Goal: Task Accomplishment & Management: Complete application form

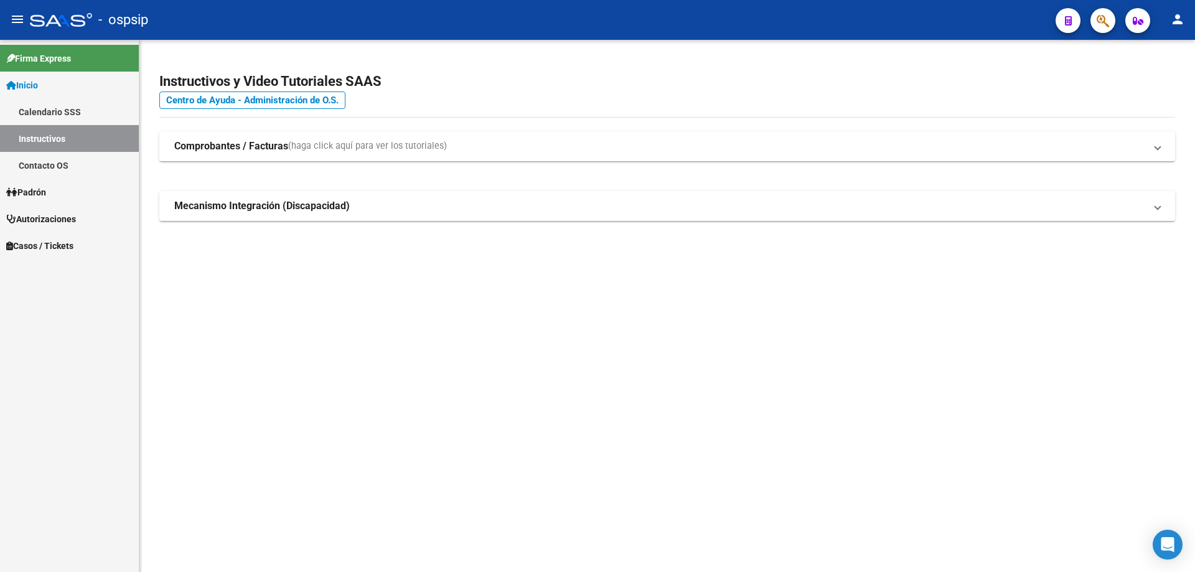
click at [1099, 24] on icon "button" at bounding box center [1102, 21] width 12 height 14
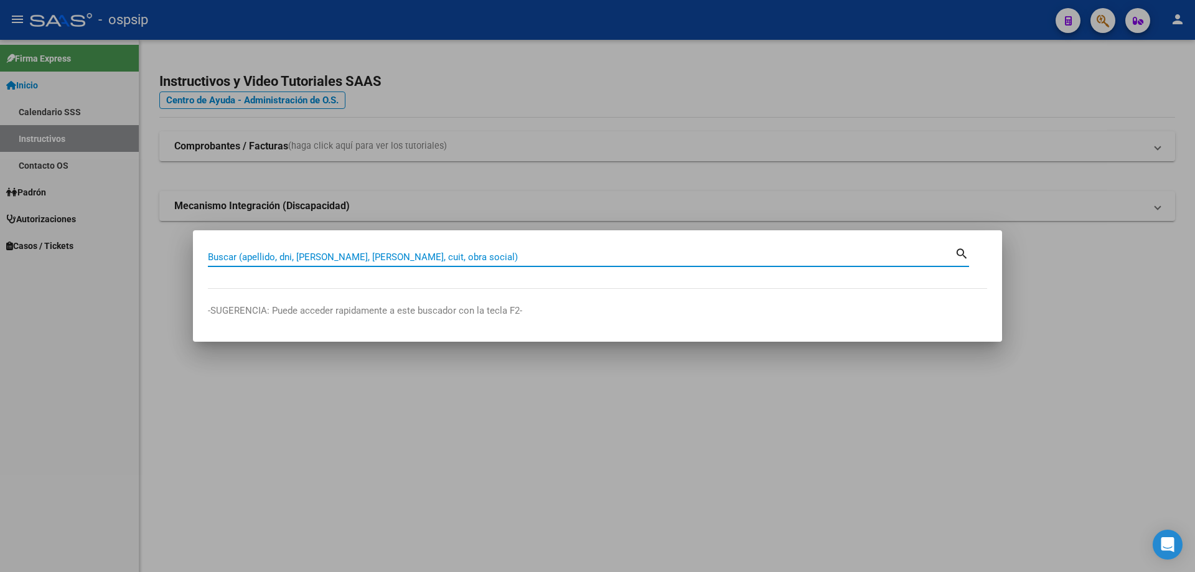
paste input "47639361"
type input "47639361"
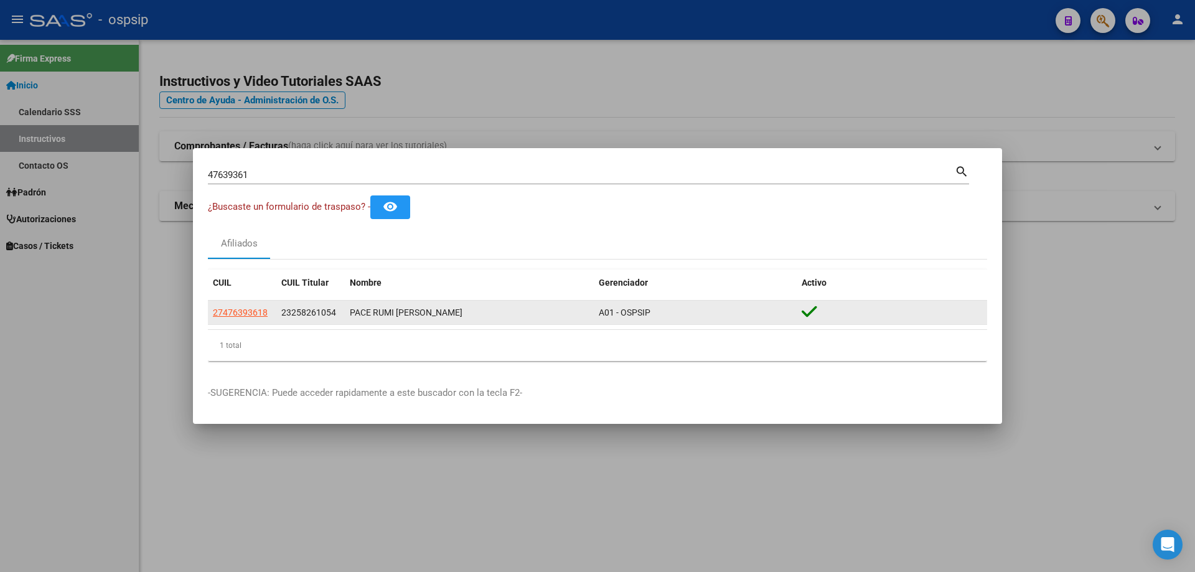
drag, startPoint x: 260, startPoint y: 323, endPoint x: 259, endPoint y: 317, distance: 6.3
click at [260, 322] on datatable-body-cell "27476393618" at bounding box center [242, 313] width 68 height 24
click at [257, 311] on span "27476393618" at bounding box center [240, 312] width 55 height 10
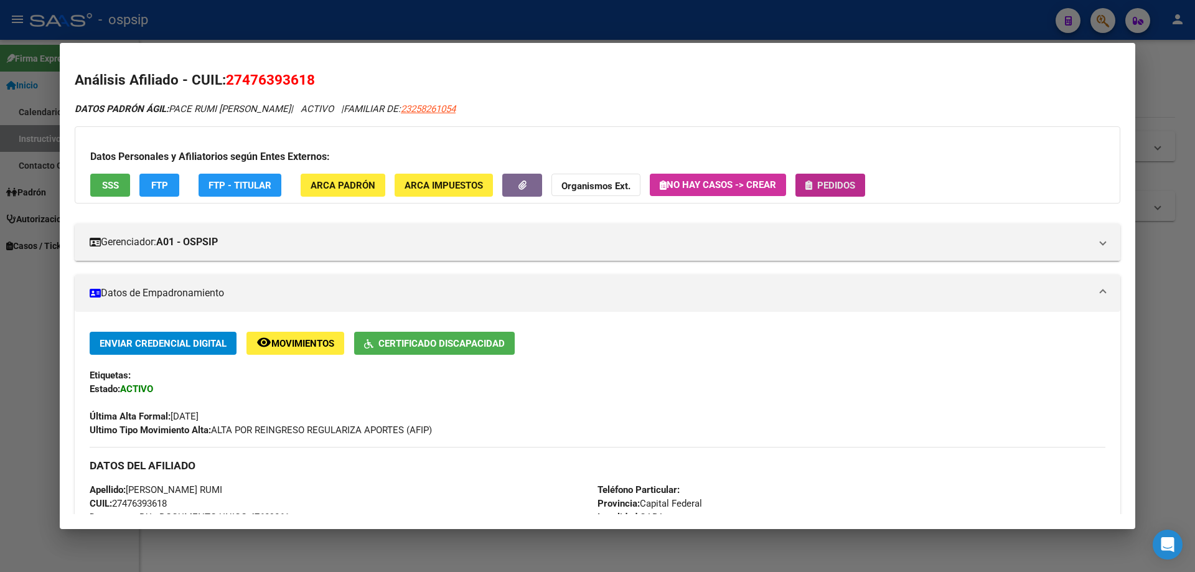
click at [837, 187] on span "Pedidos" at bounding box center [836, 185] width 38 height 11
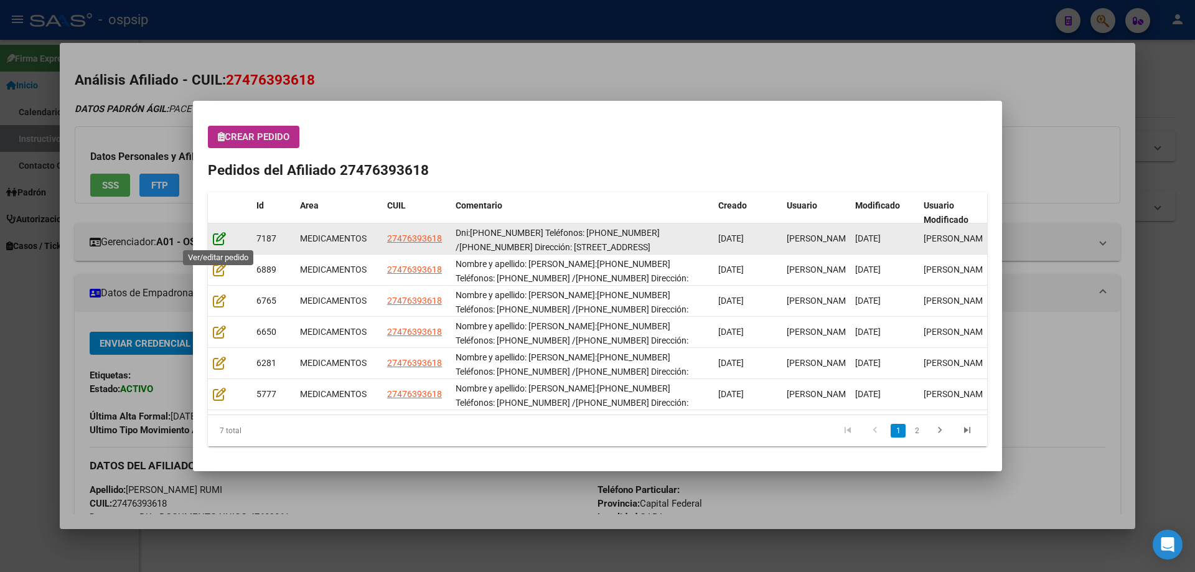
click at [222, 238] on icon at bounding box center [219, 238] width 13 height 14
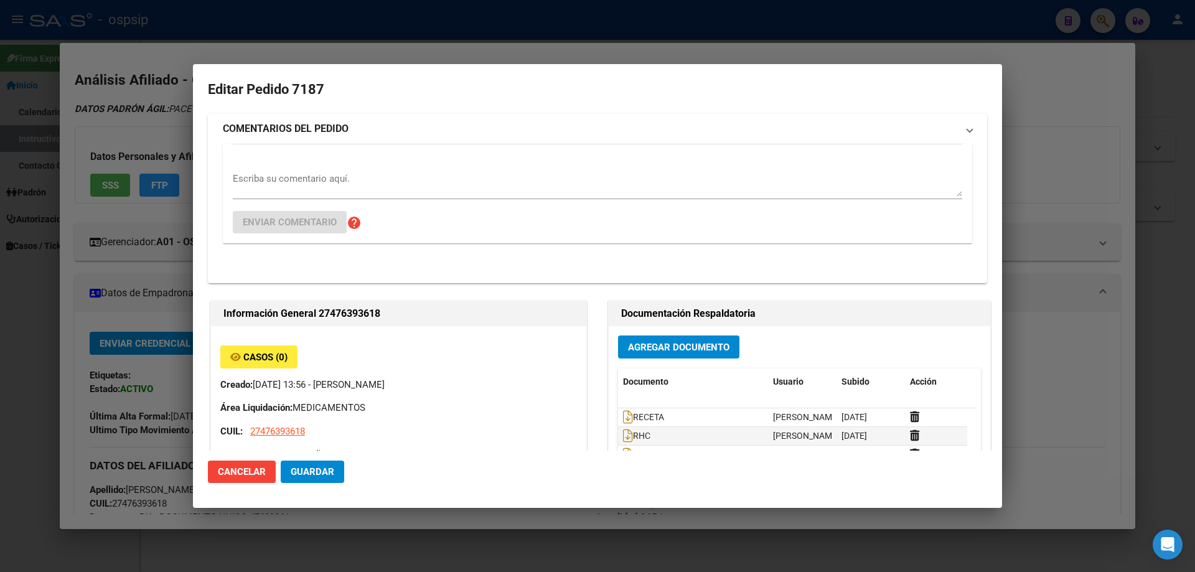
type input "VICTORIA JAZMIN PACE RUMI"
type input "Capital Federal, CABA, CORTEJARENA 3080, Piso: 03, Departamento: B"
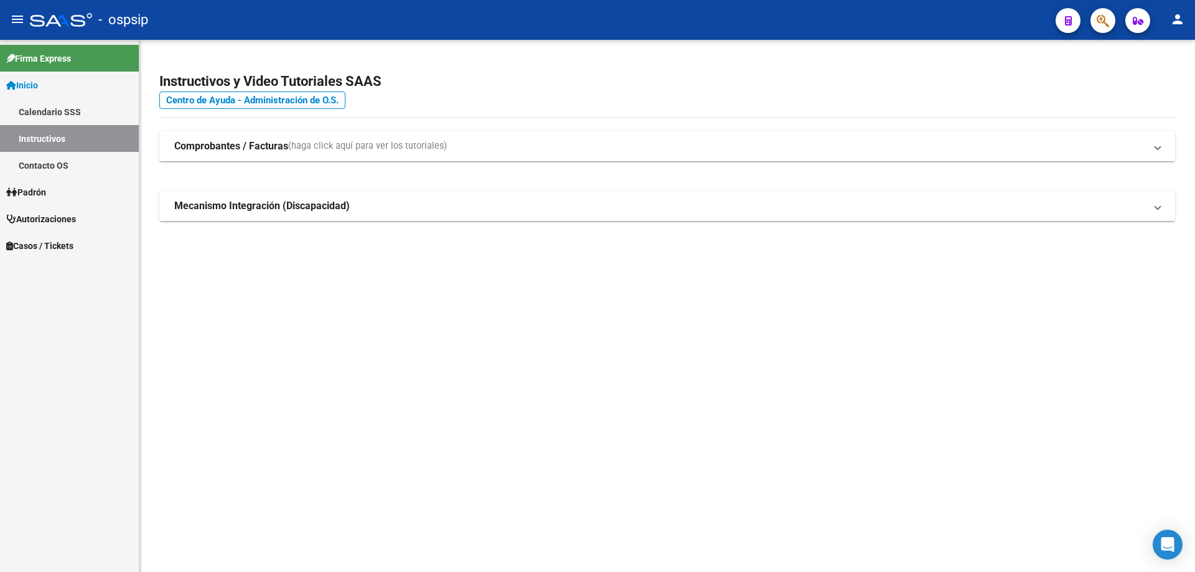
click at [1104, 20] on icon "button" at bounding box center [1102, 21] width 12 height 14
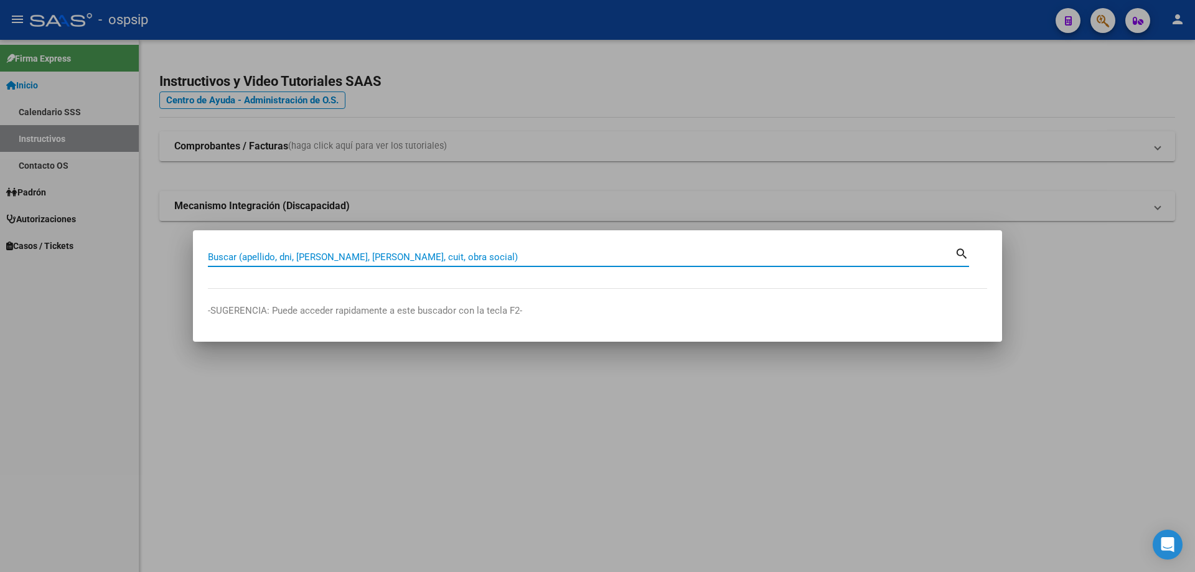
paste input "34001805"
type input "34001805"
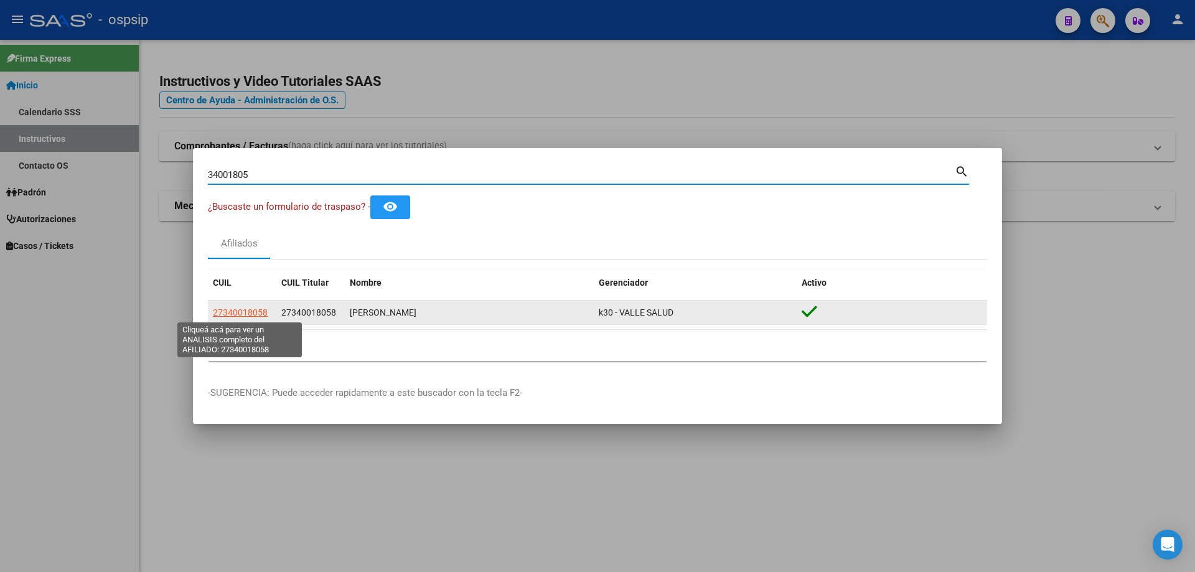
click at [263, 311] on span "27340018058" at bounding box center [240, 312] width 55 height 10
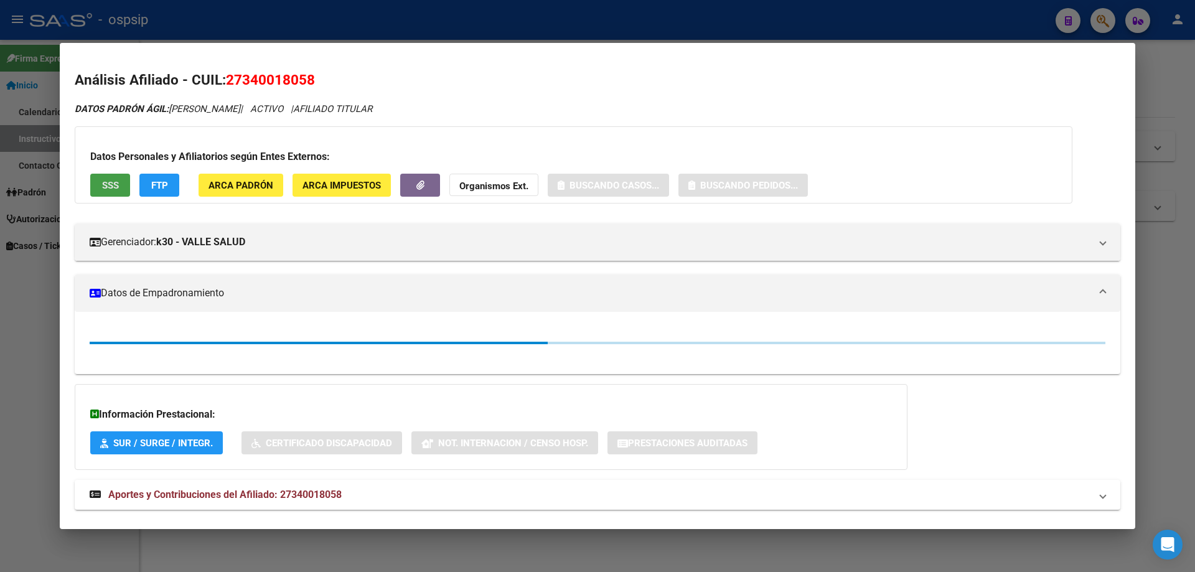
click at [116, 187] on span "SSS" at bounding box center [110, 185] width 17 height 11
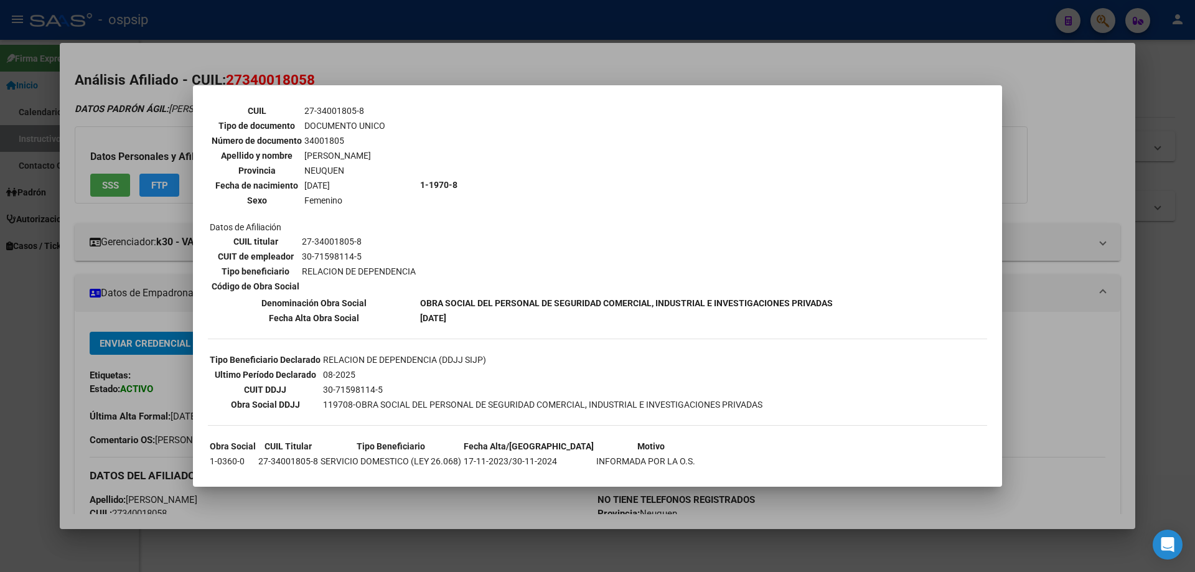
scroll to position [157, 0]
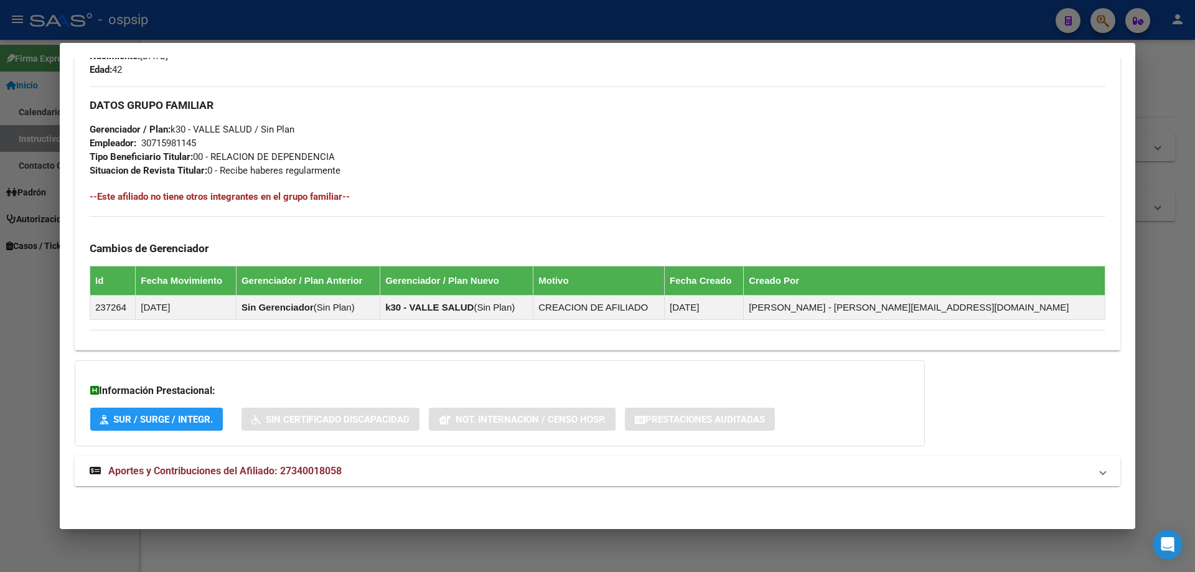
click at [257, 477] on span "Aportes y Contribuciones del Afiliado: 27340018058" at bounding box center [224, 471] width 233 height 12
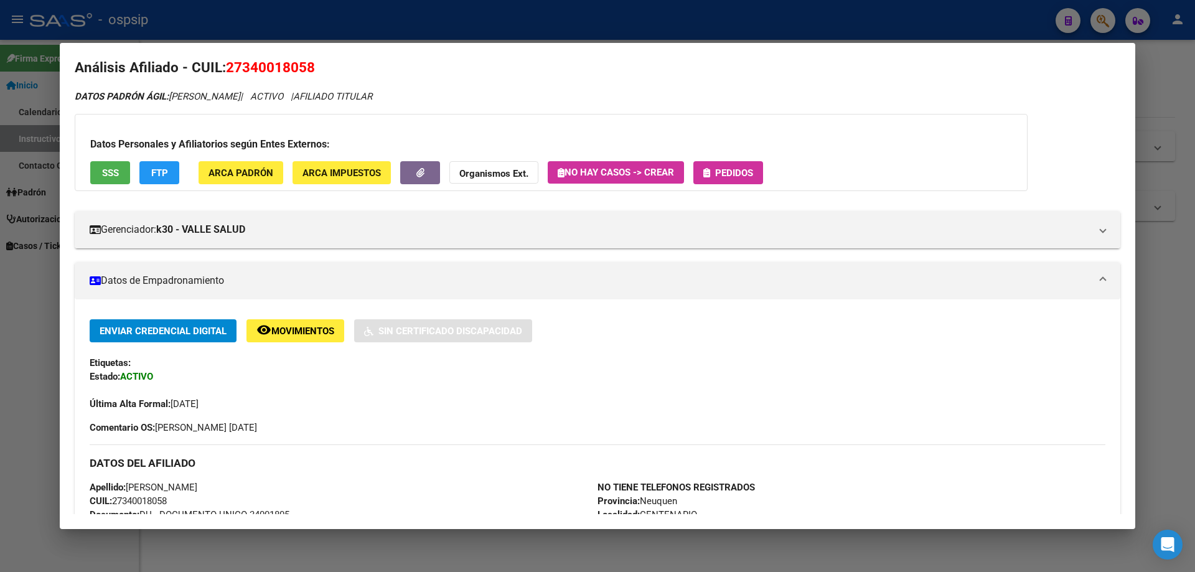
scroll to position [0, 0]
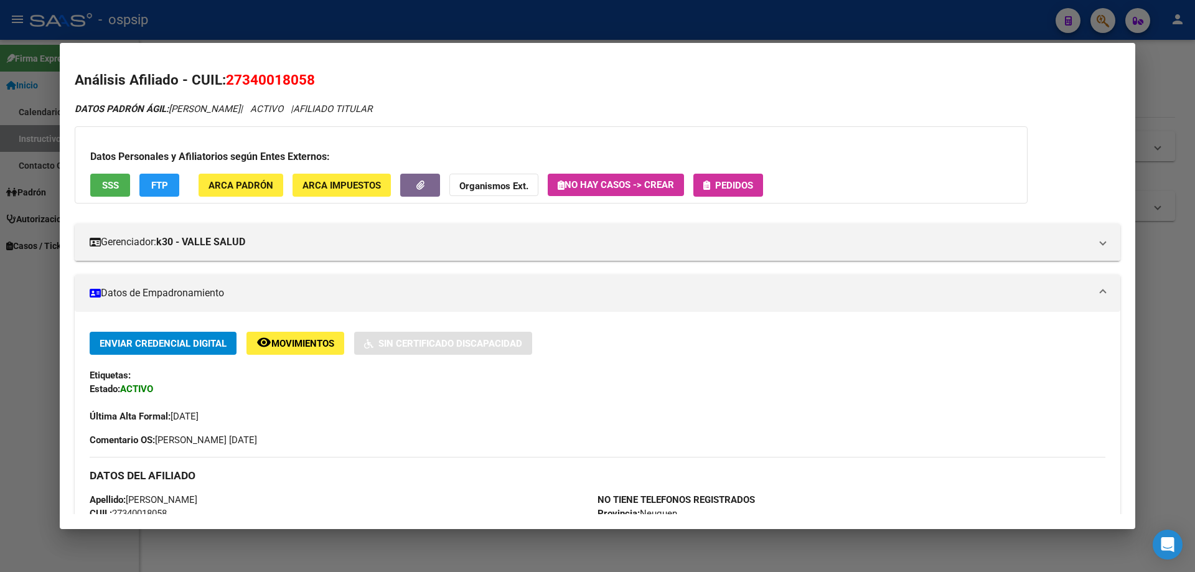
click at [740, 179] on span "Pedidos" at bounding box center [728, 184] width 50 height 11
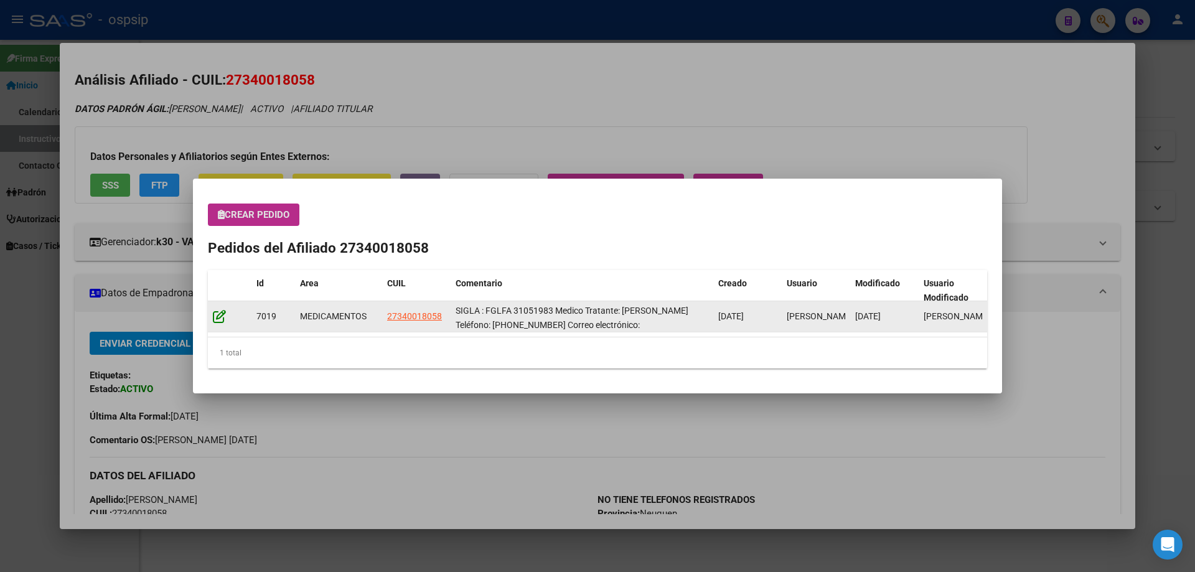
click at [214, 314] on icon at bounding box center [219, 316] width 13 height 14
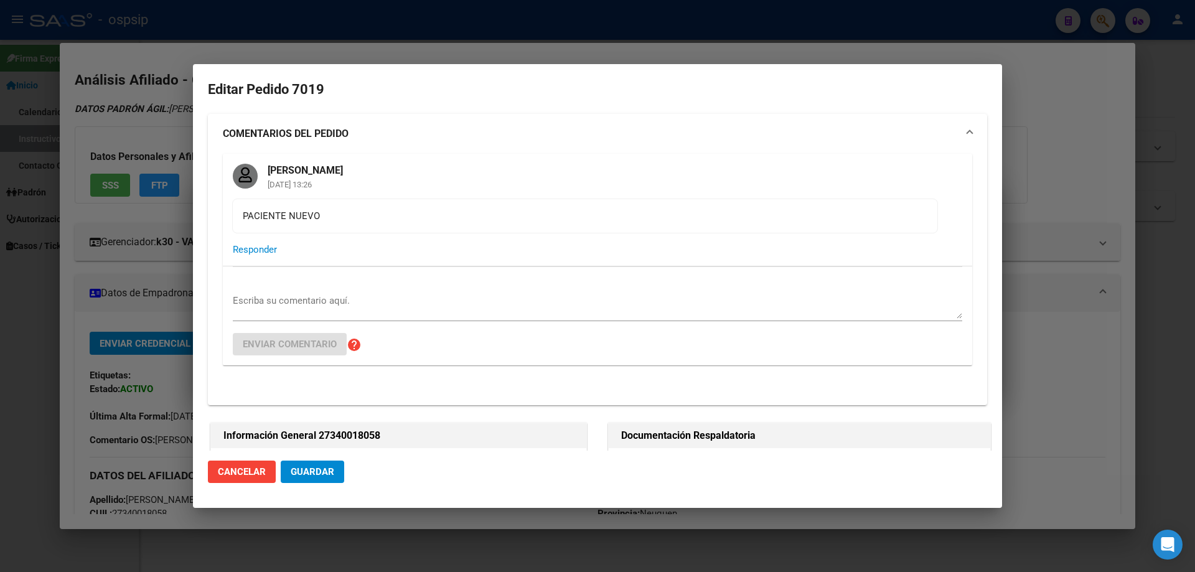
type input "Neuquen, CENTENARIO, P. NERUDA Y A. TROILO S/N"
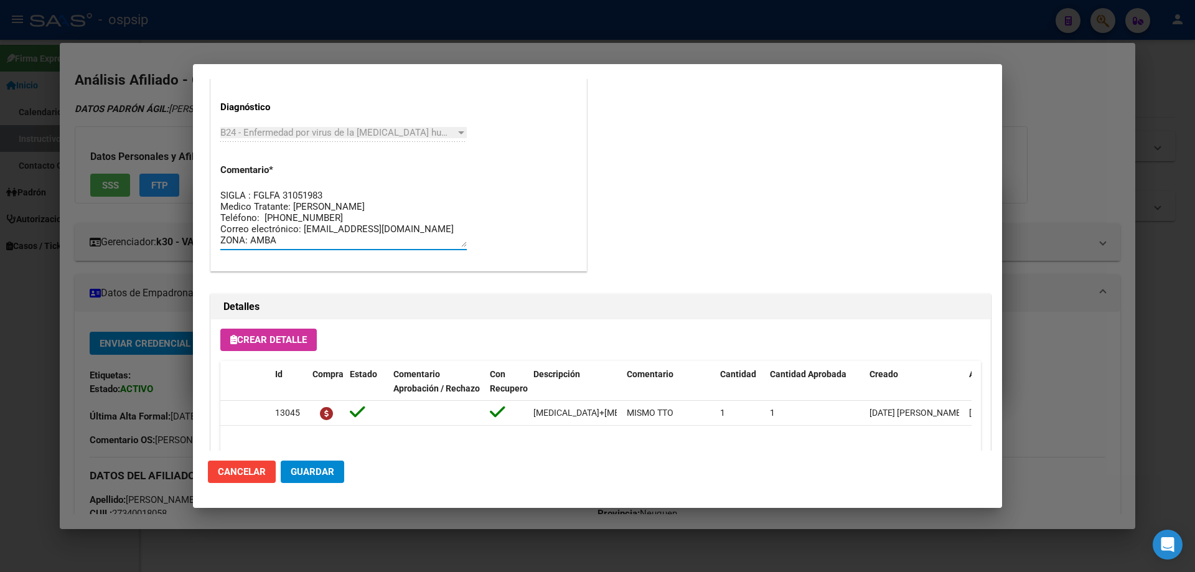
drag, startPoint x: 387, startPoint y: 243, endPoint x: 245, endPoint y: 215, distance: 145.3
click at [196, 166] on mat-dialog-content "Editar Pedido 7019 COMENTARIOS DEL PEDIDO Jesica Ortiz 29/08/2025 13:26 PACIENT…" at bounding box center [597, 264] width 809 height 371
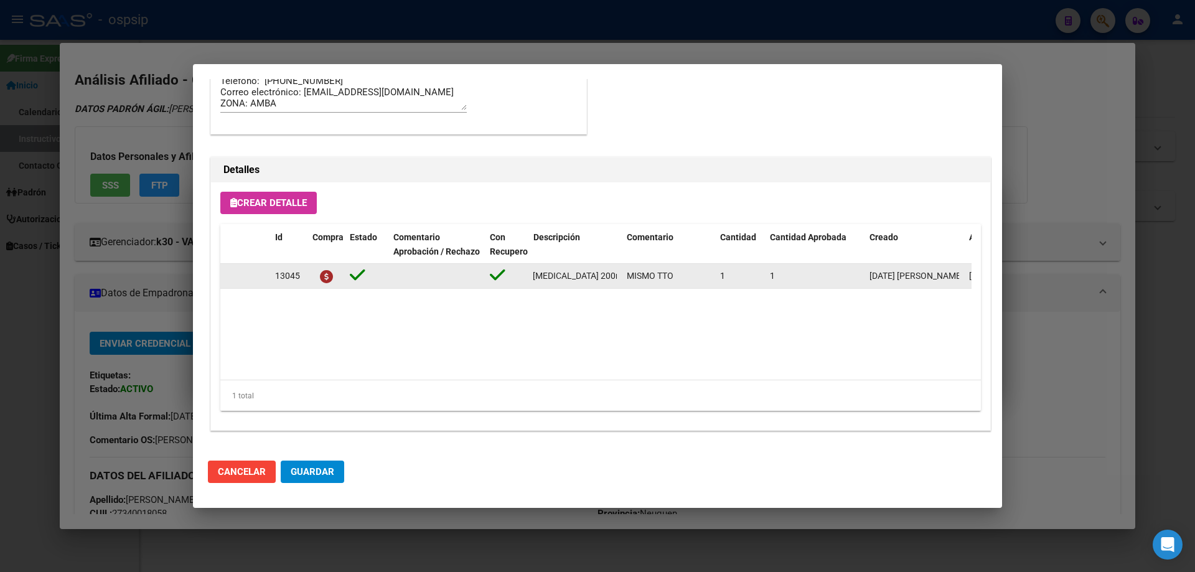
scroll to position [0, 278]
drag, startPoint x: 530, startPoint y: 274, endPoint x: 622, endPoint y: 281, distance: 93.0
click at [622, 281] on div "13045 emtricitabina+tenofovir alaf.+dolutegravir 200mg/25mg/50mg comp.rec.x 30 …" at bounding box center [685, 276] width 930 height 25
copy span "emtricitabina+tenofovir alaf.+dolutegravir 200mg/25mg/50mg comp.rec.x 30 (FTC/T…"
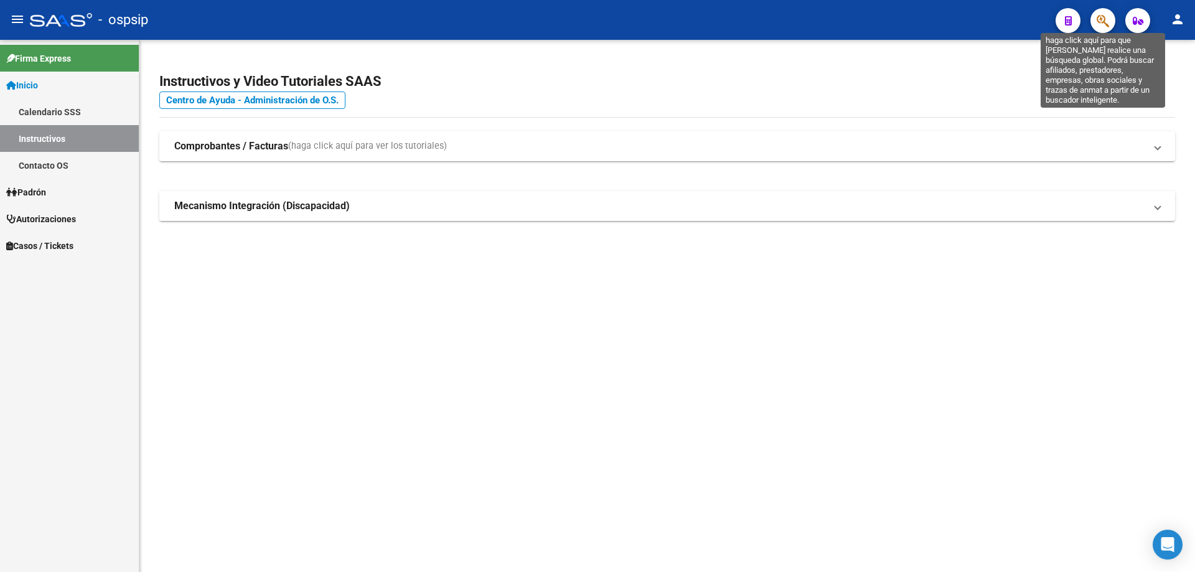
click at [1108, 19] on icon "button" at bounding box center [1102, 21] width 12 height 14
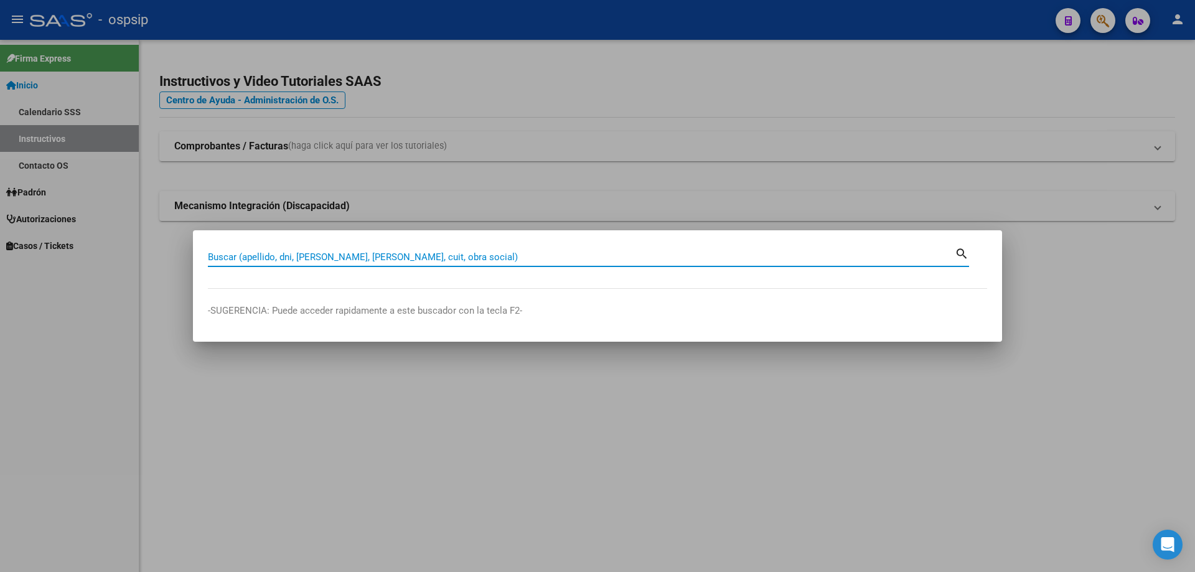
paste input "95793367"
type input "95793367"
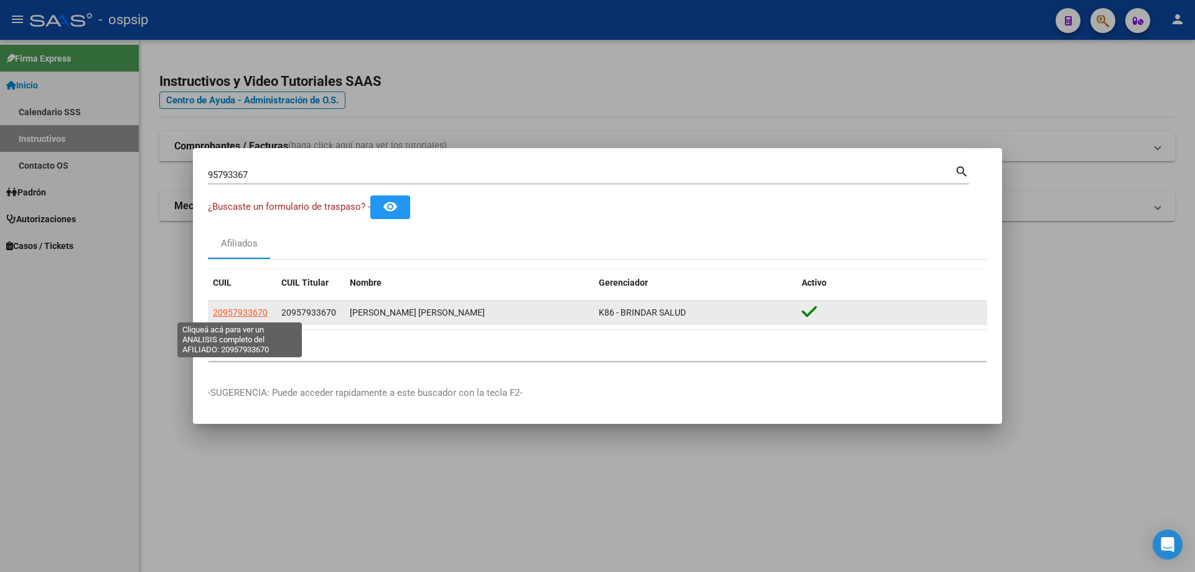
click at [259, 310] on span "20957933670" at bounding box center [240, 312] width 55 height 10
type textarea "20957933670"
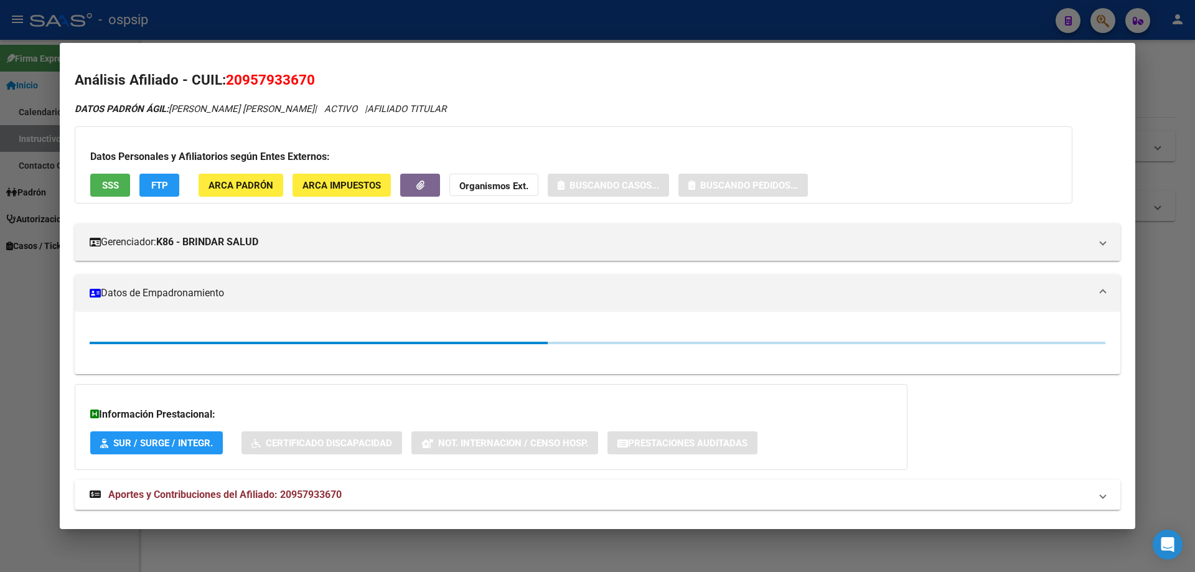
click at [103, 198] on div "Datos Personales y Afiliatorios según Entes Externos: SSS FTP ARCA Padrón ARCA …" at bounding box center [573, 164] width 997 height 77
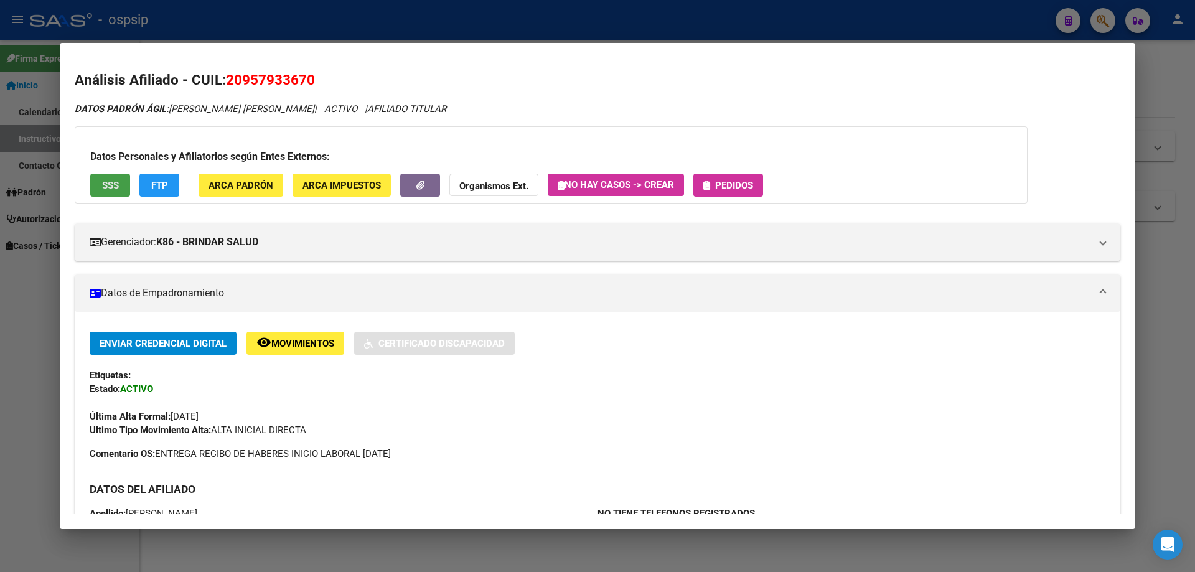
click at [107, 189] on span "SSS" at bounding box center [110, 185] width 17 height 11
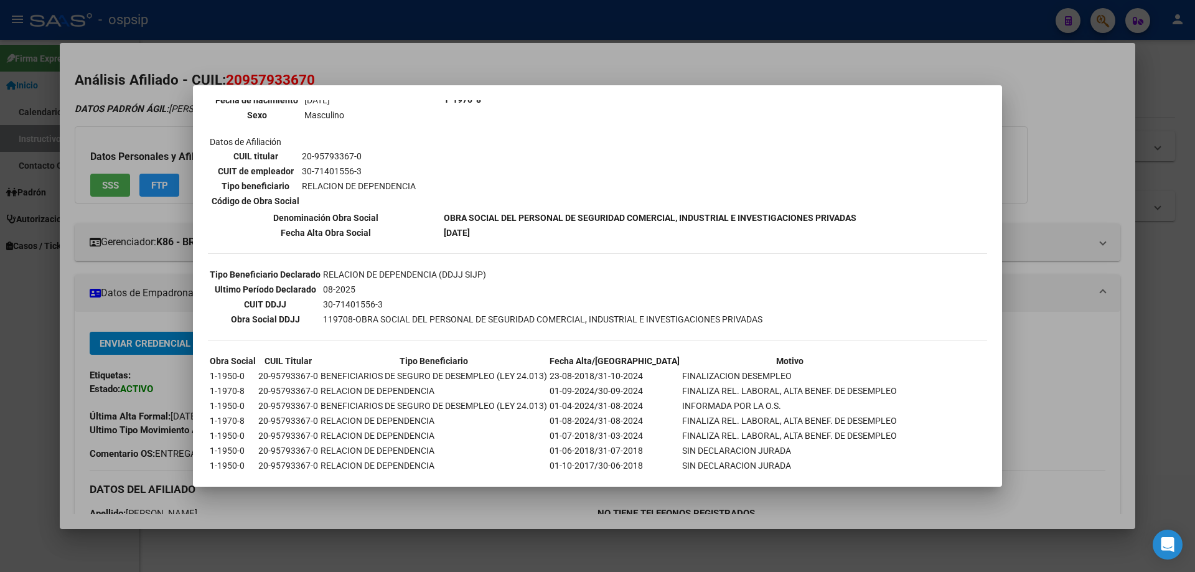
scroll to position [0, 0]
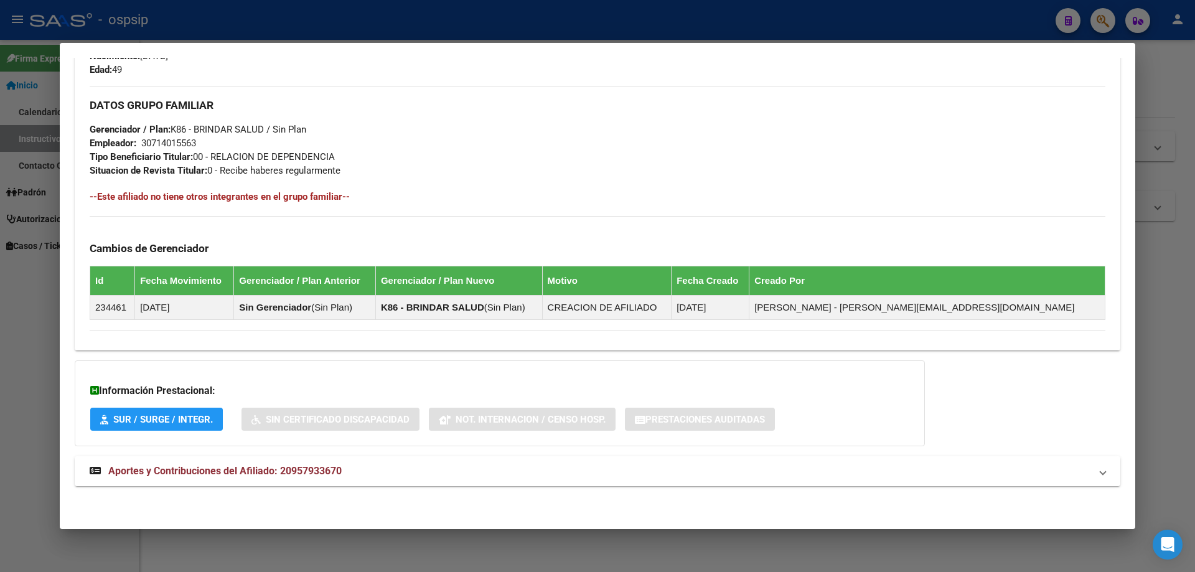
click at [281, 468] on span "Aportes y Contribuciones del Afiliado: 20957933670" at bounding box center [224, 471] width 233 height 12
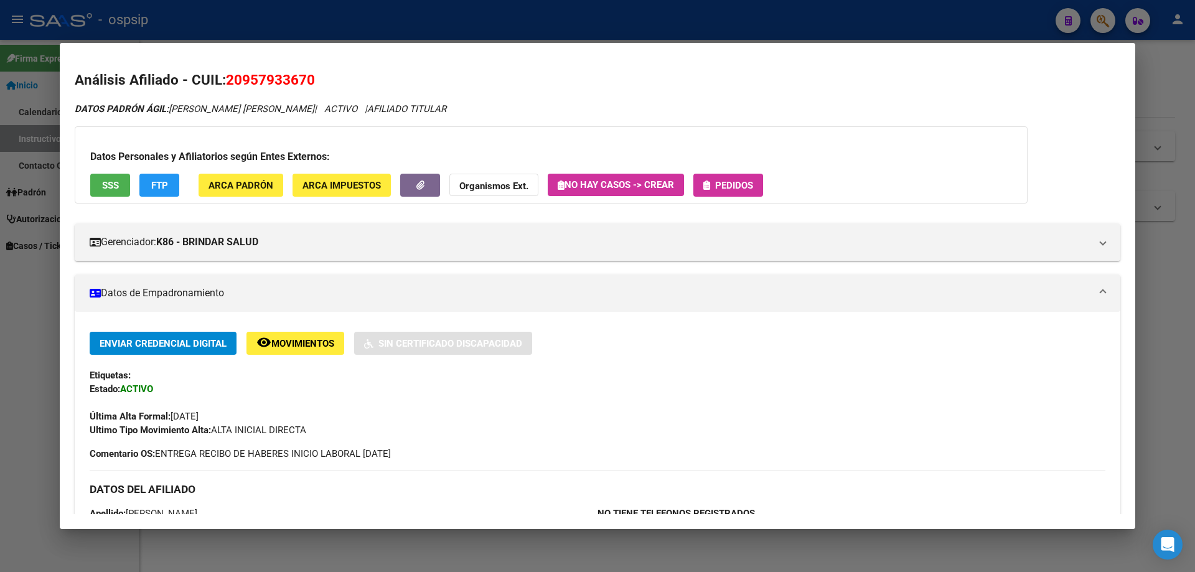
click at [729, 172] on div "Datos Personales y Afiliatorios según Entes Externos: SSS FTP ARCA Padrón ARCA …" at bounding box center [551, 164] width 953 height 77
click at [732, 178] on button "Pedidos" at bounding box center [728, 185] width 70 height 23
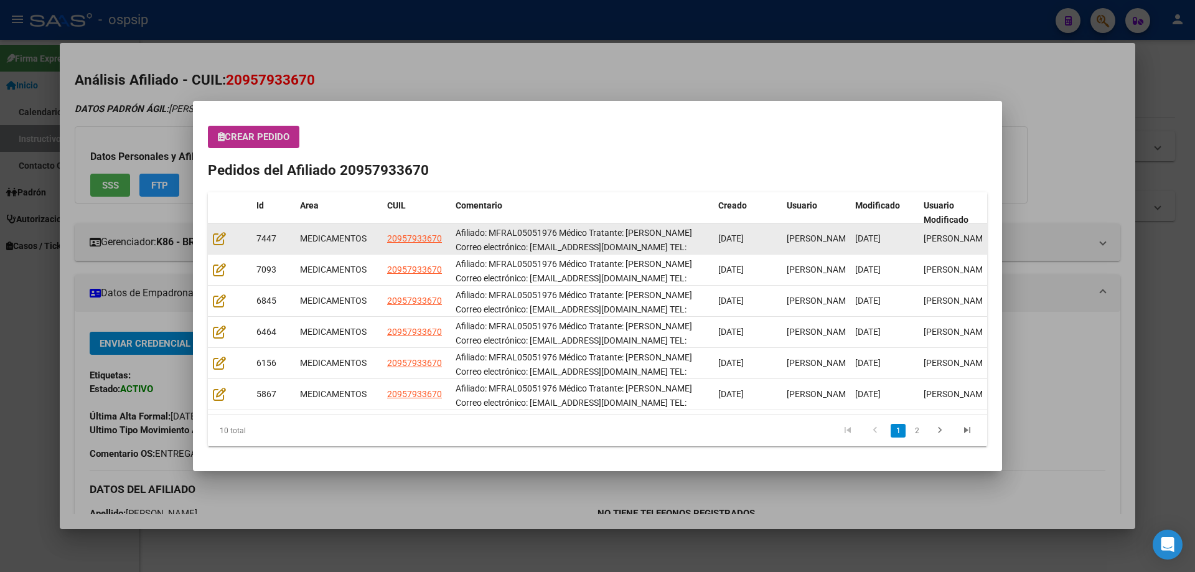
click at [218, 230] on datatable-body-cell at bounding box center [230, 238] width 44 height 30
click at [217, 236] on icon at bounding box center [219, 238] width 13 height 14
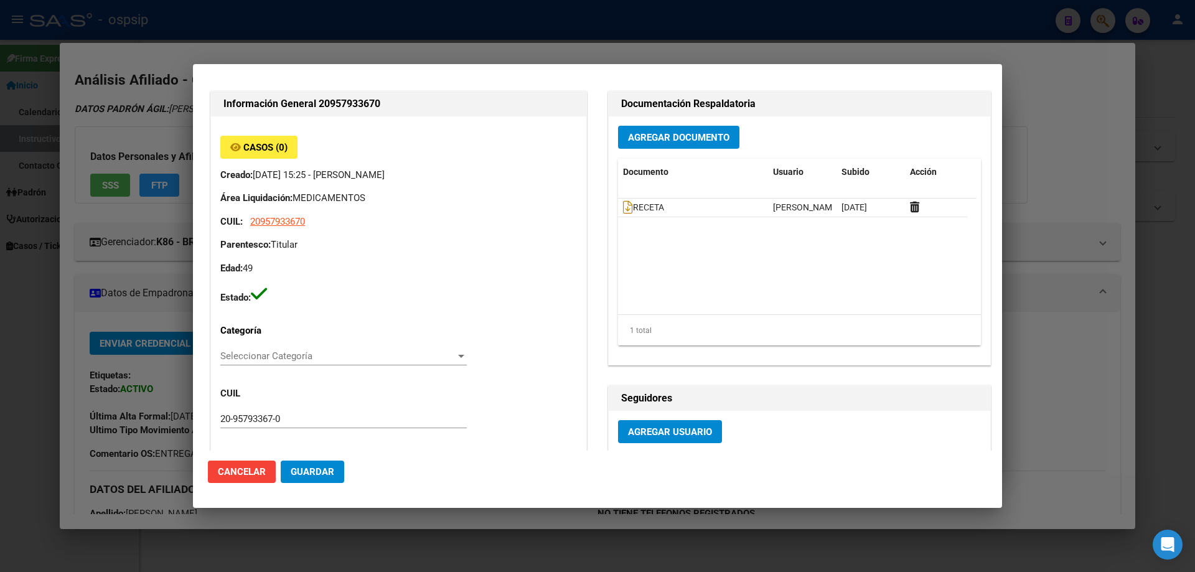
type input "FRANCISCO JAVIER ALFONZO MARIN"
type input "Buenos Aires, LA PLATA, 13 E/ 76 Y 77 2180"
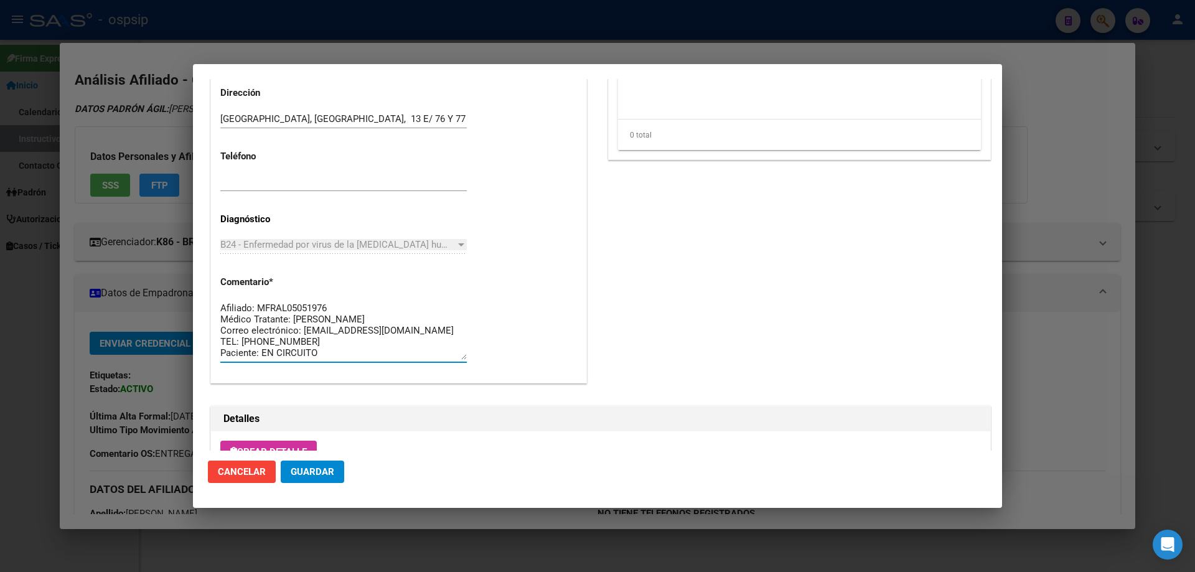
drag, startPoint x: 337, startPoint y: 353, endPoint x: 178, endPoint y: 269, distance: 180.4
click at [178, 269] on div "95793367 Buscar (apellido, dni, cuil, nro traspaso, cuit, obra social) search ¿…" at bounding box center [597, 286] width 1195 height 572
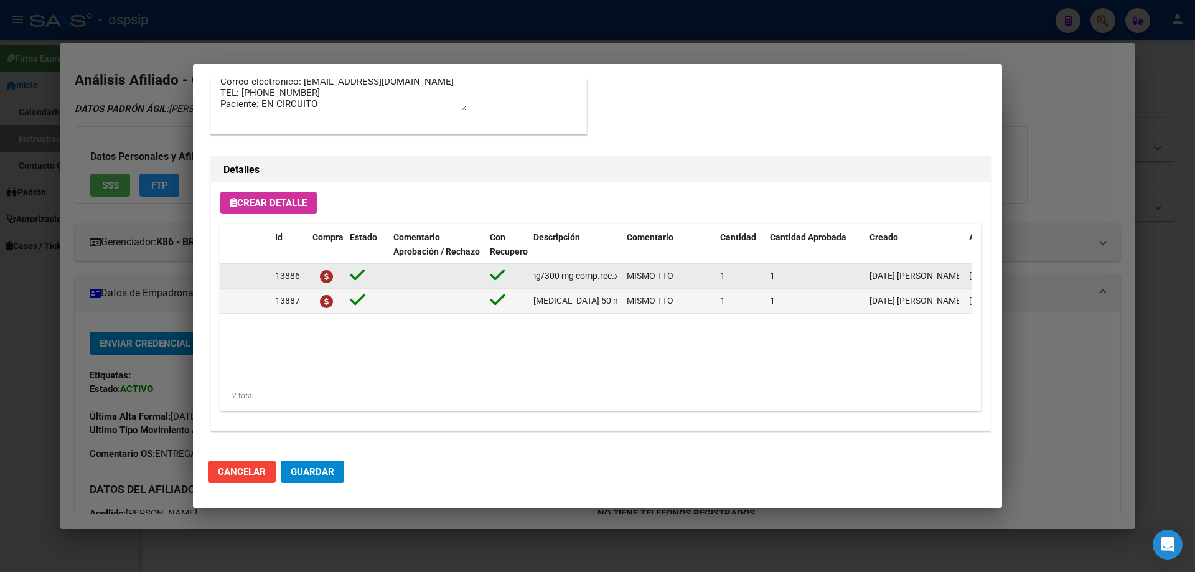
scroll to position [0, 208]
drag, startPoint x: 533, startPoint y: 274, endPoint x: 606, endPoint y: 280, distance: 73.0
click at [624, 274] on div "13886 emtricitabina+ tenofovirdisoprox. 200mg/300 mg comp.rec.x 30 (FTC/TDF) MI…" at bounding box center [685, 276] width 930 height 25
copy span "emtricitabina+ tenofovirdisoprox. 200mg/300 mg comp.rec.x 30 (FTC/TDF)"
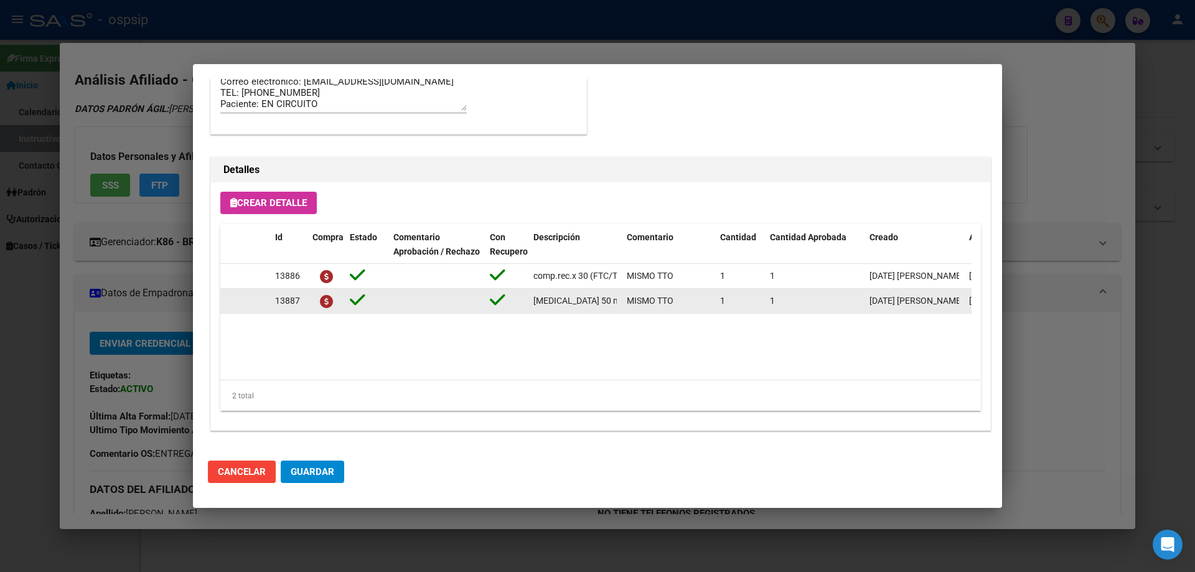
scroll to position [0, 57]
drag, startPoint x: 531, startPoint y: 300, endPoint x: 615, endPoint y: 302, distance: 84.6
click at [615, 302] on datatable-body-cell "dolutegravir 50 mg comp x 30 (DTG)" at bounding box center [574, 301] width 93 height 24
copy span "dolutegravir 50 mg comp x 30 (DTG)"
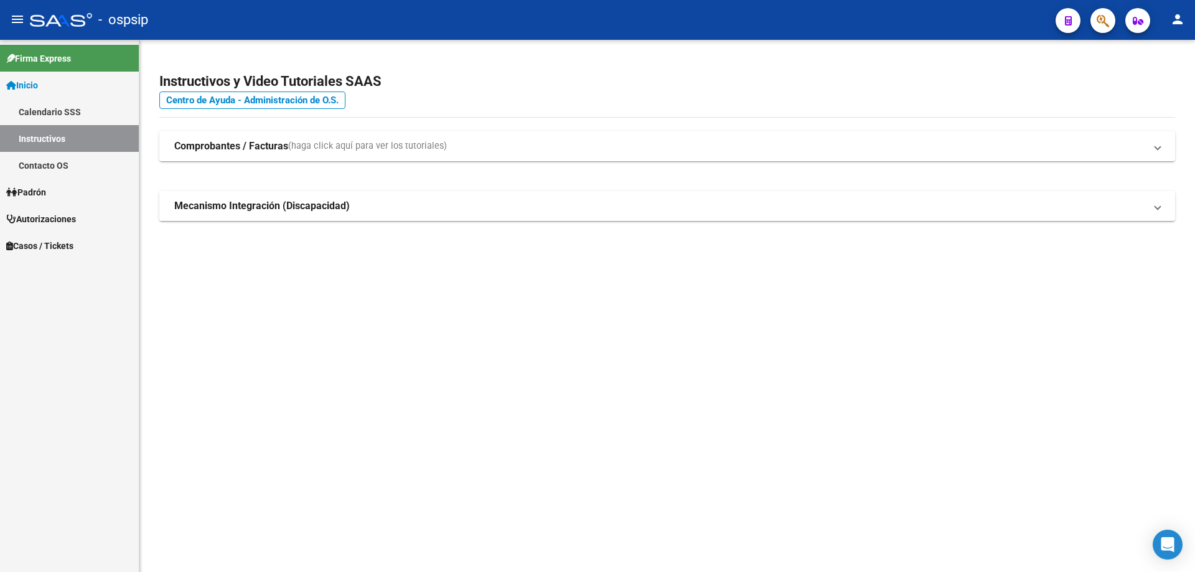
click at [1106, 21] on icon "button" at bounding box center [1102, 21] width 12 height 14
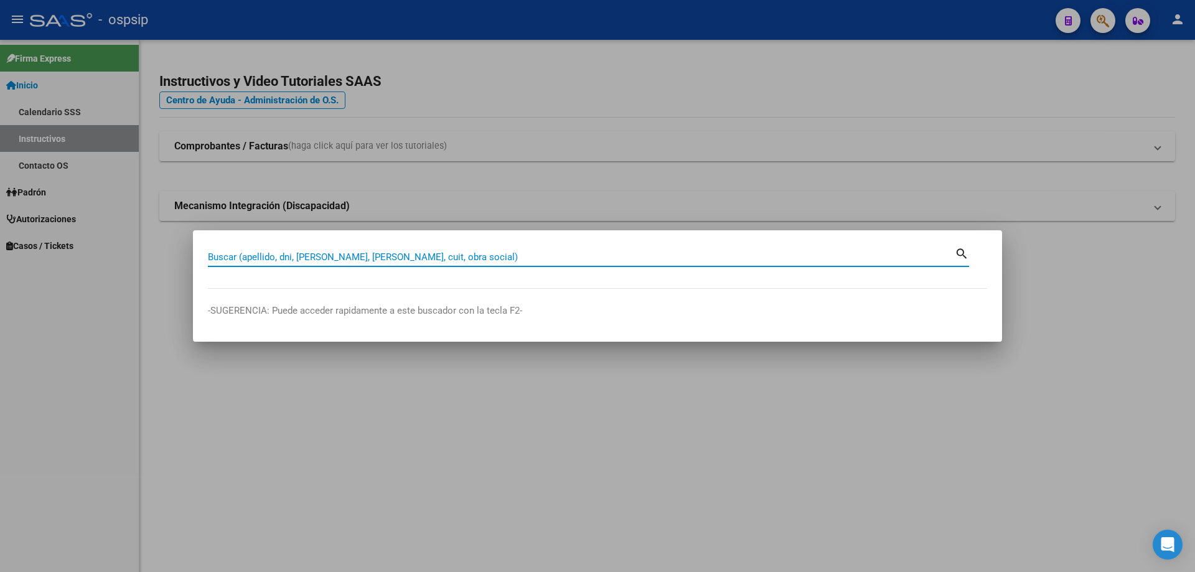
paste input "24032667"
type input "24032667"
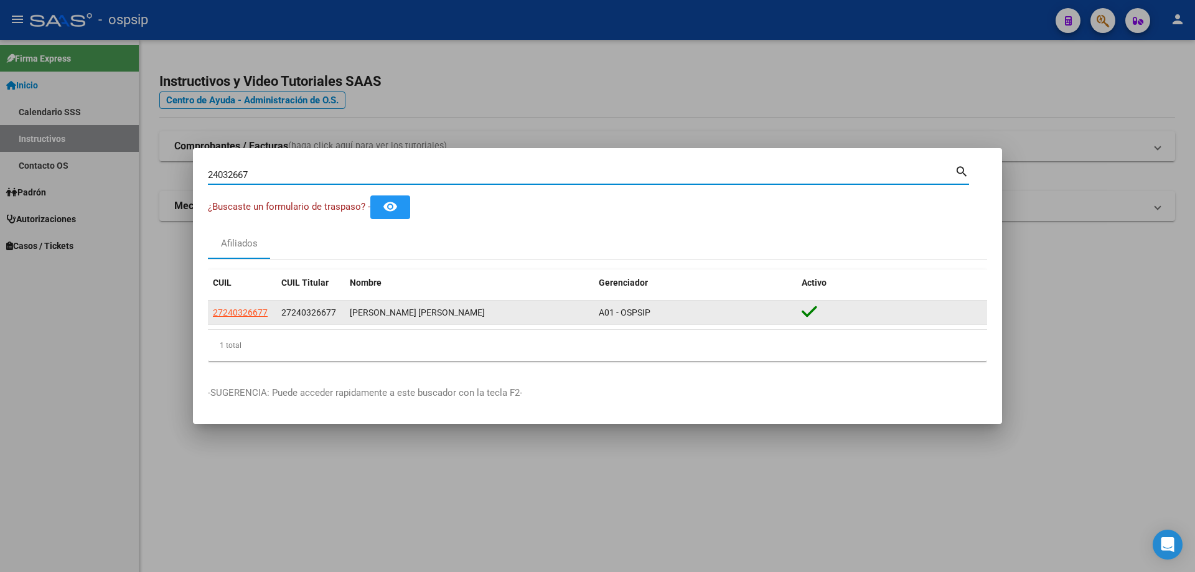
click at [228, 321] on datatable-body-cell "27240326677" at bounding box center [242, 313] width 68 height 24
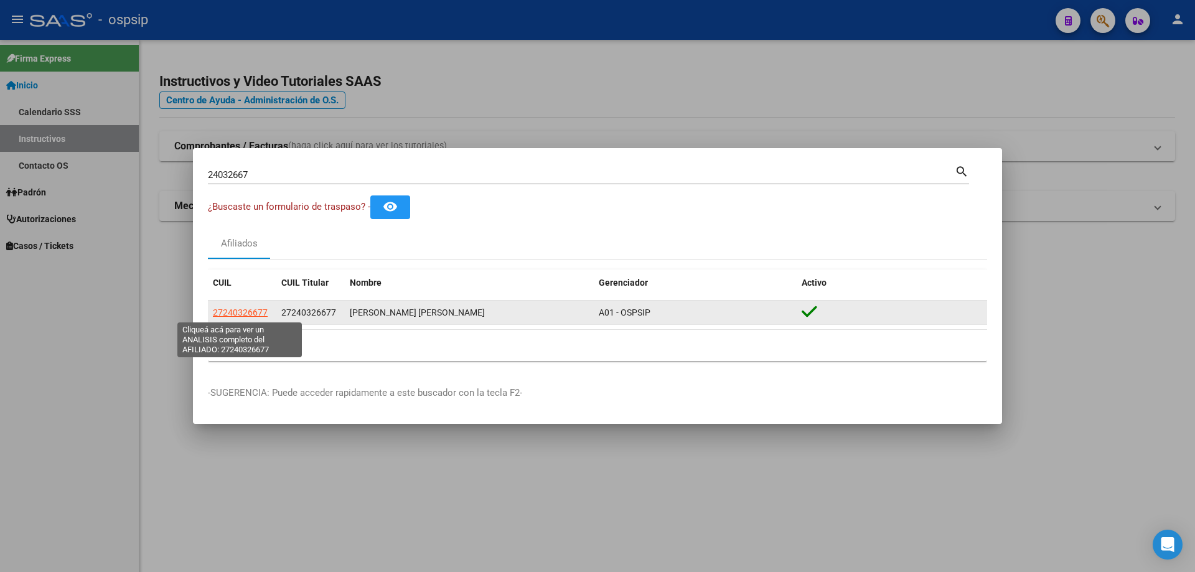
click at [231, 314] on span "27240326677" at bounding box center [240, 312] width 55 height 10
type textarea "27240326677"
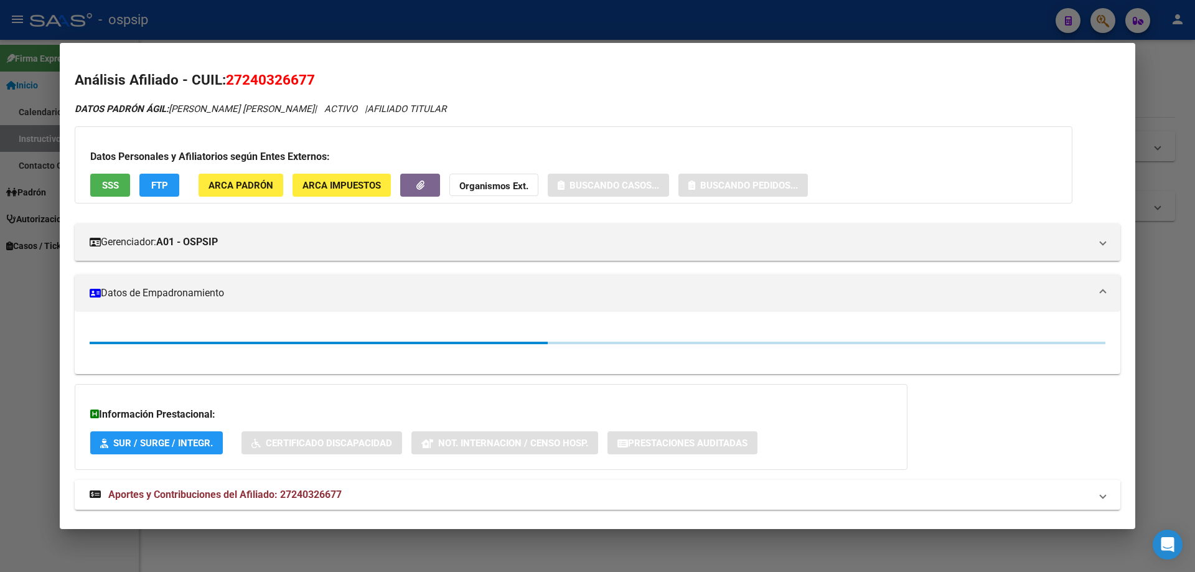
click at [106, 177] on button "SSS" at bounding box center [110, 185] width 40 height 23
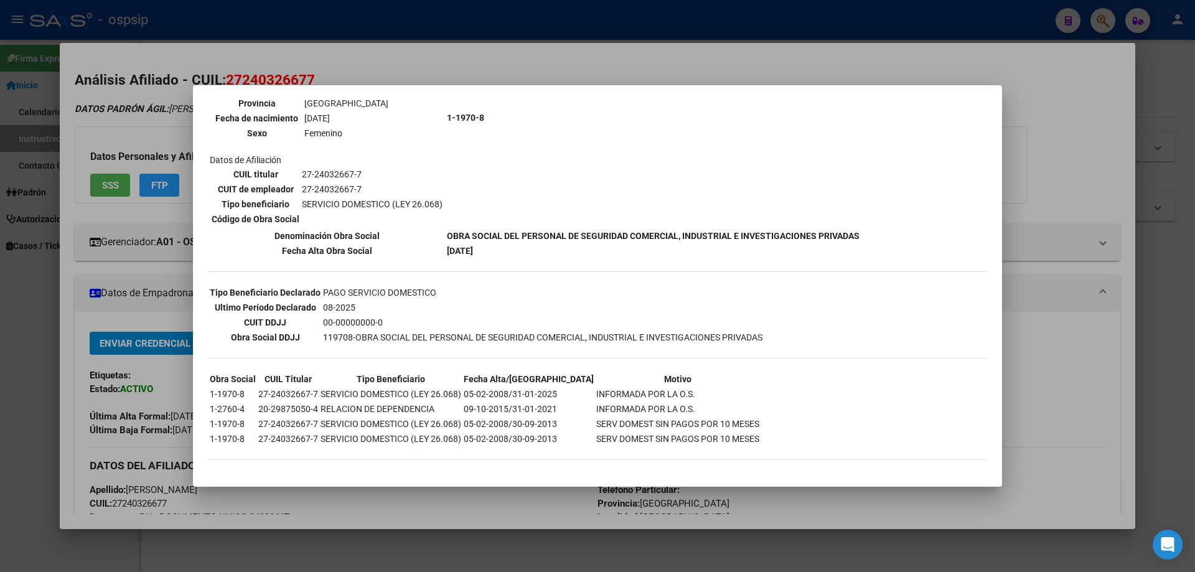
scroll to position [157, 0]
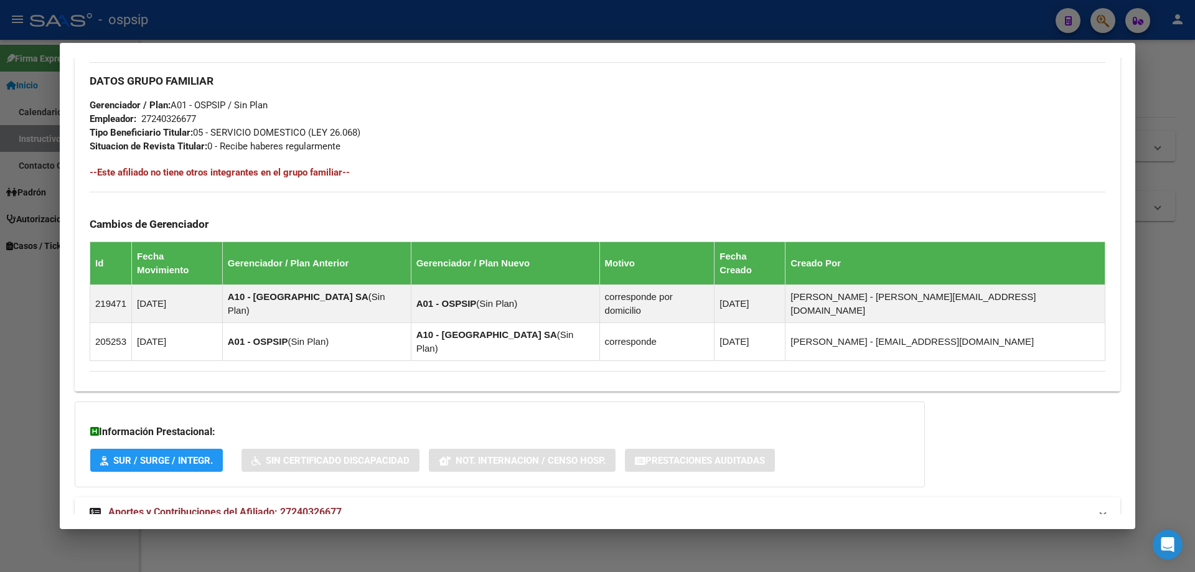
click at [264, 505] on strong "Aportes y Contribuciones del Afiliado: 27240326677" at bounding box center [216, 512] width 252 height 15
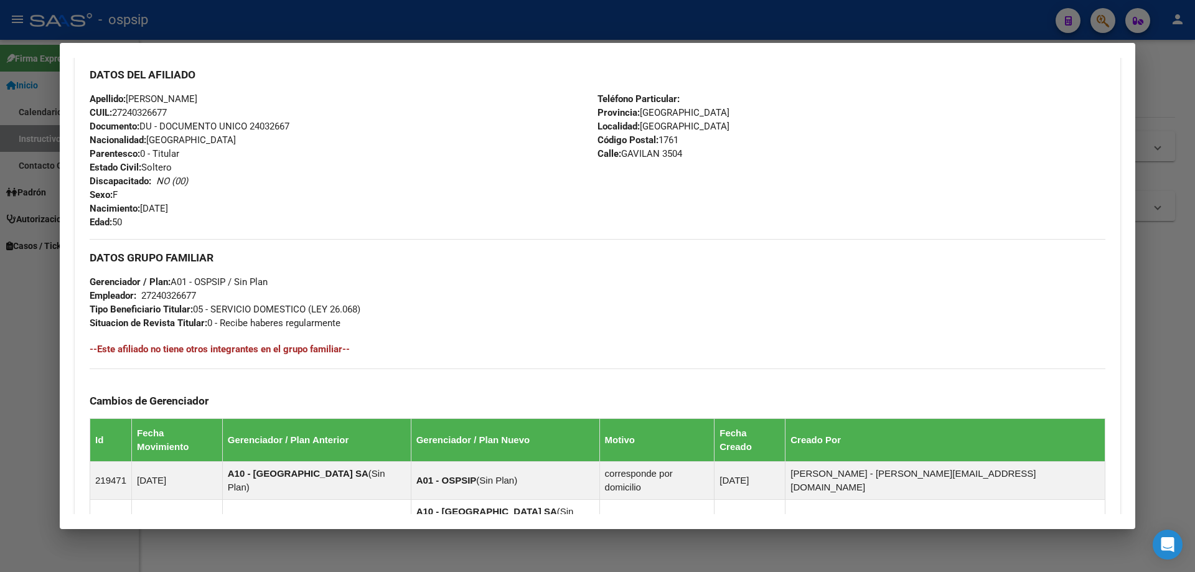
scroll to position [0, 0]
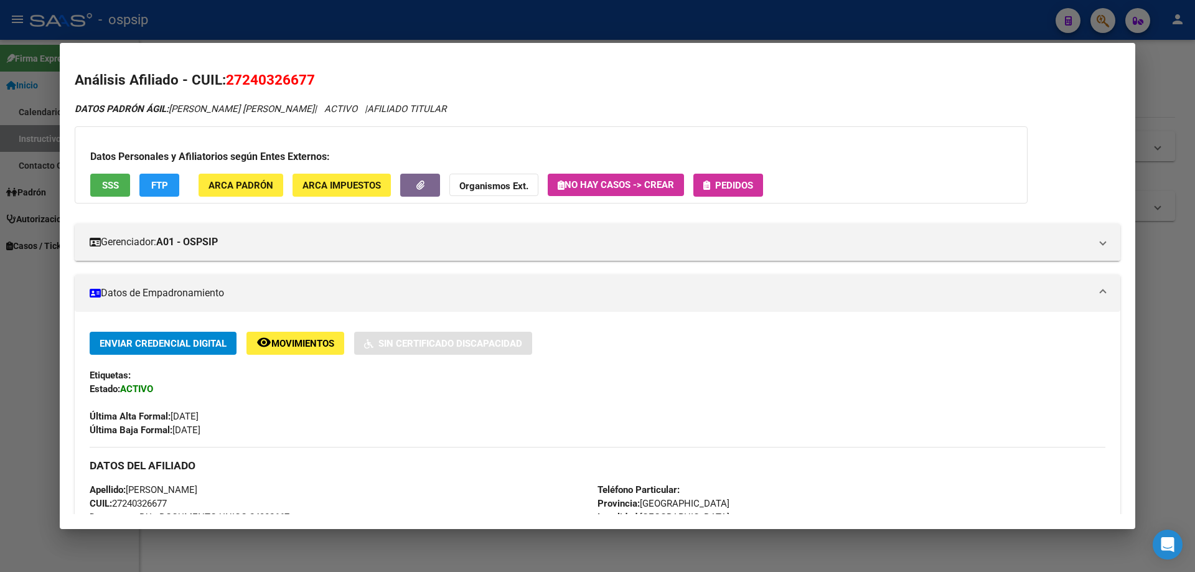
click at [743, 189] on span "Pedidos" at bounding box center [734, 185] width 38 height 11
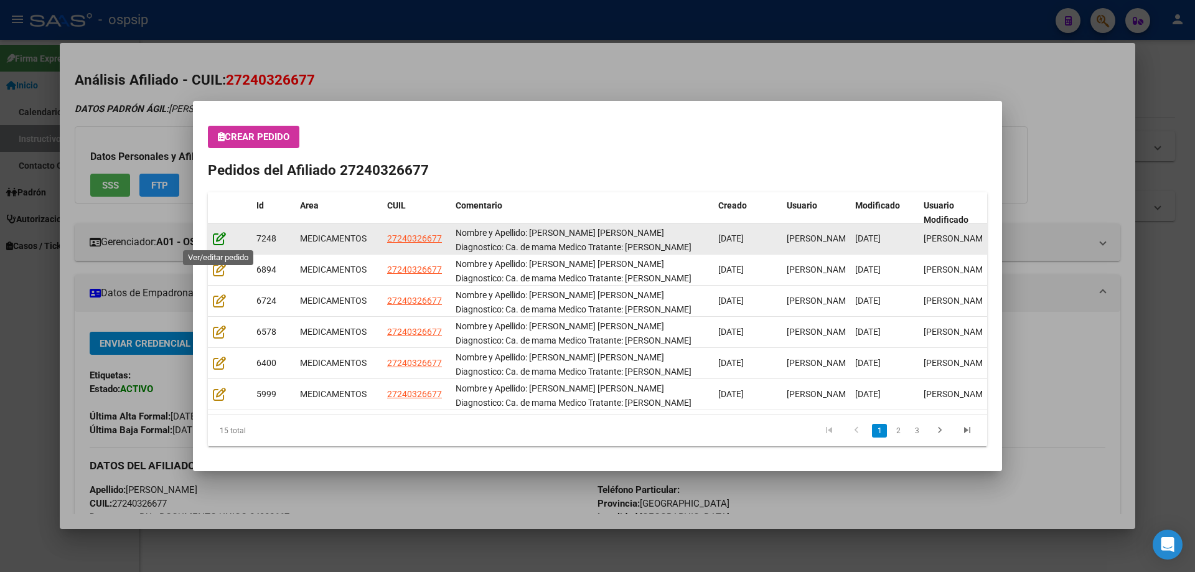
click at [220, 236] on icon at bounding box center [219, 238] width 13 height 14
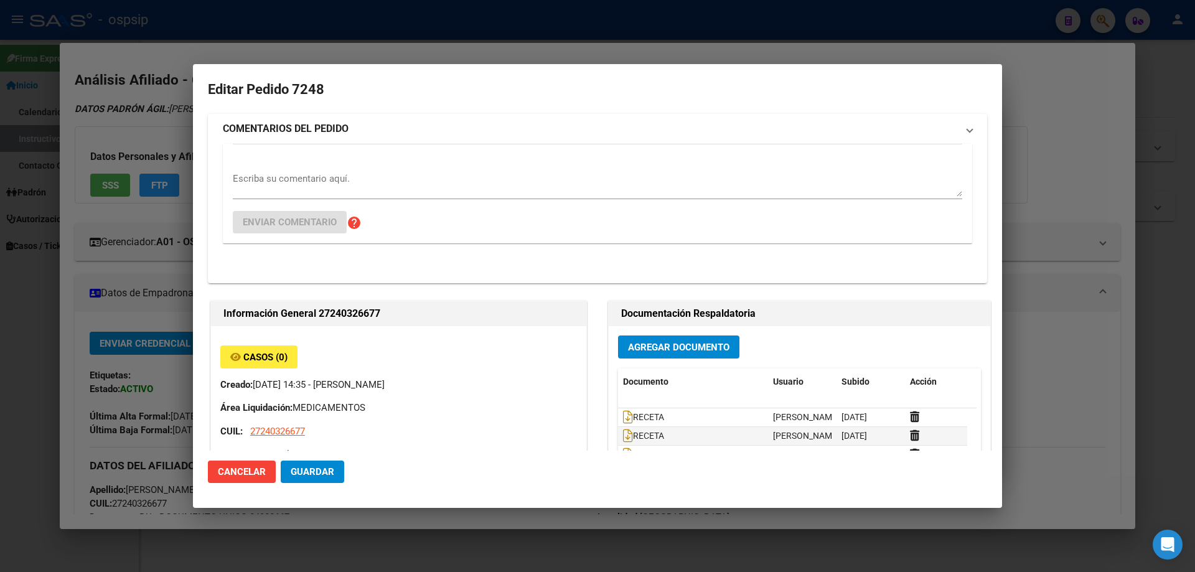
type input "Buenos Aires, PONTEVEDRA, GAVILAN 3504"
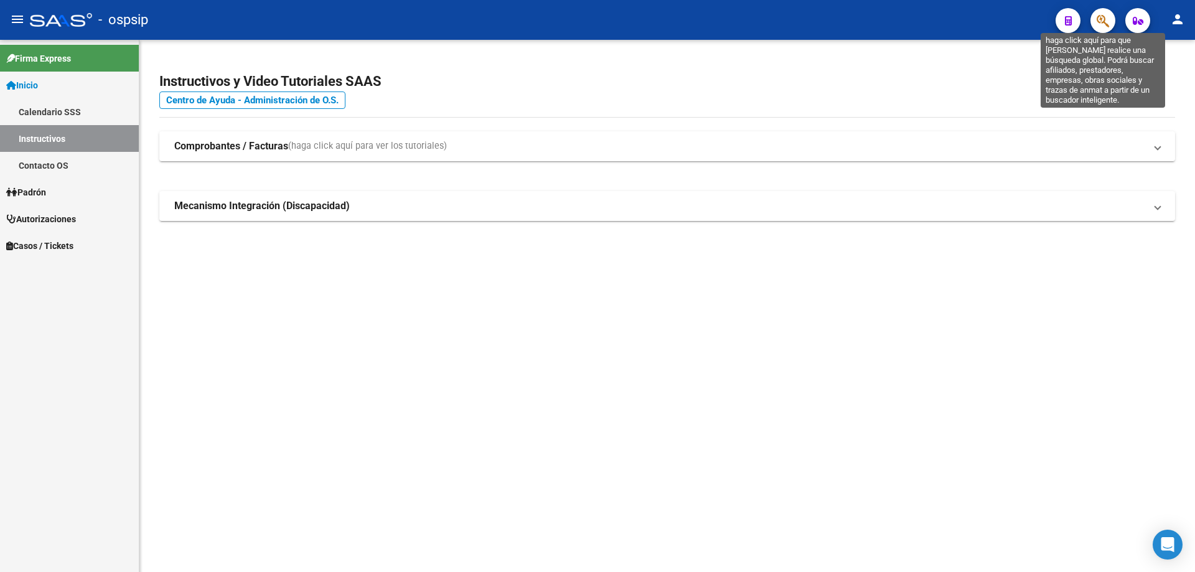
click at [1101, 19] on icon "button" at bounding box center [1102, 21] width 12 height 14
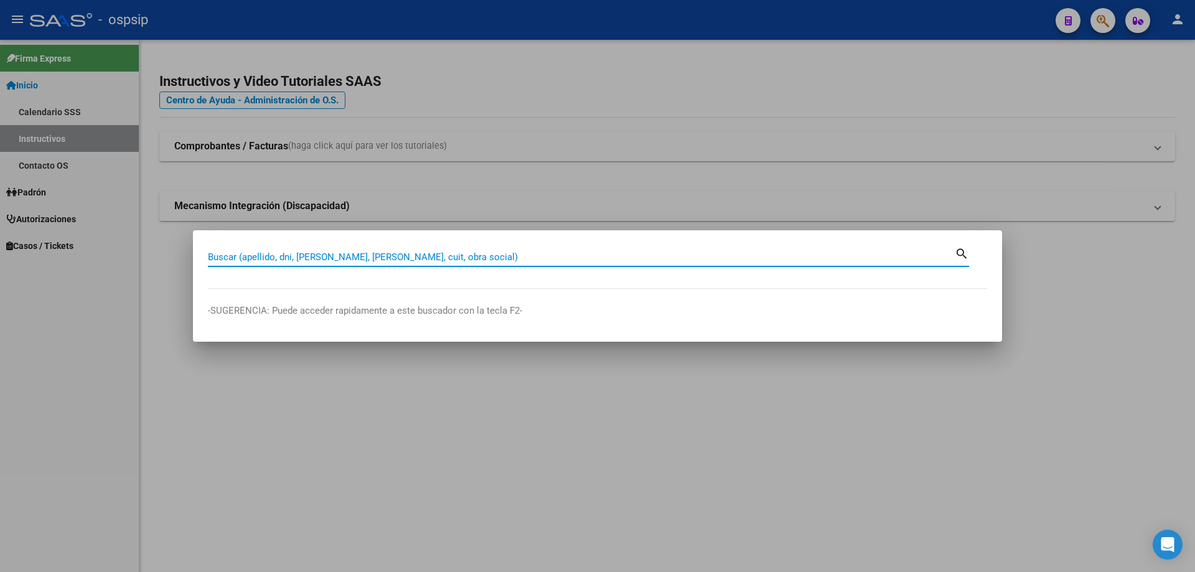
paste input "24032667"
type input "24032667"
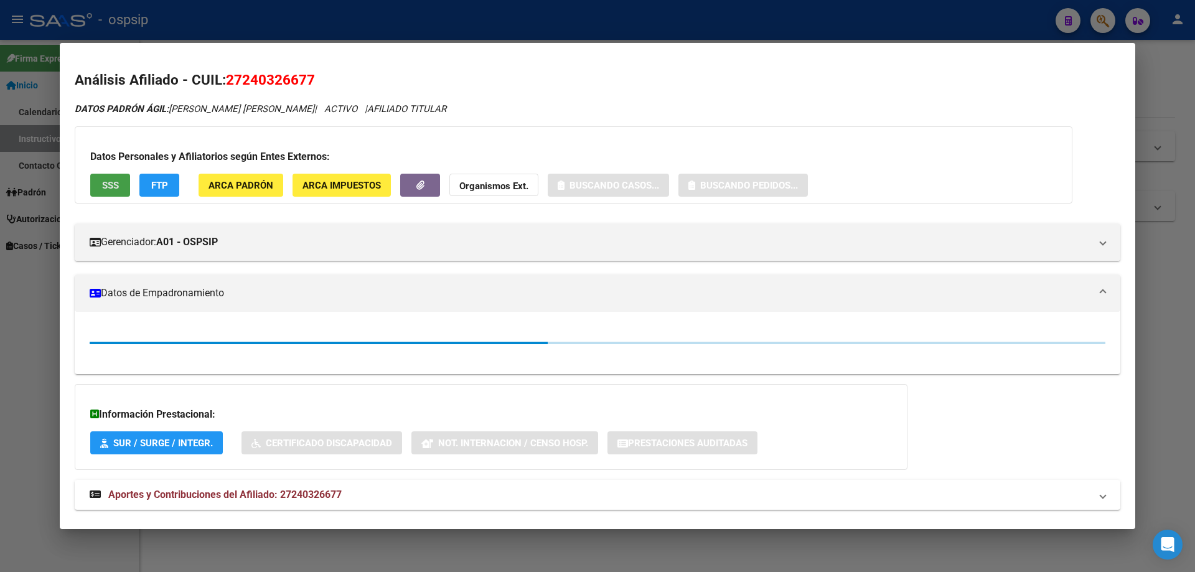
click at [115, 187] on span "SSS" at bounding box center [110, 185] width 17 height 11
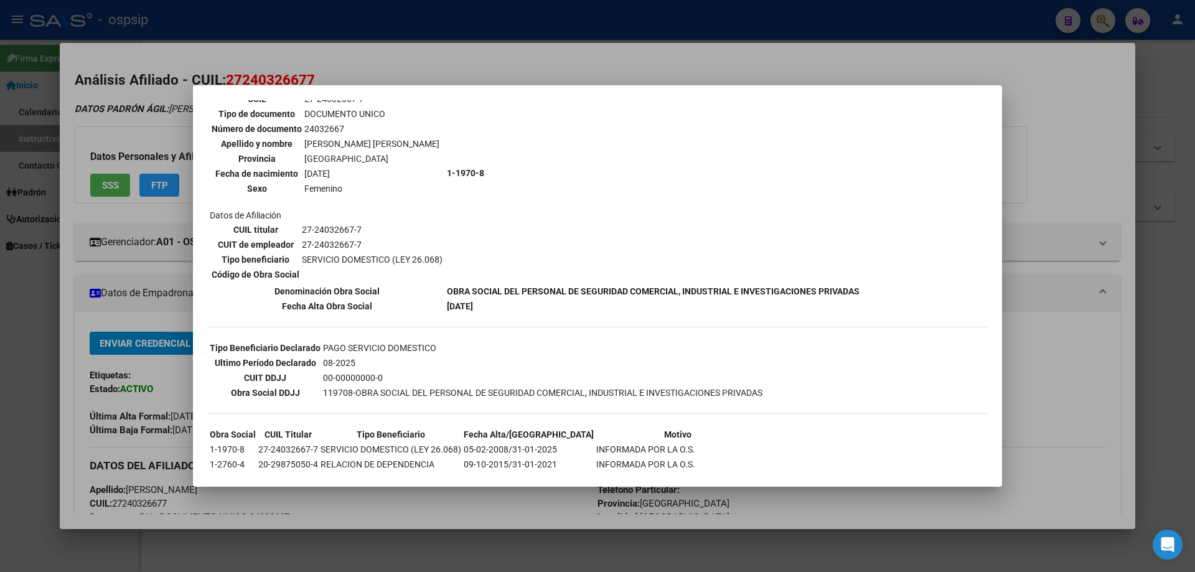
scroll to position [157, 0]
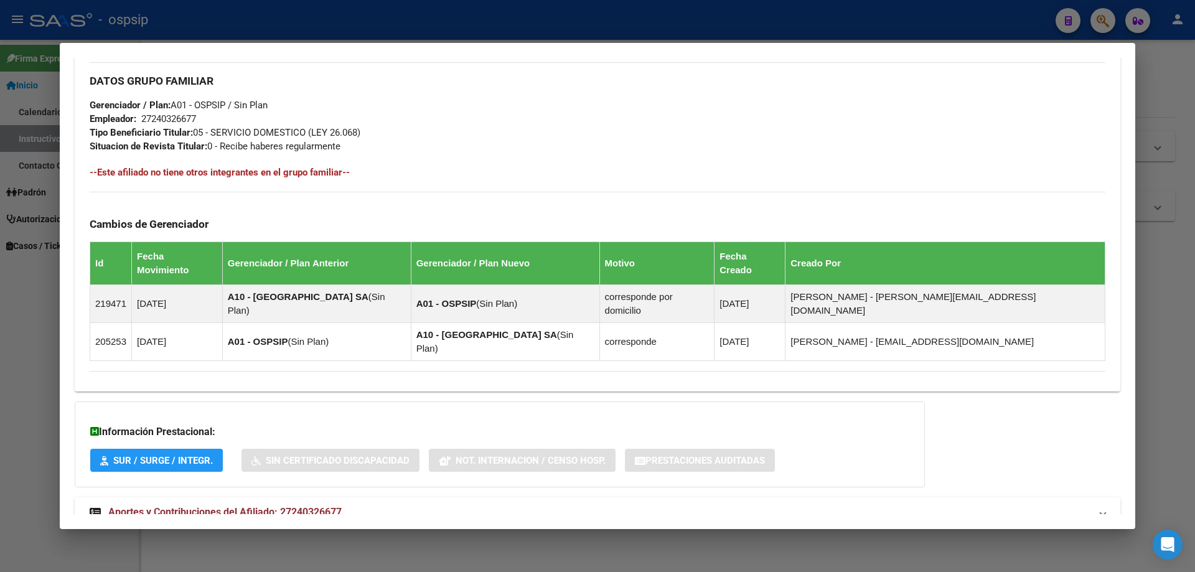
click at [312, 506] on span "Aportes y Contribuciones del Afiliado: 27240326677" at bounding box center [224, 512] width 233 height 12
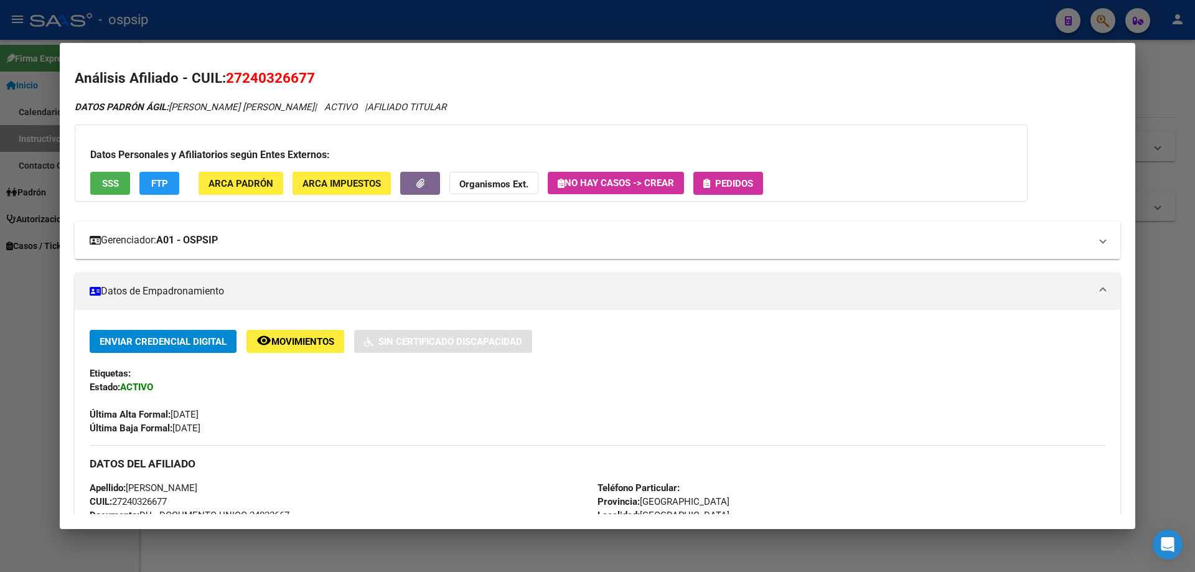
scroll to position [0, 0]
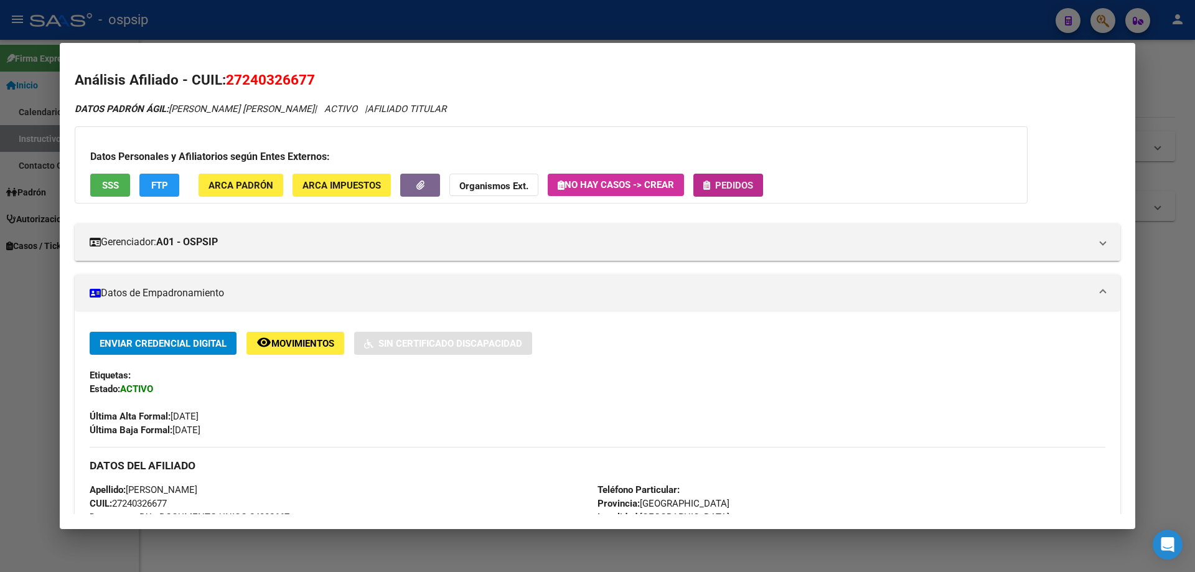
click at [719, 182] on span "Pedidos" at bounding box center [734, 185] width 38 height 11
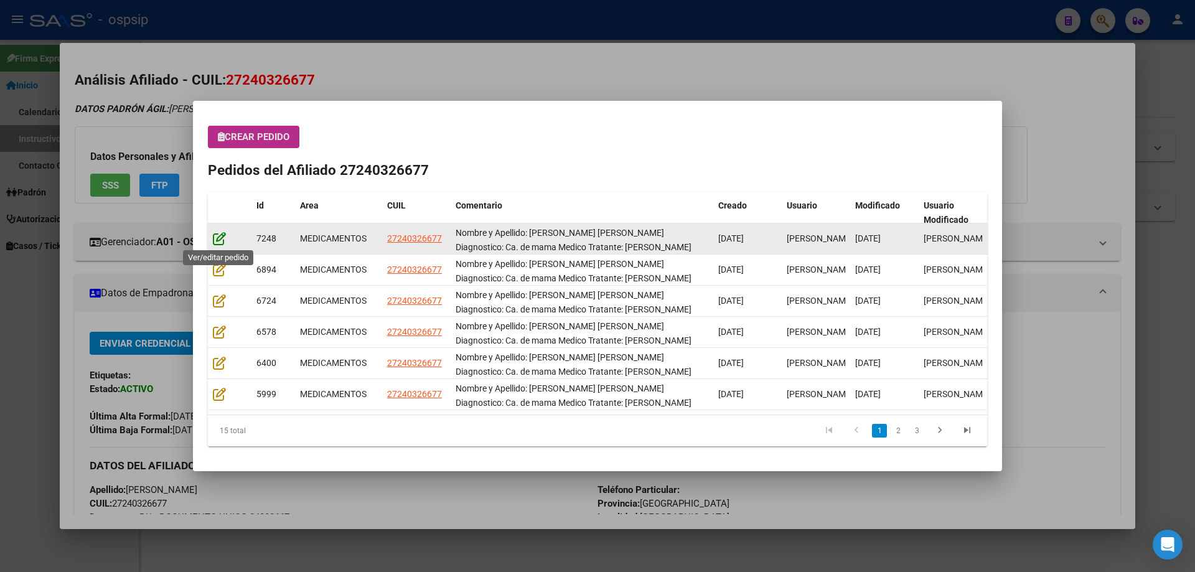
click at [215, 236] on icon at bounding box center [219, 238] width 13 height 14
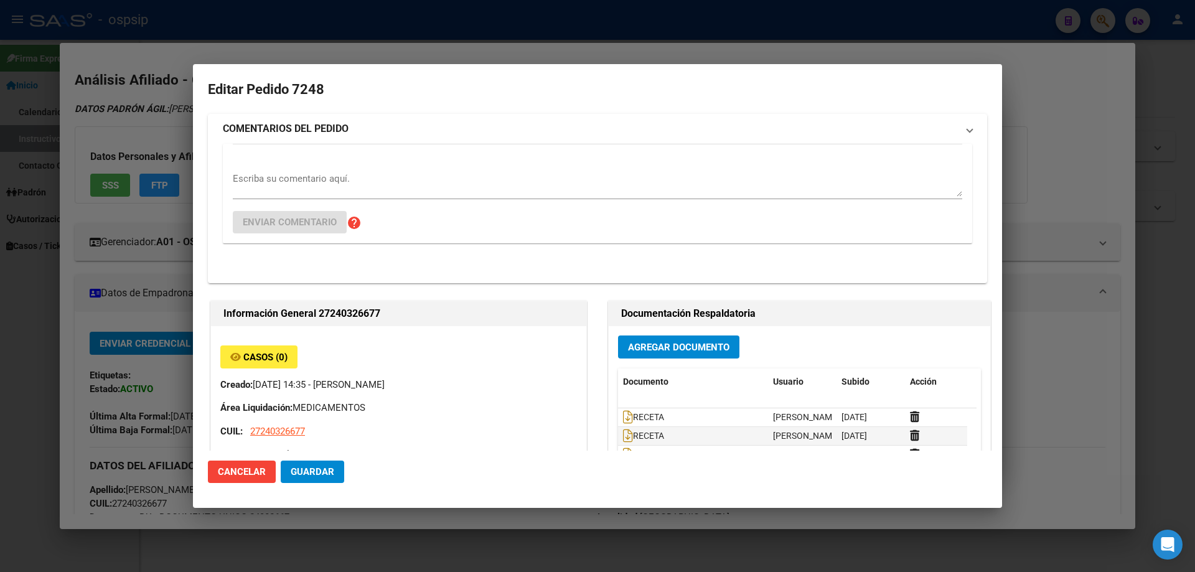
type input "Buenos Aires, PONTEVEDRA, GAVILAN 3504"
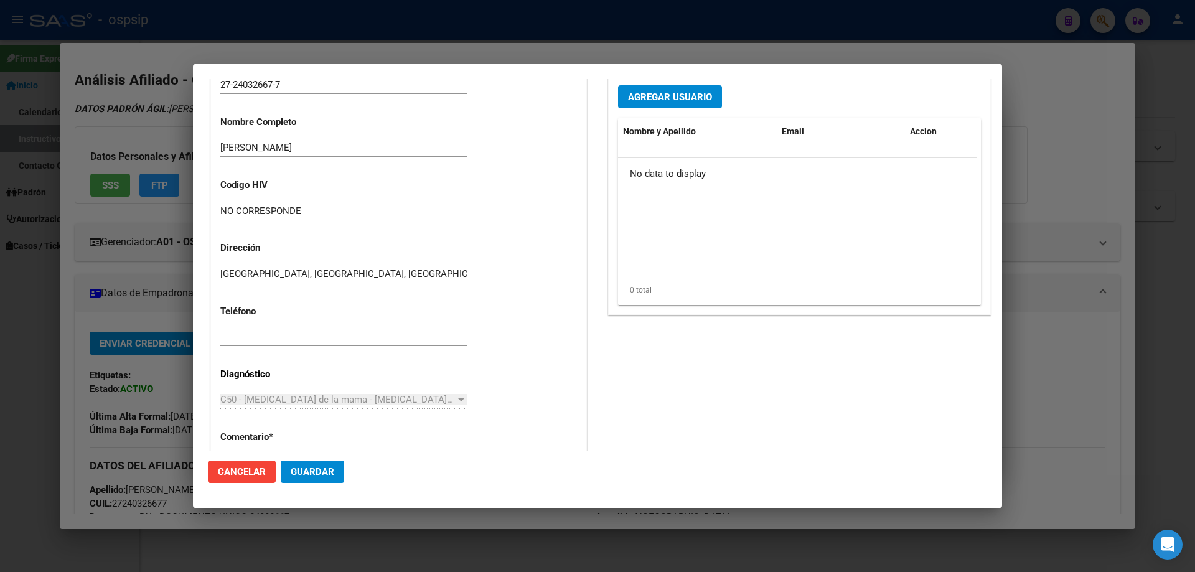
drag, startPoint x: 337, startPoint y: 166, endPoint x: 211, endPoint y: 136, distance: 129.0
click at [193, 78] on mat-dialog-container "Editar Pedido 7248 COMENTARIOS DEL PEDIDO Escriba su comentario aquí. Enviar co…" at bounding box center [597, 286] width 809 height 444
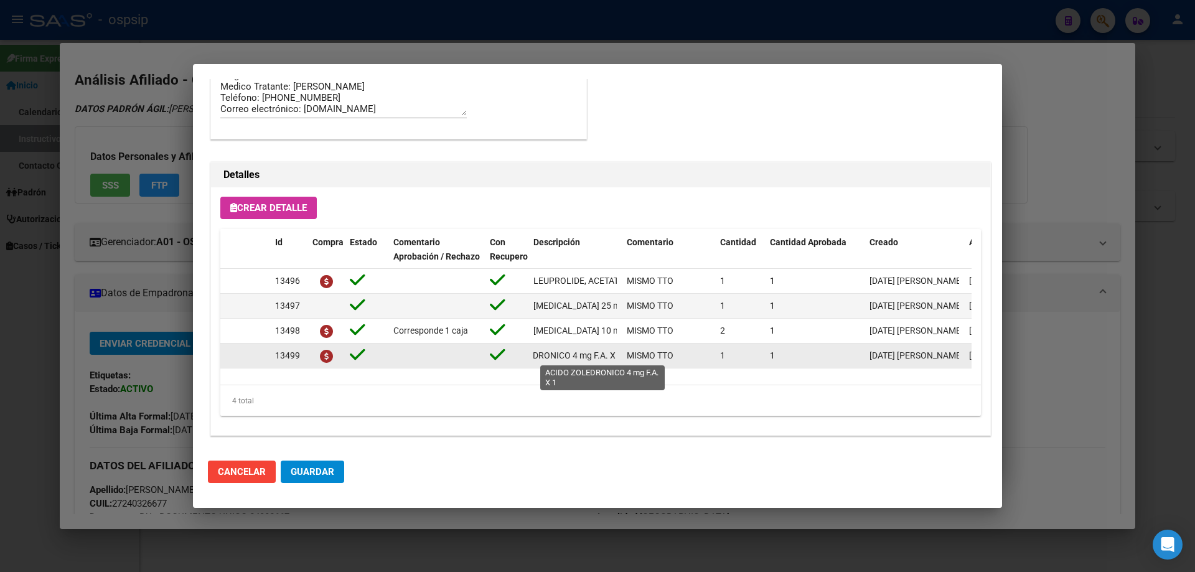
scroll to position [0, 55]
drag, startPoint x: 534, startPoint y: 355, endPoint x: 627, endPoint y: 357, distance: 93.4
click at [627, 357] on div "13499 ACIDO ZOLEDRONICO 4 mg F.A. X 1 MISMO TTO 1 1 18/09/2025 Jesica 18/09/202…" at bounding box center [685, 355] width 930 height 25
copy span "ACIDO ZOLEDRONICO 4 mg F.A. X 1"
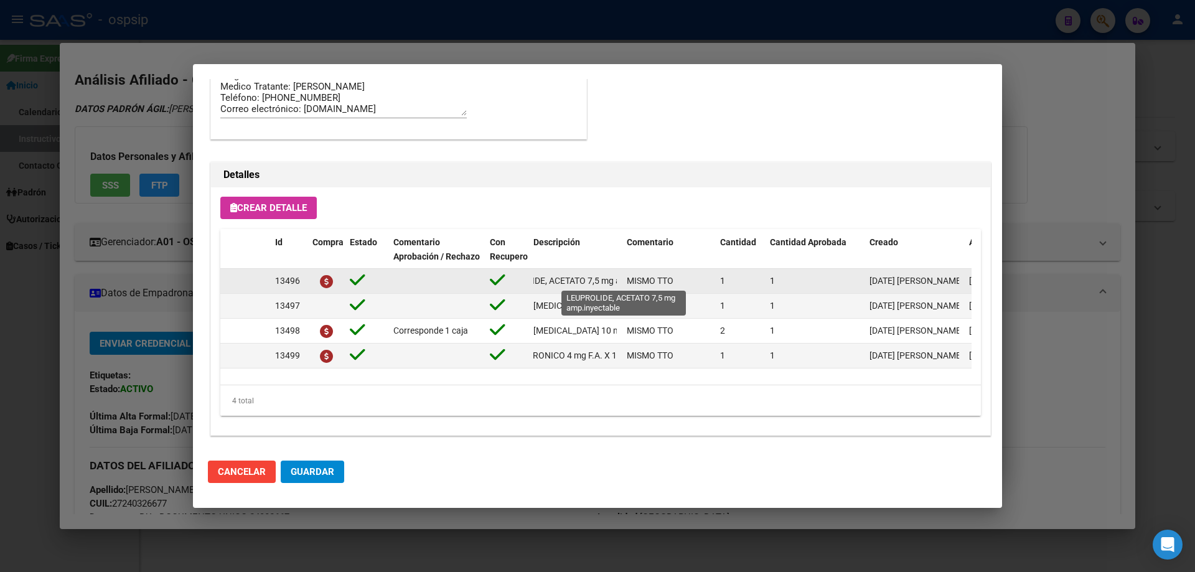
scroll to position [0, 97]
drag, startPoint x: 530, startPoint y: 282, endPoint x: 606, endPoint y: 280, distance: 75.9
click at [622, 278] on div "13496 LEUPROLIDE, ACETATO 7,5 mg amp.inyectable MISMO TTO 1 1 18/09/2025 Jesica…" at bounding box center [685, 281] width 930 height 25
copy span "LEUPROLIDE, ACETATO 7,5 mg amp.inyectable"
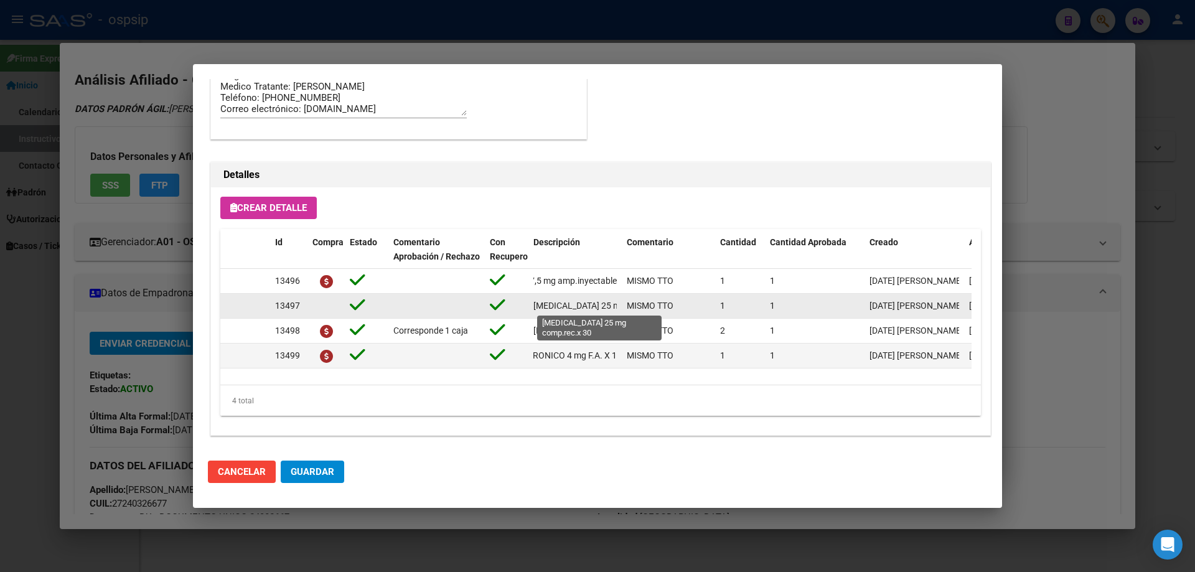
scroll to position [0, 48]
drag, startPoint x: 532, startPoint y: 301, endPoint x: 604, endPoint y: 309, distance: 72.7
click at [616, 309] on datatable-body-cell "exemestano 25 mg comp.rec.x 30" at bounding box center [574, 306] width 93 height 24
copy span "exemestano 25 mg comp.rec.x 30"
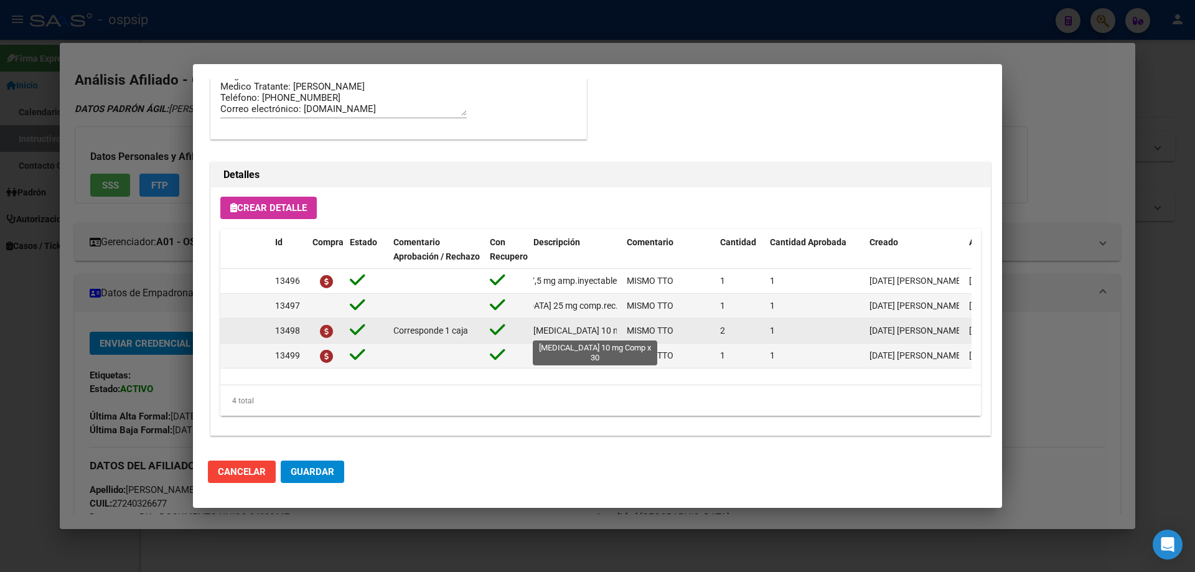
scroll to position [0, 39]
drag, startPoint x: 532, startPoint y: 329, endPoint x: 620, endPoint y: 331, distance: 87.8
click at [620, 331] on datatable-body-cell "EVEROLIMUS 10 mg Comp x 30" at bounding box center [574, 331] width 93 height 24
copy span "EVEROLIMUS 10 mg Comp x 30"
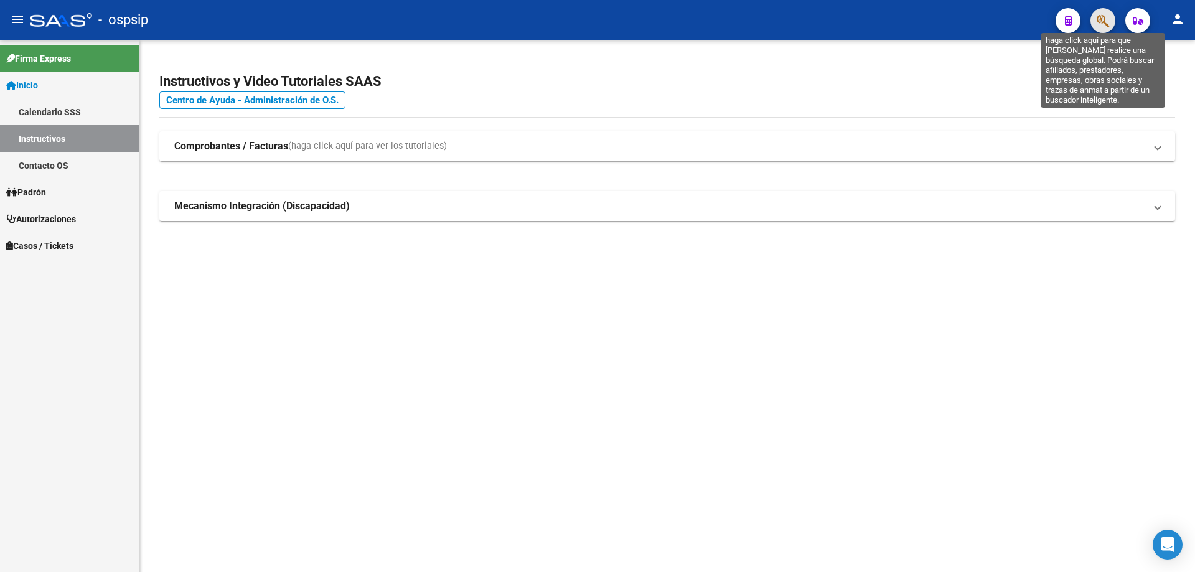
click at [1106, 20] on icon "button" at bounding box center [1102, 21] width 12 height 14
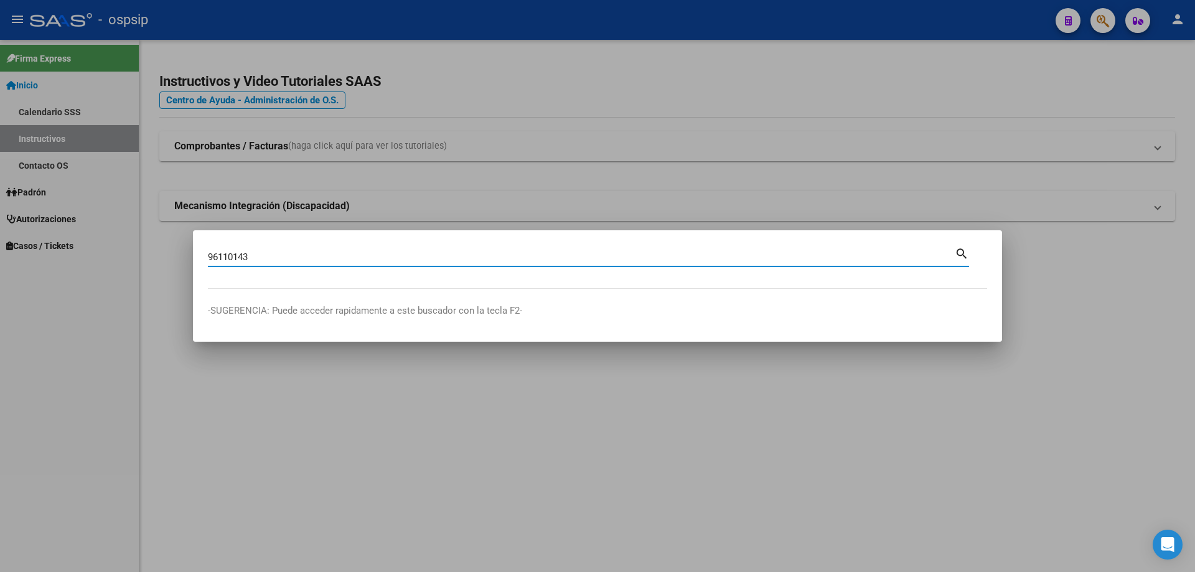
type input "96110143"
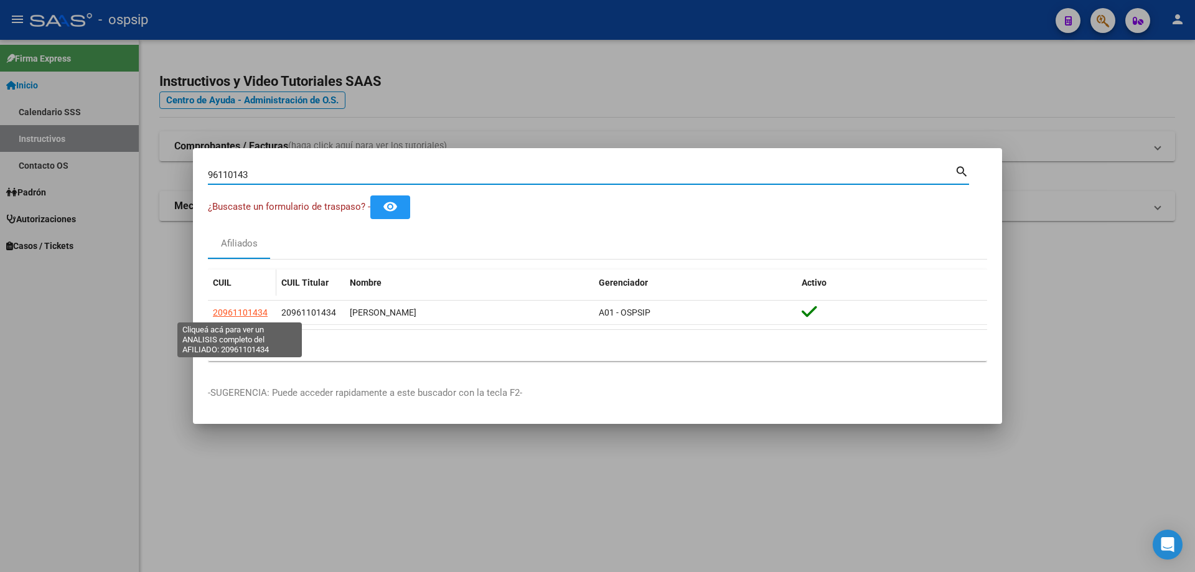
click at [233, 312] on span "20961101434" at bounding box center [240, 312] width 55 height 10
type textarea "20961101434"
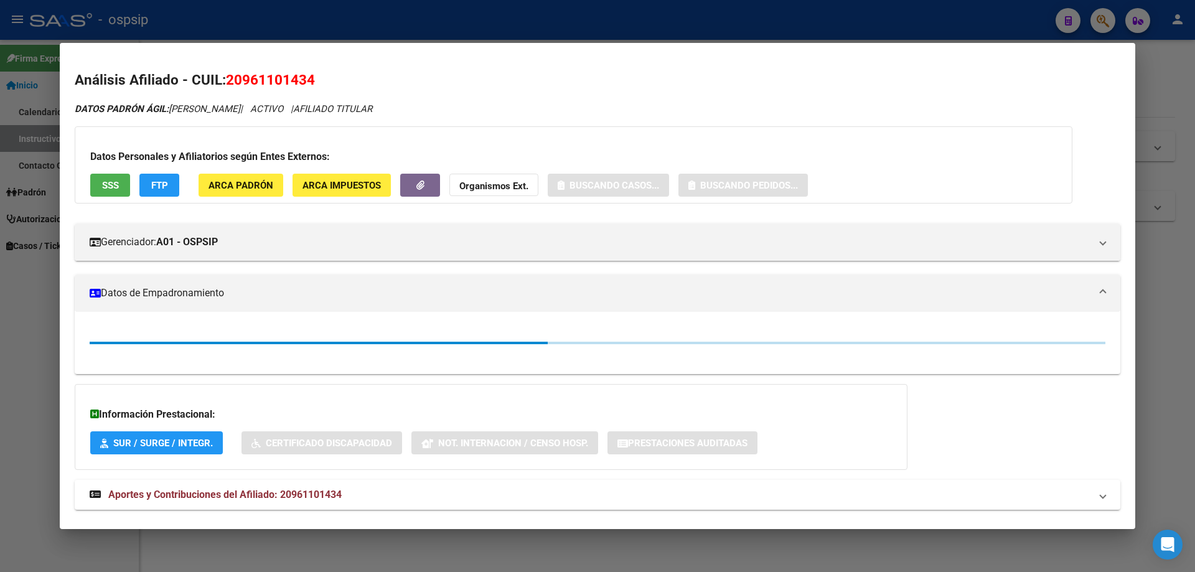
click at [110, 180] on span "SSS" at bounding box center [110, 185] width 17 height 11
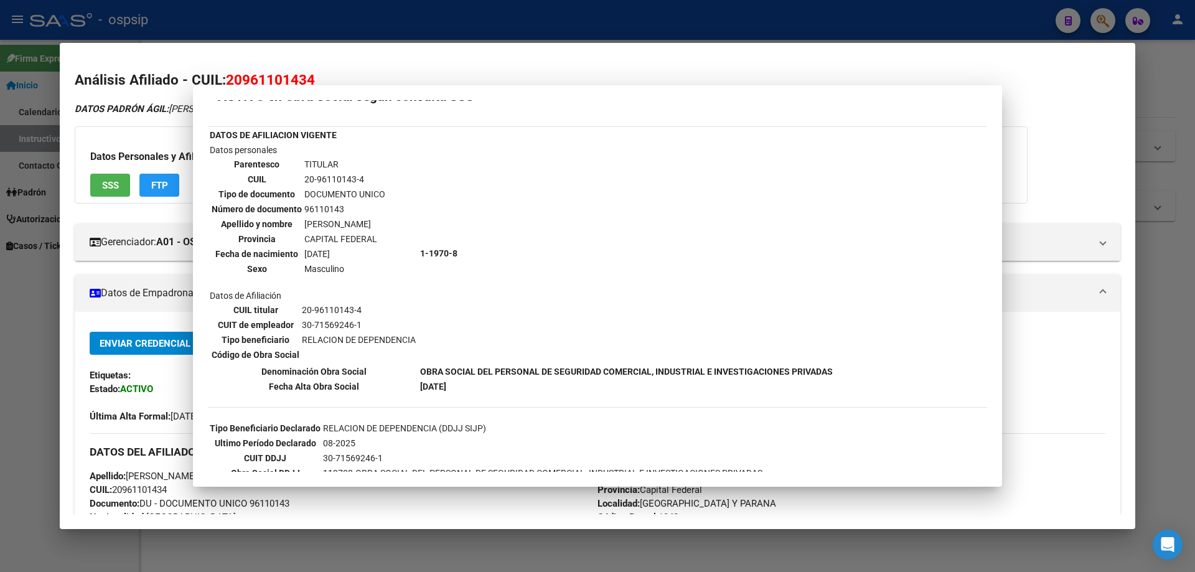
scroll to position [55, 0]
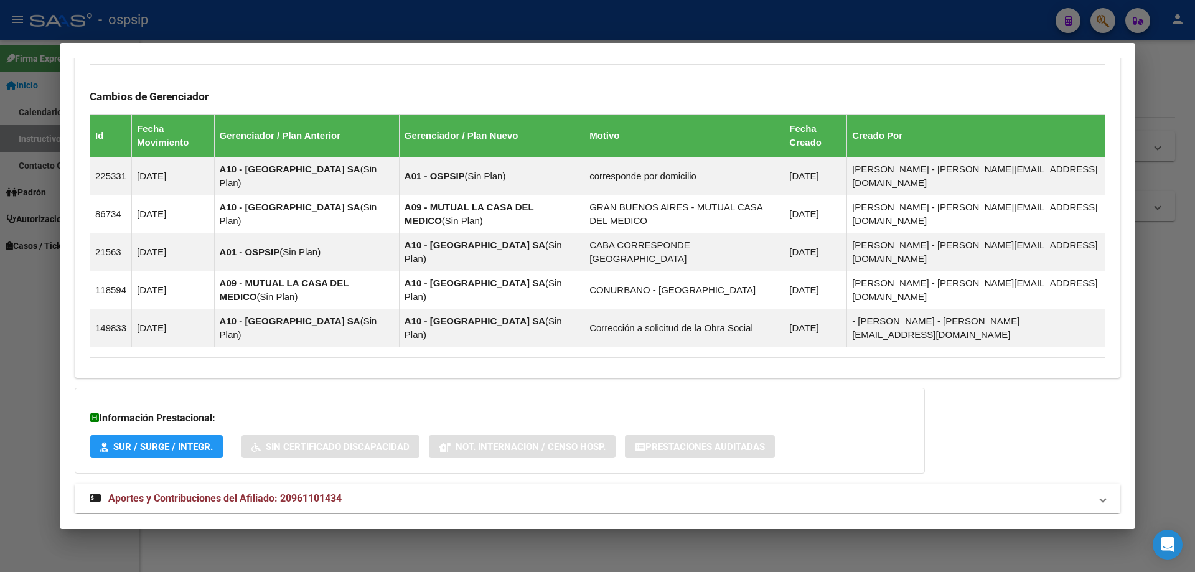
click at [244, 492] on span "Aportes y Contribuciones del Afiliado: 20961101434" at bounding box center [224, 498] width 233 height 12
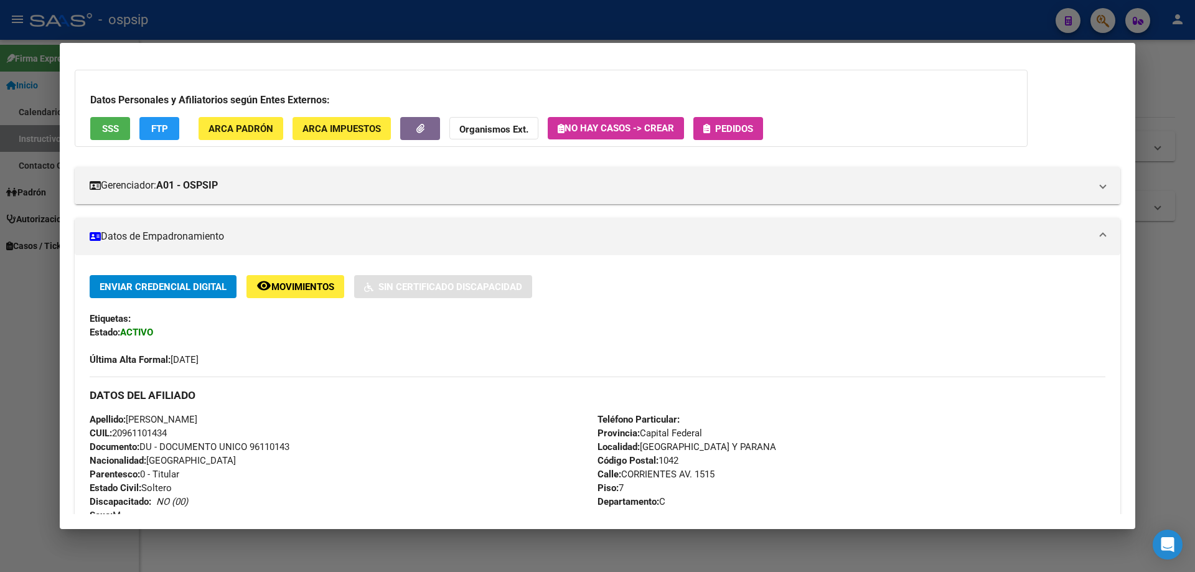
scroll to position [0, 0]
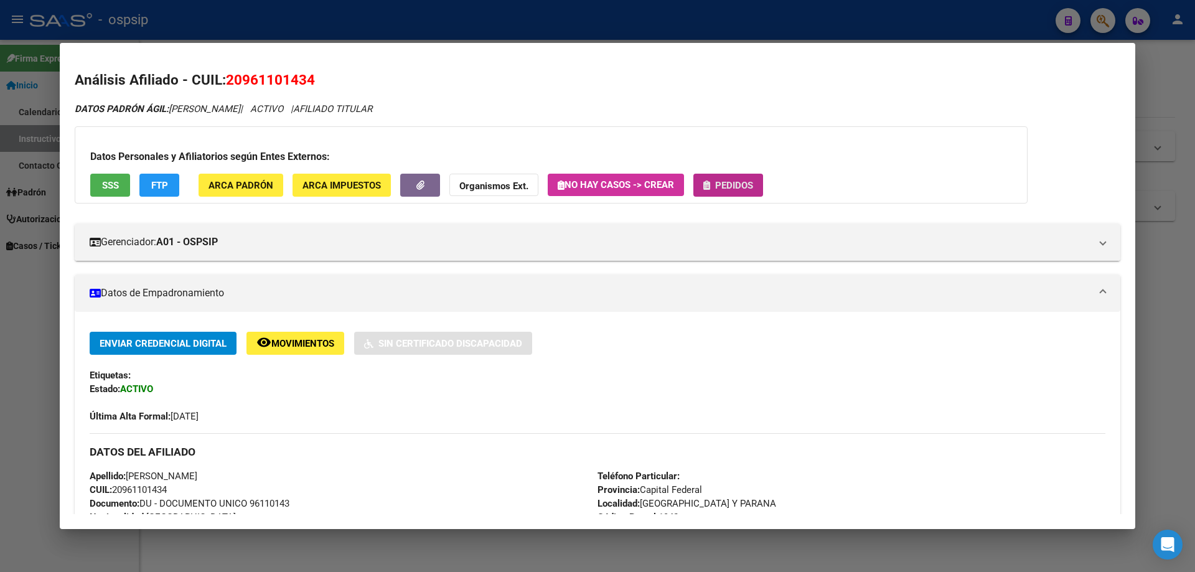
click at [714, 194] on button "Pedidos" at bounding box center [728, 185] width 70 height 23
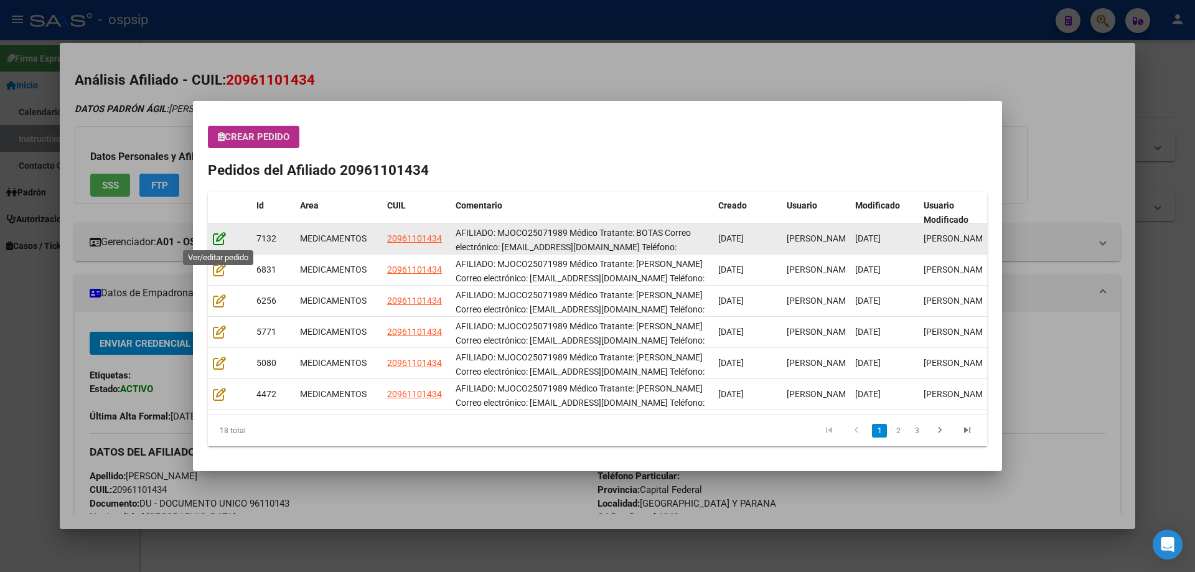
click at [219, 238] on icon at bounding box center [219, 238] width 13 height 14
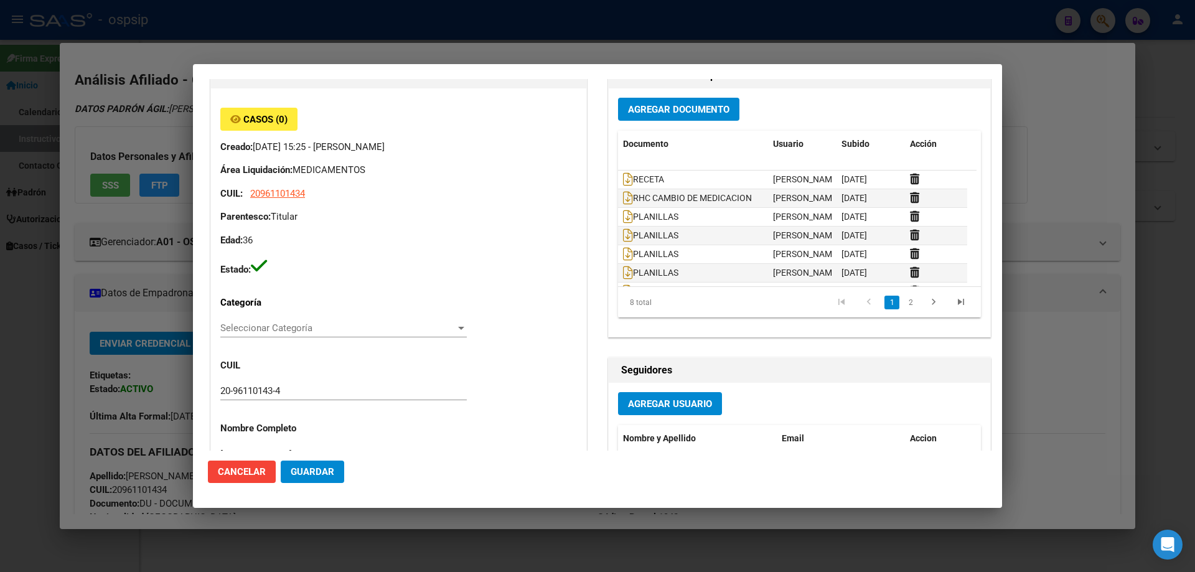
type input "Capital Federal, MONTEVIDEO Y PARANA, CORRIENTES AV. 1515, Piso: 7, Departament…"
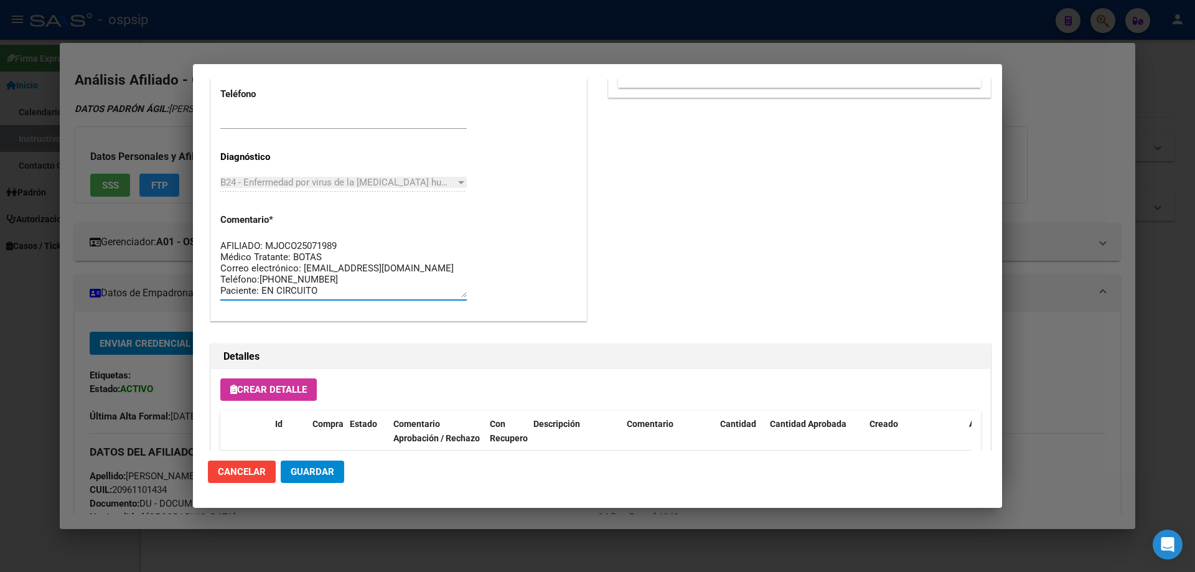
drag, startPoint x: 310, startPoint y: 292, endPoint x: 217, endPoint y: 234, distance: 110.3
click at [204, 222] on mat-dialog-content "Editar Pedido 7132 COMENTARIOS DEL PEDIDO Escriba su comentario aquí. Enviar co…" at bounding box center [597, 264] width 809 height 371
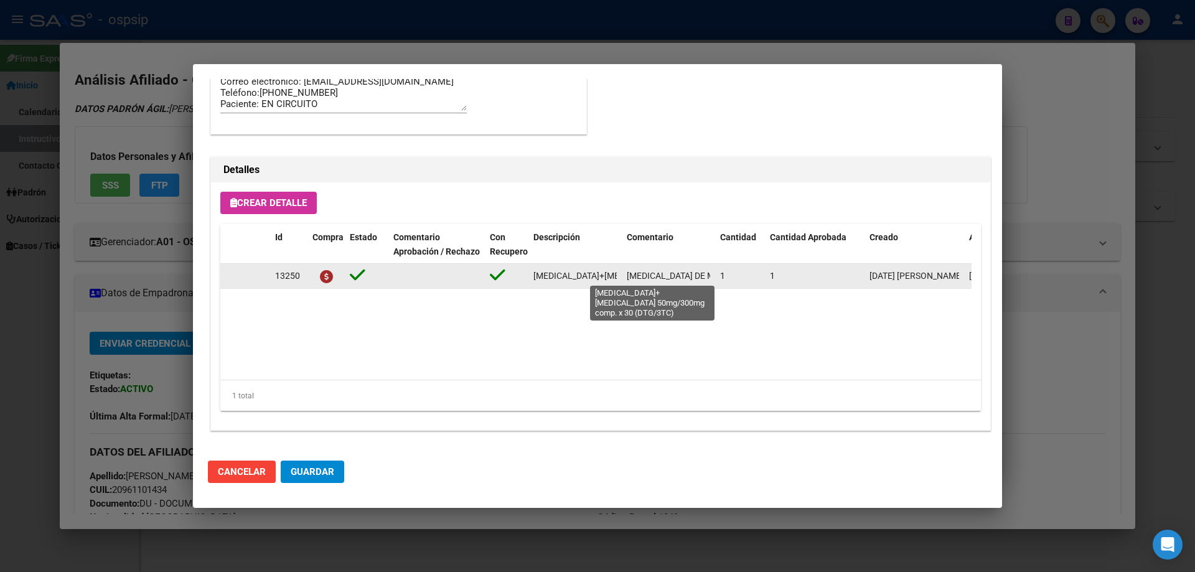
scroll to position [0, 154]
drag, startPoint x: 531, startPoint y: 279, endPoint x: 618, endPoint y: 283, distance: 87.2
click at [618, 283] on datatable-body-cell "dolutegravir+lamivudina 50mg/300mg comp. x 30 (DTG/3TC)" at bounding box center [574, 276] width 93 height 24
copy span "dolutegravir+lamivudina 50mg/300mg comp. x 30 (DTG/3TC)"
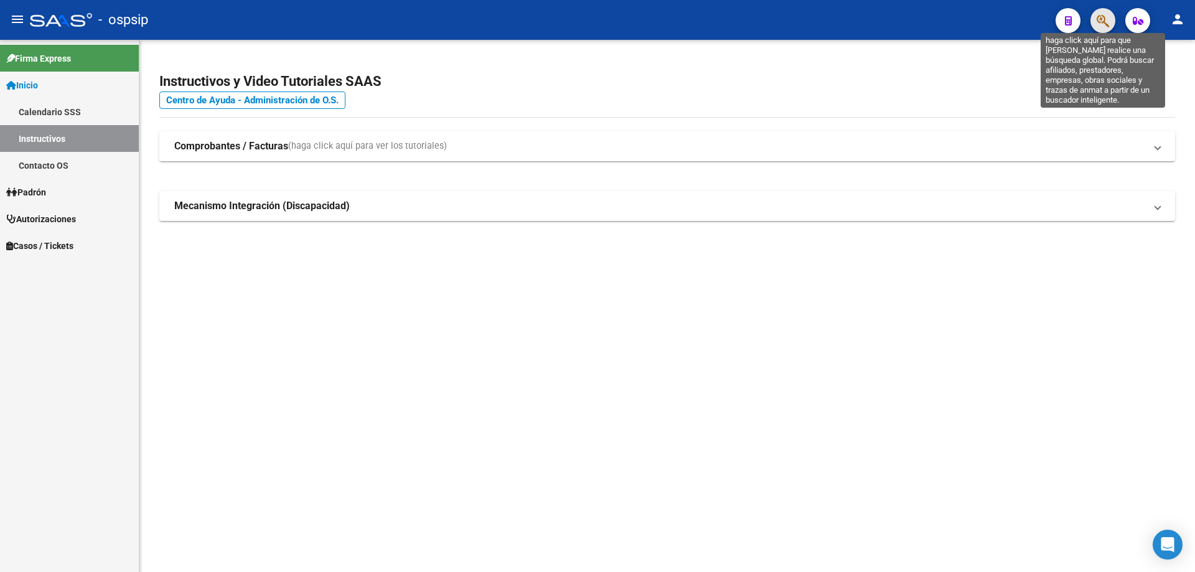
click at [1109, 16] on icon "button" at bounding box center [1102, 21] width 12 height 14
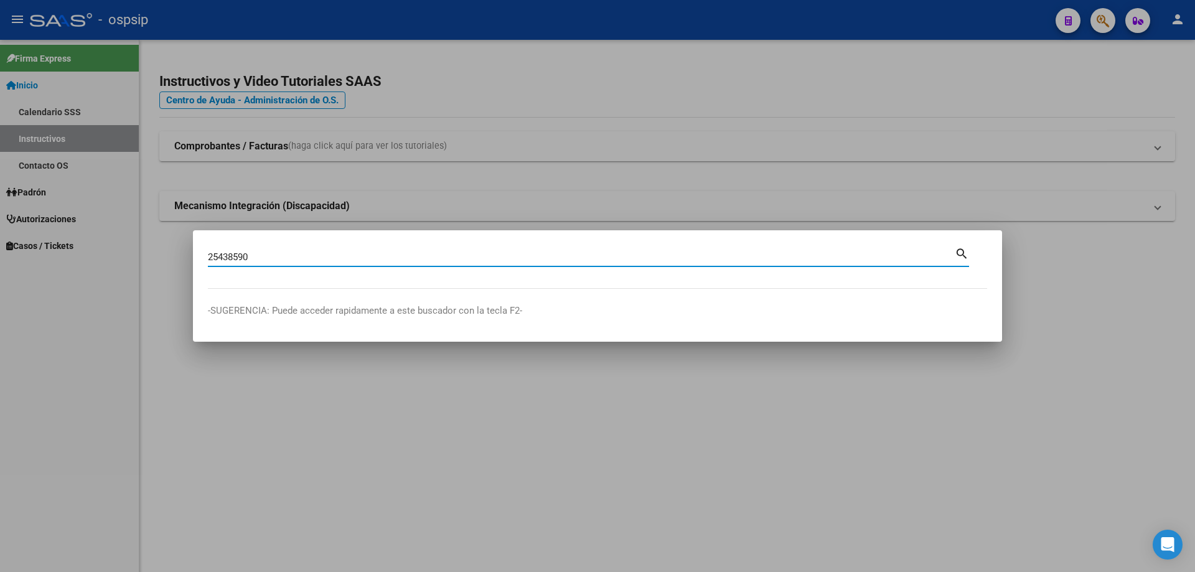
type input "25438590"
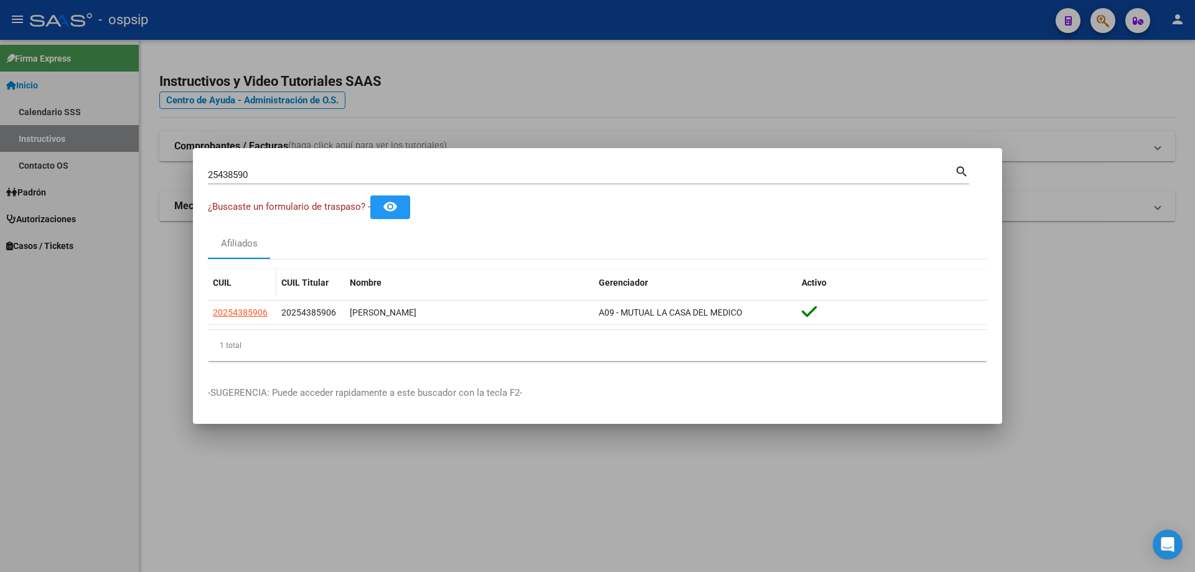
click at [236, 318] on app-link-go-to "20254385906" at bounding box center [240, 313] width 55 height 14
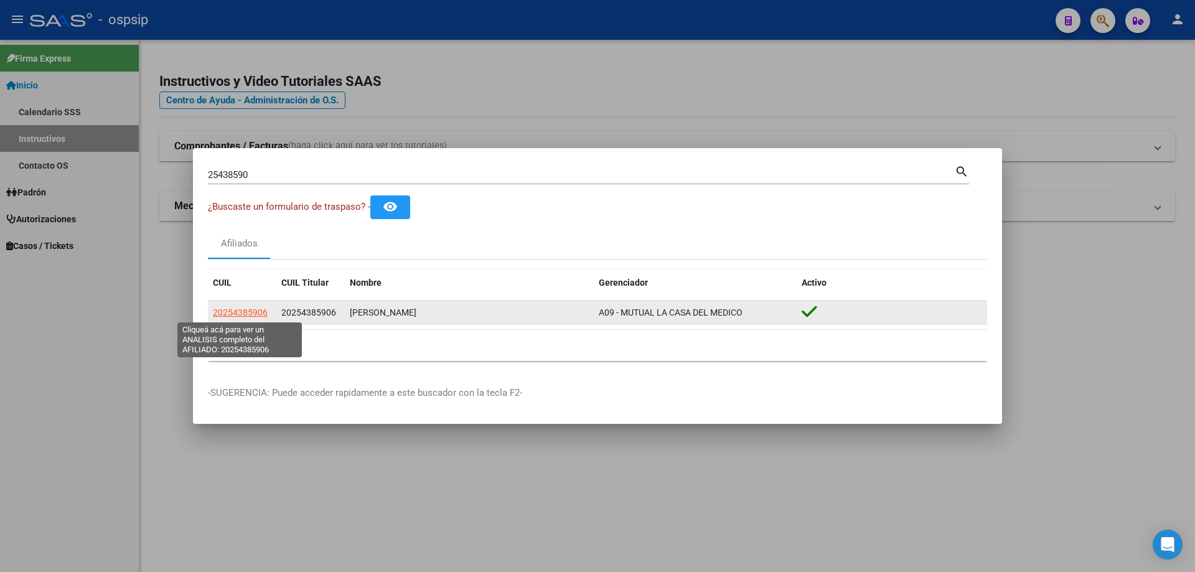
click at [237, 310] on span "20254385906" at bounding box center [240, 312] width 55 height 10
type textarea "20254385906"
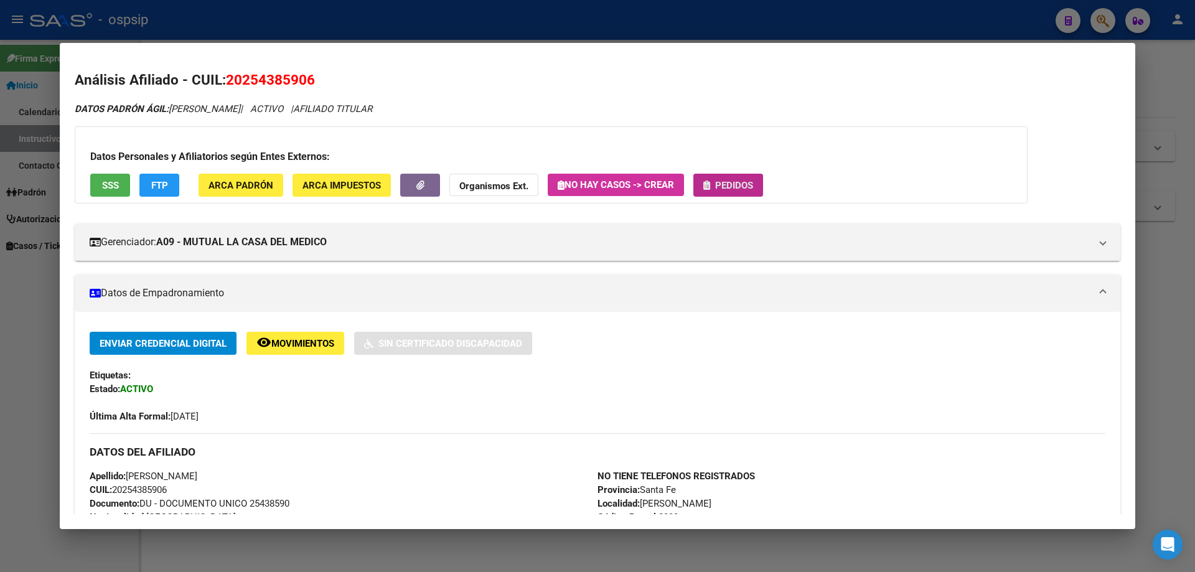
click at [718, 194] on button "Pedidos" at bounding box center [728, 185] width 70 height 23
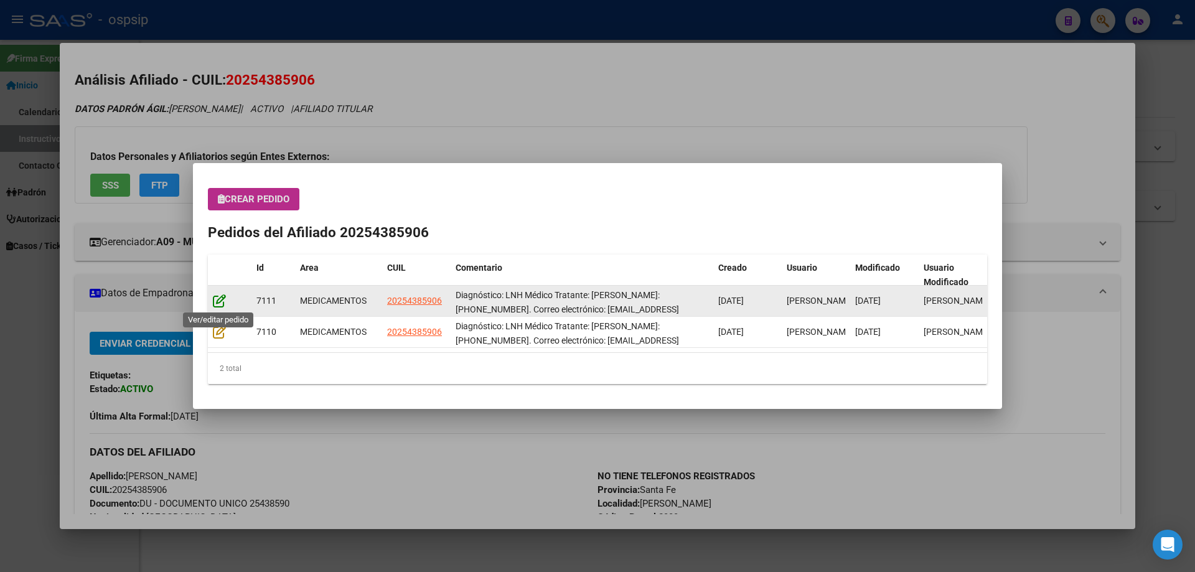
click at [218, 297] on icon at bounding box center [219, 301] width 13 height 14
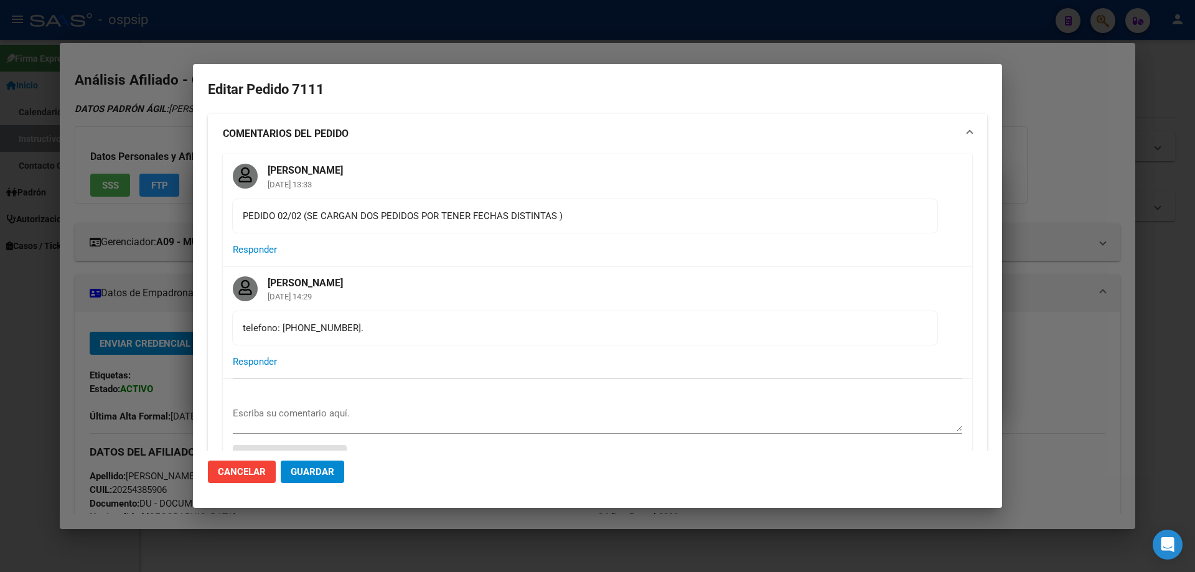
type input "Santa Fe, ROSARIO SUD, OV.LAGOS 2963, Piso: 1"
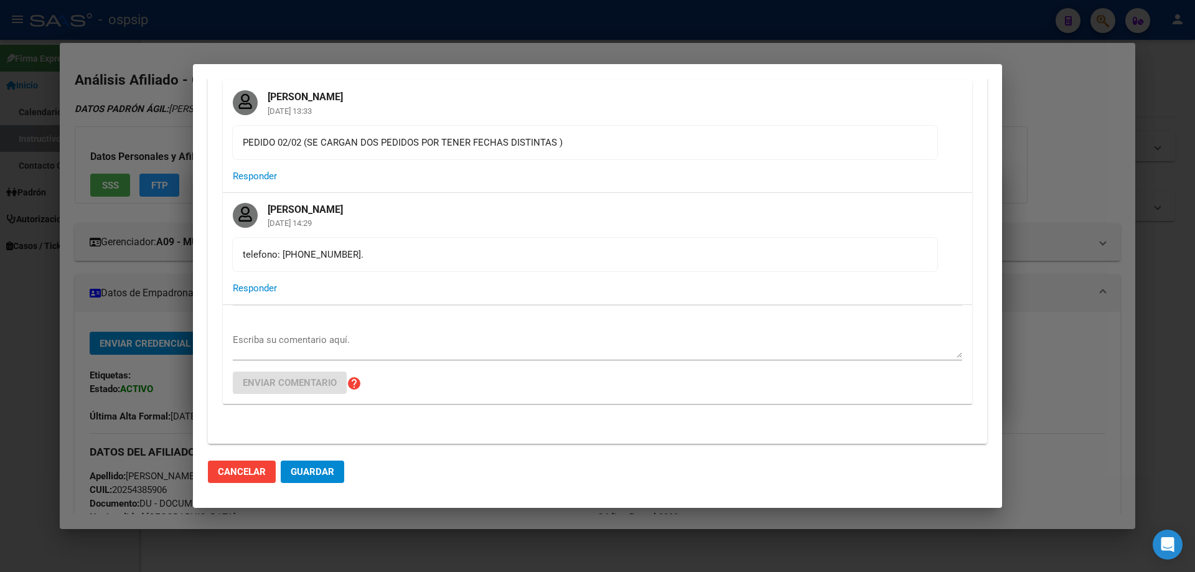
scroll to position [0, 0]
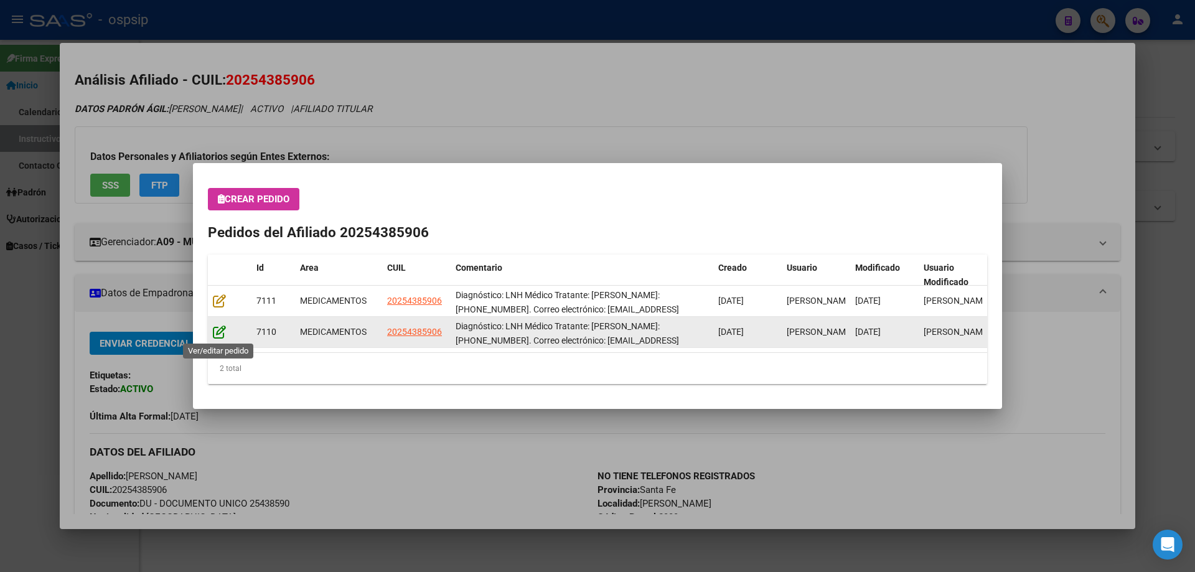
click at [220, 334] on icon at bounding box center [219, 332] width 13 height 14
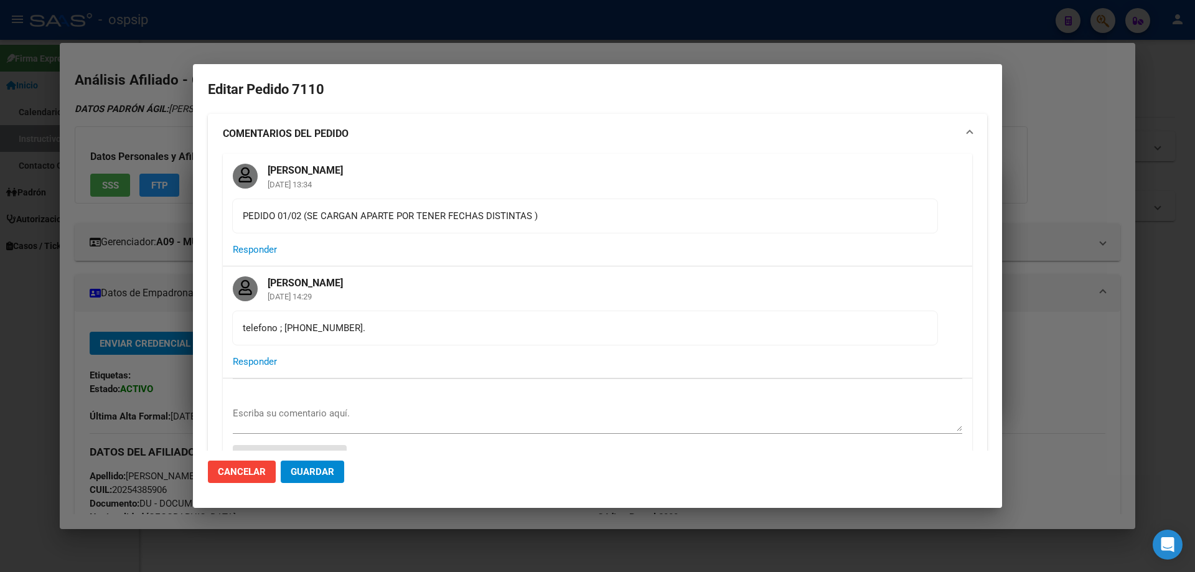
type input "Santa Fe, ROSARIO SUD, OV.LAGOS 2963, Piso: 1"
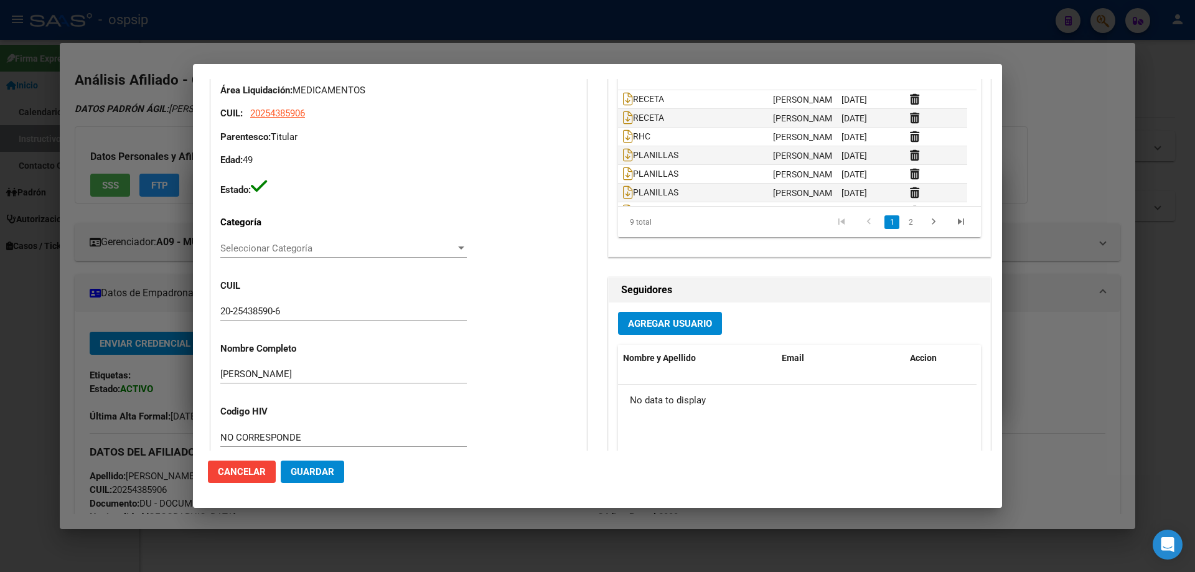
scroll to position [373, 0]
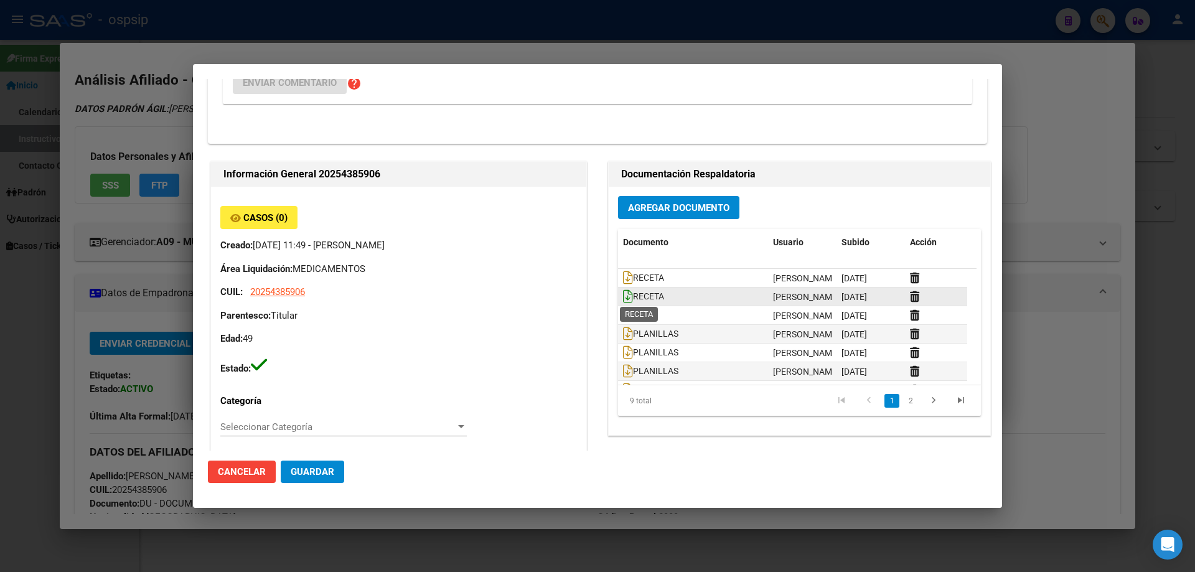
click at [623, 294] on icon at bounding box center [628, 296] width 10 height 14
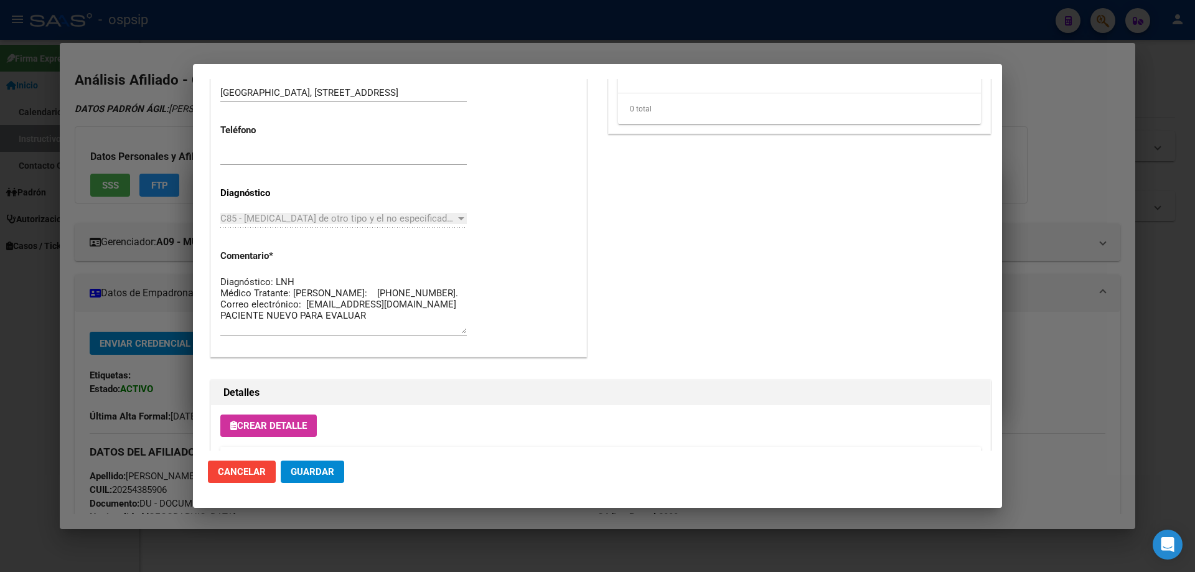
scroll to position [933, 0]
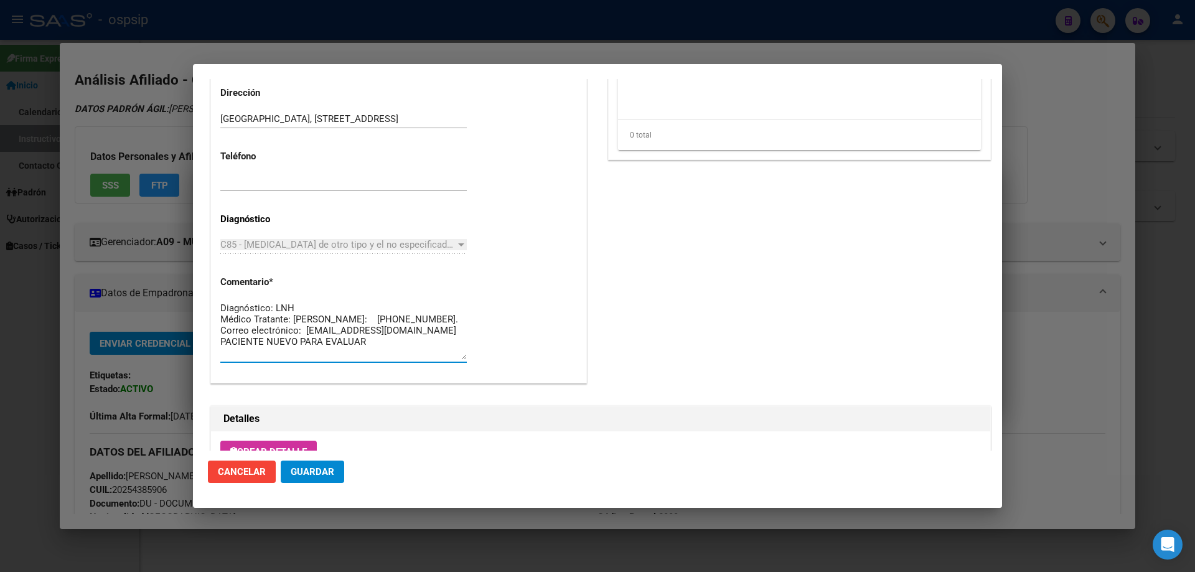
drag, startPoint x: 376, startPoint y: 351, endPoint x: 220, endPoint y: 296, distance: 166.3
click at [220, 296] on div "Casos (0) Creado: 08/09/2025 11:49 - Ortiz Jesica Área Liquidación: MEDICAMENTO…" at bounding box center [398, 5] width 375 height 756
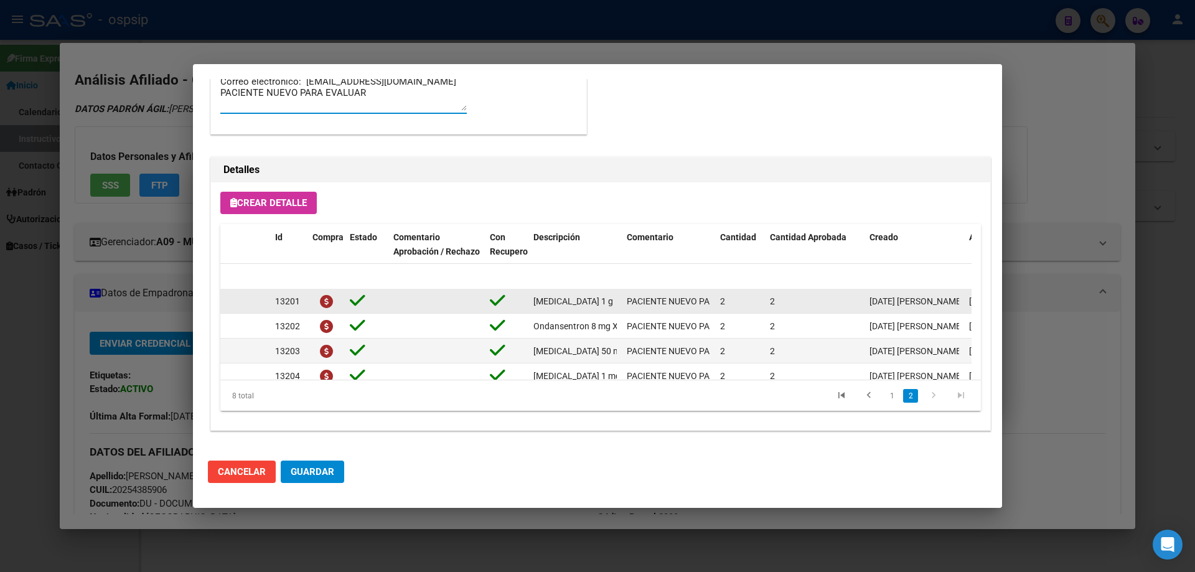
scroll to position [97, 0]
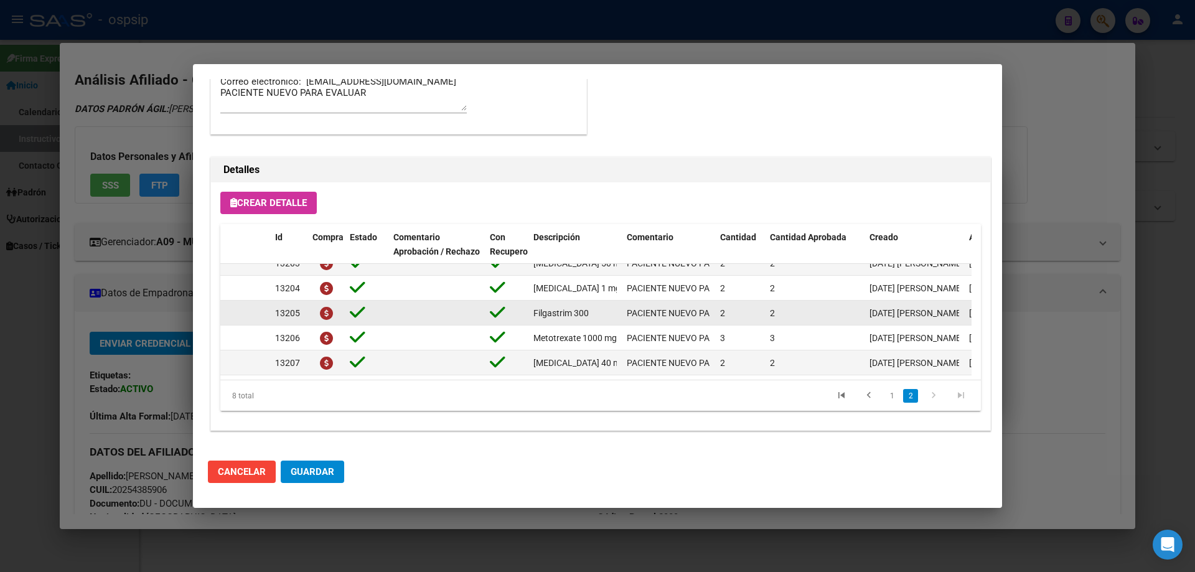
drag, startPoint x: 528, startPoint y: 301, endPoint x: 598, endPoint y: 309, distance: 70.2
click at [598, 309] on datatable-body-cell "Filgastrim 300" at bounding box center [574, 313] width 93 height 24
copy span "Filgastrim 300"
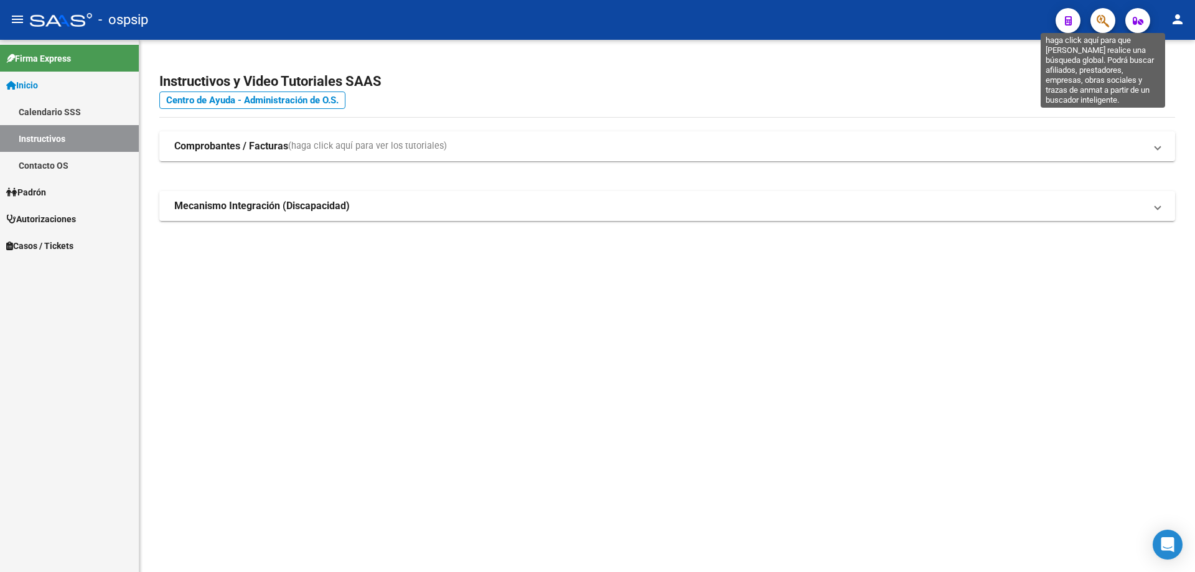
click at [1101, 24] on icon "button" at bounding box center [1102, 21] width 12 height 14
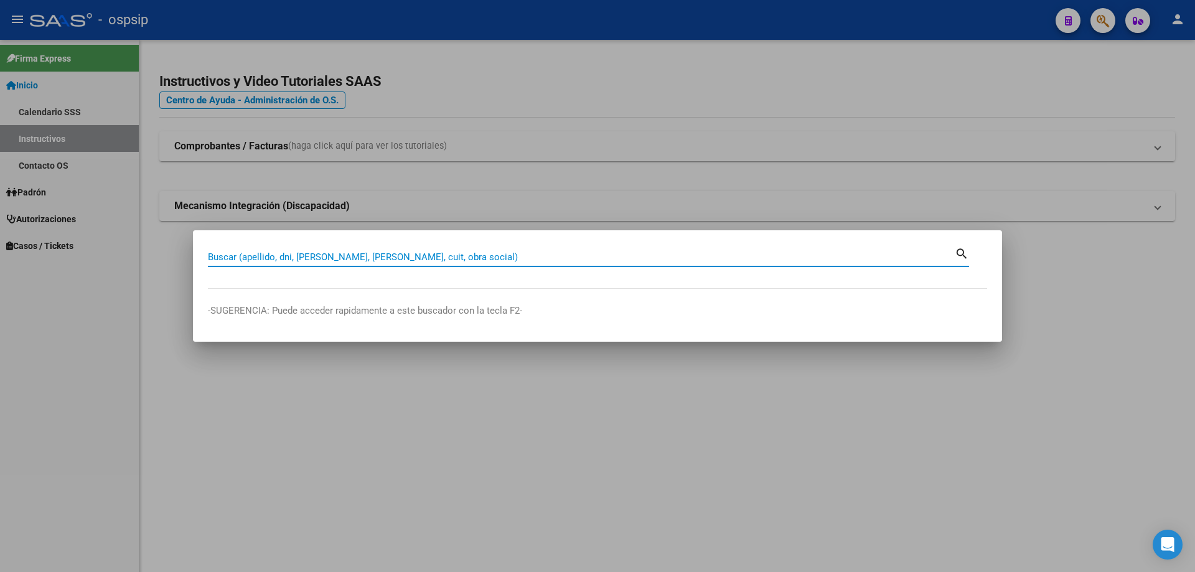
paste input "92365341"
type input "92365341"
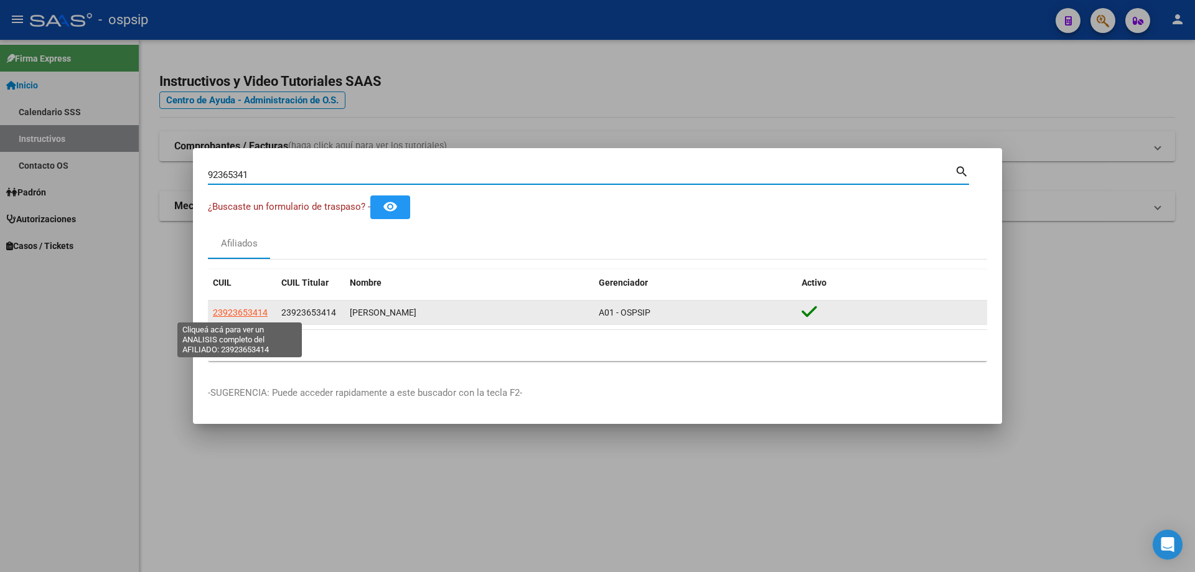
click at [236, 312] on span "23923653414" at bounding box center [240, 312] width 55 height 10
type textarea "23923653414"
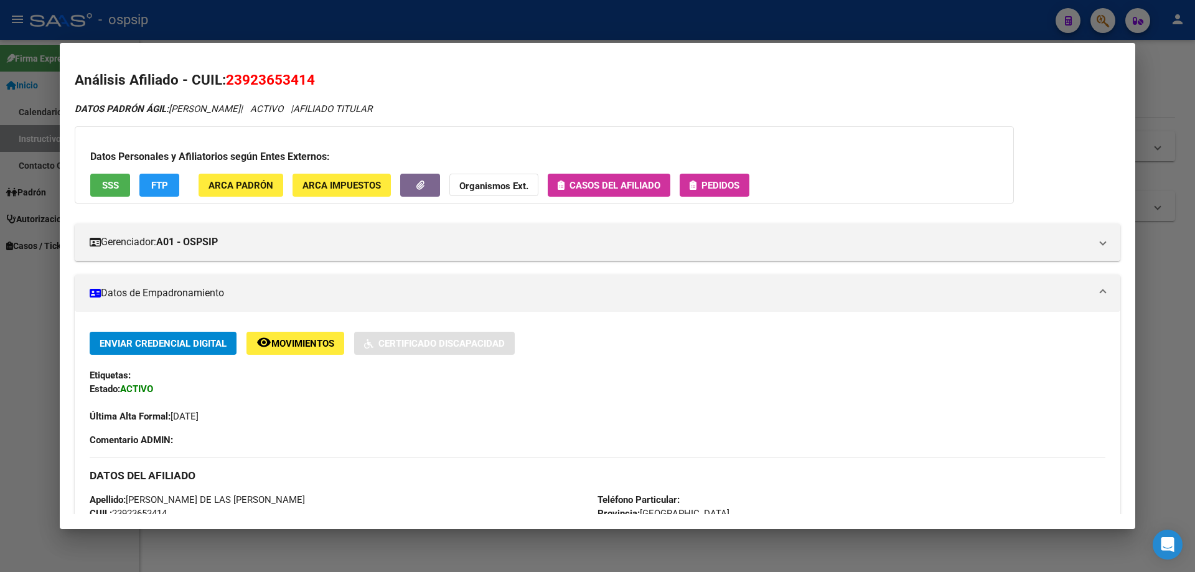
click at [103, 184] on span "SSS" at bounding box center [110, 185] width 17 height 11
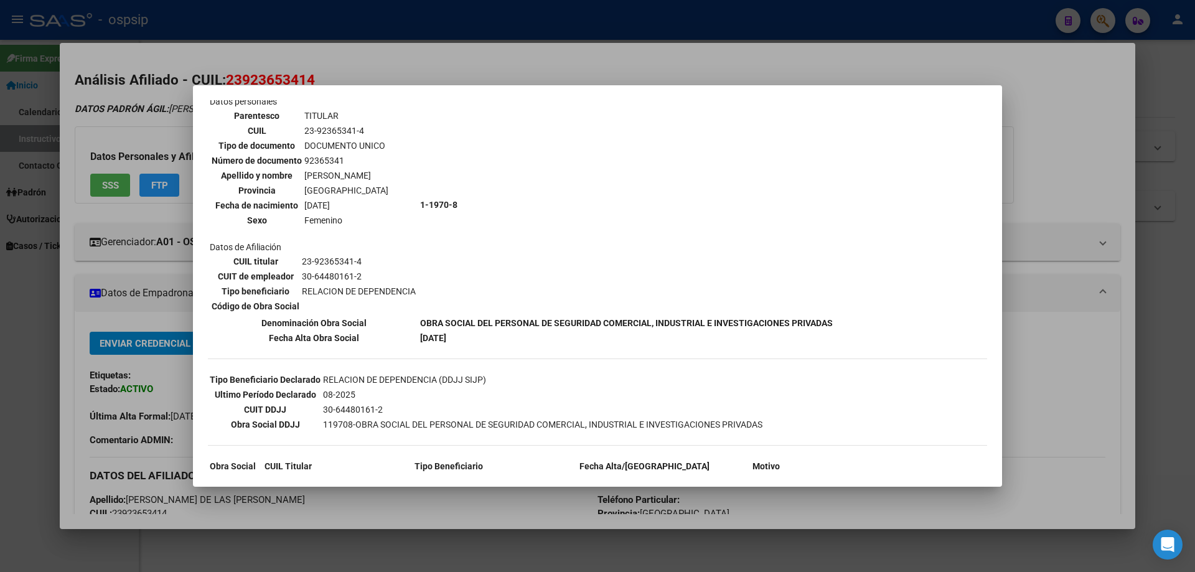
scroll to position [112, 0]
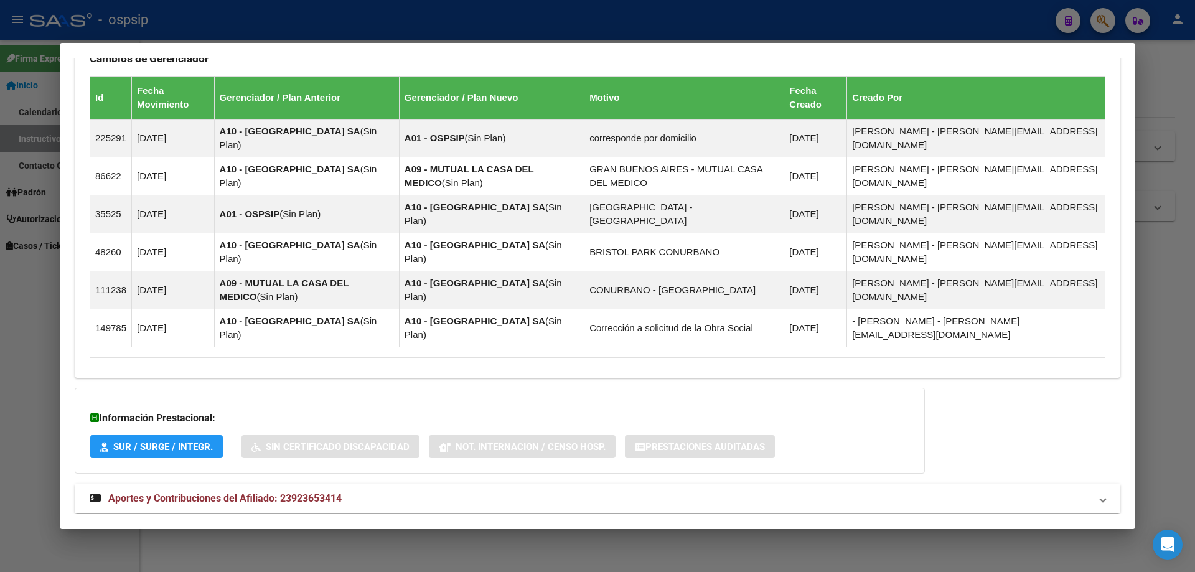
click at [291, 492] on span "Aportes y Contribuciones del Afiliado: 23923653414" at bounding box center [224, 498] width 233 height 12
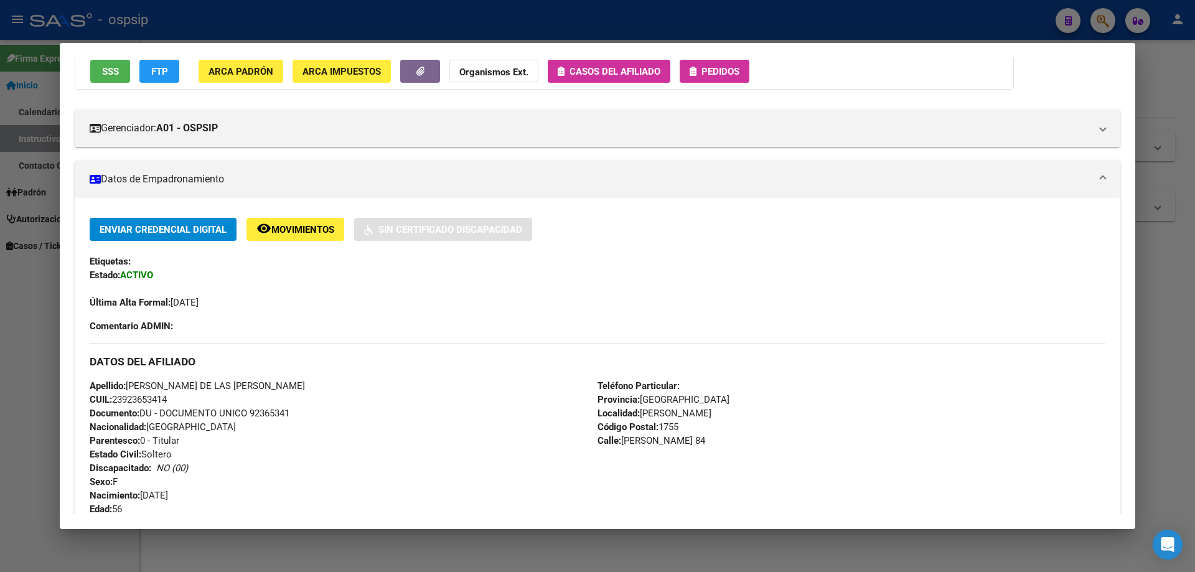
scroll to position [0, 0]
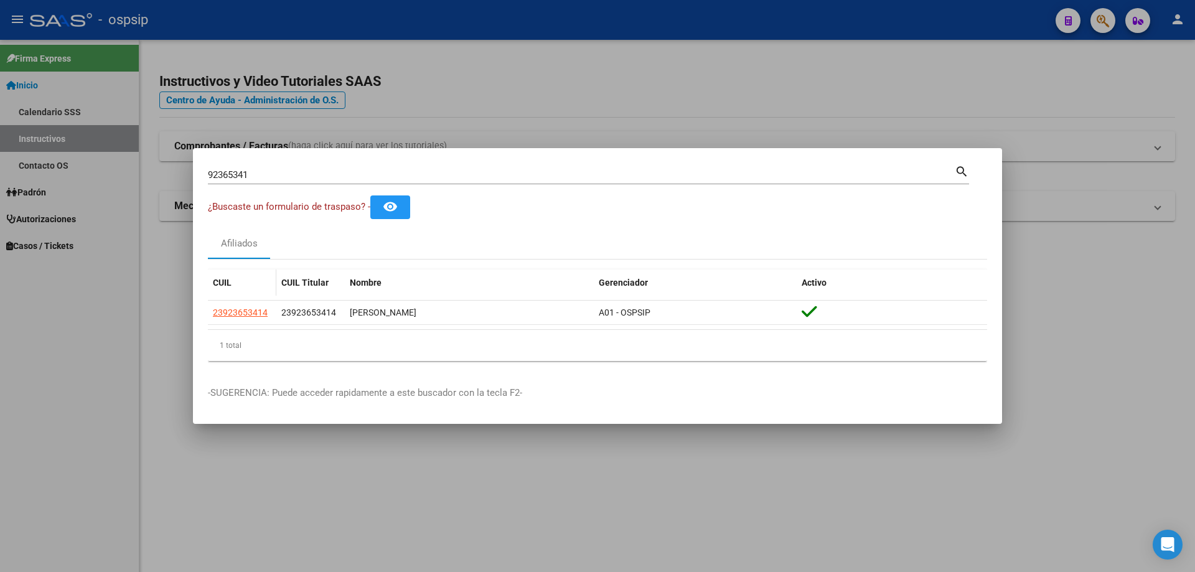
drag, startPoint x: 279, startPoint y: 329, endPoint x: 232, endPoint y: 295, distance: 58.4
click at [266, 320] on datatable-body "23923653414 23923653414 AVALOS HUERTA SANDRA DE LAS ROSAS A01 - OSPSIP" at bounding box center [597, 315] width 779 height 29
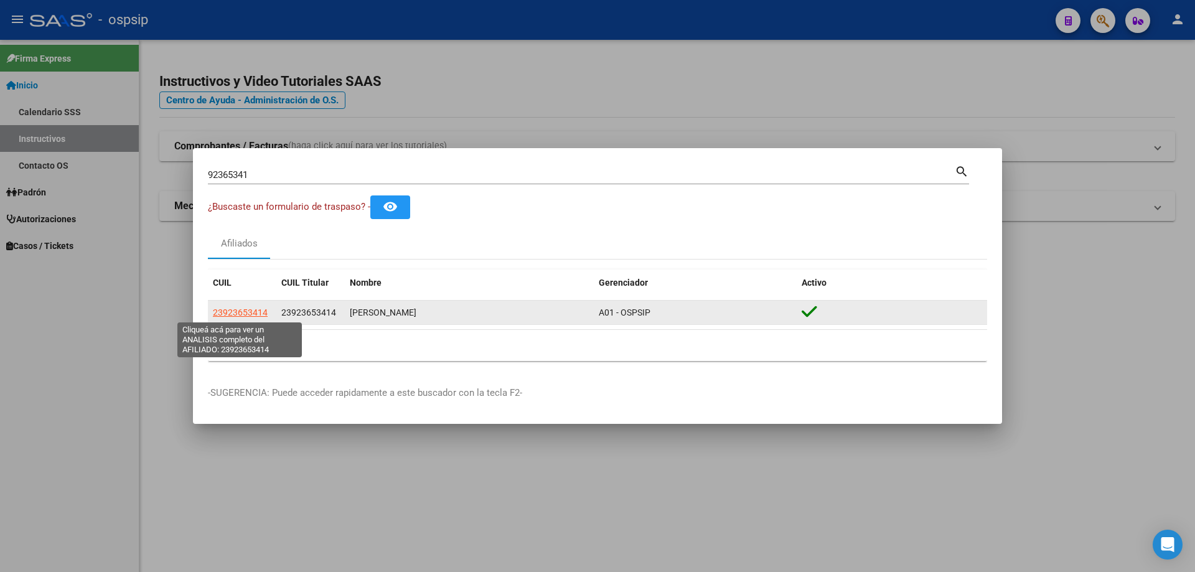
click at [231, 307] on span "23923653414" at bounding box center [240, 312] width 55 height 10
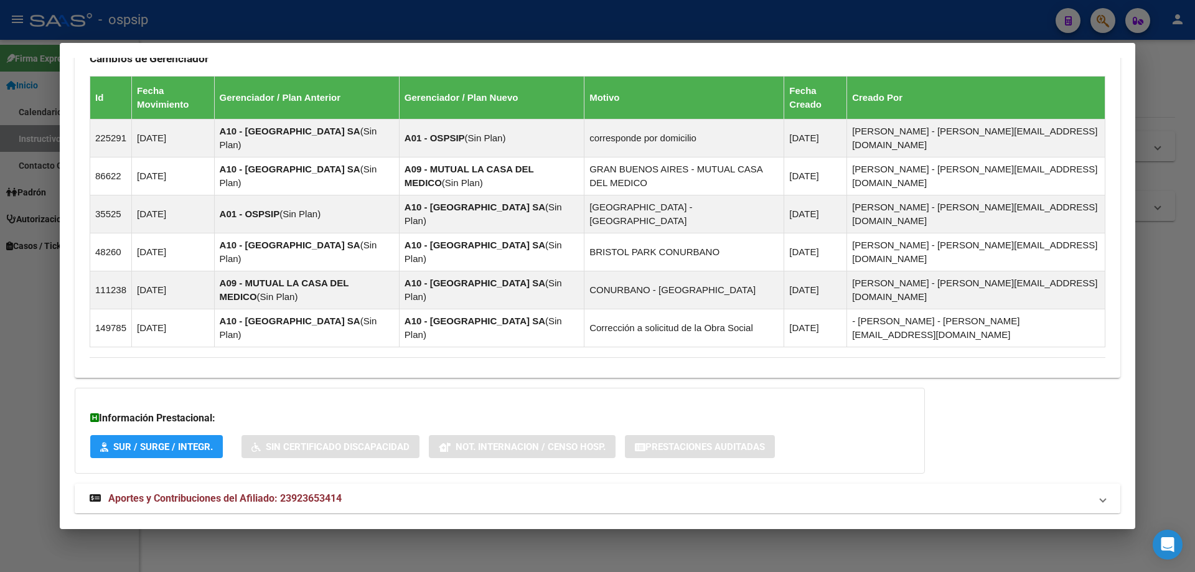
click at [243, 483] on mat-expansion-panel-header "Aportes y Contribuciones del Afiliado: 23923653414" at bounding box center [597, 498] width 1045 height 30
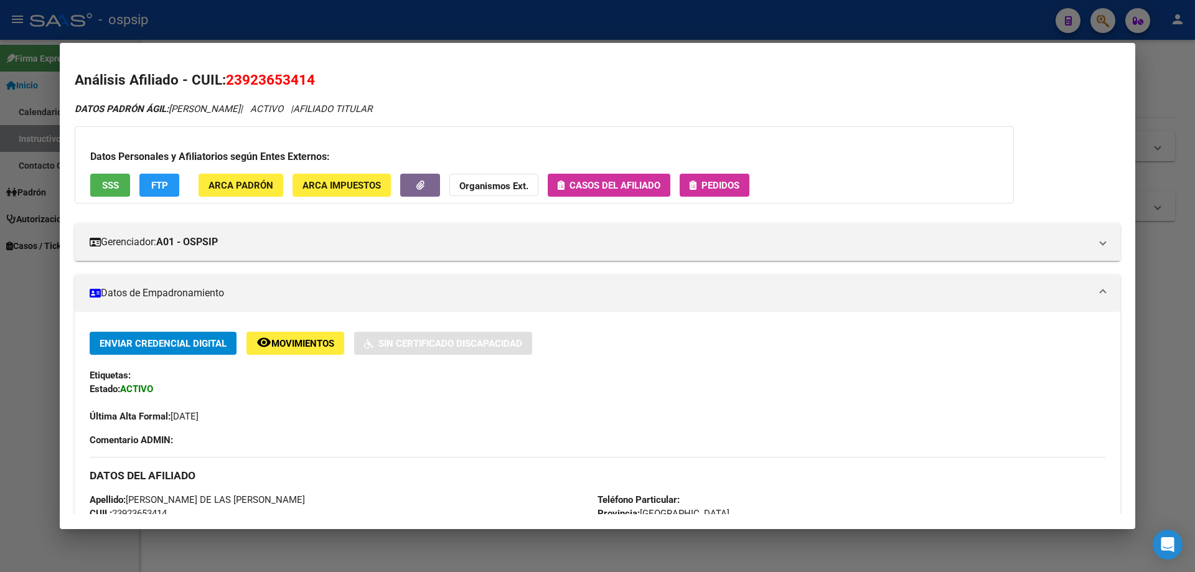
click at [707, 182] on span "Pedidos" at bounding box center [720, 185] width 38 height 11
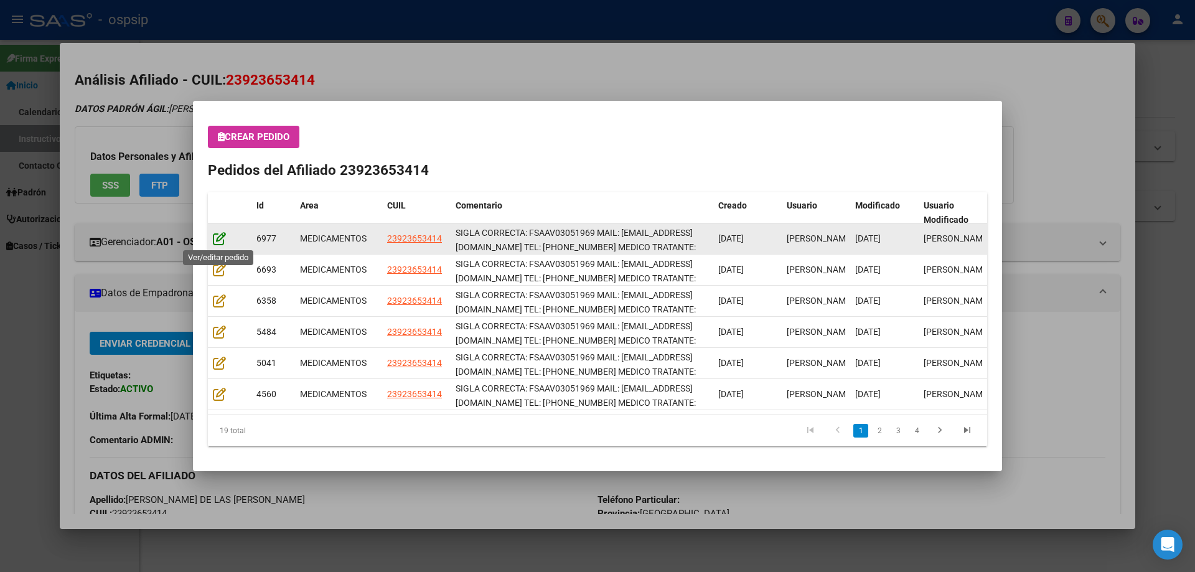
click at [219, 243] on icon at bounding box center [219, 238] width 13 height 14
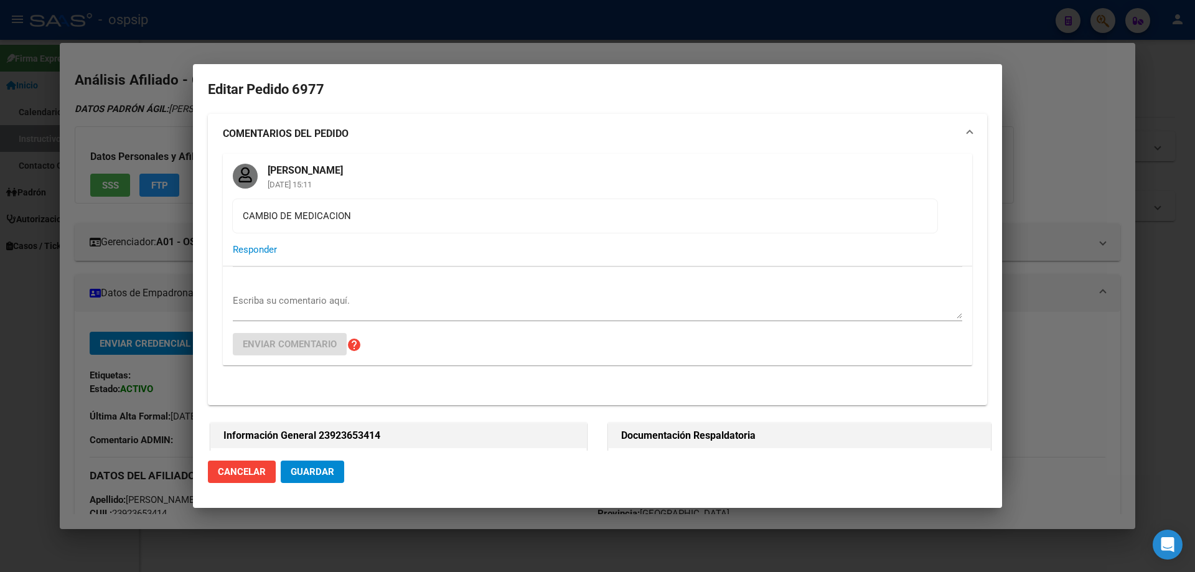
type input "Buenos Aires, RAFAEL CASTILLO, tornquist 84"
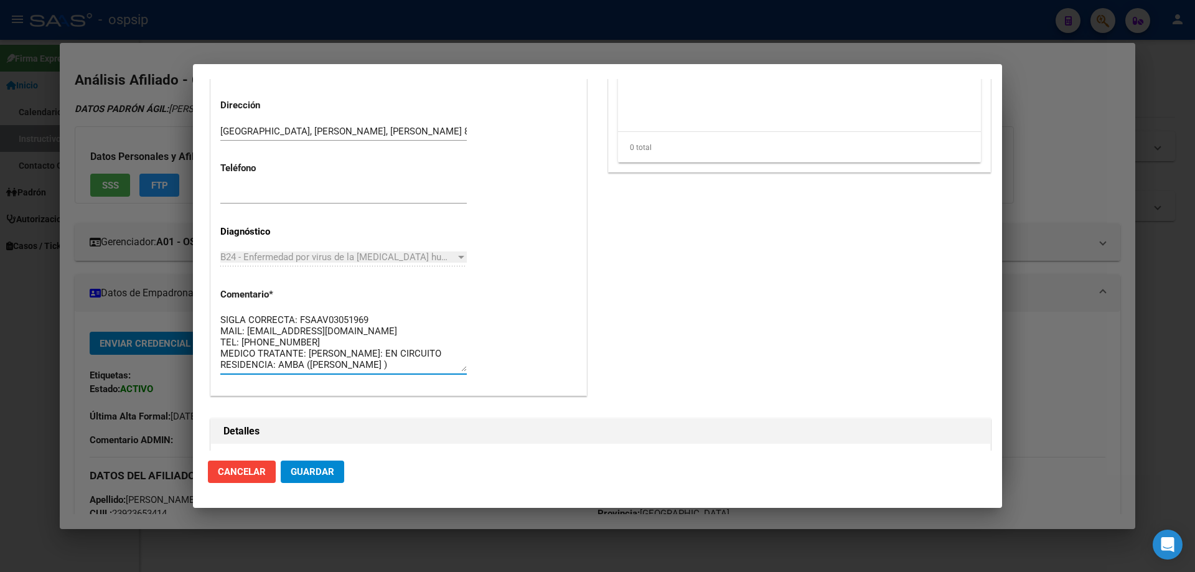
scroll to position [11, 0]
drag, startPoint x: 403, startPoint y: 368, endPoint x: 201, endPoint y: 299, distance: 213.9
click at [200, 299] on mat-dialog-content "Editar Pedido 6977 COMENTARIOS DEL PEDIDO Jesica Ortiz 26/08/2025 15:11 CAMBIO …" at bounding box center [597, 264] width 809 height 371
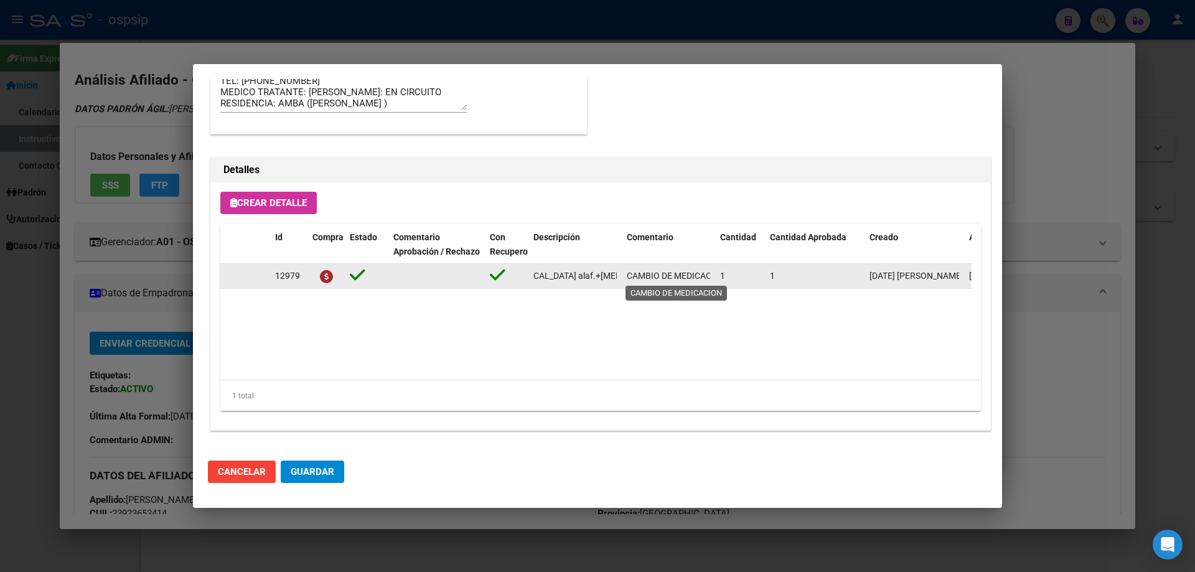
scroll to position [0, 278]
drag, startPoint x: 530, startPoint y: 276, endPoint x: 628, endPoint y: 272, distance: 98.4
click at [628, 272] on div "12979 emtricitabina+tenofovir alaf.+dolutegravir 200mg/25mg/50mg comp.rec.x 30 …" at bounding box center [685, 276] width 930 height 25
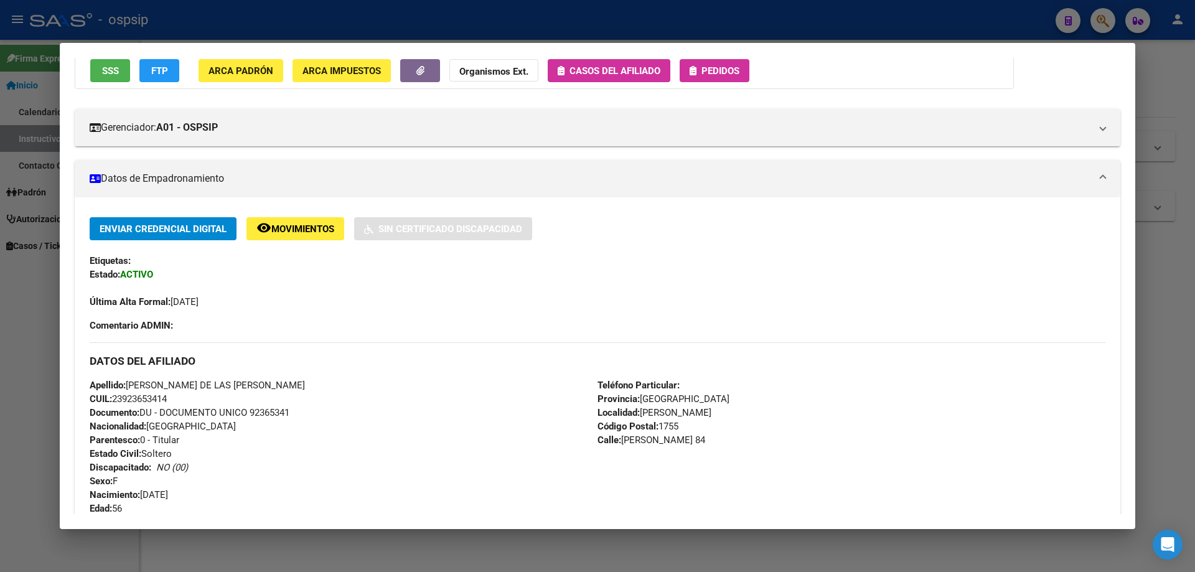
scroll to position [0, 0]
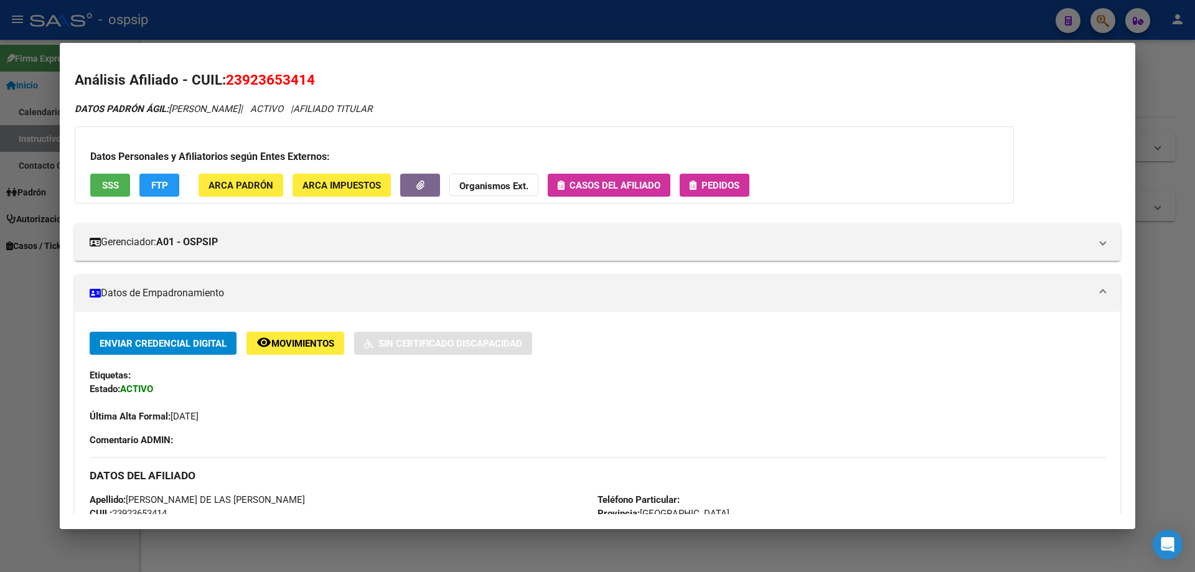
click at [737, 183] on span "Pedidos" at bounding box center [720, 185] width 38 height 11
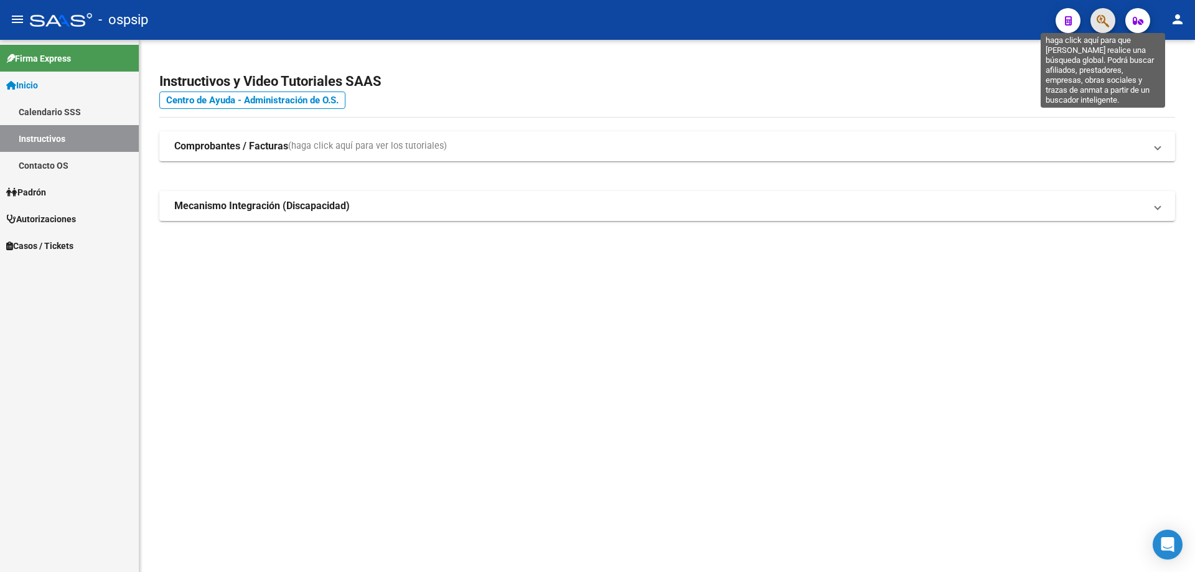
click at [1099, 15] on icon "button" at bounding box center [1102, 21] width 12 height 14
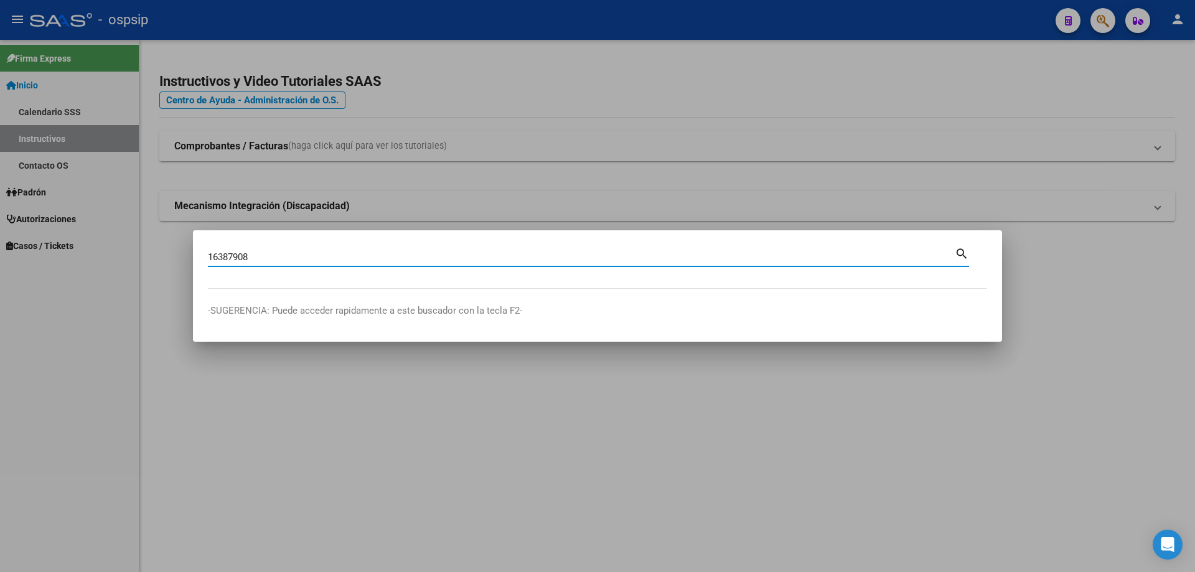
type input "16387908"
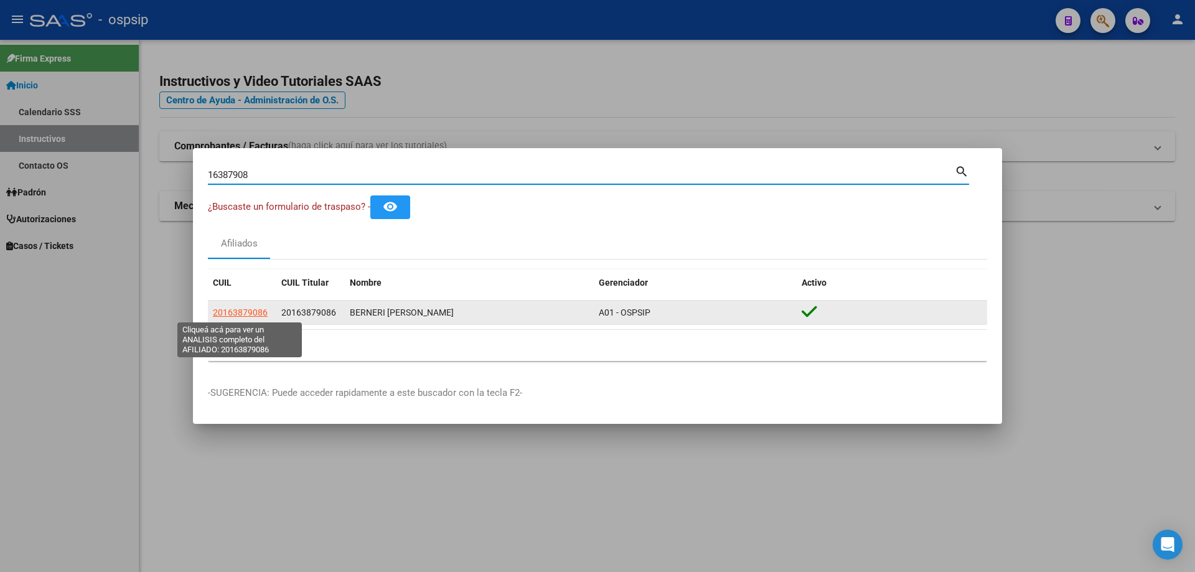
click at [241, 309] on span "20163879086" at bounding box center [240, 312] width 55 height 10
type textarea "20163879086"
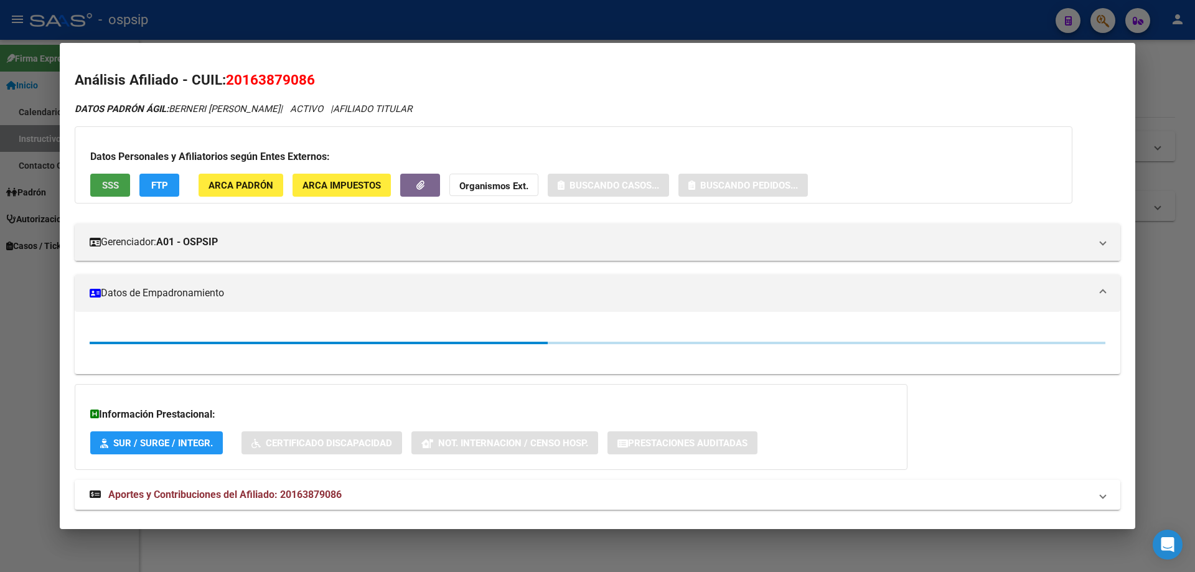
click at [106, 182] on span "SSS" at bounding box center [110, 185] width 17 height 11
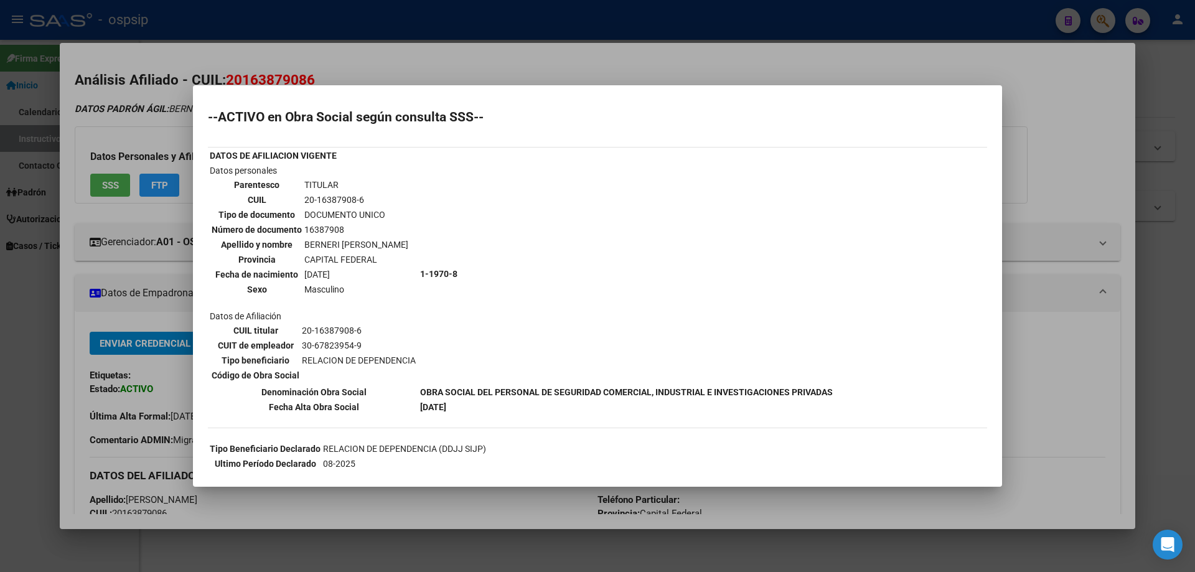
scroll to position [112, 0]
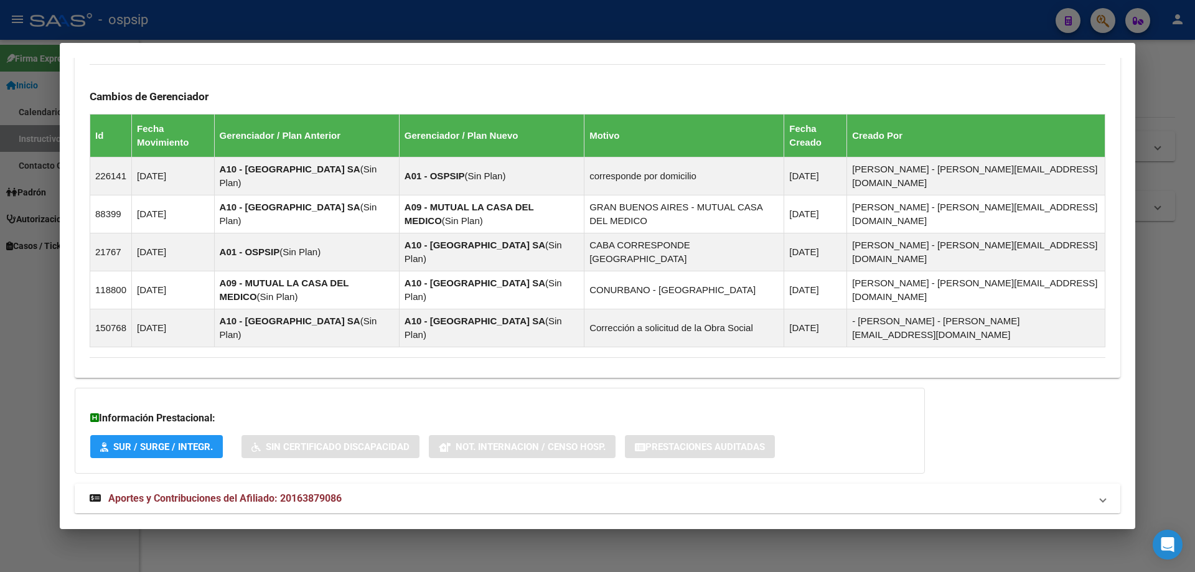
click at [256, 492] on span "Aportes y Contribuciones del Afiliado: 20163879086" at bounding box center [224, 498] width 233 height 12
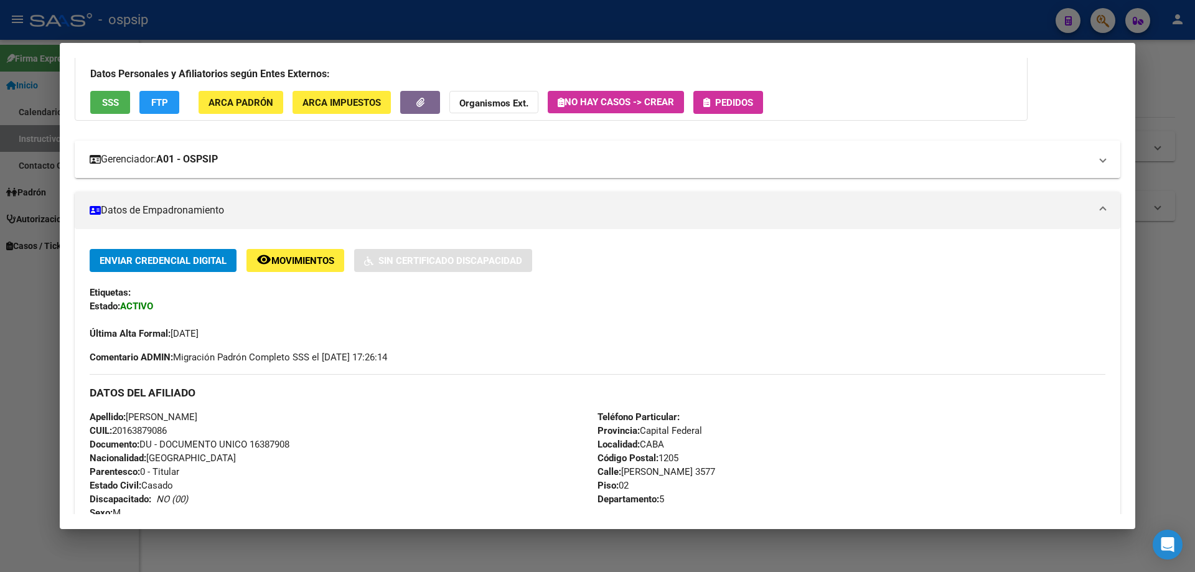
scroll to position [0, 0]
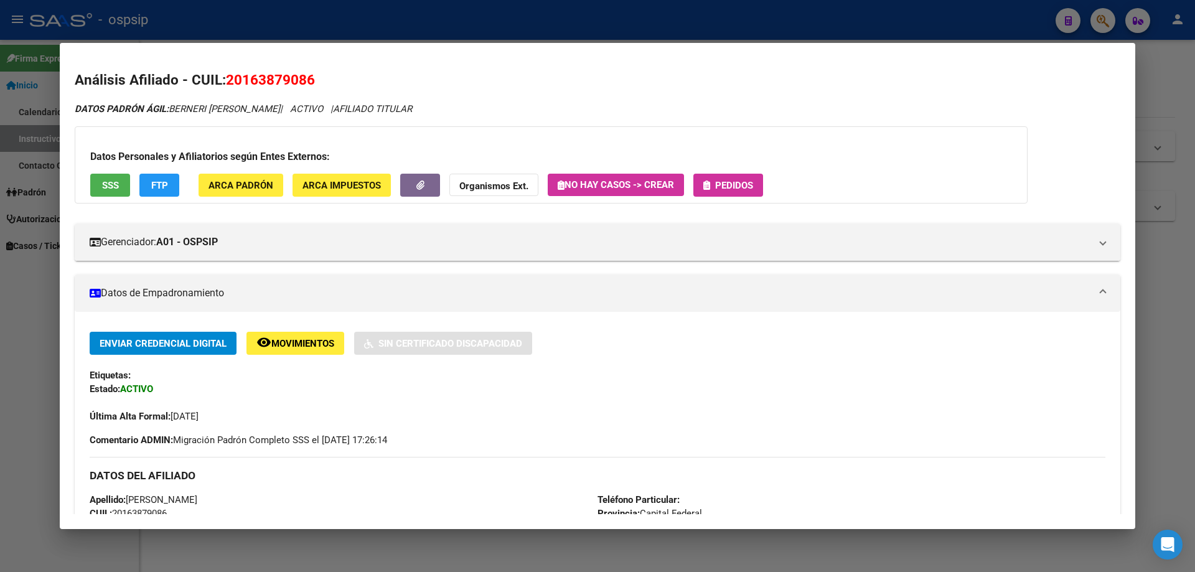
click at [725, 185] on span "Pedidos" at bounding box center [734, 185] width 38 height 11
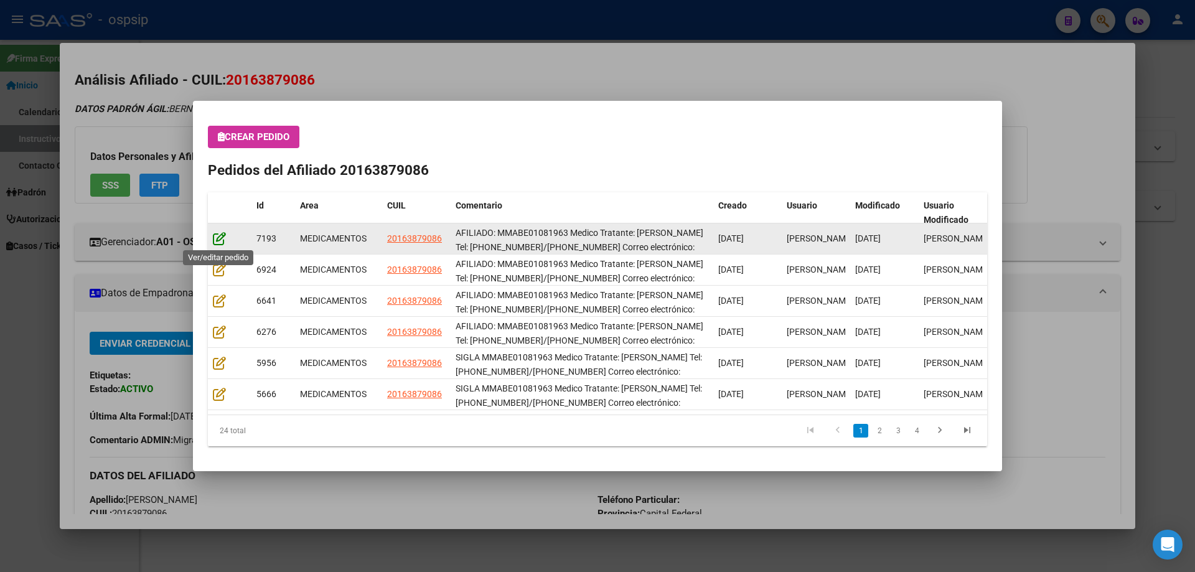
click at [220, 232] on icon at bounding box center [219, 238] width 13 height 14
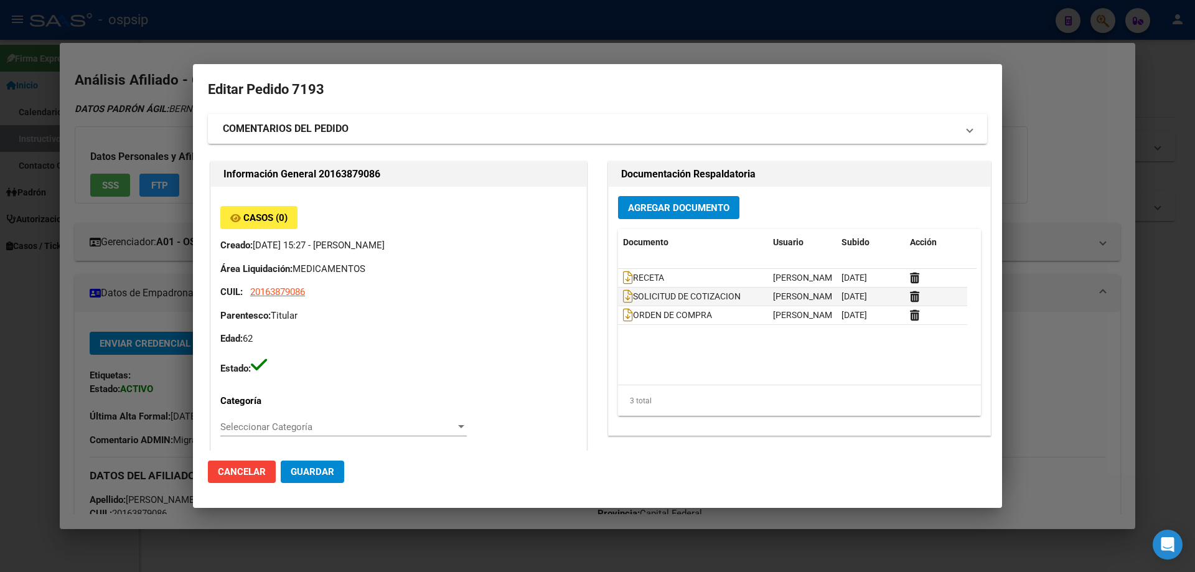
type input "[PERSON_NAME]"
type input "Capital Federal, CABA, [PERSON_NAME] 3577, Piso: 02, Departamento: 5"
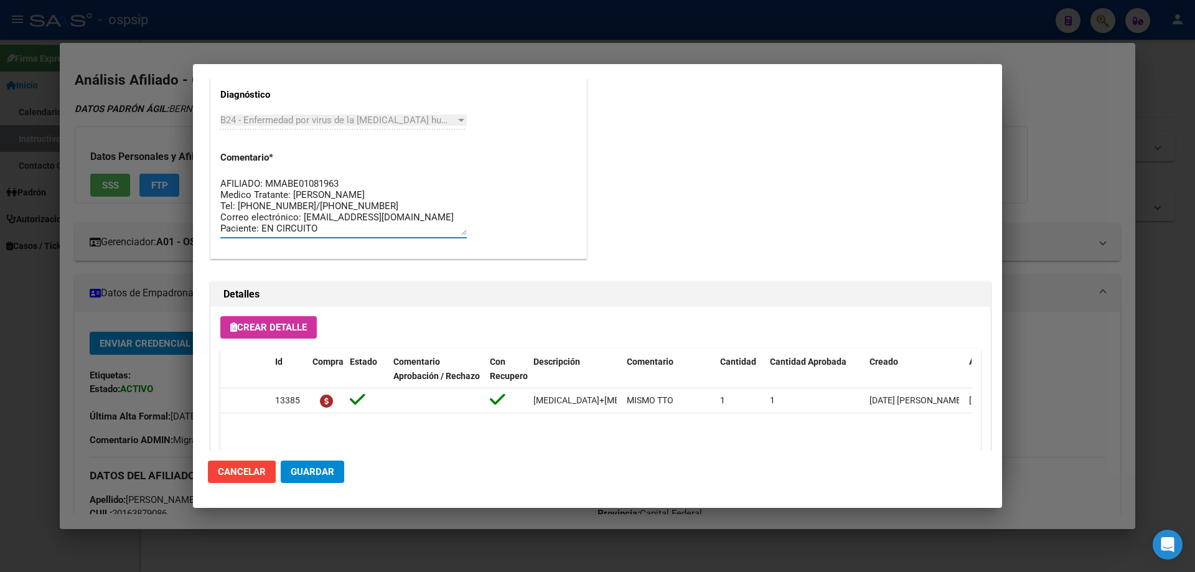
drag, startPoint x: 312, startPoint y: 223, endPoint x: 205, endPoint y: 138, distance: 136.8
click at [205, 138] on mat-dialog-content "Editar Pedido 7193 COMENTARIOS DEL PEDIDO Escriba su comentario aquí. Enviar co…" at bounding box center [597, 264] width 809 height 371
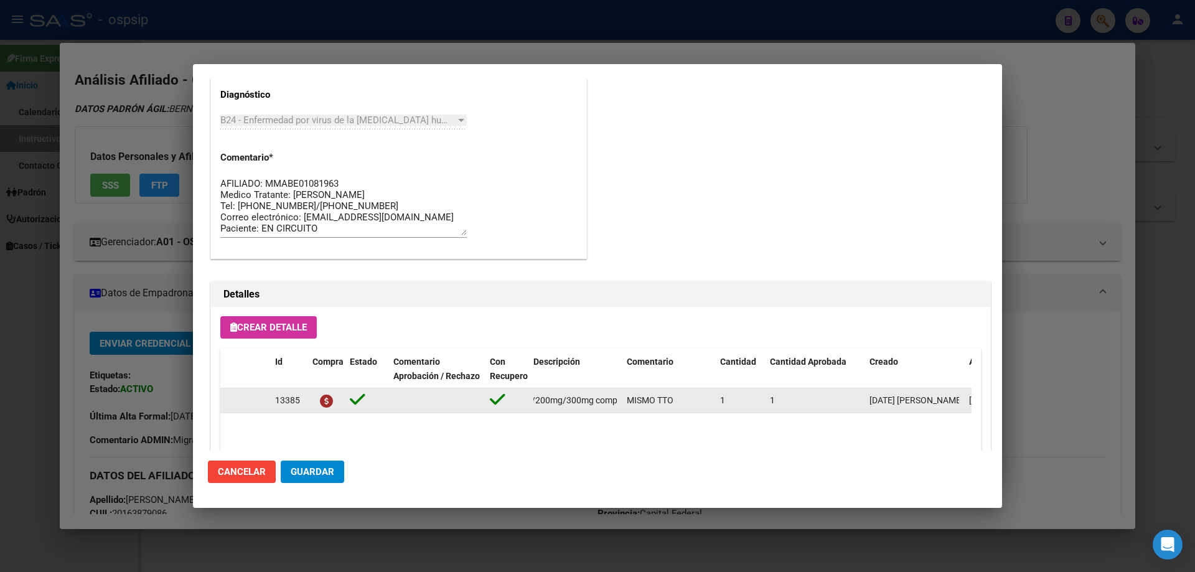
scroll to position [0, 246]
drag, startPoint x: 534, startPoint y: 398, endPoint x: 624, endPoint y: 399, distance: 89.6
click at [624, 399] on div "13385 efavirenz+emtricitabina+tenofov. 600mg/200mg/300mg comp.rec.x30 EFV/FTC/T…" at bounding box center [685, 400] width 930 height 25
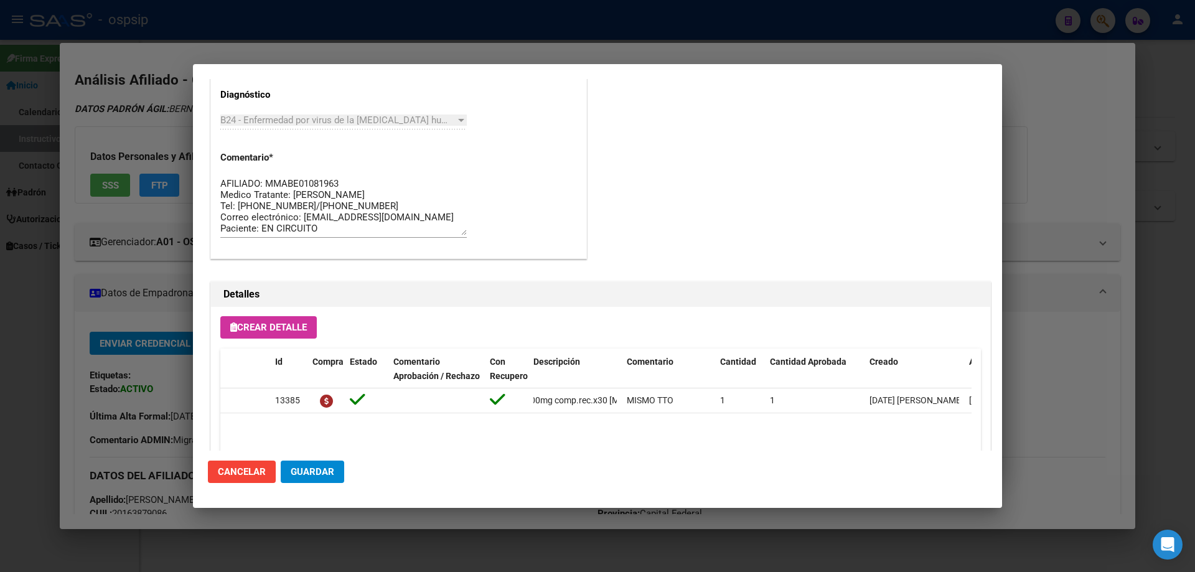
drag, startPoint x: 609, startPoint y: 399, endPoint x: 632, endPoint y: 338, distance: 65.0
click at [622, 406] on datatable-body-cell "MISMO TTO" at bounding box center [668, 400] width 93 height 24
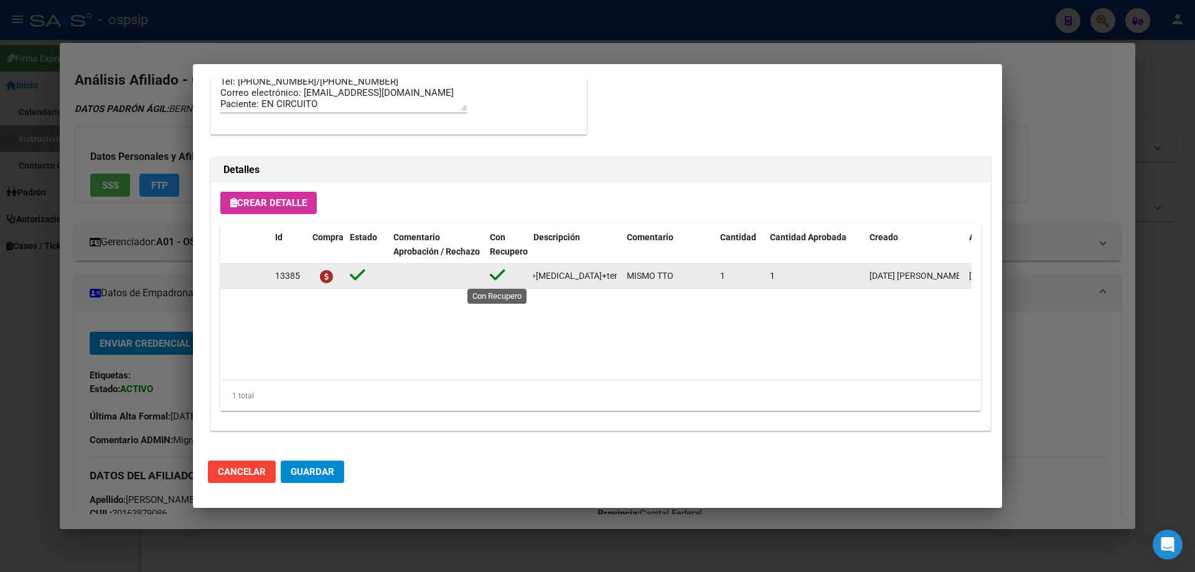
scroll to position [0, 0]
drag, startPoint x: 614, startPoint y: 277, endPoint x: 492, endPoint y: 279, distance: 122.0
click at [492, 279] on div "13385 efavirenz+emtricitabina+tenofov. 600mg/200mg/300mg comp.rec.x30 EFV/FTC/T…" at bounding box center [685, 276] width 930 height 25
click at [506, 286] on datatable-body-cell at bounding box center [507, 276] width 44 height 24
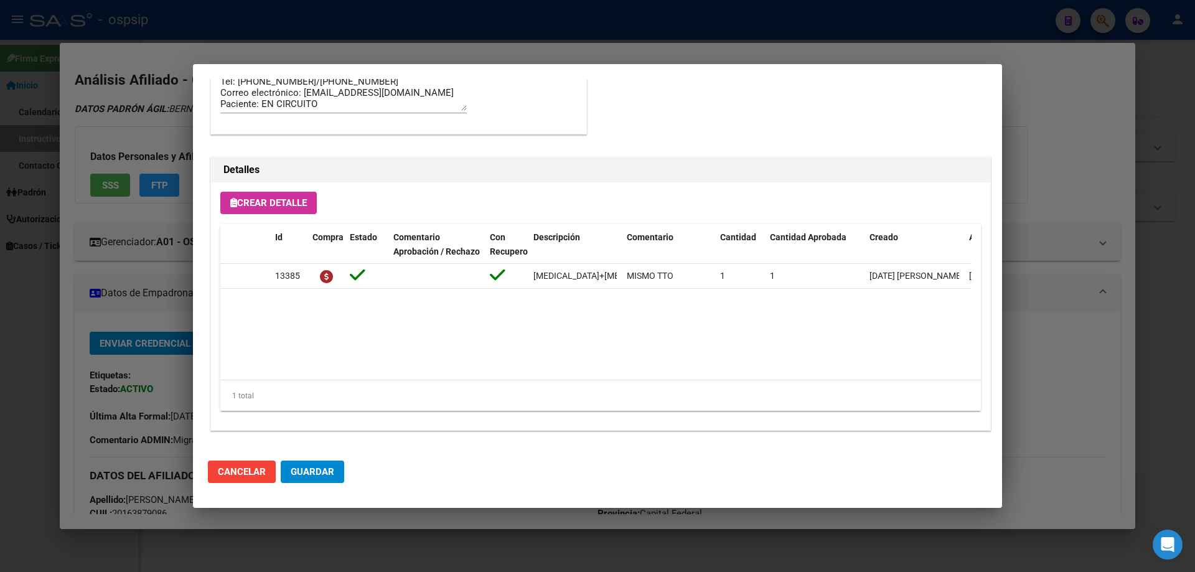
click at [530, 302] on datatable-body "13385 efavirenz+emtricitabina+tenofov. 600mg/200mg/300mg comp.rec.x30 EFV/FTC/T…" at bounding box center [595, 322] width 751 height 116
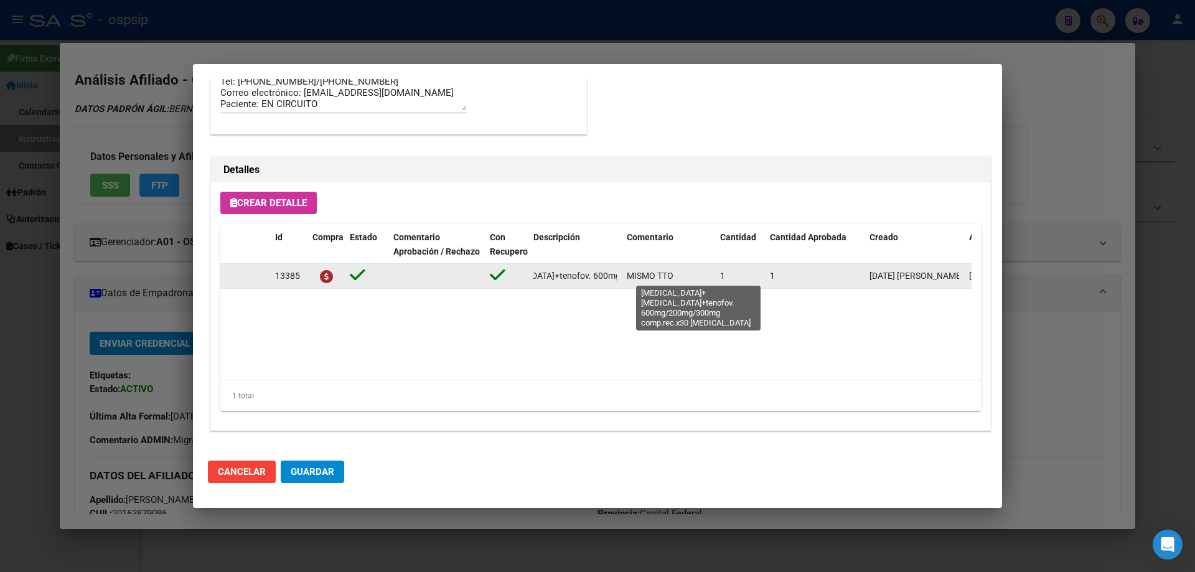
scroll to position [0, 246]
drag, startPoint x: 533, startPoint y: 278, endPoint x: 618, endPoint y: 281, distance: 85.9
click at [618, 281] on datatable-body-cell "[MEDICAL_DATA]+[MEDICAL_DATA]+tenofov. 600mg/200mg/300mg comp.rec.x30 [MEDICAL_…" at bounding box center [574, 276] width 93 height 24
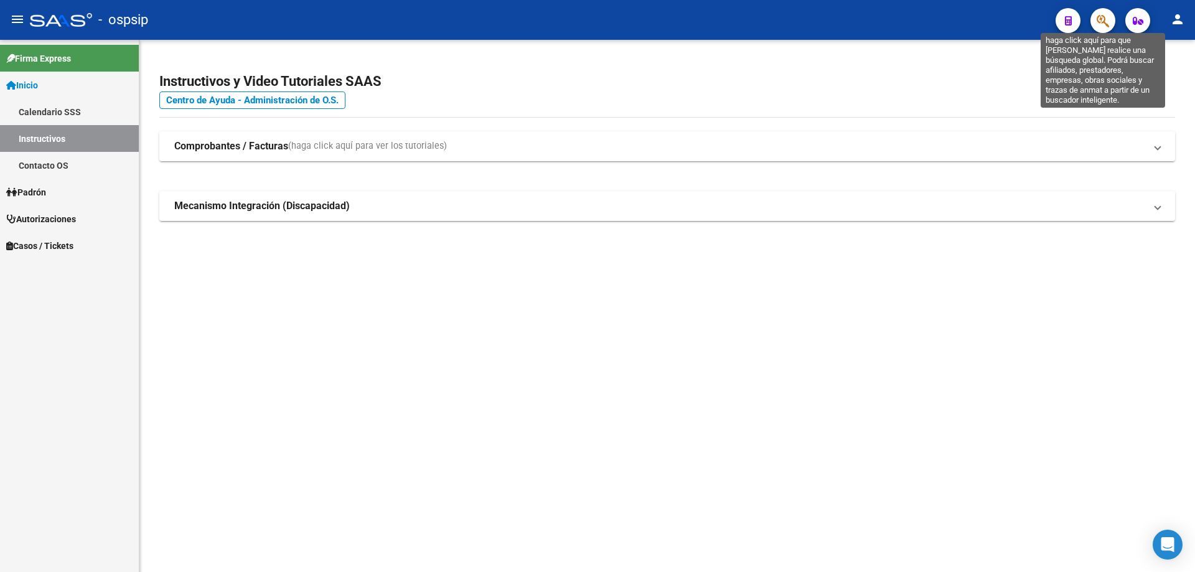
click at [1099, 22] on icon "button" at bounding box center [1102, 21] width 12 height 14
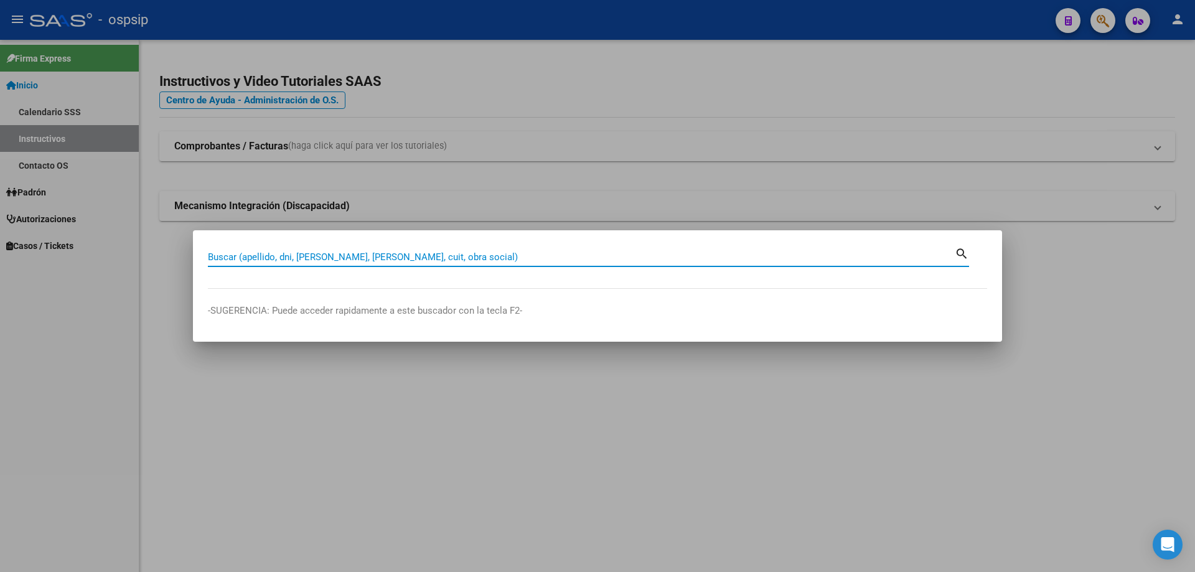
paste input "27340018058"
type input "27340018058"
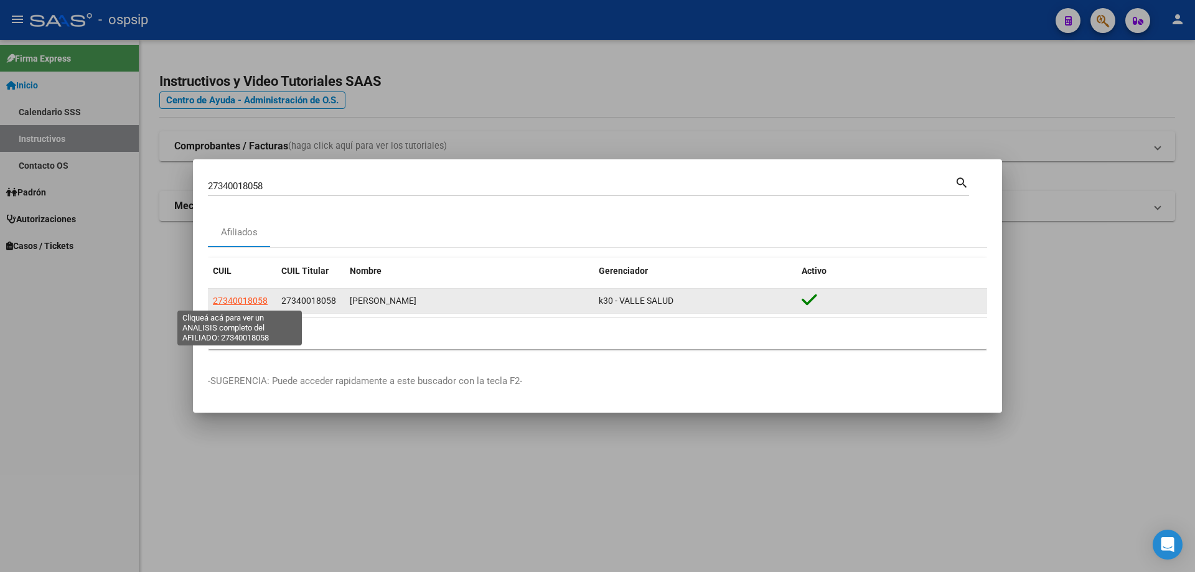
click at [252, 301] on span "27340018058" at bounding box center [240, 301] width 55 height 10
type textarea "27340018058"
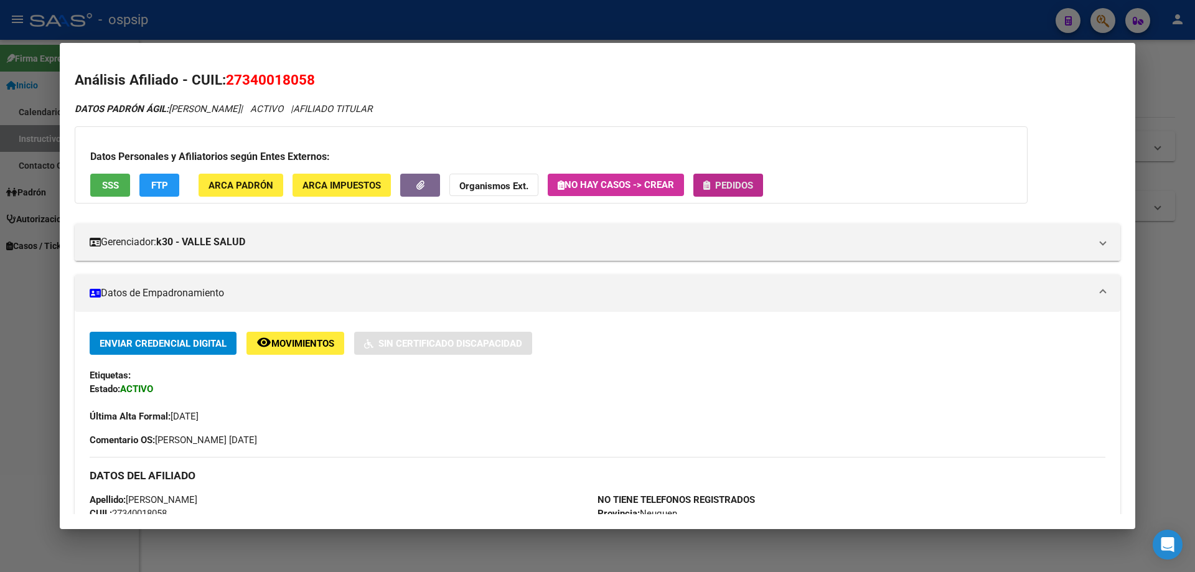
click at [715, 190] on button "Pedidos" at bounding box center [728, 185] width 70 height 23
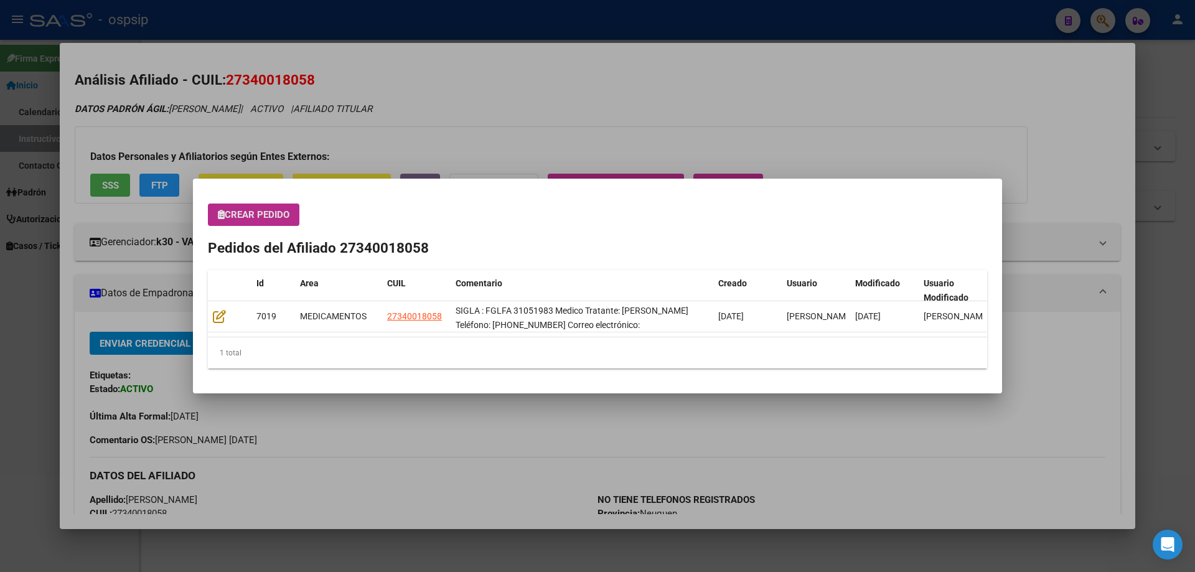
click at [245, 211] on span "Crear Pedido" at bounding box center [254, 214] width 72 height 11
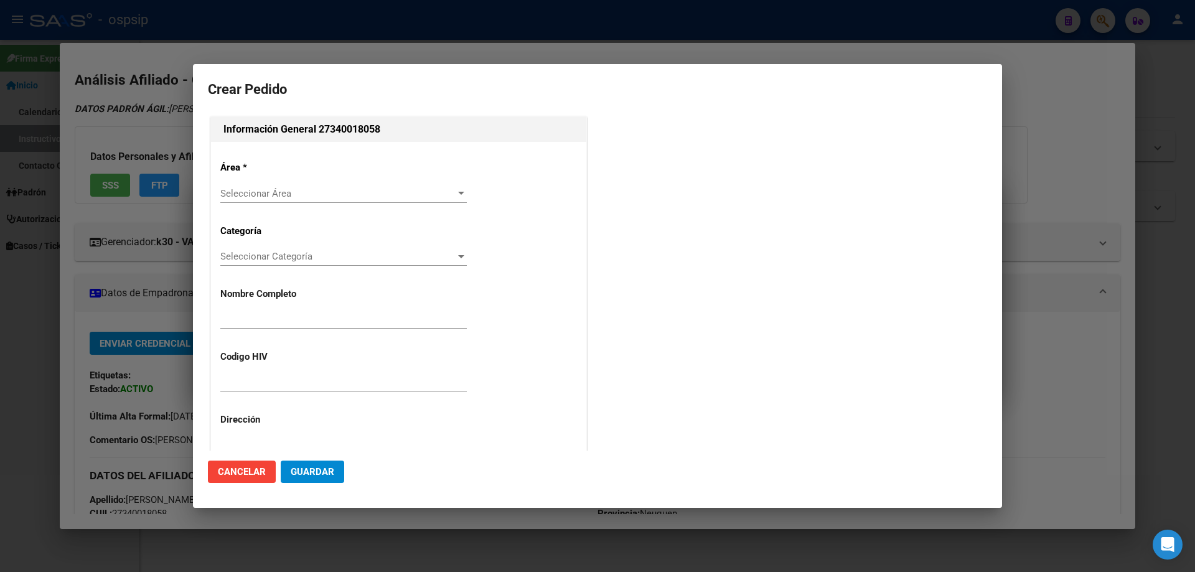
type input "GLORIA IVON FAUNDEZ"
type input "FGLFA 31051983"
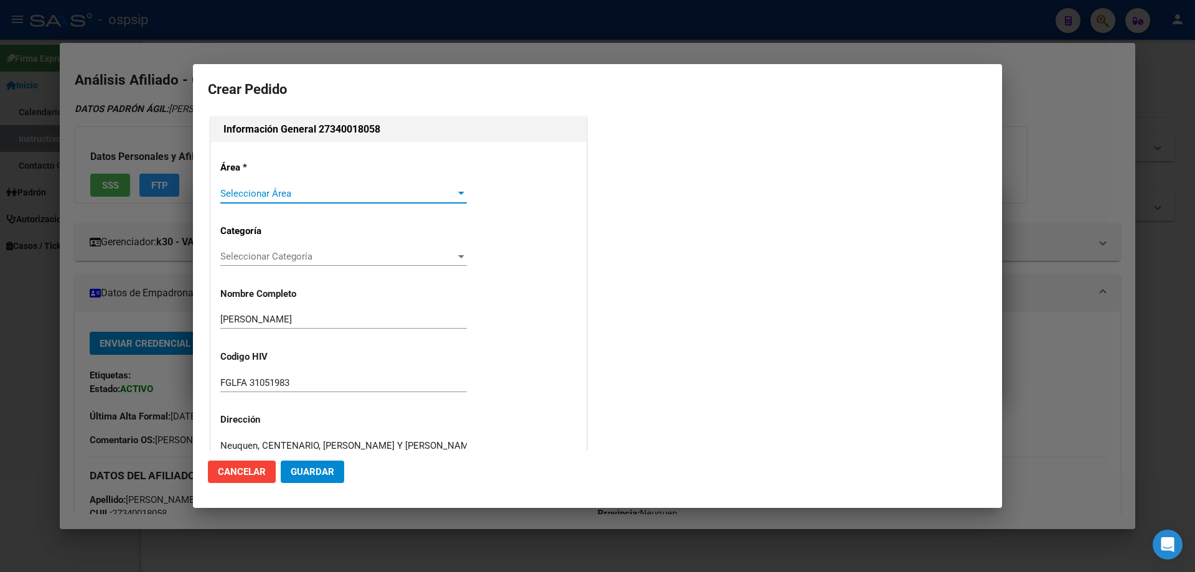
type input "NEUQUEN, CENTENARIO, P. NERUDA Y A. TROILO 0"
click at [252, 190] on span "Seleccionar Área" at bounding box center [337, 193] width 235 height 11
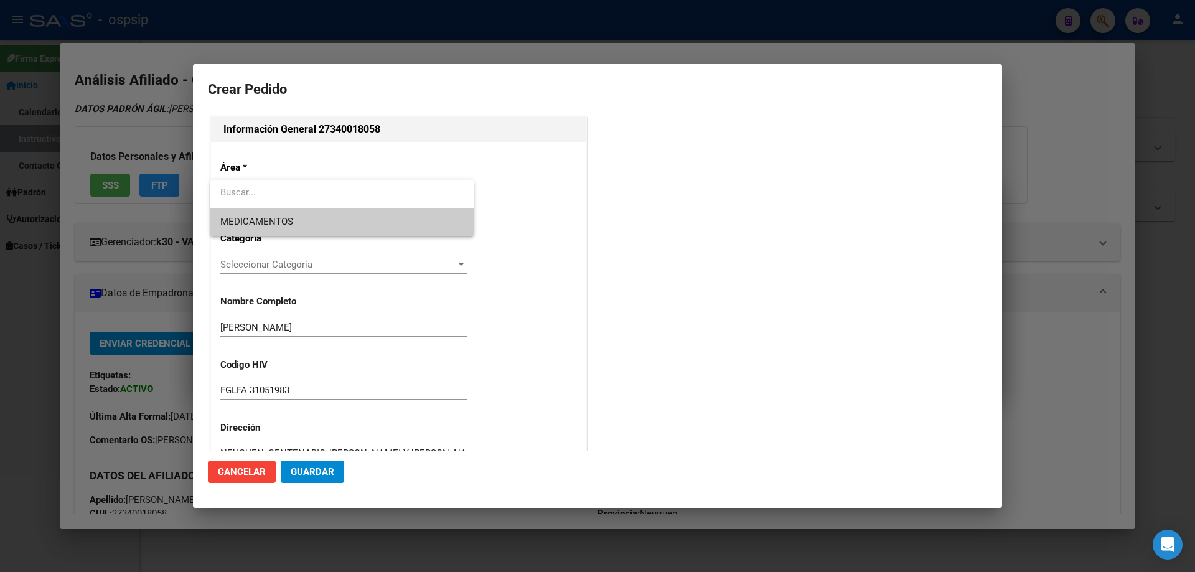
click at [239, 220] on span "MEDICAMENTOS" at bounding box center [256, 221] width 73 height 11
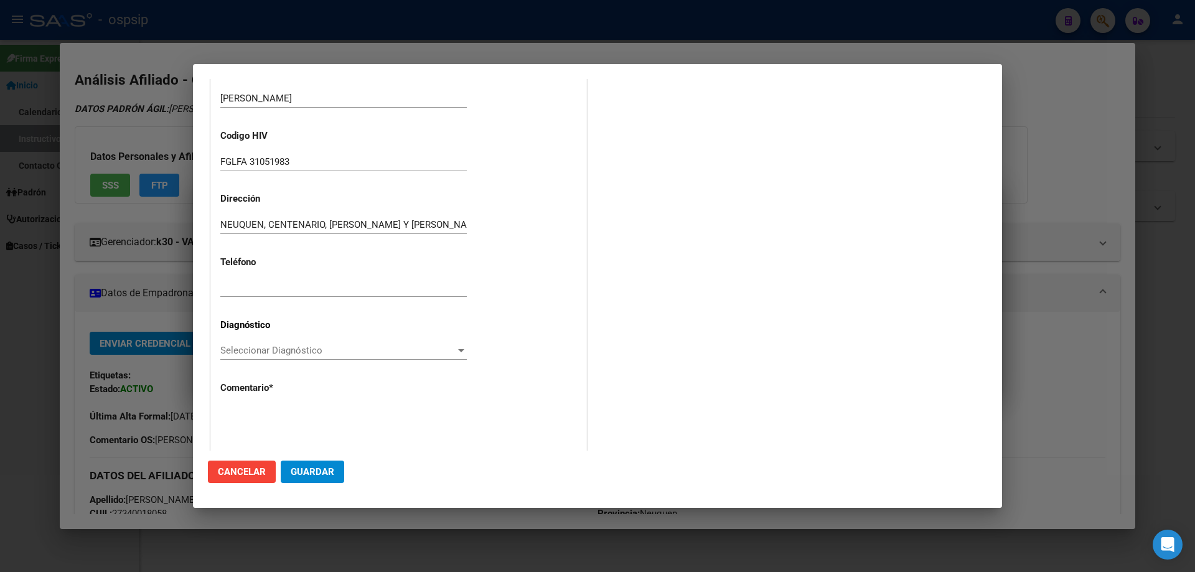
scroll to position [249, 0]
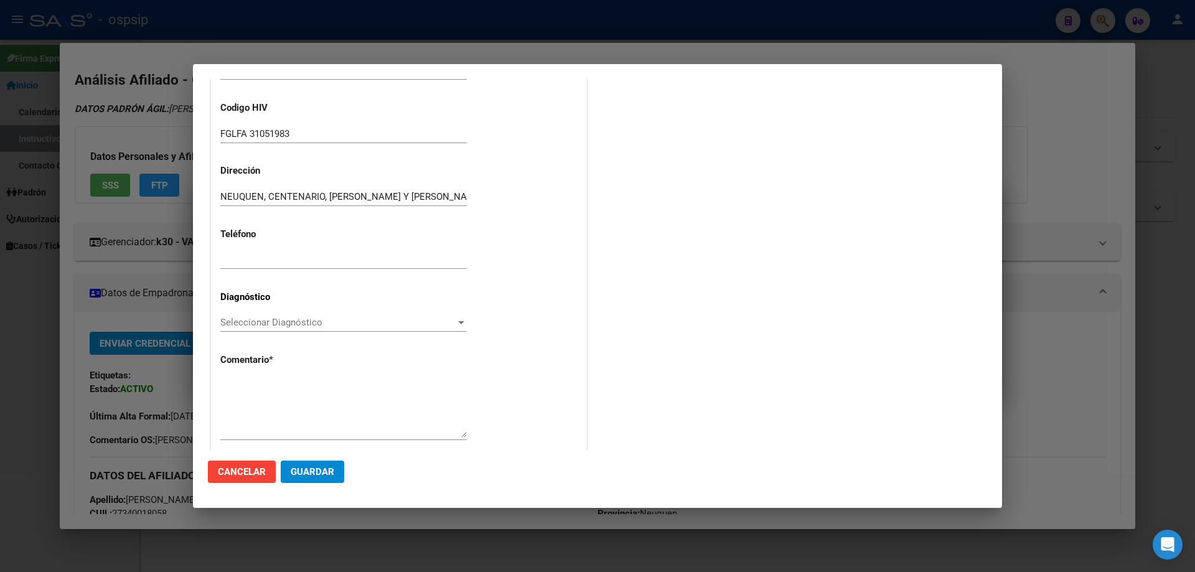
click at [241, 315] on div "Seleccionar Diagnóstico Seleccionar Diagnóstico" at bounding box center [343, 322] width 246 height 19
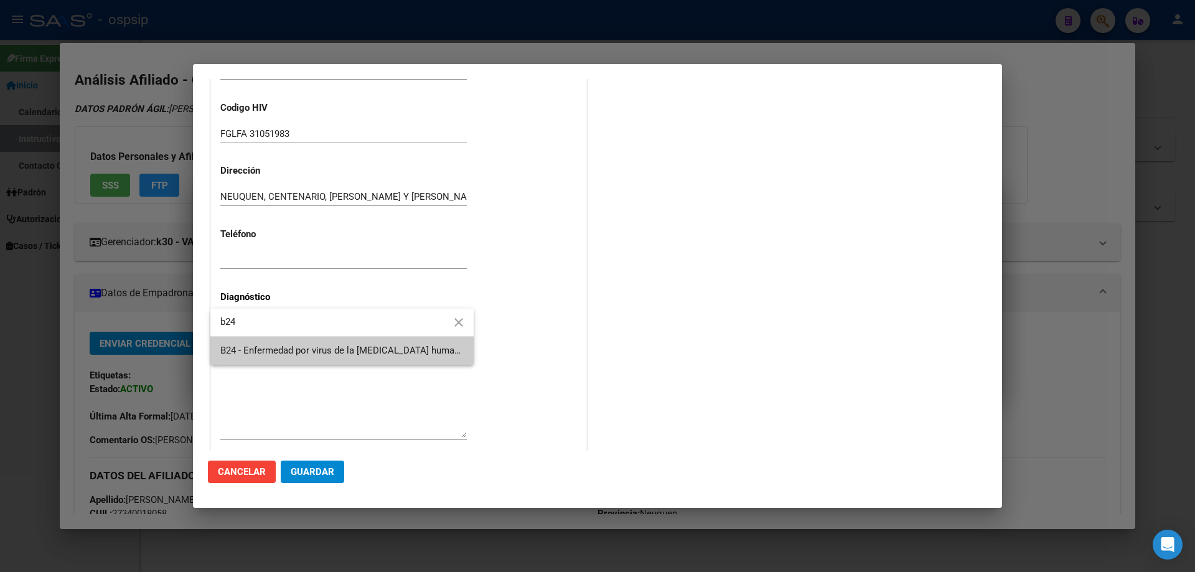
type input "b24"
click at [253, 358] on span "B24 - Enfermedad por virus de la inmunodeficiencia humana [VIH], sin otra espec…" at bounding box center [341, 351] width 243 height 28
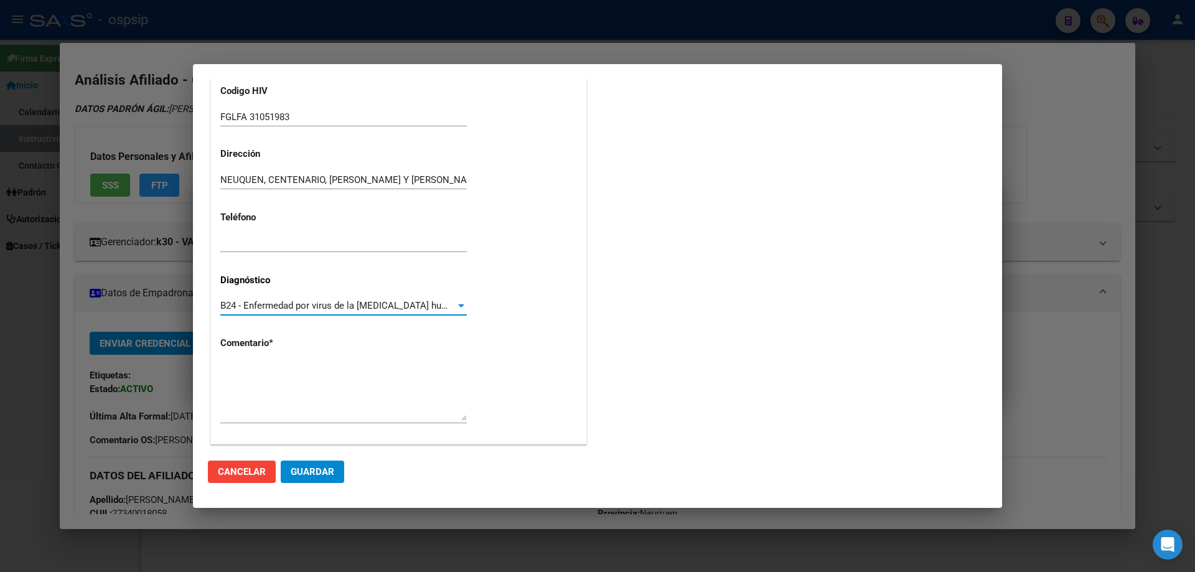
scroll to position [279, 0]
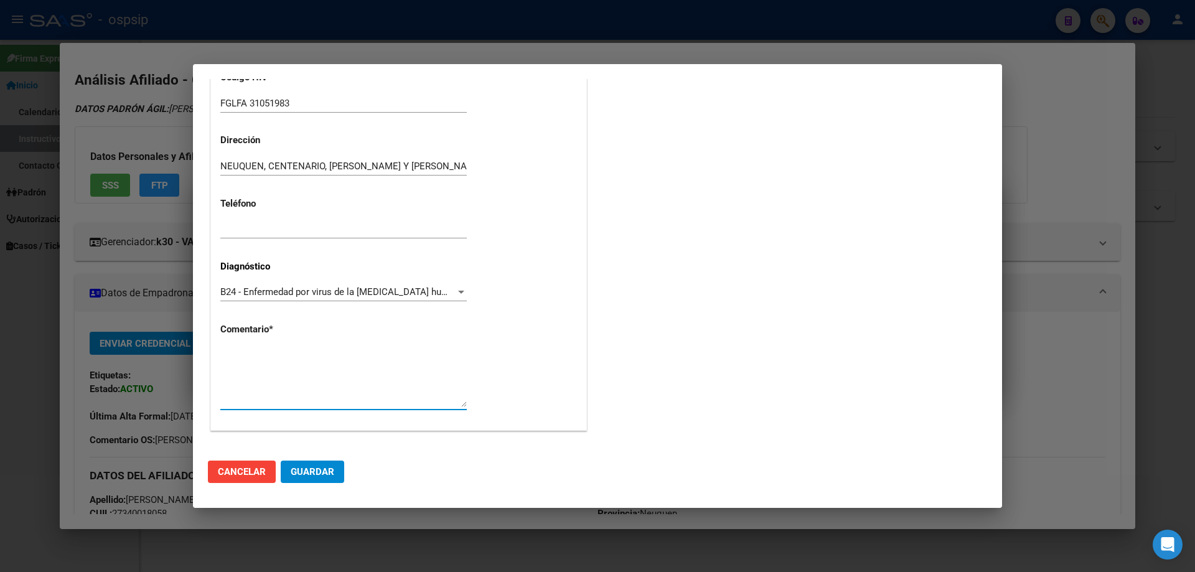
paste textarea "SIGLA : FGLFA 31051983 Medico Tratante: Morales Teléfono: 2994675619 Correo ele…"
type textarea "SIGLA : FGLFA 31051983 Medico Tratante: Morales Teléfono: 2994675619 Correo ele…"
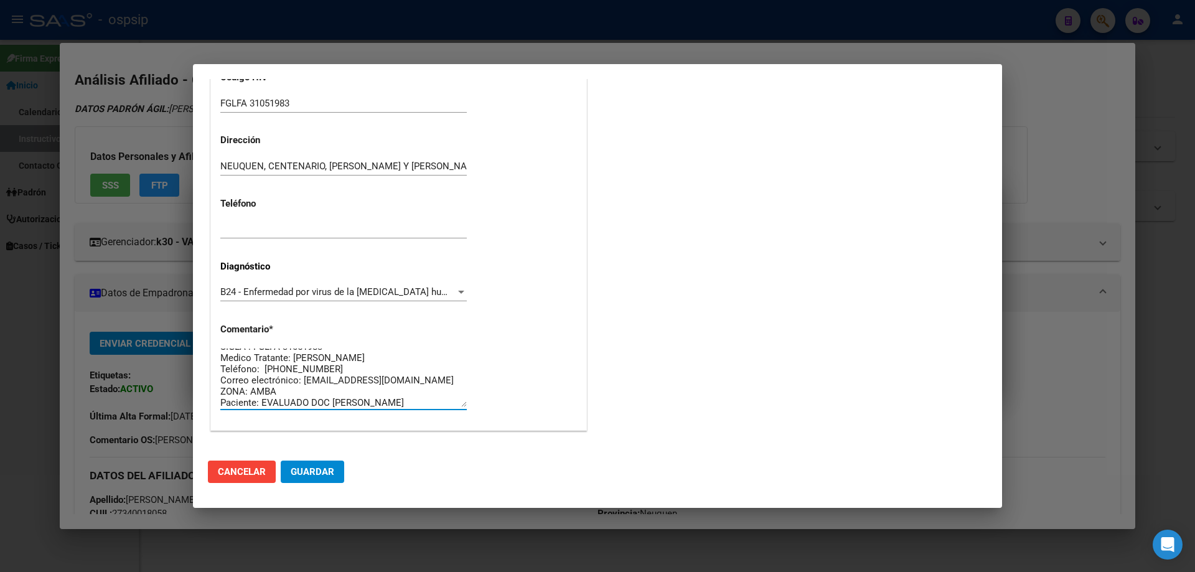
scroll to position [11, 0]
click at [317, 478] on button "Guardar" at bounding box center [312, 471] width 63 height 22
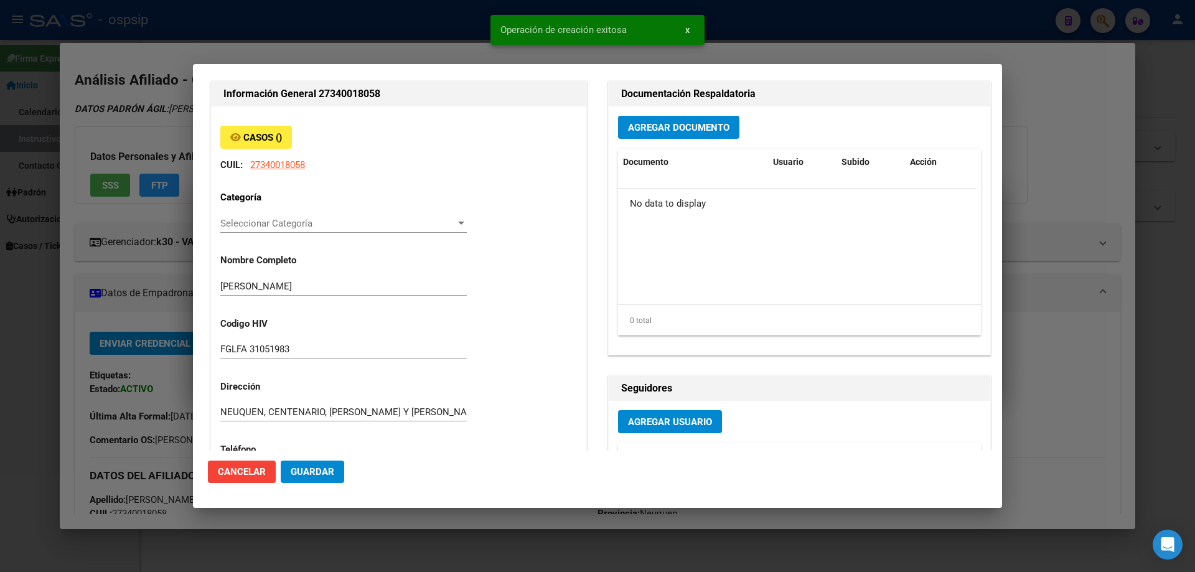
scroll to position [0, 0]
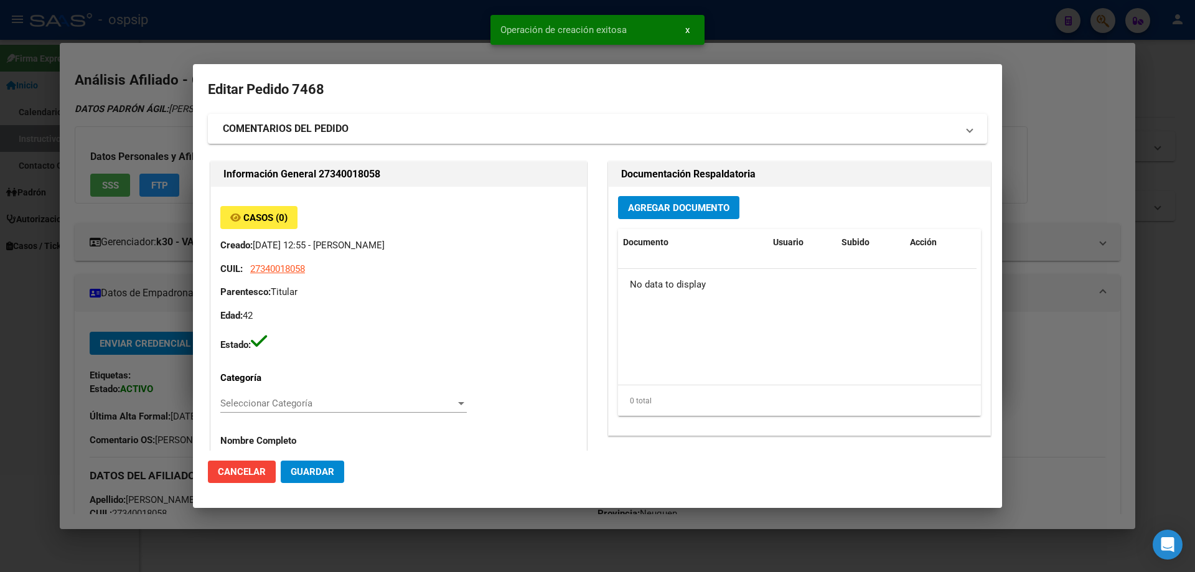
click at [655, 207] on span "Agregar Documento" at bounding box center [678, 207] width 101 height 11
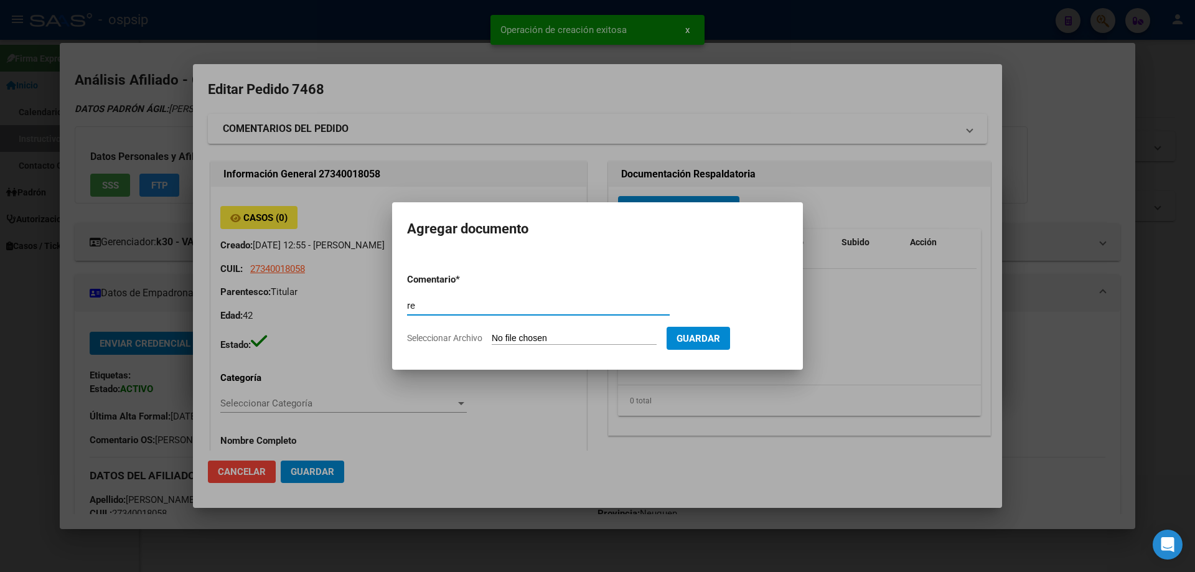
type input "r"
type input "RECETA"
drag, startPoint x: 575, startPoint y: 322, endPoint x: 569, endPoint y: 340, distance: 19.7
click at [575, 333] on form "Comentario * RECETA Comentario Seleccionar Archivo Guardar" at bounding box center [597, 308] width 381 height 91
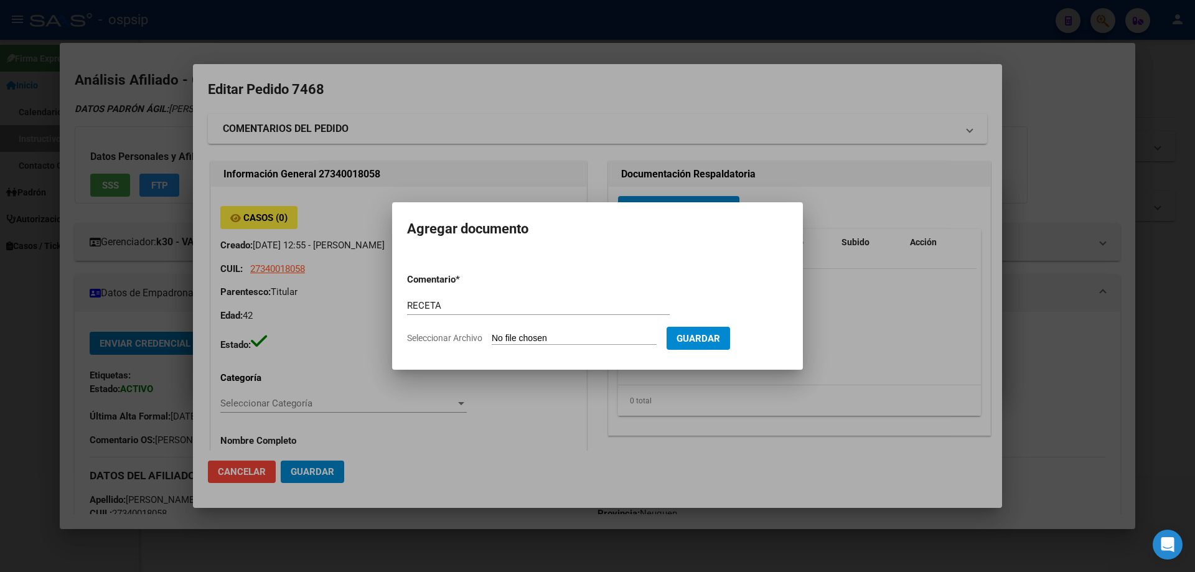
click at [569, 340] on input "Seleccionar Archivo" at bounding box center [574, 339] width 165 height 12
type input "C:\fakepath\Captura de pantalla 2025-10-13 120322.jpg"
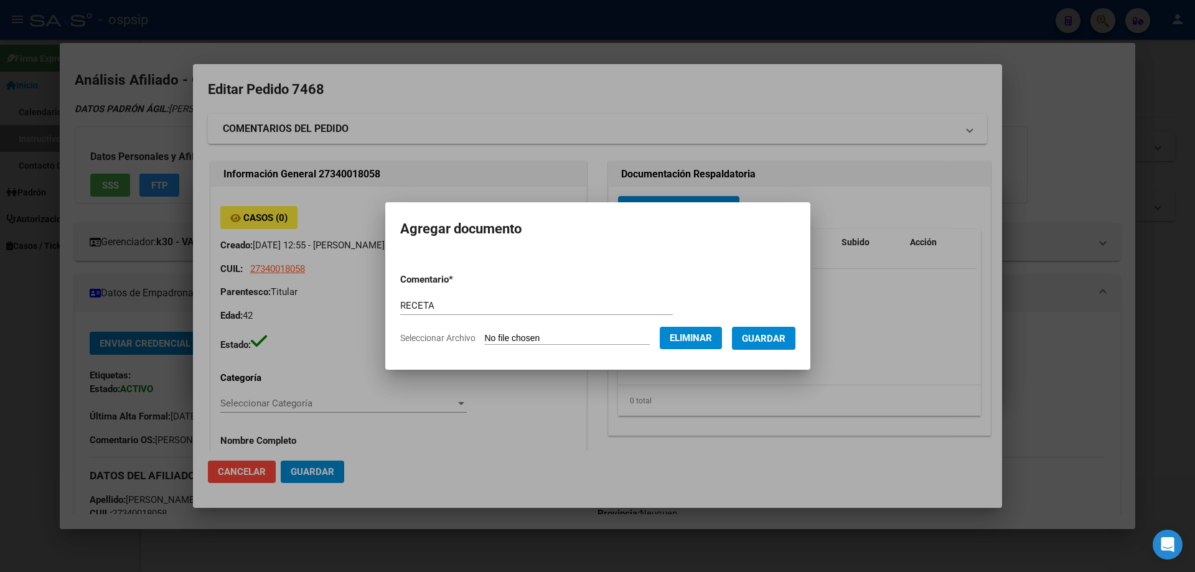
click at [770, 340] on span "Guardar" at bounding box center [764, 338] width 44 height 11
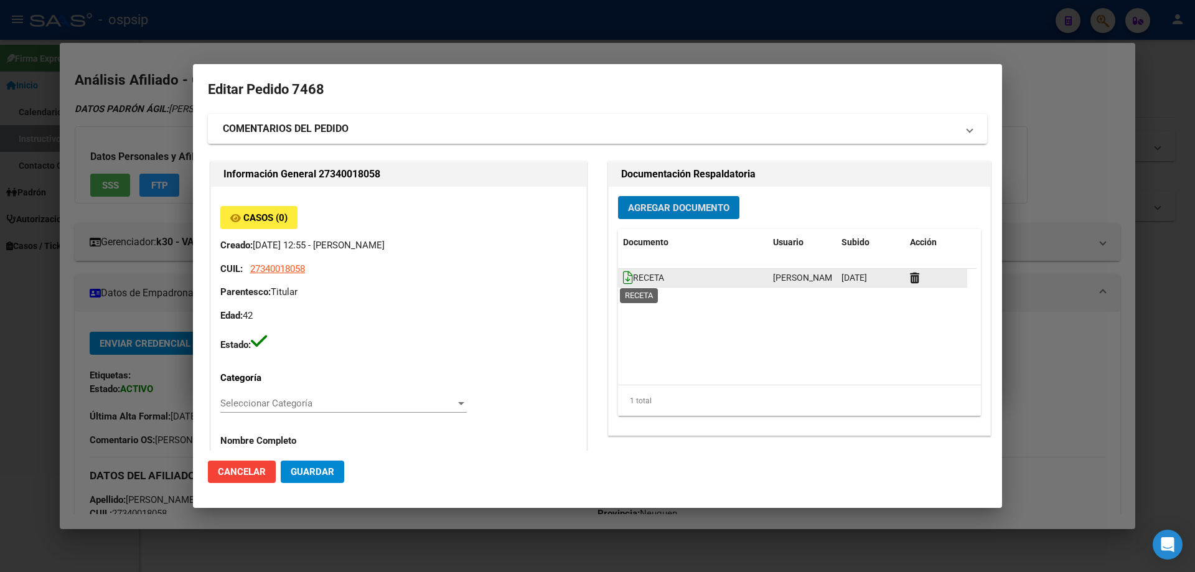
click at [623, 275] on icon at bounding box center [628, 278] width 10 height 14
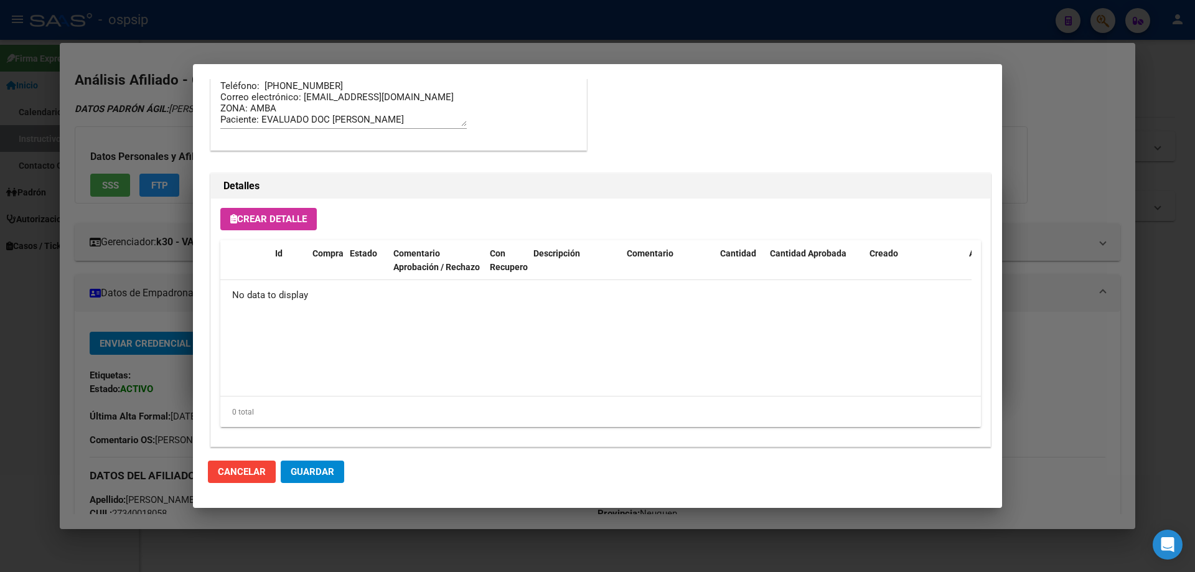
scroll to position [723, 0]
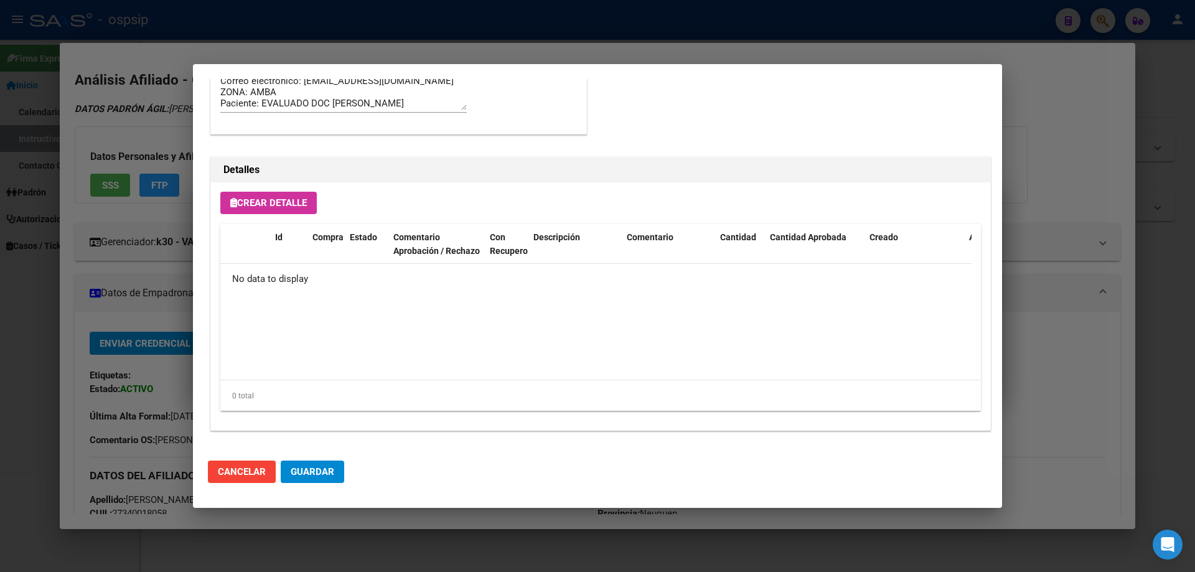
click at [268, 205] on span "Crear Detalle" at bounding box center [268, 202] width 77 height 11
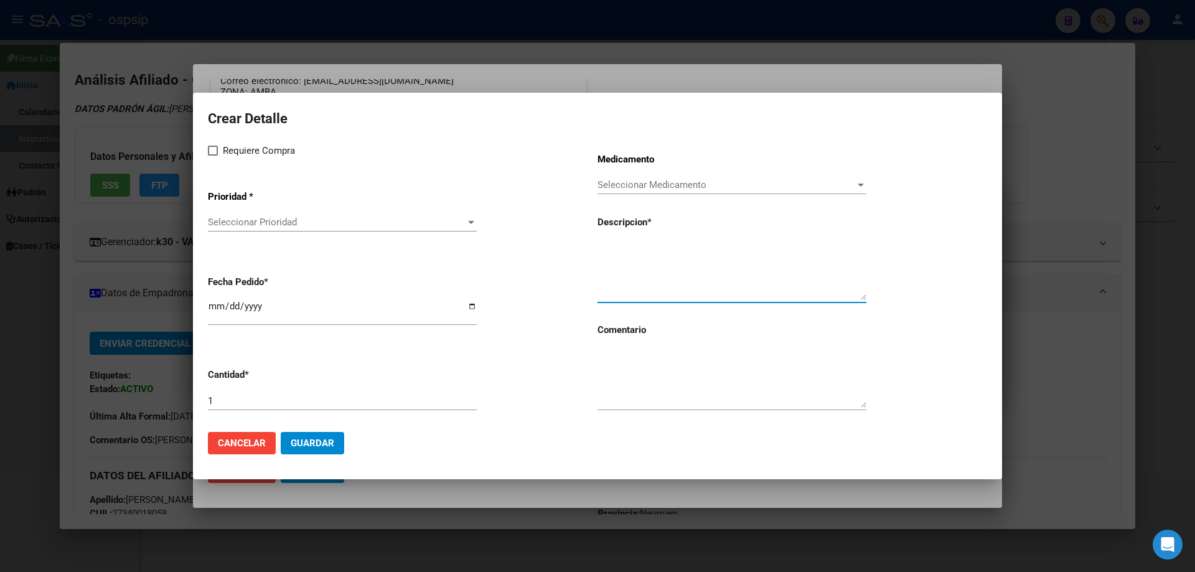
paste textarea "emtricitabina+tenofovir alaf.+dolutegravir 200mg/25mg/50mg comp.rec.x 30 (FTC/T…"
type textarea "emtricitabina+tenofovir alaf.+dolutegravir 200mg/25mg/50mg comp.rec.x 30 (FTC/T…"
click at [659, 374] on textarea at bounding box center [731, 378] width 269 height 58
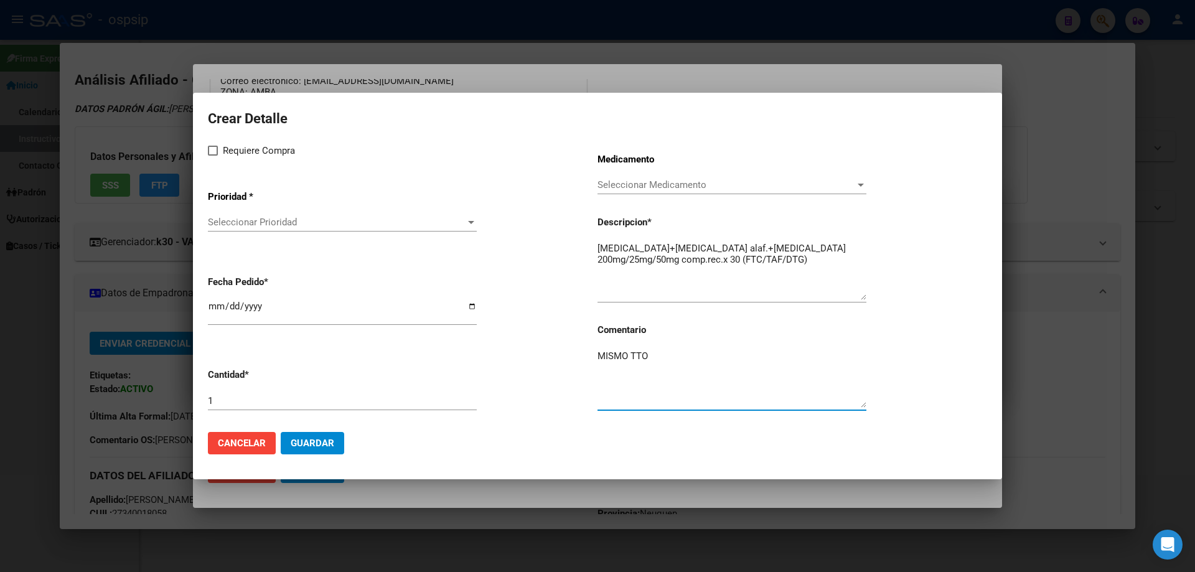
type textarea "MISMO TTO"
click at [217, 154] on span at bounding box center [213, 151] width 10 height 10
click at [213, 156] on input "Requiere Compra" at bounding box center [212, 156] width 1 height 1
checkbox input "true"
click at [263, 225] on span "Seleccionar Prioridad" at bounding box center [337, 222] width 258 height 11
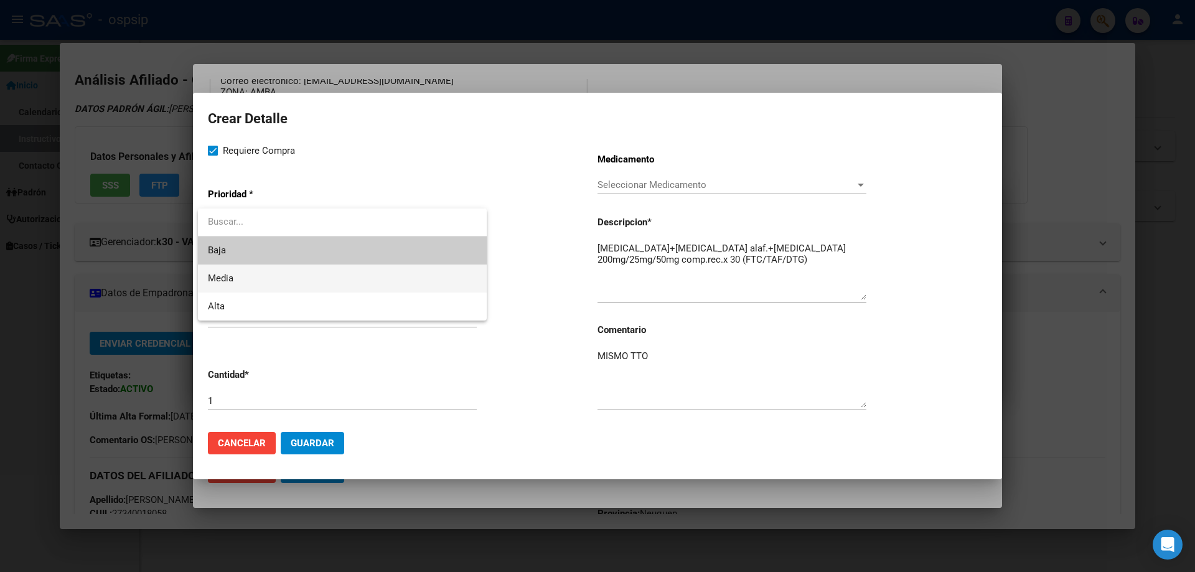
click at [253, 282] on span "Media" at bounding box center [342, 278] width 269 height 28
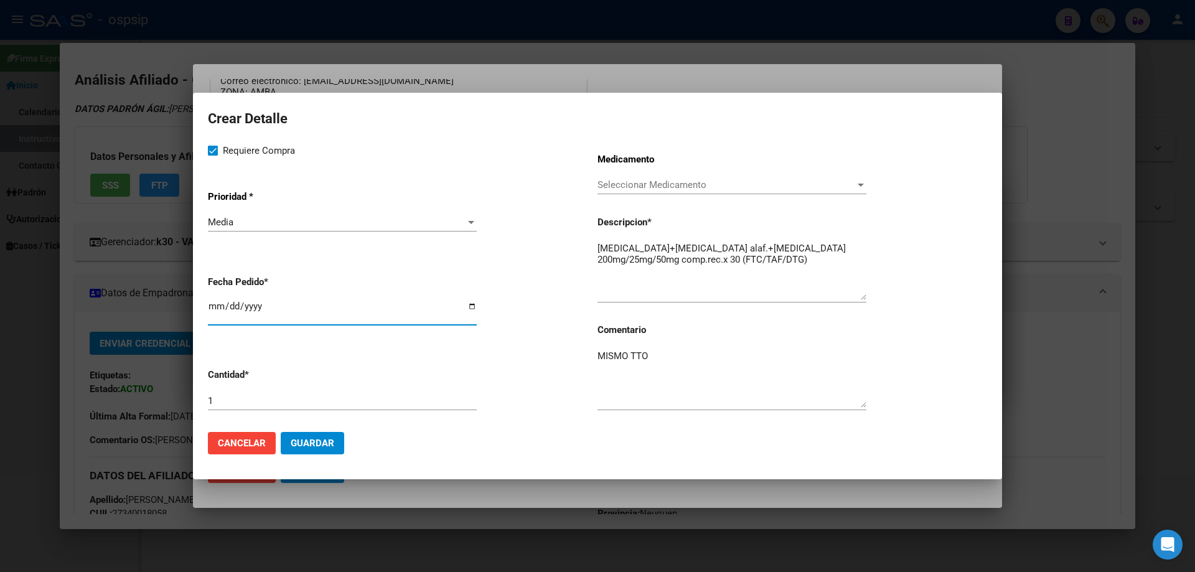
click at [212, 307] on input "[DATE]" at bounding box center [342, 311] width 269 height 20
type input "2025-10-08"
click at [308, 441] on span "Guardar" at bounding box center [313, 442] width 44 height 11
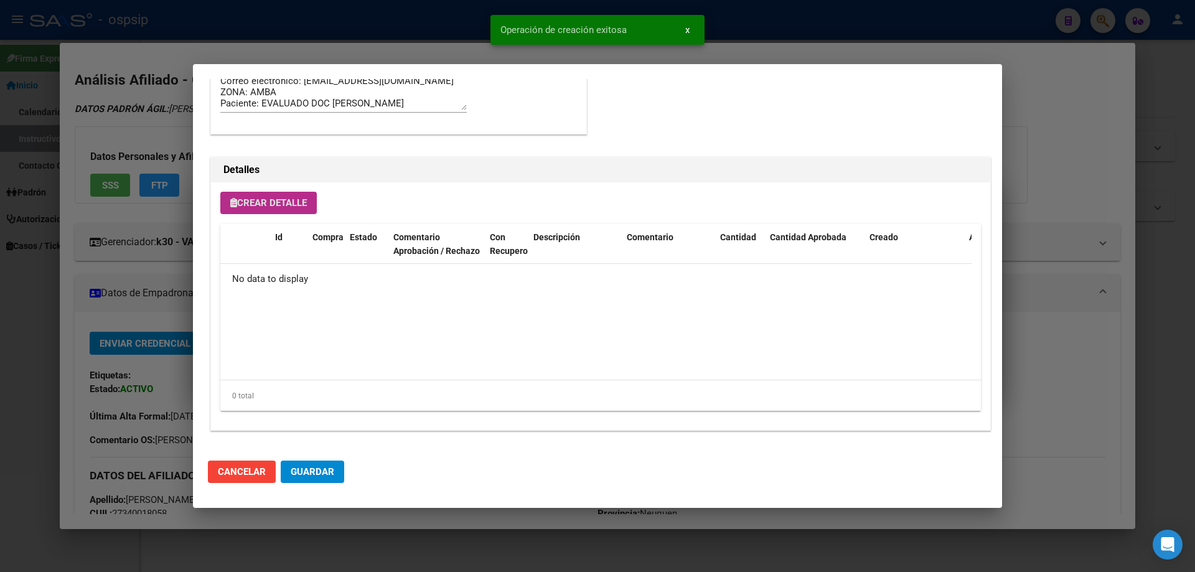
scroll to position [746, 0]
click at [319, 469] on span "Guardar" at bounding box center [313, 471] width 44 height 11
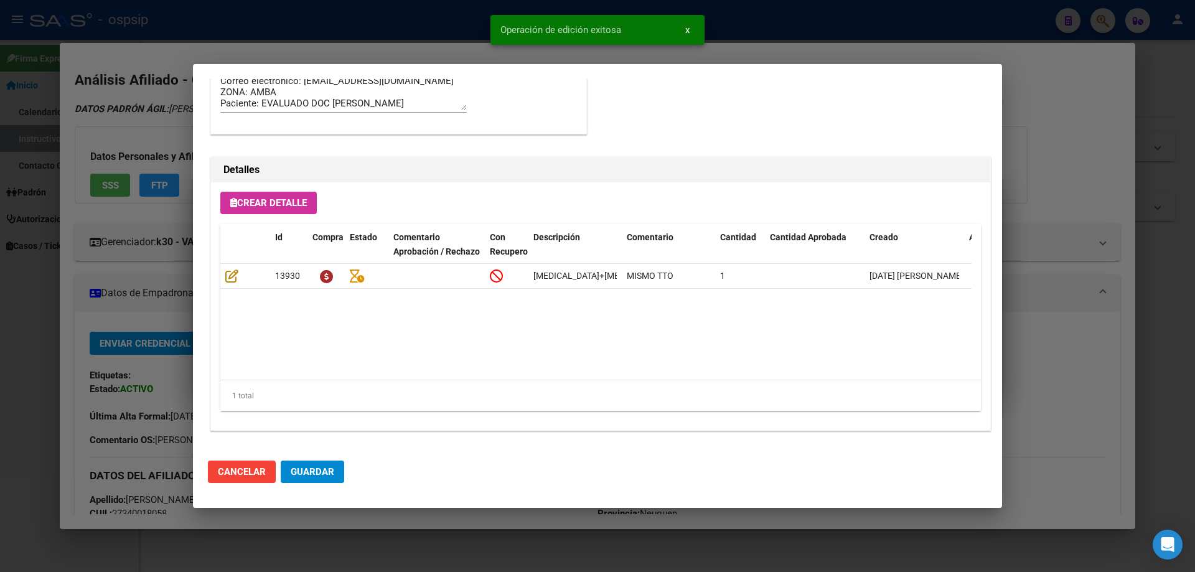
click at [333, 480] on button "Guardar" at bounding box center [312, 471] width 63 height 22
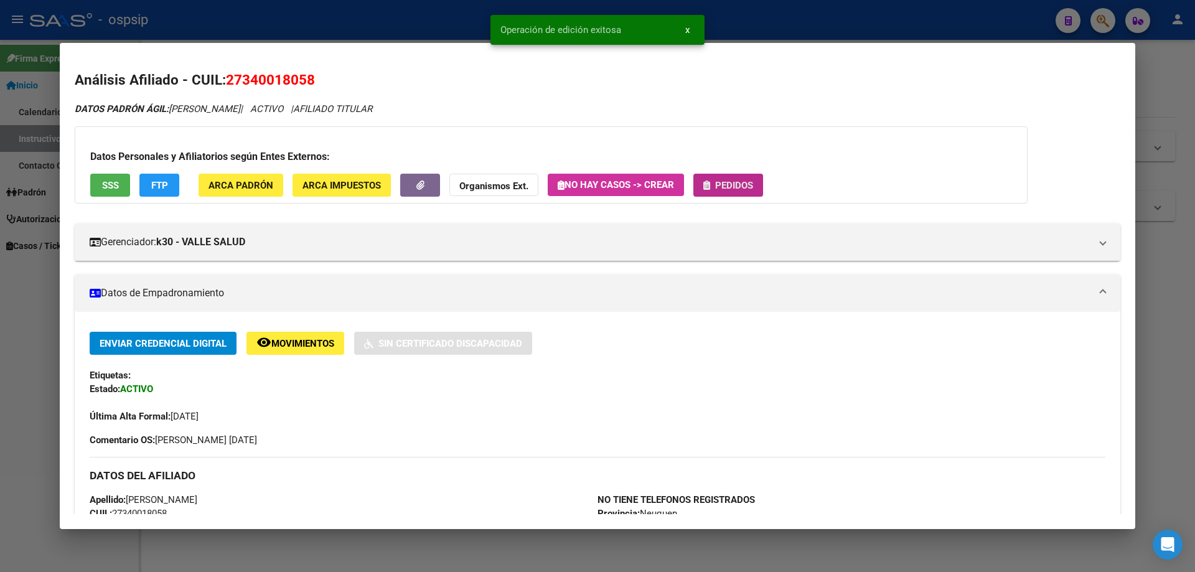
click at [749, 184] on span "Pedidos" at bounding box center [734, 185] width 38 height 11
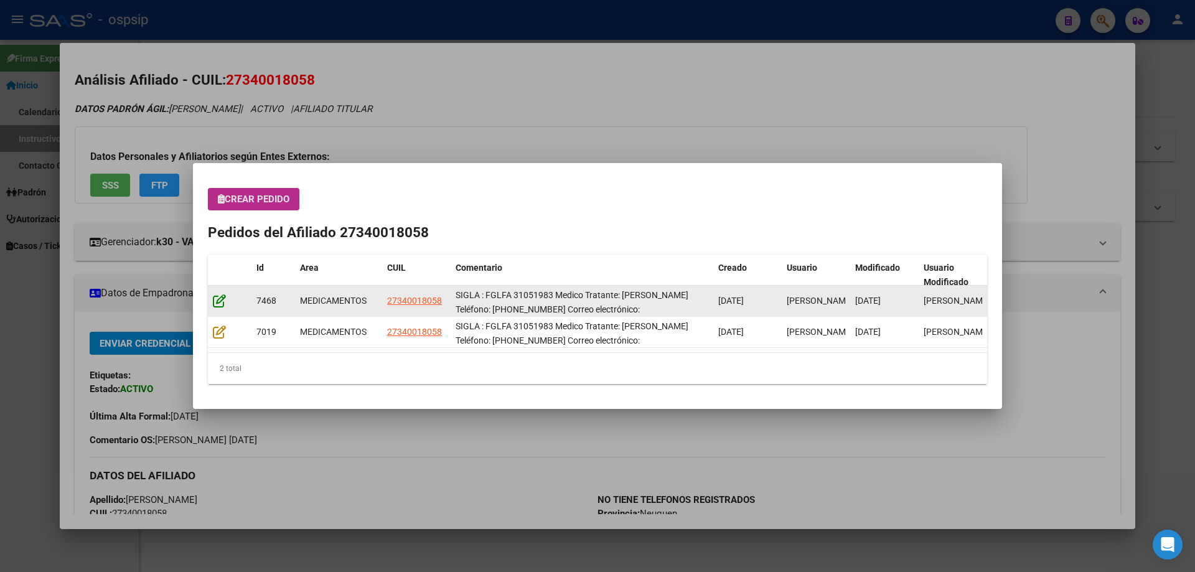
click at [218, 300] on icon at bounding box center [219, 301] width 13 height 14
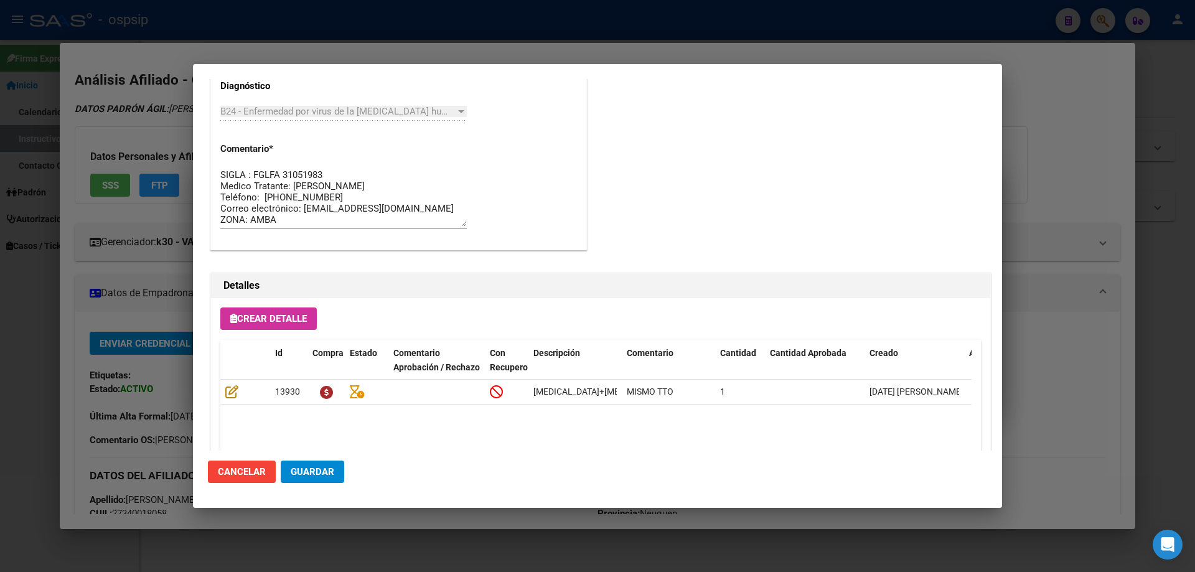
scroll to position [747, 0]
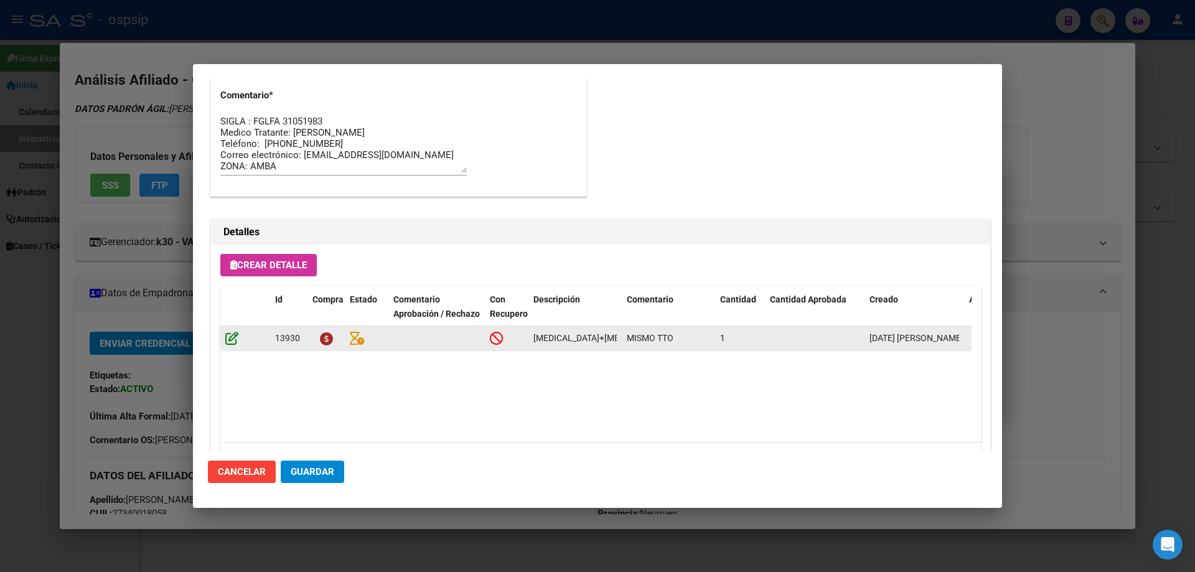
click at [234, 334] on icon at bounding box center [231, 338] width 13 height 14
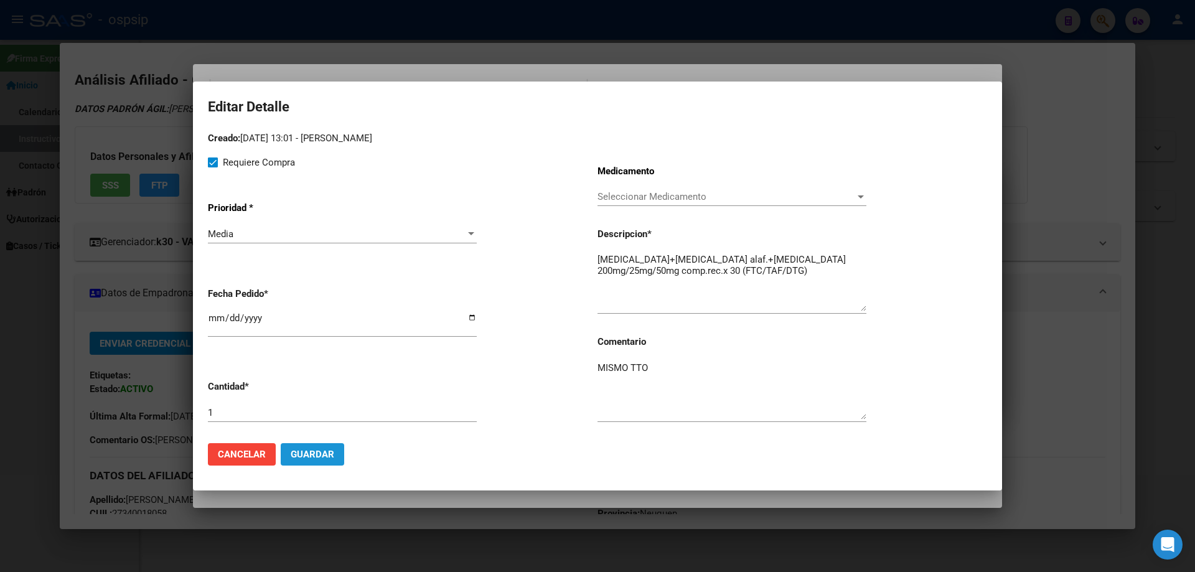
click at [312, 460] on span "Guardar" at bounding box center [313, 454] width 44 height 11
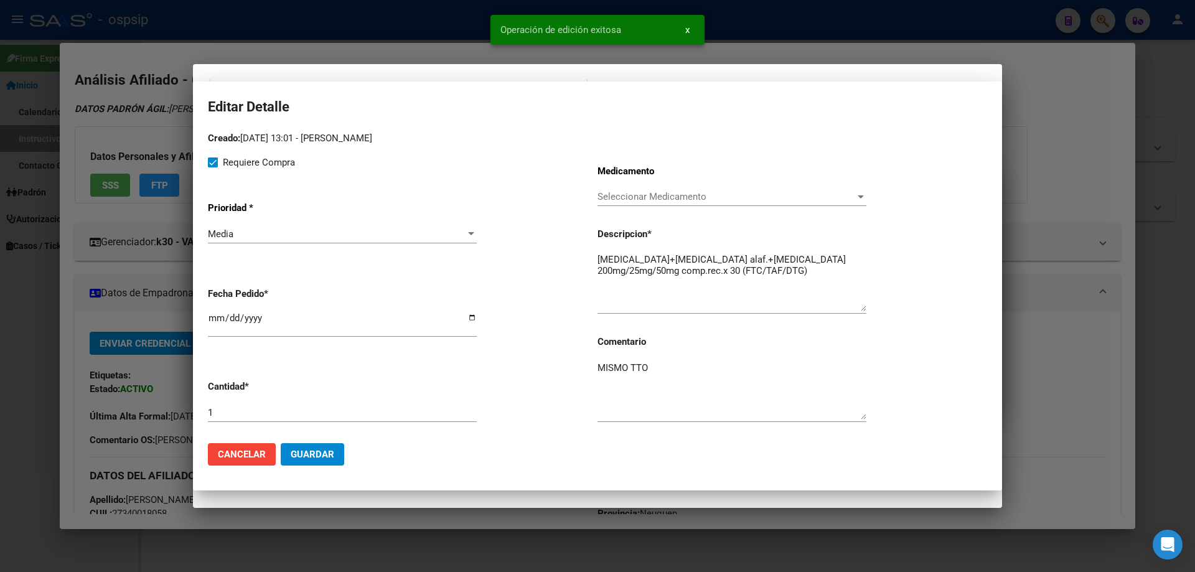
type input "NEUQUEN, CENTENARIO, P. NERUDA Y A. TROILO 0"
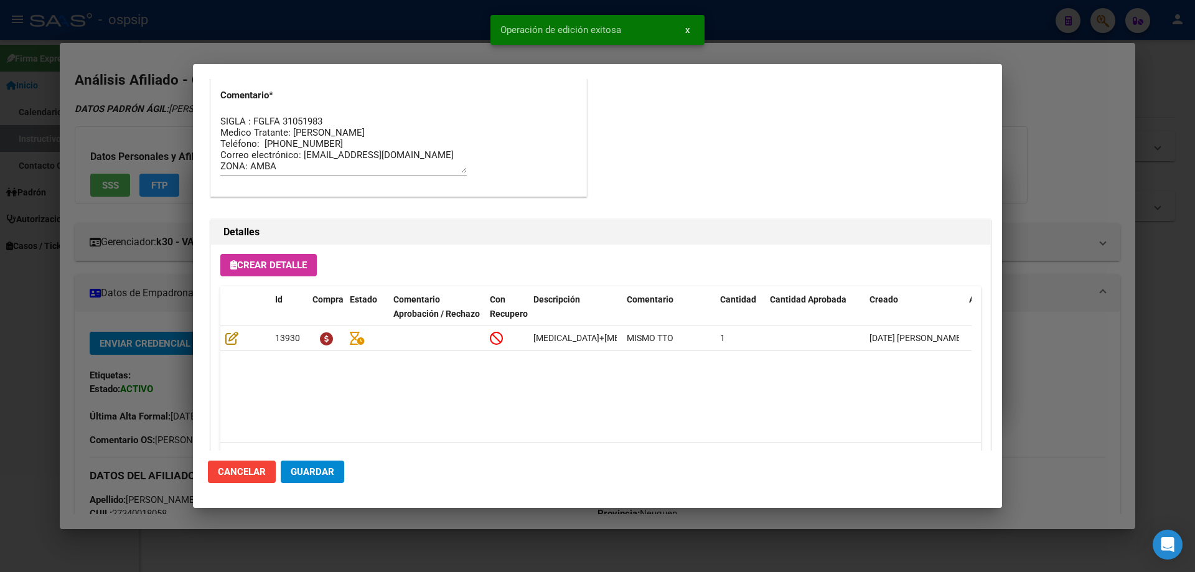
click at [320, 465] on button "Guardar" at bounding box center [312, 471] width 63 height 22
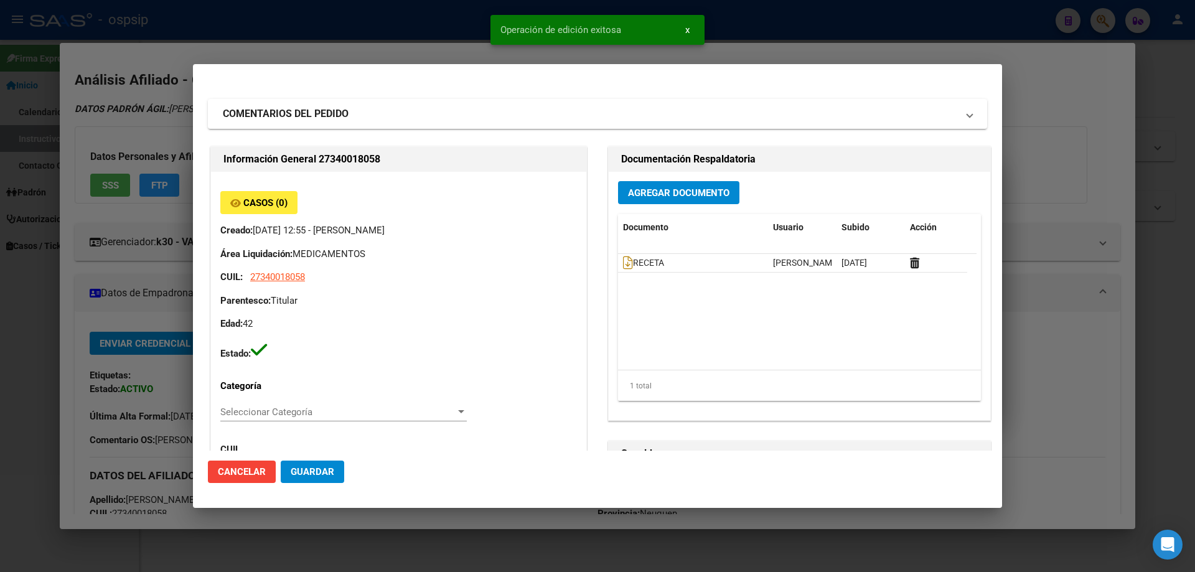
scroll to position [0, 0]
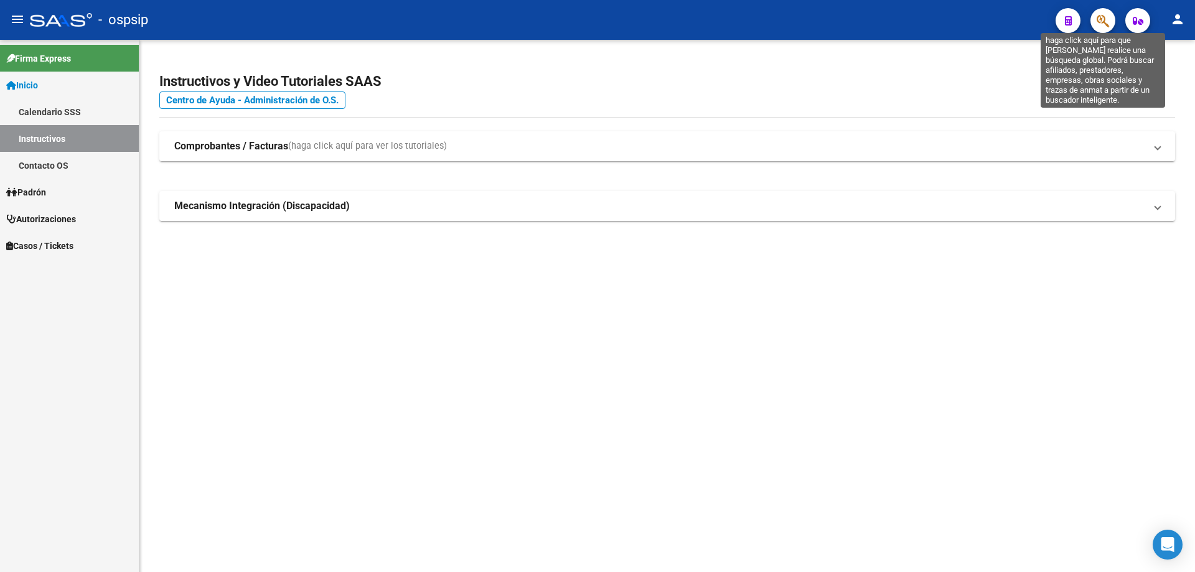
click at [1099, 20] on icon "button" at bounding box center [1102, 21] width 12 height 14
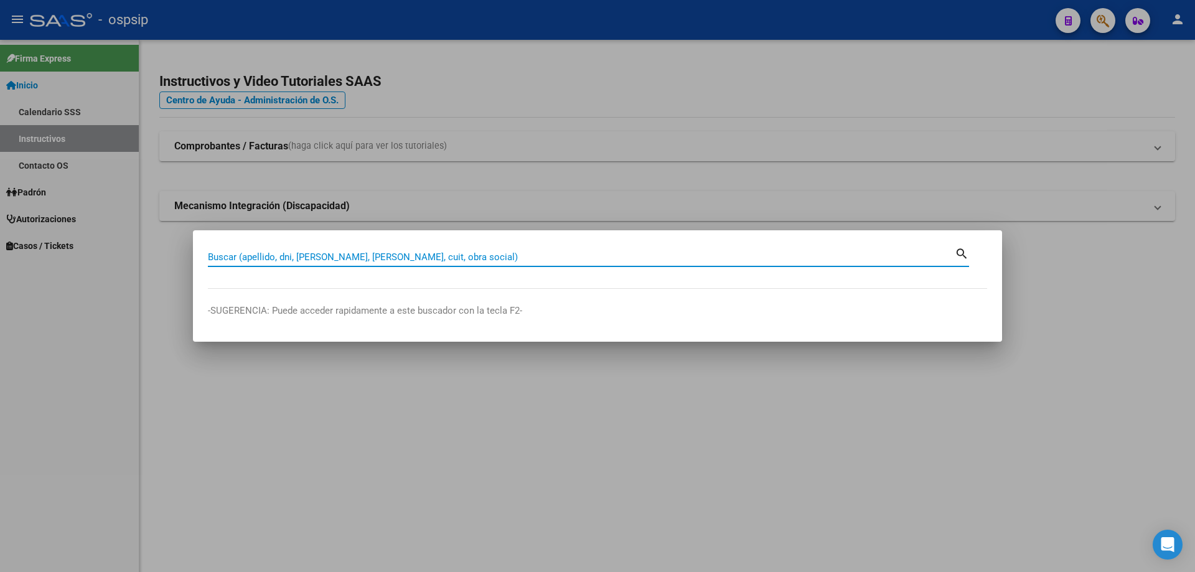
paste input "20957933670"
type input "20957933670"
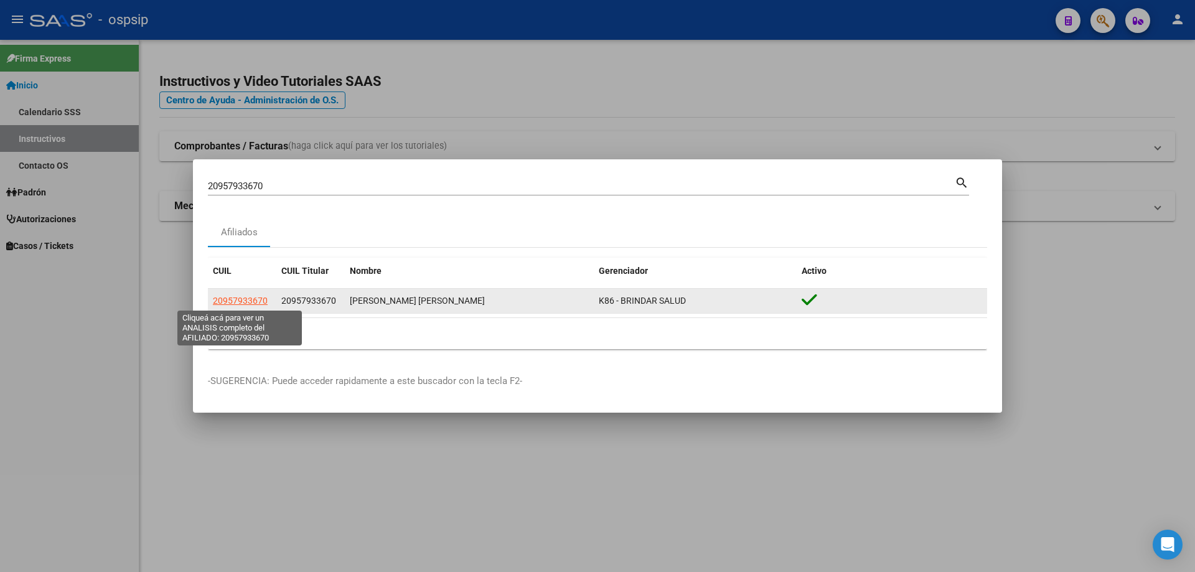
click at [227, 296] on span "20957933670" at bounding box center [240, 301] width 55 height 10
type textarea "20957933670"
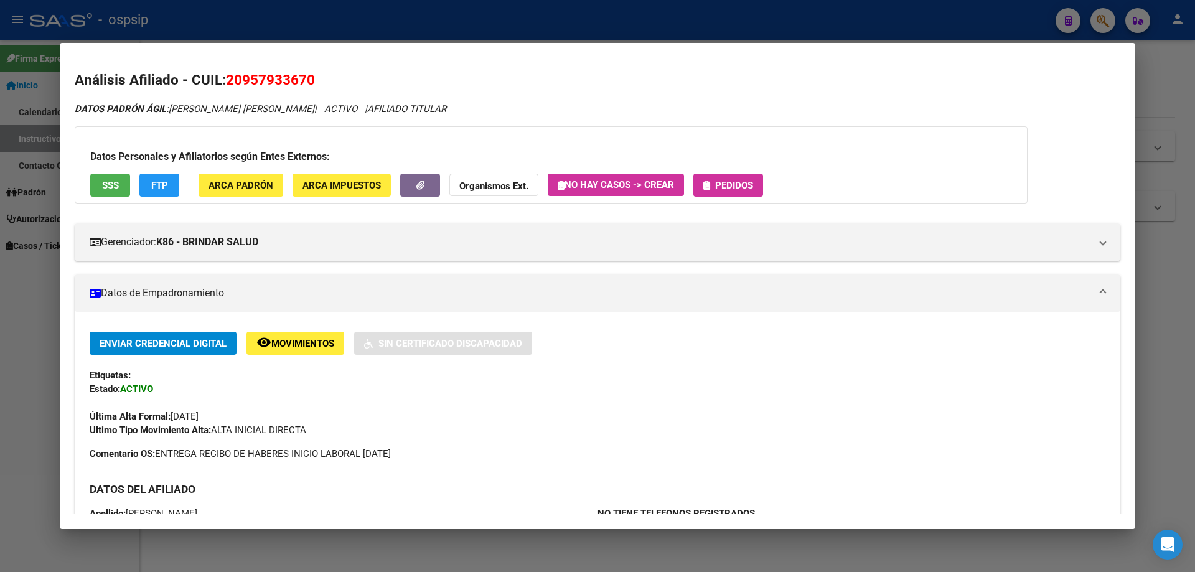
click at [733, 196] on button "Pedidos" at bounding box center [728, 185] width 70 height 23
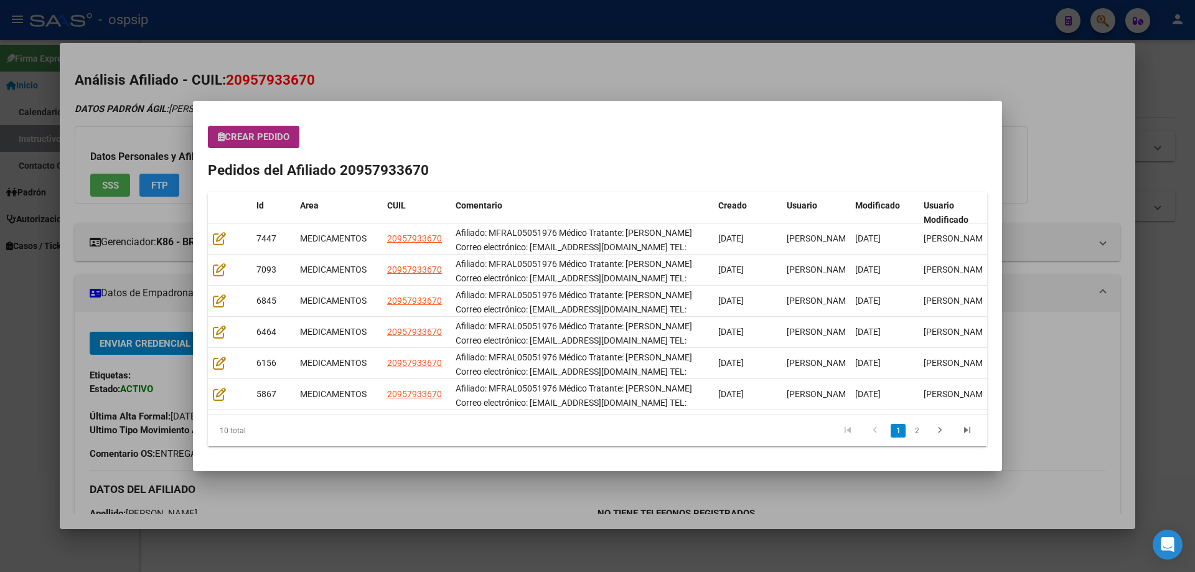
click at [266, 146] on button "Crear Pedido" at bounding box center [253, 137] width 91 height 22
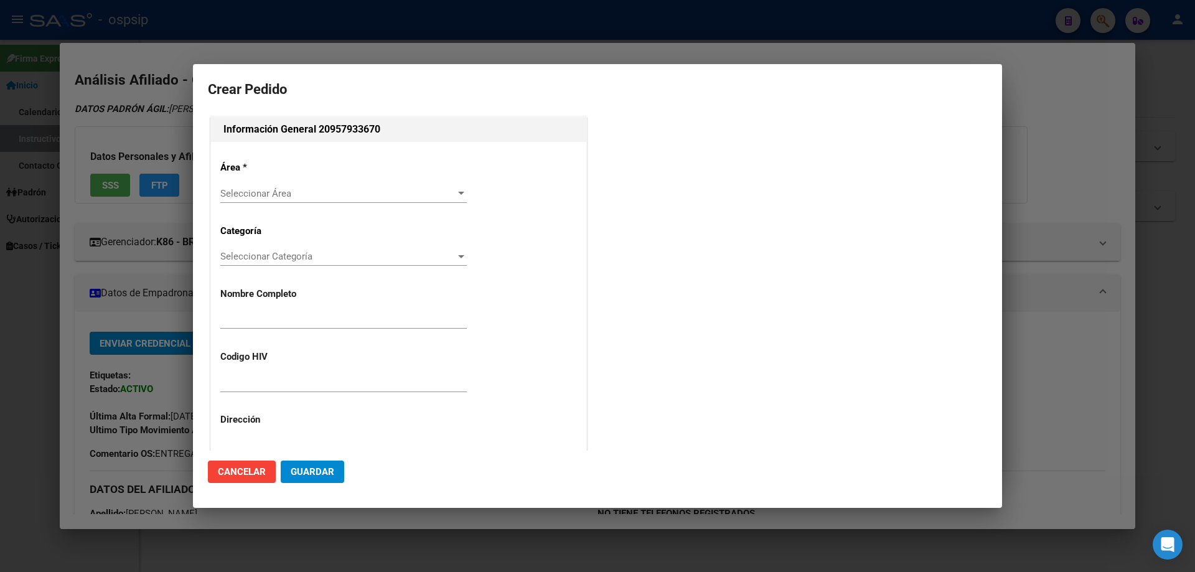
type input "FRANCISCO JAVIER ALFONZO MARIN"
type input "MFRAL05051976"
type input "Buenos Aires, LA PLATA, 13 E/ 76 Y 77 2180"
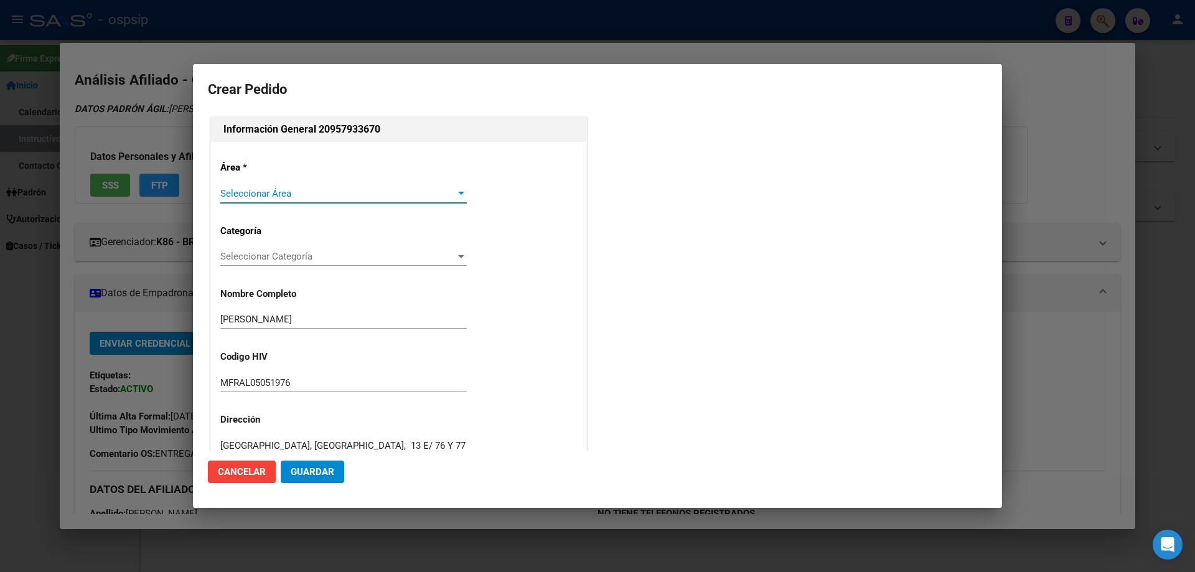
type input "ALFONZO MARIN FRANCISCO JAVIER"
type input "BUENOS AIRES, LA PLATA, DIAG 75 807"
click at [269, 197] on span "Seleccionar Área" at bounding box center [337, 193] width 235 height 11
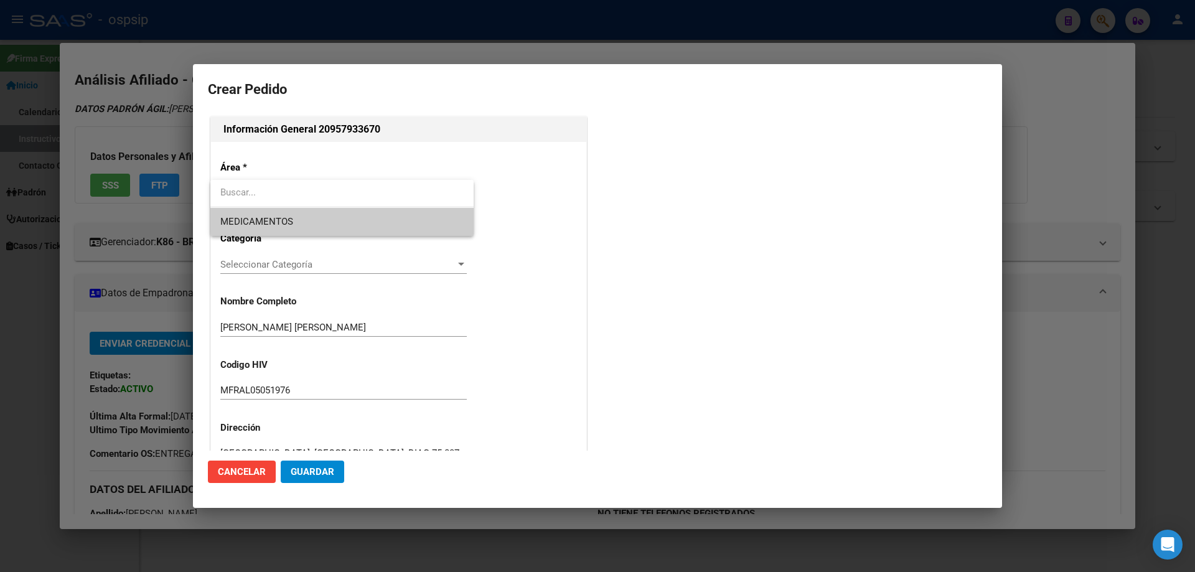
click at [261, 222] on span "MEDICAMENTOS" at bounding box center [256, 221] width 73 height 11
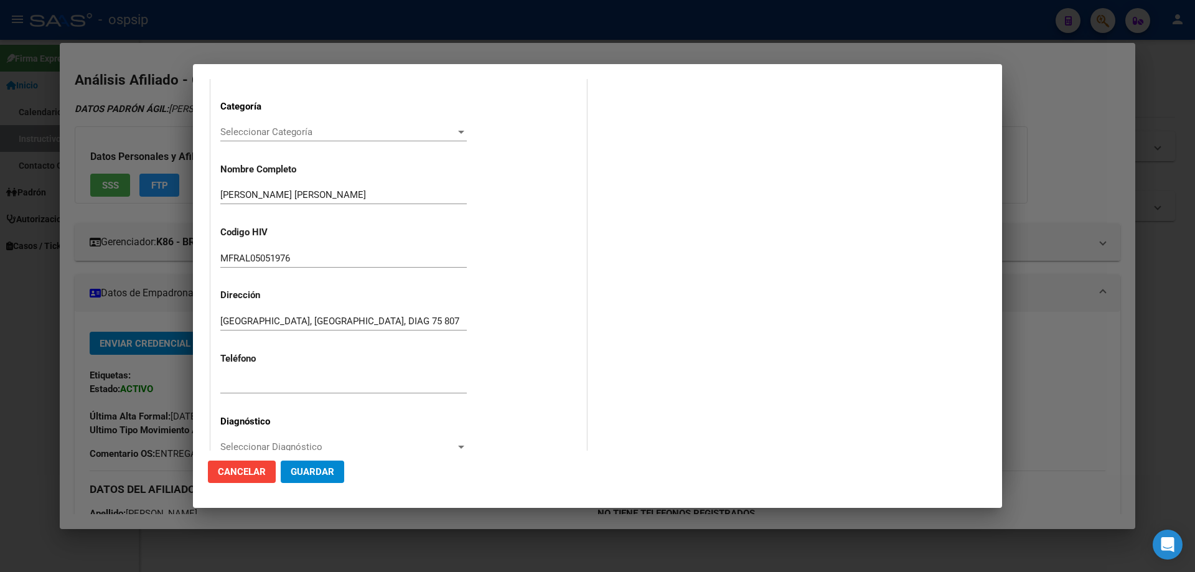
scroll to position [249, 0]
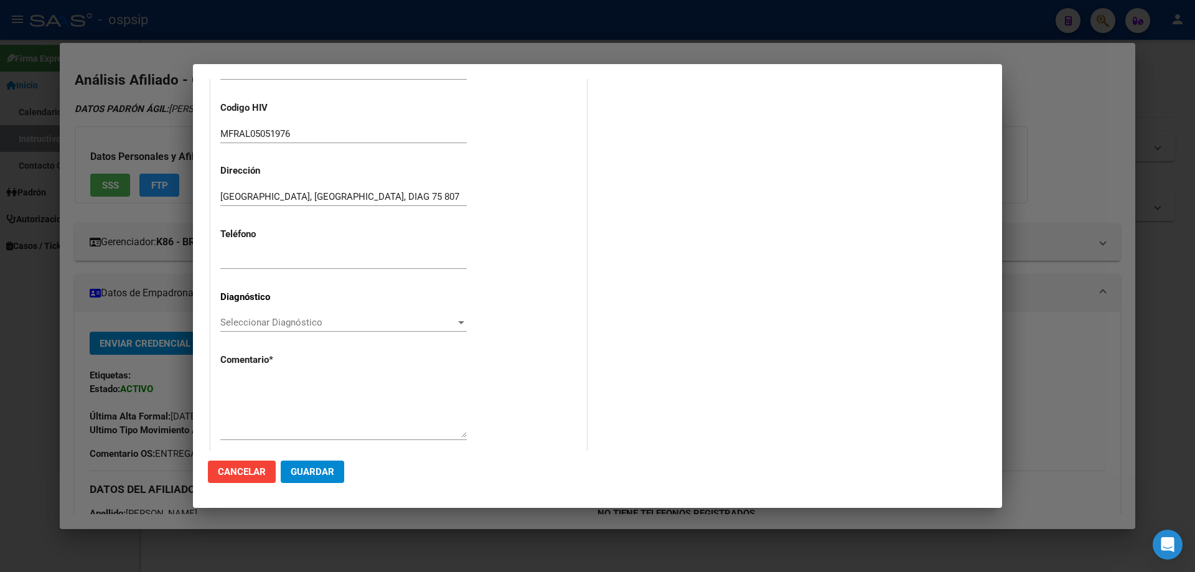
click at [239, 317] on span "Seleccionar Diagnóstico" at bounding box center [337, 322] width 235 height 11
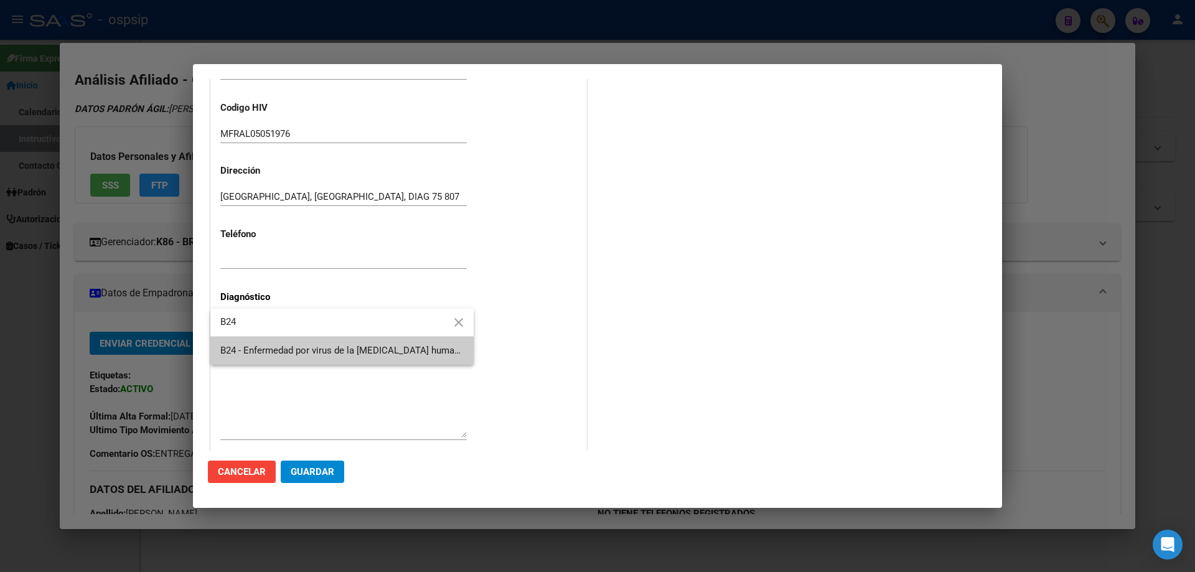
type input "B24"
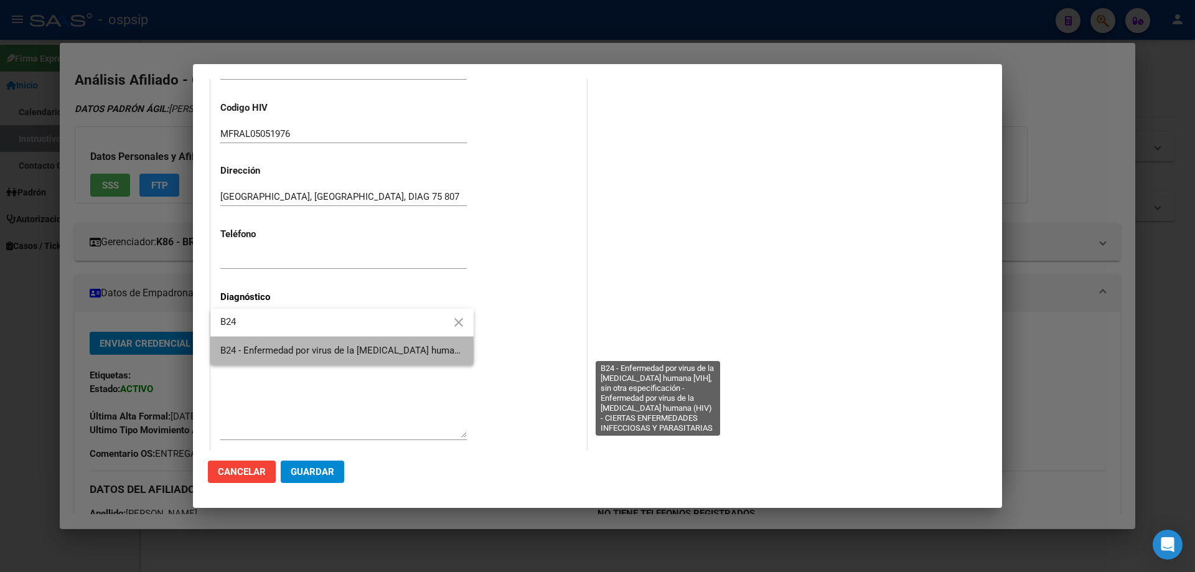
click at [242, 351] on span "B24 - Enfermedad por virus de la [MEDICAL_DATA] humana [VIH], sin otra especifi…" at bounding box center [655, 350] width 870 height 11
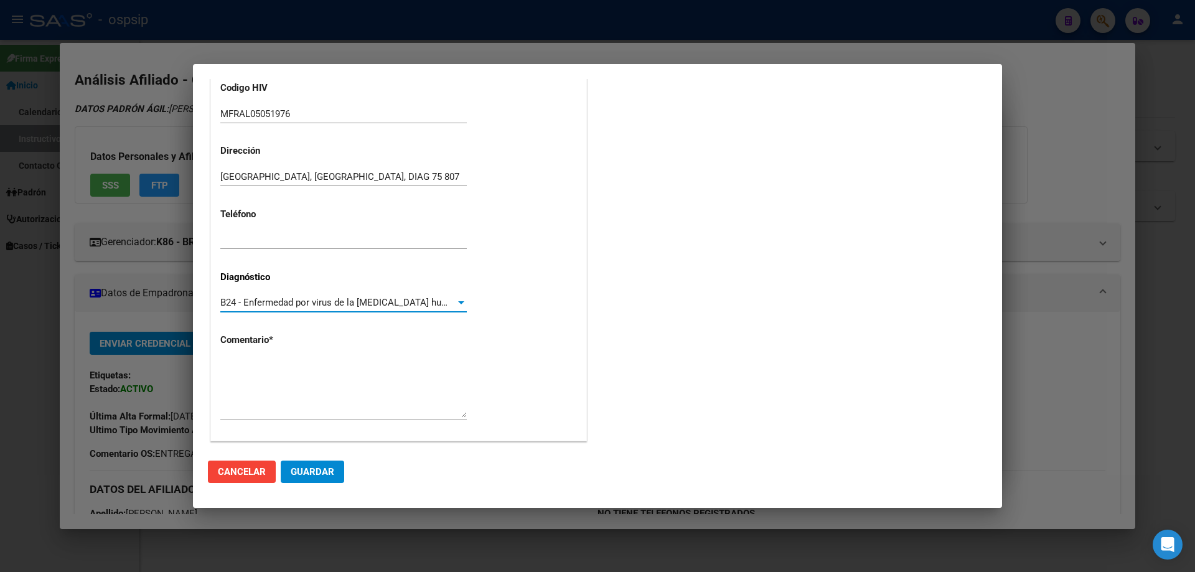
scroll to position [279, 0]
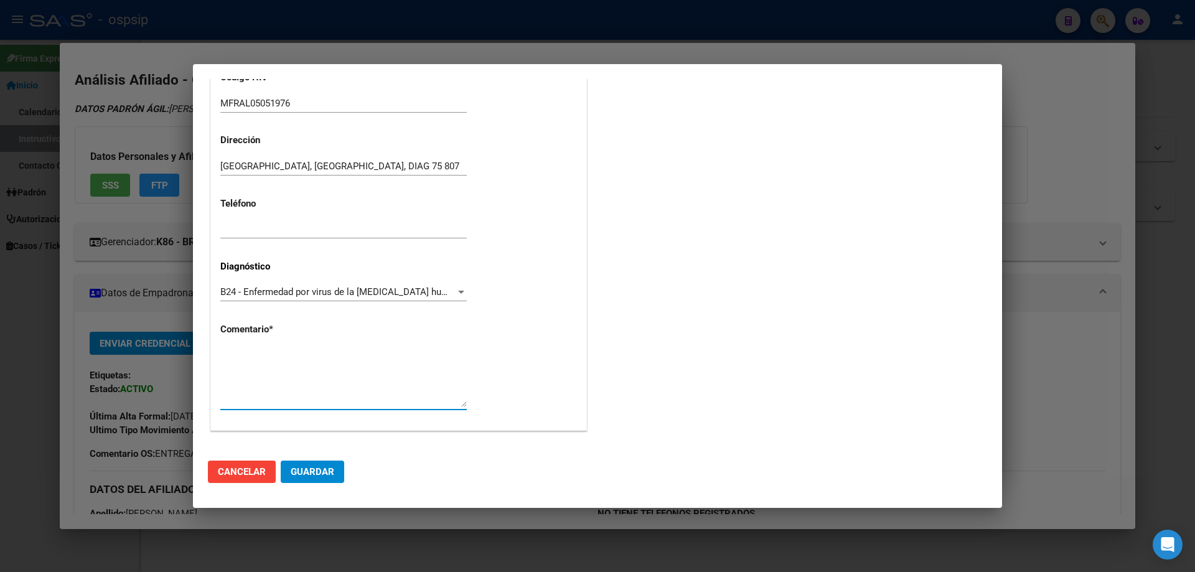
paste textarea "Afiliado: MFRAL05051976 Médico Tratante: VANINA VILLEGAS Correo electrónico: fr…"
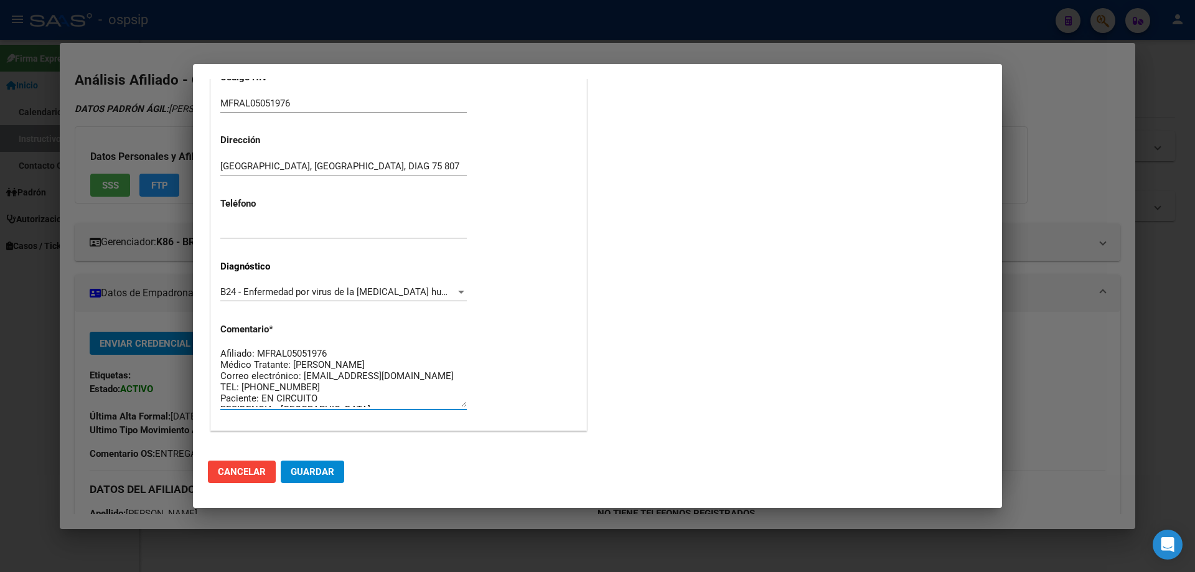
scroll to position [0, 0]
type textarea "Afiliado: MFRAL05051976 Médico Tratante: VANINA VILLEGAS Correo electrónico: fr…"
click at [322, 476] on span "Guardar" at bounding box center [313, 471] width 44 height 11
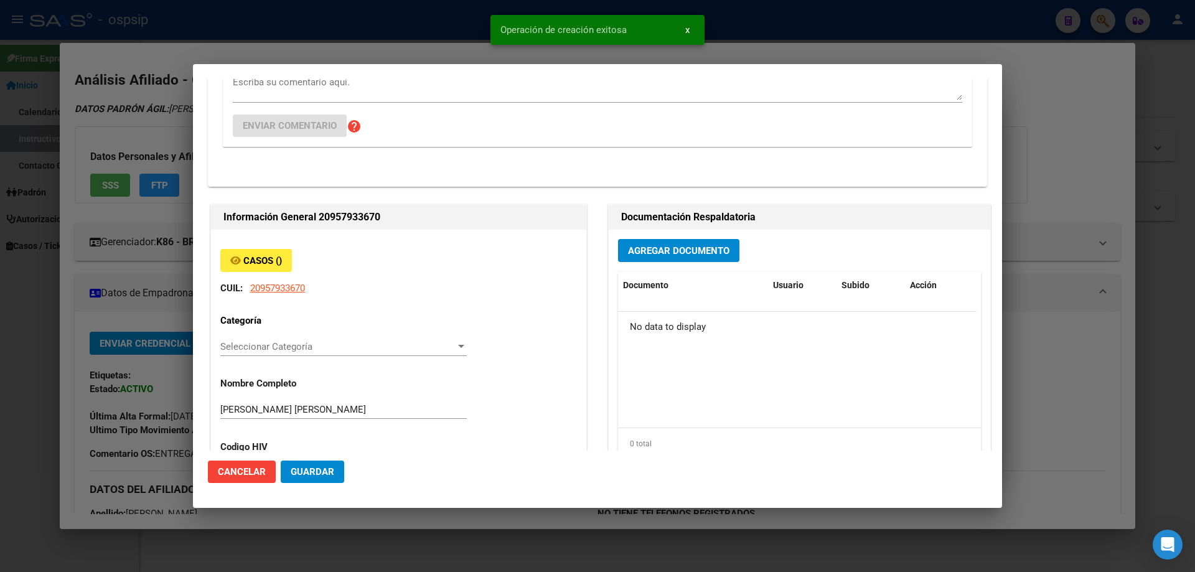
scroll to position [0, 0]
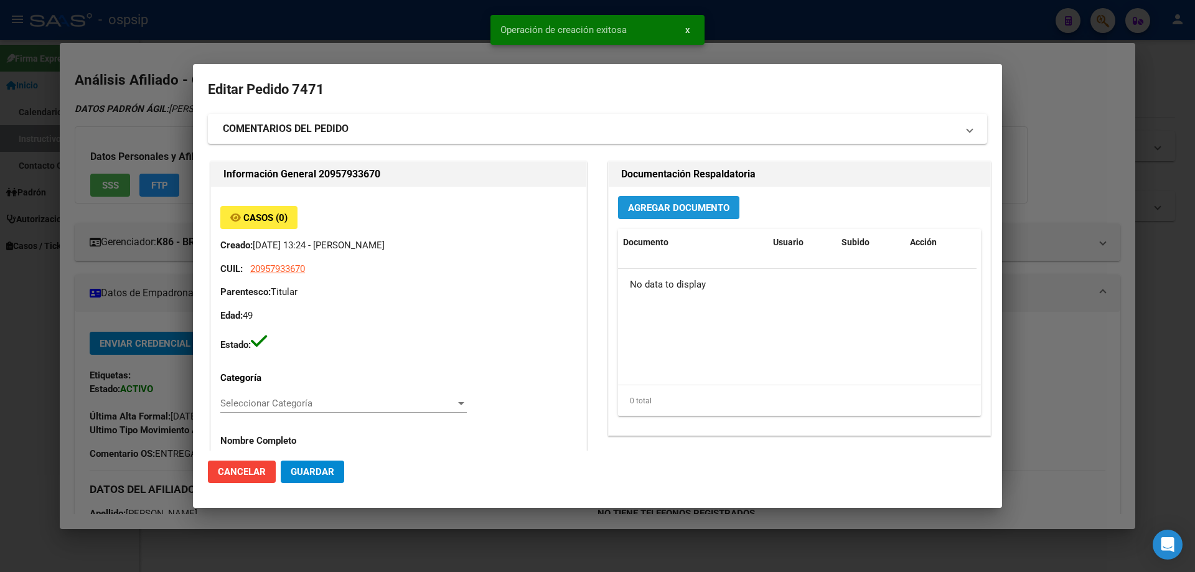
click at [666, 214] on button "Agregar Documento" at bounding box center [678, 207] width 121 height 23
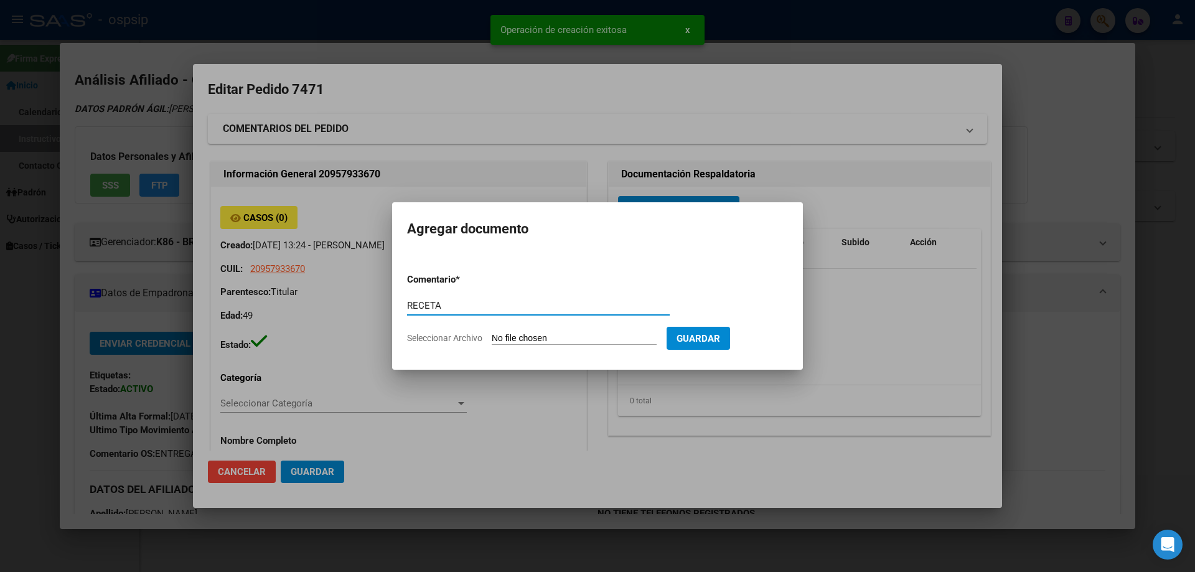
type input "RECETA"
click at [530, 332] on form "Comentario * RECETA Comentario Seleccionar Archivo Guardar" at bounding box center [597, 308] width 381 height 91
click at [525, 340] on input "Seleccionar Archivo" at bounding box center [574, 339] width 165 height 12
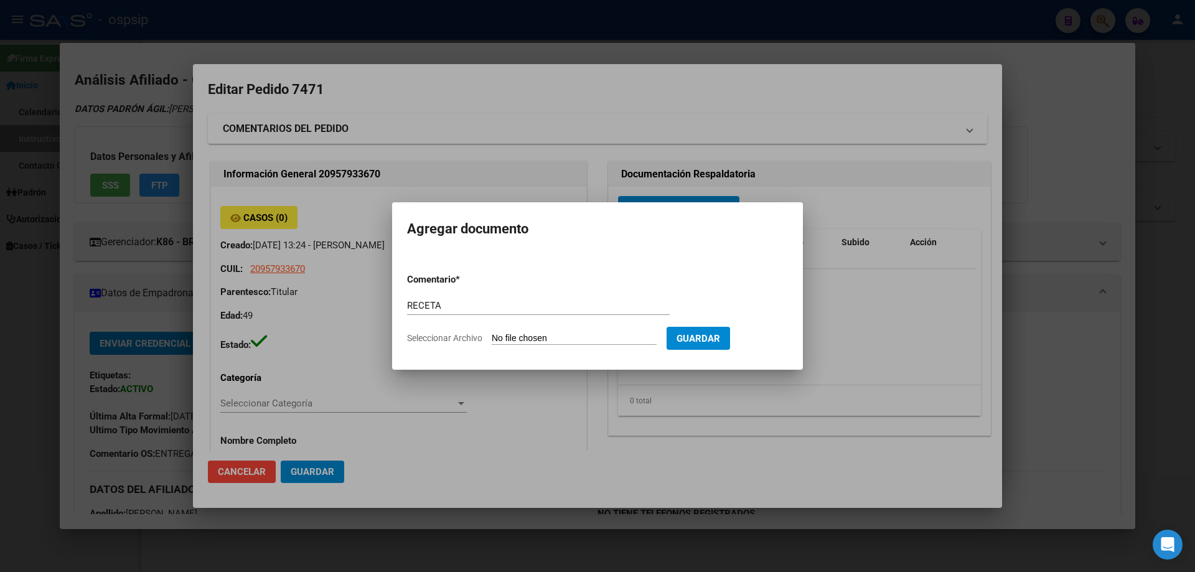
type input "C:\fakepath\Captura de pantalla 2025-10-13 131734.jpg"
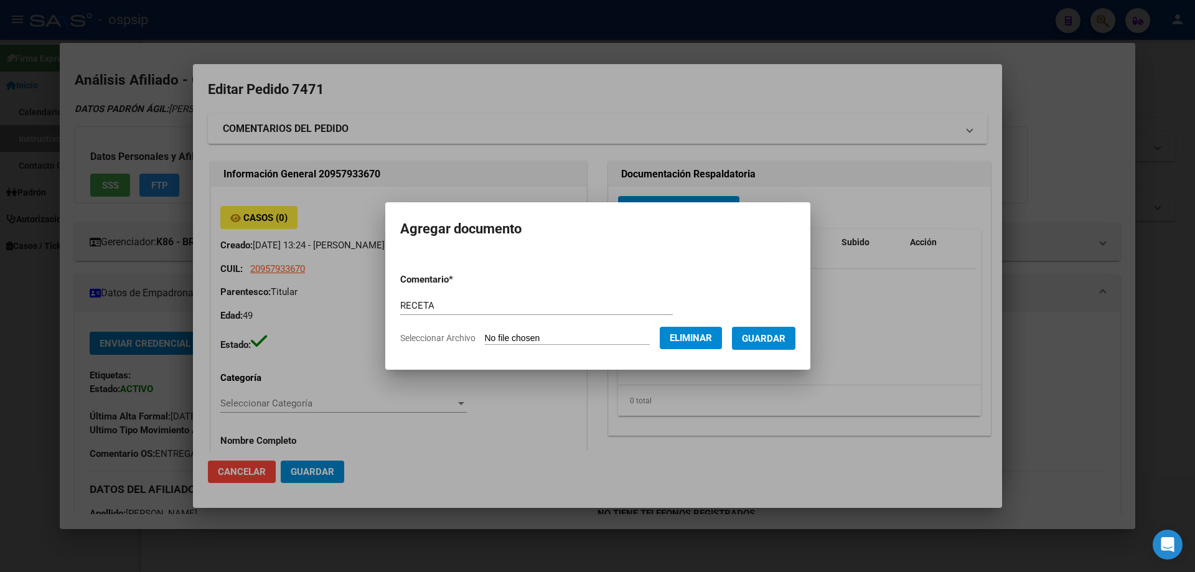
drag, startPoint x: 779, startPoint y: 338, endPoint x: 578, endPoint y: 275, distance: 210.8
click at [777, 338] on span "Guardar" at bounding box center [764, 338] width 44 height 11
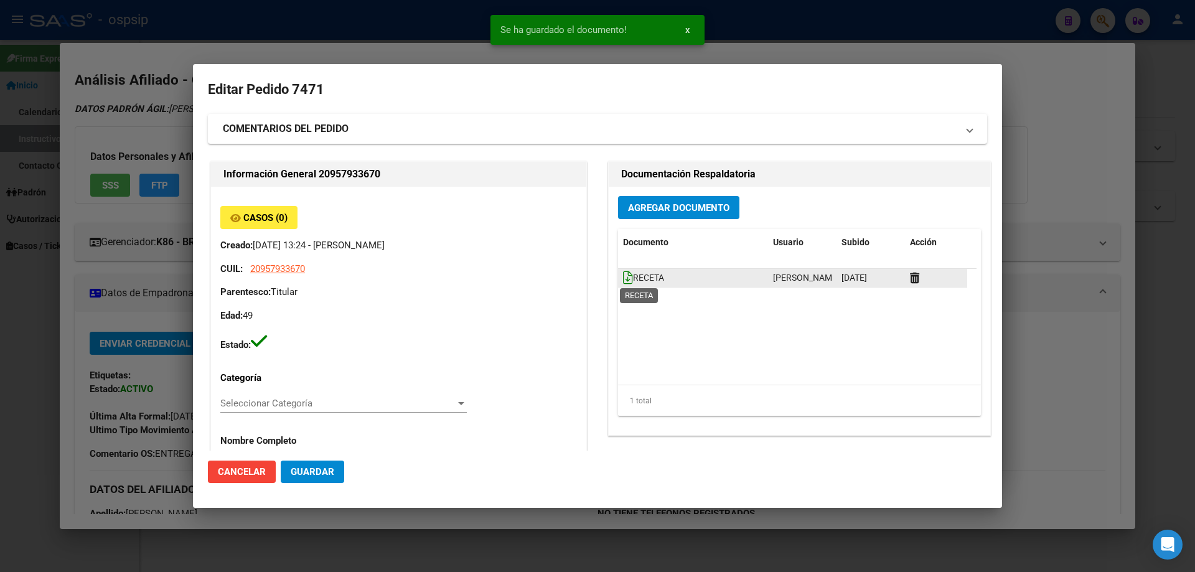
click at [623, 274] on icon at bounding box center [628, 278] width 10 height 14
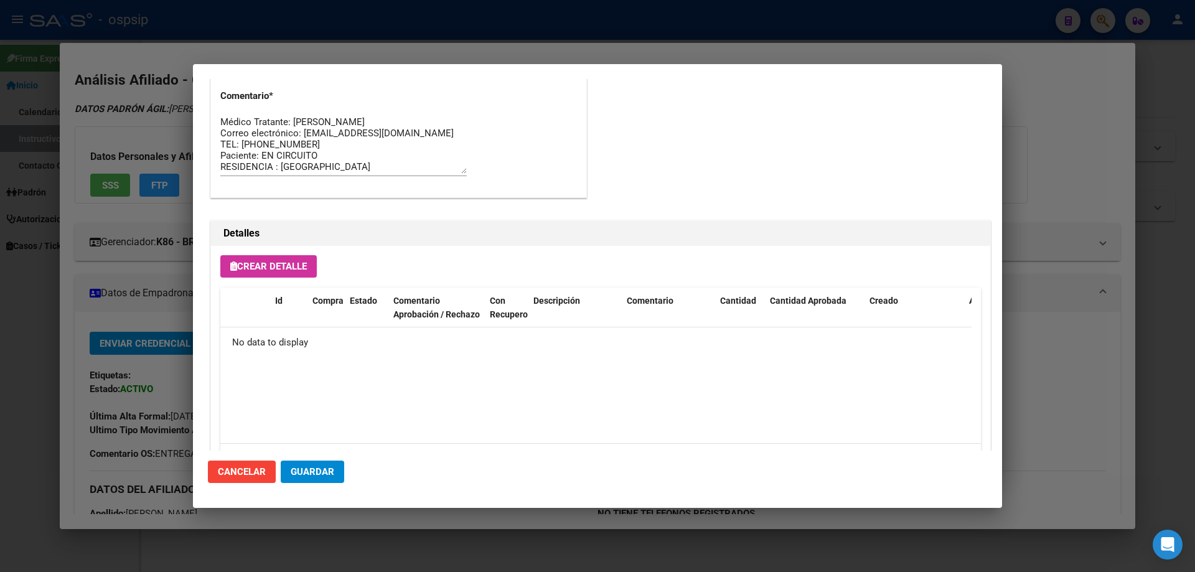
scroll to position [723, 0]
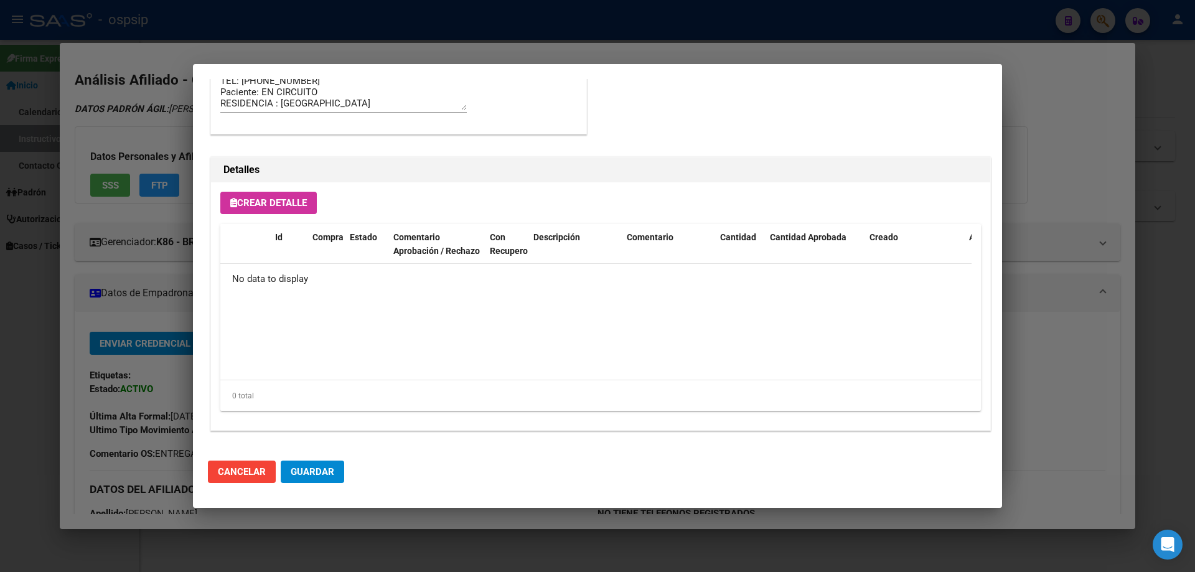
click at [289, 204] on span "Crear Detalle" at bounding box center [268, 202] width 77 height 11
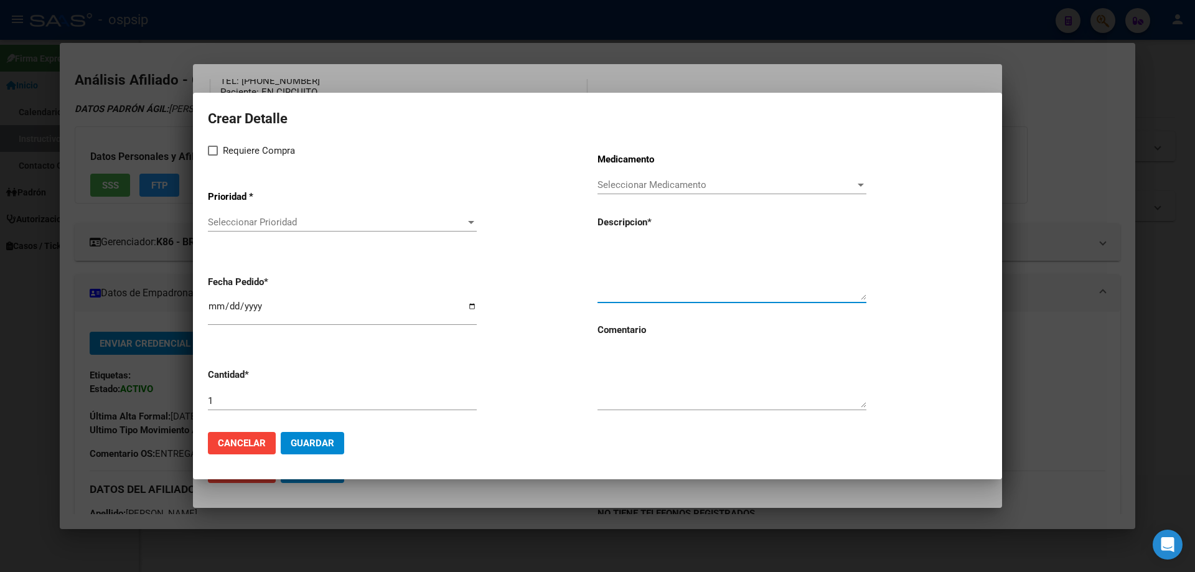
paste textarea "emtricitabina+ tenofovirdisoprox. 200mg/300 mg comp.rec.x 30 (FTC/TDF)"
type textarea "emtricitabina+ tenofovirdisoprox. 200mg/300 mg comp.rec.x 30 (FTC/TDF)"
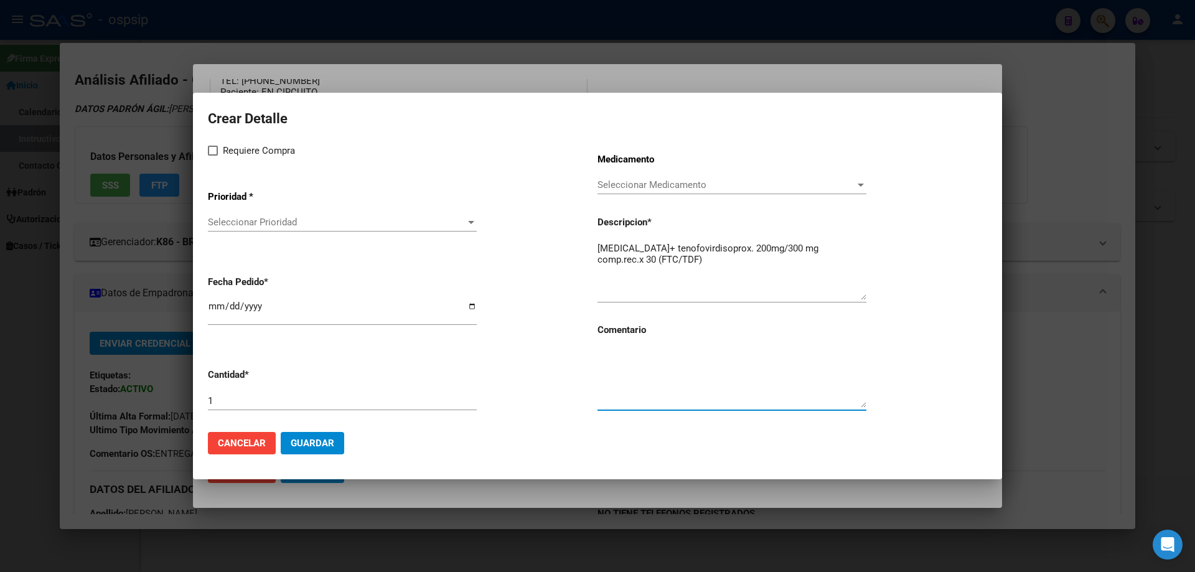
click at [651, 376] on textarea at bounding box center [731, 378] width 269 height 58
type textarea "MISMO TTO"
click at [234, 159] on div "Requiere Compra Prioridad * Seleccionar Prioridad Seleccionar Prioridad Fecha P…" at bounding box center [403, 282] width 390 height 279
click at [204, 147] on mat-dialog-content "Crear Detalle Requiere Compra Prioridad * Seleccionar Prioridad Seleccionar Pri…" at bounding box center [597, 265] width 809 height 314
click at [209, 149] on span at bounding box center [213, 151] width 10 height 10
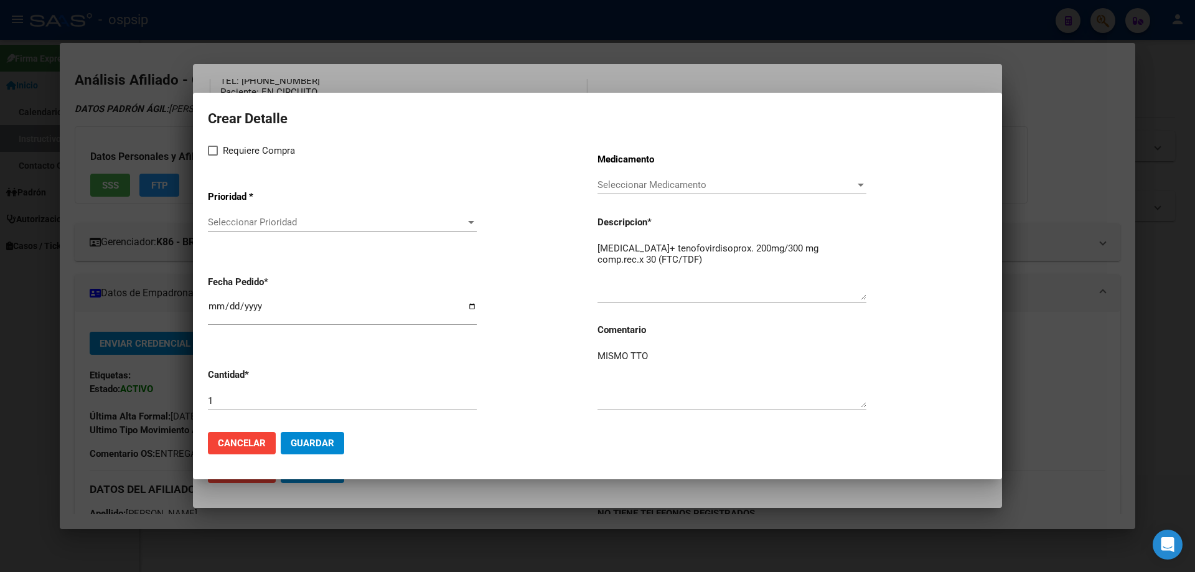
click at [212, 156] on input "Requiere Compra" at bounding box center [212, 156] width 1 height 1
checkbox input "true"
click at [245, 213] on div "Seleccionar Prioridad Seleccionar Prioridad" at bounding box center [342, 222] width 269 height 19
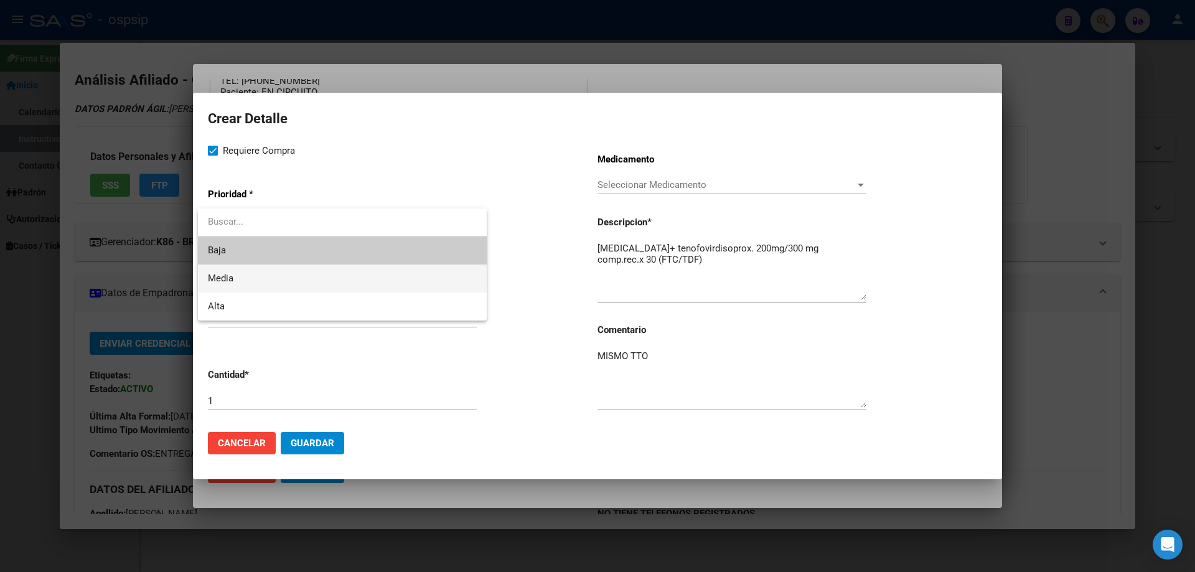
click at [236, 286] on span "Media" at bounding box center [342, 278] width 269 height 28
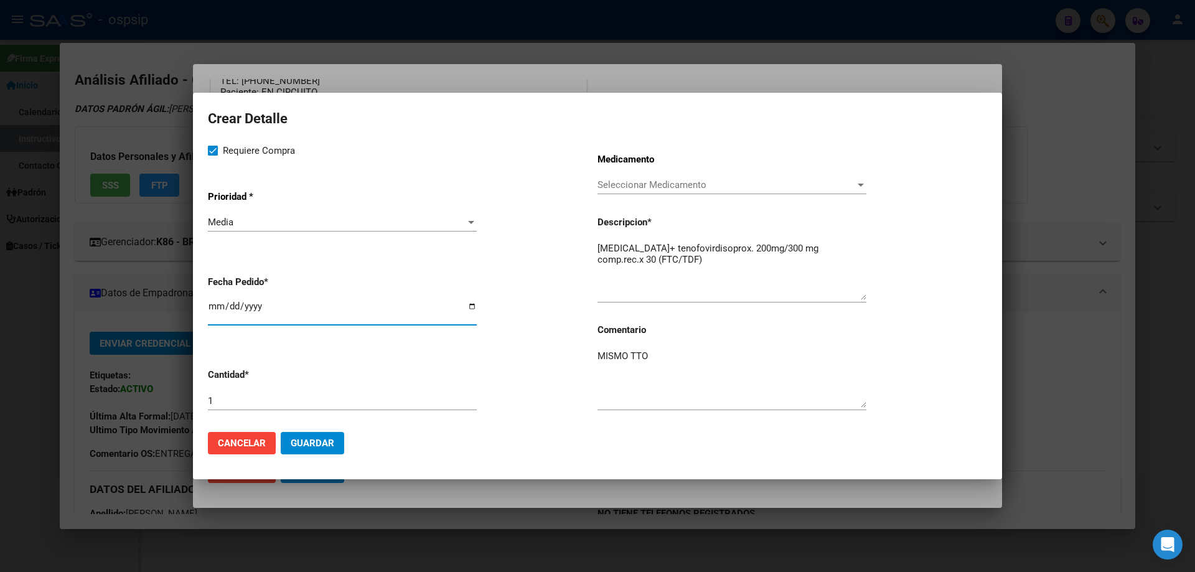
click at [216, 304] on input "[DATE]" at bounding box center [342, 311] width 269 height 20
type input "2025-10-01"
click at [330, 442] on span "Guardar" at bounding box center [313, 442] width 44 height 11
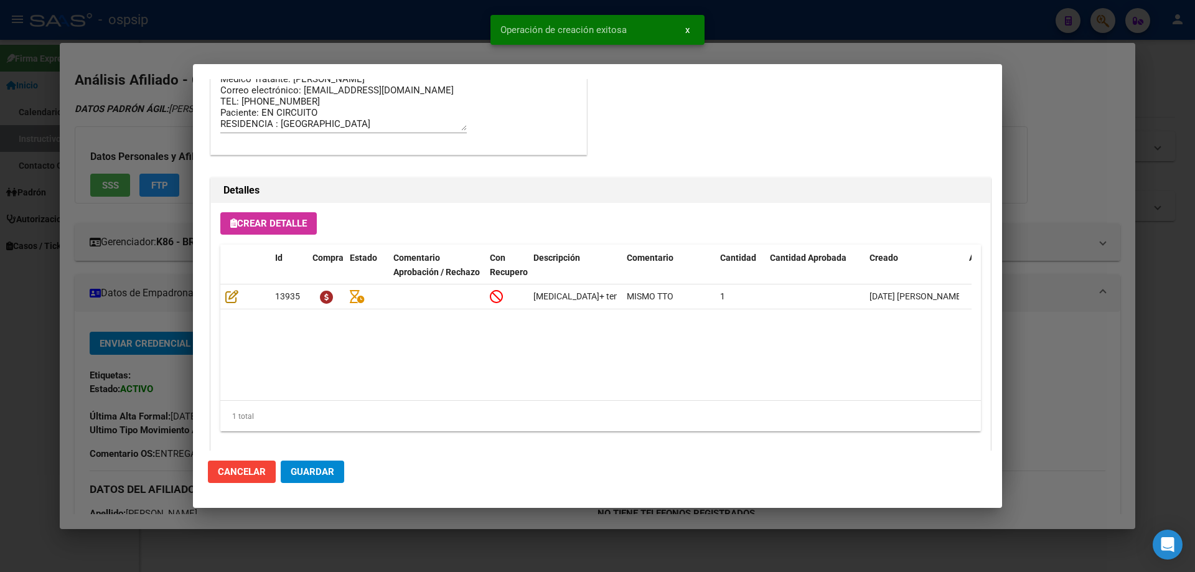
scroll to position [746, 0]
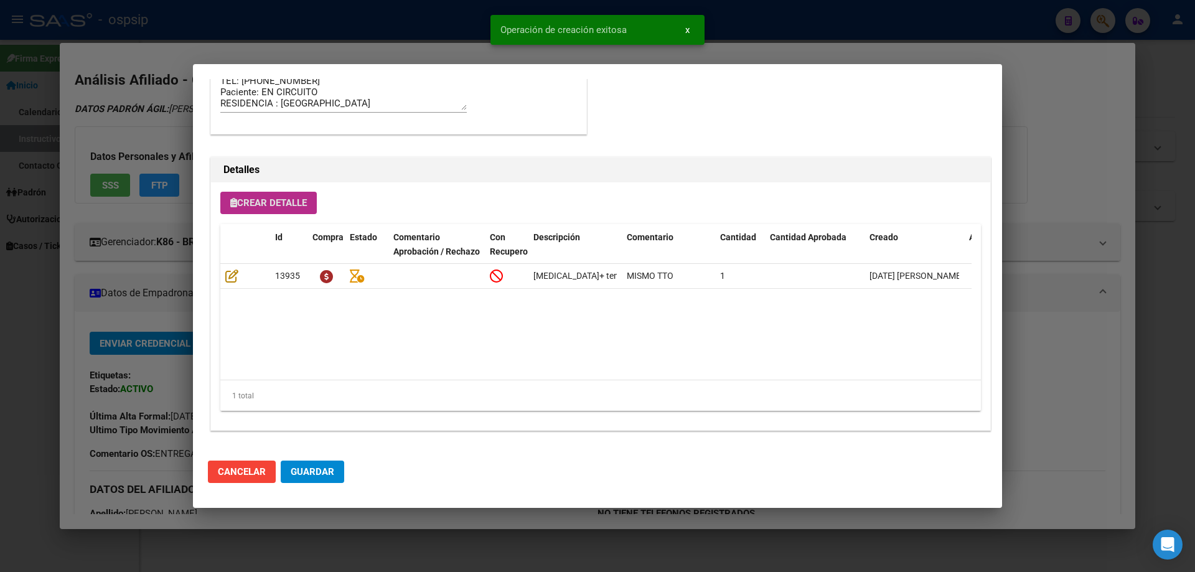
click at [301, 206] on span "Crear Detalle" at bounding box center [268, 202] width 77 height 11
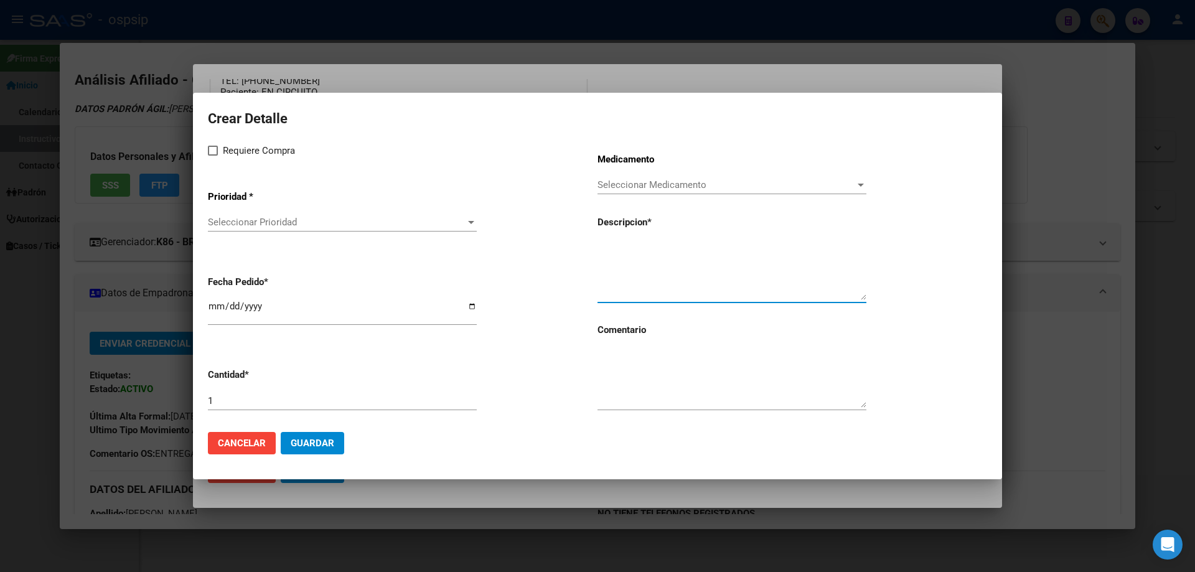
paste textarea "dolutegravir 50 mg comp x 30 (DTG)"
type textarea "dolutegravir 50 mg comp x 30 (DTG)"
click at [642, 368] on textarea at bounding box center [731, 378] width 269 height 58
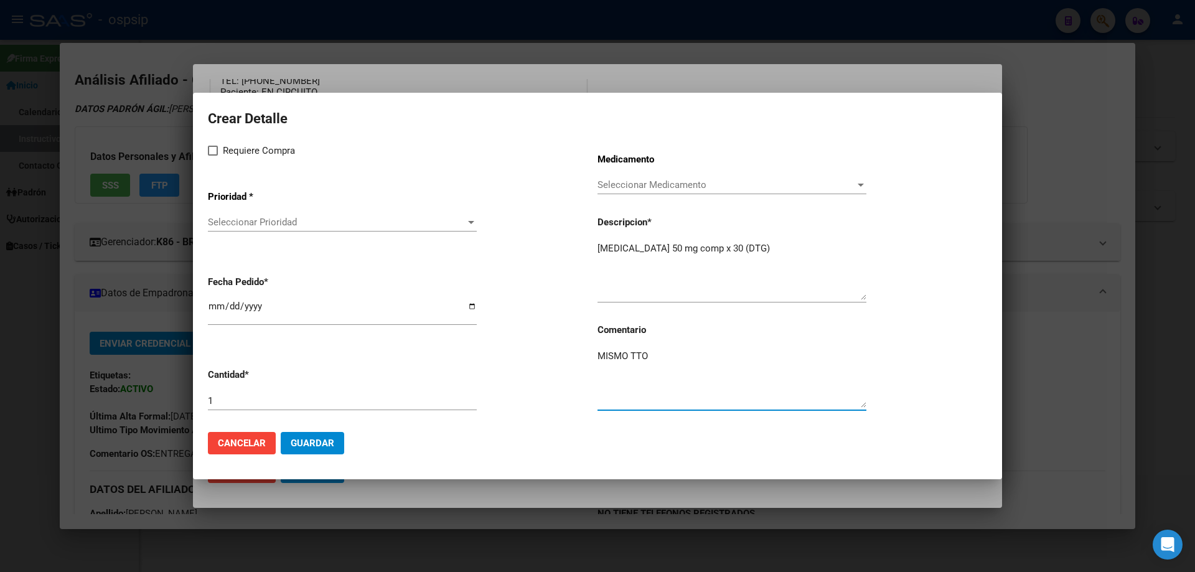
type textarea "MISMO TTO"
click at [216, 154] on span at bounding box center [213, 151] width 10 height 10
click at [213, 156] on input "Requiere Compra" at bounding box center [212, 156] width 1 height 1
checkbox input "true"
click at [231, 208] on app-drop-down-list "Prioridad * Seleccionar Prioridad Seleccionar Prioridad" at bounding box center [403, 211] width 390 height 63
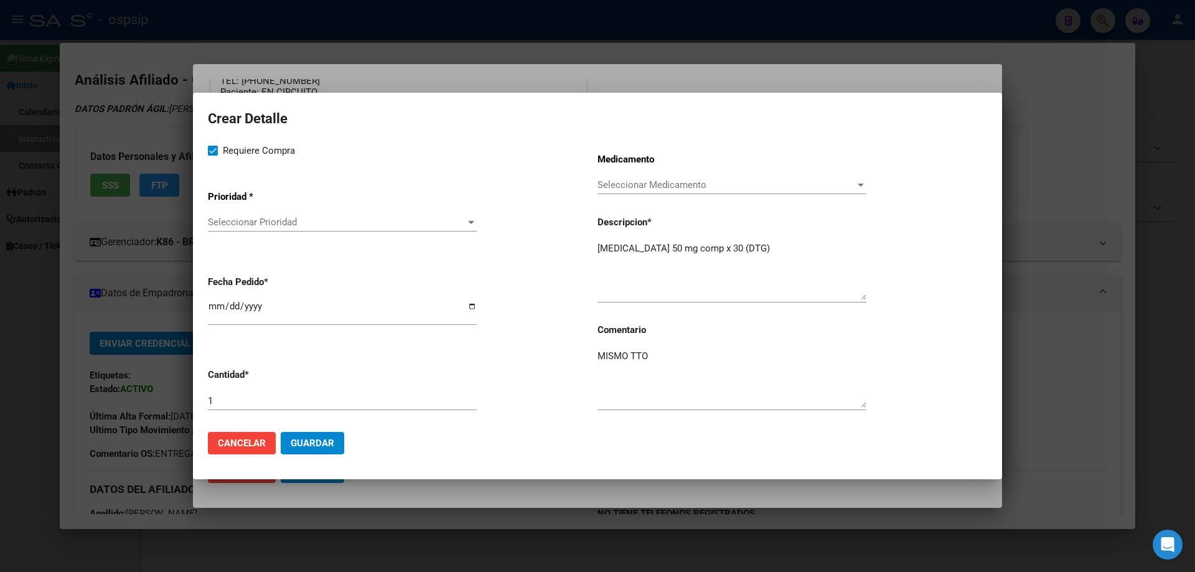
click at [236, 222] on span "Seleccionar Prioridad" at bounding box center [337, 222] width 258 height 11
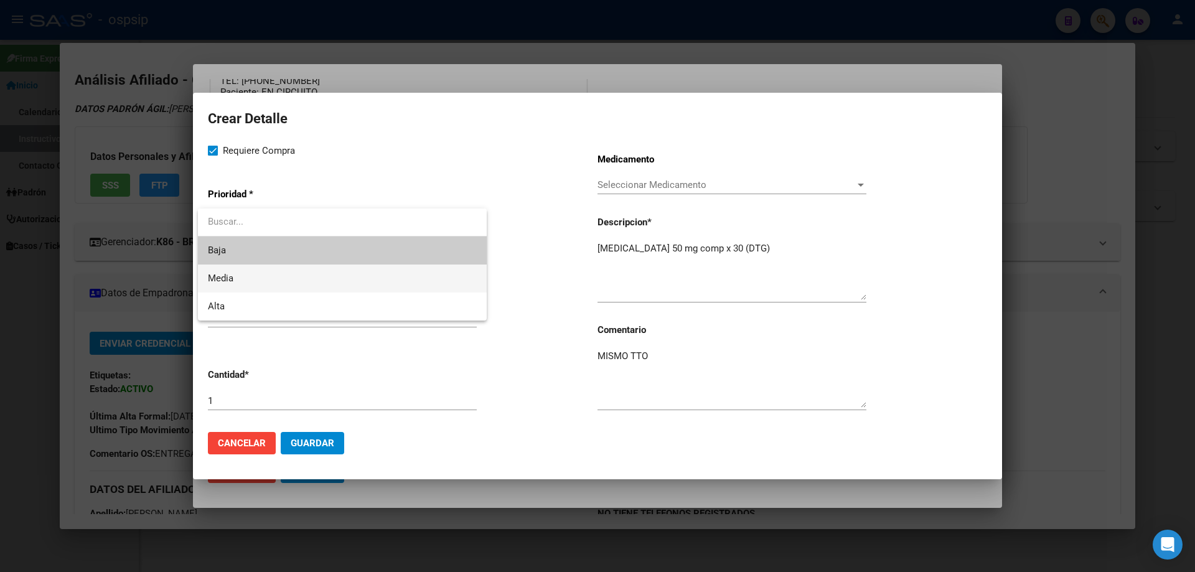
click at [260, 288] on span "Media" at bounding box center [342, 278] width 269 height 28
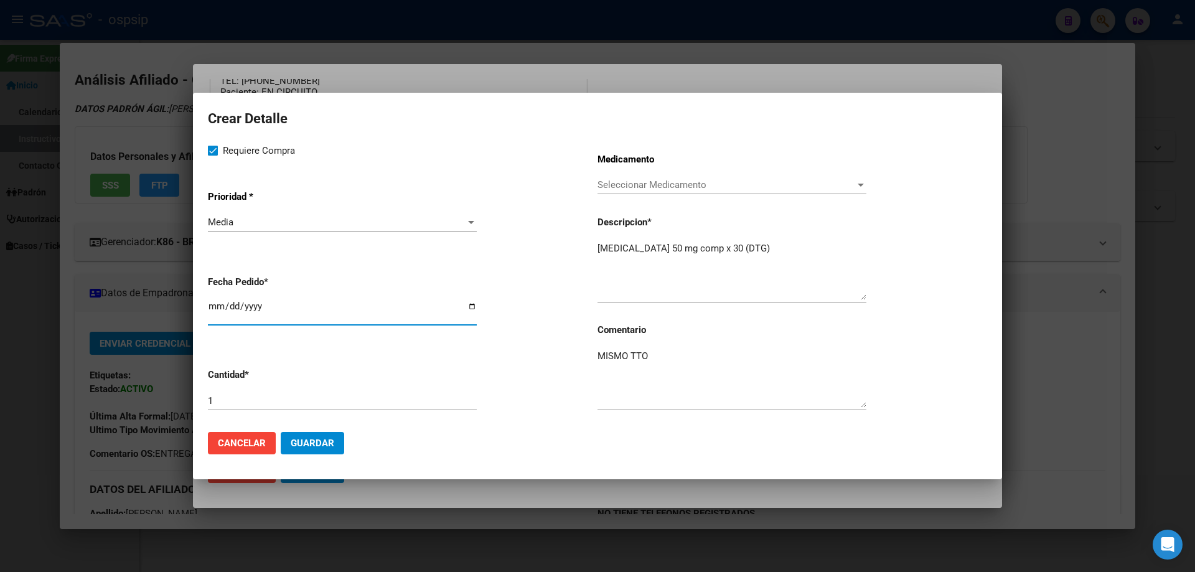
click at [214, 308] on input "[DATE]" at bounding box center [342, 311] width 269 height 20
type input "2025-10-01"
click at [323, 441] on span "Guardar" at bounding box center [313, 442] width 44 height 11
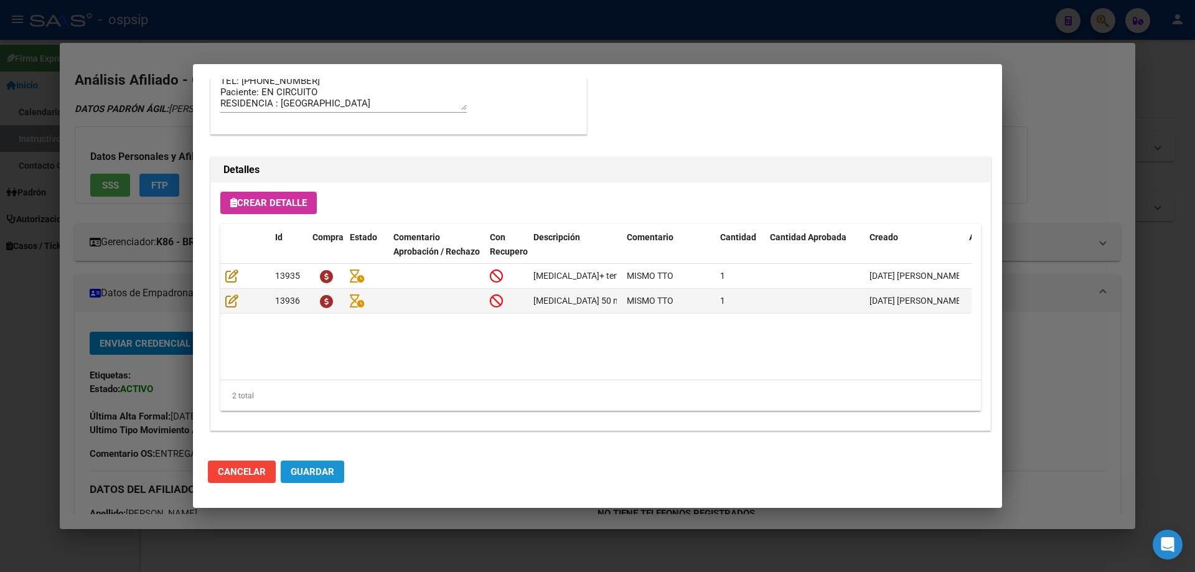
click at [313, 476] on span "Guardar" at bounding box center [313, 471] width 44 height 11
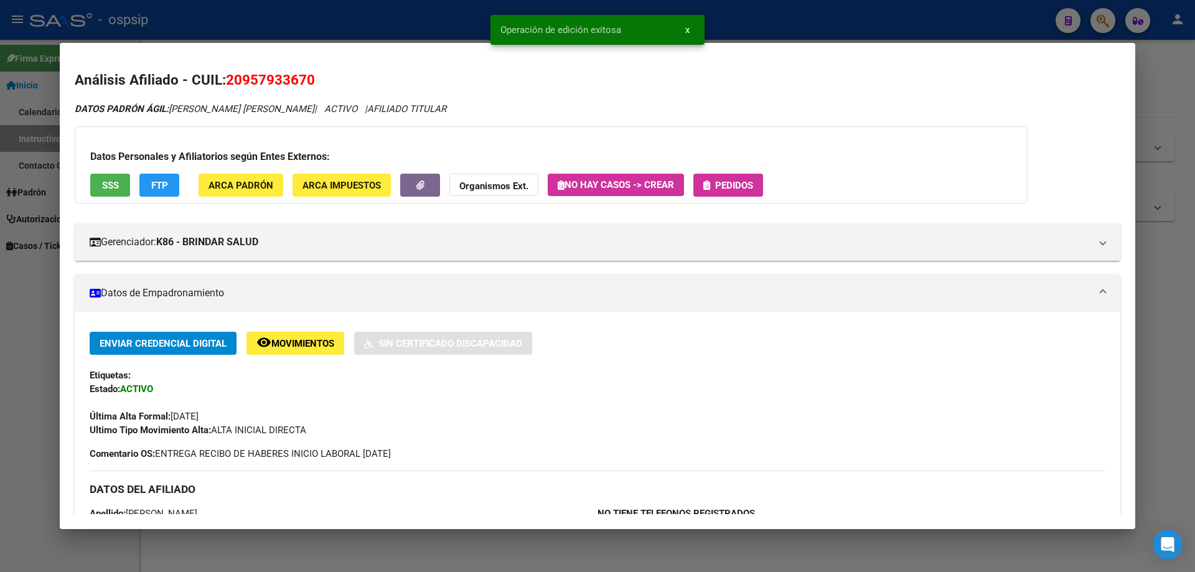
click at [753, 180] on span "Pedidos" at bounding box center [734, 185] width 38 height 11
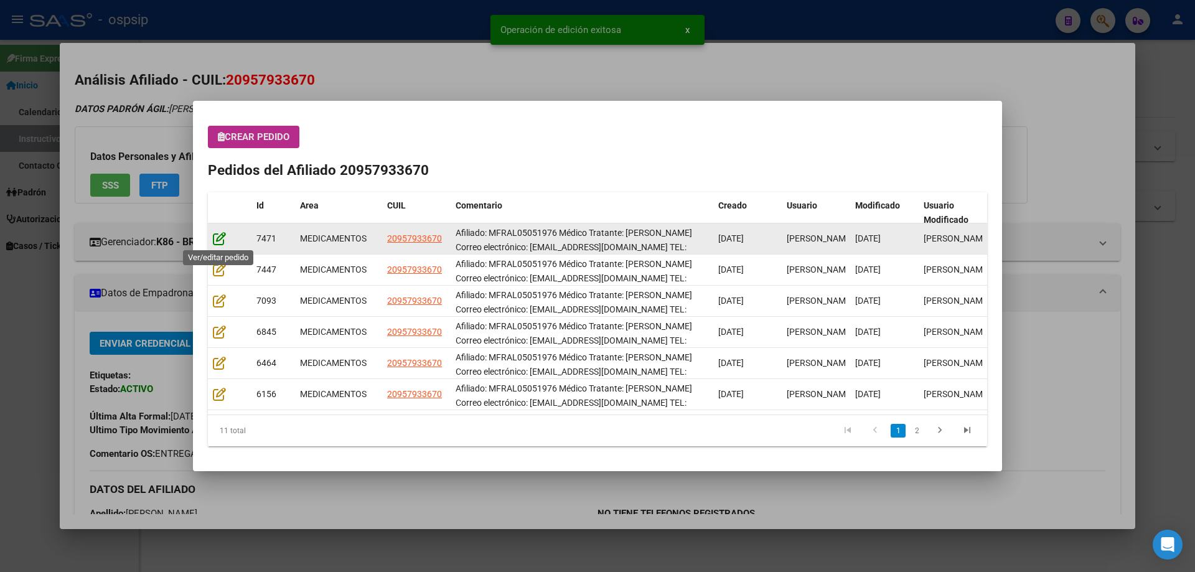
click at [220, 237] on icon at bounding box center [219, 238] width 13 height 14
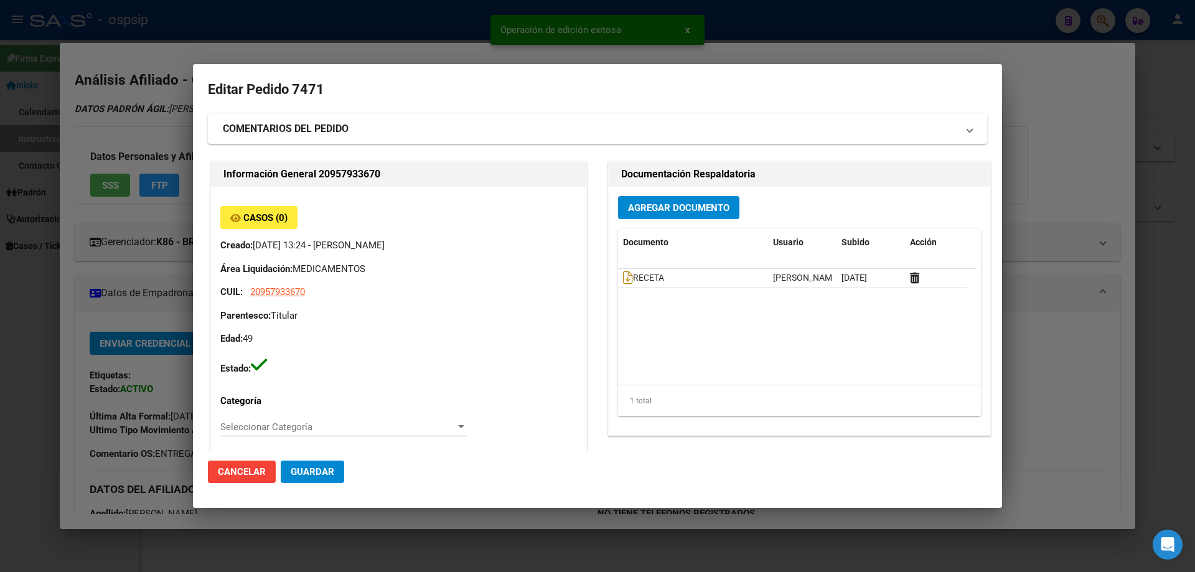
type input "FRANCISCO JAVIER ALFONZO MARIN"
type input "Buenos Aires, LA PLATA, 13 E/ 76 Y 77 2180"
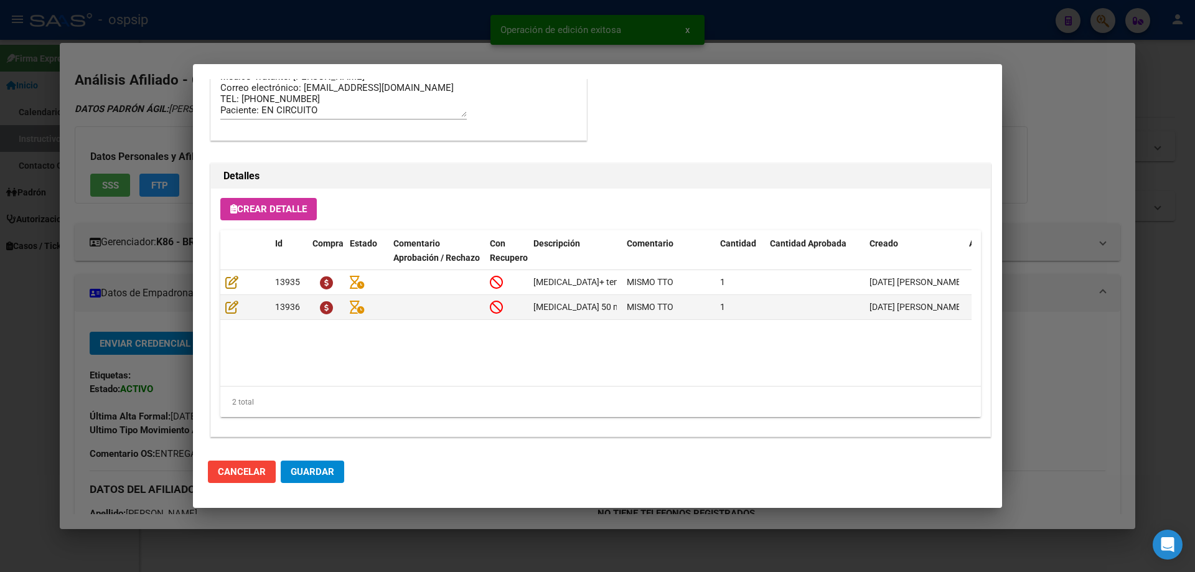
scroll to position [809, 0]
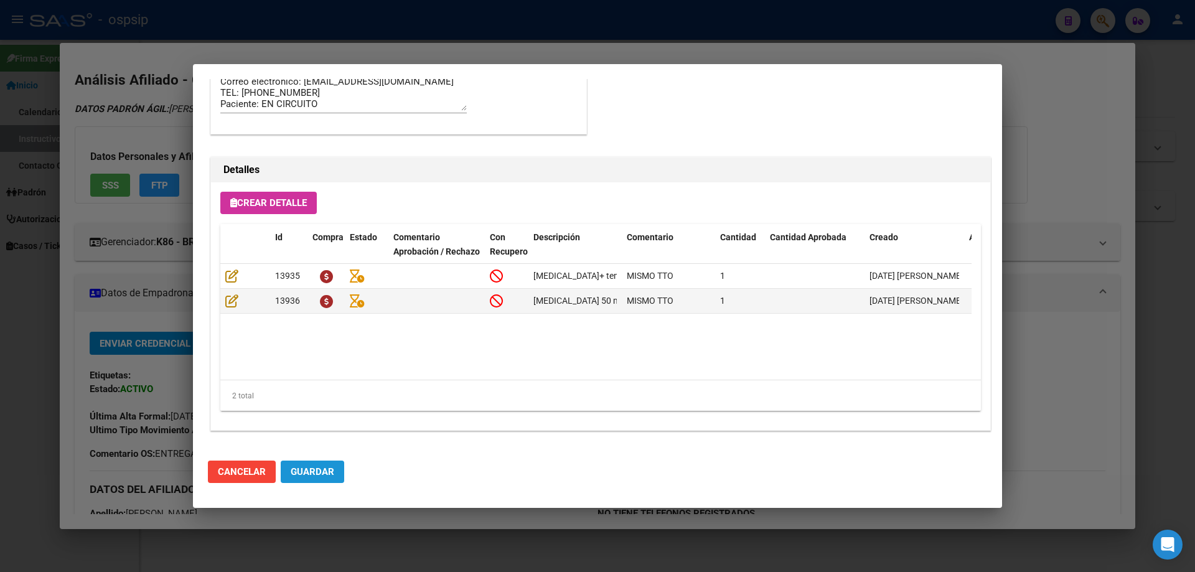
click at [327, 471] on span "Guardar" at bounding box center [313, 471] width 44 height 11
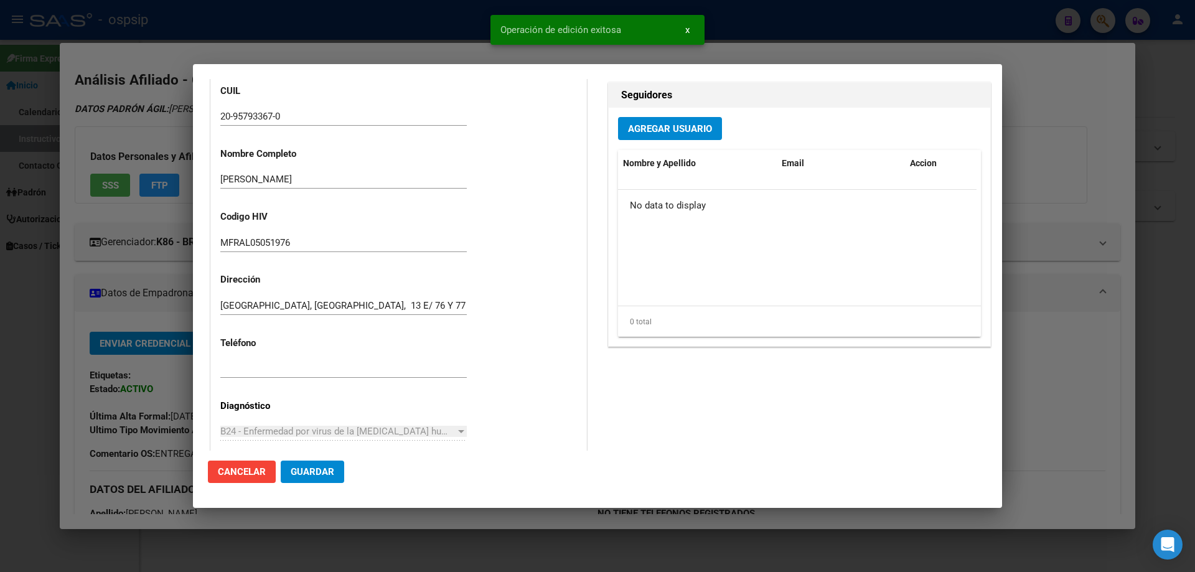
scroll to position [0, 0]
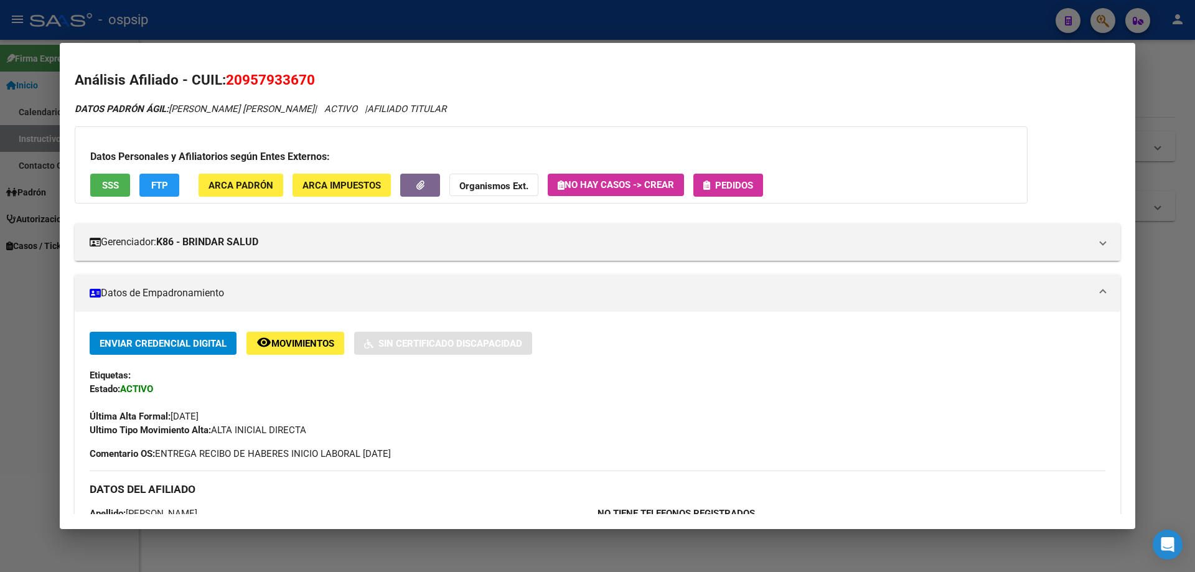
click at [732, 192] on button "Pedidos" at bounding box center [728, 185] width 70 height 23
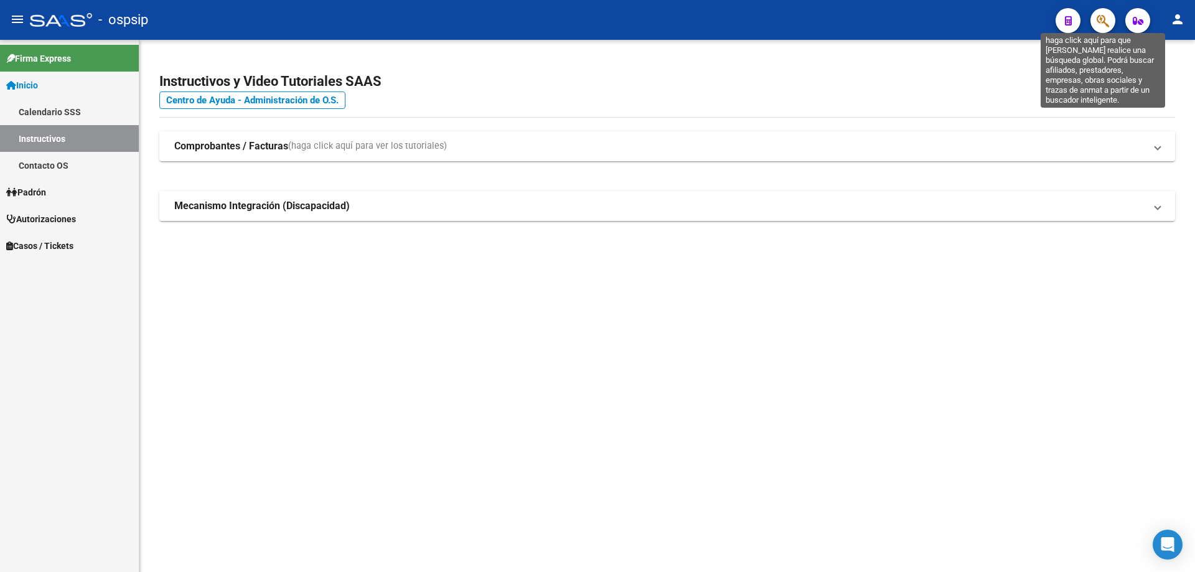
click at [1100, 20] on icon "button" at bounding box center [1102, 21] width 12 height 14
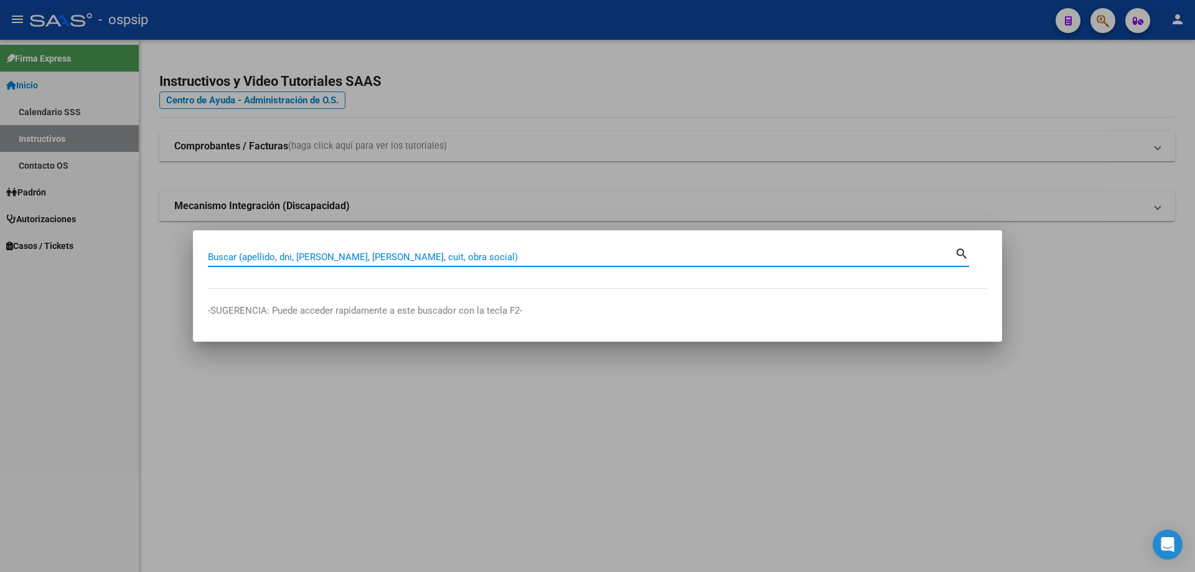
paste input "27240326677"
type input "27240326677"
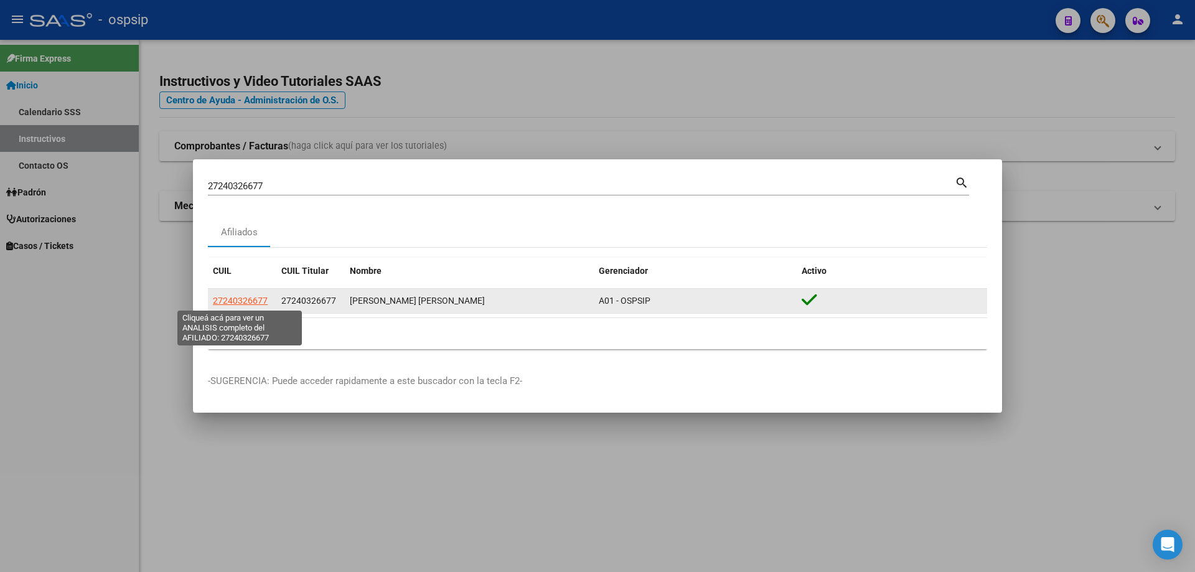
click at [235, 297] on span "27240326677" at bounding box center [240, 301] width 55 height 10
type textarea "27240326677"
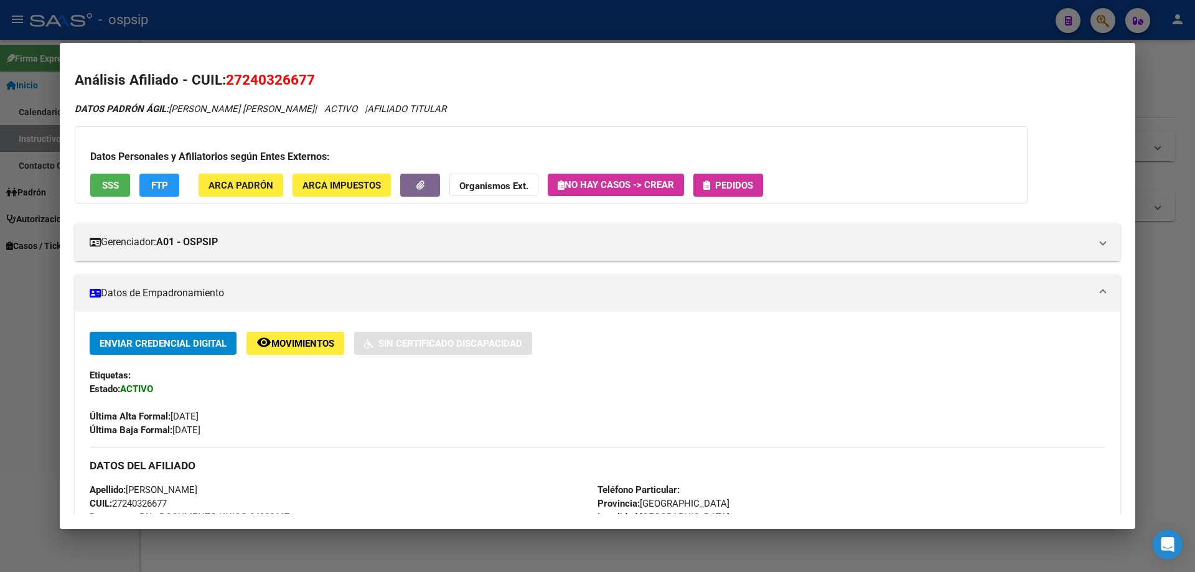
click at [724, 181] on span "Pedidos" at bounding box center [734, 185] width 38 height 11
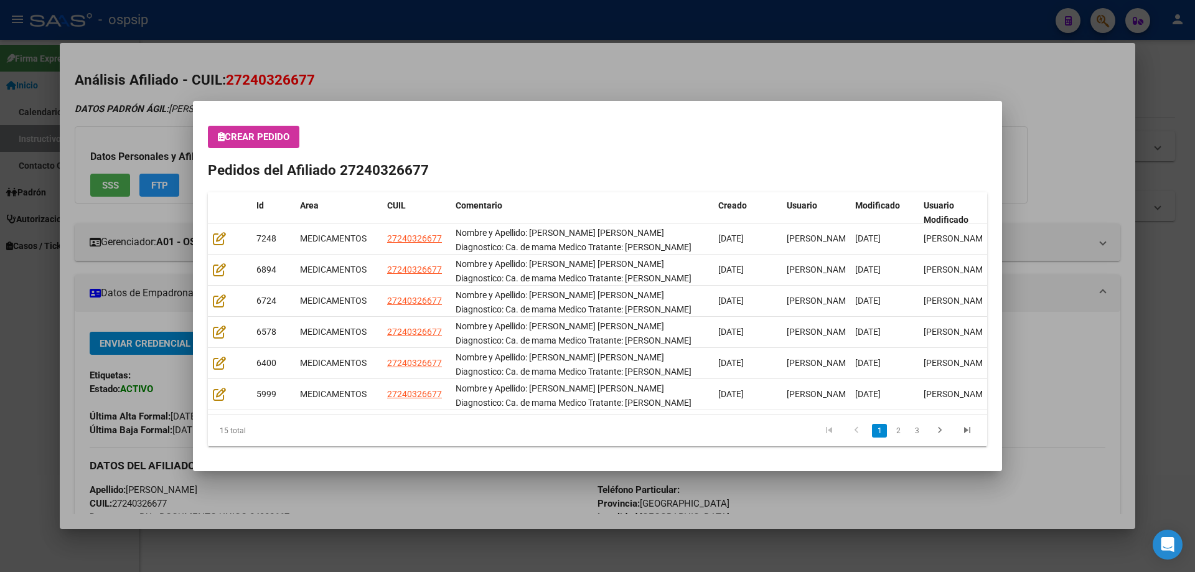
click at [241, 153] on div "Crear Pedido Pedidos del Afiliado 27240326677 Id Area CUIL Comentario Creado Us…" at bounding box center [597, 286] width 779 height 320
click at [246, 147] on button "Crear Pedido" at bounding box center [253, 137] width 91 height 22
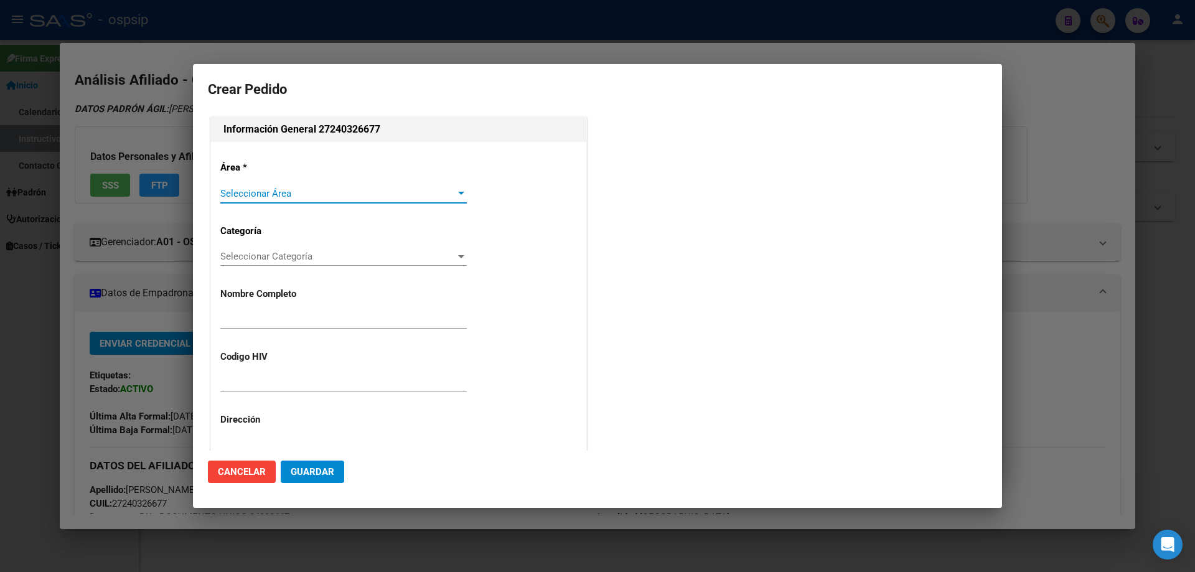
type input "SANDRA MONICA SEQUEIRA"
type input "NO CORRESPONDE"
type input "BUENOS AIRES, PONTEVEDRA, GAVILAN 3504"
click at [231, 196] on span "Seleccionar Área" at bounding box center [337, 193] width 235 height 11
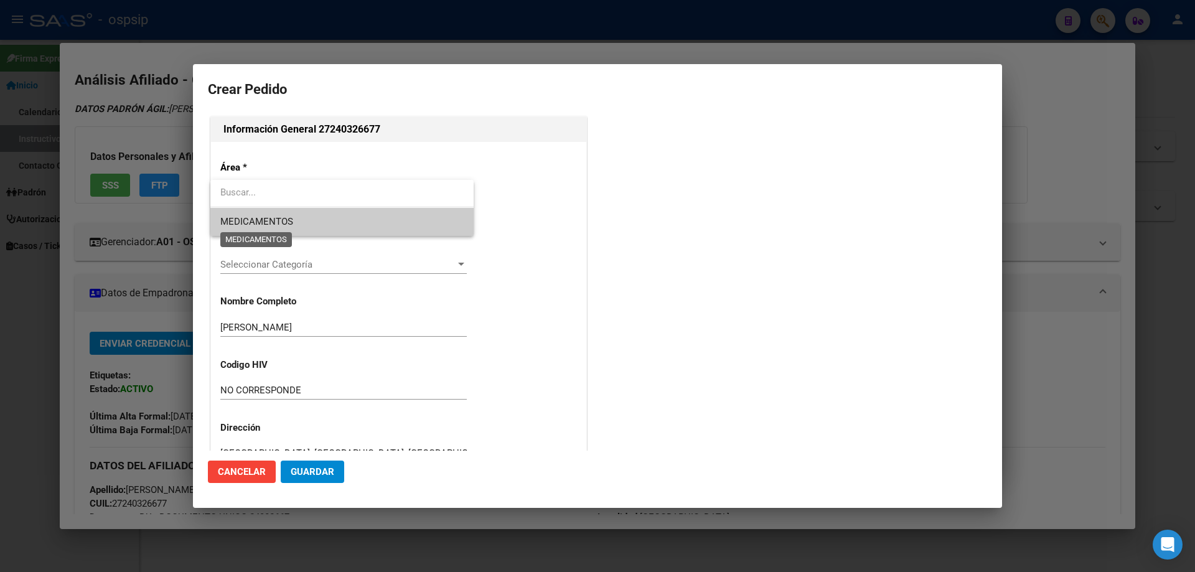
click at [233, 216] on span "MEDICAMENTOS" at bounding box center [256, 221] width 73 height 11
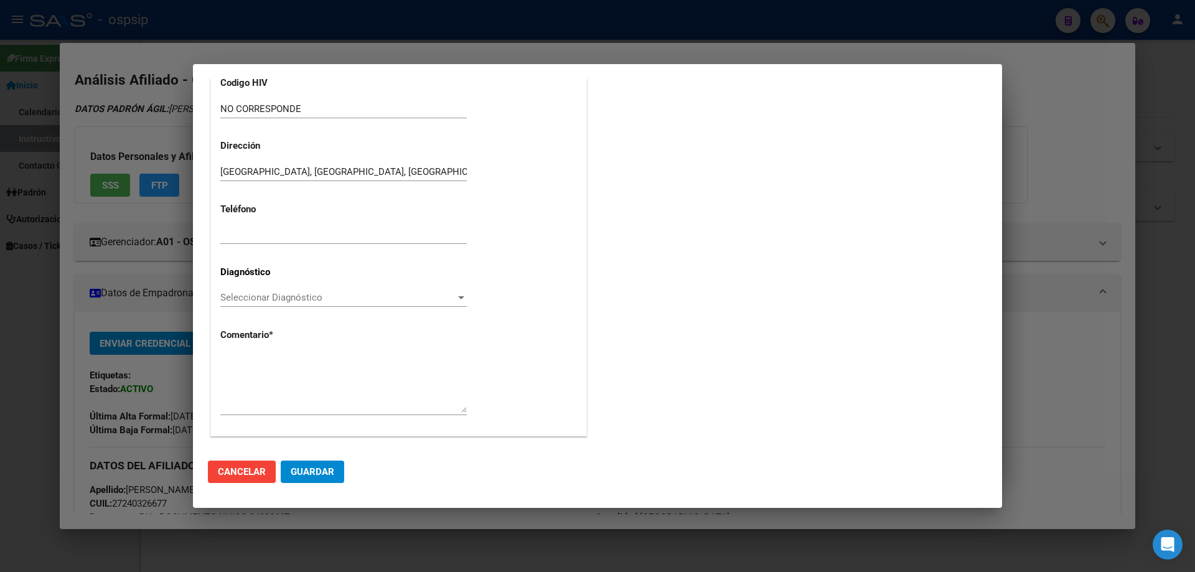
scroll to position [279, 0]
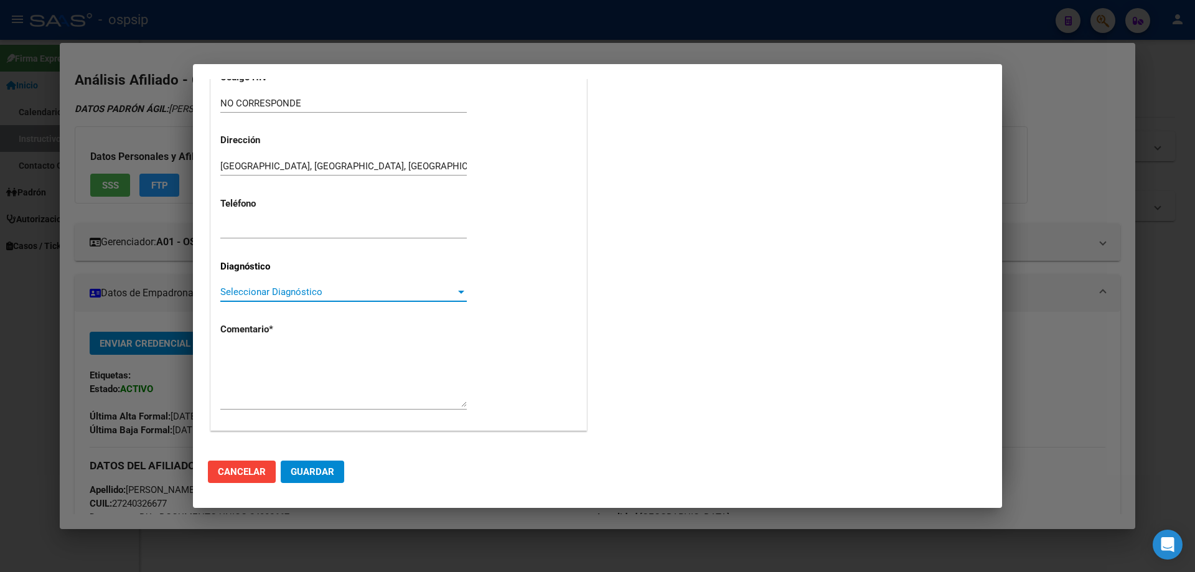
click at [232, 290] on span "Seleccionar Diagnóstico" at bounding box center [337, 291] width 235 height 11
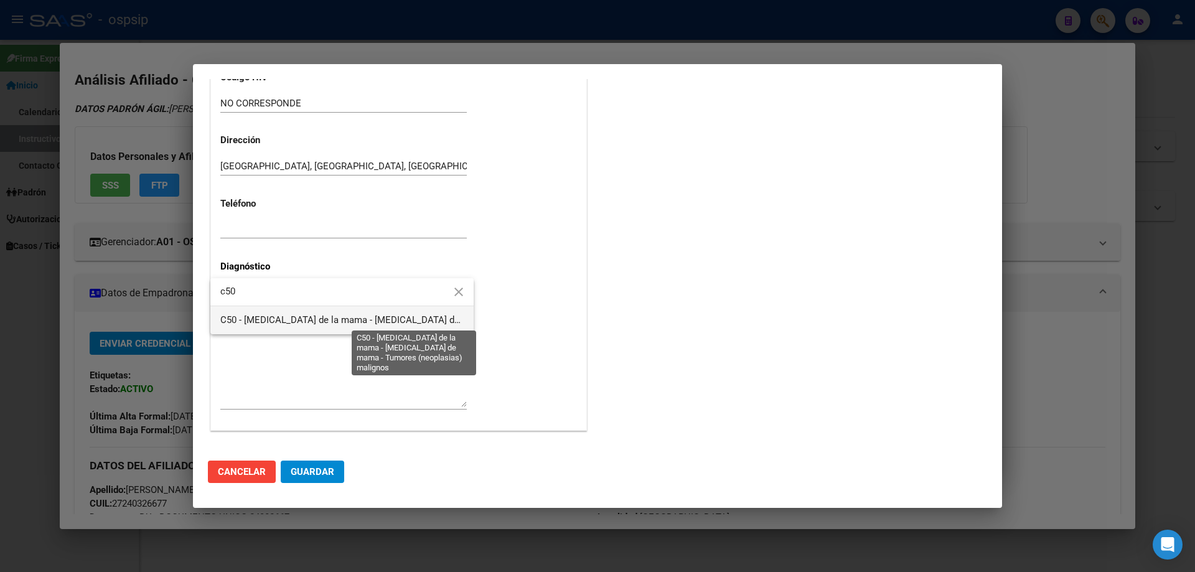
type input "c50"
click at [254, 318] on span "C50 - [MEDICAL_DATA] de la mama - [MEDICAL_DATA] de mama - Tumores (neoplasias)…" at bounding box center [423, 319] width 407 height 11
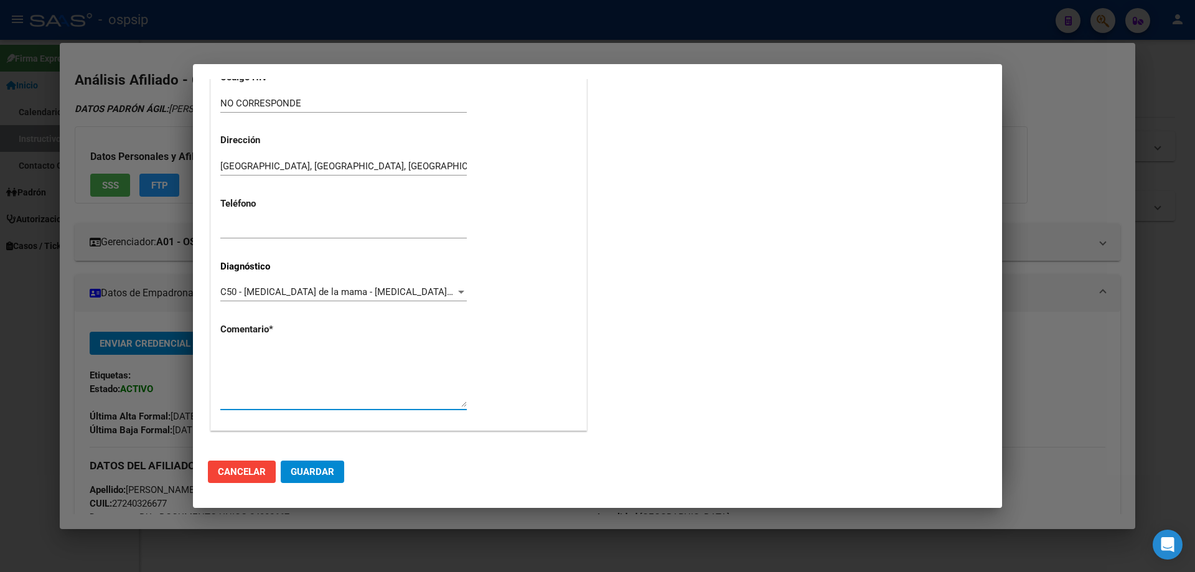
drag, startPoint x: 231, startPoint y: 369, endPoint x: 233, endPoint y: 363, distance: 6.7
paste textarea "Nombre y Apellido: Sequeira Sandra Mónica Diagnostico: Ca. de mama Medico Trata…"
type textarea "Nombre y Apellido: Sequeira Sandra Mónica Diagnostico: Ca. de mama Medico Trata…"
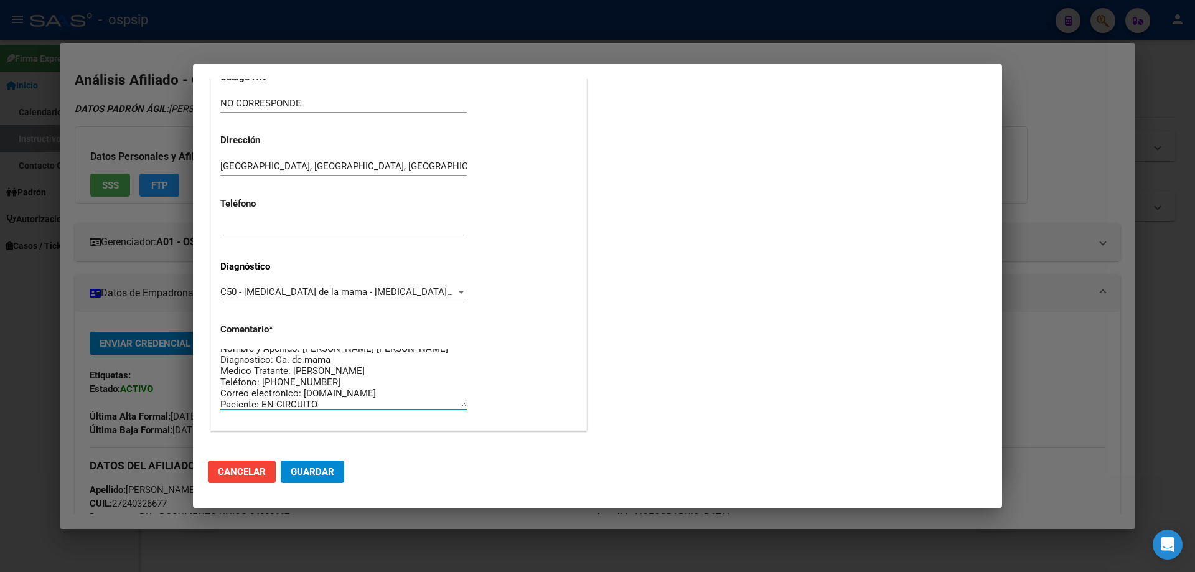
scroll to position [22, 0]
click at [307, 472] on span "Guardar" at bounding box center [313, 471] width 44 height 11
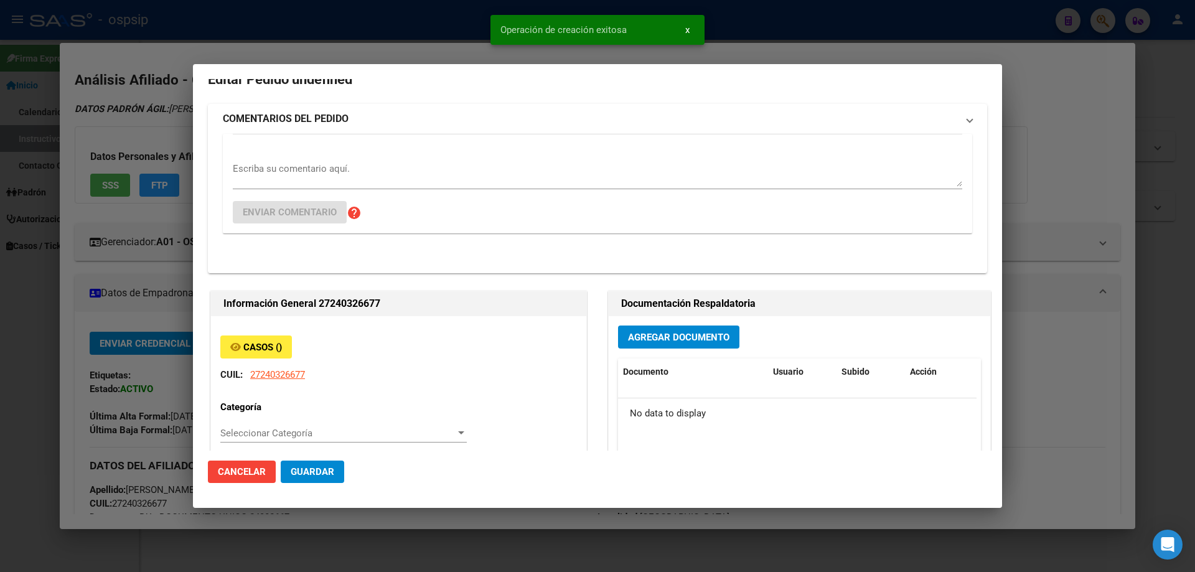
scroll to position [0, 0]
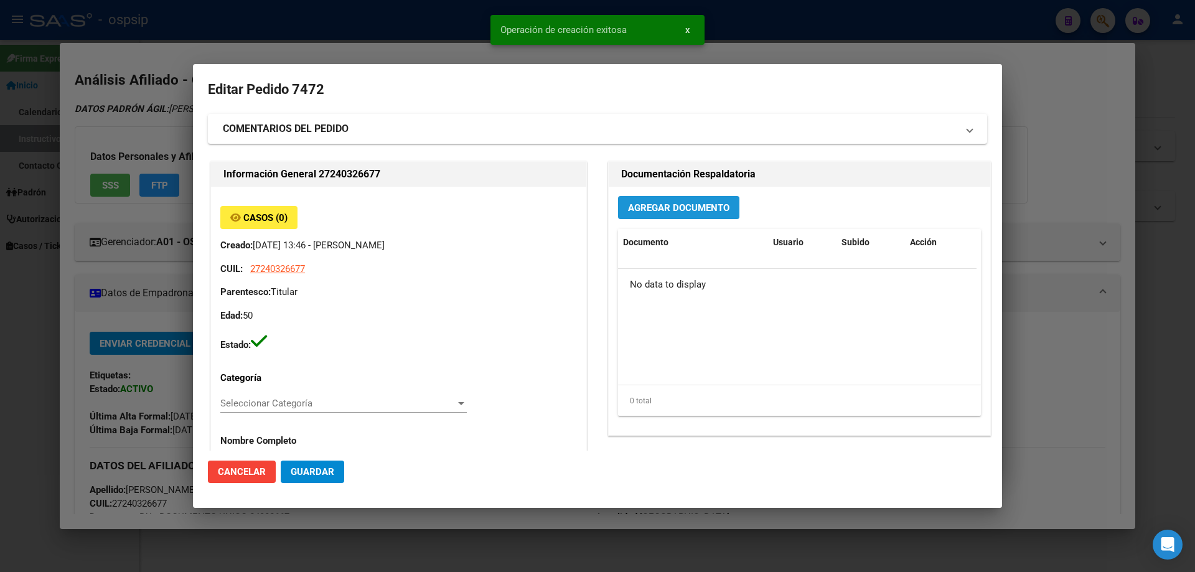
click at [668, 218] on button "Agregar Documento" at bounding box center [678, 207] width 121 height 23
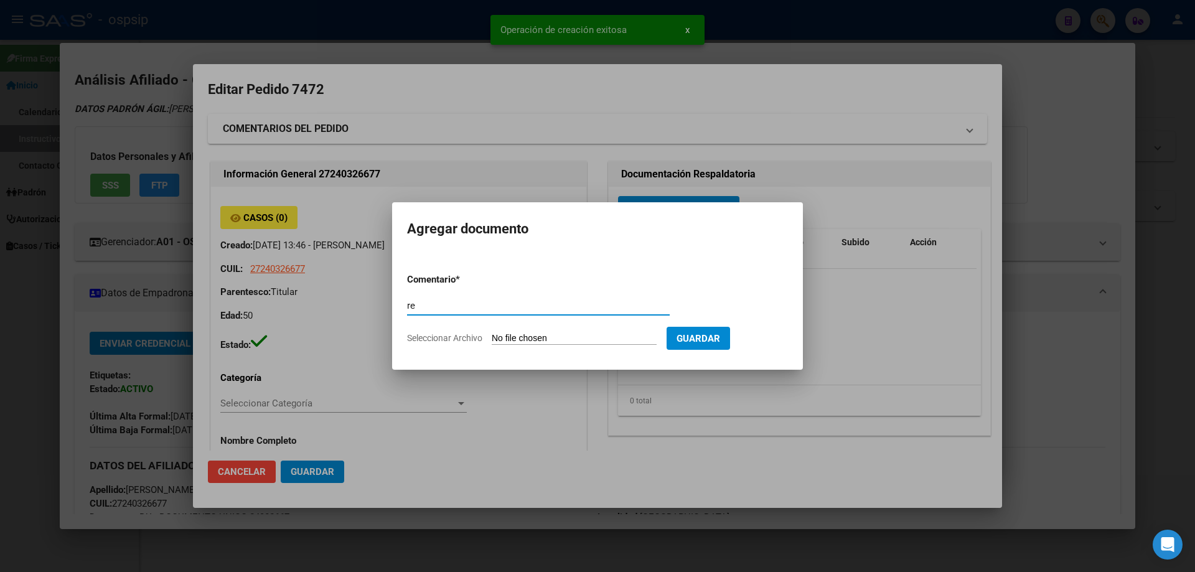
type input "r"
type input "RECETA"
click at [548, 343] on input "Seleccionar Archivo" at bounding box center [574, 339] width 165 height 12
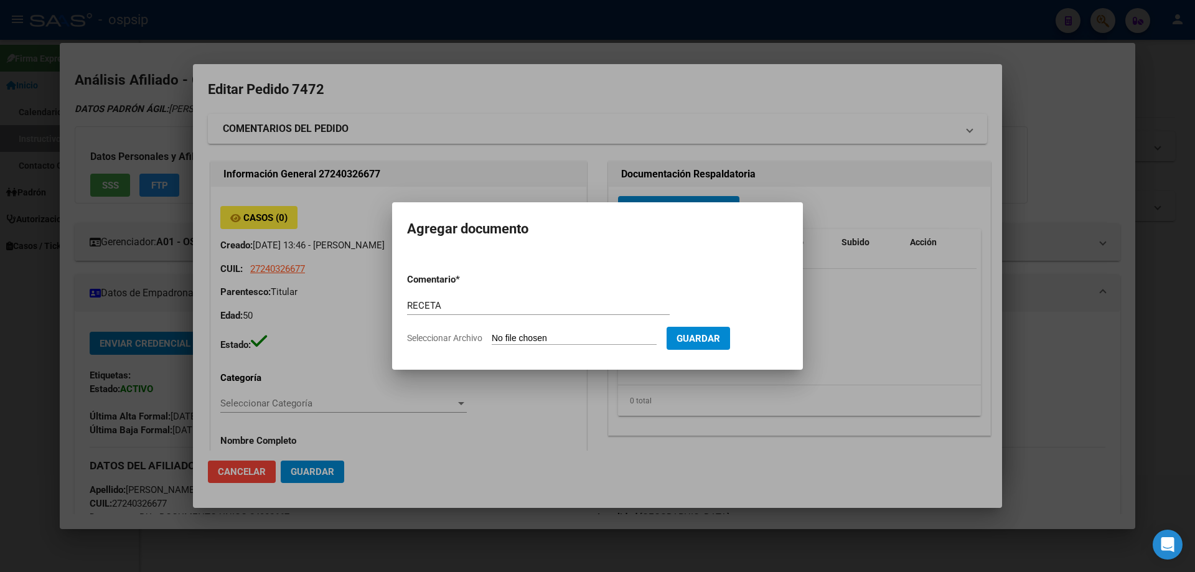
type input "C:\fakepath\SEQUEIRA 1.pdf"
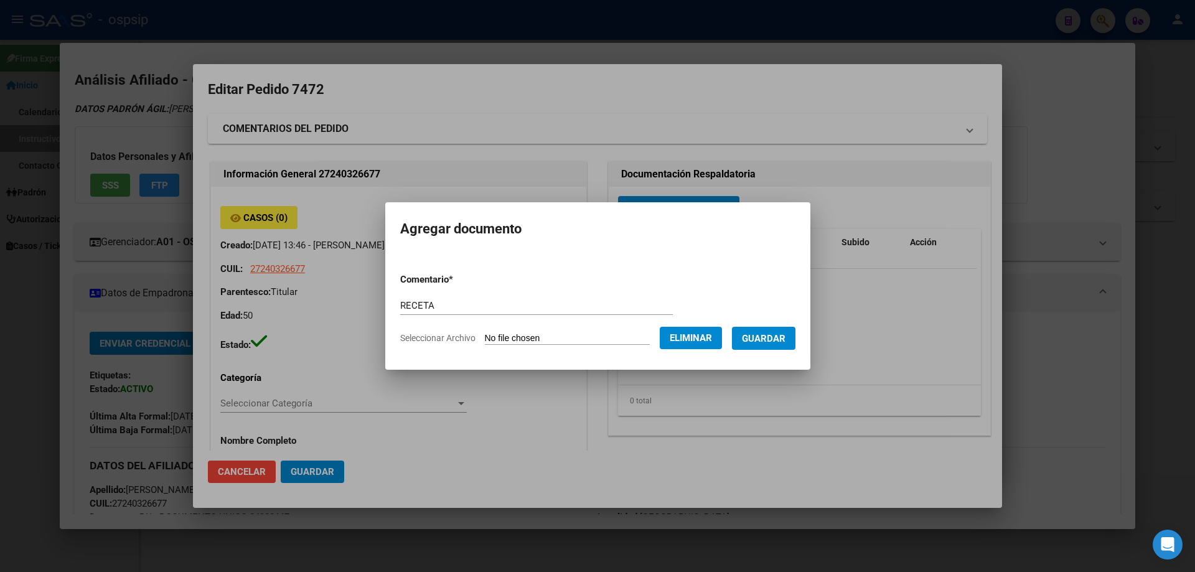
click at [791, 348] on button "Guardar" at bounding box center [763, 338] width 63 height 23
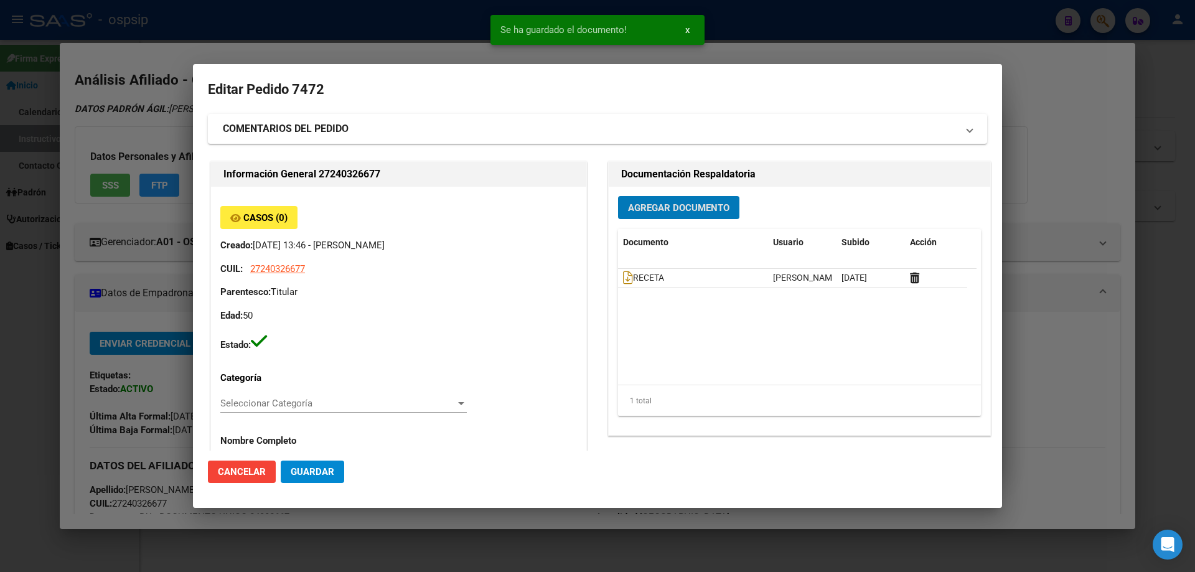
click at [671, 215] on button "Agregar Documento" at bounding box center [678, 207] width 121 height 23
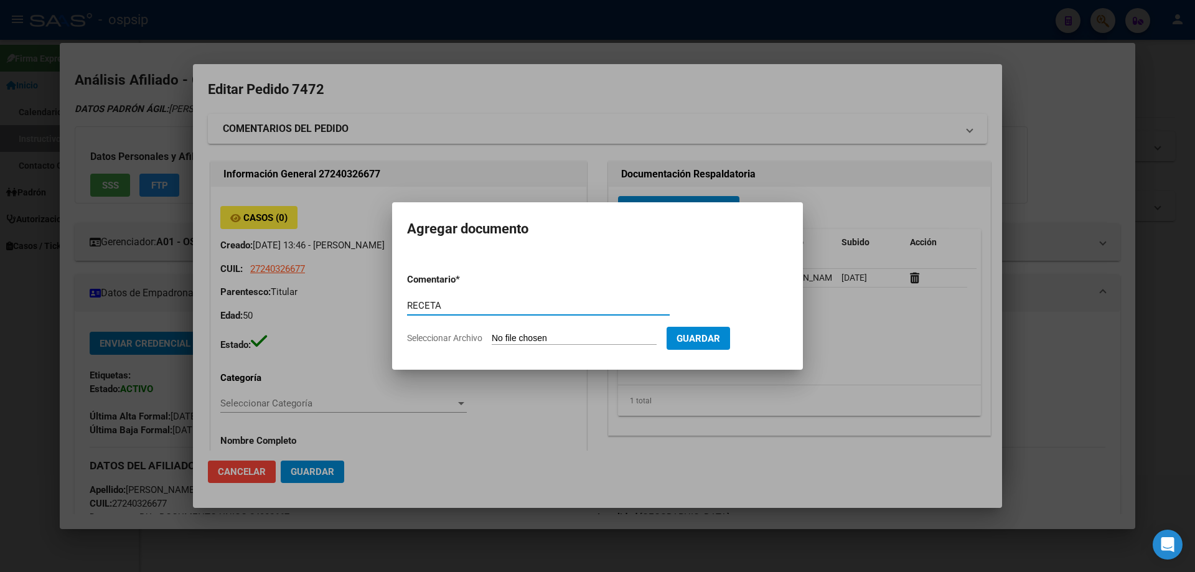
type input "RECETA"
click at [526, 338] on input "Seleccionar Archivo" at bounding box center [574, 339] width 165 height 12
type input "C:\fakepath\SEQUEIRA.pdf"
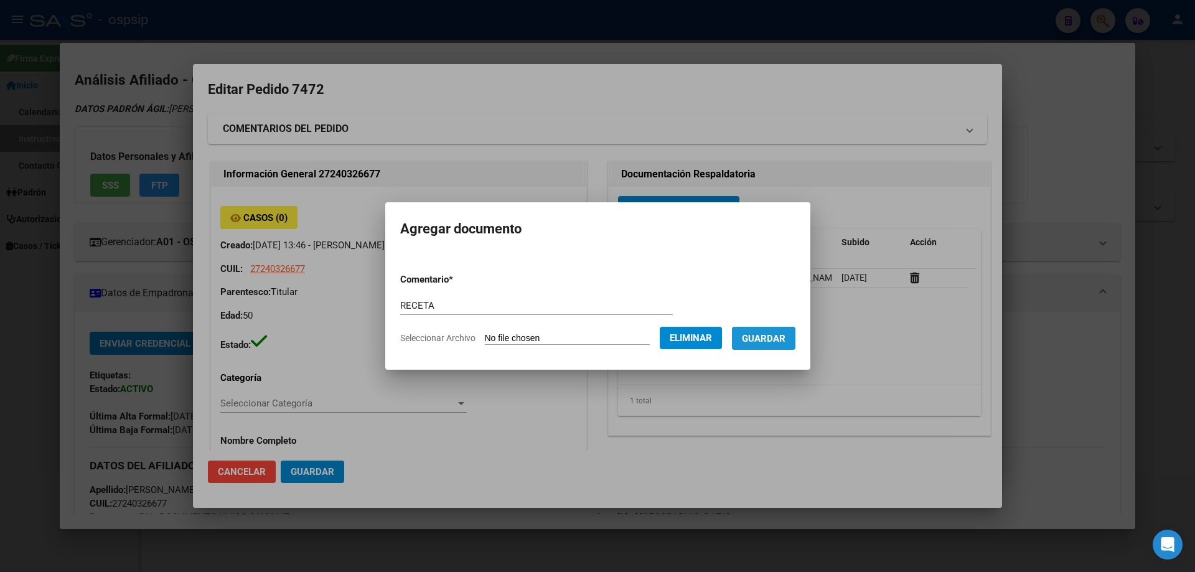
click at [772, 342] on span "Guardar" at bounding box center [764, 338] width 44 height 11
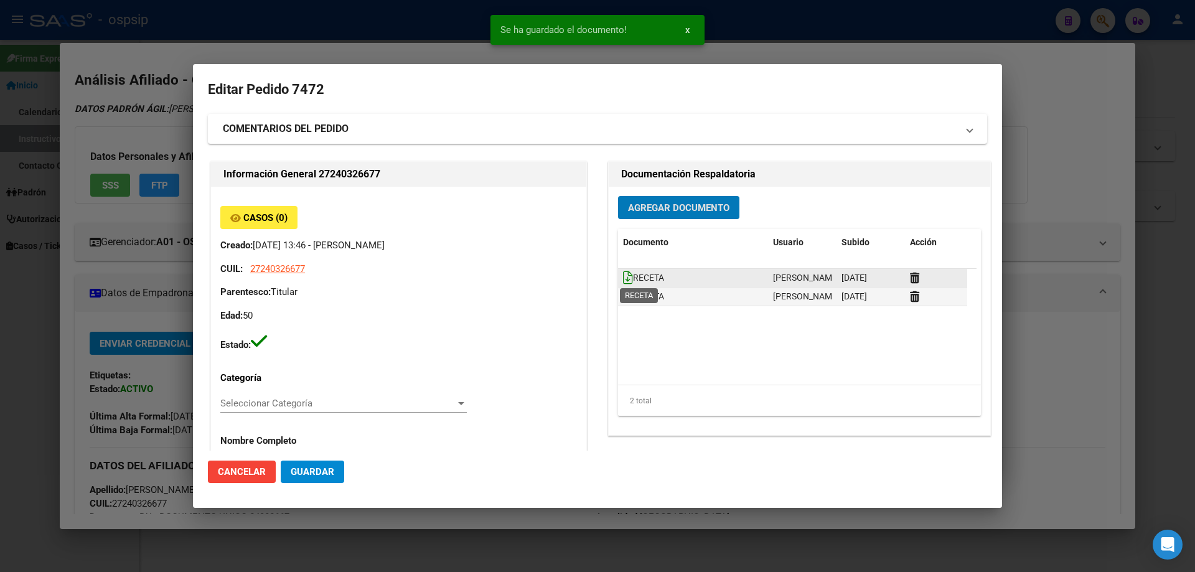
click at [624, 275] on icon at bounding box center [628, 278] width 10 height 14
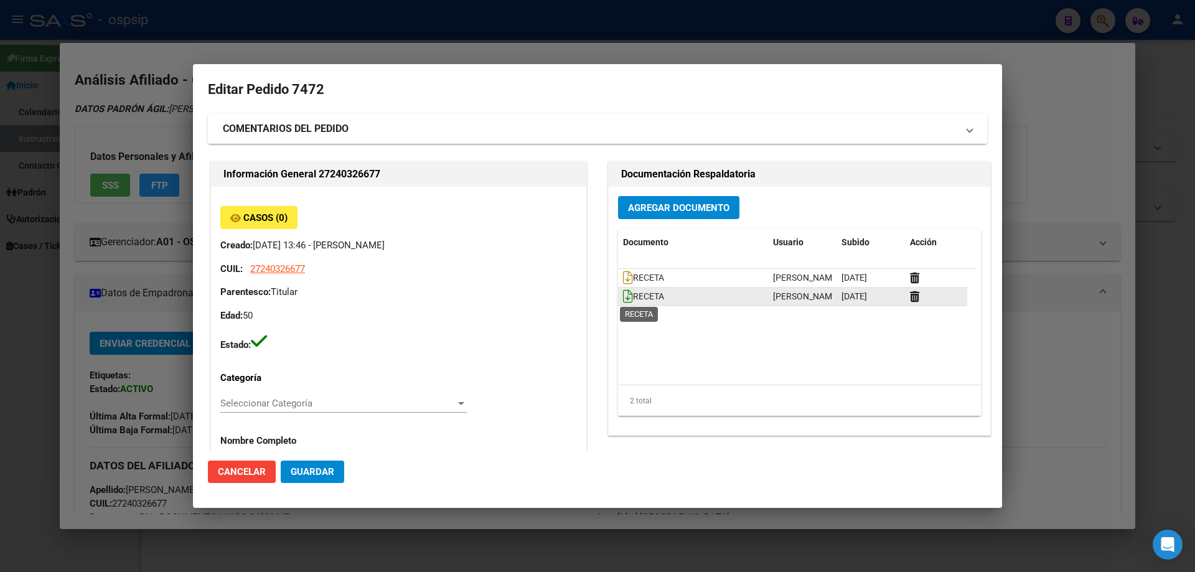
click at [625, 292] on icon at bounding box center [628, 296] width 10 height 14
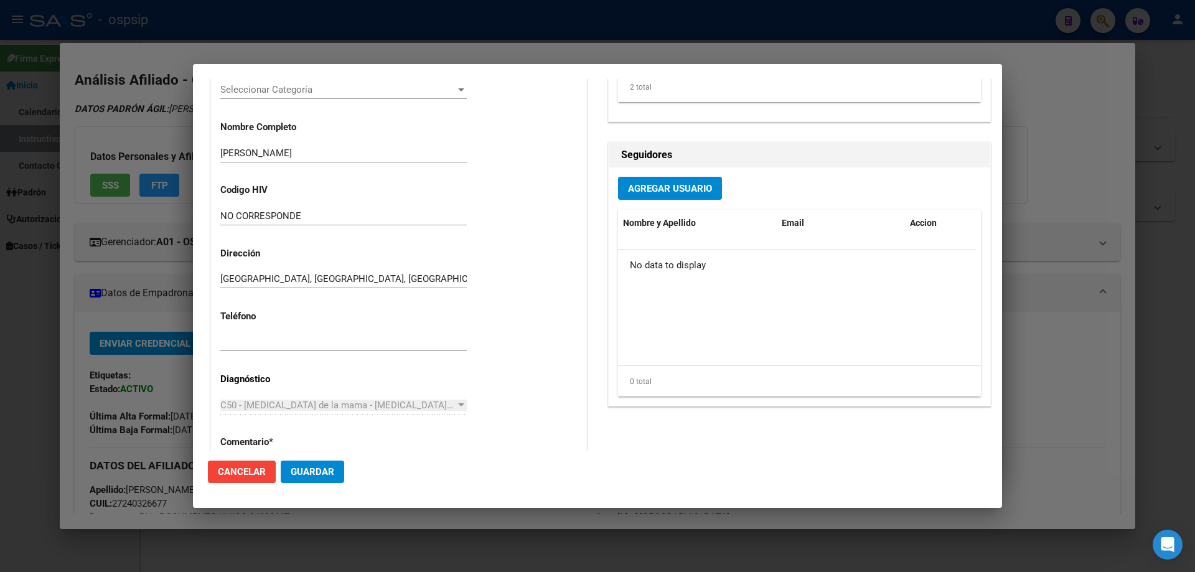
scroll to position [560, 0]
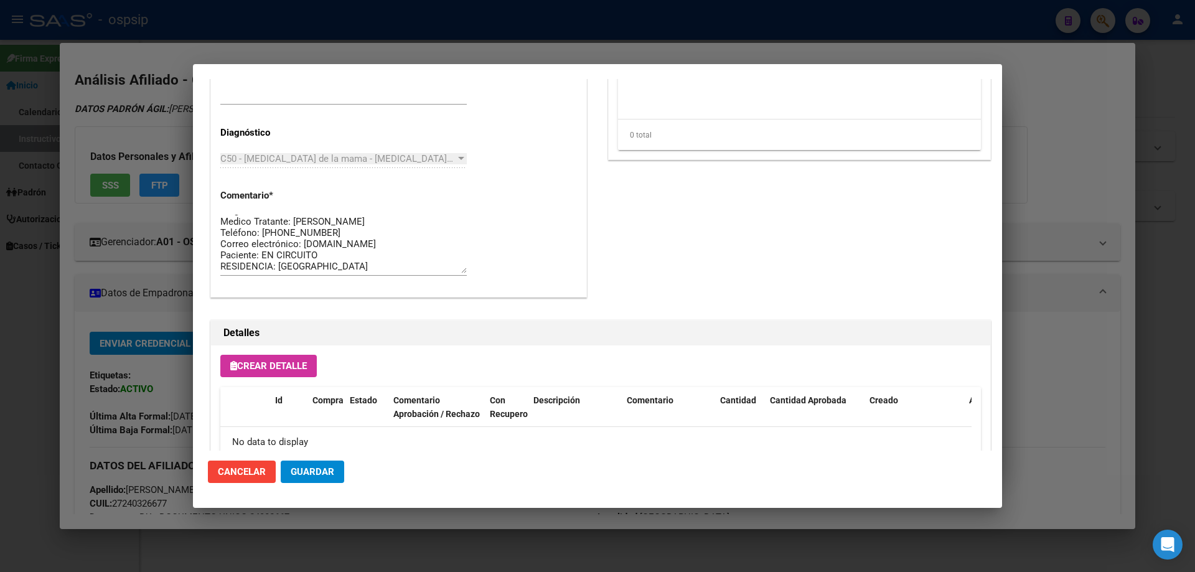
click at [278, 362] on span "Crear Detalle" at bounding box center [268, 365] width 77 height 11
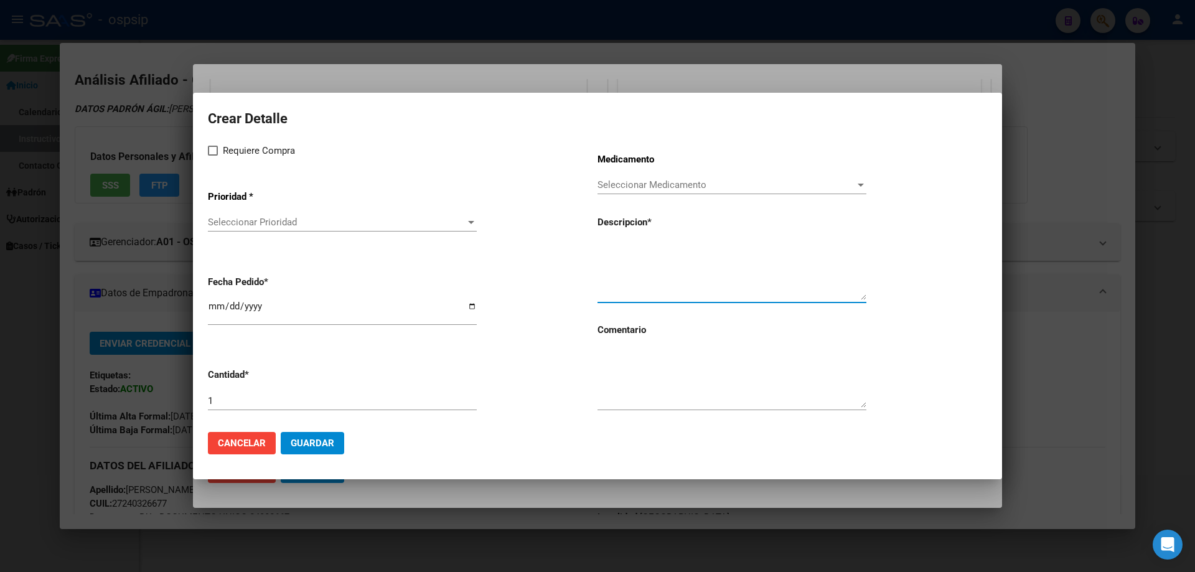
paste textarea "ACIDO ZOLEDRONICO 4 mg F.A. X 1"
type textarea "ACIDO ZOLEDRONICO 4 mg F.A. X 1"
click at [629, 375] on textarea at bounding box center [731, 378] width 269 height 58
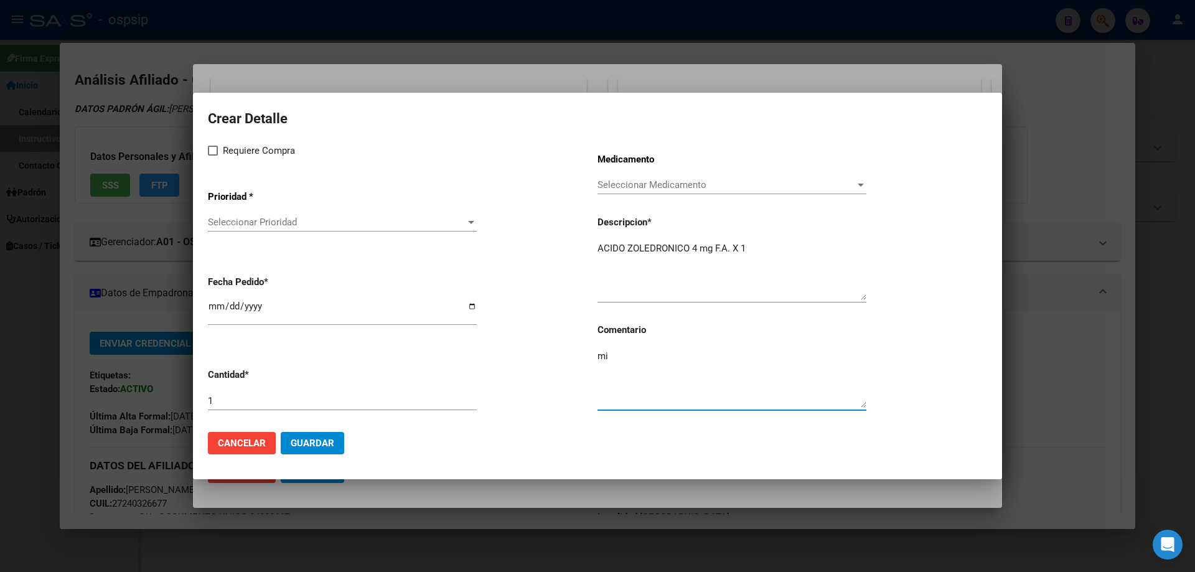
type textarea "m"
type textarea "MISMO TTO"
click at [222, 152] on label "Requiere Compra" at bounding box center [251, 150] width 87 height 15
click at [213, 156] on input "Requiere Compra" at bounding box center [212, 156] width 1 height 1
checkbox input "true"
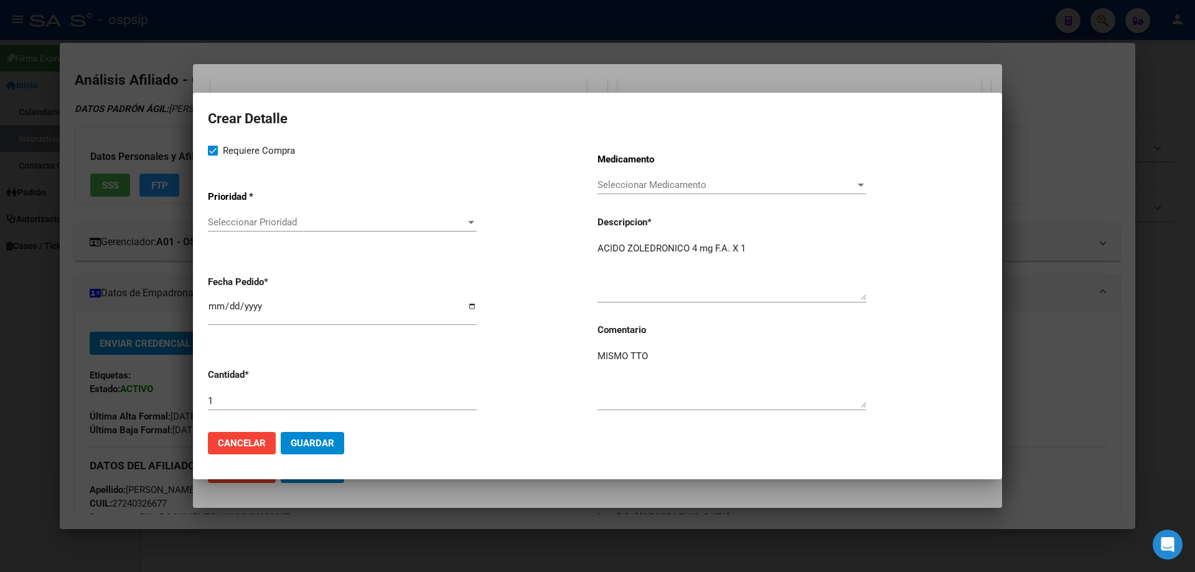
click at [252, 225] on span "Seleccionar Prioridad" at bounding box center [337, 222] width 258 height 11
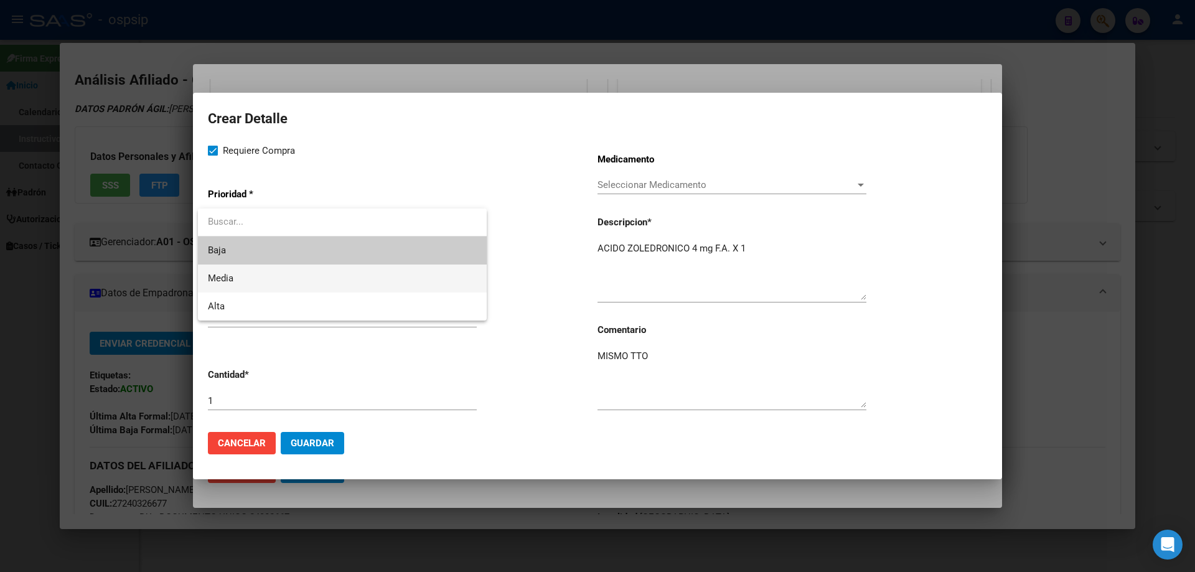
click at [258, 277] on span "Media" at bounding box center [342, 278] width 269 height 28
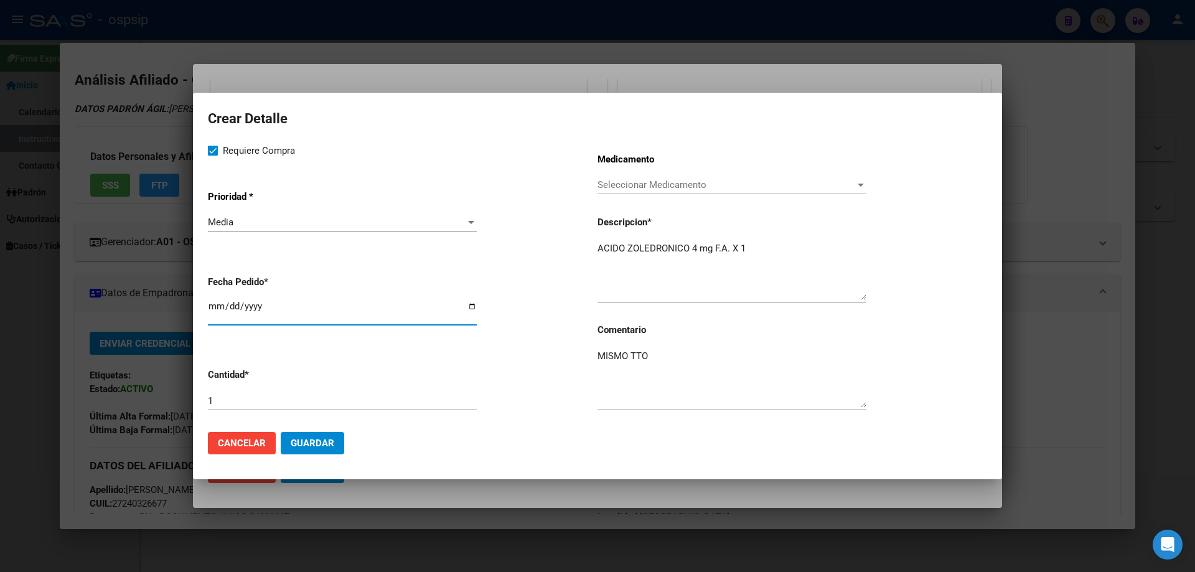
click at [217, 305] on input "[DATE]" at bounding box center [342, 311] width 269 height 20
type input "2025-10-02"
click at [332, 441] on span "Guardar" at bounding box center [313, 442] width 44 height 11
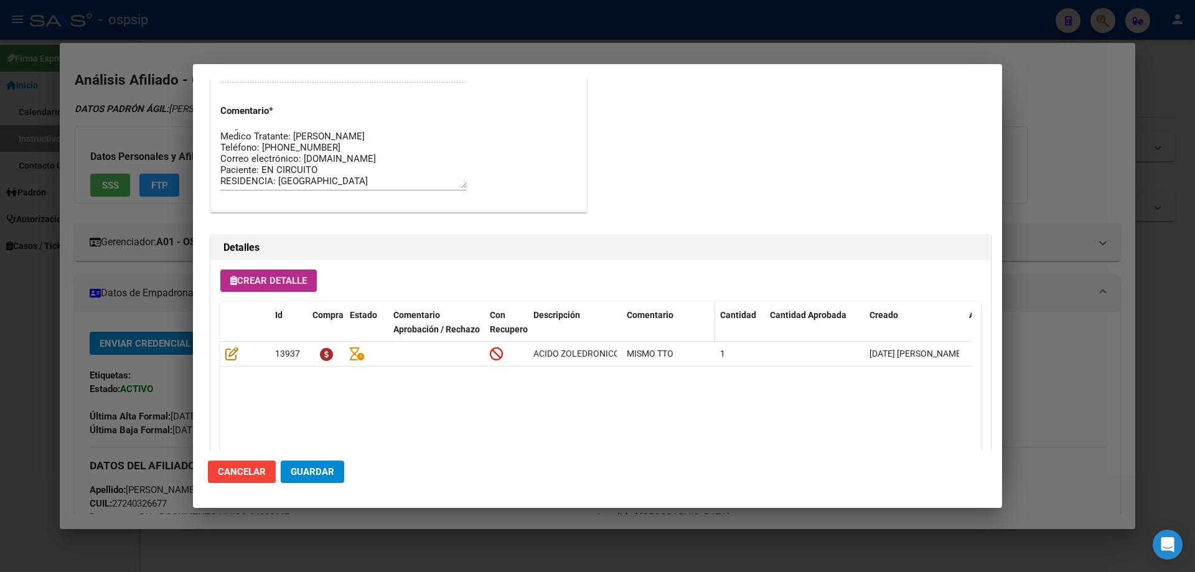
scroll to position [746, 0]
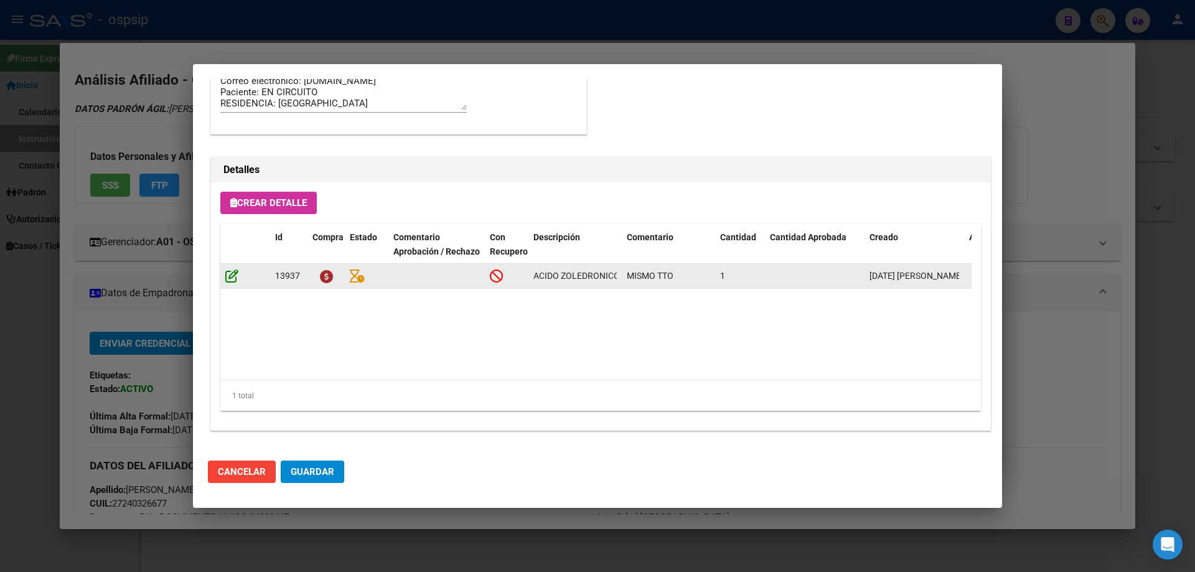
click at [232, 276] on icon at bounding box center [231, 276] width 13 height 14
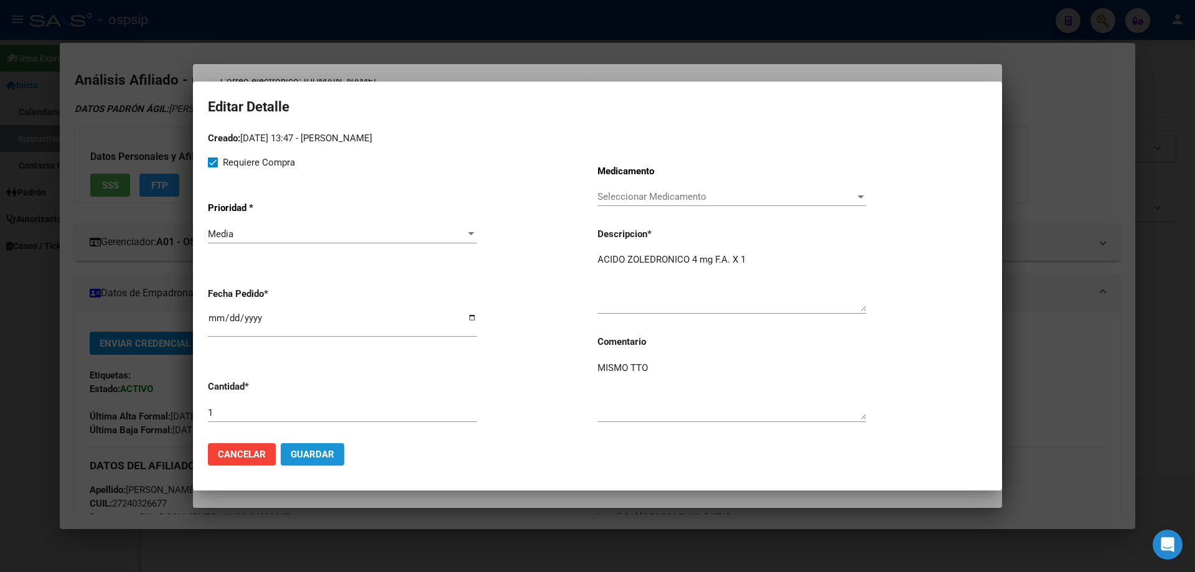
click at [311, 444] on button "Guardar" at bounding box center [312, 454] width 63 height 22
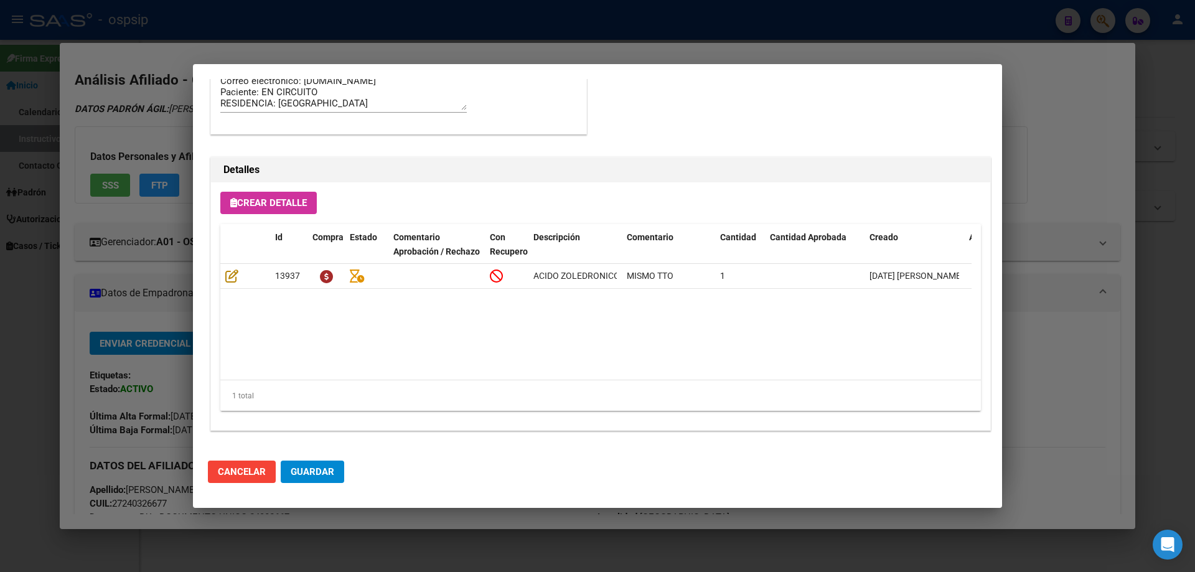
click at [289, 202] on span "Crear Detalle" at bounding box center [268, 202] width 77 height 11
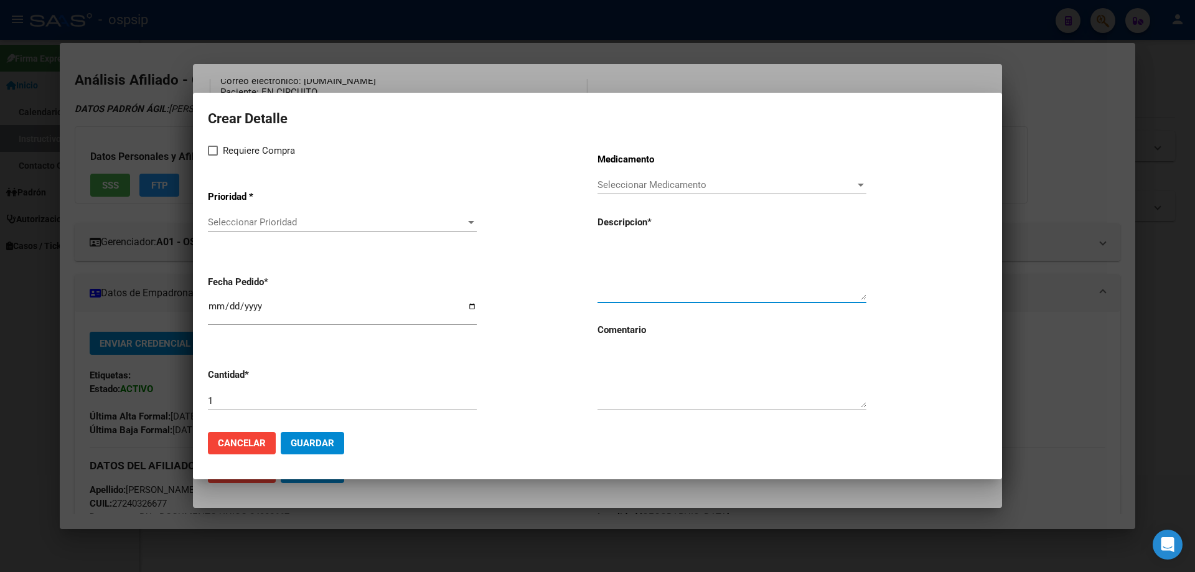
paste textarea "LEUPROLIDE, ACETATO 7,5 mg amp.inyectable"
type textarea "LEUPROLIDE, ACETATO 7,5 mg amp.inyectable"
click at [673, 385] on textarea at bounding box center [731, 378] width 269 height 58
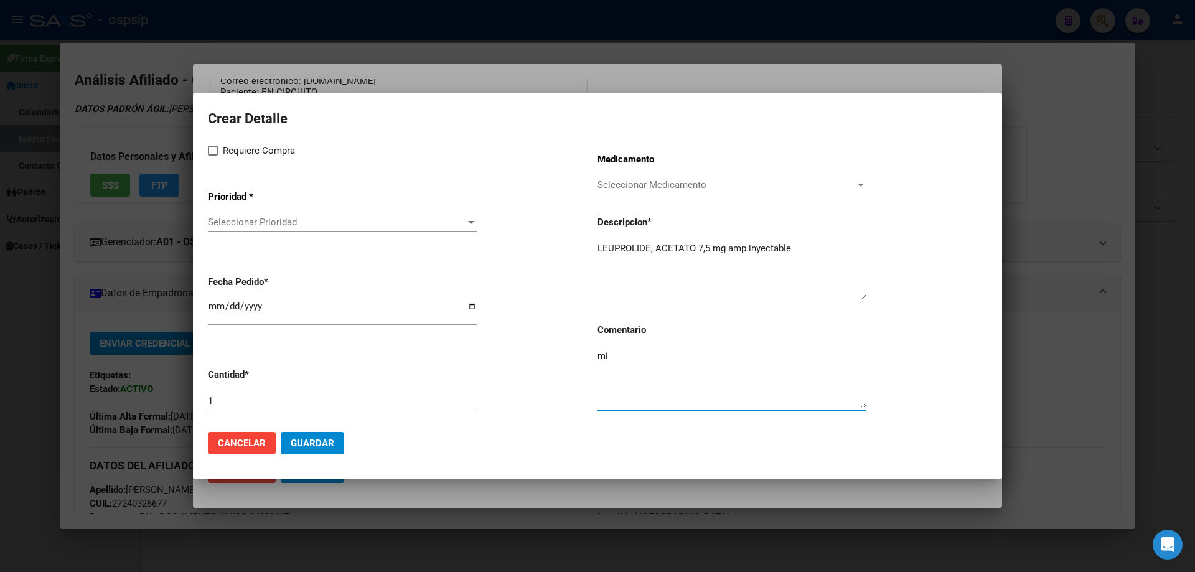
type textarea "m"
type textarea "MISMO TTO"
drag, startPoint x: 205, startPoint y: 155, endPoint x: 243, endPoint y: 166, distance: 39.4
click at [207, 156] on mat-dialog-content "Crear Detalle Requiere Compra Prioridad * Seleccionar Prioridad Seleccionar Pri…" at bounding box center [597, 265] width 809 height 314
click at [210, 157] on label "Requiere Compra" at bounding box center [251, 150] width 87 height 15
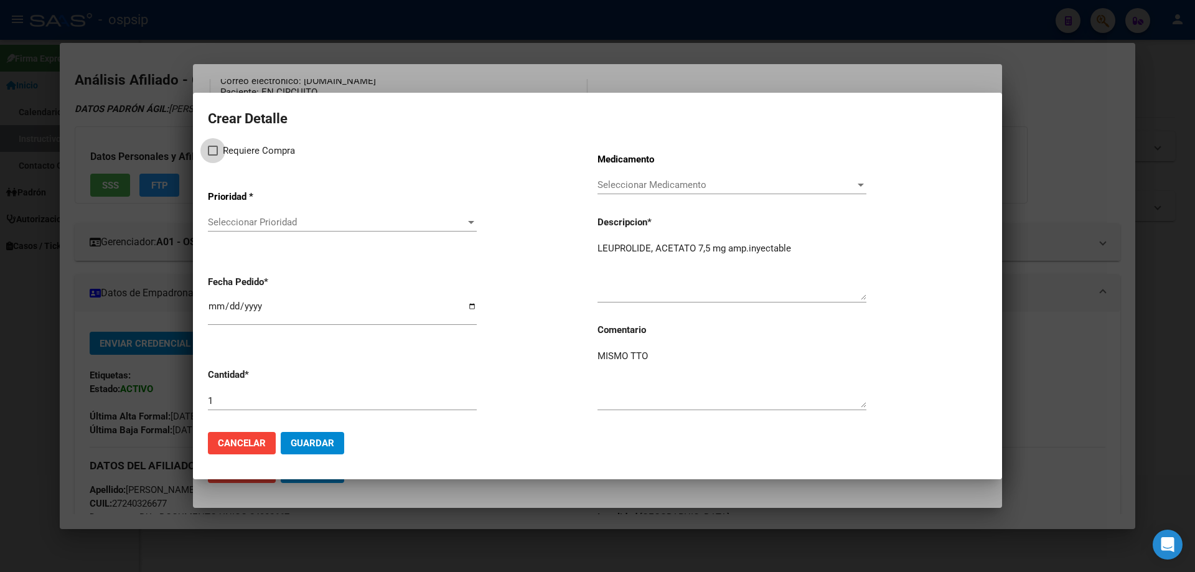
click at [212, 156] on input "Requiere Compra" at bounding box center [212, 156] width 1 height 1
checkbox input "true"
click at [243, 221] on span "Seleccionar Prioridad" at bounding box center [337, 222] width 258 height 11
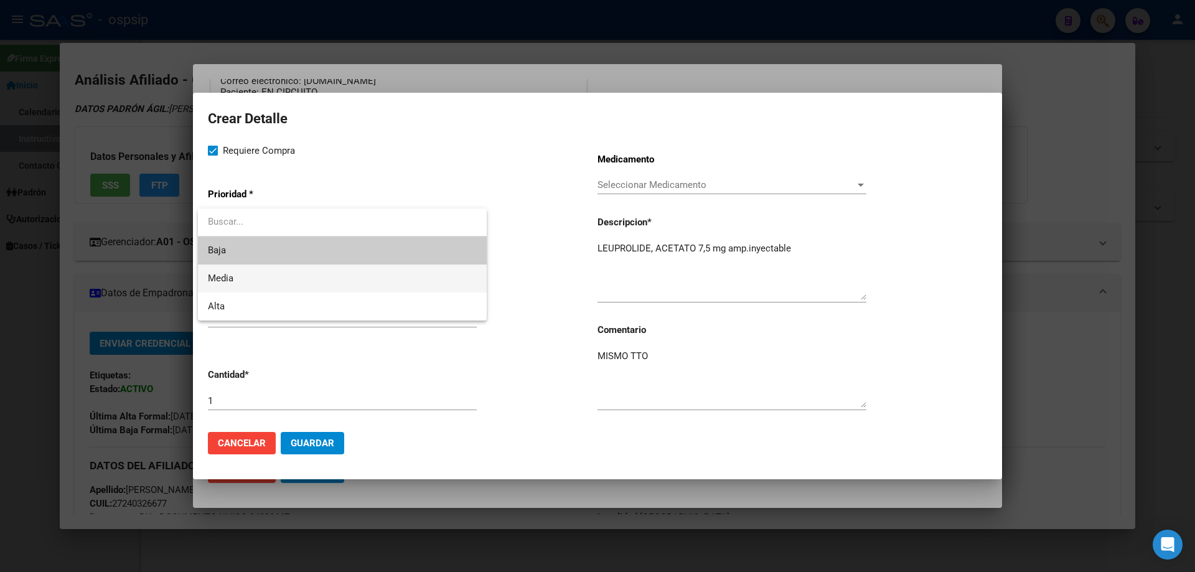
drag, startPoint x: 240, startPoint y: 278, endPoint x: 388, endPoint y: 450, distance: 227.2
click at [240, 279] on span "Media" at bounding box center [342, 278] width 269 height 28
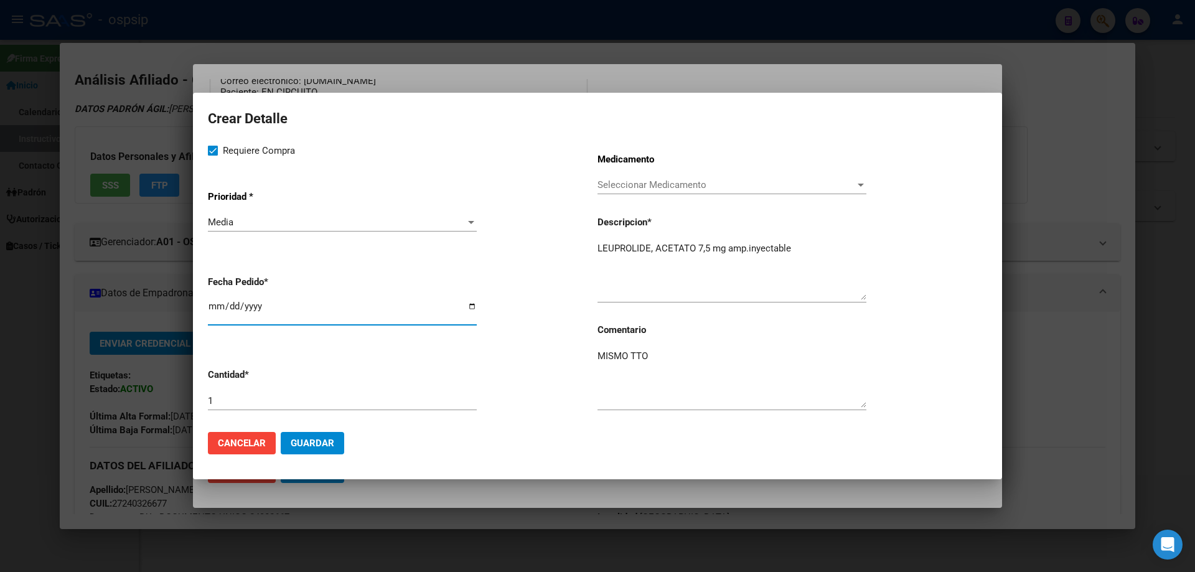
click at [212, 305] on input "[DATE]" at bounding box center [342, 311] width 269 height 20
type input "2025-10-02"
click at [319, 445] on span "Guardar" at bounding box center [313, 442] width 44 height 11
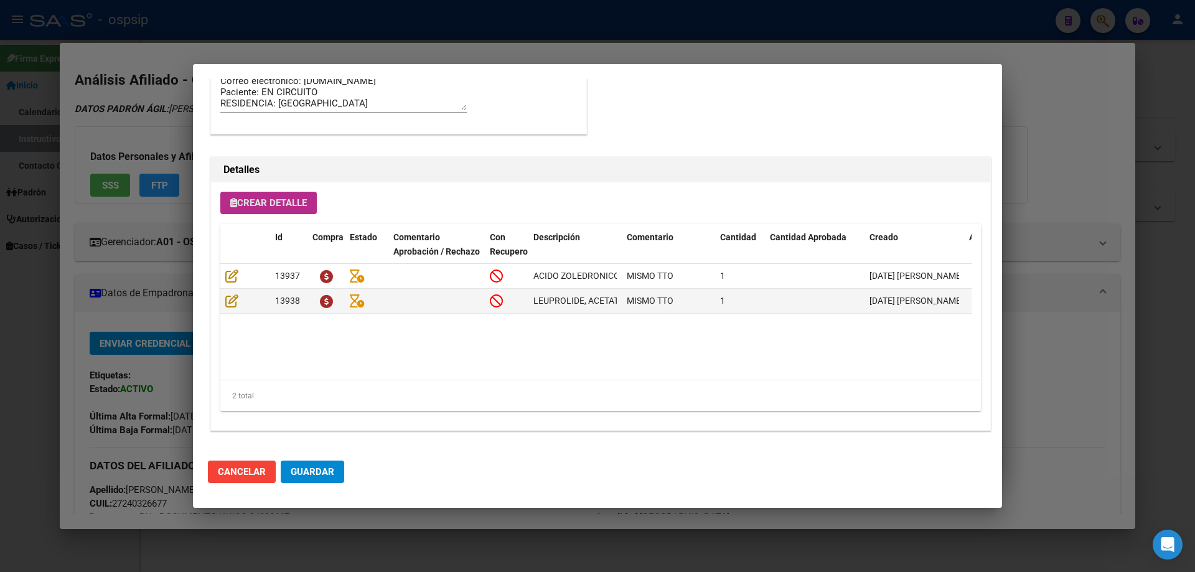
click at [278, 203] on span "Crear Detalle" at bounding box center [268, 202] width 77 height 11
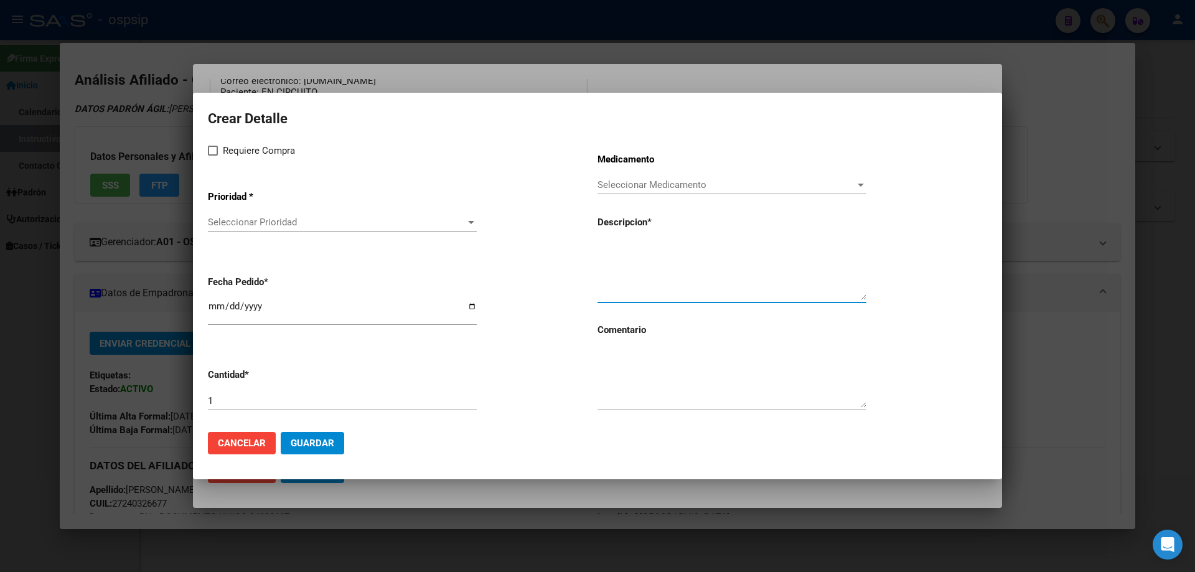
paste textarea "exemestano 25 mg comp.rec.x 30"
type textarea "exemestano 25 mg comp.rec.x 30"
click at [618, 381] on textarea at bounding box center [731, 378] width 269 height 58
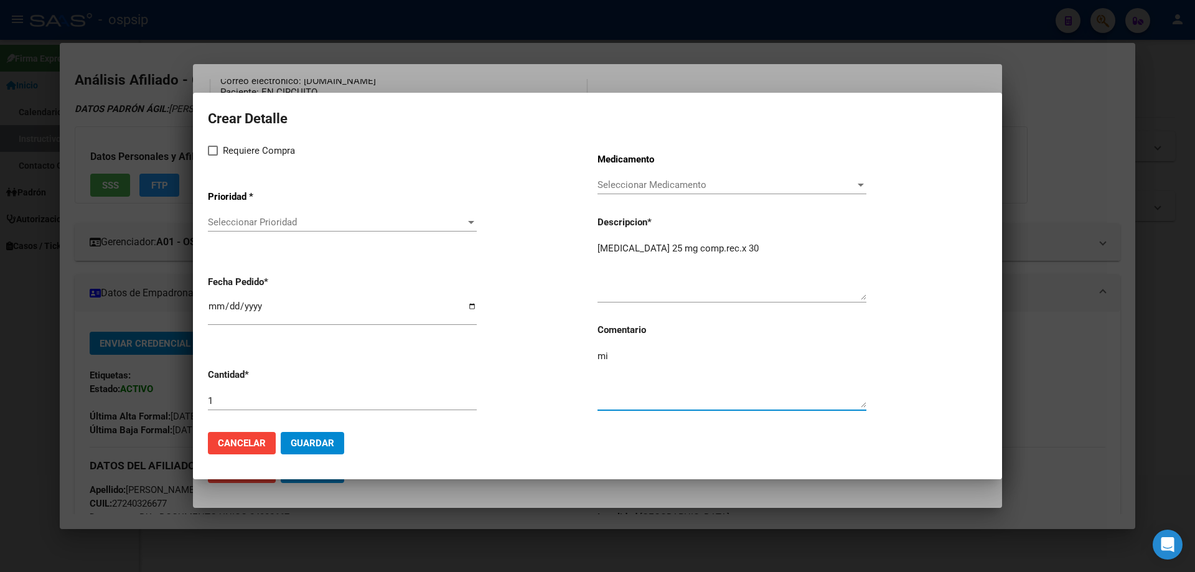
type textarea "m"
type textarea "MISMO TTO"
click at [218, 153] on label "Requiere Compra" at bounding box center [251, 150] width 87 height 15
click at [213, 156] on input "Requiere Compra" at bounding box center [212, 156] width 1 height 1
checkbox input "true"
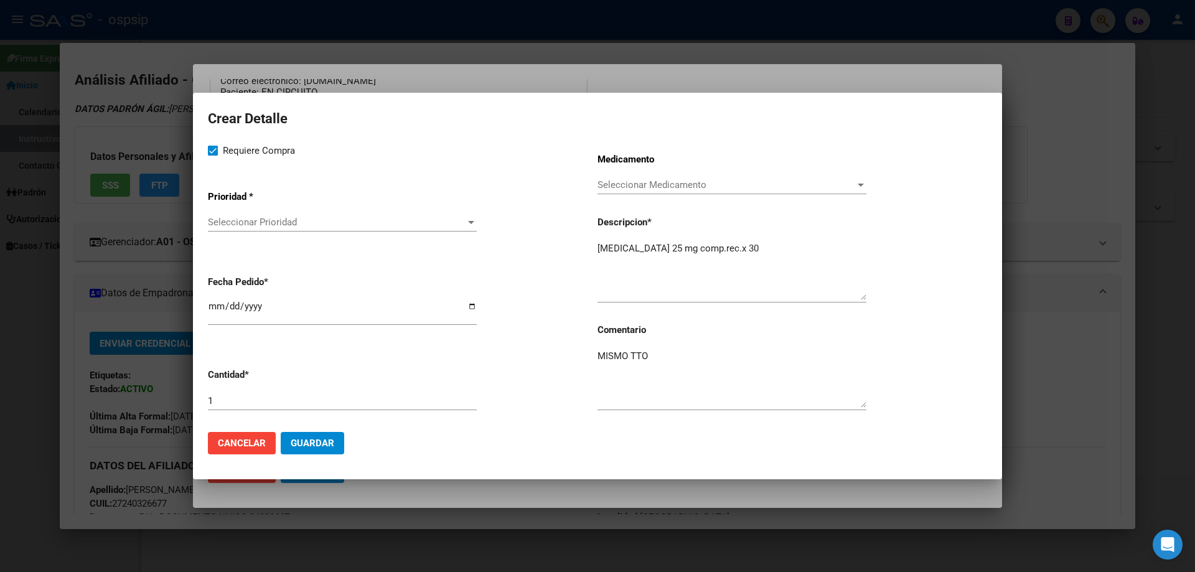
click at [243, 220] on span "Seleccionar Prioridad" at bounding box center [337, 222] width 258 height 11
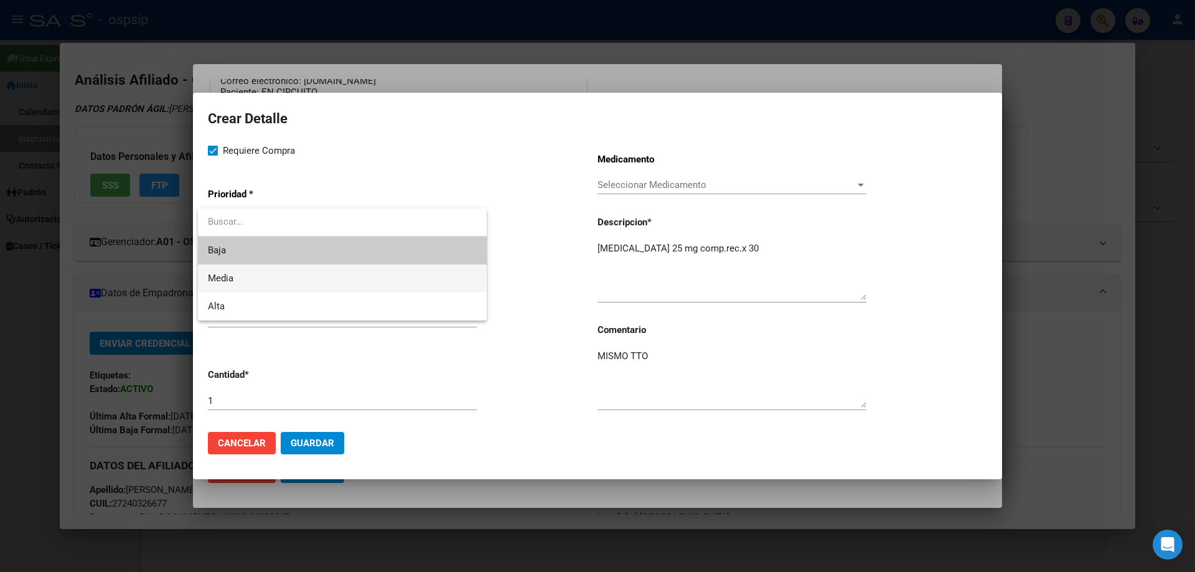
click at [254, 284] on span "Media" at bounding box center [342, 278] width 269 height 28
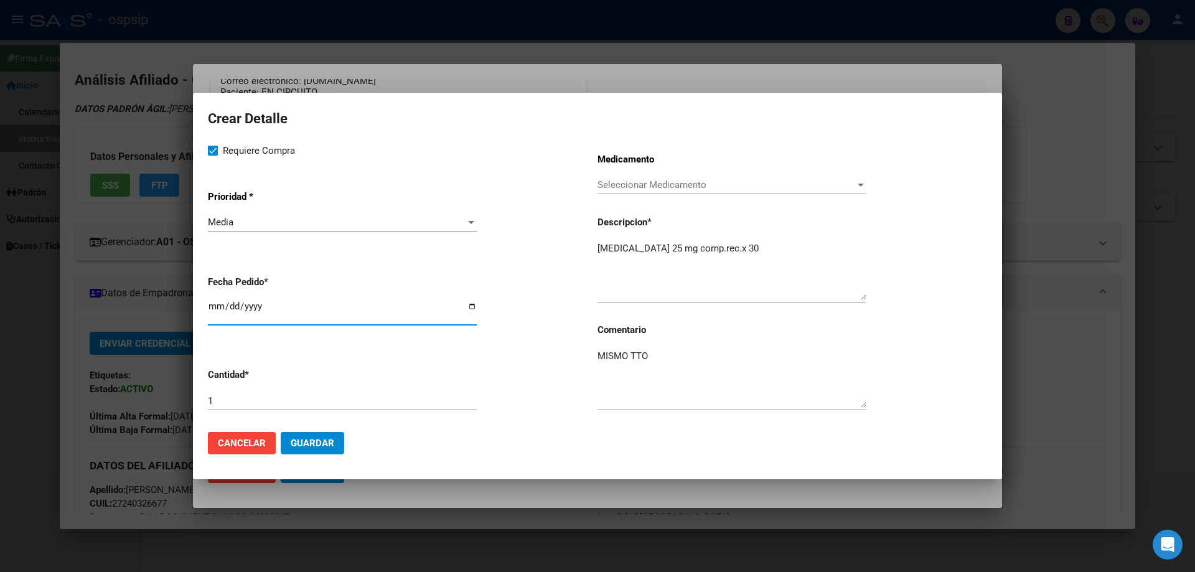
click at [208, 307] on input "[DATE]" at bounding box center [342, 311] width 269 height 20
type input "2025-10-02"
click at [317, 446] on span "Guardar" at bounding box center [313, 442] width 44 height 11
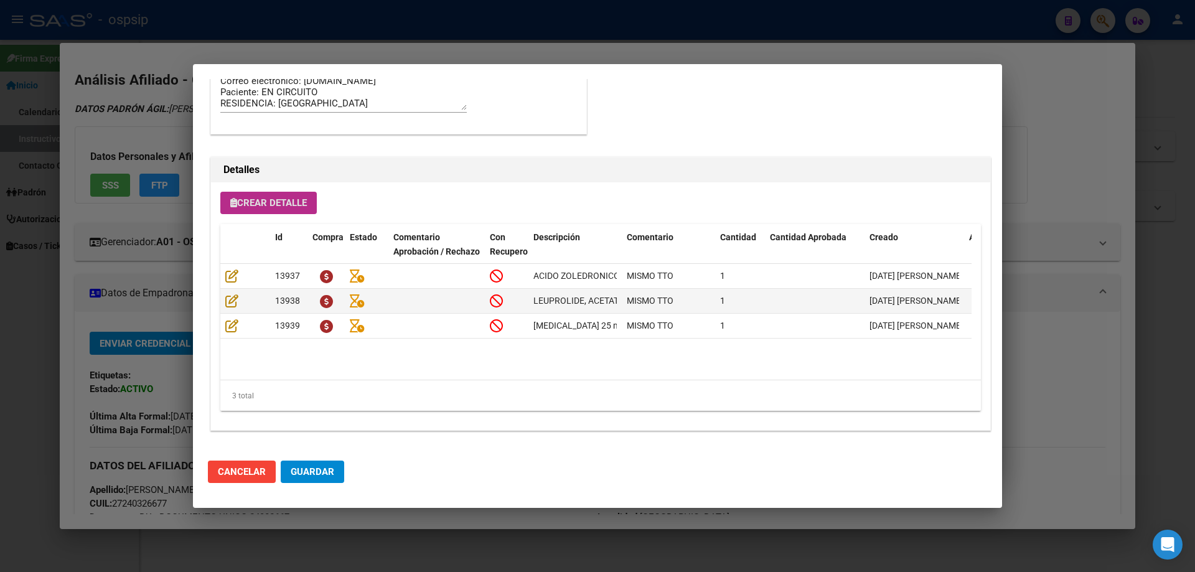
click at [267, 194] on button "Crear Detalle" at bounding box center [268, 203] width 96 height 22
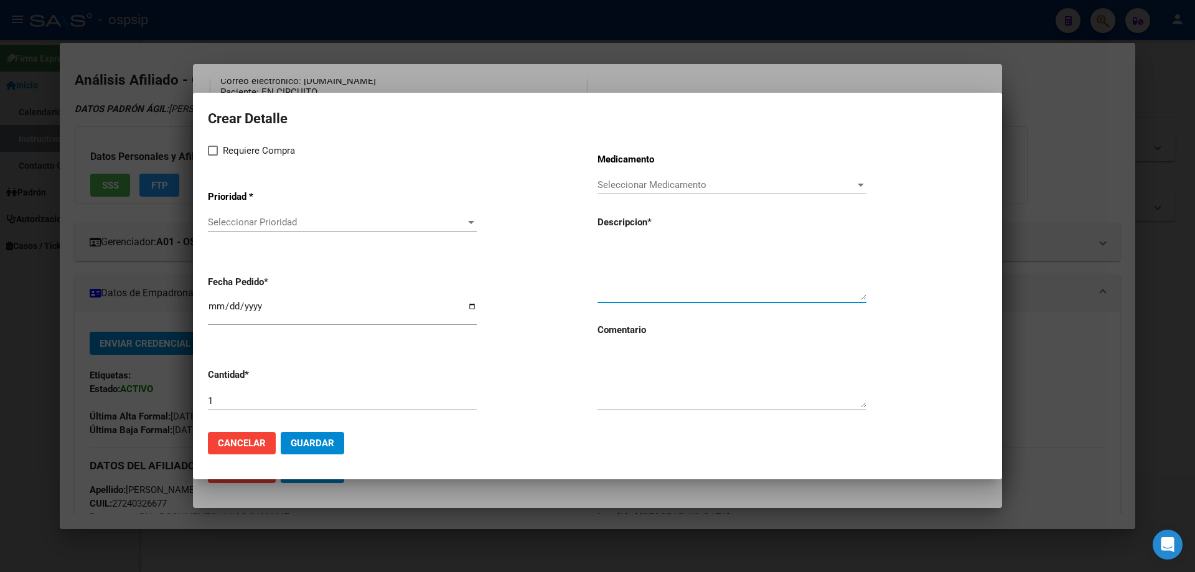
paste textarea "EVEROLIMUS 10 mg Comp x 30"
type textarea "EVEROLIMUS 10 mg Comp x 30"
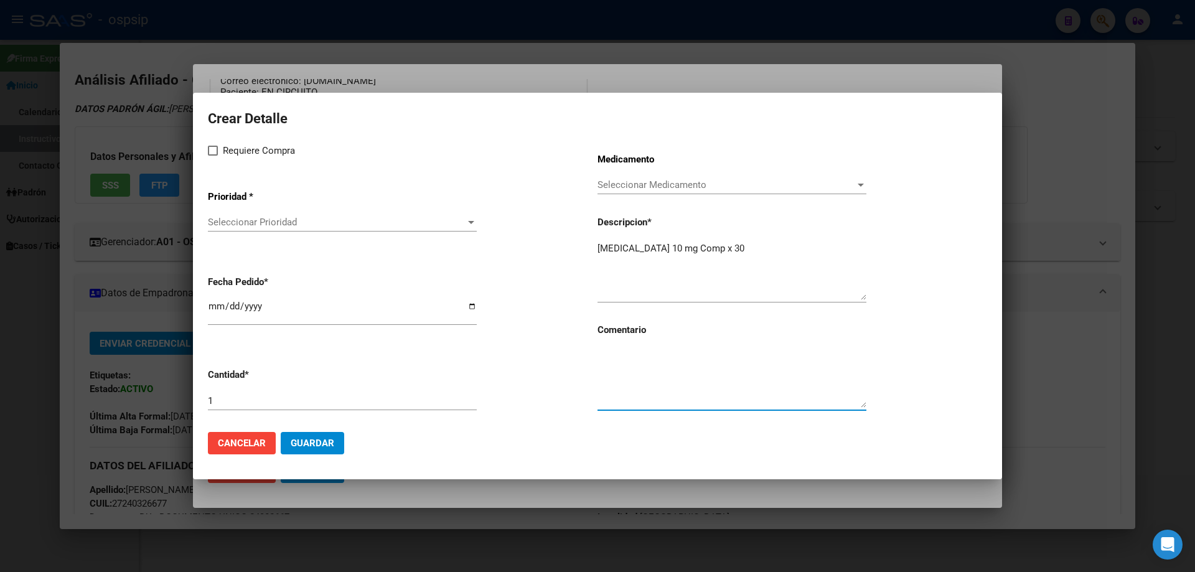
click at [638, 371] on textarea at bounding box center [731, 378] width 269 height 58
type textarea "MISMO TTO"
click at [216, 152] on span at bounding box center [213, 151] width 10 height 10
click at [213, 156] on input "Requiere Compra" at bounding box center [212, 156] width 1 height 1
checkbox input "true"
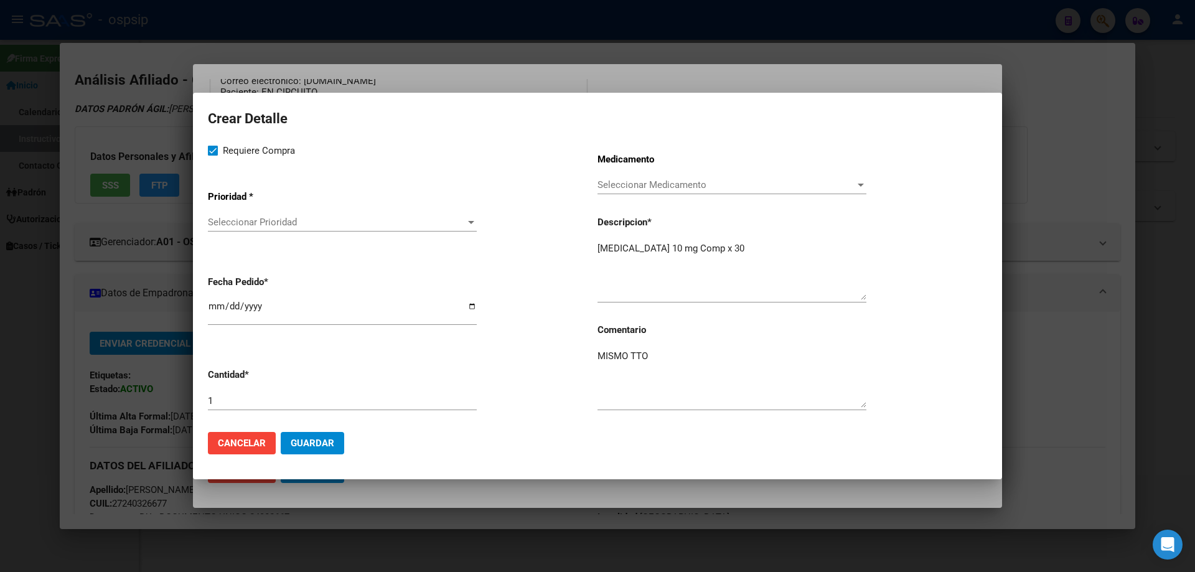
click at [234, 236] on div "Seleccionar Prioridad Seleccionar Prioridad" at bounding box center [342, 228] width 269 height 30
click at [245, 223] on span "Seleccionar Prioridad" at bounding box center [337, 222] width 258 height 11
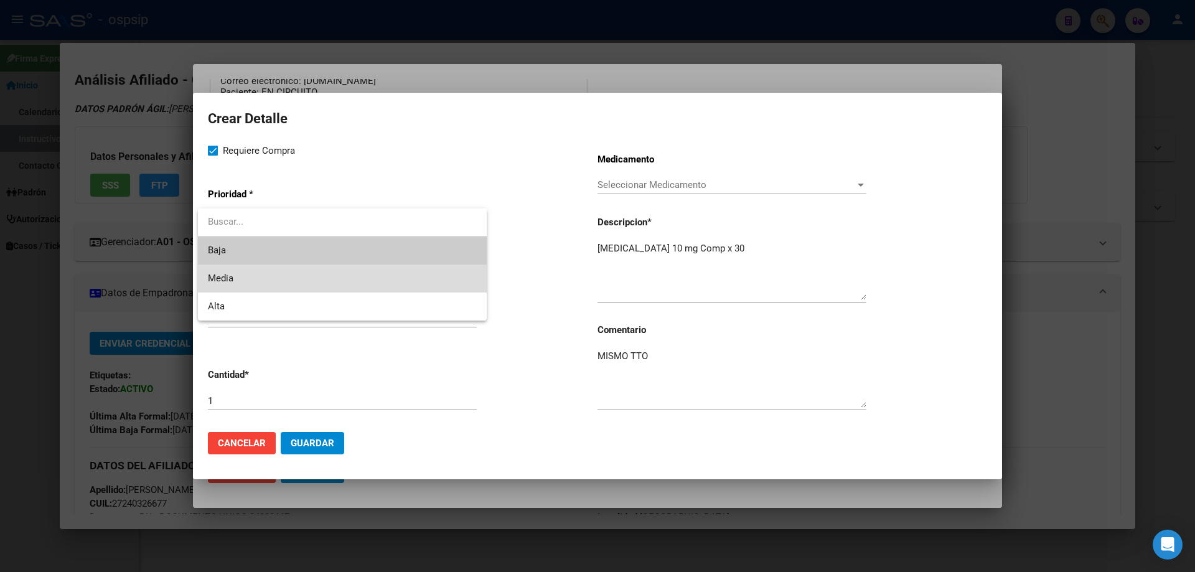
click at [246, 278] on span "Media" at bounding box center [342, 278] width 269 height 28
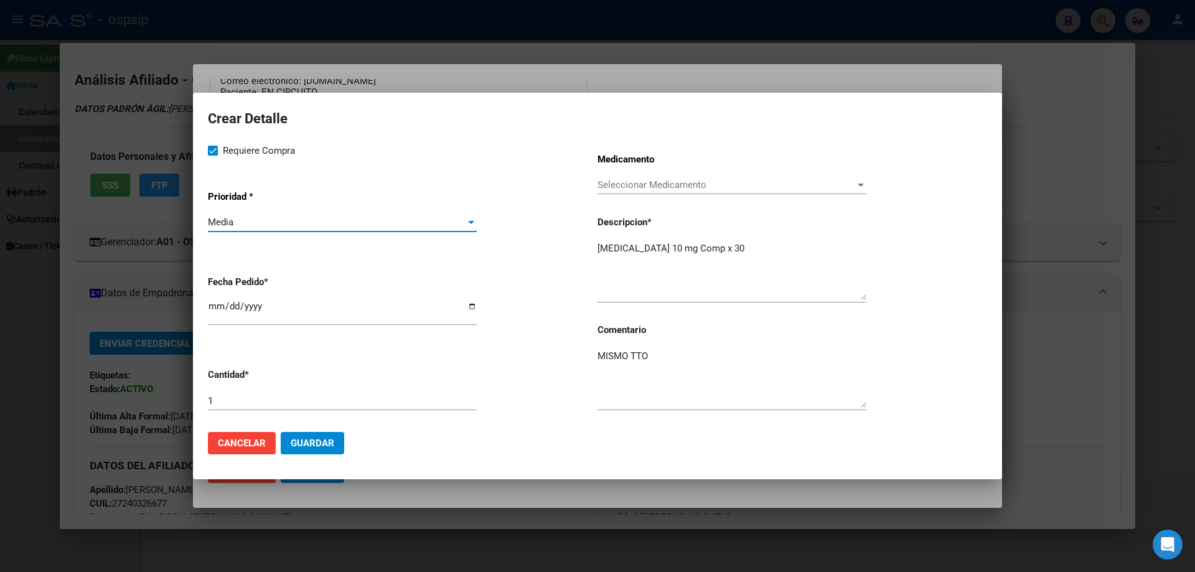
click at [212, 314] on input "[DATE]" at bounding box center [342, 311] width 269 height 20
type input "2025-10-02"
click at [333, 441] on button "Guardar" at bounding box center [312, 443] width 63 height 22
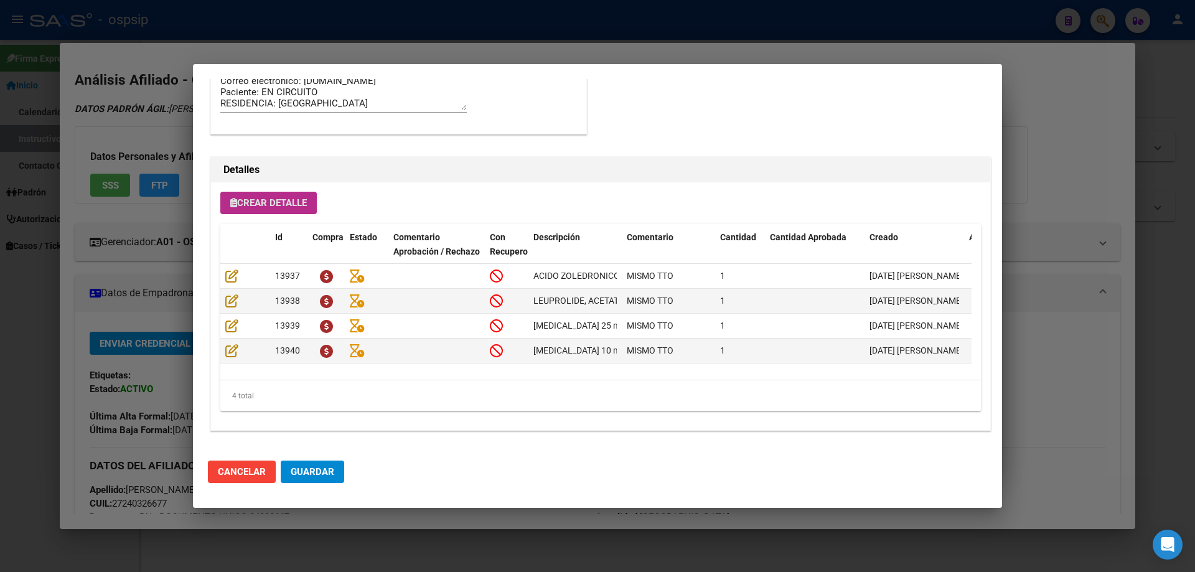
click at [326, 483] on button "Guardar" at bounding box center [312, 471] width 63 height 22
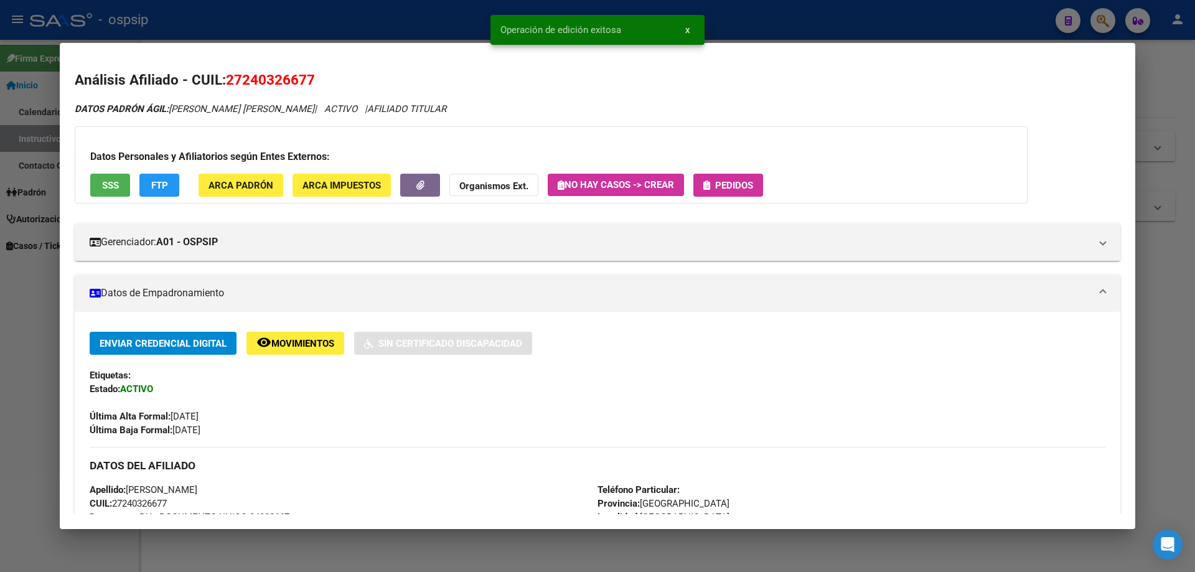
click at [730, 177] on button "Pedidos" at bounding box center [728, 185] width 70 height 23
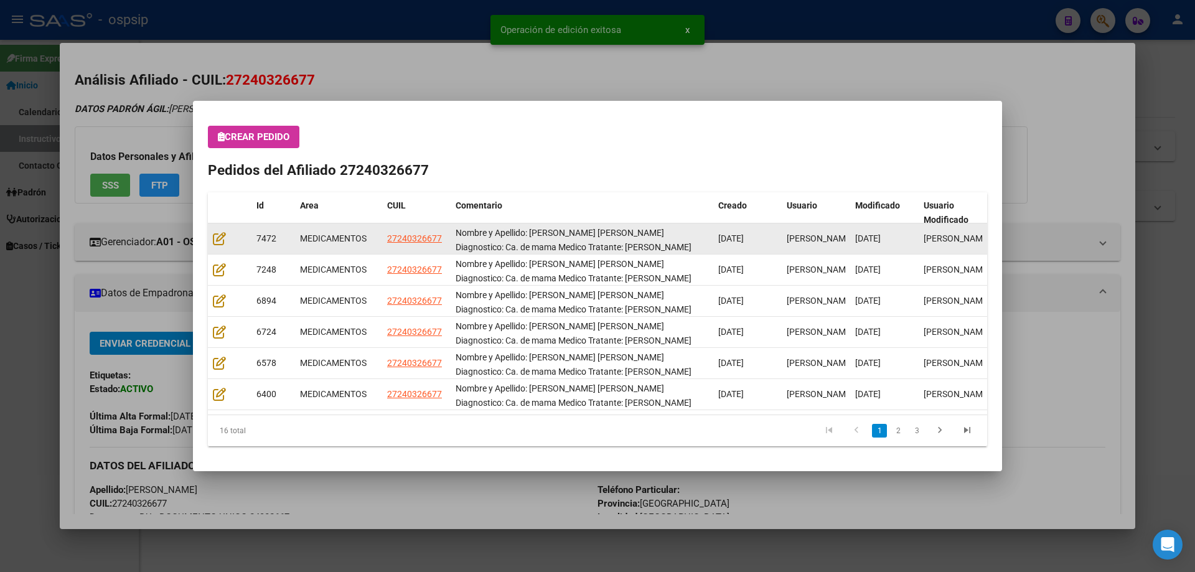
click at [222, 245] on div at bounding box center [230, 238] width 34 height 14
click at [220, 242] on icon at bounding box center [219, 238] width 13 height 14
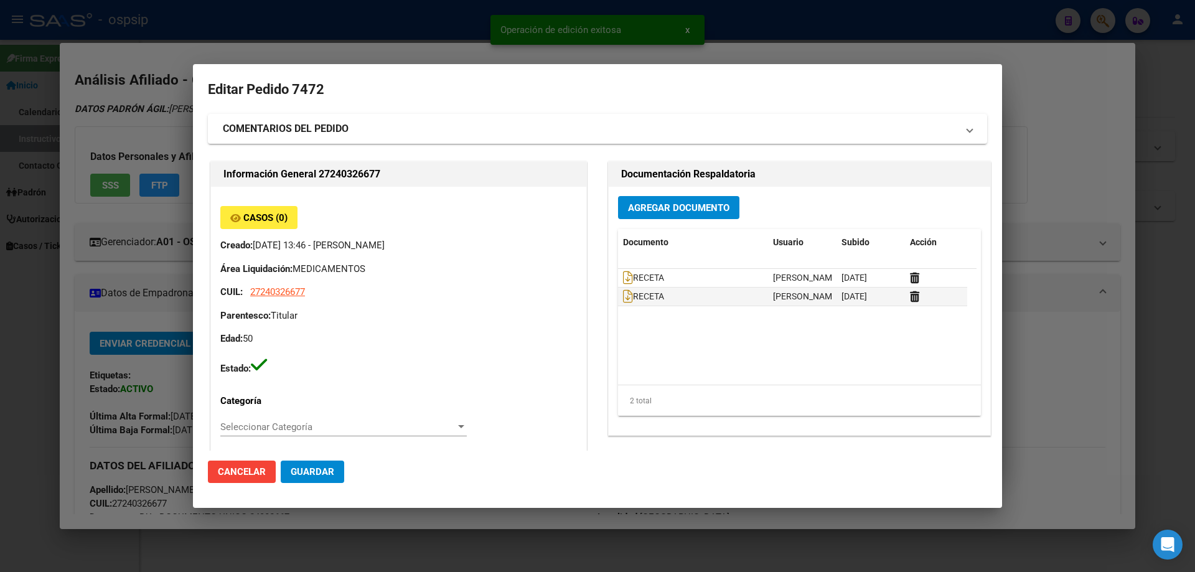
type input "Buenos Aires, PONTEVEDRA, GAVILAN 3504"
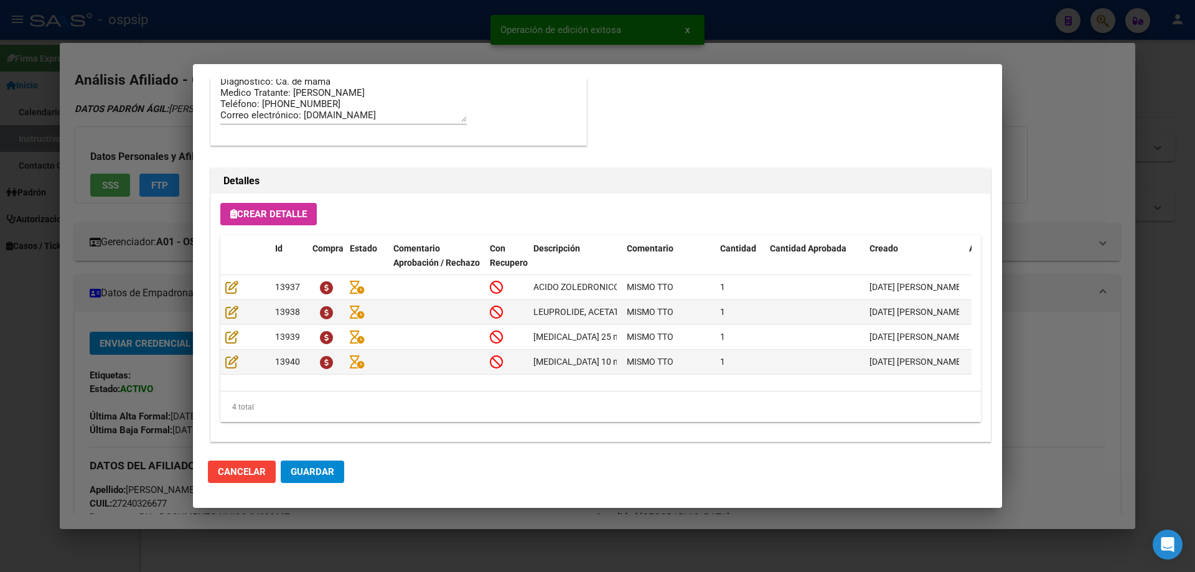
scroll to position [809, 0]
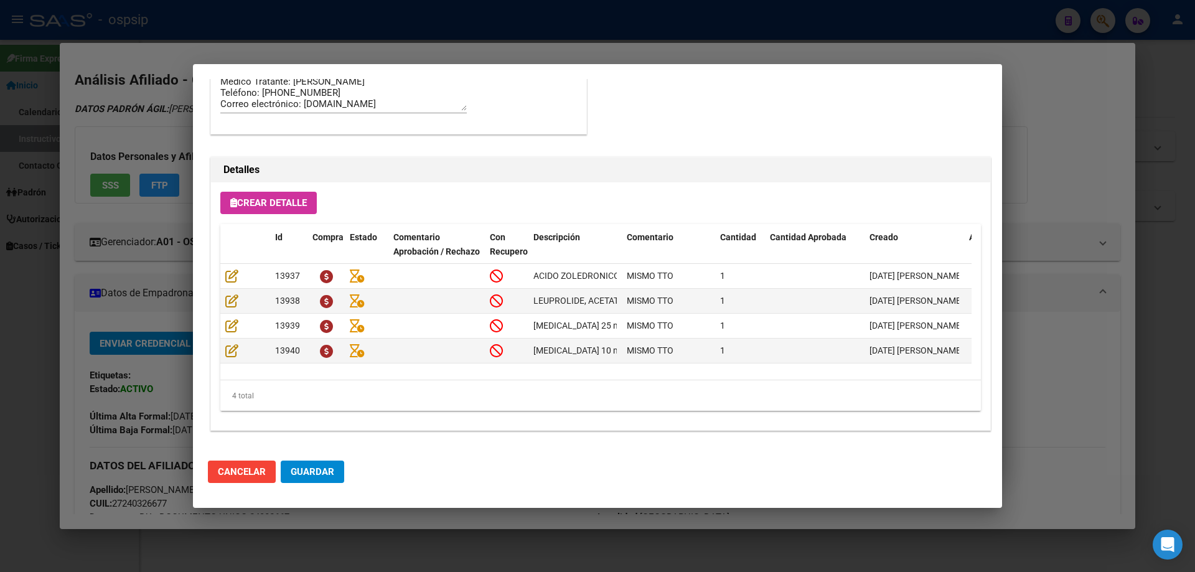
click at [335, 468] on button "Guardar" at bounding box center [312, 471] width 63 height 22
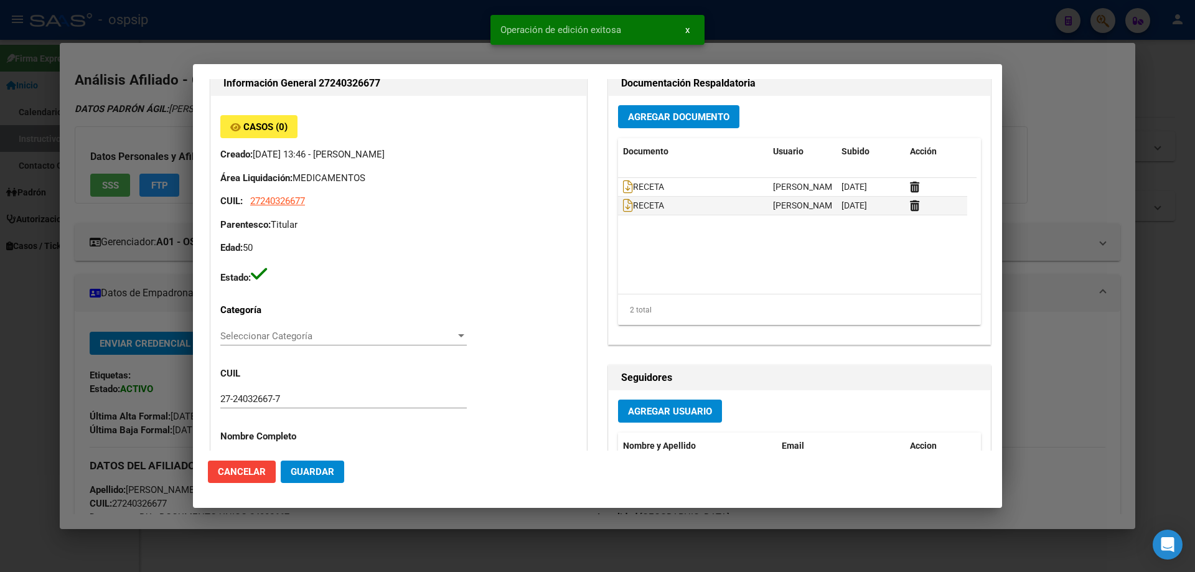
scroll to position [0, 0]
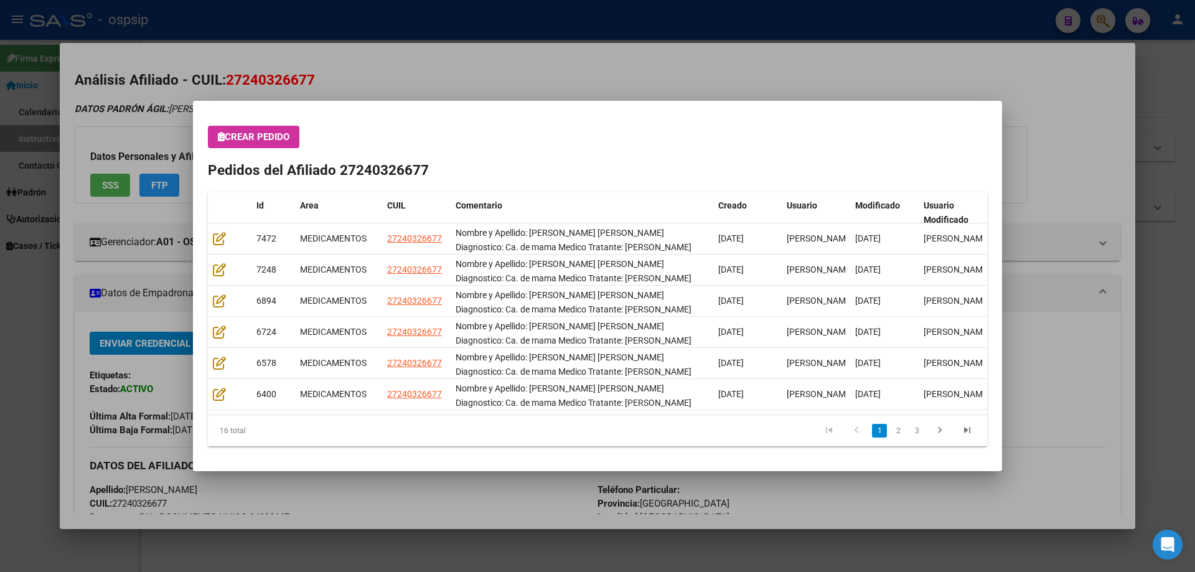
click at [258, 141] on span "Crear Pedido" at bounding box center [254, 136] width 72 height 11
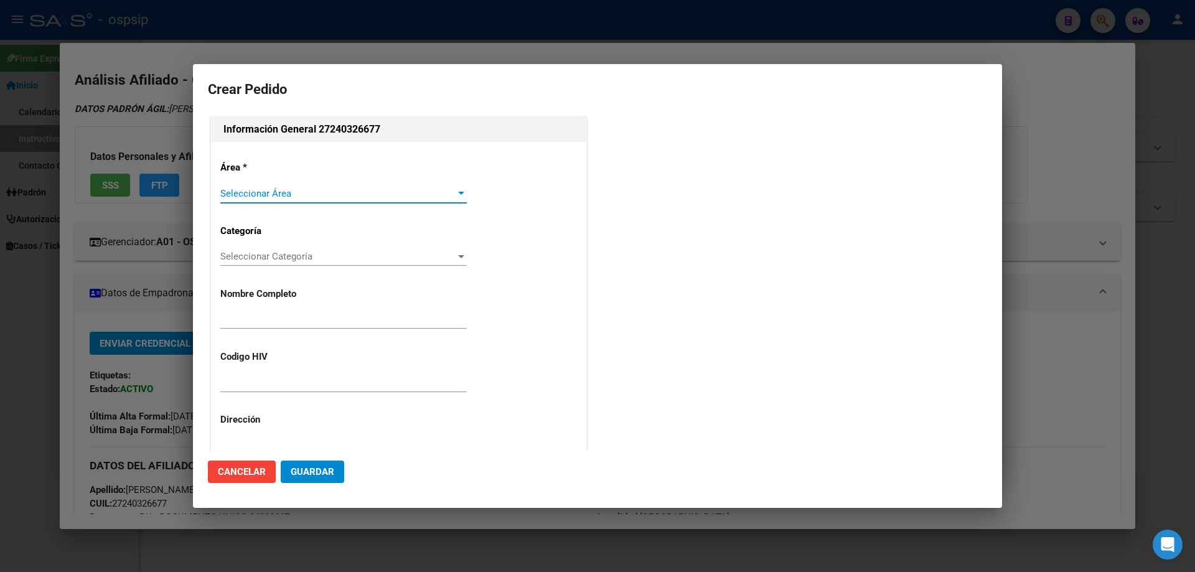
type input "SANDRA MONICA SEQUEIRA"
type input "NO CORRESPONDE"
type input "BUENOS AIRES, PONTEVEDRA, GAVILAN 3504"
click at [251, 197] on span "Seleccionar Área" at bounding box center [337, 193] width 235 height 11
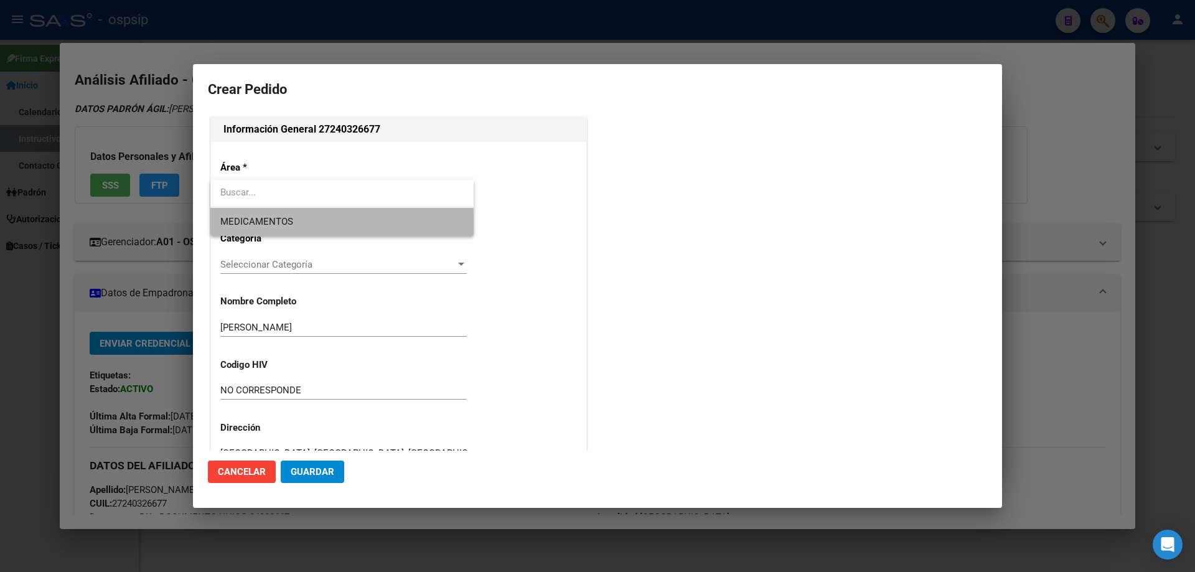
click at [245, 231] on span "MEDICAMENTOS" at bounding box center [341, 222] width 243 height 28
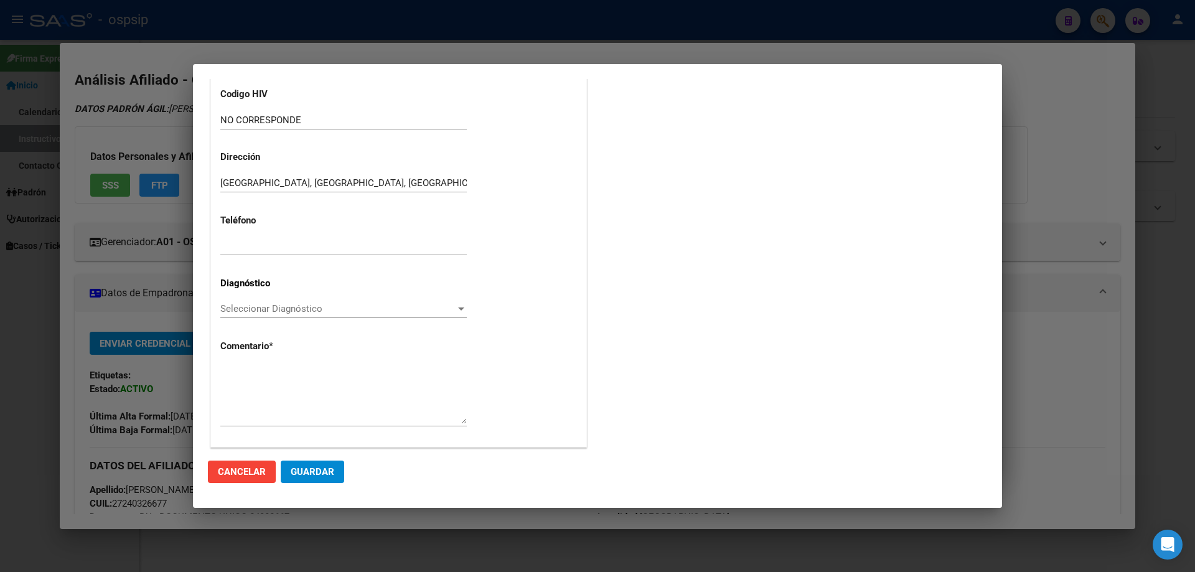
scroll to position [279, 0]
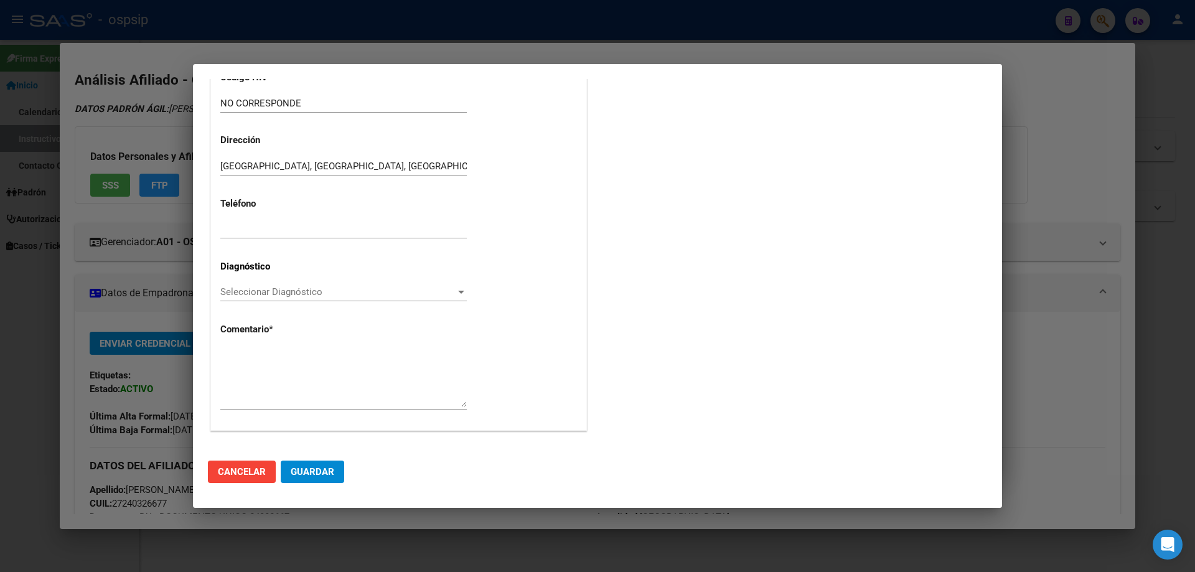
click at [246, 291] on span "Seleccionar Diagnóstico" at bounding box center [337, 291] width 235 height 11
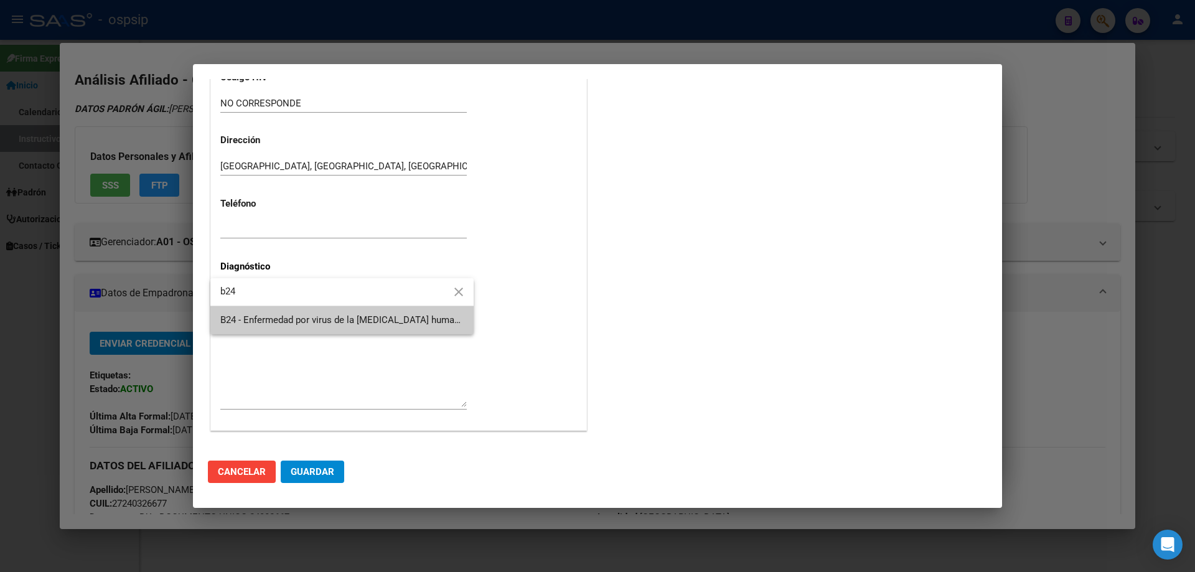
type input "b24"
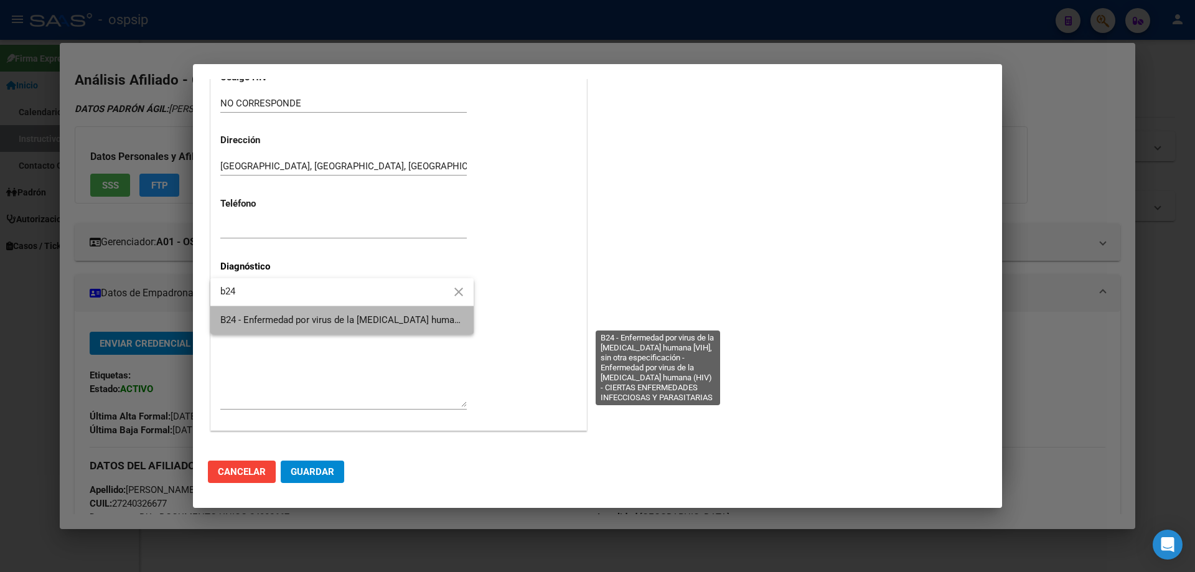
click at [305, 322] on span "B24 - Enfermedad por virus de la [MEDICAL_DATA] humana [VIH], sin otra especifi…" at bounding box center [655, 319] width 870 height 11
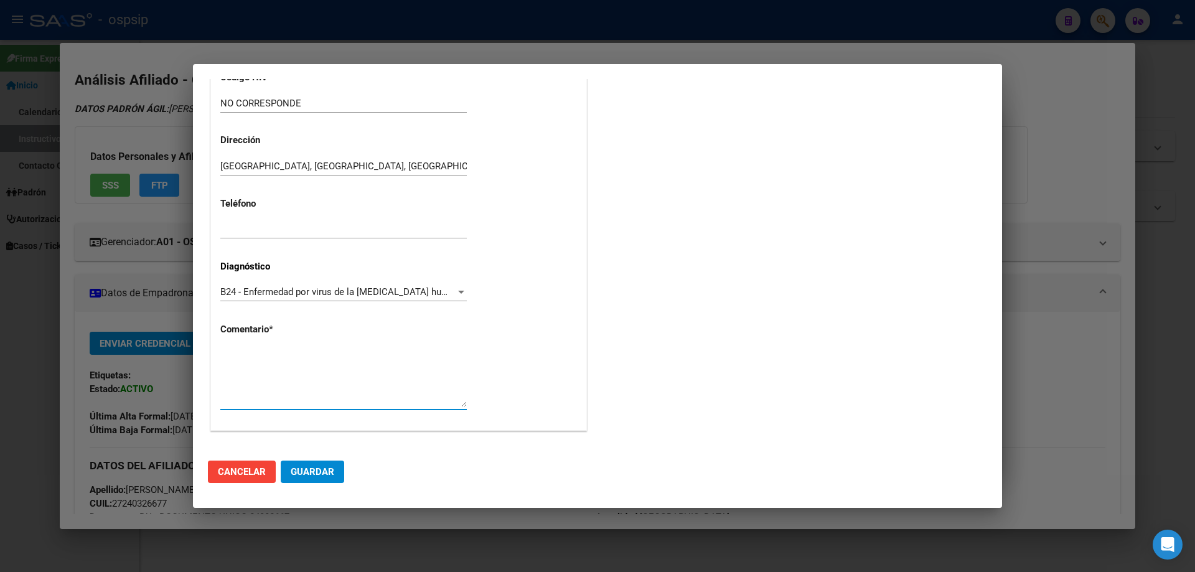
paste textarea "AFILIADO: MJOCO25071989 Médico Tratante: BOTAS Correo electrónico: JOSE_ANYELO6…"
type textarea "AFILIADO: MJOCO25071989 Médico Tratante: BOTAS Correo electrónico: JOSE_ANYELO6…"
click at [321, 472] on span "Guardar" at bounding box center [313, 471] width 44 height 11
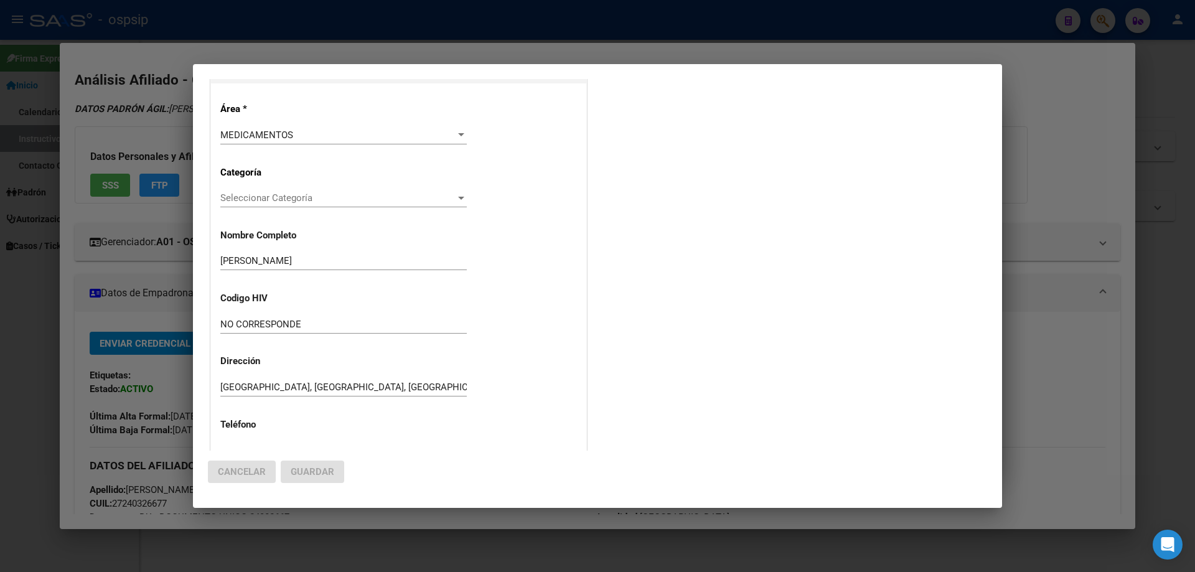
scroll to position [0, 0]
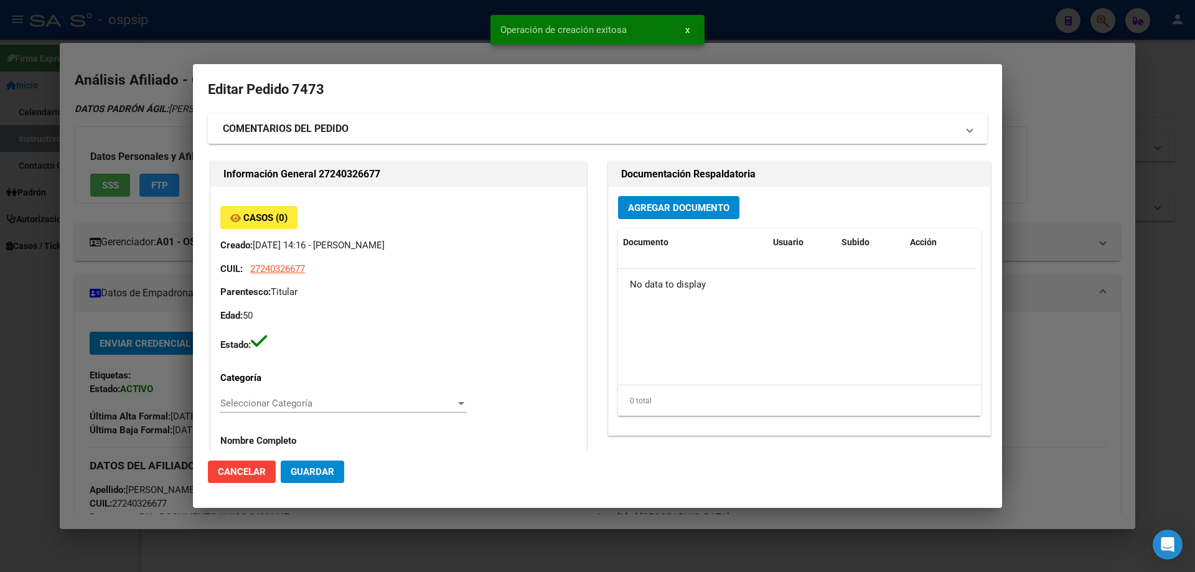
click at [662, 225] on div "Agregar Documento Documento Usuario Subido Acción No data to display 0 total 1" at bounding box center [799, 311] width 381 height 248
click at [659, 205] on span "Agregar Documento" at bounding box center [678, 207] width 101 height 11
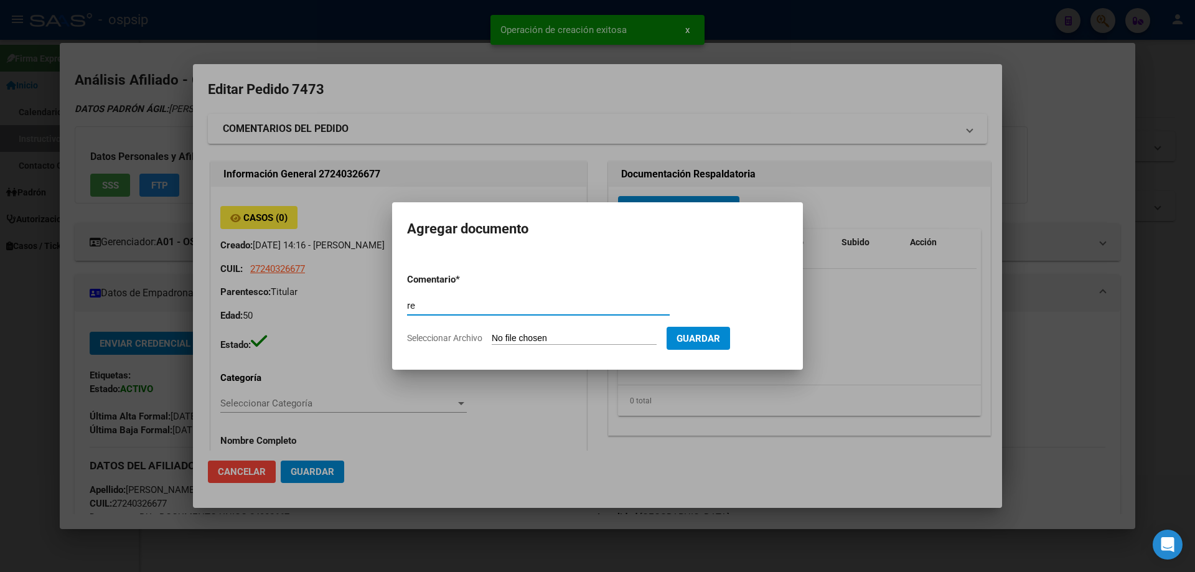
type input "r"
type input "RECETA"
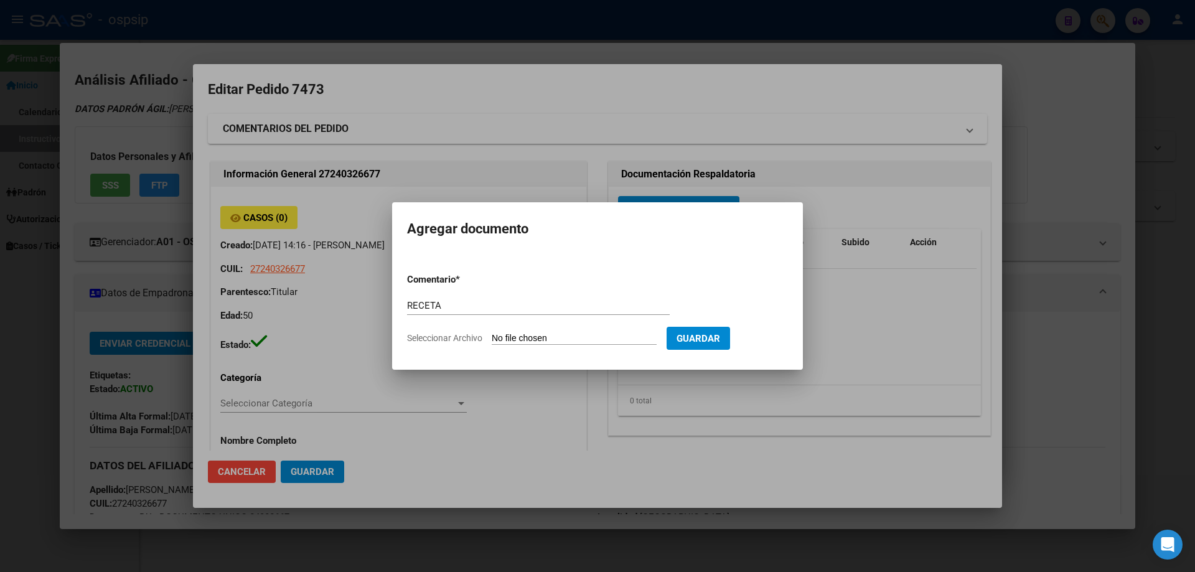
click at [538, 337] on input "Seleccionar Archivo" at bounding box center [574, 339] width 165 height 12
type input "C:\fakepath\RECETA OCTUBRE.pdf"
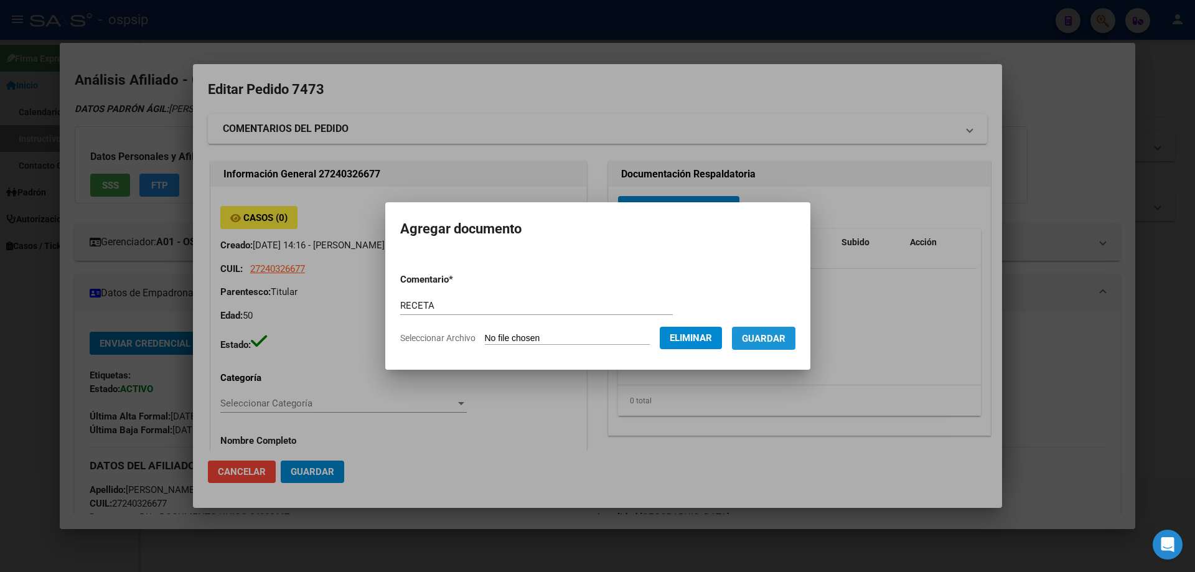
click at [772, 340] on span "Guardar" at bounding box center [764, 338] width 44 height 11
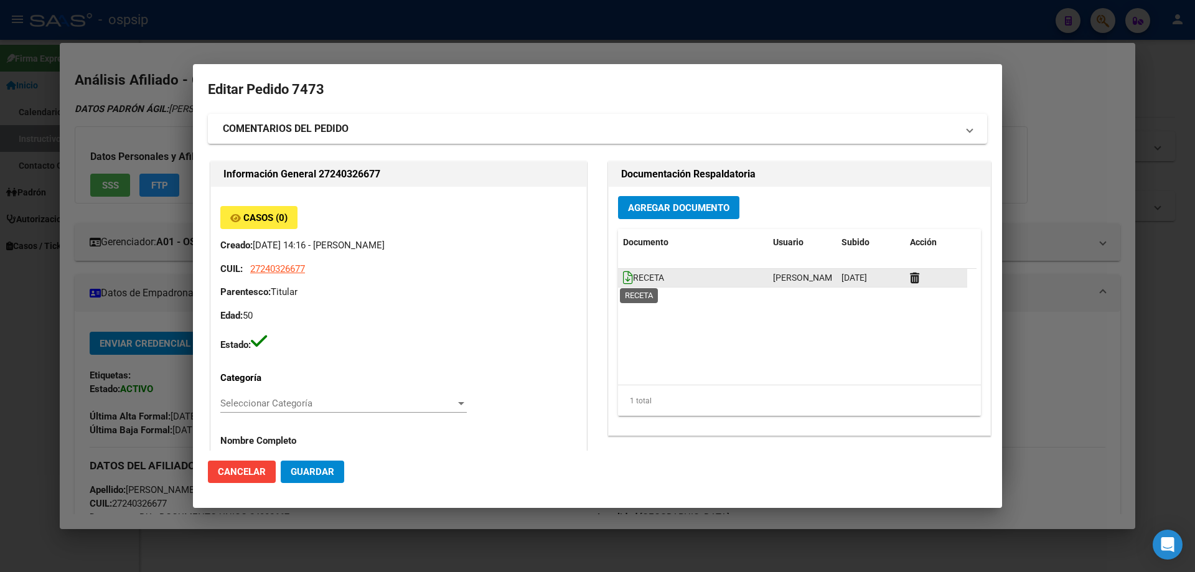
click at [625, 273] on icon at bounding box center [628, 278] width 10 height 14
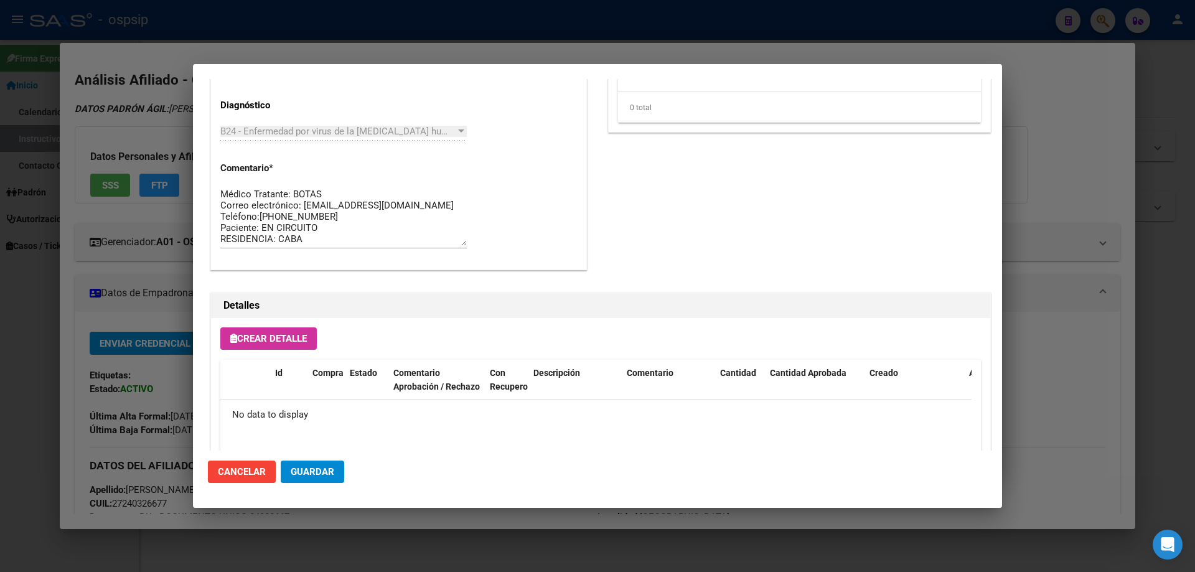
scroll to position [723, 0]
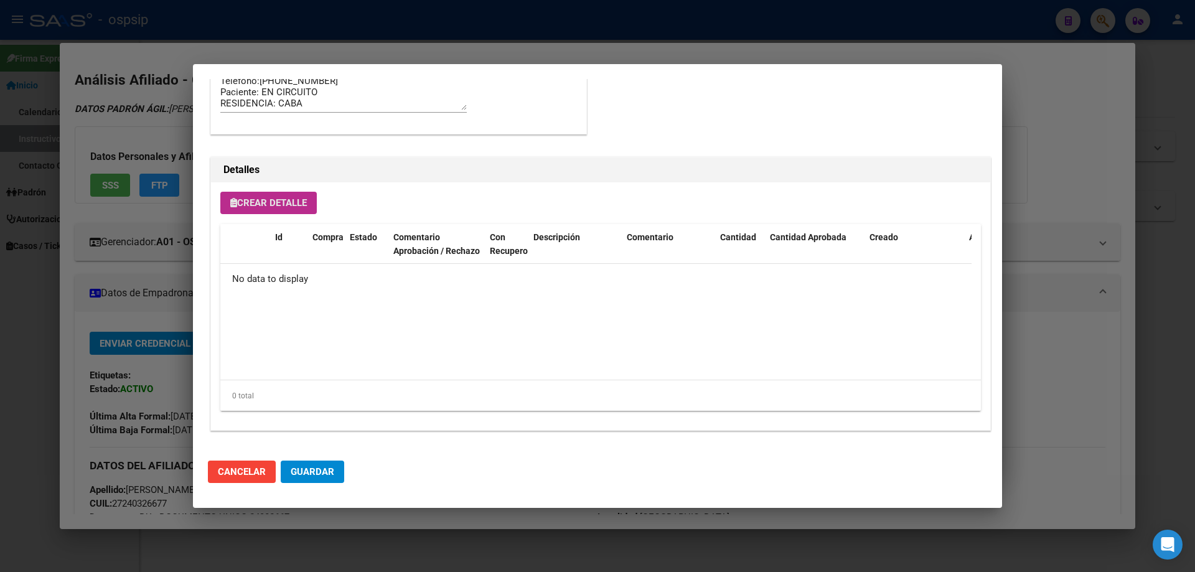
click at [268, 208] on span "Crear Detalle" at bounding box center [268, 202] width 77 height 11
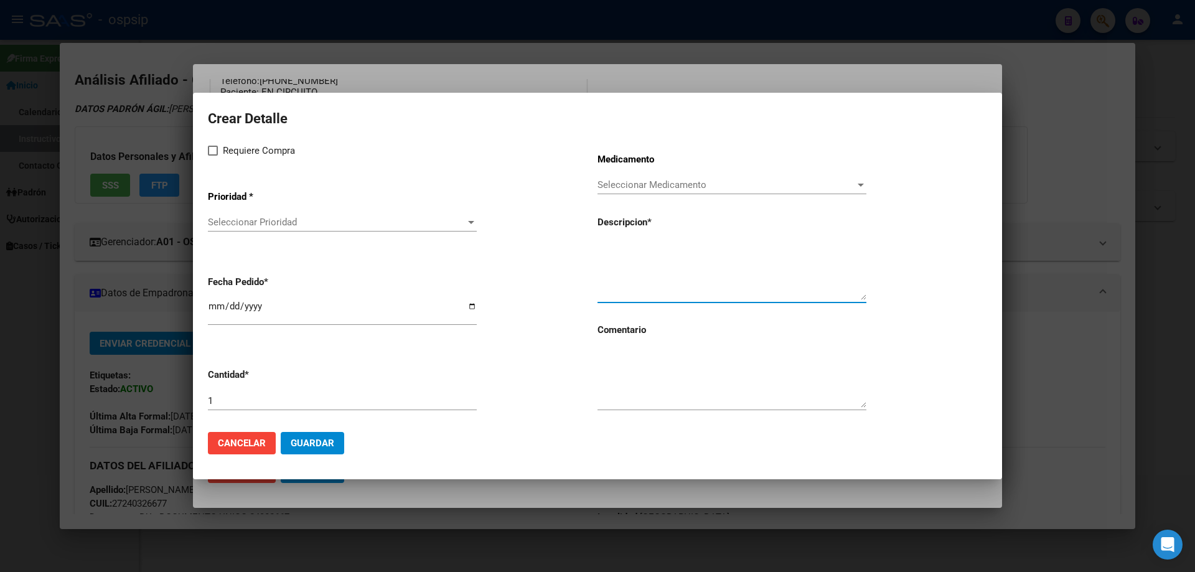
paste textarea "dolutegravir+lamivudina 50mg/300mg comp. x 30 (DTG/3TC)"
type textarea "dolutegravir+lamivudina 50mg/300mg comp. x 30 (DTG/3TC)"
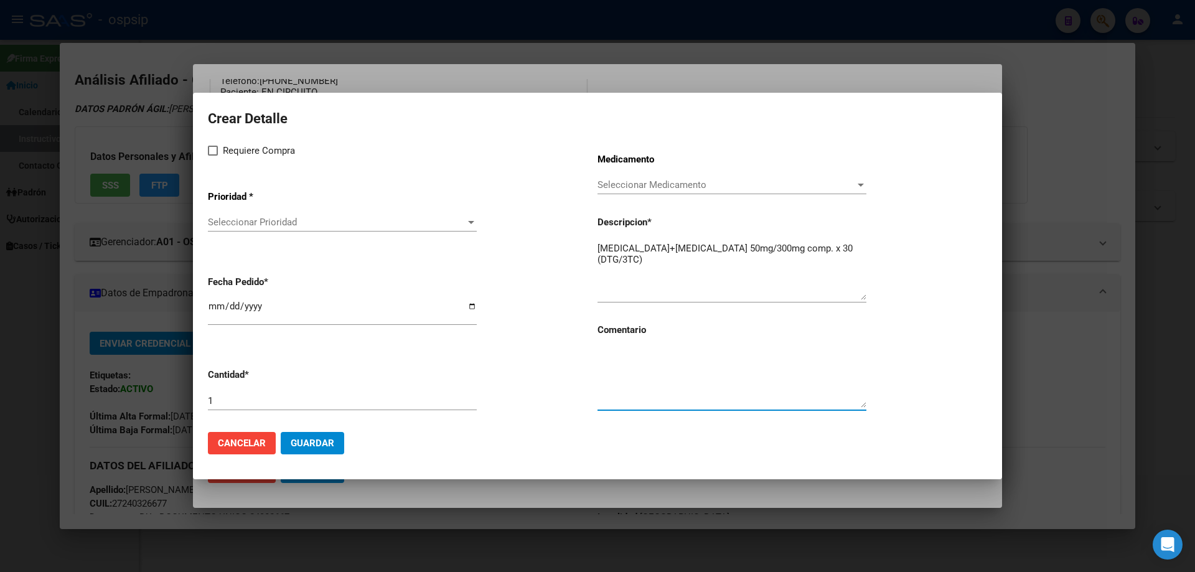
click at [620, 389] on textarea at bounding box center [731, 378] width 269 height 58
type textarea "MISMO TTO"
click at [218, 154] on label "Requiere Compra" at bounding box center [251, 150] width 87 height 15
click at [213, 156] on input "Requiere Compra" at bounding box center [212, 156] width 1 height 1
checkbox input "true"
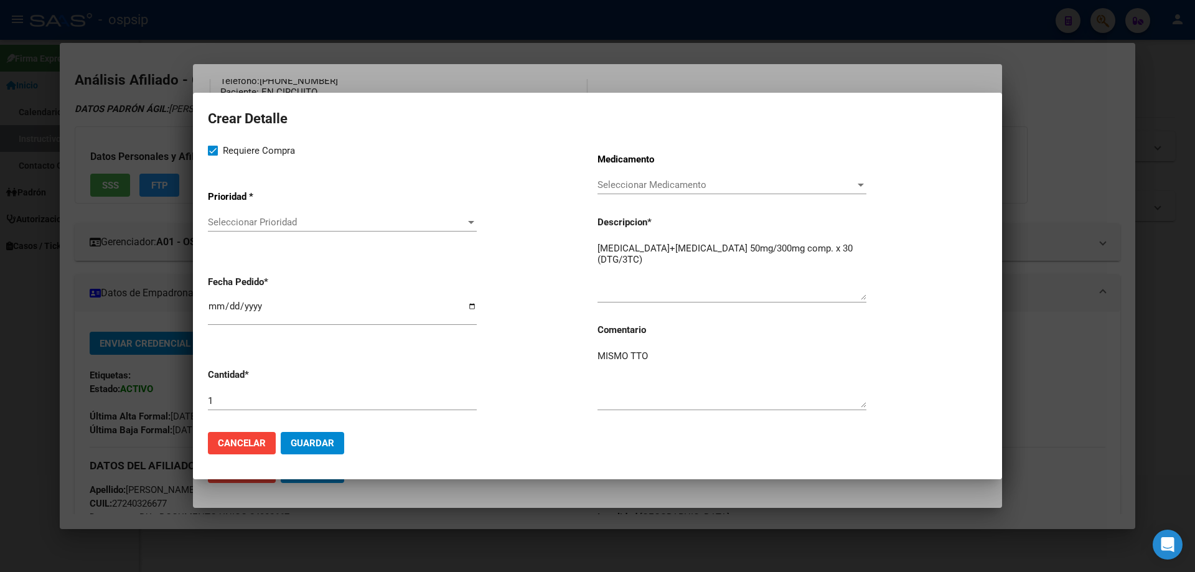
click at [247, 223] on span "Seleccionar Prioridad" at bounding box center [337, 222] width 258 height 11
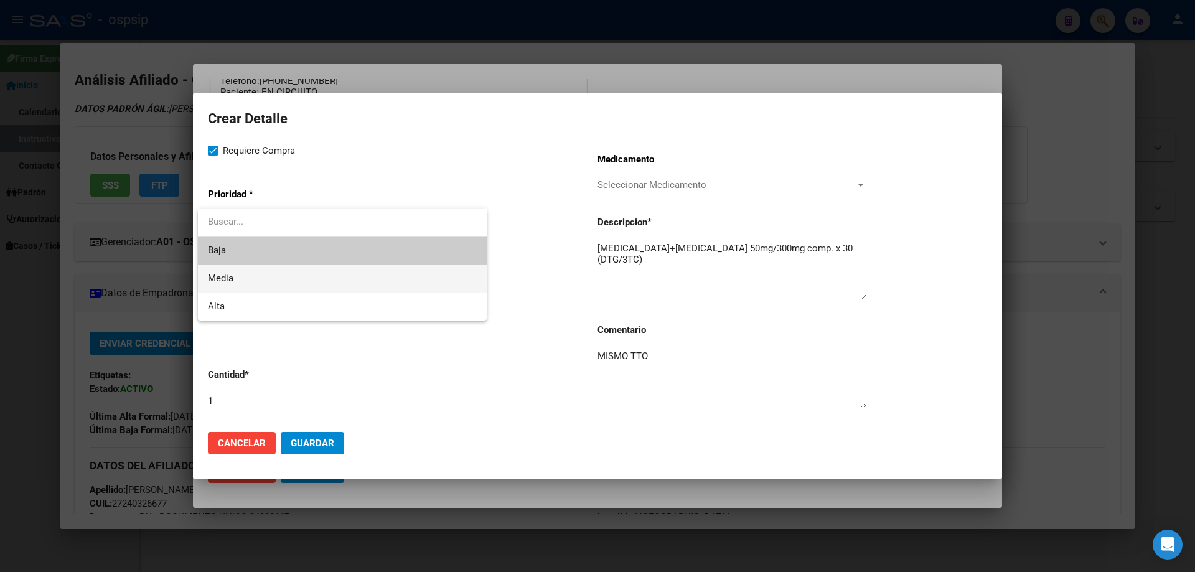
click at [243, 286] on span "Media" at bounding box center [342, 278] width 269 height 28
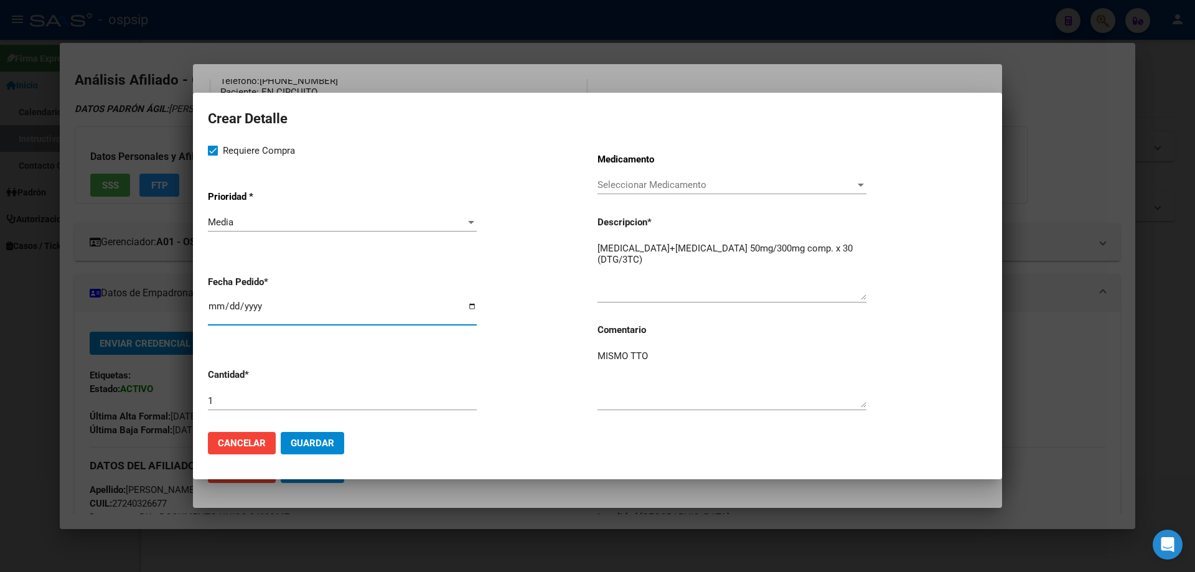
click at [220, 306] on input "[DATE]" at bounding box center [342, 311] width 269 height 20
type input "2025-10-01"
click at [317, 450] on button "Guardar" at bounding box center [312, 443] width 63 height 22
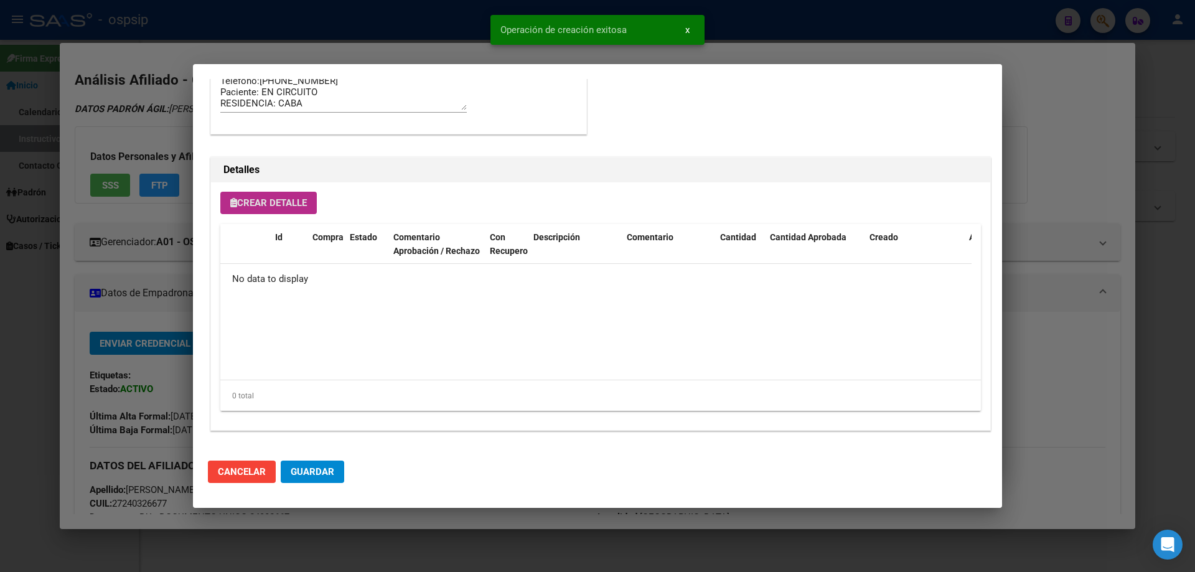
scroll to position [746, 0]
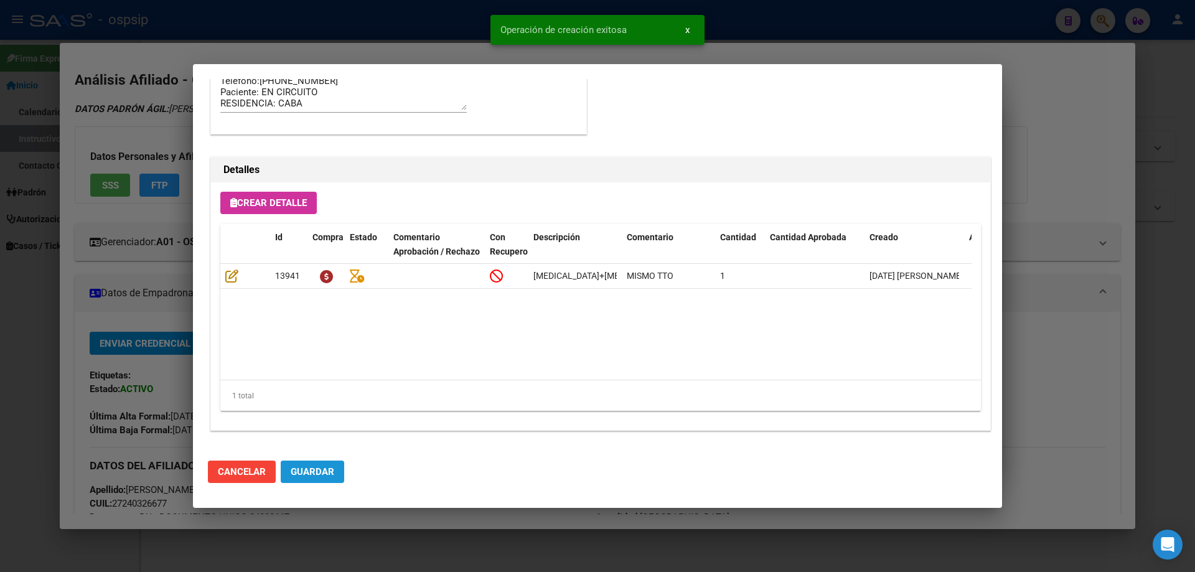
click at [317, 464] on button "Guardar" at bounding box center [312, 471] width 63 height 22
click at [306, 469] on span "Guardar" at bounding box center [313, 471] width 44 height 11
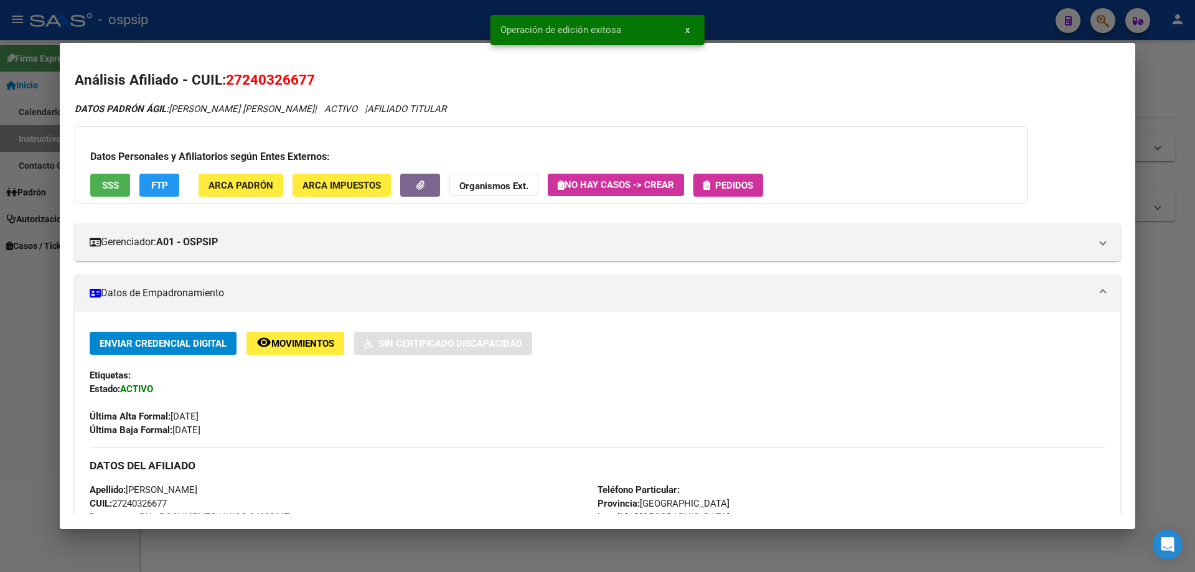
click at [747, 184] on span "Pedidos" at bounding box center [734, 185] width 38 height 11
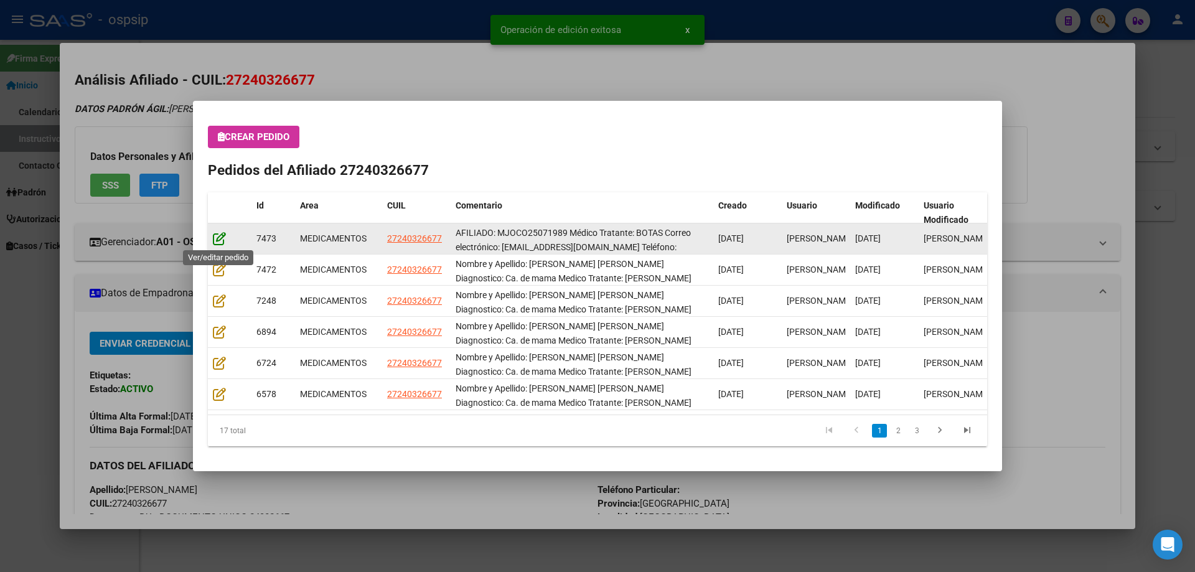
click at [214, 235] on icon at bounding box center [219, 238] width 13 height 14
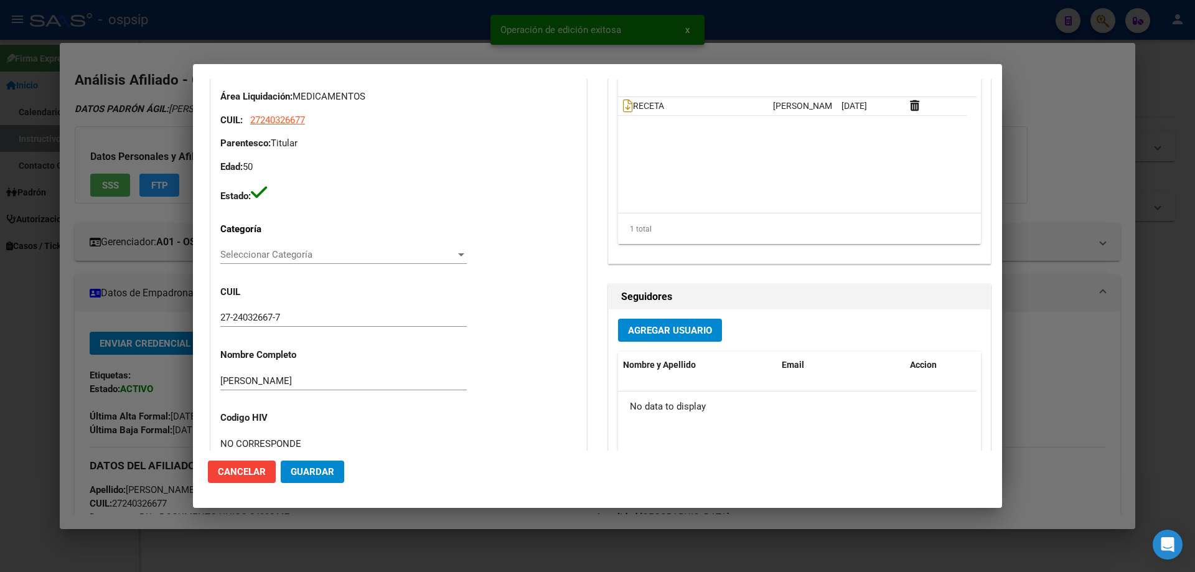
type input "Buenos Aires, PONTEVEDRA, GAVILAN 3504"
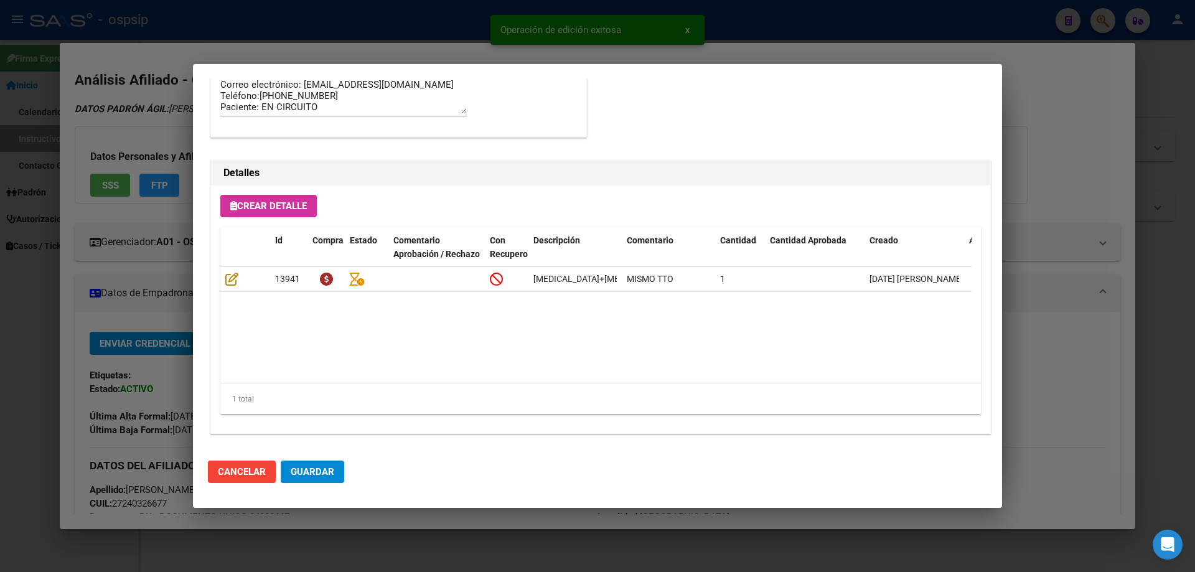
scroll to position [809, 0]
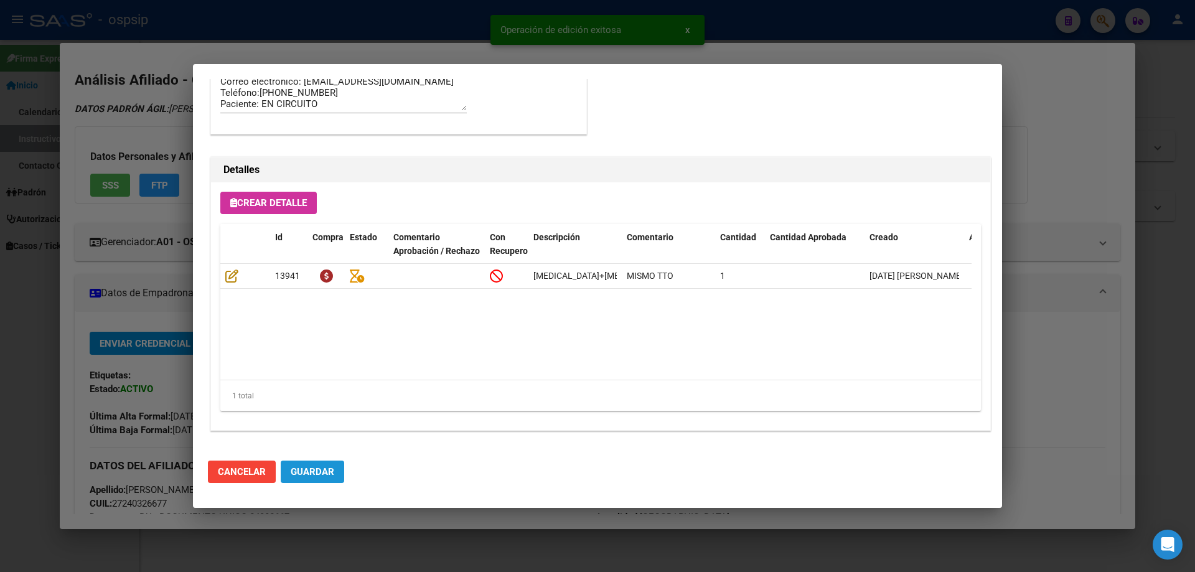
click at [312, 473] on span "Guardar" at bounding box center [313, 471] width 44 height 11
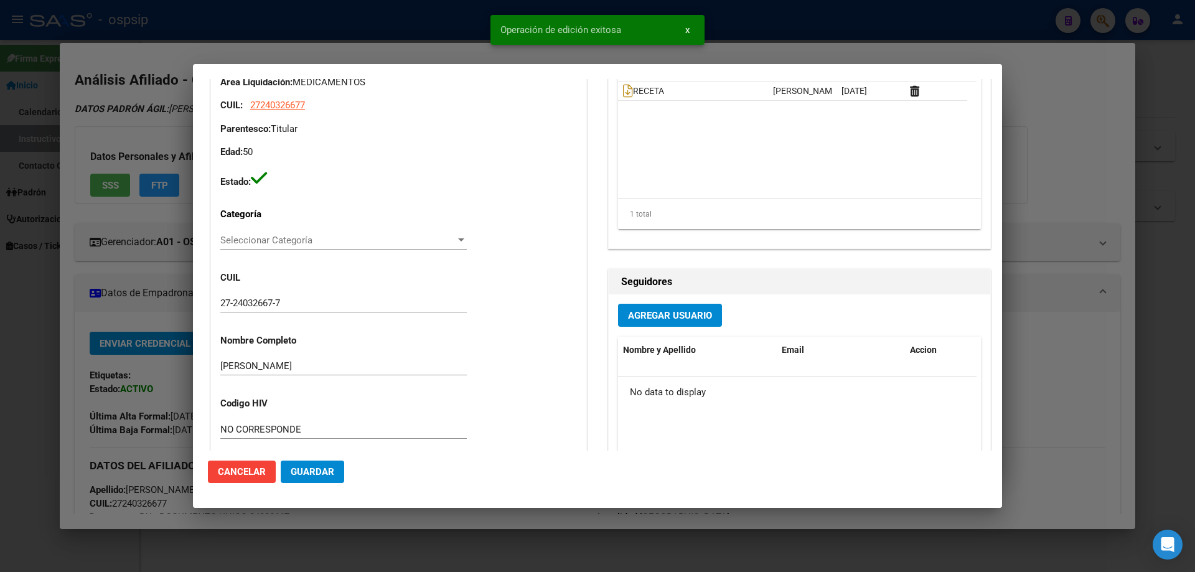
scroll to position [0, 0]
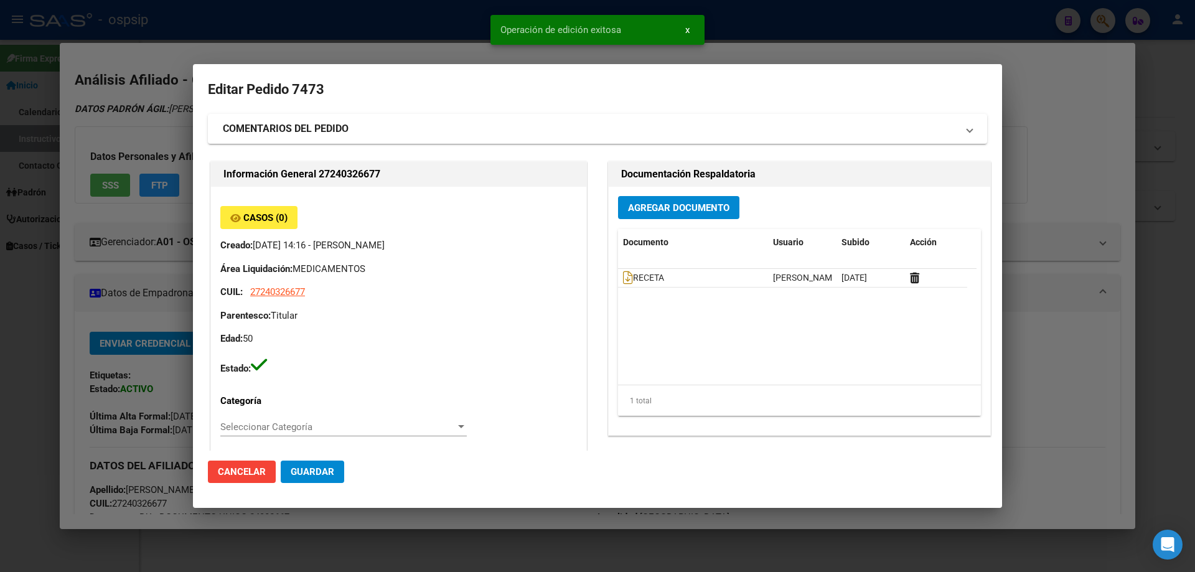
click at [337, 476] on button "Guardar" at bounding box center [312, 471] width 63 height 22
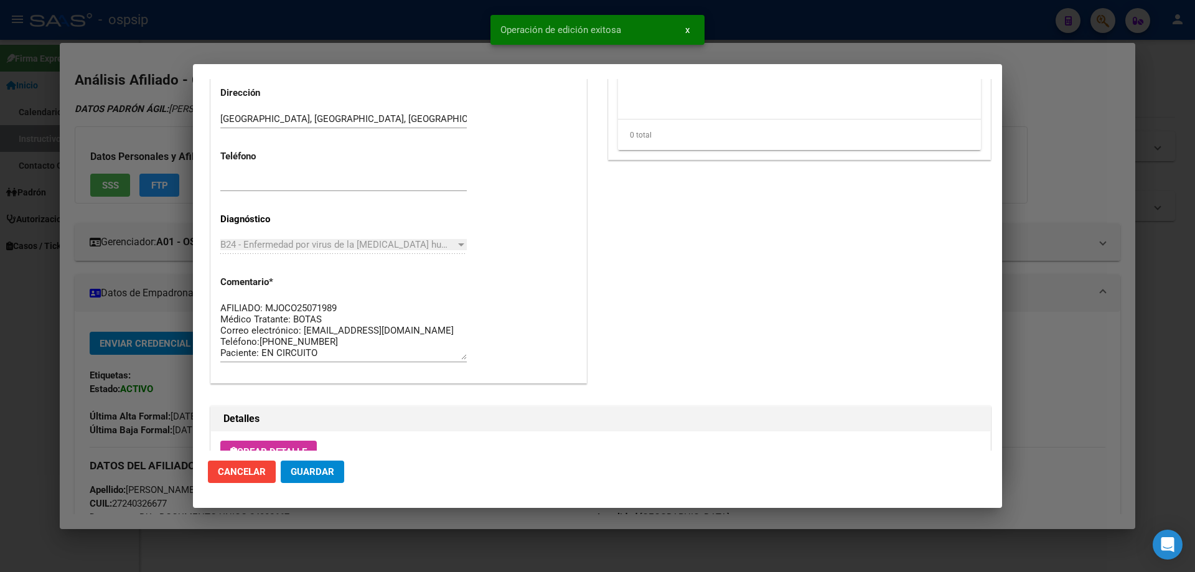
scroll to position [809, 0]
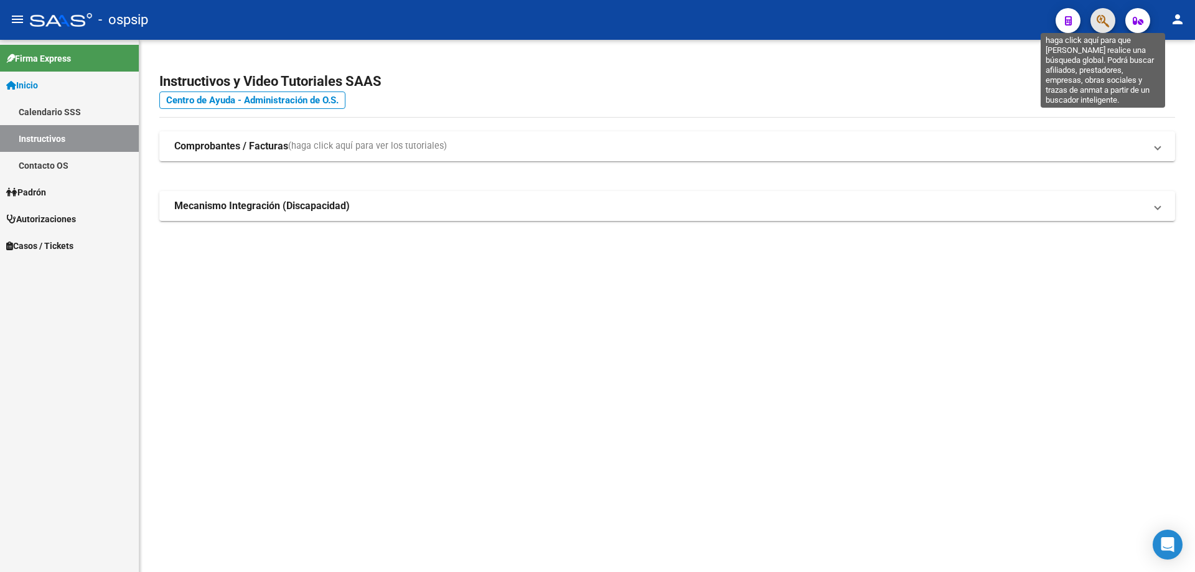
click at [1099, 27] on icon "button" at bounding box center [1102, 21] width 12 height 14
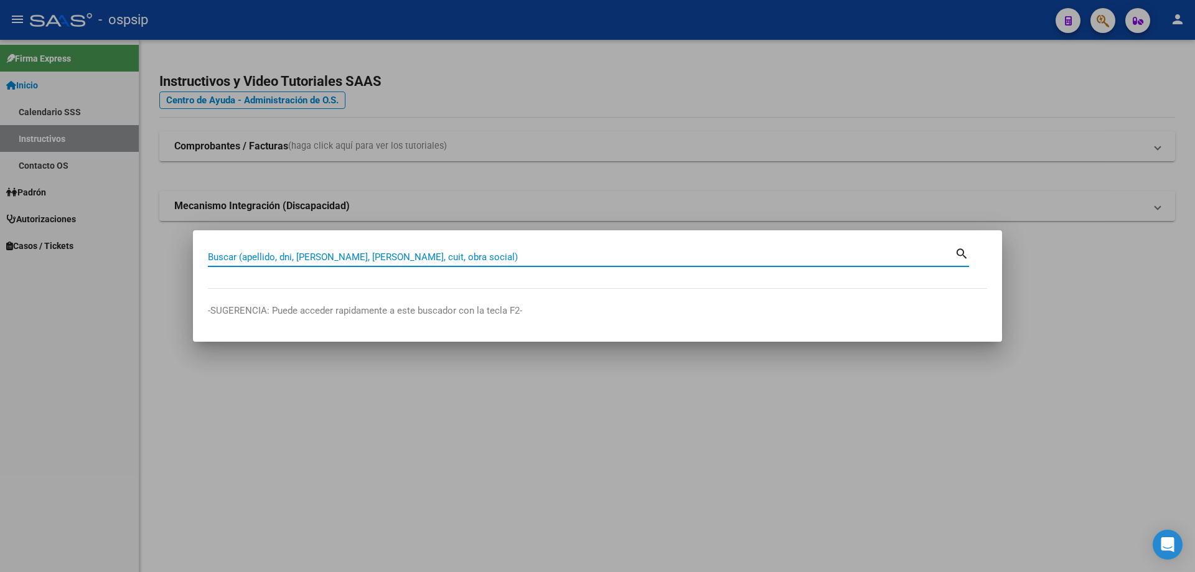
paste input "25438590"
type input "25438590"
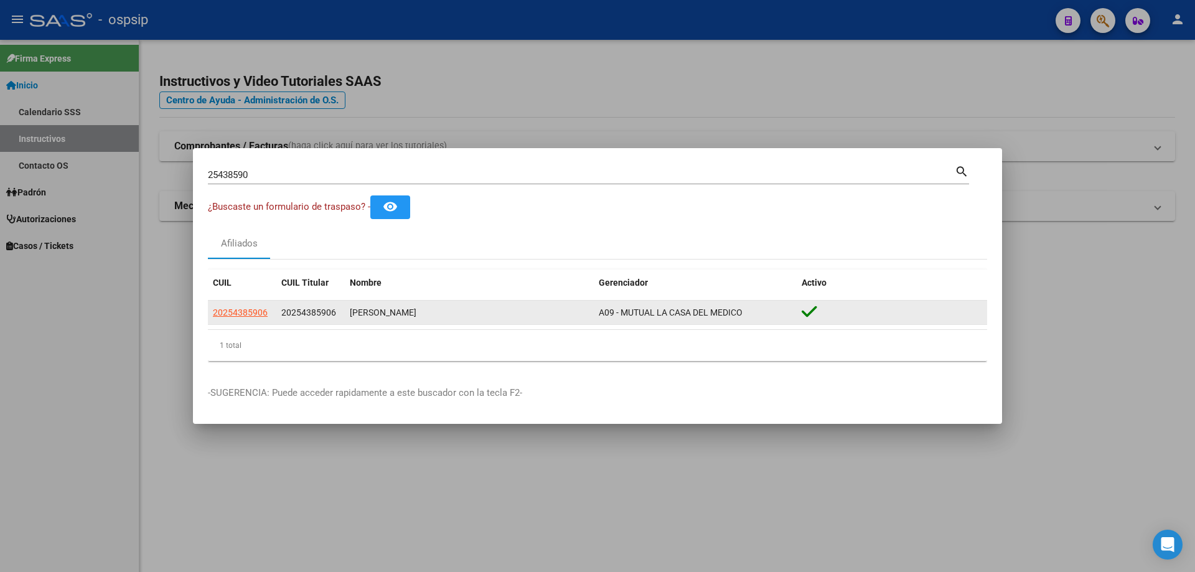
click at [238, 320] on datatable-body-cell "20254385906" at bounding box center [242, 313] width 68 height 24
click at [240, 310] on span "20254385906" at bounding box center [240, 312] width 55 height 10
type textarea "20254385906"
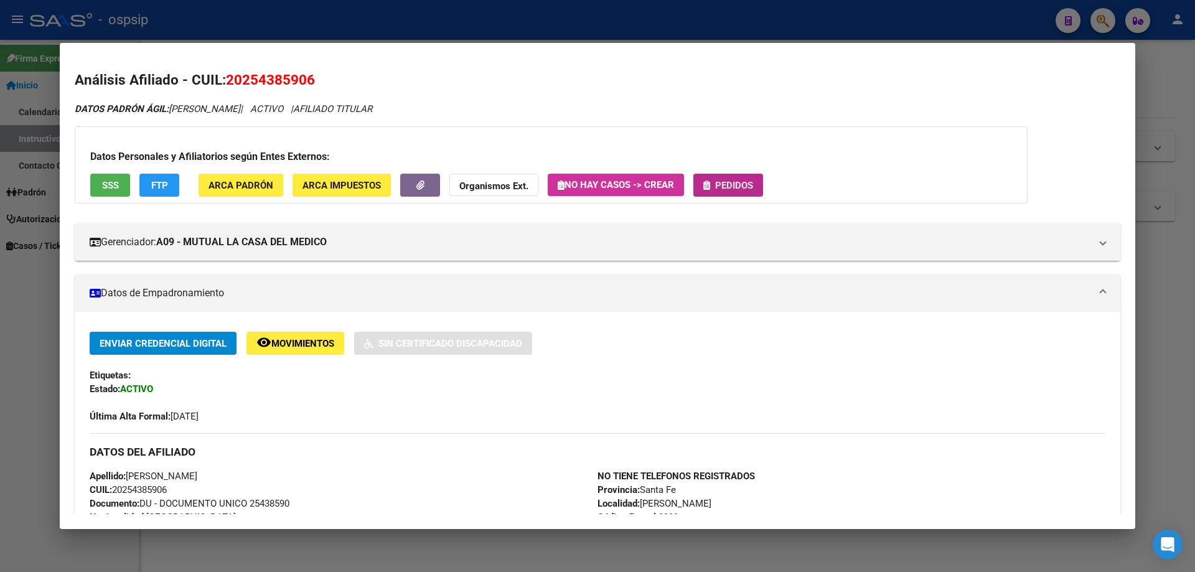
click at [734, 192] on button "Pedidos" at bounding box center [728, 185] width 70 height 23
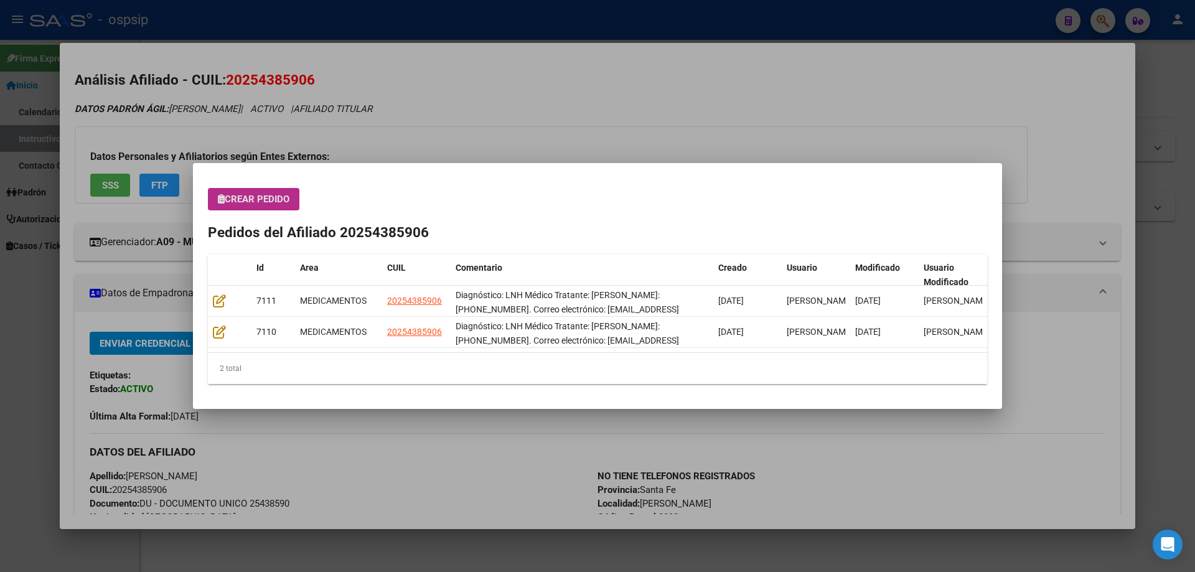
click at [246, 206] on button "Crear Pedido" at bounding box center [253, 199] width 91 height 22
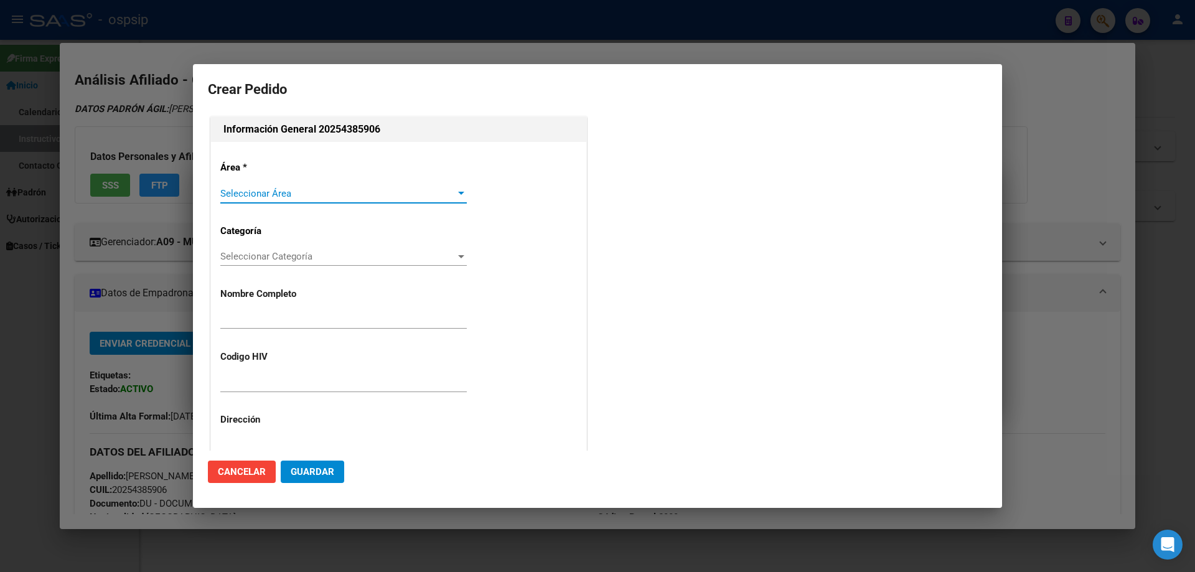
type input "GUSTAVO ARIEL SOSA"
type input "NO CORRESPONDE"
type input "SANTA FE, ROSARIO SUD, OV.LAGOS 2963, Piso: 1"
click at [312, 197] on span "Seleccionar Área" at bounding box center [337, 193] width 235 height 11
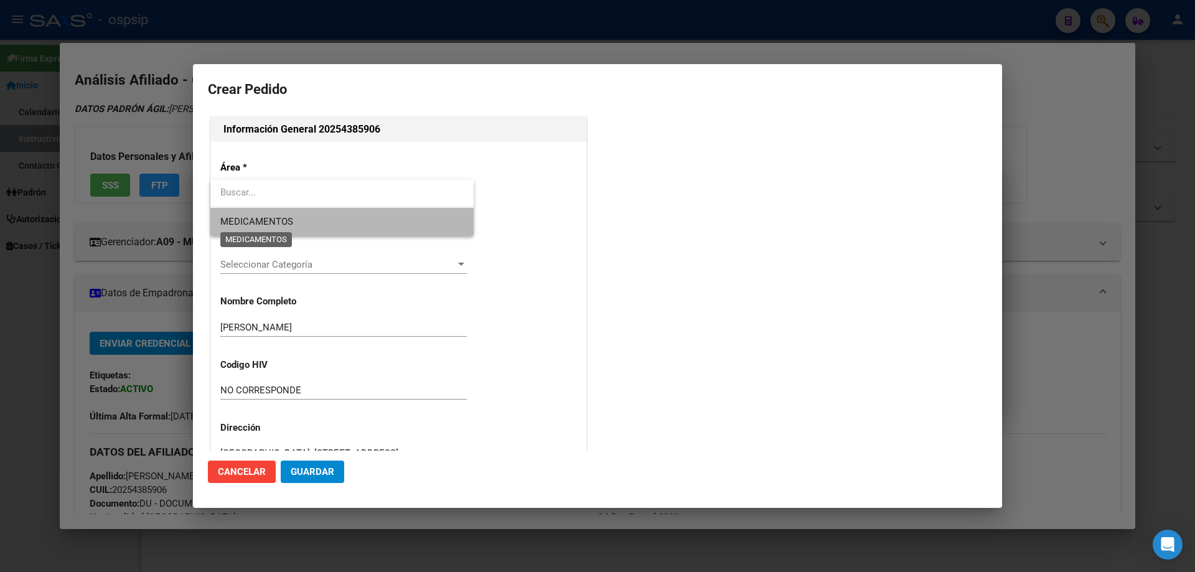
click at [284, 225] on span "MEDICAMENTOS" at bounding box center [256, 221] width 73 height 11
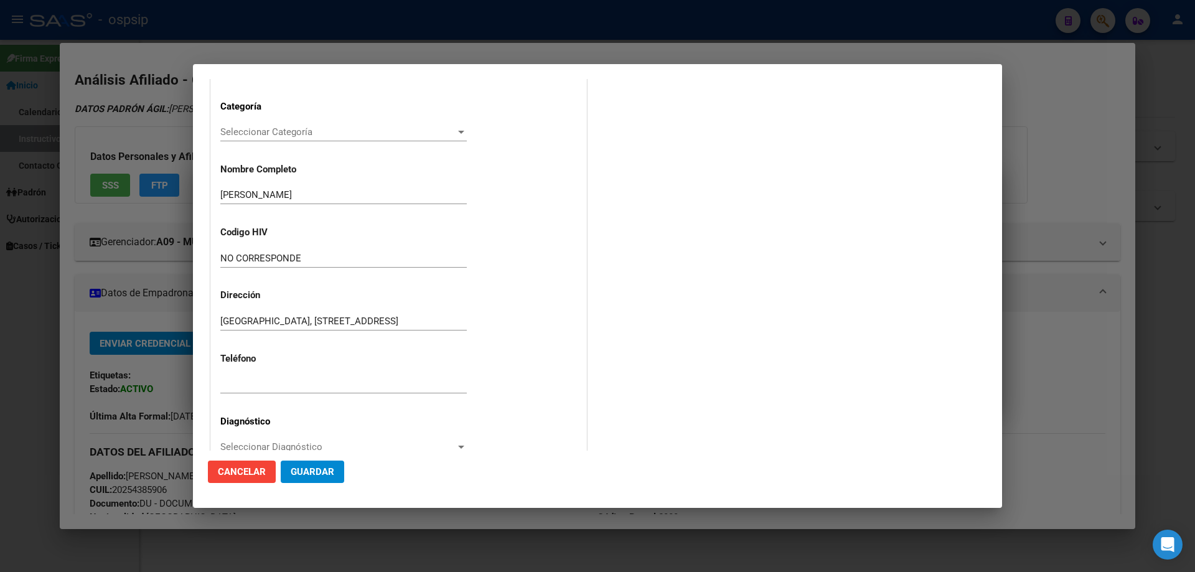
scroll to position [187, 0]
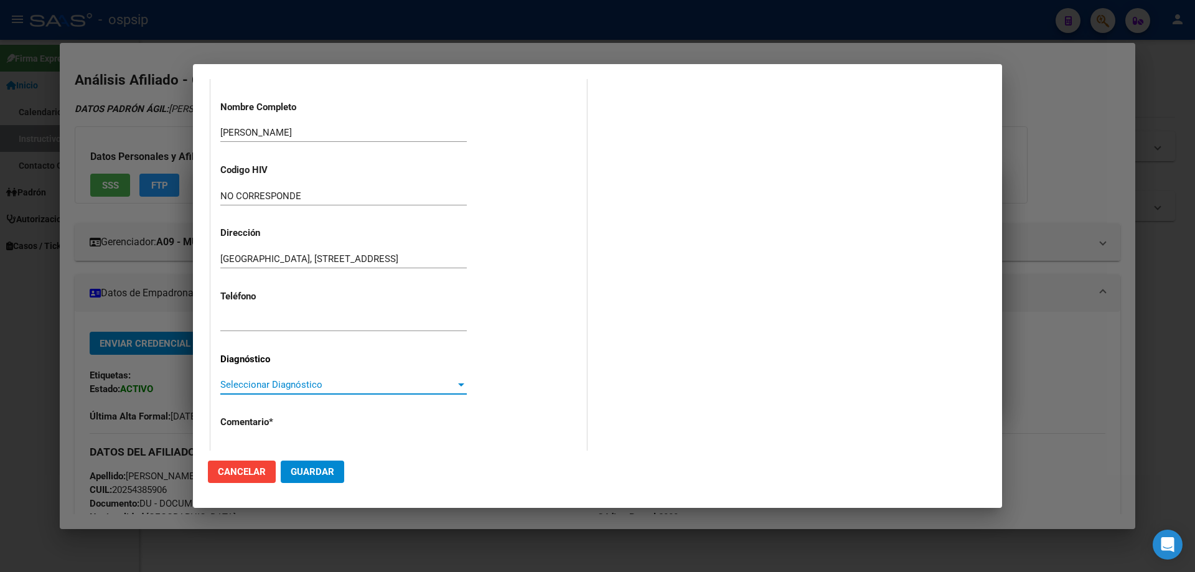
click at [241, 382] on span "Seleccionar Diagnóstico" at bounding box center [337, 384] width 235 height 11
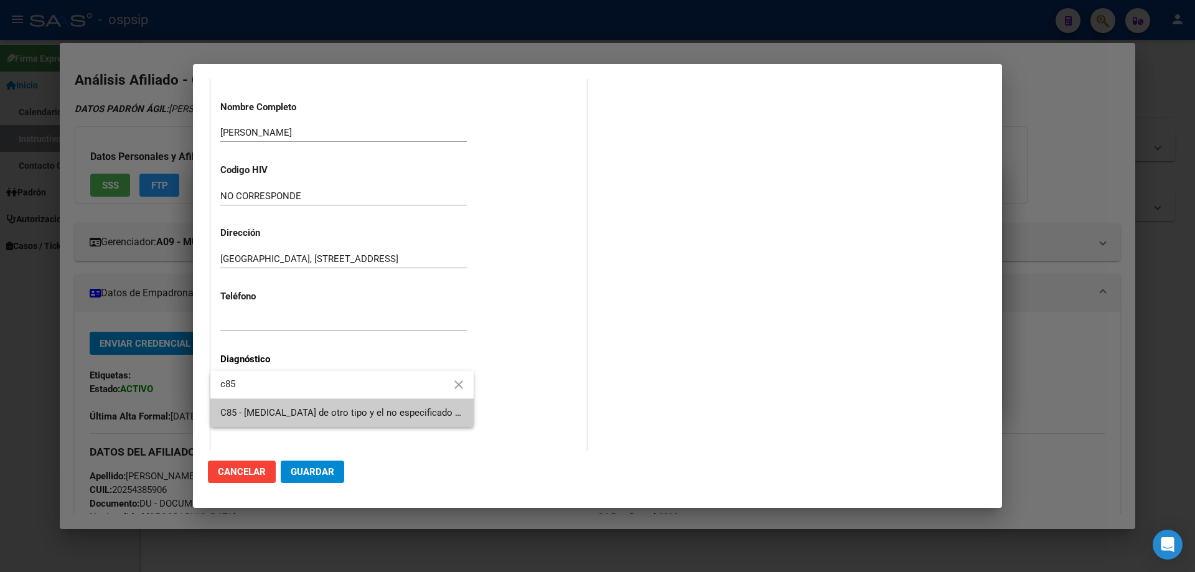
type input "c85"
click at [264, 418] on span "C85 - [MEDICAL_DATA] de otro tipo y el no especificado - Tumores malignos del t…" at bounding box center [341, 413] width 243 height 28
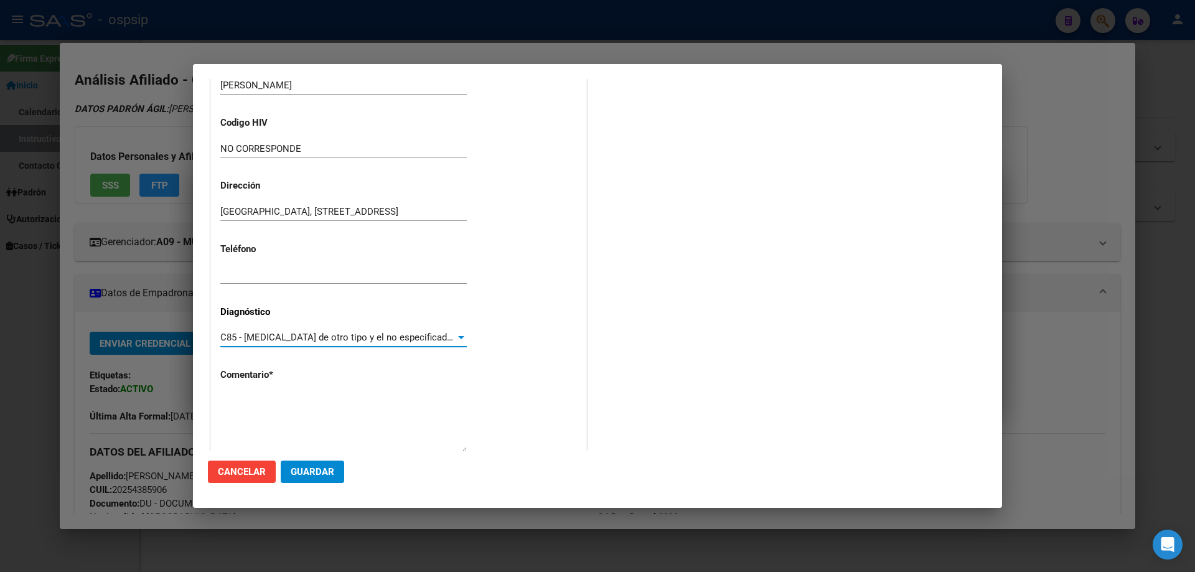
scroll to position [279, 0]
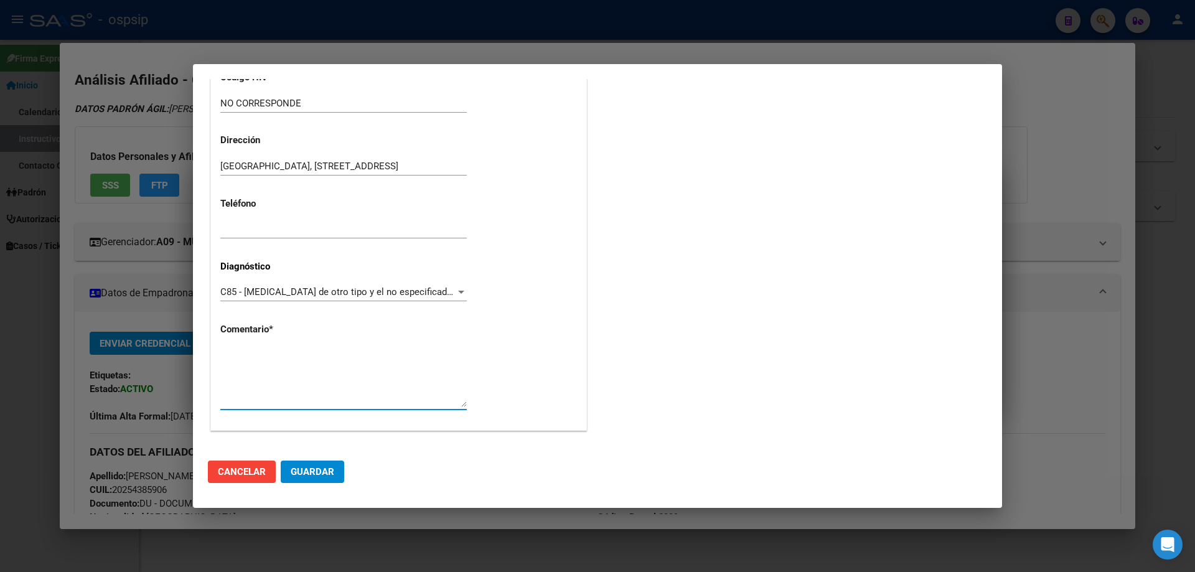
paste textarea "Diagnóstico: LNH Médico Tratante: ABRAMOVICH Teléfono: 03417772870. Correo elec…"
type textarea "Diagnóstico: LNH Médico Tratante: ABRAMOVICH Teléfono: 03417772870. Correo elec…"
click at [376, 402] on textarea "Diagnóstico: LNH Médico Tratante: ABRAMOVICH Teléfono: 03417772870. Correo elec…" at bounding box center [343, 377] width 246 height 58
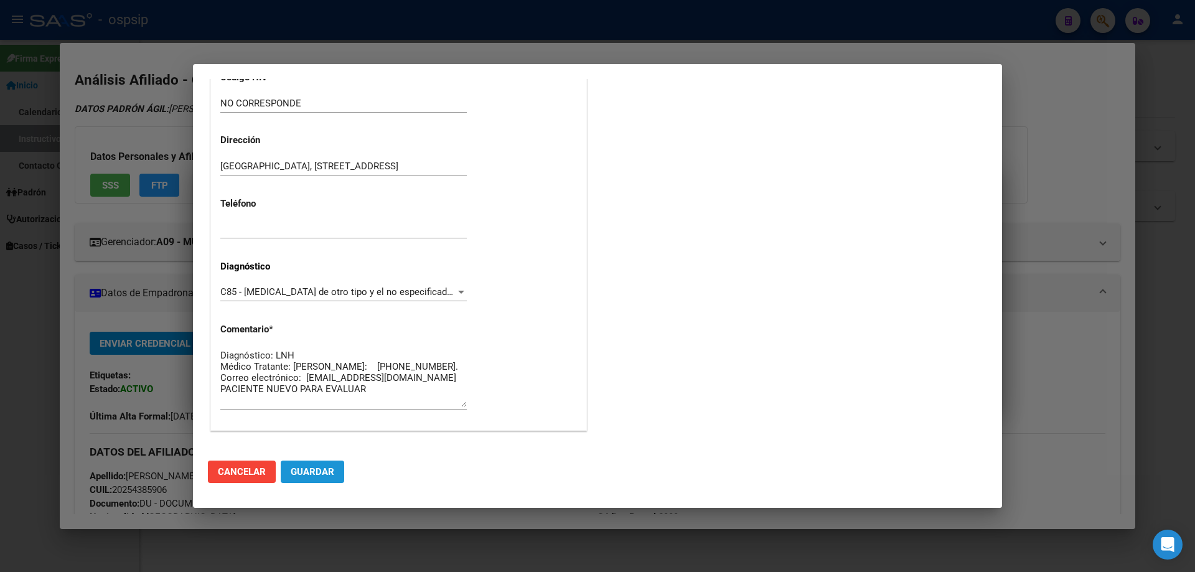
click at [317, 480] on button "Guardar" at bounding box center [312, 471] width 63 height 22
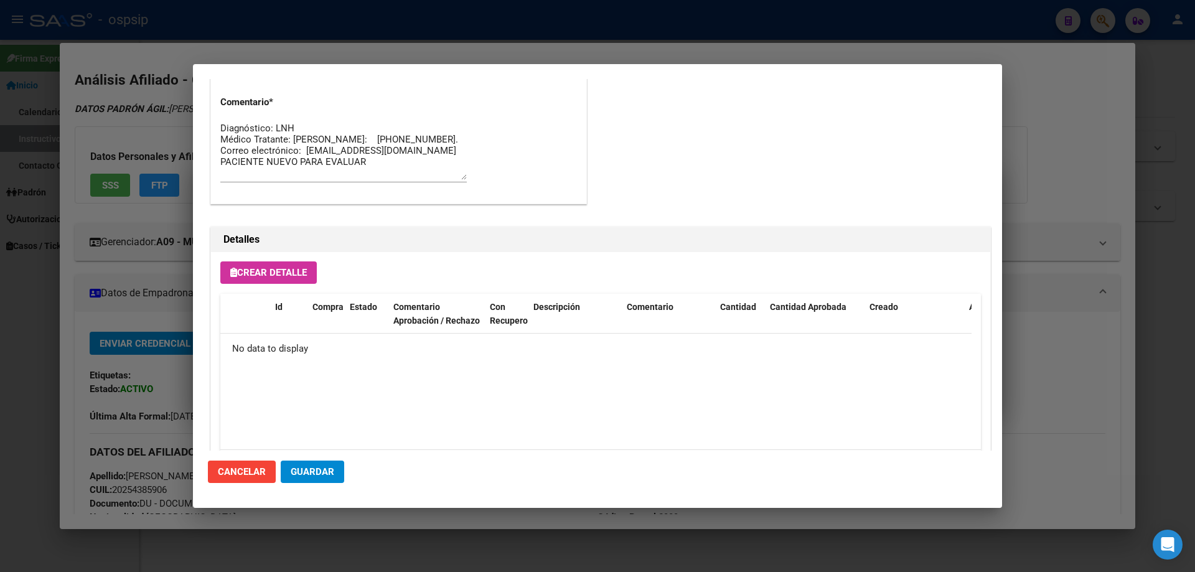
scroll to position [723, 0]
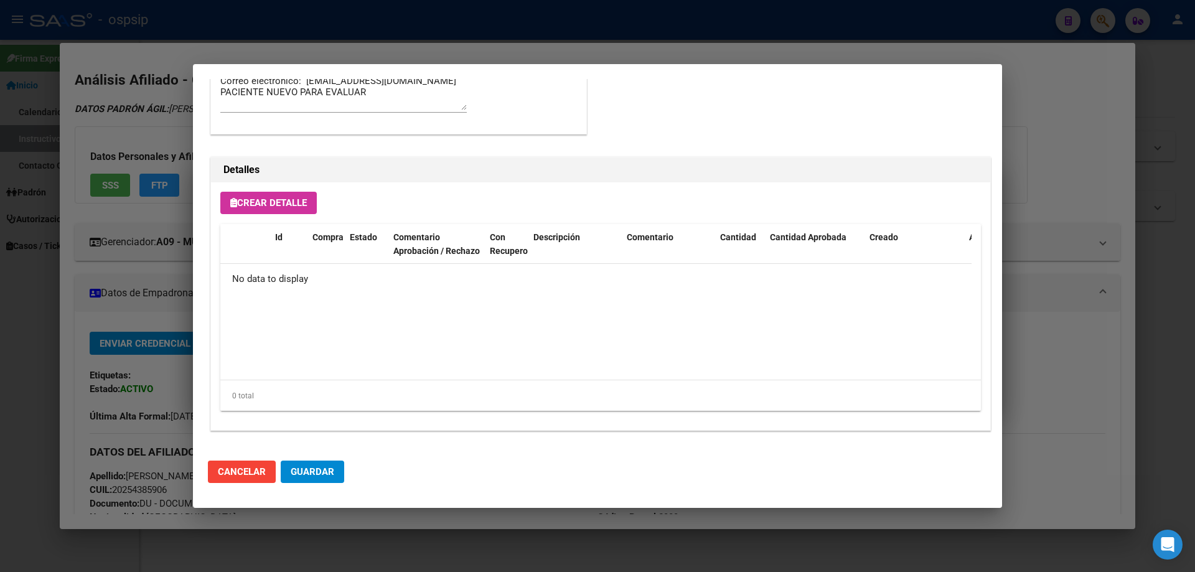
click at [277, 207] on span "Crear Detalle" at bounding box center [268, 202] width 77 height 11
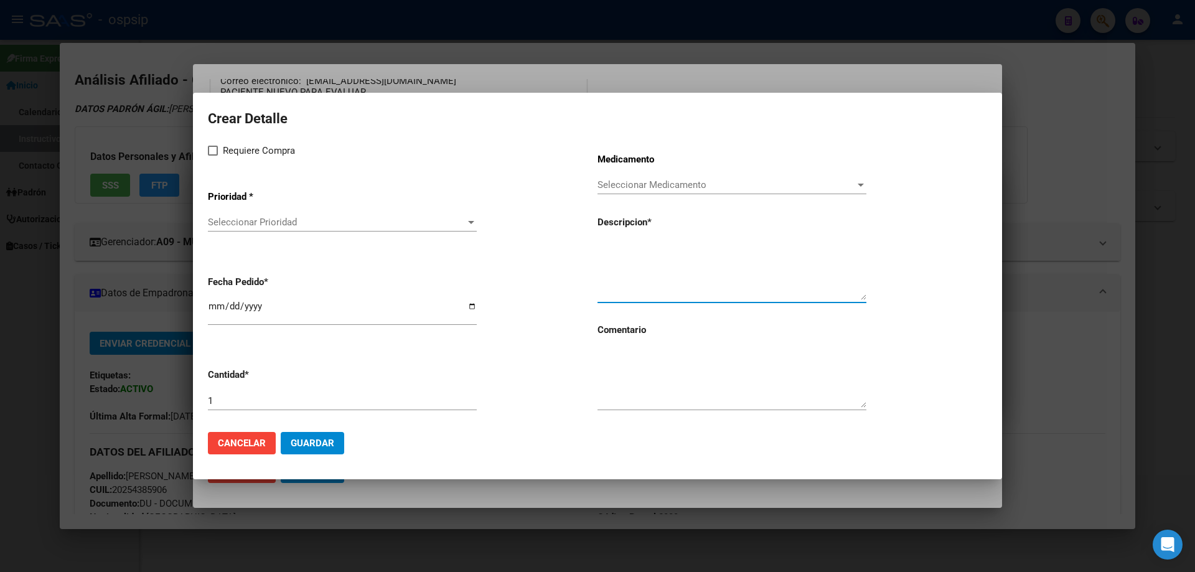
paste textarea "Filgastrim 300"
type textarea "Filgastrim 300"
click at [635, 391] on textarea at bounding box center [731, 378] width 269 height 58
click at [215, 150] on span at bounding box center [213, 151] width 10 height 10
click at [213, 156] on input "Requiere Compra" at bounding box center [212, 156] width 1 height 1
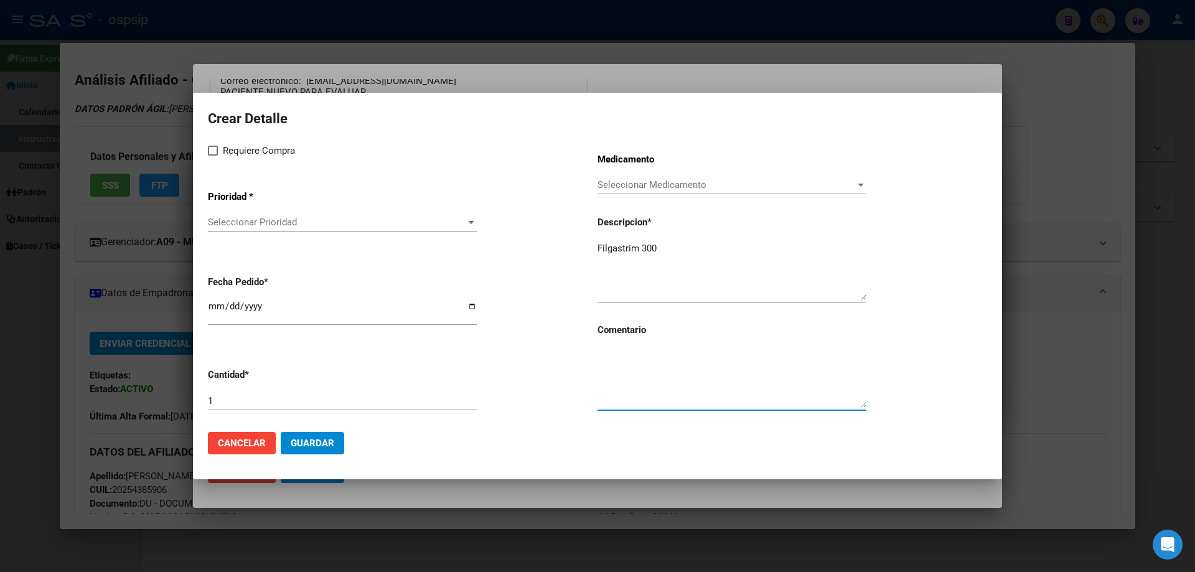
checkbox input "true"
click at [232, 222] on span "Seleccionar Prioridad" at bounding box center [337, 222] width 258 height 11
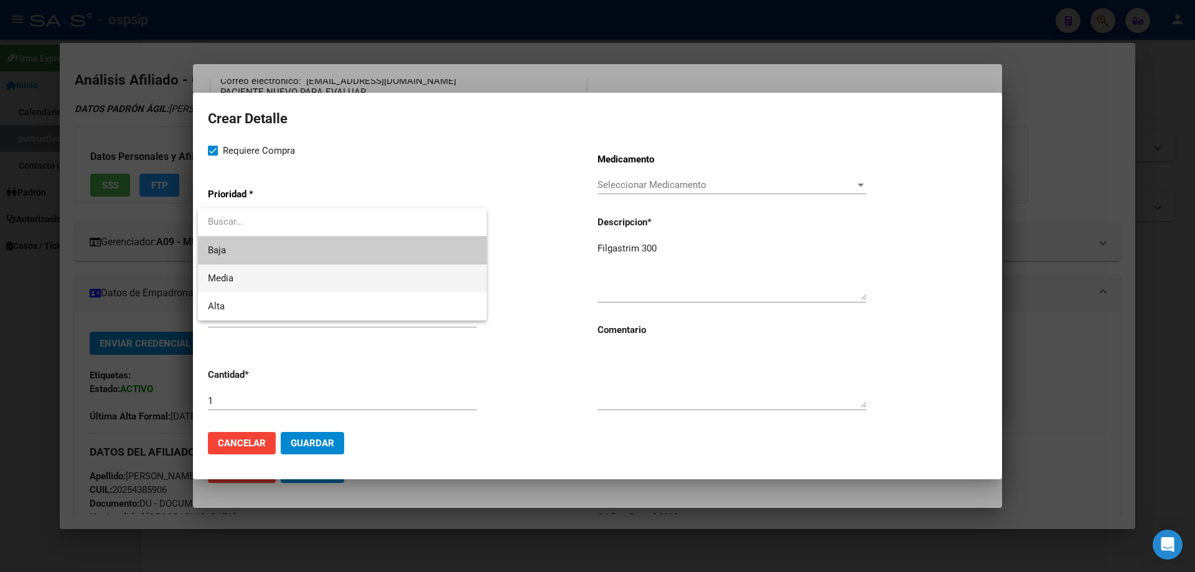
click at [235, 275] on span "Media" at bounding box center [342, 278] width 269 height 28
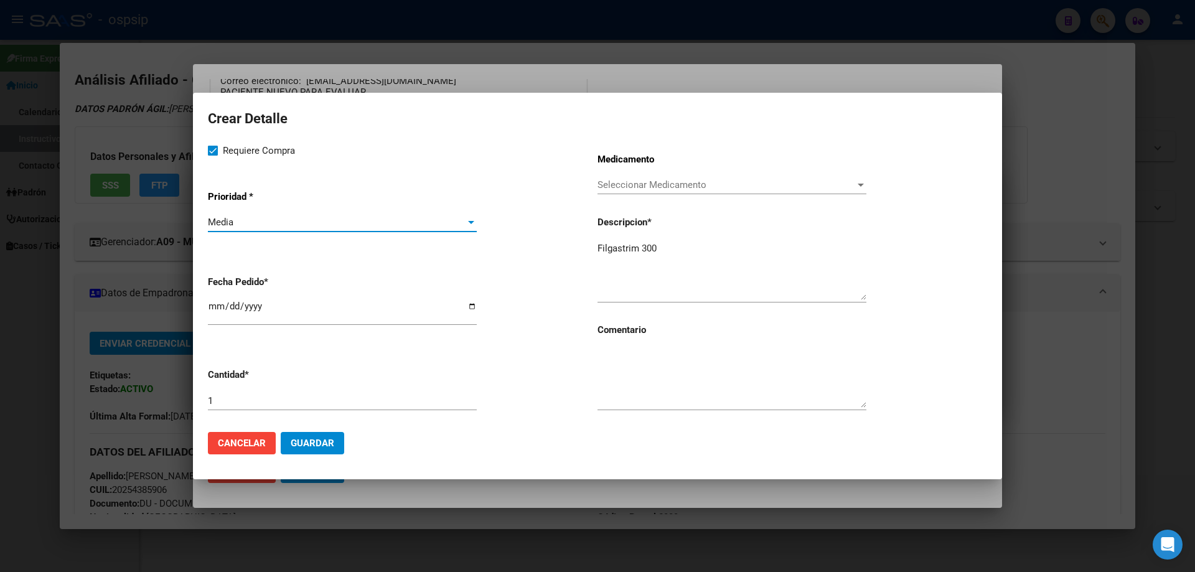
click at [209, 308] on input "[DATE]" at bounding box center [342, 311] width 269 height 20
type input "2025-10-07"
click at [673, 251] on textarea "Filgastrim 300" at bounding box center [731, 270] width 269 height 58
type textarea "Filgastrim 300 x 5"
click at [627, 362] on textarea at bounding box center [731, 378] width 269 height 58
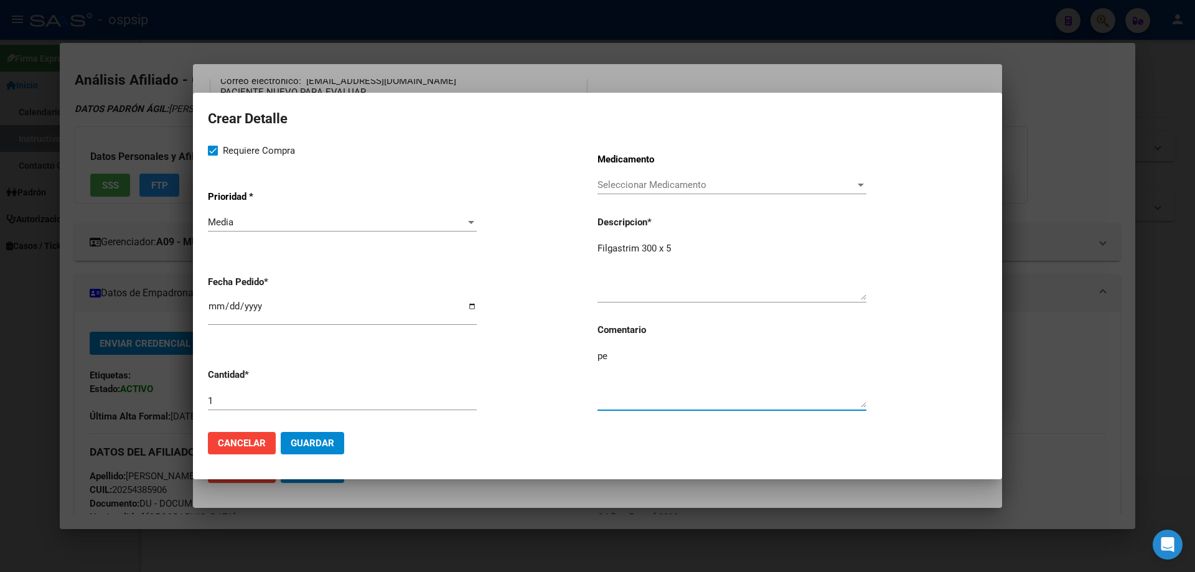
type textarea "p"
type textarea "PEDIDO URGENTE"
click at [259, 396] on input "1" at bounding box center [342, 400] width 269 height 11
click at [312, 444] on span "Guardar" at bounding box center [313, 442] width 44 height 11
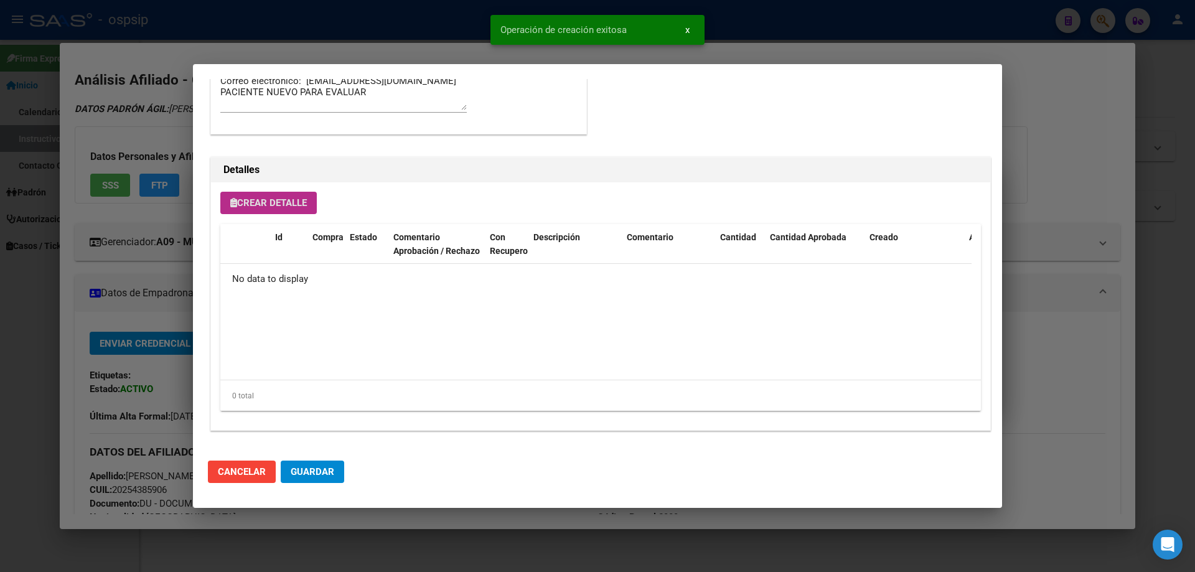
scroll to position [746, 0]
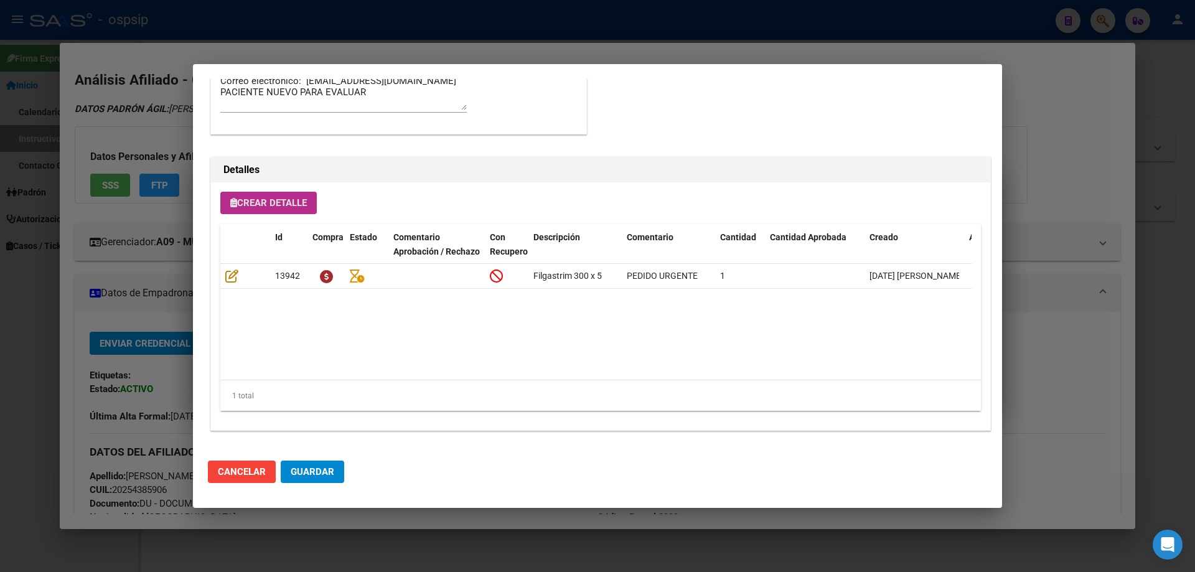
click at [281, 195] on button "Crear Detalle" at bounding box center [268, 203] width 96 height 22
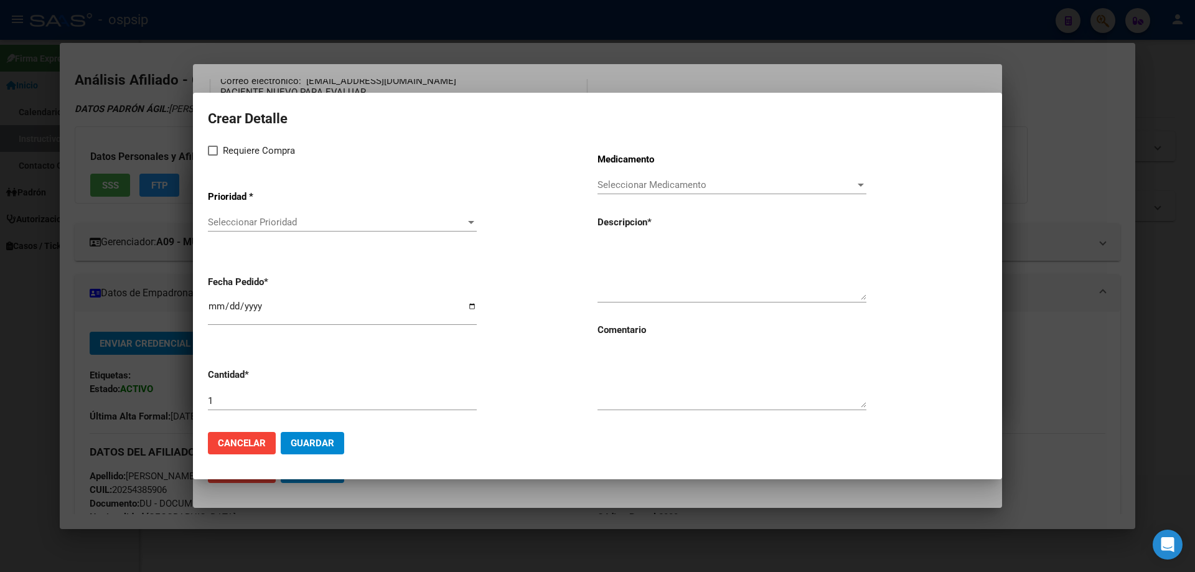
click at [210, 156] on label "Requiere Compra" at bounding box center [251, 150] width 87 height 15
click at [212, 156] on input "Requiere Compra" at bounding box center [212, 156] width 1 height 1
checkbox input "true"
click at [236, 223] on span "Seleccionar Prioridad" at bounding box center [337, 222] width 258 height 11
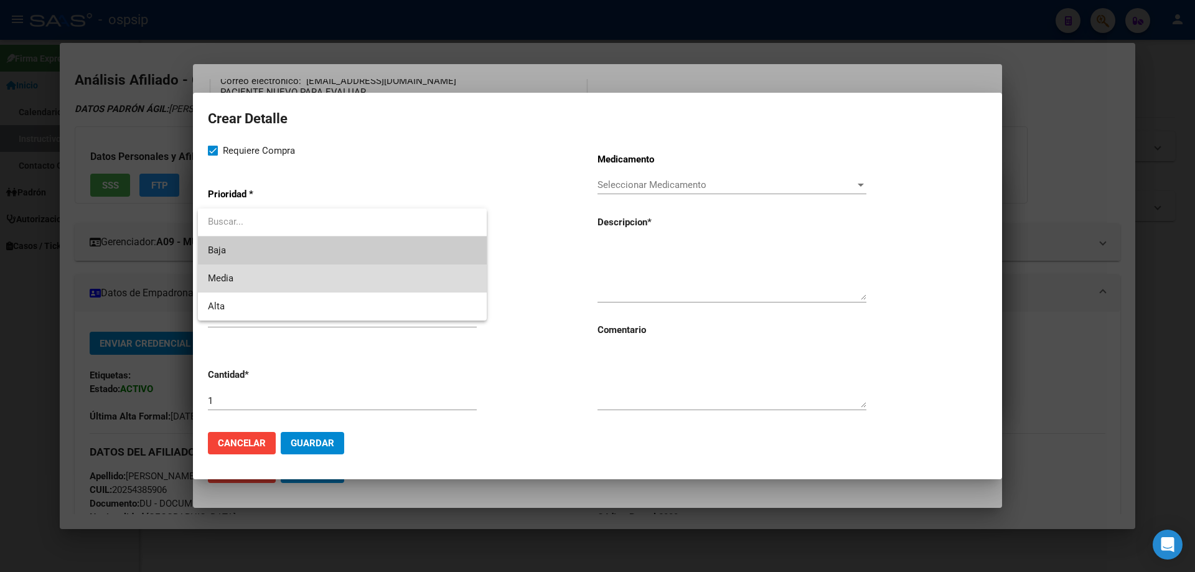
click at [236, 282] on span "Media" at bounding box center [342, 278] width 269 height 28
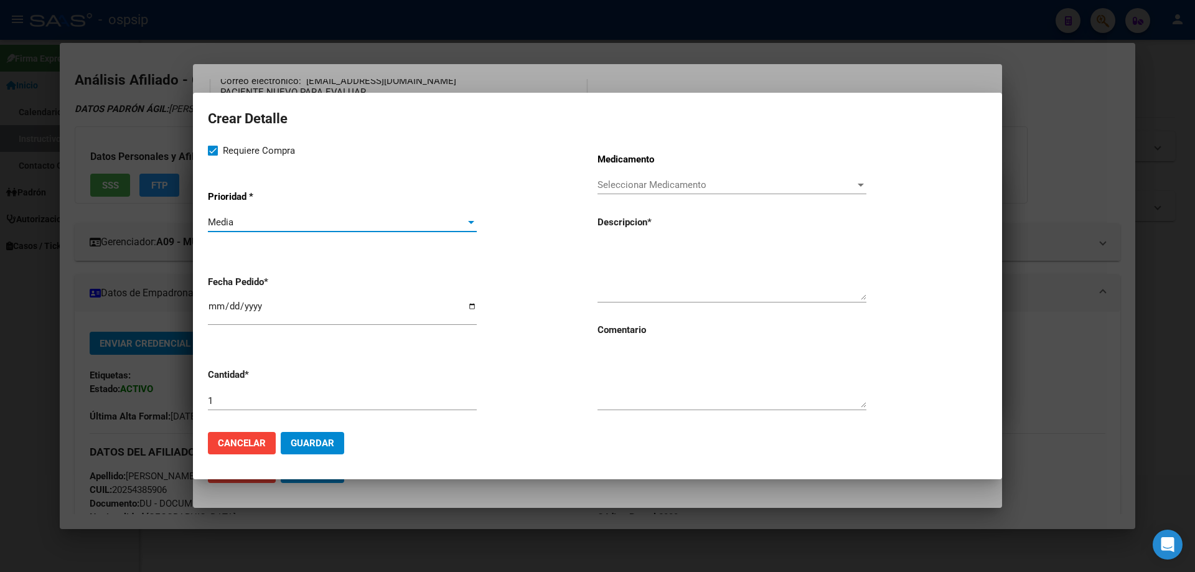
click at [213, 312] on input "[DATE]" at bounding box center [342, 311] width 269 height 20
type input "2025-10-07"
paste textarea "Filgastrim 300"
type textarea "Filgastrim 300 X1"
click at [314, 396] on input "1" at bounding box center [342, 400] width 269 height 11
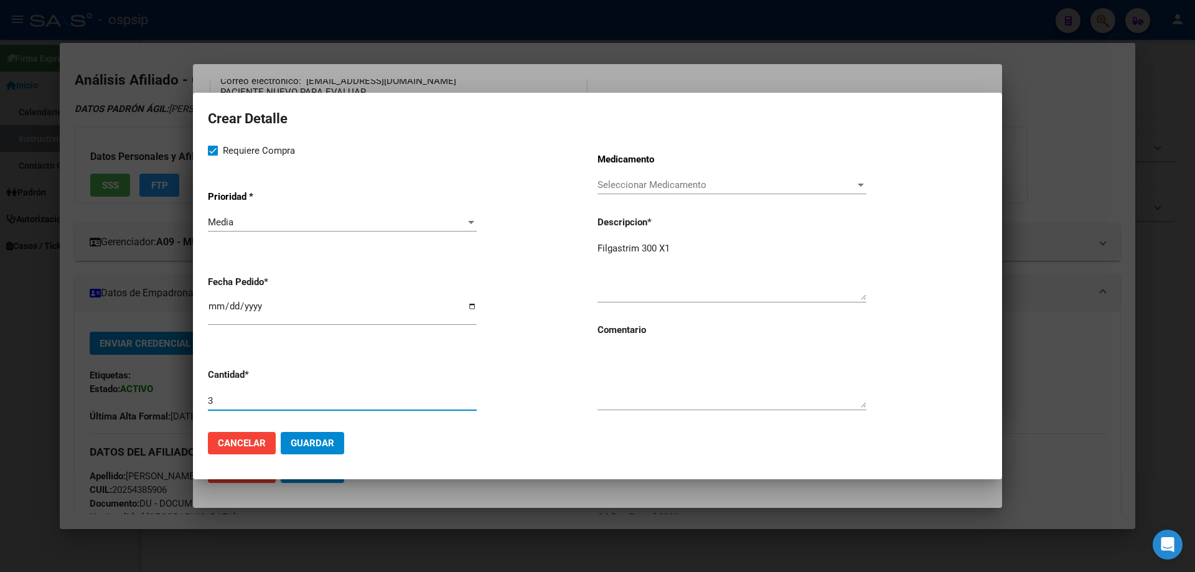
type input "3"
click at [635, 357] on textarea at bounding box center [731, 378] width 269 height 58
type textarea "PEDIDO URGENTE"
click at [321, 446] on span "Guardar" at bounding box center [313, 442] width 44 height 11
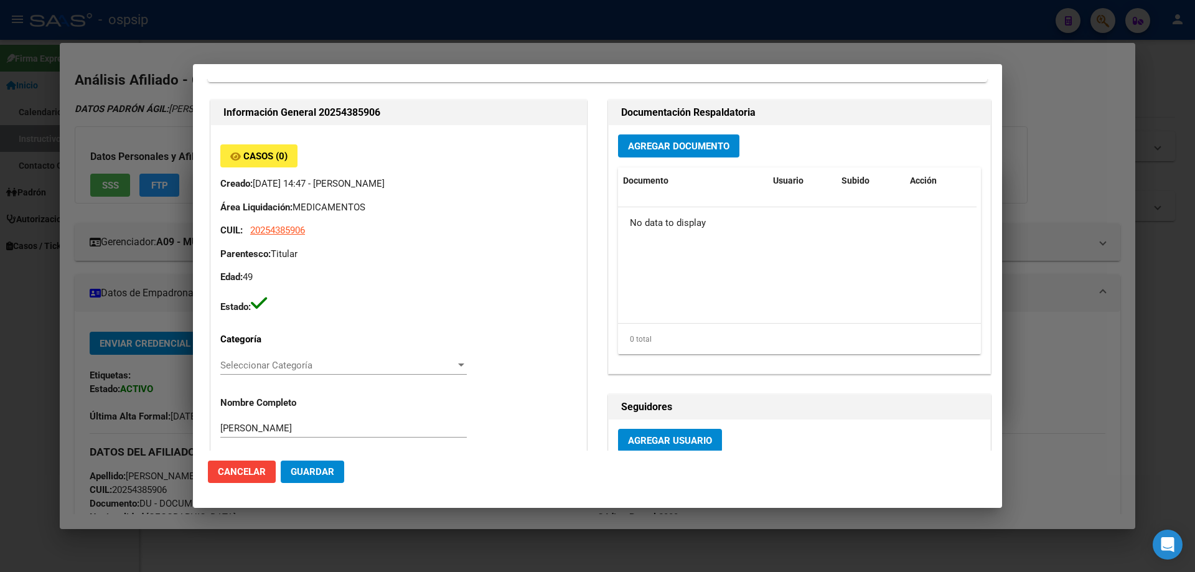
scroll to position [0, 0]
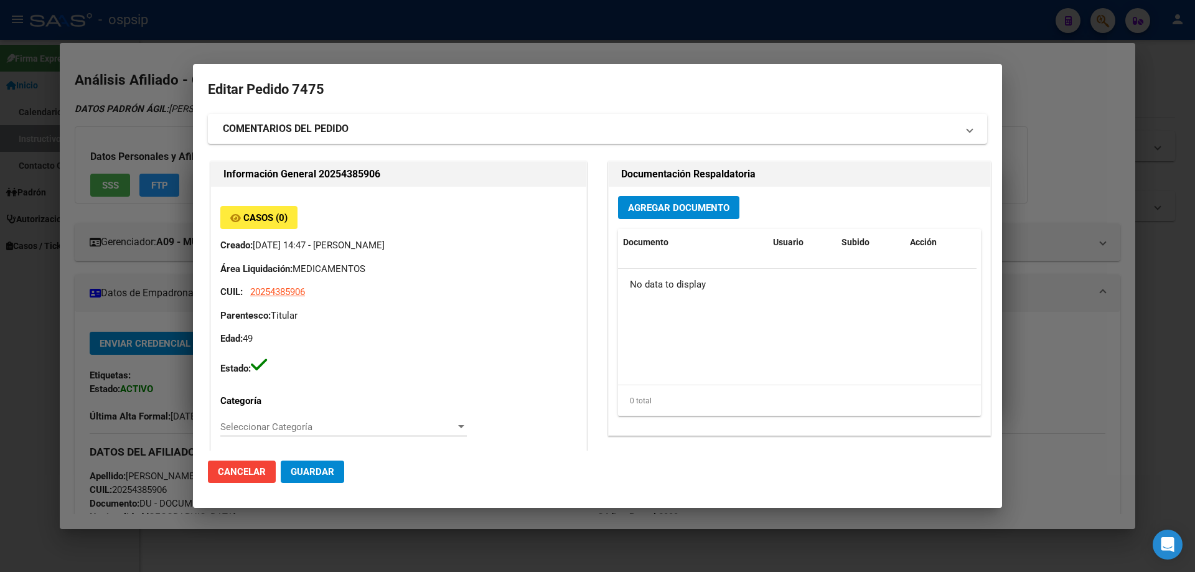
click at [655, 213] on span "Agregar Documento" at bounding box center [678, 207] width 101 height 11
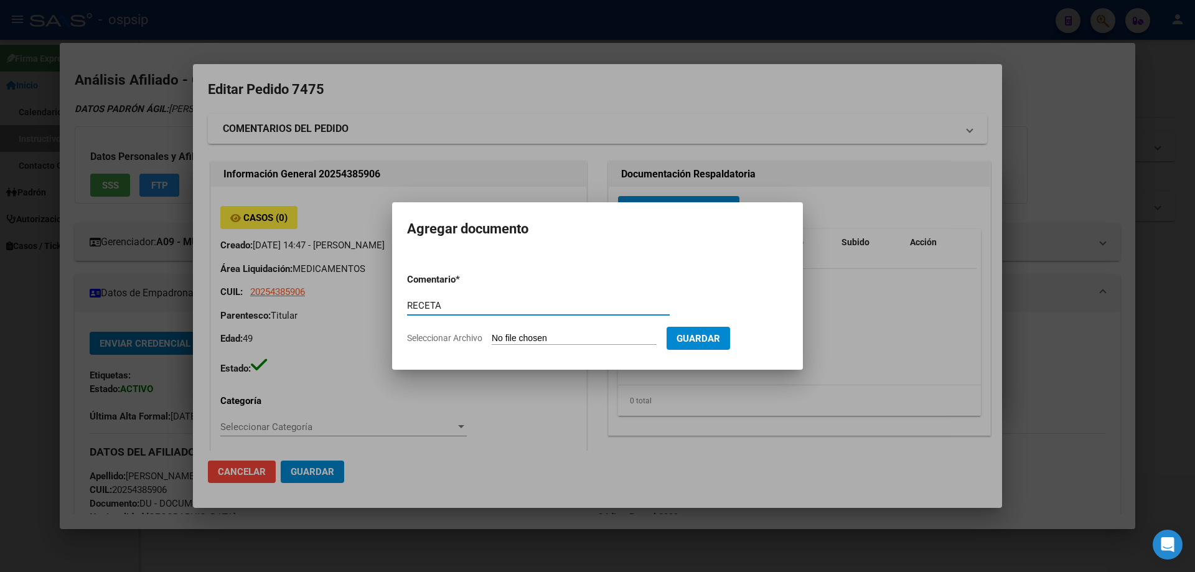
type input "RECETA"
click at [518, 335] on input "Seleccionar Archivo" at bounding box center [574, 339] width 165 height 12
type input "C:\fakepath\gmail_images20251009_064941 (1).png"
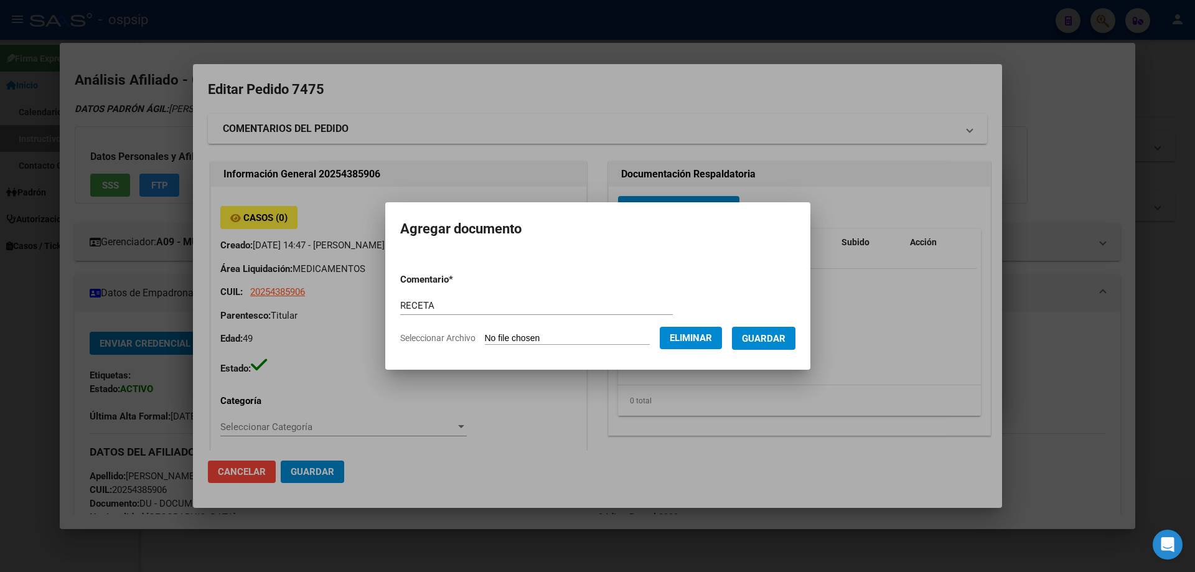
click at [780, 341] on span "Guardar" at bounding box center [764, 338] width 44 height 11
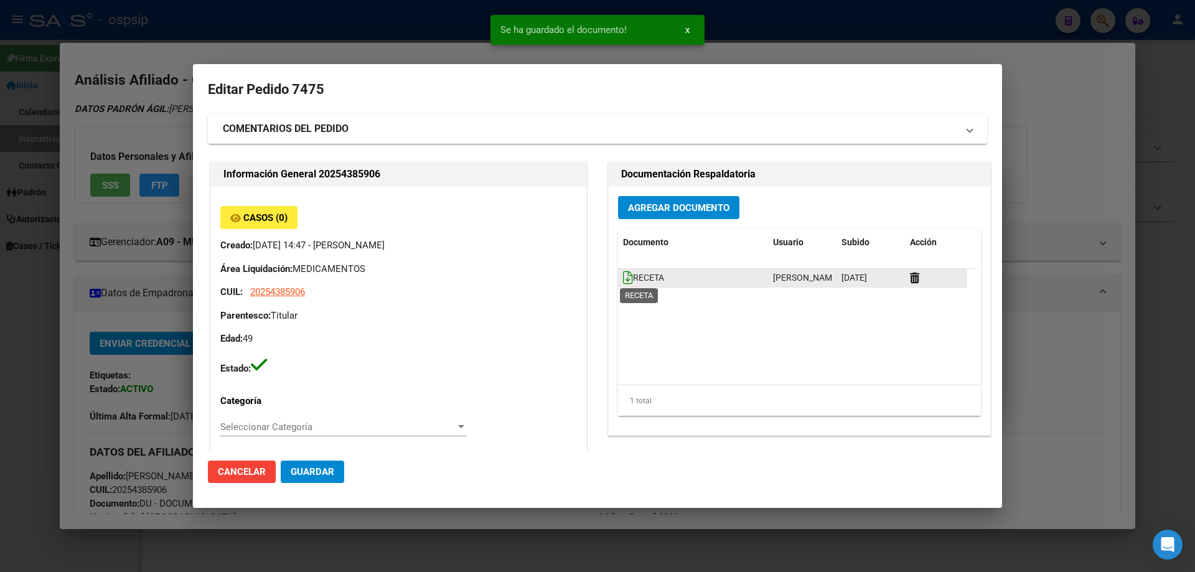
click at [623, 280] on icon at bounding box center [628, 278] width 10 height 14
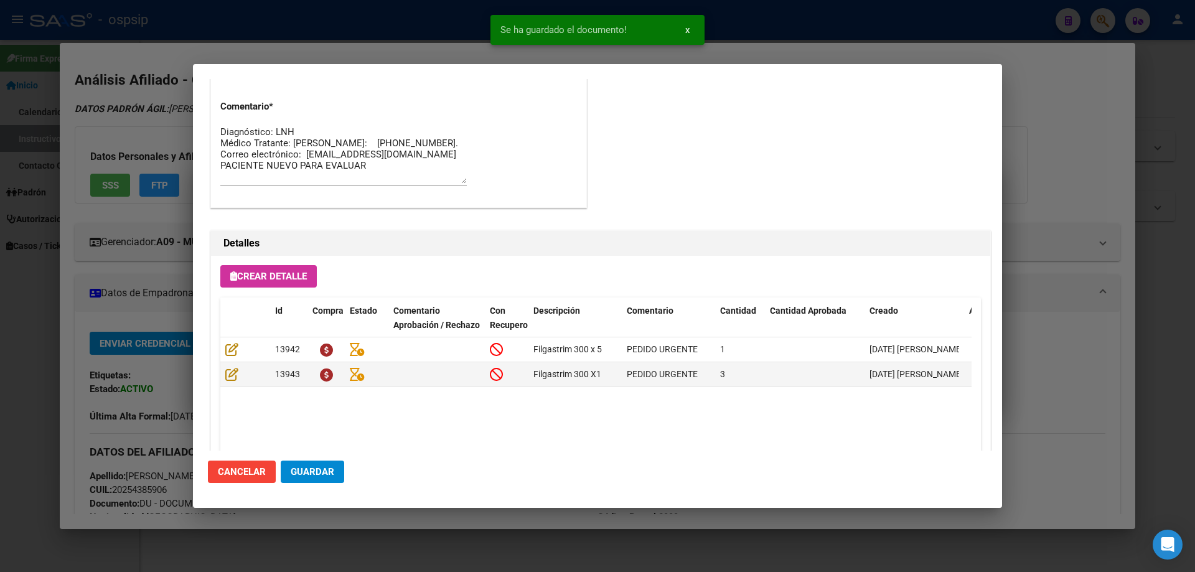
scroll to position [746, 0]
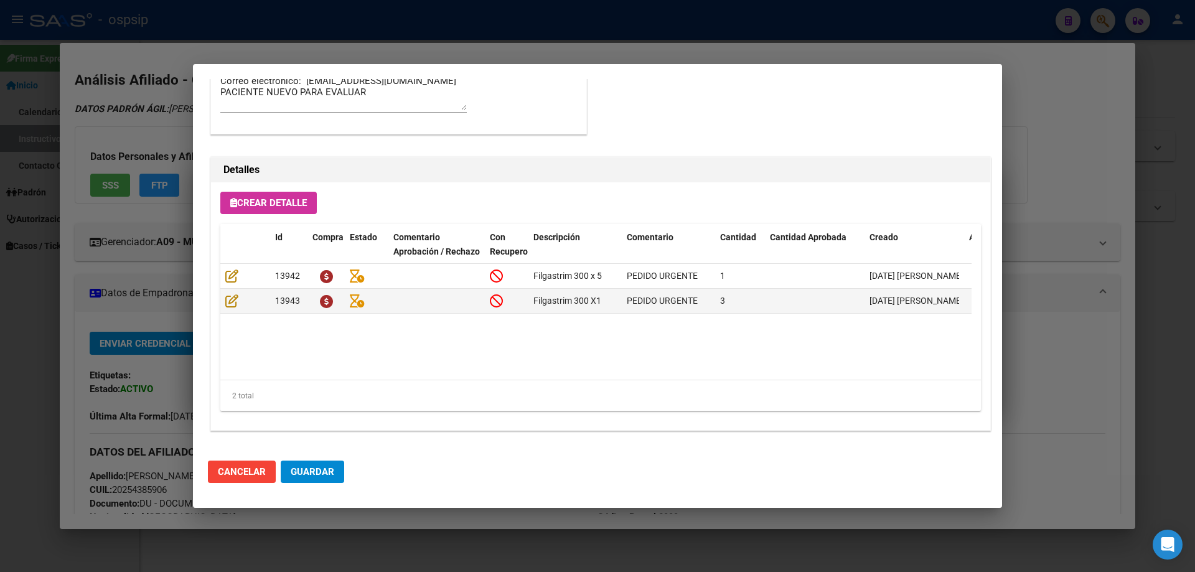
click at [330, 472] on span "Guardar" at bounding box center [313, 471] width 44 height 11
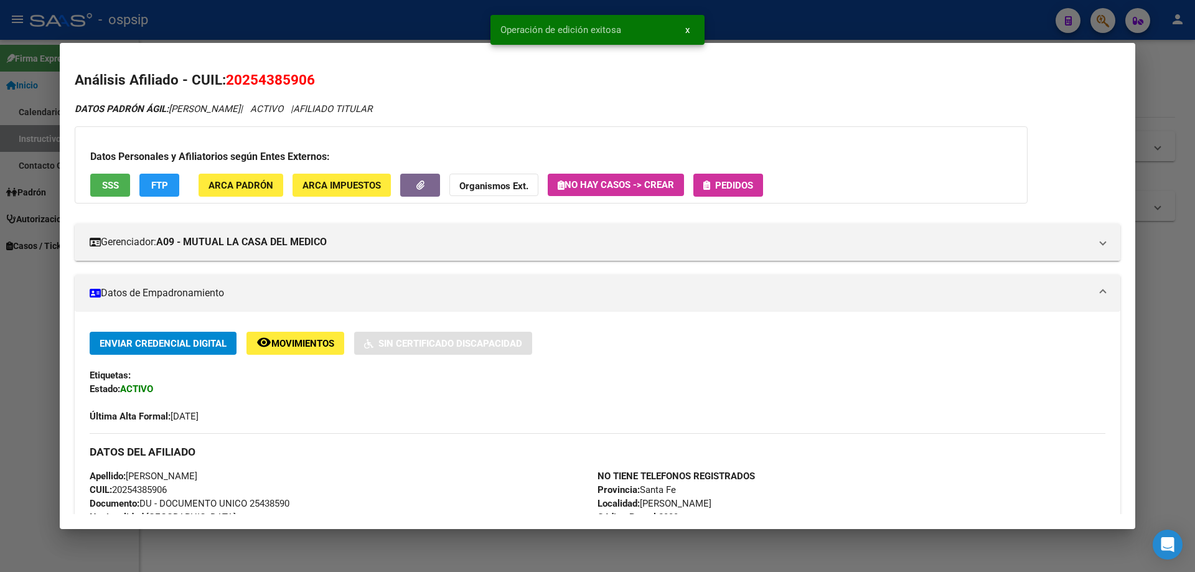
click at [703, 195] on button "Pedidos" at bounding box center [728, 185] width 70 height 23
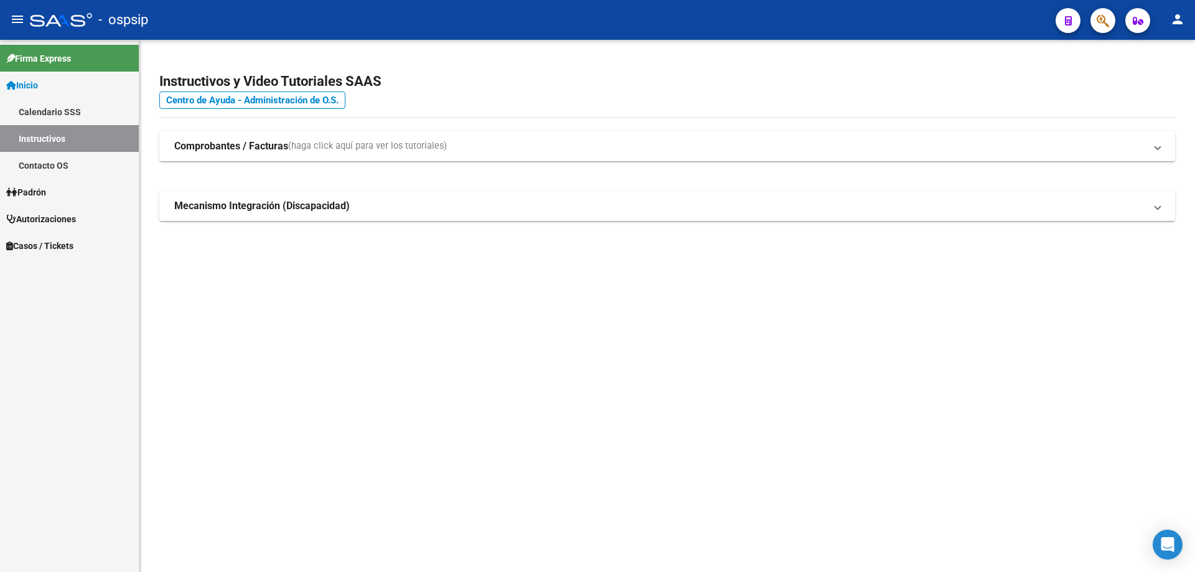
click at [1114, 18] on button "button" at bounding box center [1102, 20] width 25 height 25
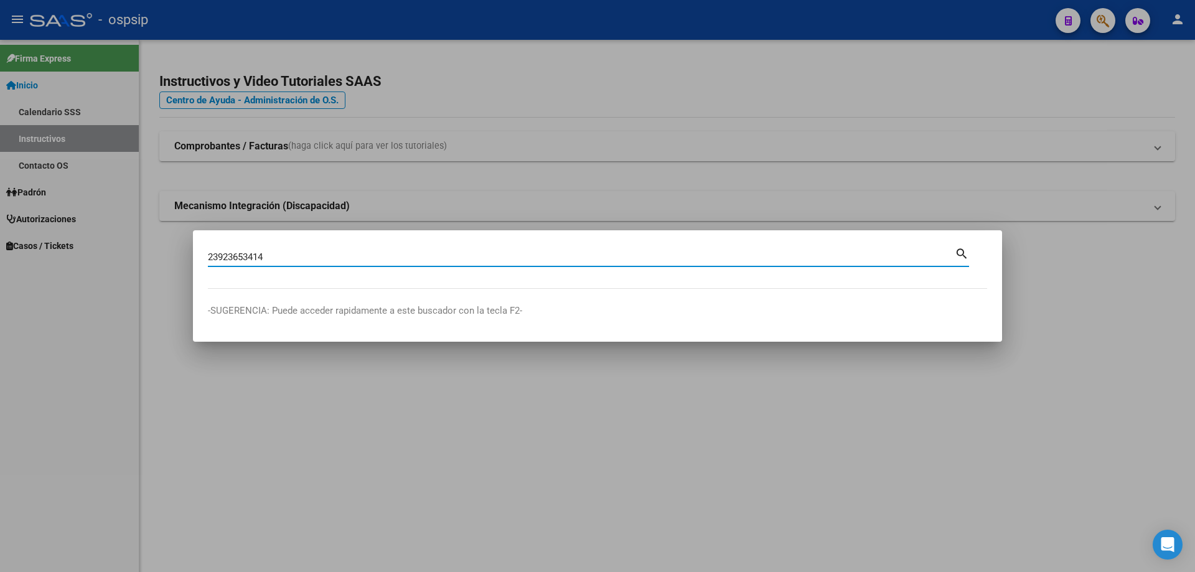
type input "23923653414"
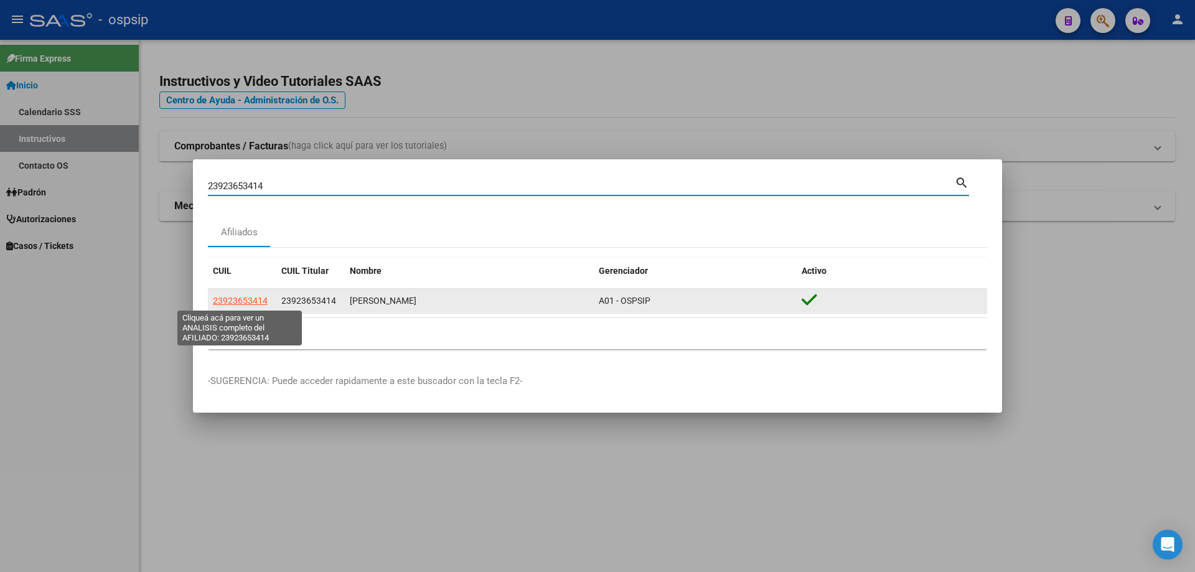
click at [259, 299] on span "23923653414" at bounding box center [240, 301] width 55 height 10
type textarea "23923653414"
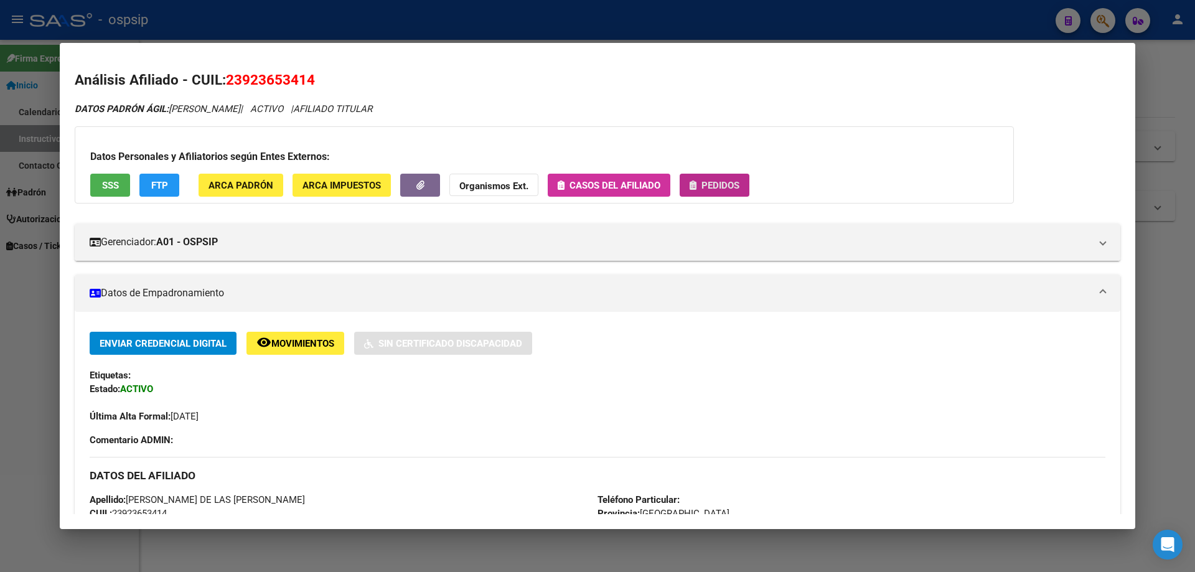
click at [716, 181] on span "Pedidos" at bounding box center [720, 185] width 38 height 11
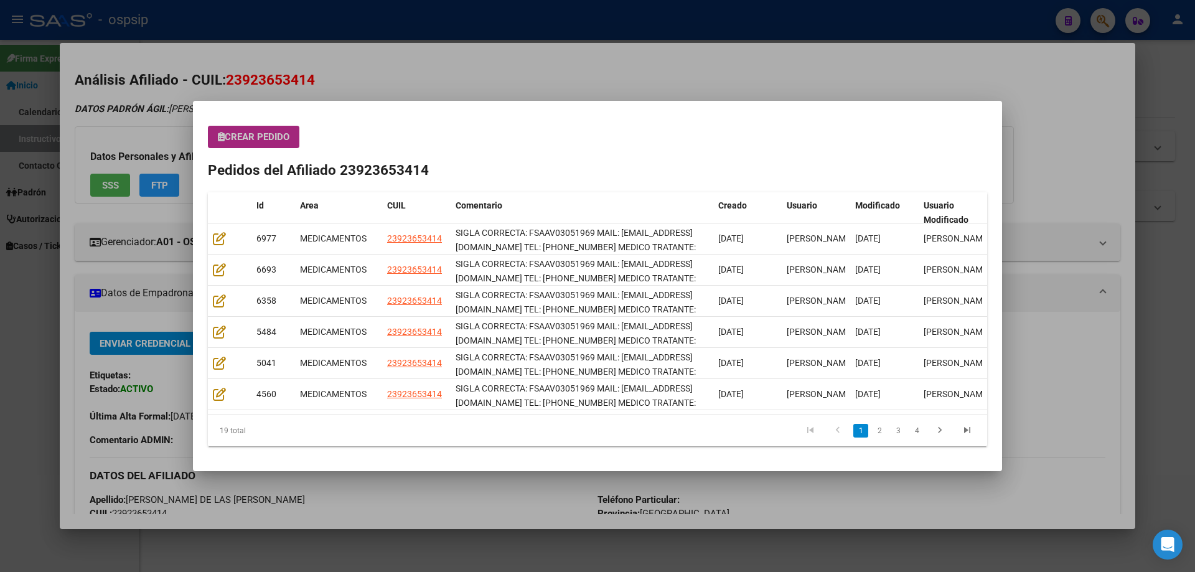
click at [280, 131] on span "Crear Pedido" at bounding box center [254, 136] width 72 height 11
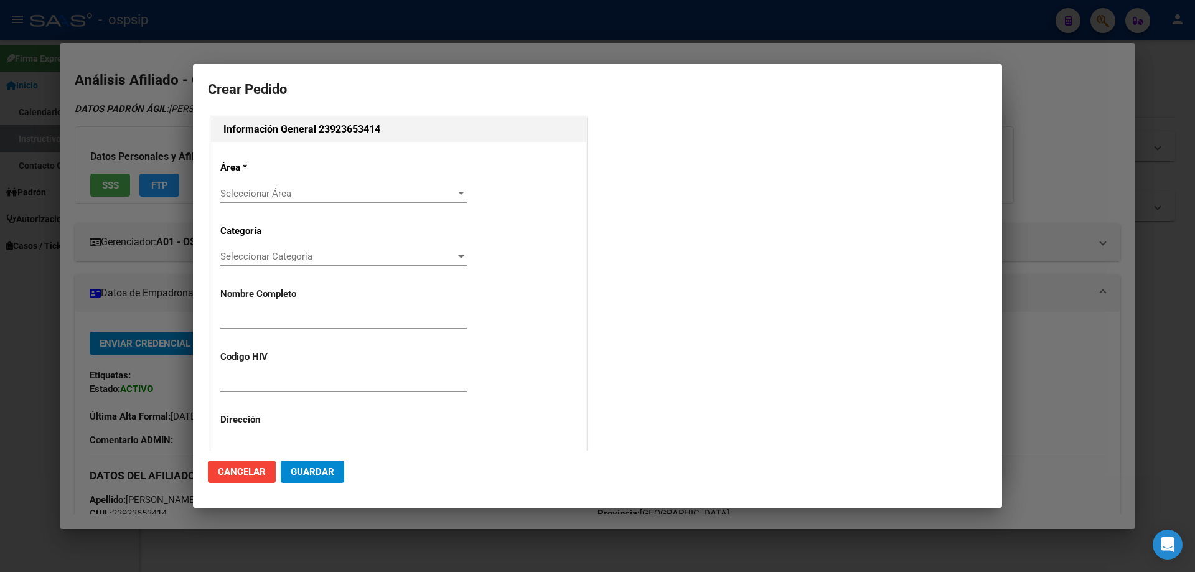
type input "SANDRA DE LAS ROSAS AVALOS HUERTA"
type input "FSAAV03051969"
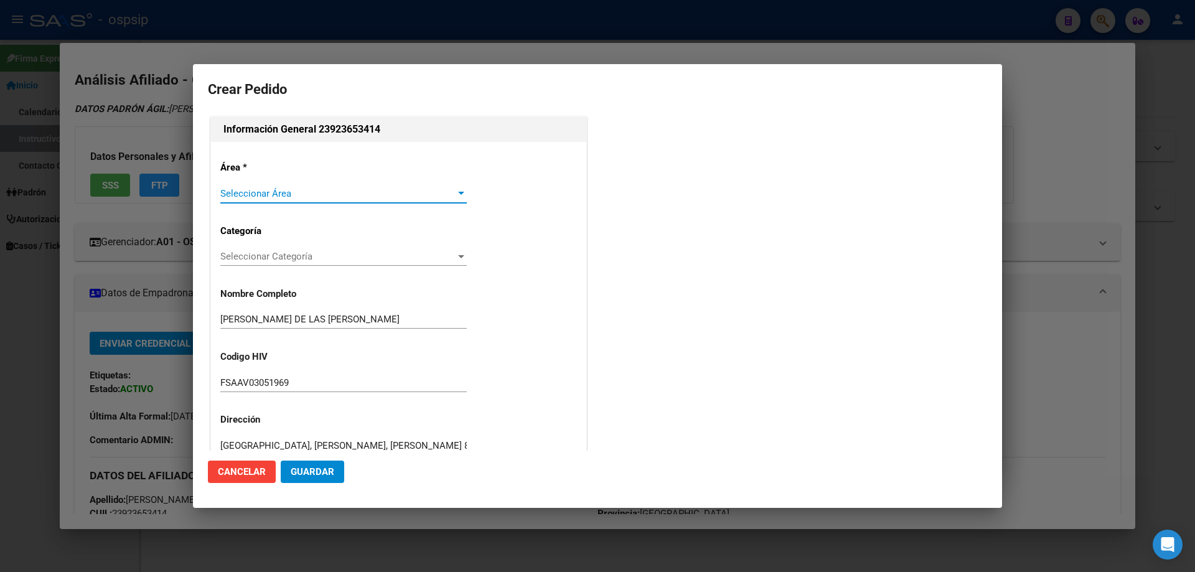
type input "BUENOS AIRES, RAFAEL CASTILLO, tornquist 84"
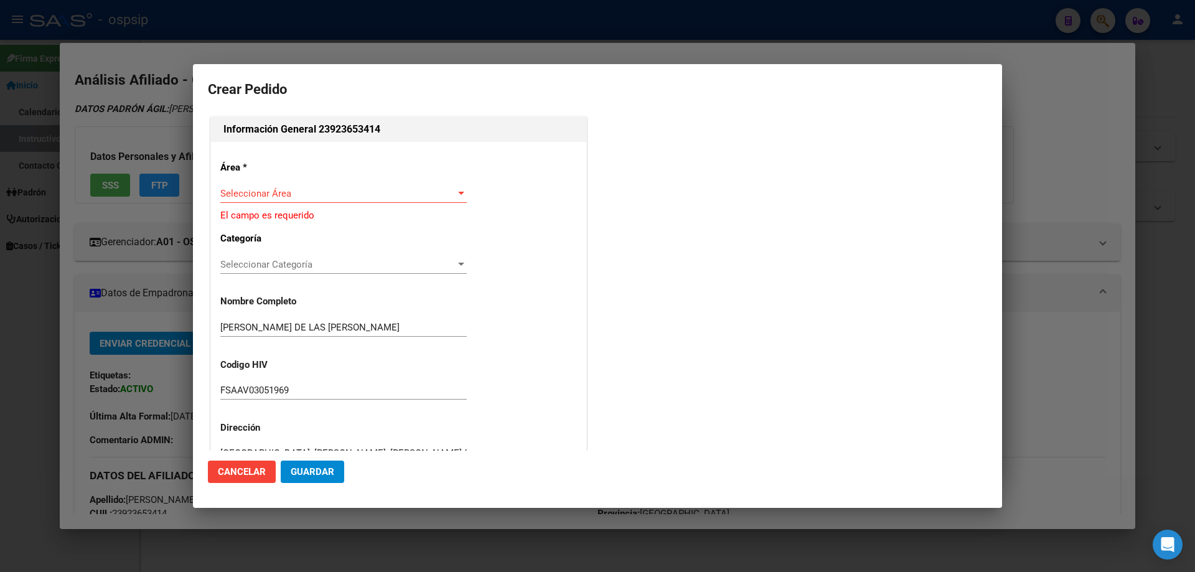
click at [312, 208] on div "Seleccionar Área Seleccionar Área" at bounding box center [343, 199] width 246 height 30
click at [314, 200] on div "Seleccionar Área Seleccionar Área" at bounding box center [343, 193] width 246 height 19
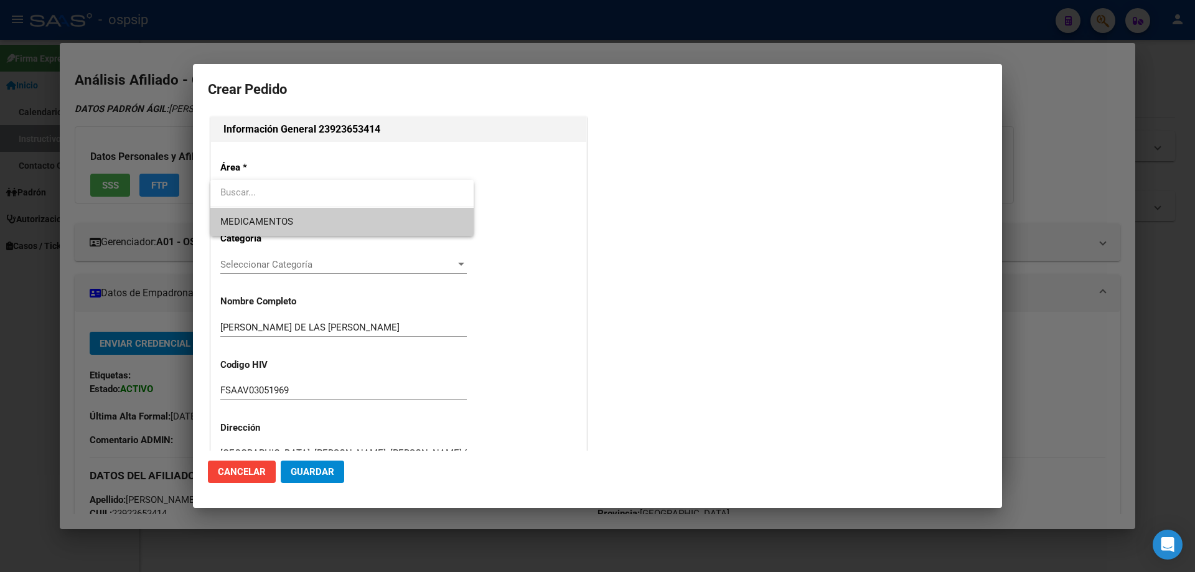
click at [299, 231] on span "MEDICAMENTOS" at bounding box center [341, 222] width 243 height 28
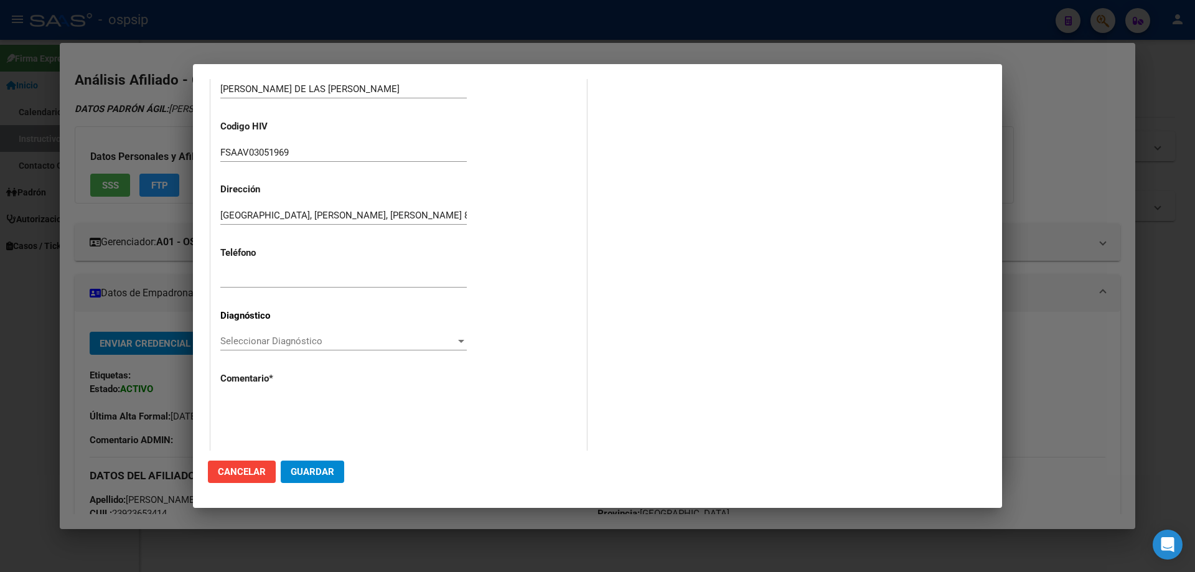
scroll to position [249, 0]
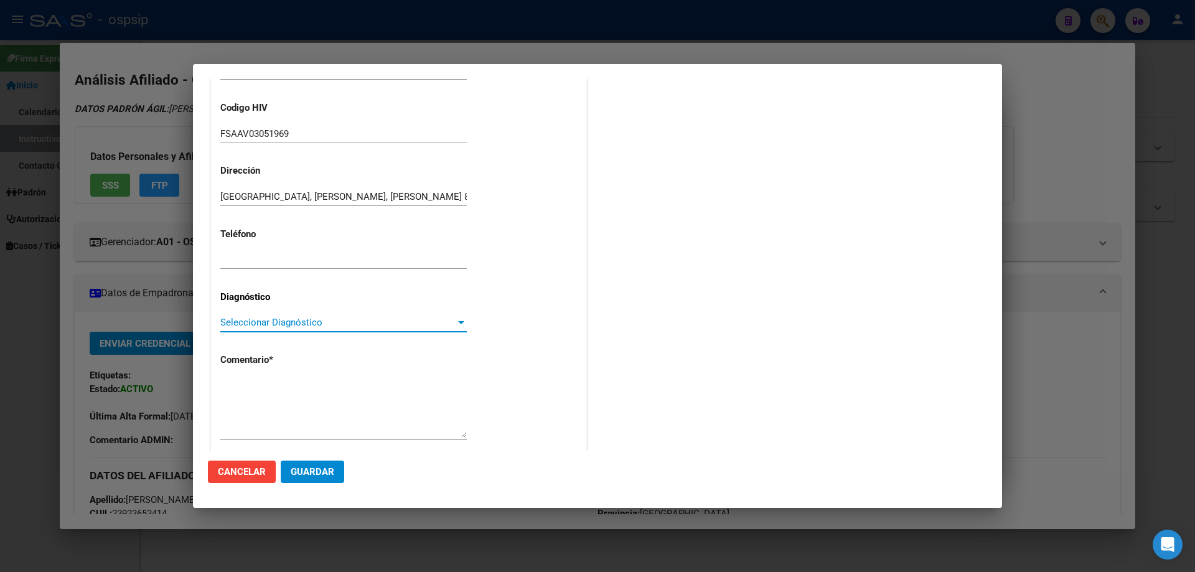
click at [241, 320] on span "Seleccionar Diagnóstico" at bounding box center [337, 322] width 235 height 11
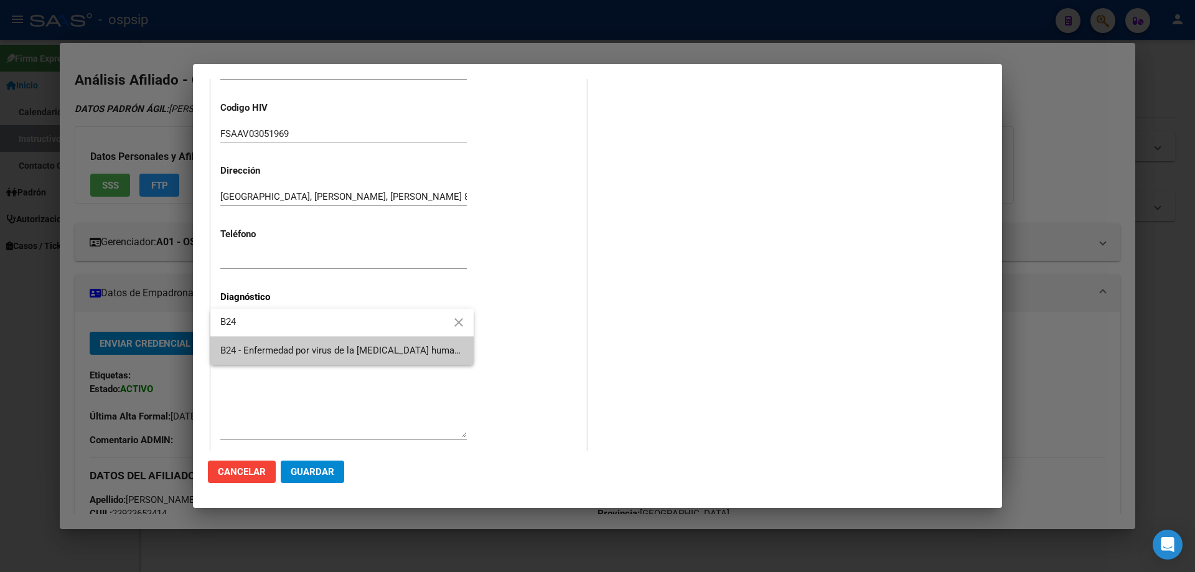
type input "B24"
click at [264, 349] on span "B24 - Enfermedad por virus de la [MEDICAL_DATA] humana [VIH], sin otra especifi…" at bounding box center [655, 350] width 870 height 11
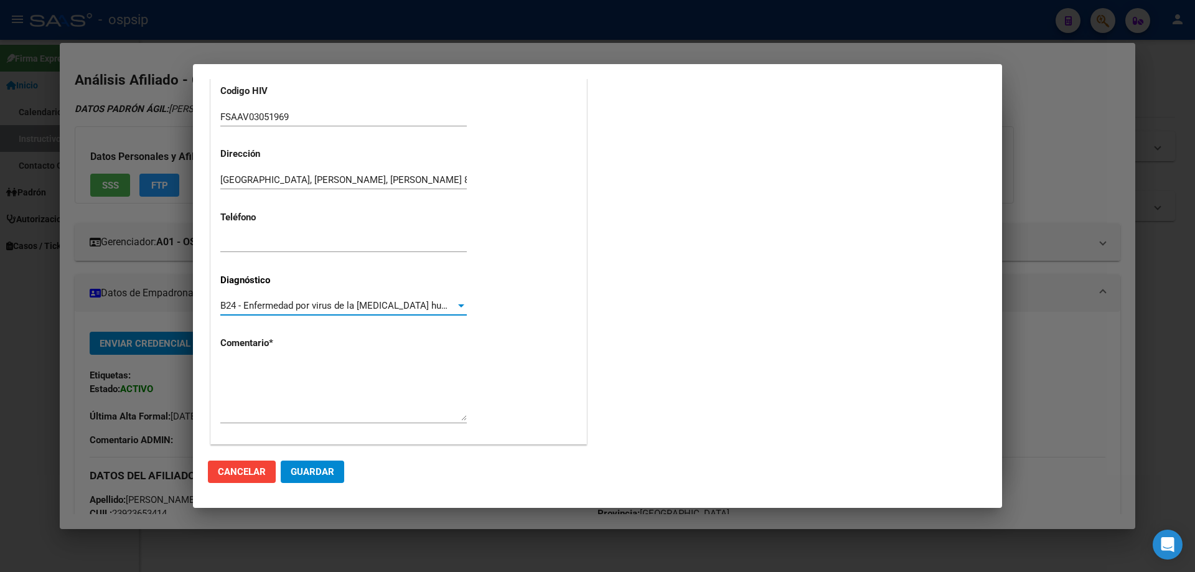
scroll to position [279, 0]
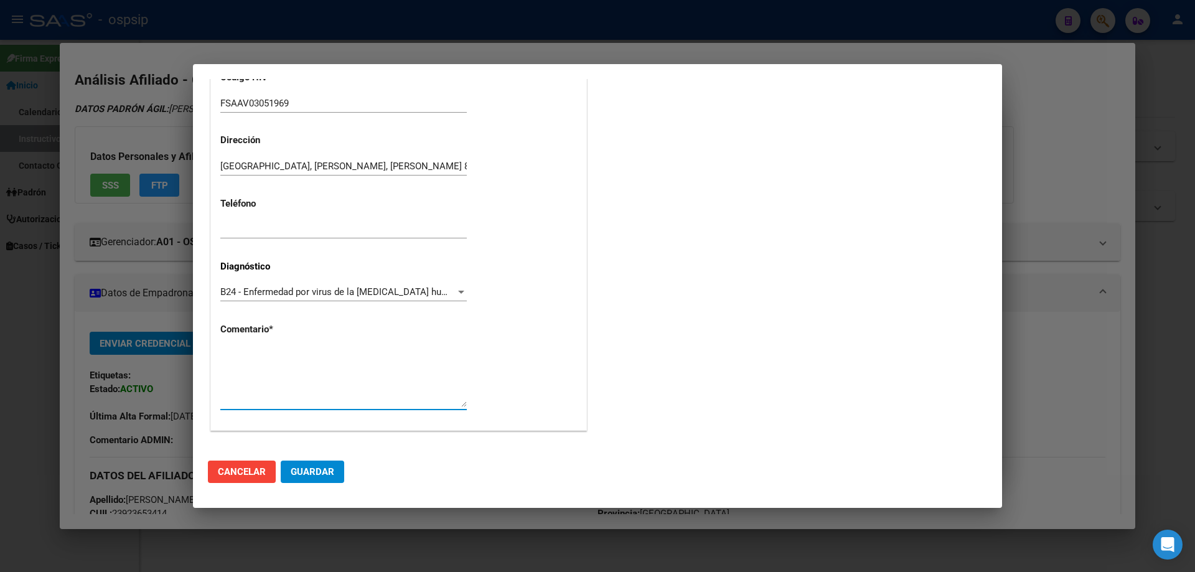
paste textarea "SIGLA CORRECTA: FSAAV03051969 MAIL: sandraavalos3526@gmail.com TEL: 15-2773-156…"
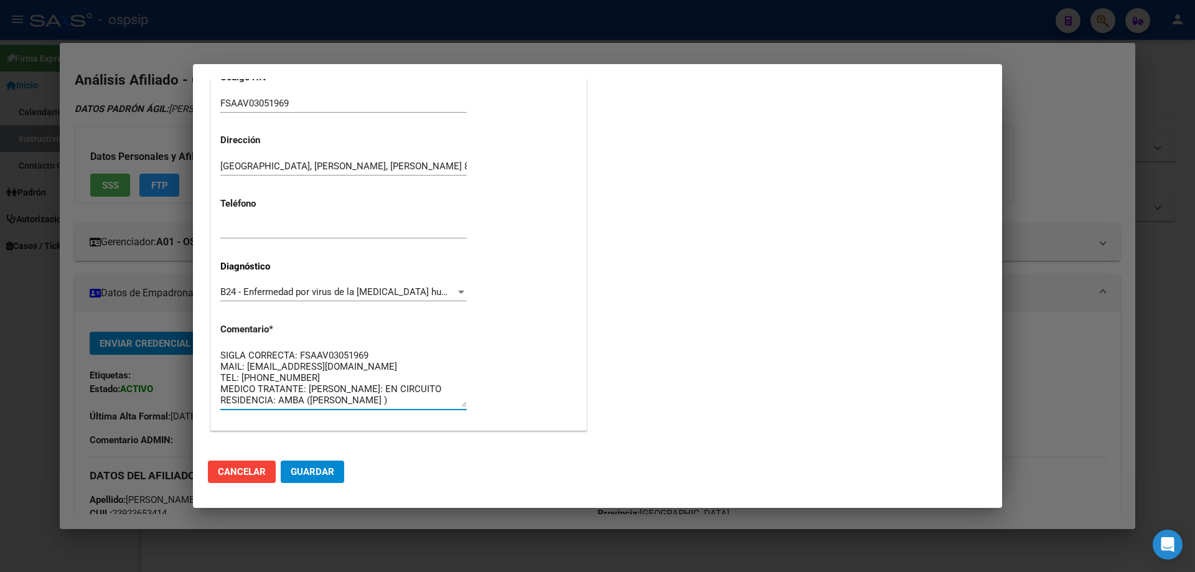
scroll to position [0, 0]
type textarea "SIGLA CORRECTA: FSAAV03051969 MAIL: sandraavalos3526@gmail.com TEL: 15-2773-156…"
click at [329, 472] on span "Guardar" at bounding box center [313, 471] width 44 height 11
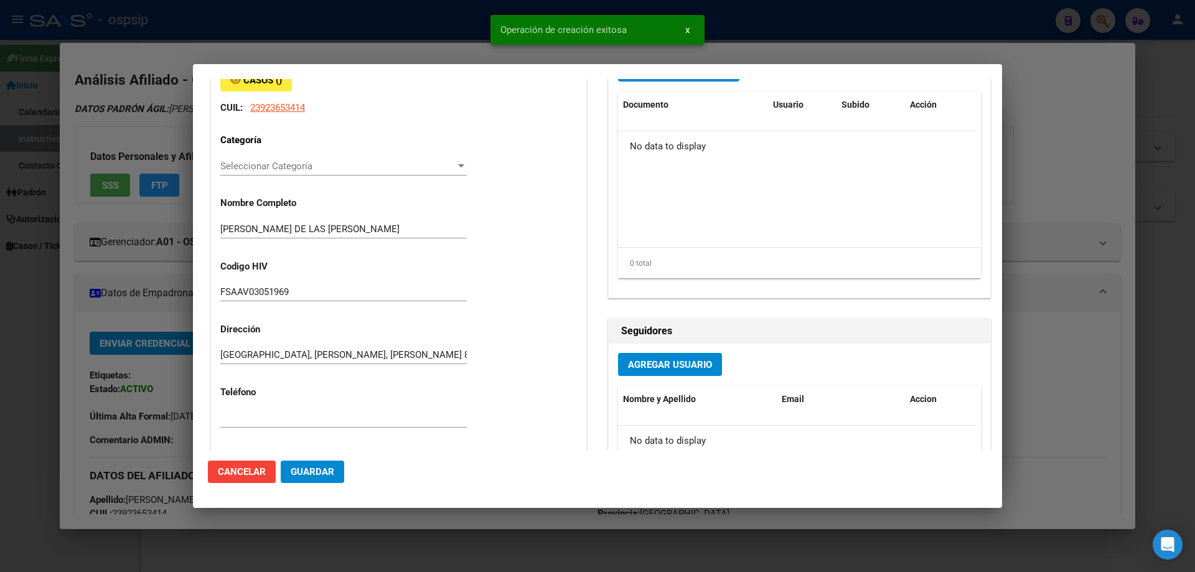
scroll to position [0, 0]
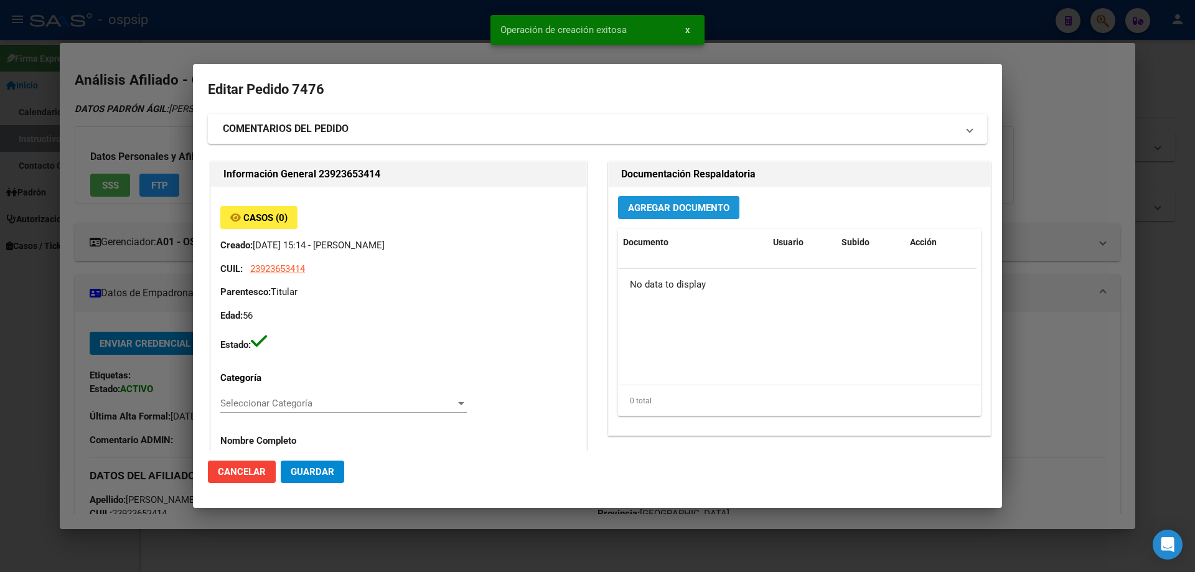
click at [689, 199] on button "Agregar Documento" at bounding box center [678, 207] width 121 height 23
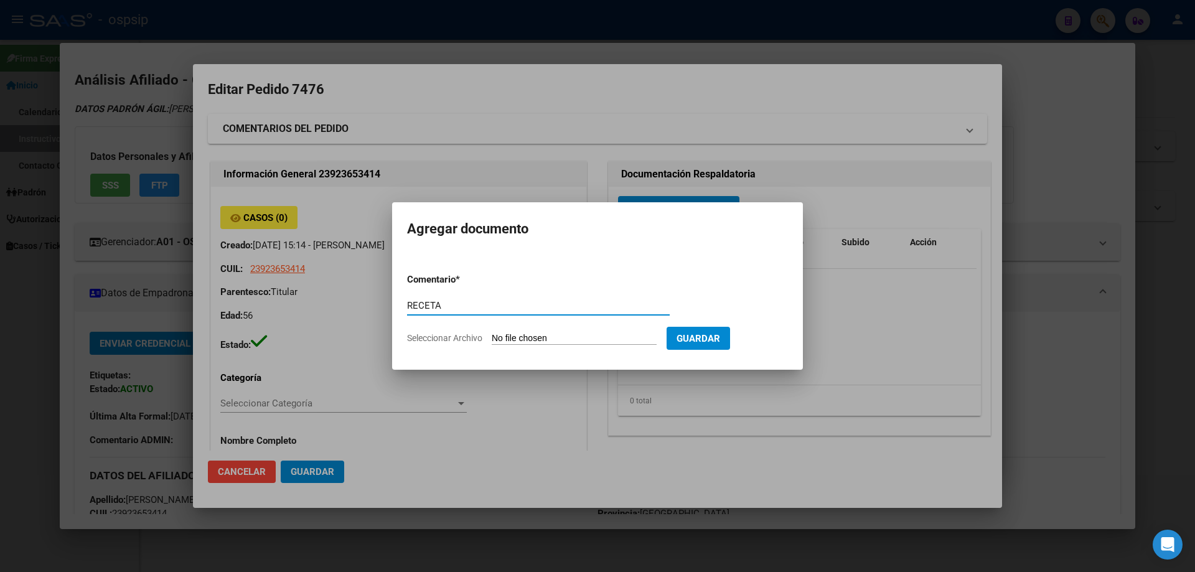
type input "RECETA"
click at [563, 333] on input "Seleccionar Archivo" at bounding box center [574, 339] width 165 height 12
type input "C:\fakepath\1000130681 (1).jpg"
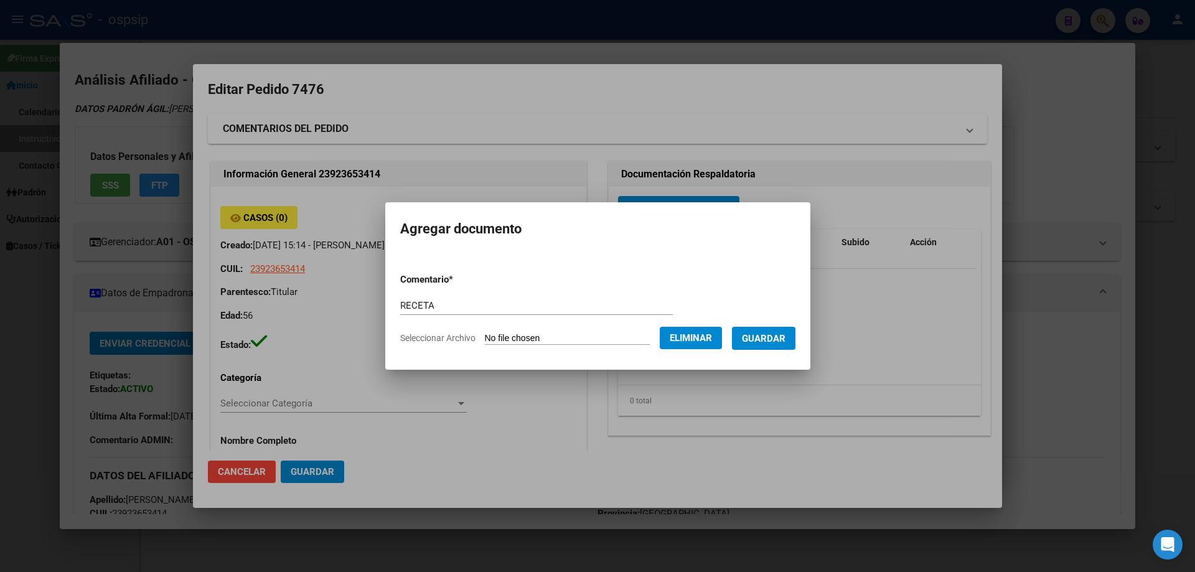
click at [779, 343] on span "Guardar" at bounding box center [764, 338] width 44 height 11
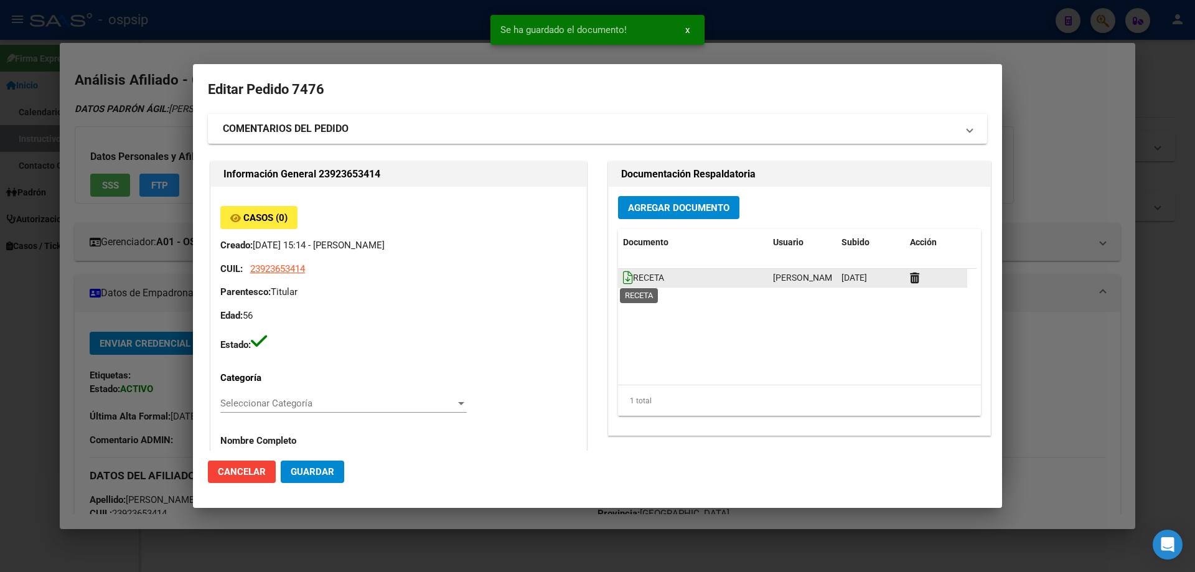
click at [623, 271] on icon at bounding box center [628, 278] width 10 height 14
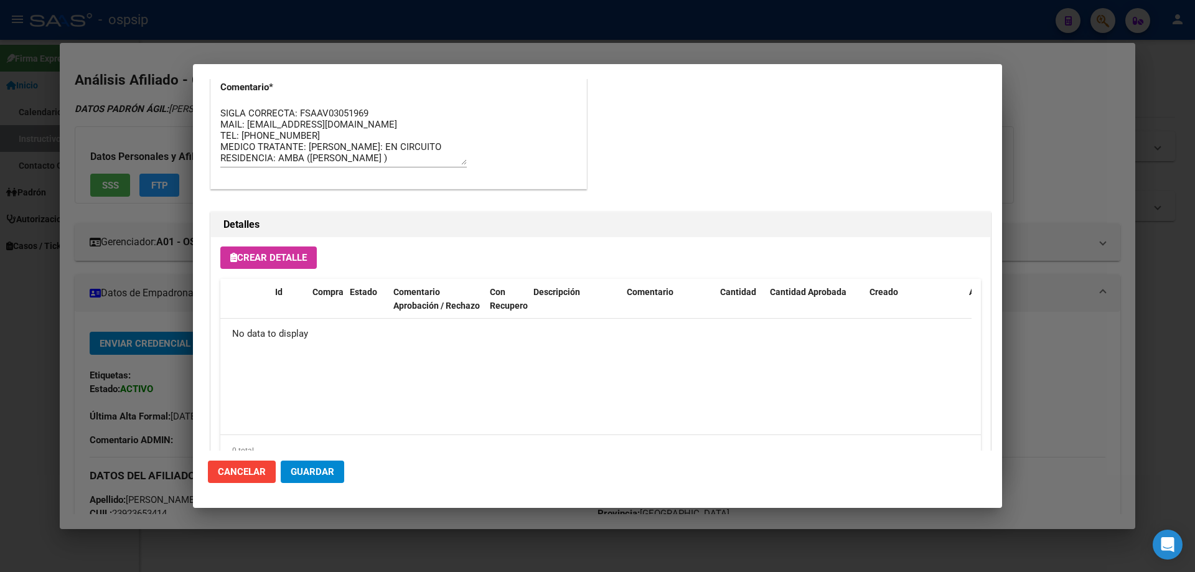
scroll to position [723, 0]
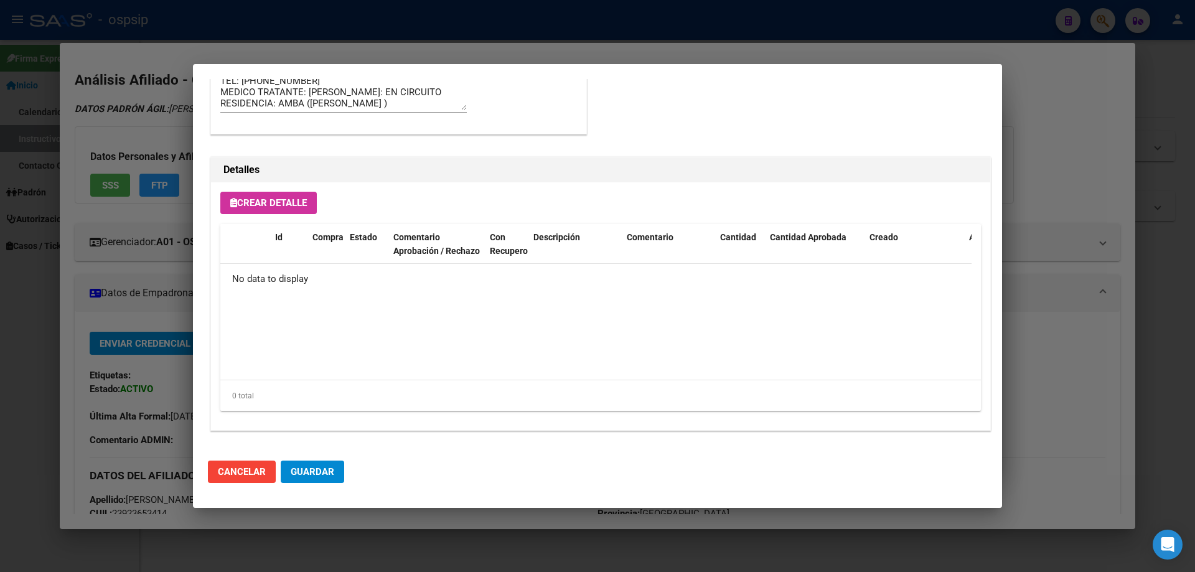
click at [276, 217] on div "Crear Detalle Id Compra Estado Comentario Aprobación / Rechazo Con Recupero Des…" at bounding box center [600, 306] width 779 height 248
click at [283, 207] on span "Crear Detalle" at bounding box center [268, 202] width 77 height 11
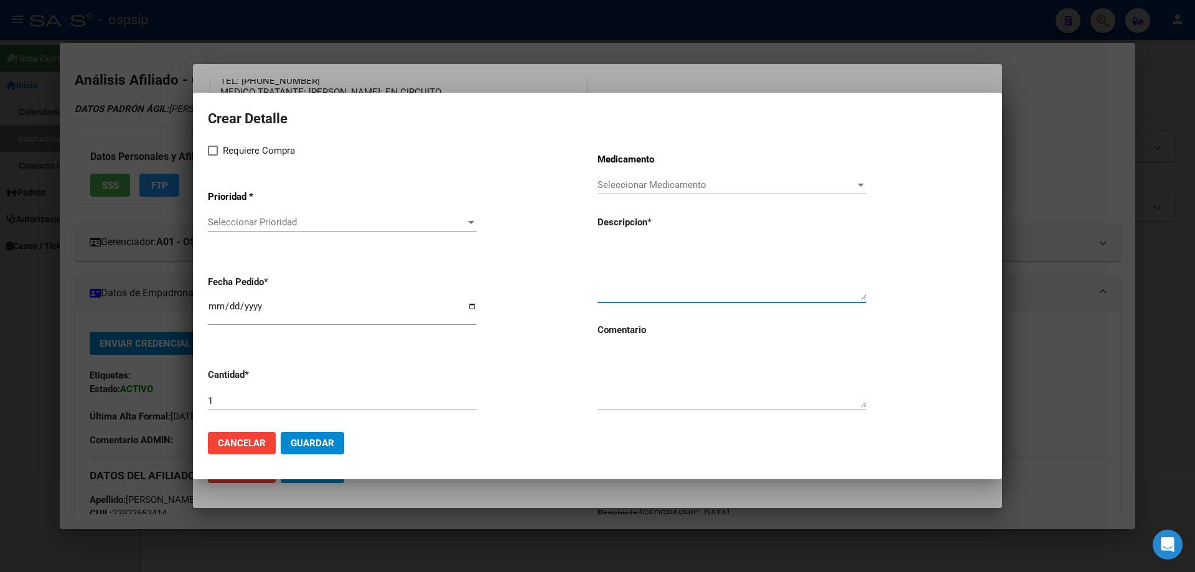
paste textarea "emtricitabina+tenofovir alaf.+dolutegravir 200mg/25mg/50mg comp.rec.x 30 (FTC/T…"
type textarea "emtricitabina+tenofovir alaf.+dolutegravir 200mg/25mg/50mg comp.rec.x 30 (FTC/T…"
click at [625, 389] on textarea at bounding box center [731, 378] width 269 height 58
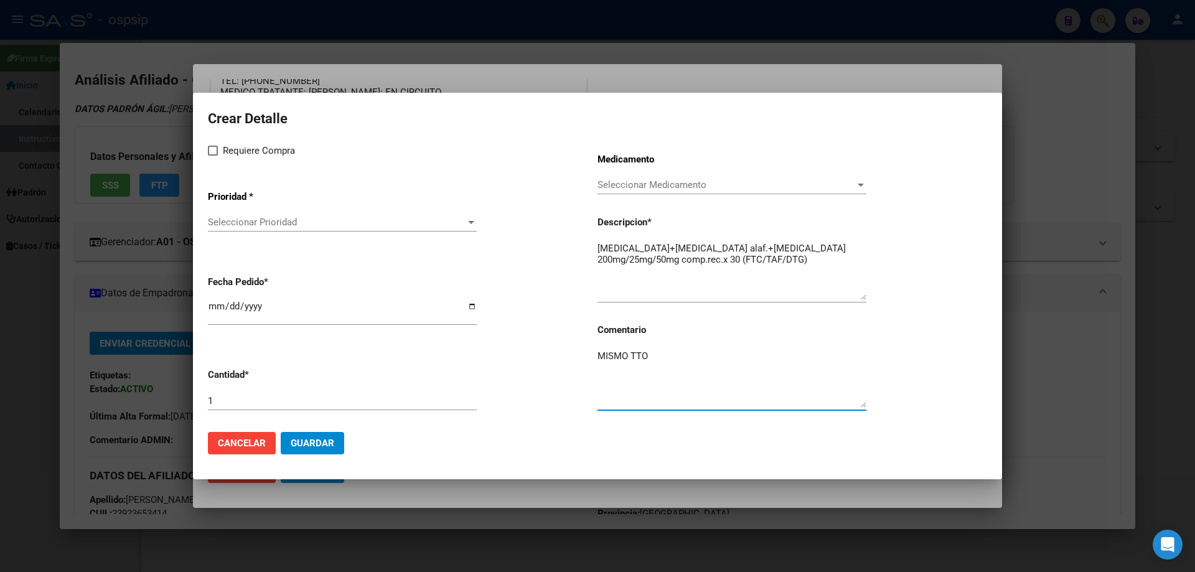
type textarea "MISMO TTO"
click at [215, 303] on input "[DATE]" at bounding box center [342, 311] width 269 height 20
type input "2025-09-02"
click at [215, 303] on input "2025-09-02" at bounding box center [342, 311] width 269 height 20
type input "[DATE]"
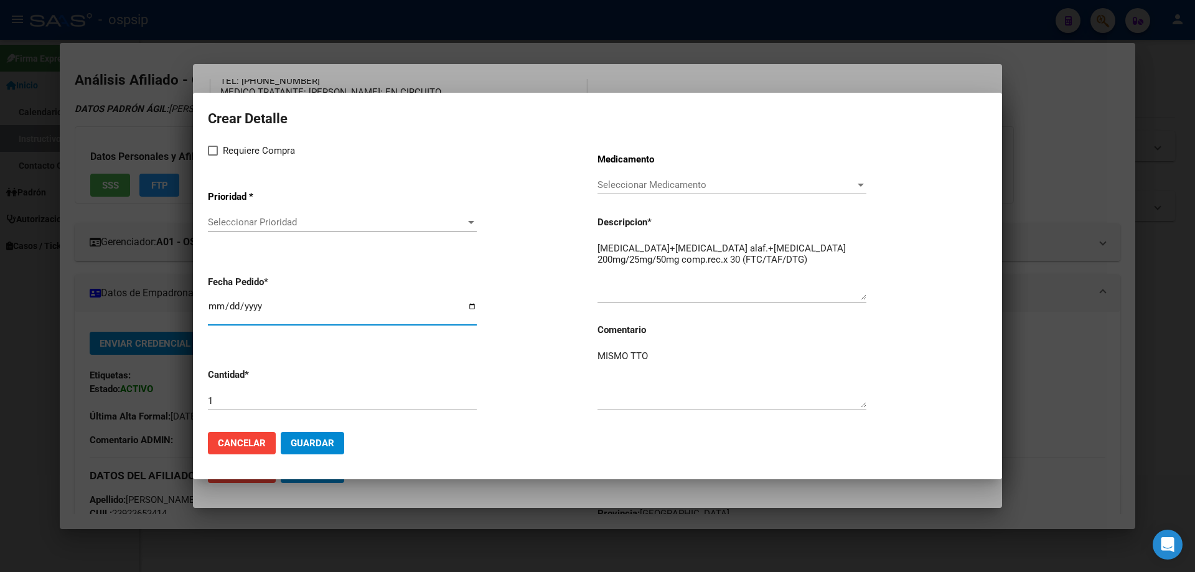
click at [213, 149] on span at bounding box center [213, 151] width 10 height 10
click at [213, 156] on input "Requiere Compra" at bounding box center [212, 156] width 1 height 1
checkbox input "true"
click at [225, 224] on span "Seleccionar Prioridad" at bounding box center [337, 222] width 258 height 11
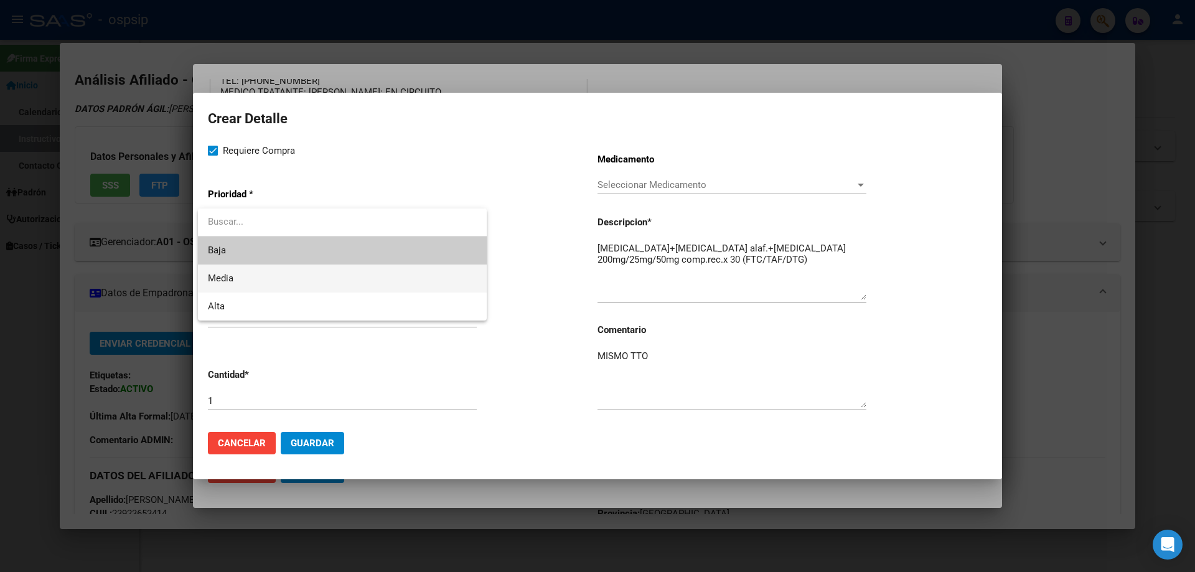
drag, startPoint x: 244, startPoint y: 281, endPoint x: 442, endPoint y: 293, distance: 198.8
click at [250, 285] on span "Media" at bounding box center [342, 278] width 269 height 28
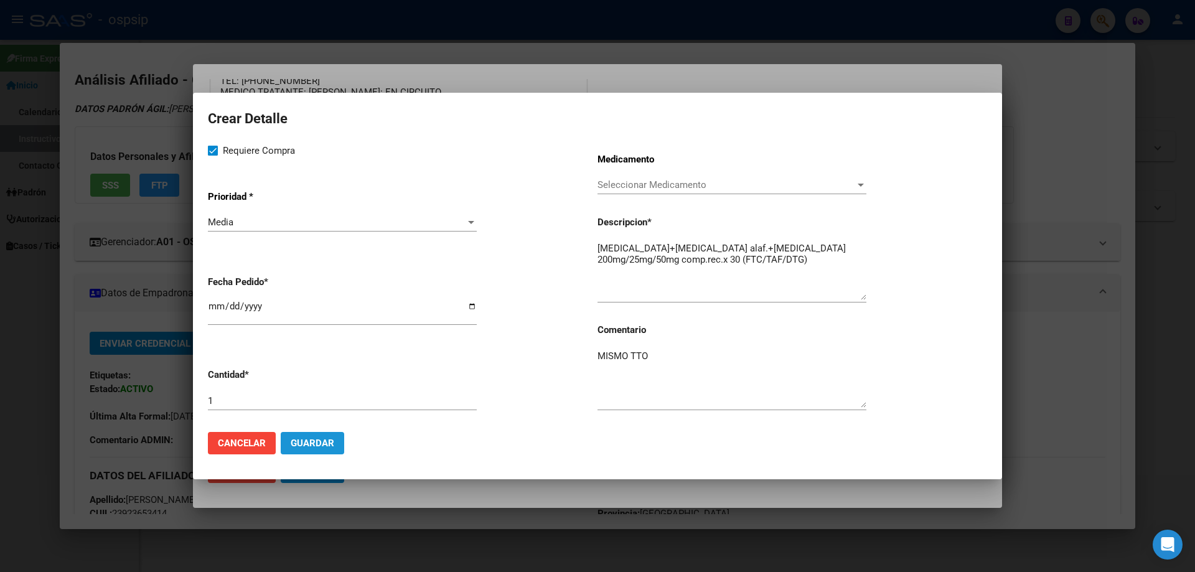
click at [315, 442] on span "Guardar" at bounding box center [313, 442] width 44 height 11
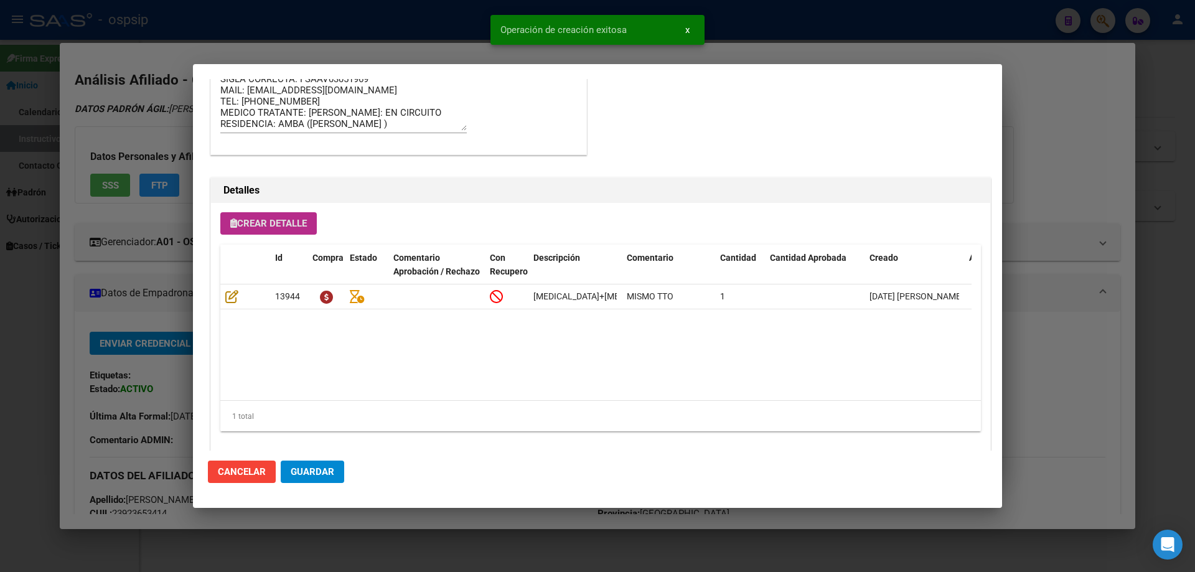
scroll to position [746, 0]
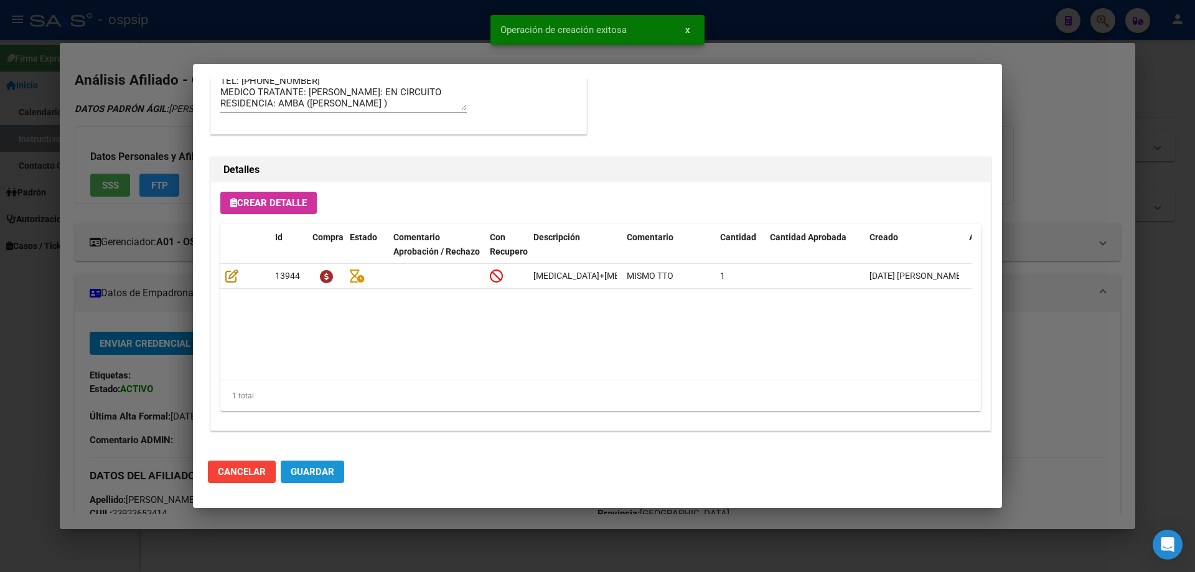
click at [319, 475] on span "Guardar" at bounding box center [313, 471] width 44 height 11
click at [334, 477] on button "Guardar" at bounding box center [312, 471] width 63 height 22
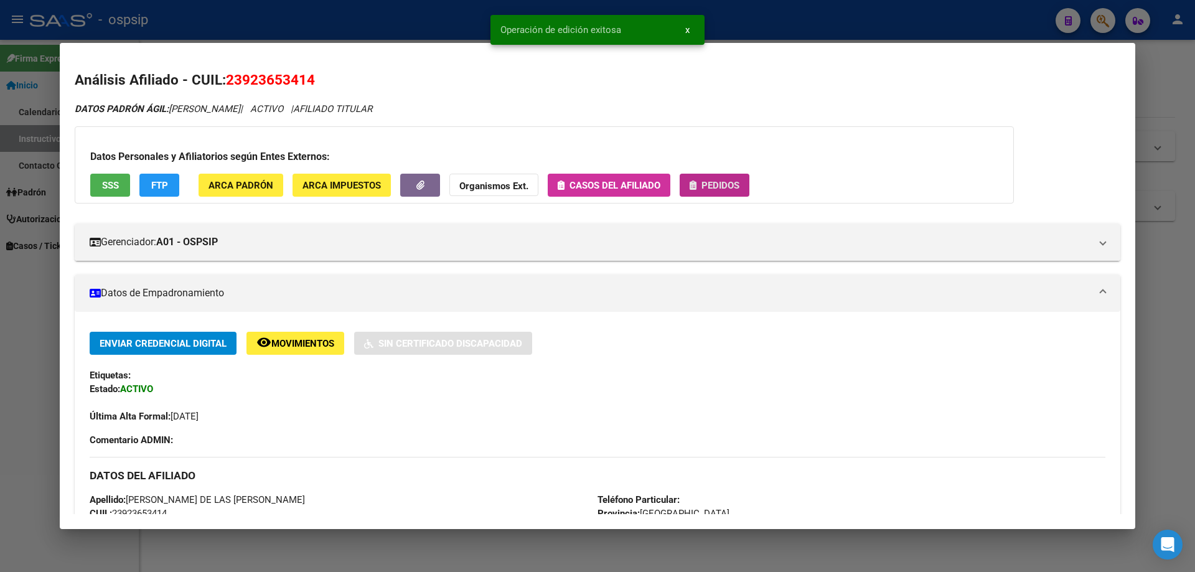
click at [730, 184] on span "Pedidos" at bounding box center [720, 185] width 38 height 11
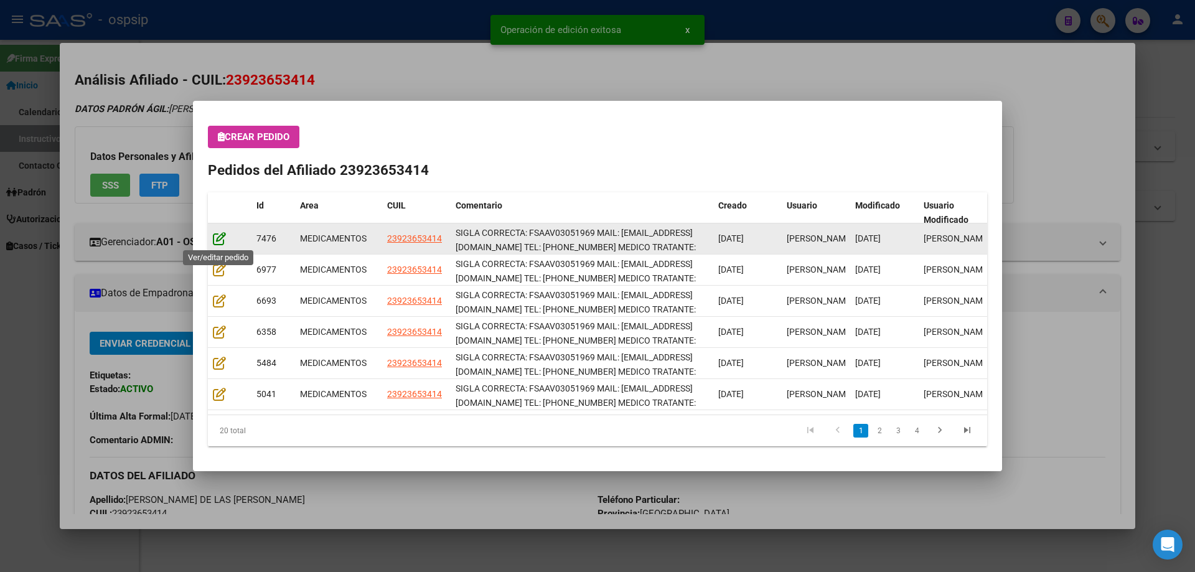
click at [219, 235] on icon at bounding box center [219, 238] width 13 height 14
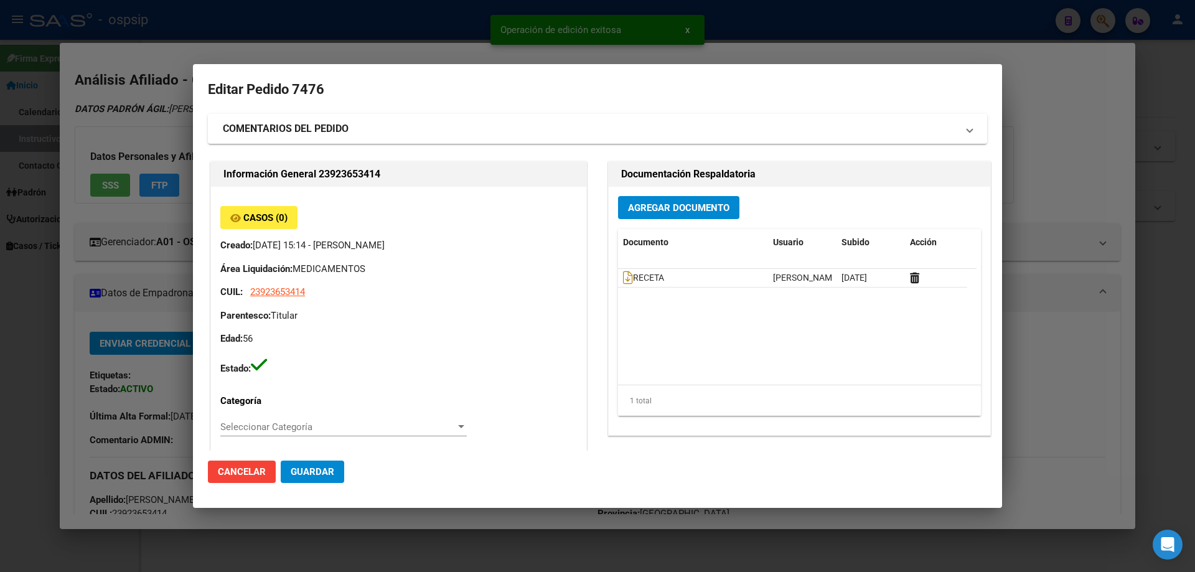
type input "Buenos Aires, RAFAEL CASTILLO, tornquist 84"
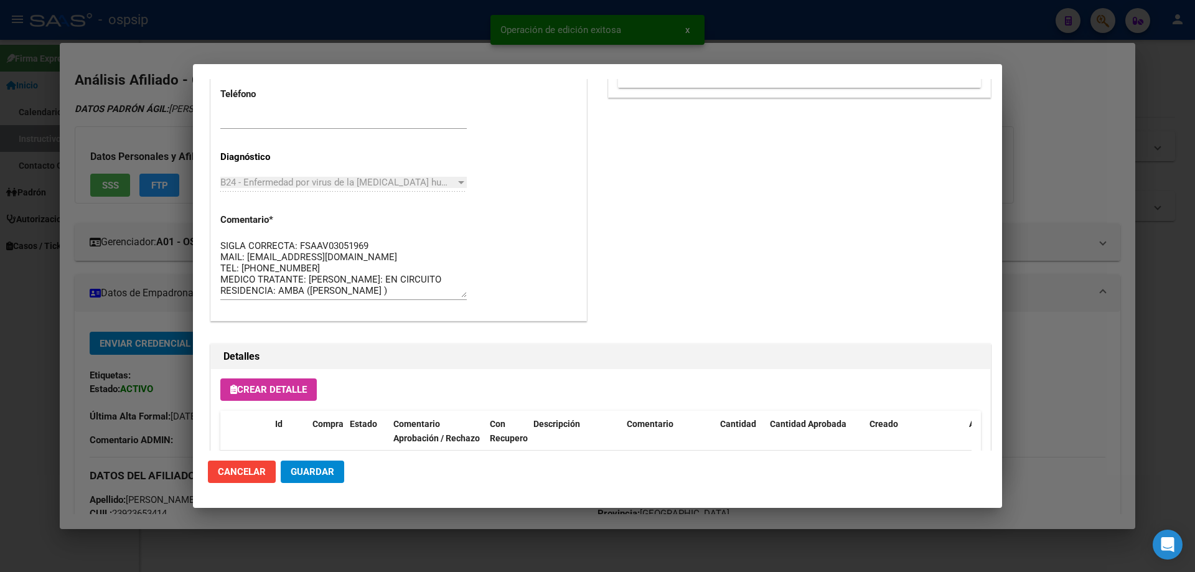
scroll to position [809, 0]
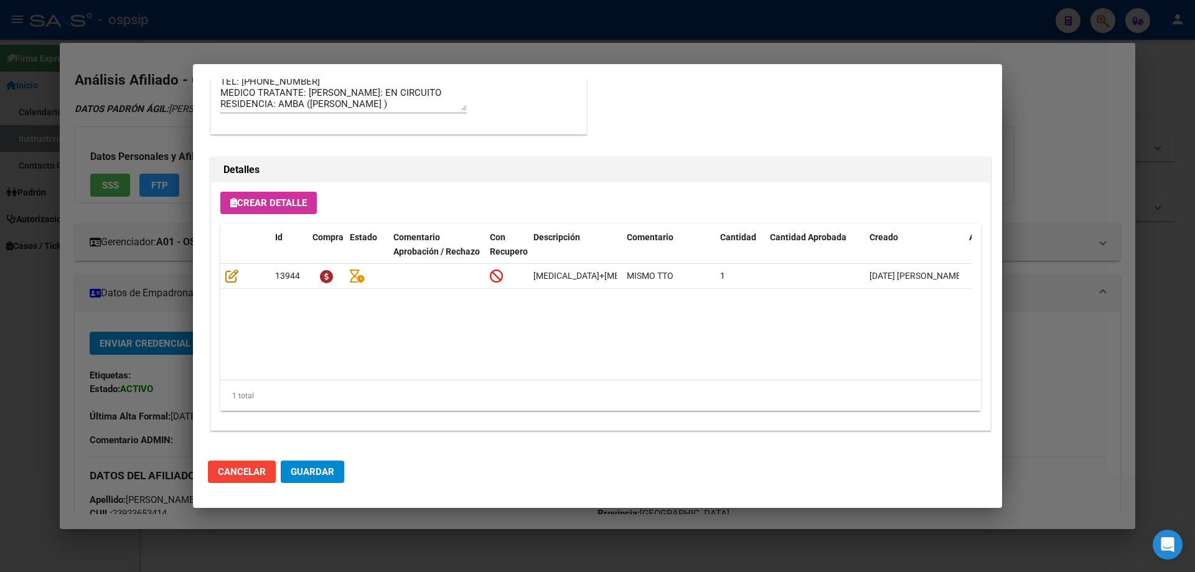
drag, startPoint x: 345, startPoint y: 470, endPoint x: 335, endPoint y: 470, distance: 10.0
click at [345, 470] on mat-dialog-actions "Cancelar Guardar" at bounding box center [597, 471] width 779 height 42
click at [335, 470] on button "Guardar" at bounding box center [312, 471] width 63 height 22
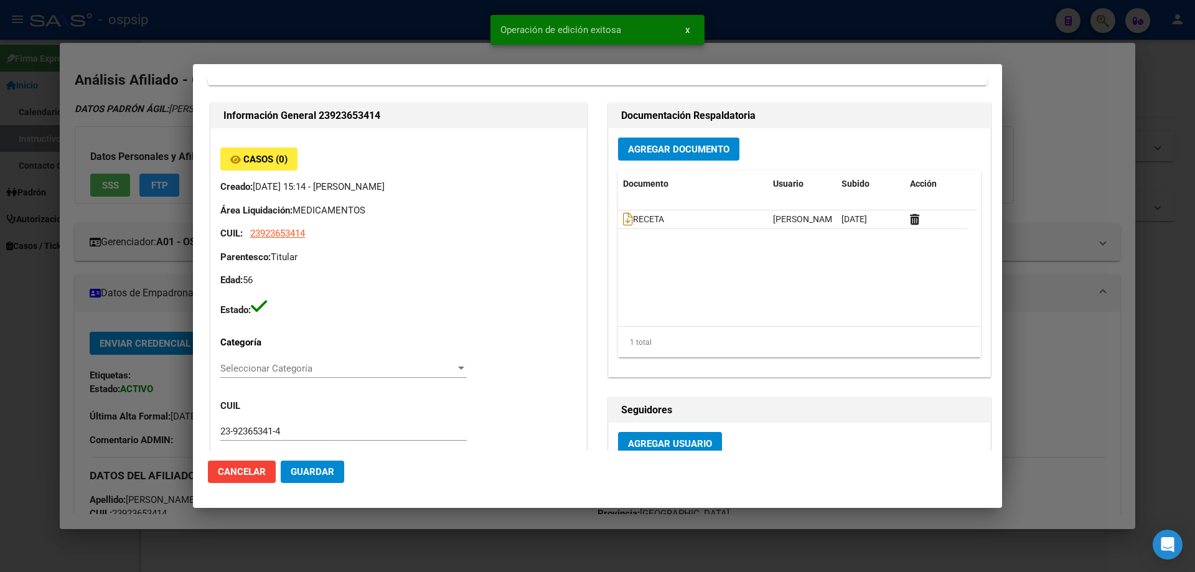
scroll to position [0, 0]
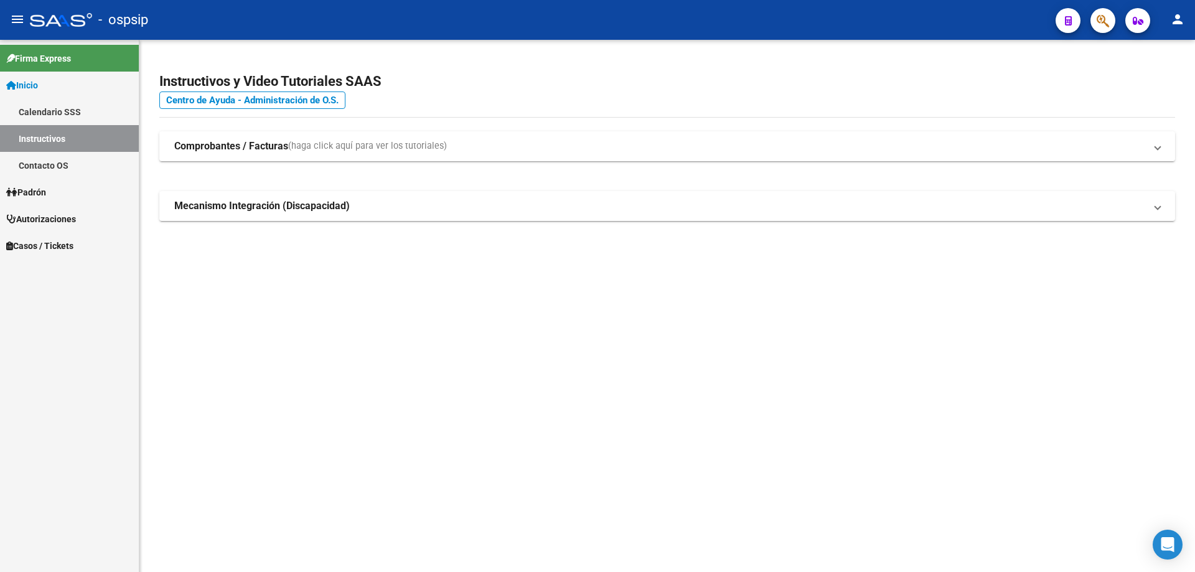
click at [1093, 29] on div at bounding box center [1097, 20] width 35 height 26
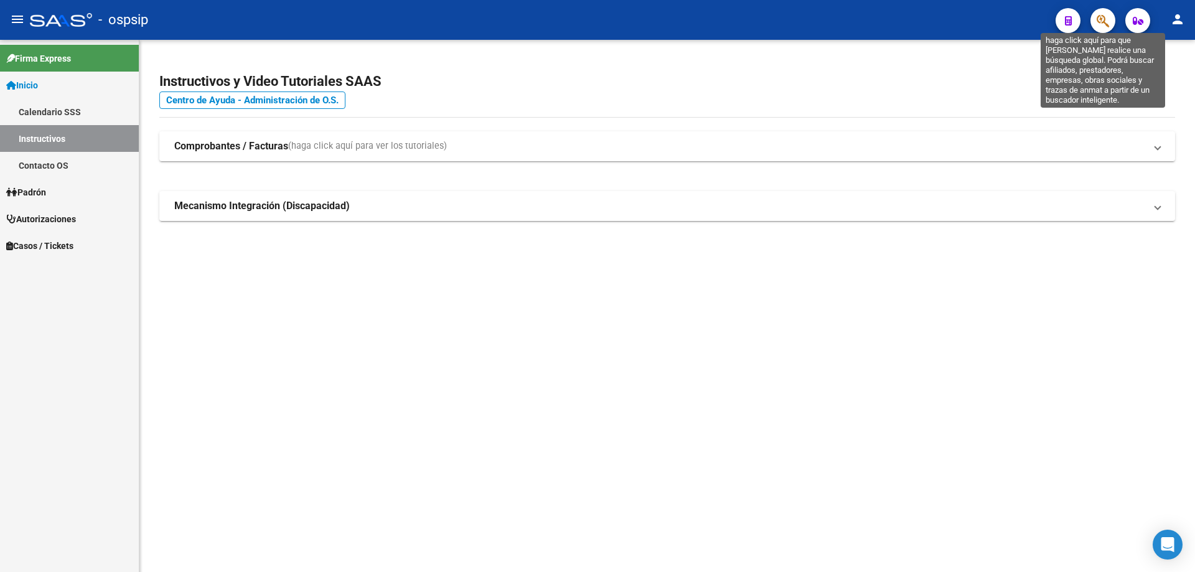
click at [1101, 21] on icon "button" at bounding box center [1102, 21] width 12 height 14
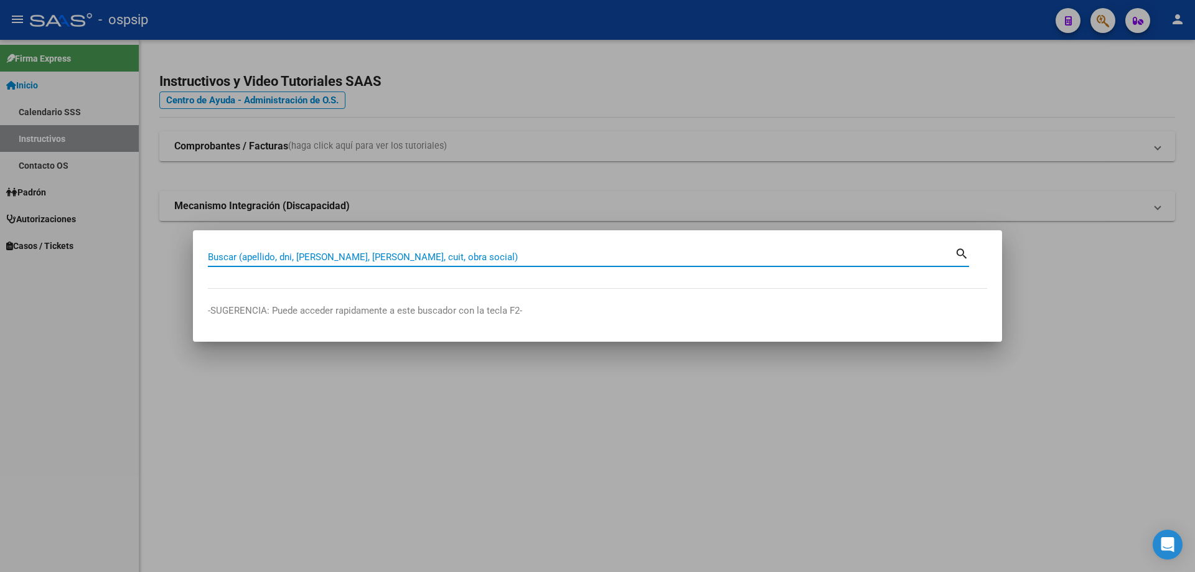
paste input "20163879086"
type input "20163879086"
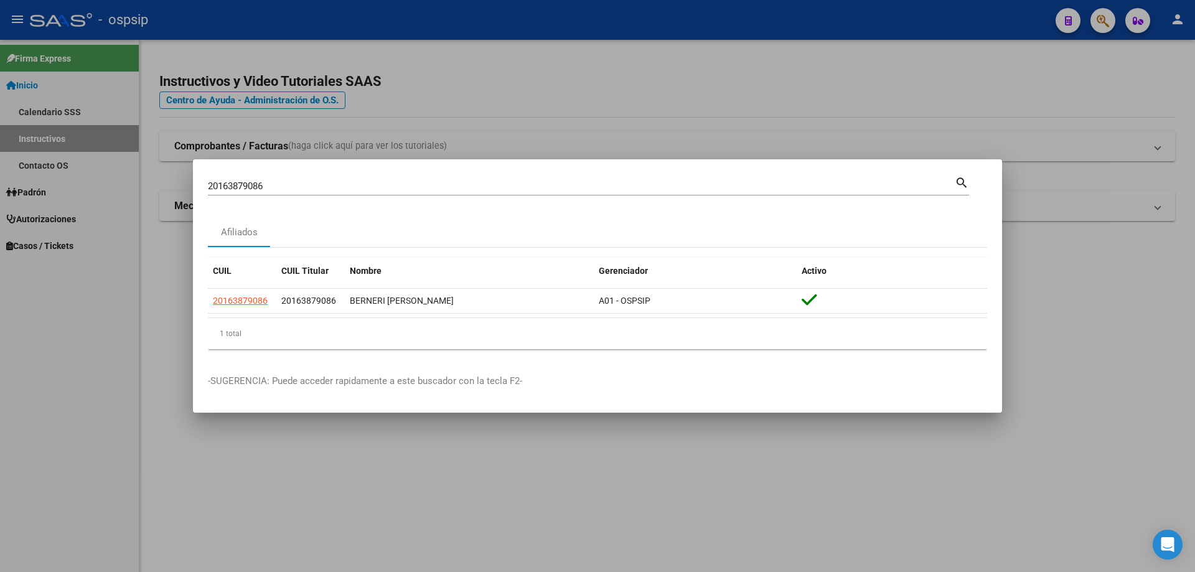
click at [253, 310] on datatable-body-cell "20163879086" at bounding box center [242, 301] width 68 height 24
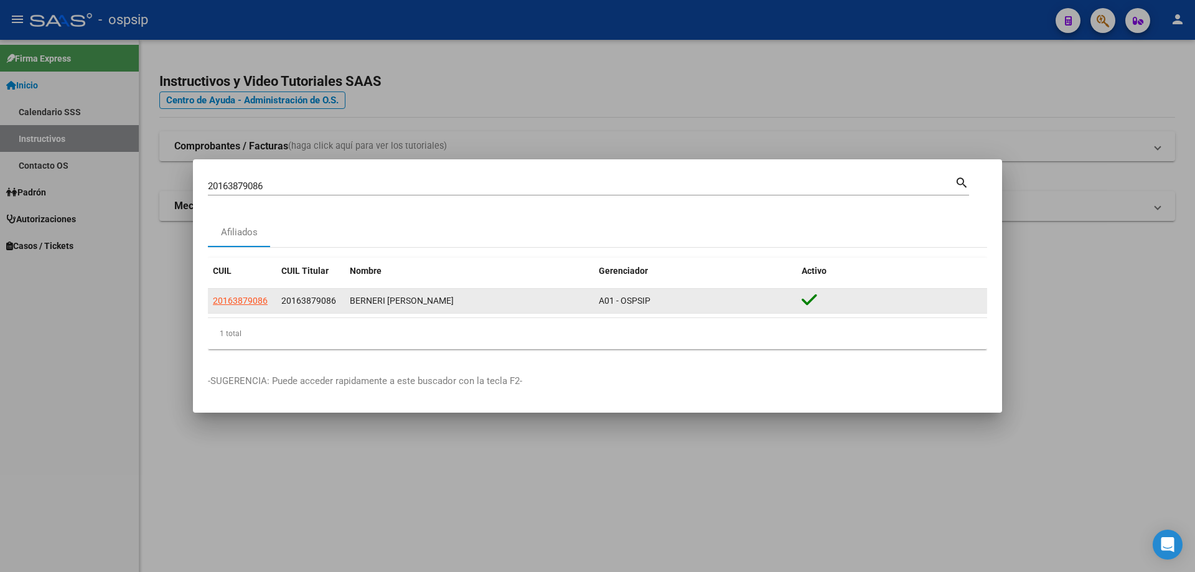
click at [253, 309] on datatable-body-cell "20163879086" at bounding box center [242, 301] width 68 height 24
click at [255, 296] on span "20163879086" at bounding box center [240, 301] width 55 height 10
type textarea "20163879086"
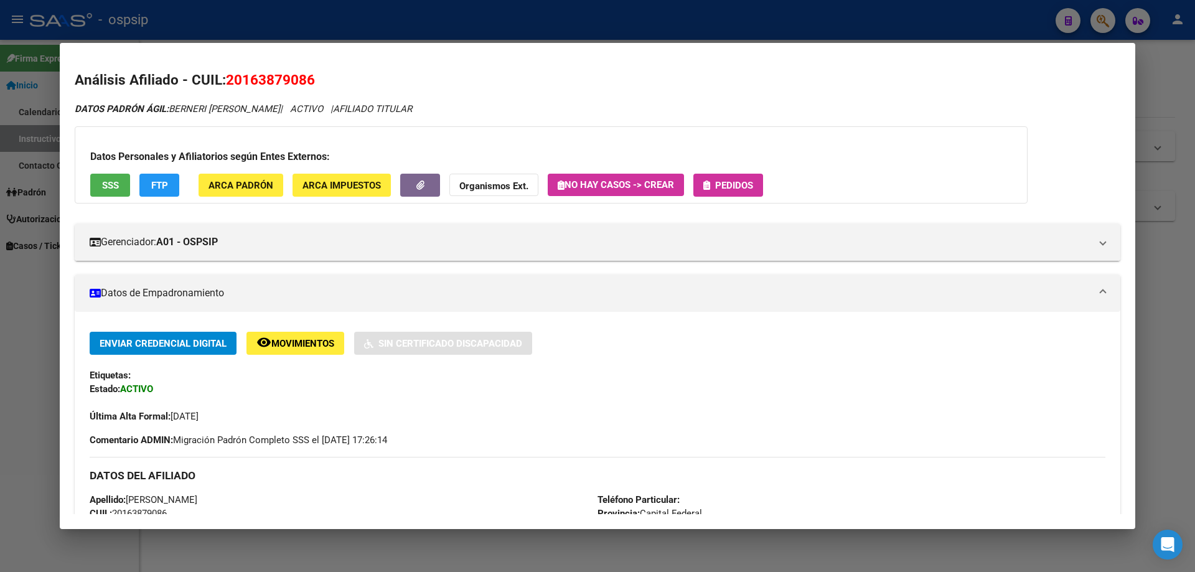
drag, startPoint x: 719, startPoint y: 169, endPoint x: 727, endPoint y: 184, distance: 16.7
click at [725, 182] on div "Datos Personales y Afiliatorios según Entes Externos: SSS FTP ARCA Padrón ARCA …" at bounding box center [551, 164] width 953 height 77
click at [727, 184] on span "Pedidos" at bounding box center [734, 185] width 38 height 11
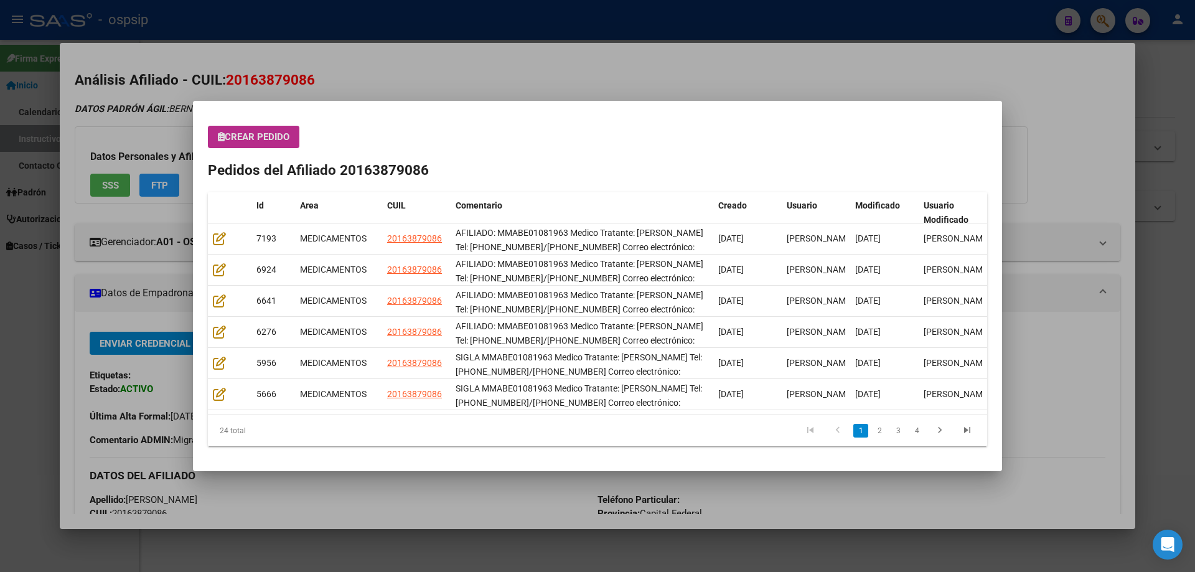
click at [246, 145] on button "Crear Pedido" at bounding box center [253, 137] width 91 height 22
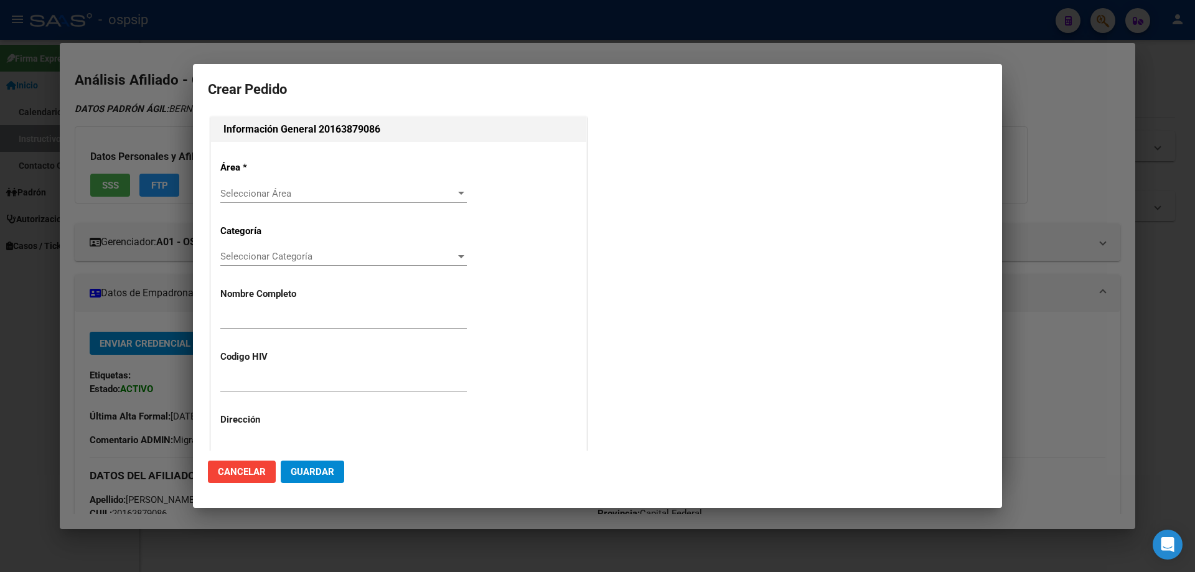
type input "[PERSON_NAME]"
type input "MMABE01081963"
type input "Capital Federal, CABA, [PERSON_NAME] 3577, Piso: 02, Departamento: 5"
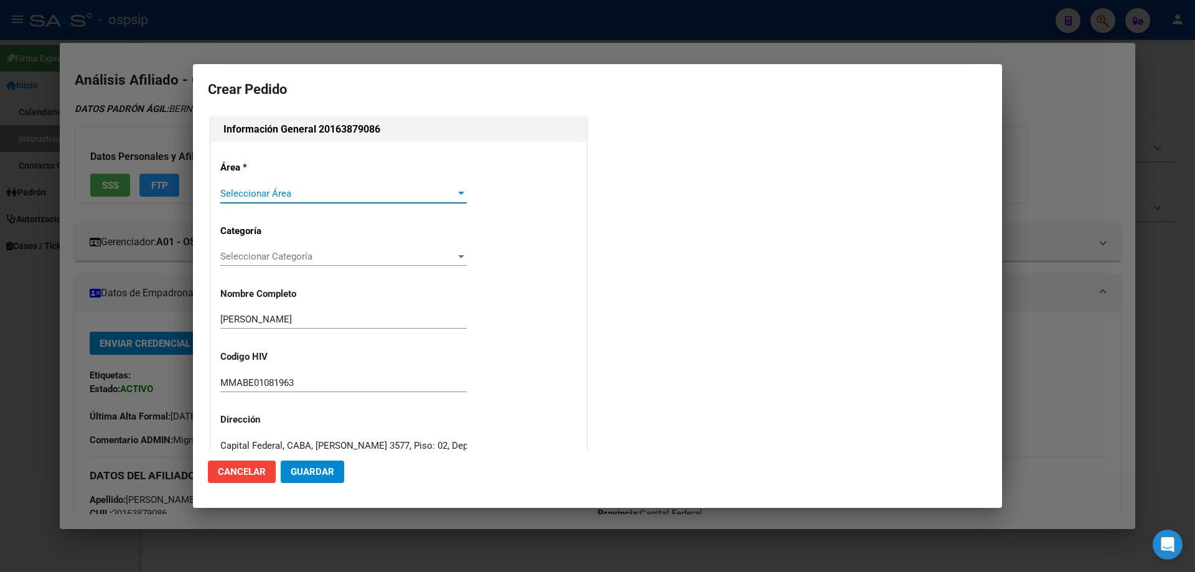
type input "BERNERI [PERSON_NAME]"
type input "[GEOGRAPHIC_DATA], [GEOGRAPHIC_DATA], [PERSON_NAME] 3577, Piso: 02"
click at [240, 196] on span "Seleccionar Área" at bounding box center [337, 193] width 235 height 11
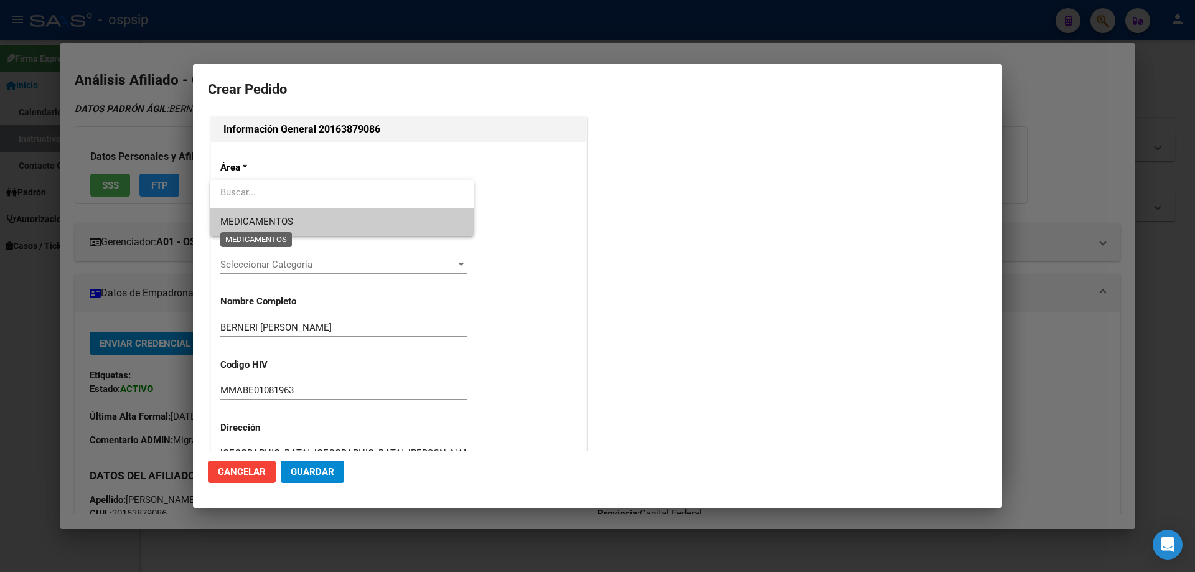
click at [239, 226] on span "MEDICAMENTOS" at bounding box center [256, 221] width 73 height 11
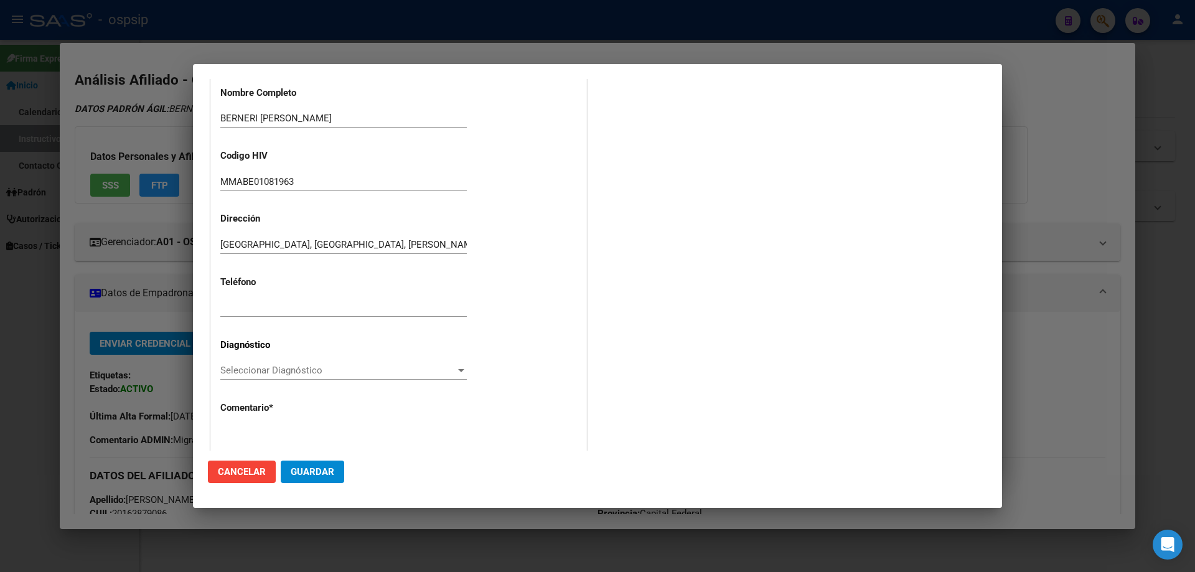
scroll to position [249, 0]
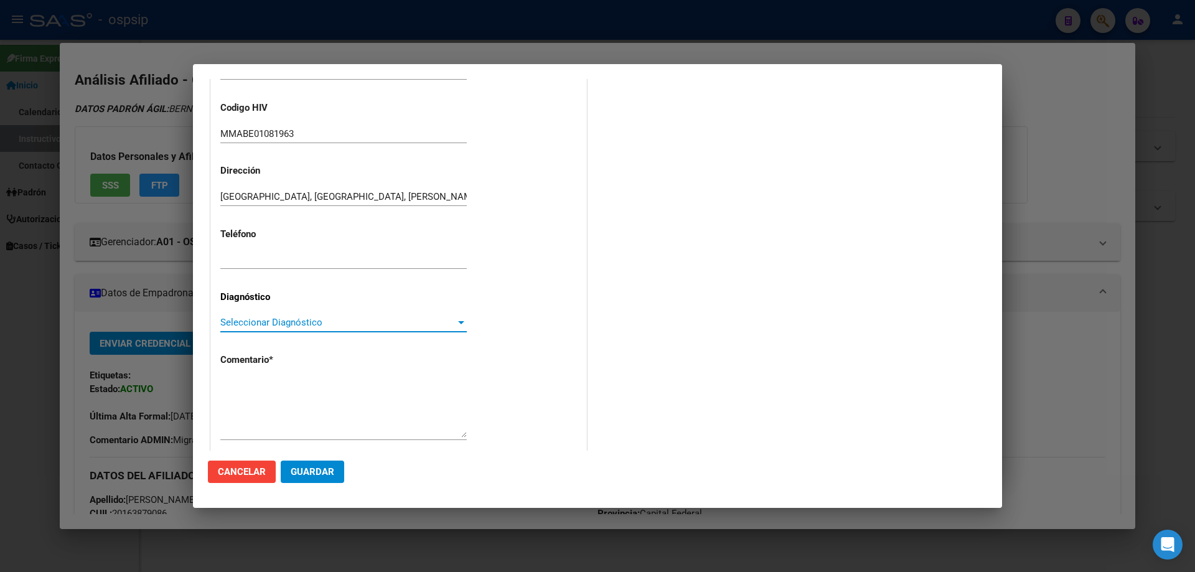
click at [241, 325] on span "Seleccionar Diagnóstico" at bounding box center [337, 322] width 235 height 11
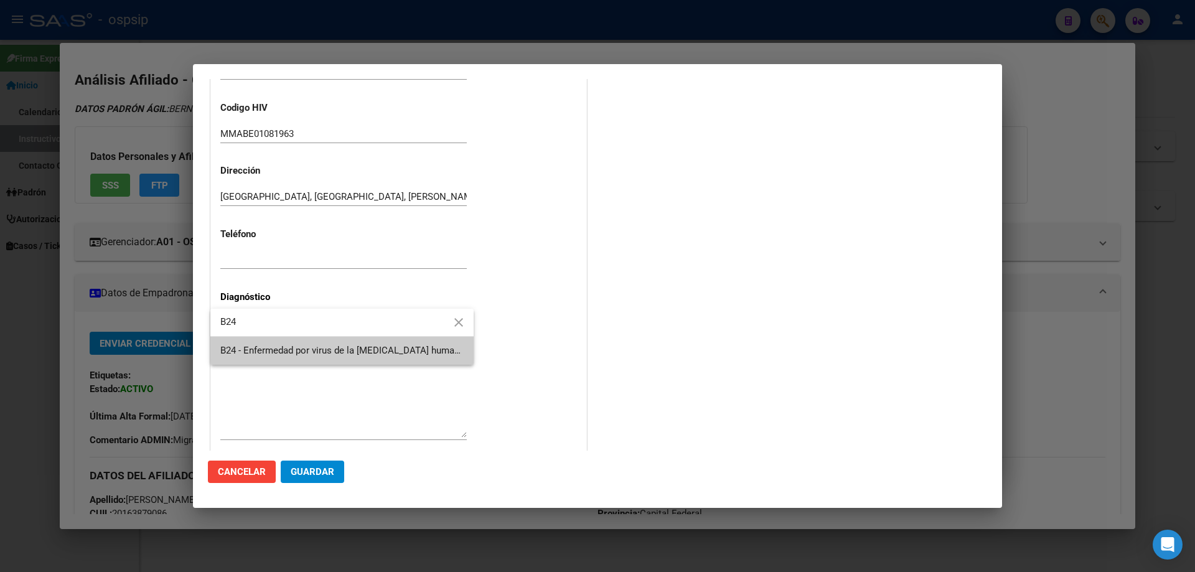
type input "B24"
click at [253, 340] on span "B24 - Enfermedad por virus de la [MEDICAL_DATA] humana [VIH], sin otra especifi…" at bounding box center [341, 351] width 243 height 28
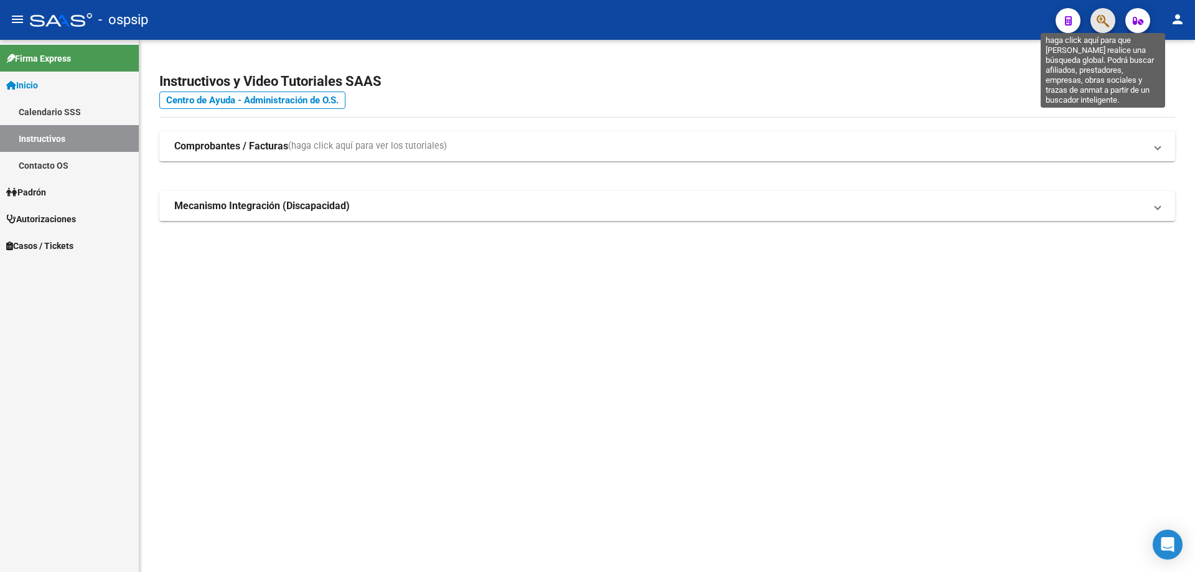
click at [1104, 22] on icon "button" at bounding box center [1102, 21] width 12 height 14
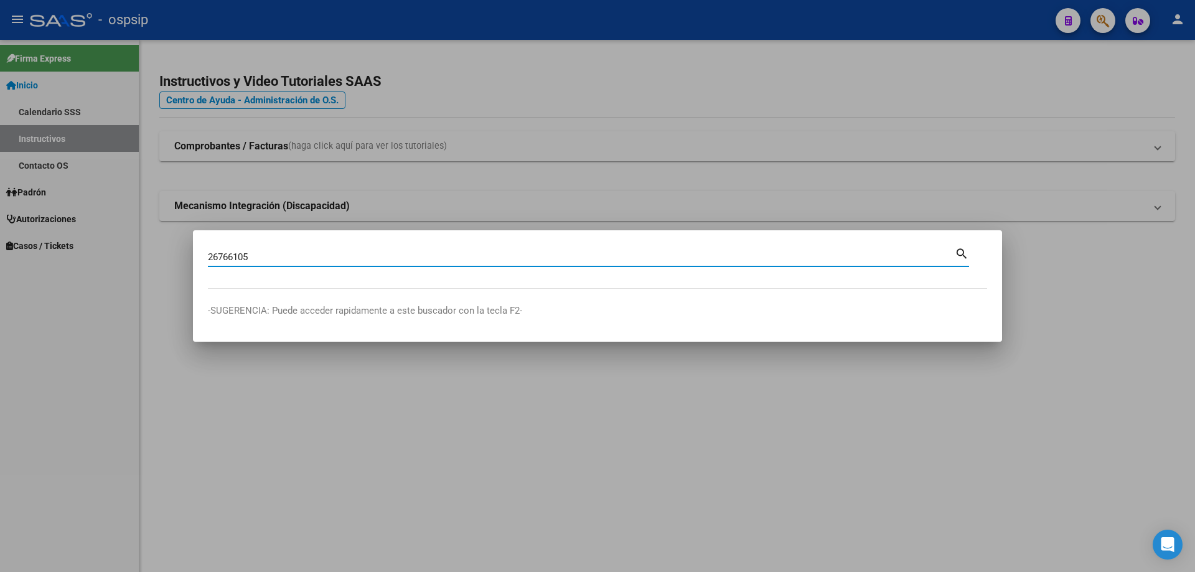
type input "26766105"
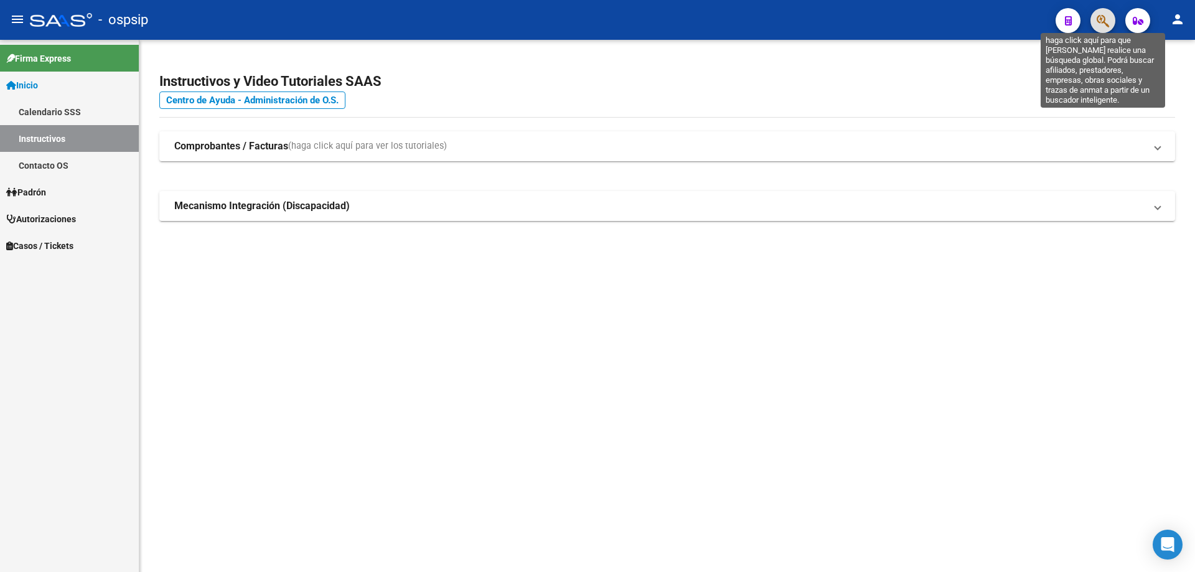
click at [1097, 20] on icon "button" at bounding box center [1102, 21] width 12 height 14
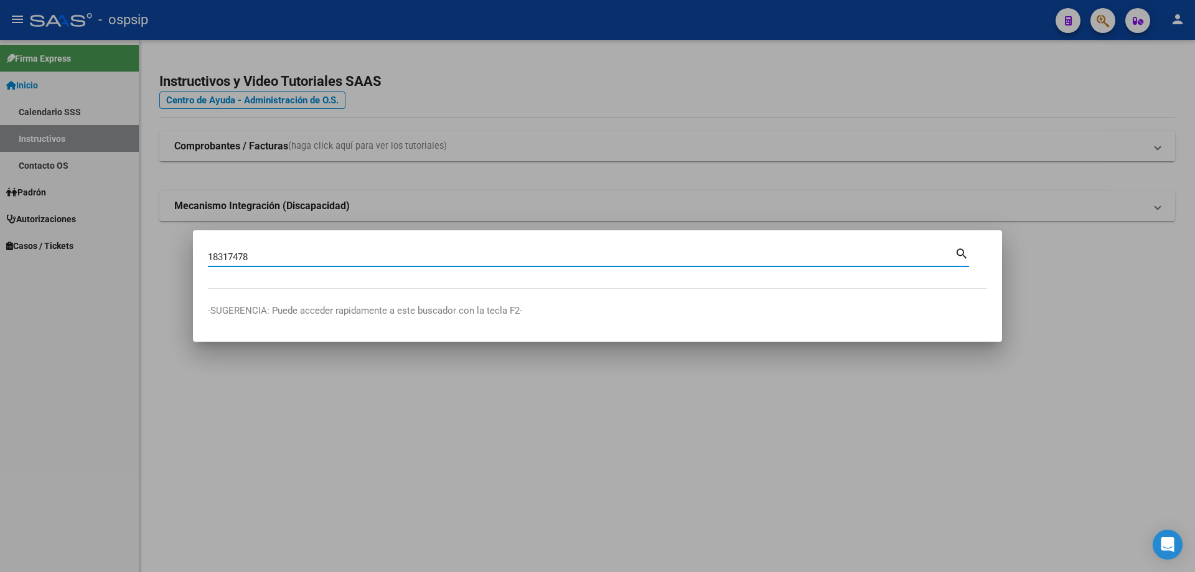
type input "18317478"
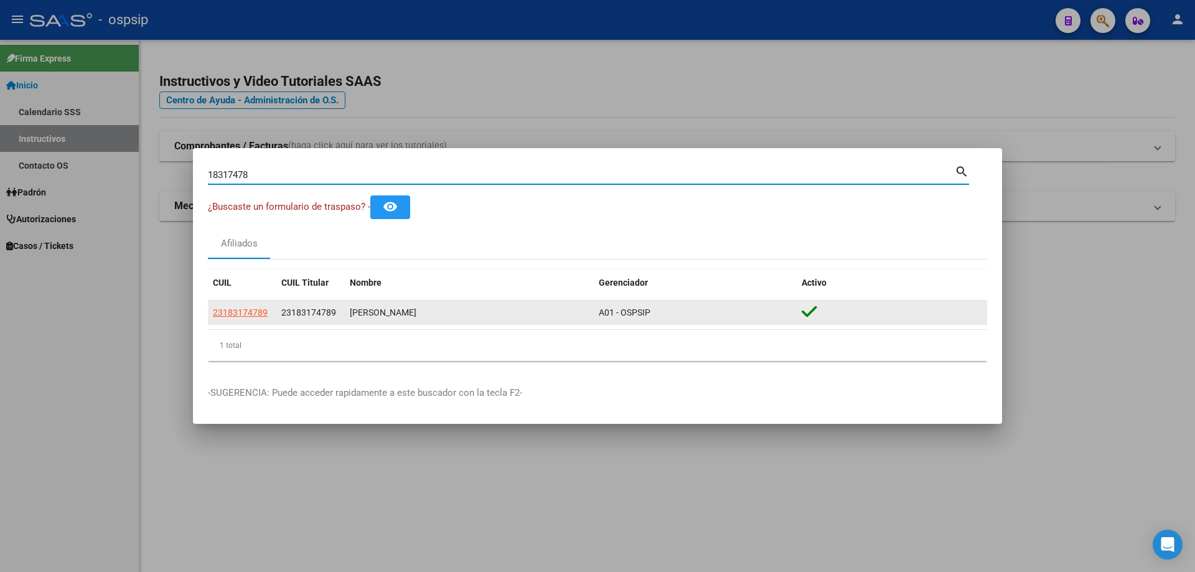
click at [273, 319] on datatable-body-cell "23183174789" at bounding box center [242, 313] width 68 height 24
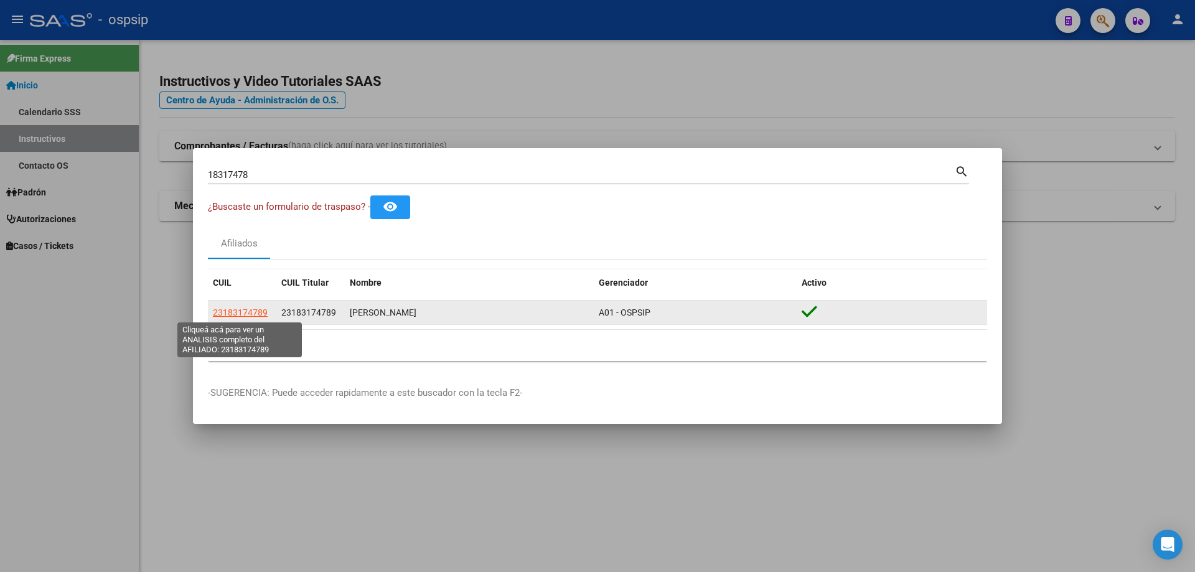
click at [250, 307] on span "23183174789" at bounding box center [240, 312] width 55 height 10
type textarea "23183174789"
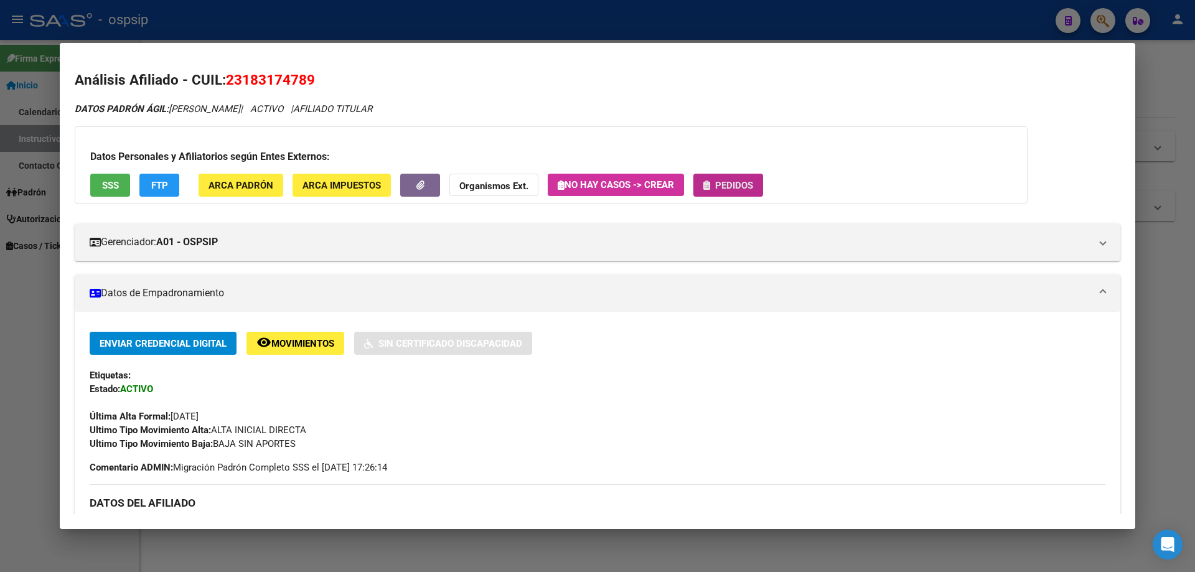
click at [724, 185] on span "Pedidos" at bounding box center [734, 185] width 38 height 11
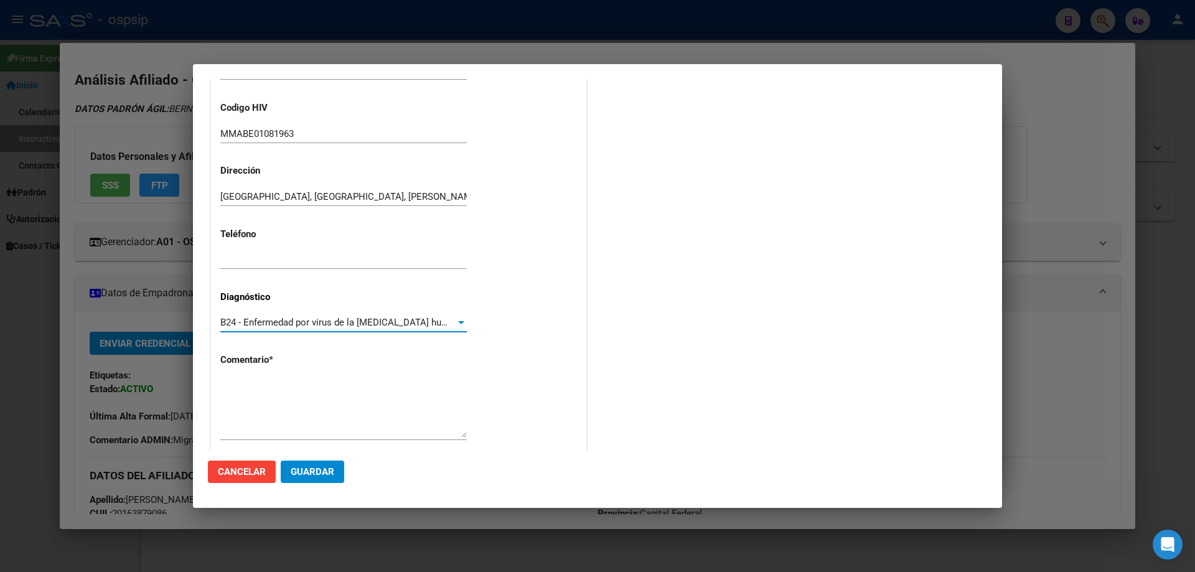
scroll to position [279, 0]
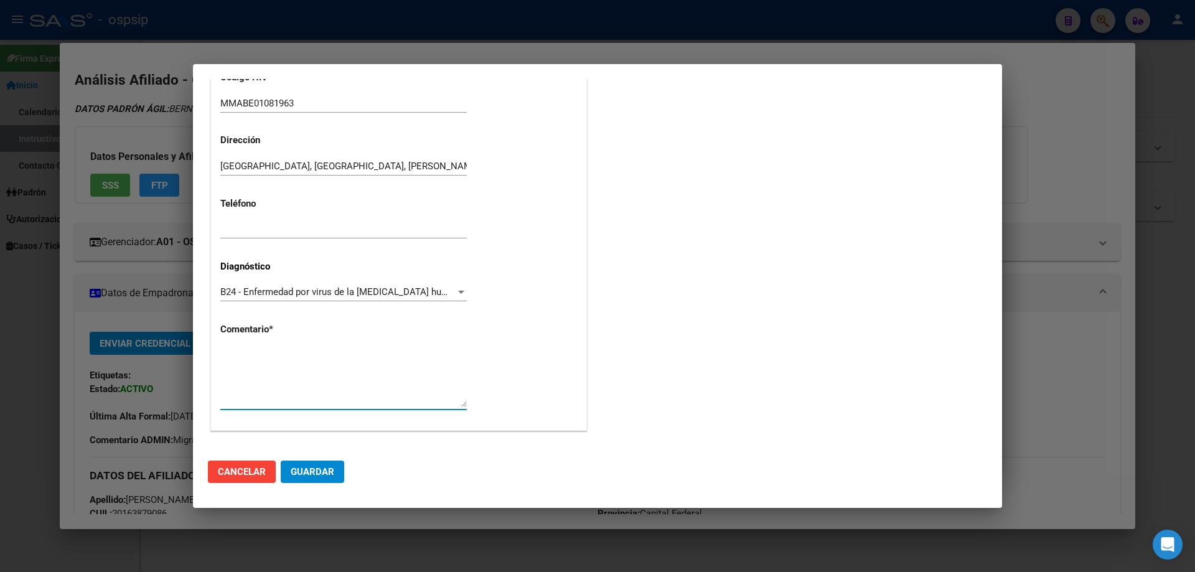
paste textarea "AFILIADO: MMABE01081963 Medico Tratante: [PERSON_NAME] Tel: [PHONE_NUMBER]/[PHO…"
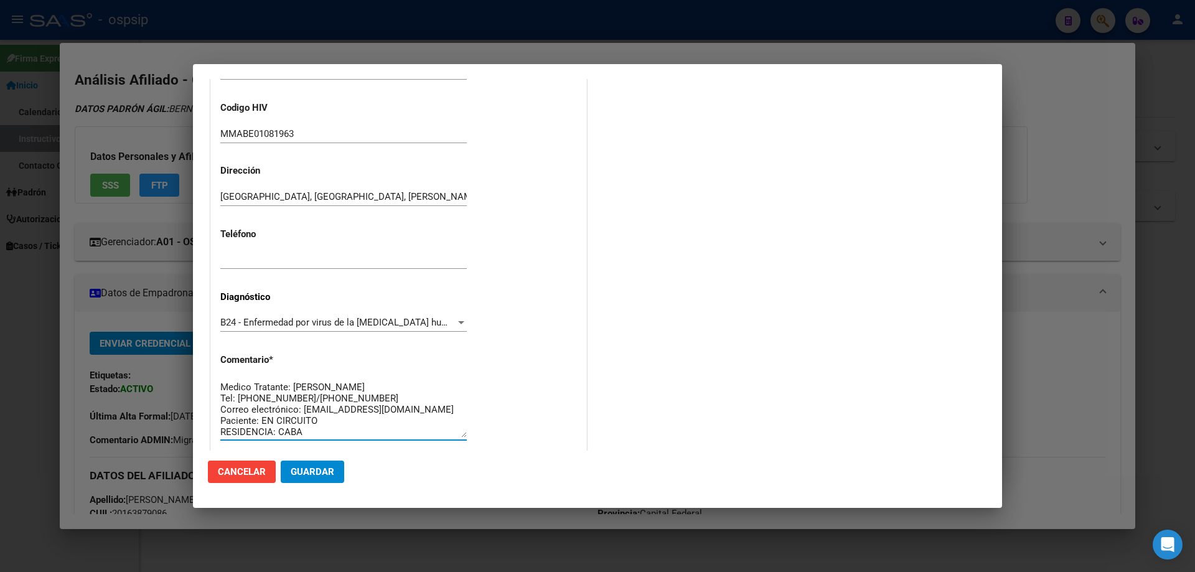
scroll to position [0, 0]
type textarea "AFILIADO: MMABE01081963 Medico Tratante: [PERSON_NAME] Tel: [PHONE_NUMBER]/[PHO…"
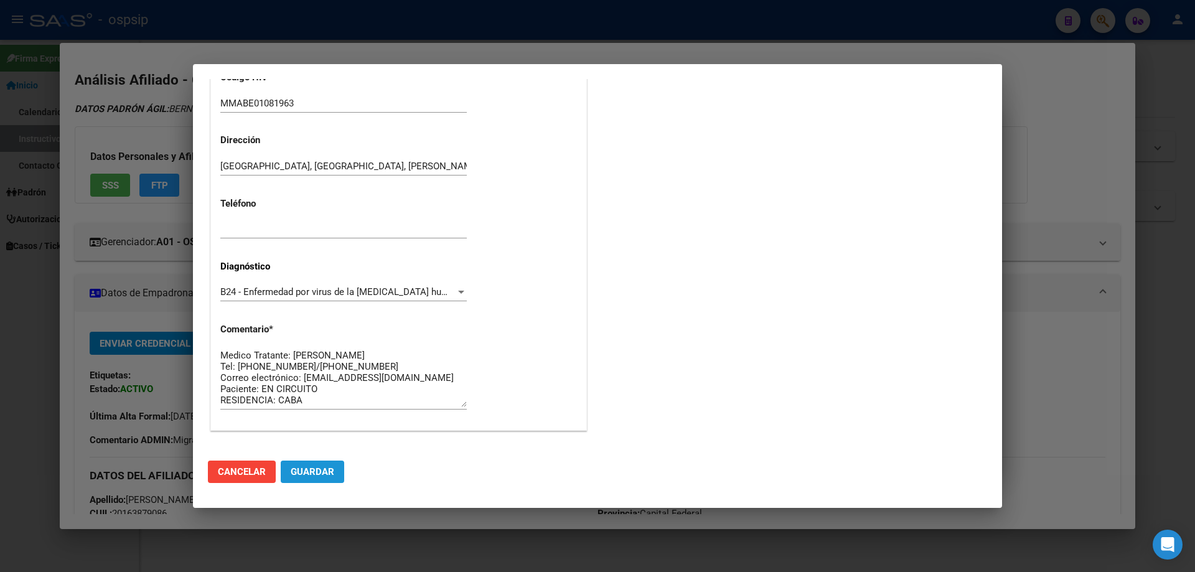
click at [324, 476] on span "Guardar" at bounding box center [313, 471] width 44 height 11
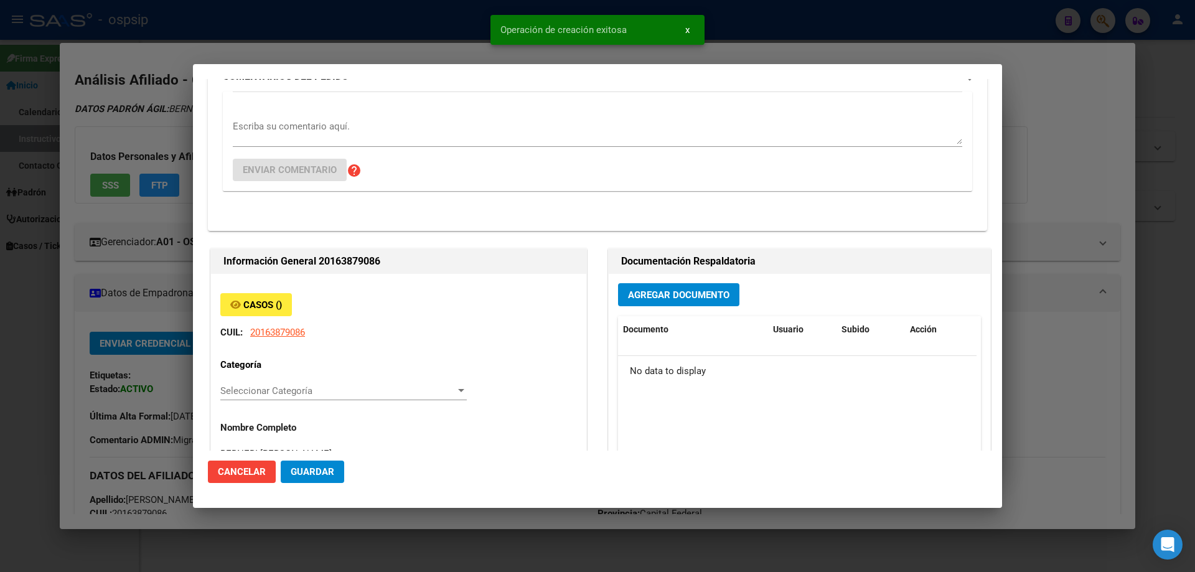
scroll to position [0, 0]
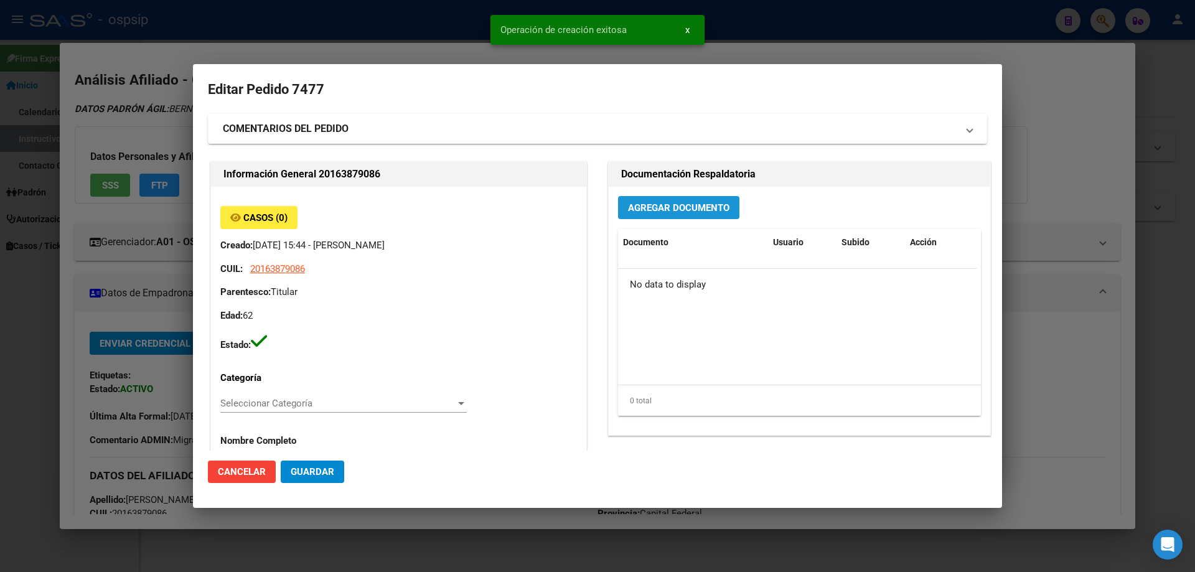
click at [667, 215] on button "Agregar Documento" at bounding box center [678, 207] width 121 height 23
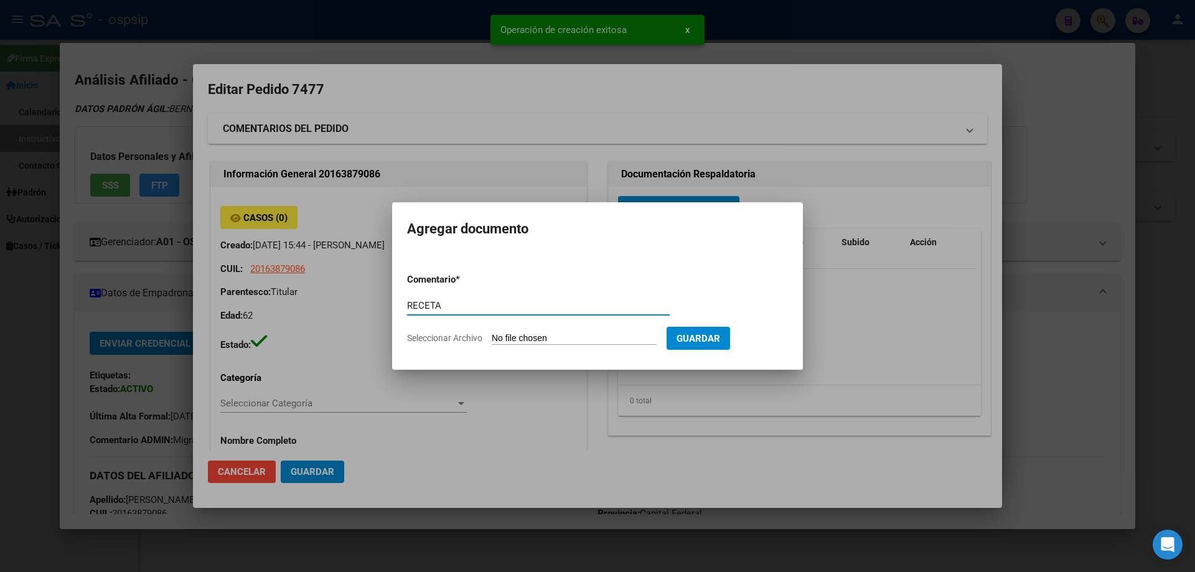
type input "RECETA"
click at [549, 366] on mat-dialog-container "Agregar documento Comentario * RECETA Comentario Seleccionar Archivo Guardar" at bounding box center [597, 285] width 411 height 167
click at [547, 340] on input "Seleccionar Archivo" at bounding box center [574, 339] width 165 height 12
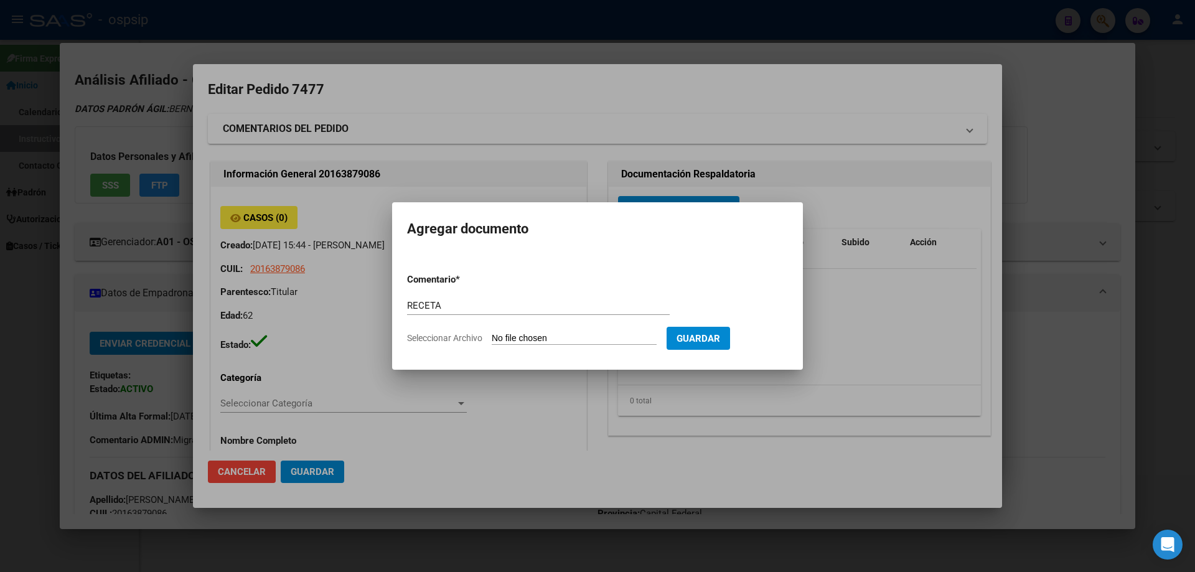
type input "C:\fakepath\receta_2 (20).pdf"
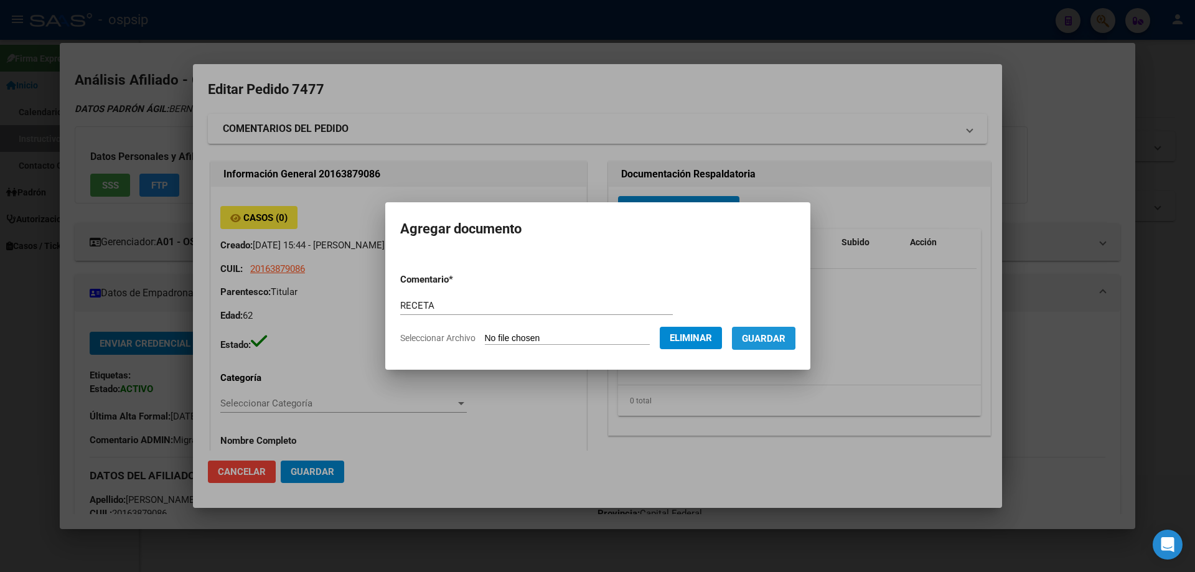
click at [768, 338] on span "Guardar" at bounding box center [764, 338] width 44 height 11
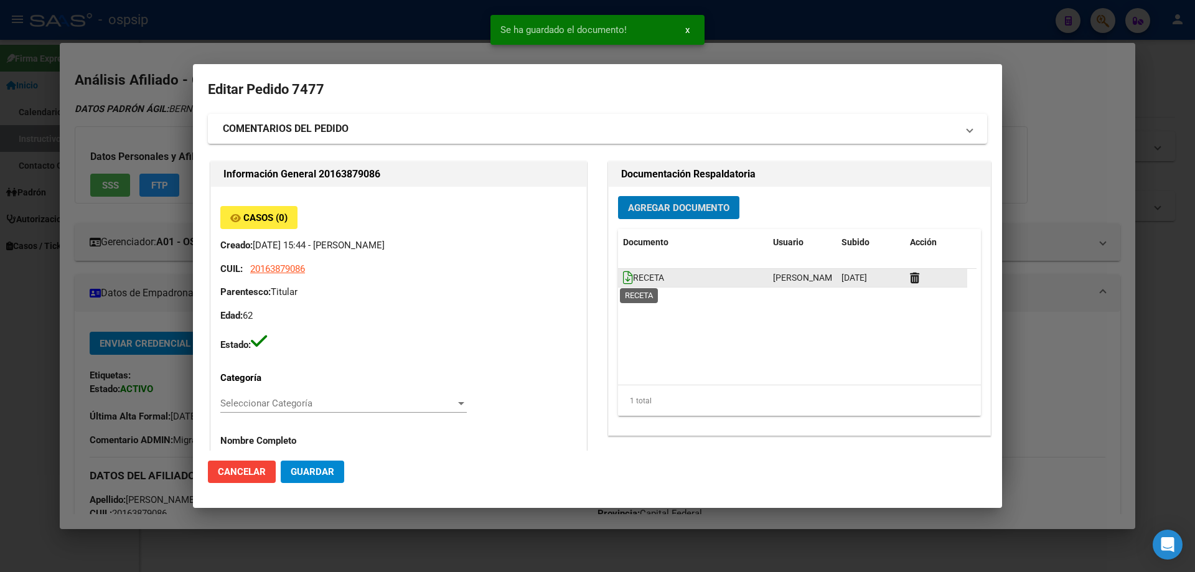
click at [623, 277] on icon at bounding box center [628, 278] width 10 height 14
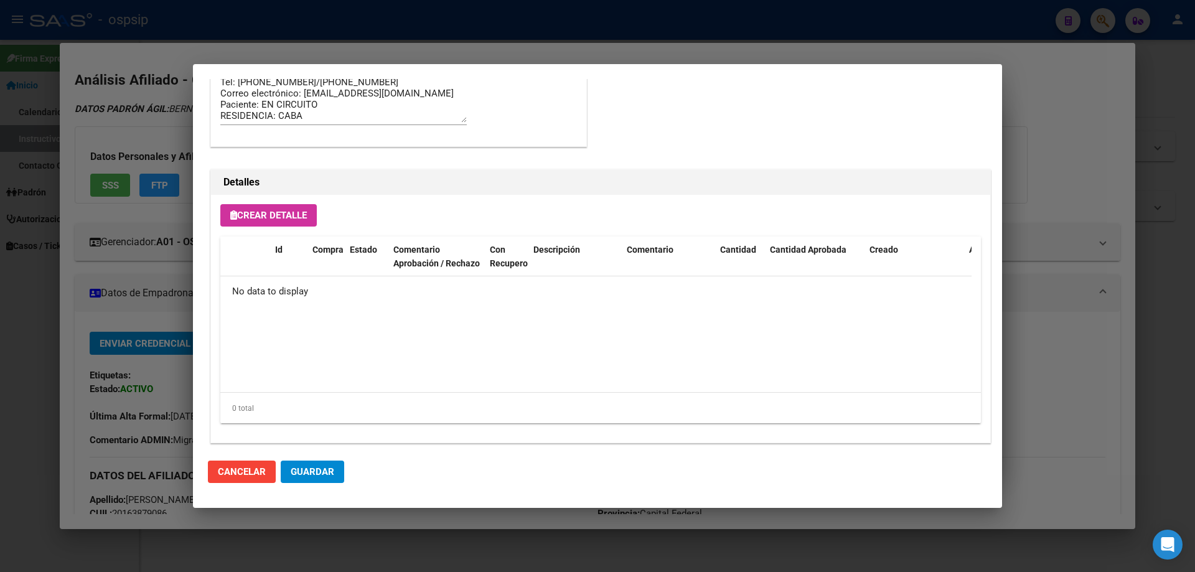
scroll to position [723, 0]
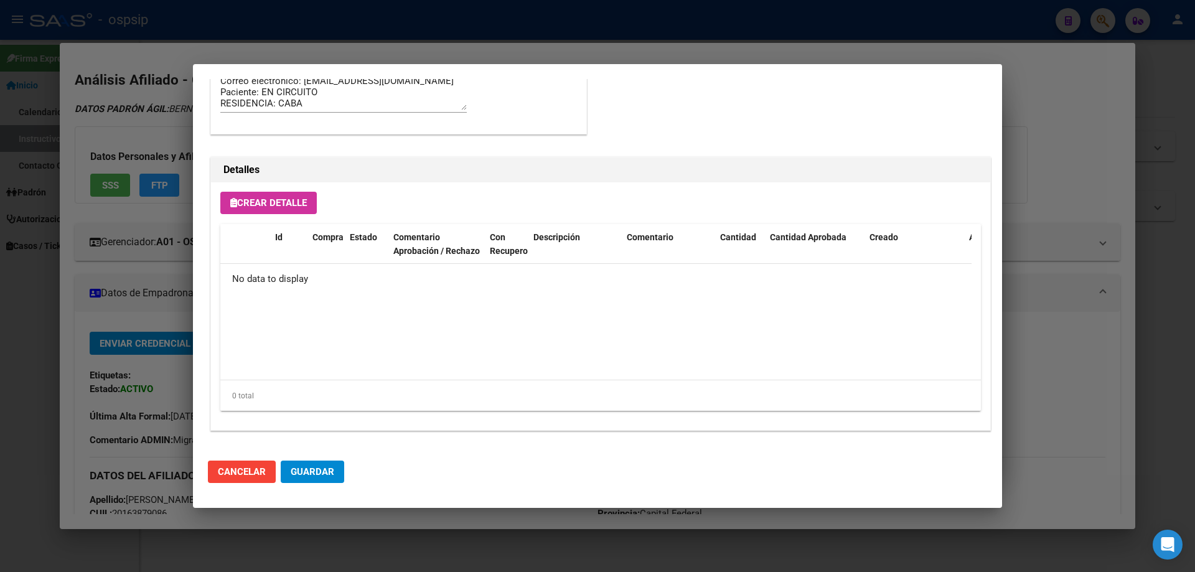
click at [280, 217] on div "Crear Detalle Id Compra Estado Comentario Aprobación / Rechazo Con Recupero Des…" at bounding box center [600, 306] width 779 height 248
click at [286, 190] on div "Crear Detalle Id Compra Estado Comentario Aprobación / Rechazo Con Recupero Des…" at bounding box center [600, 306] width 779 height 248
click at [289, 198] on span "Crear Detalle" at bounding box center [268, 202] width 77 height 11
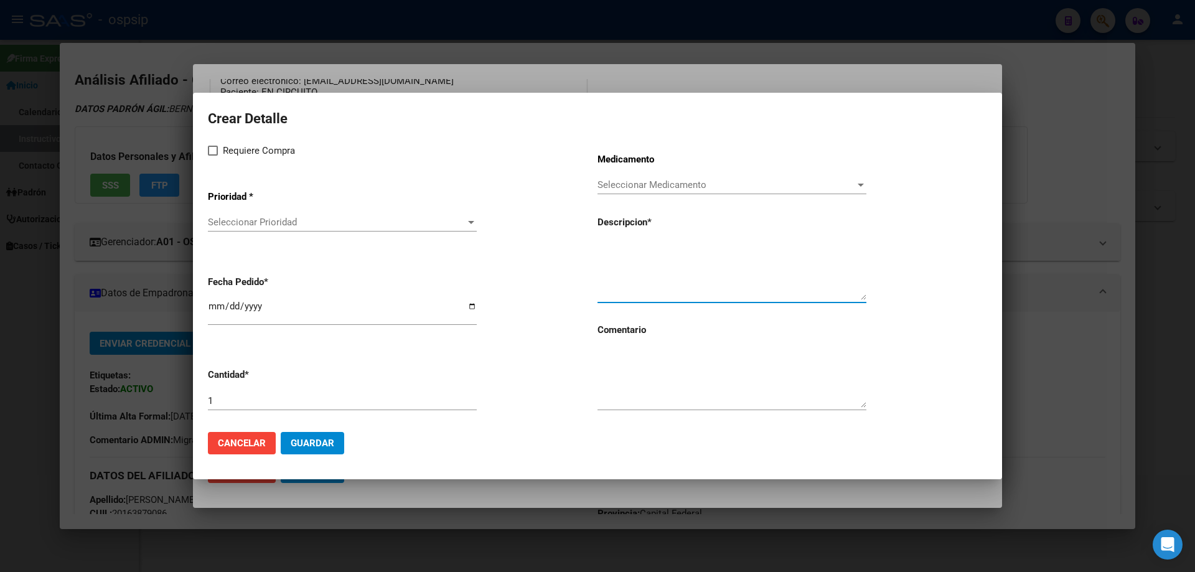
paste textarea "AFILIADO: MMABE01081963 Medico Tratante: [PERSON_NAME] Tel: [PHONE_NUMBER]/[PHO…"
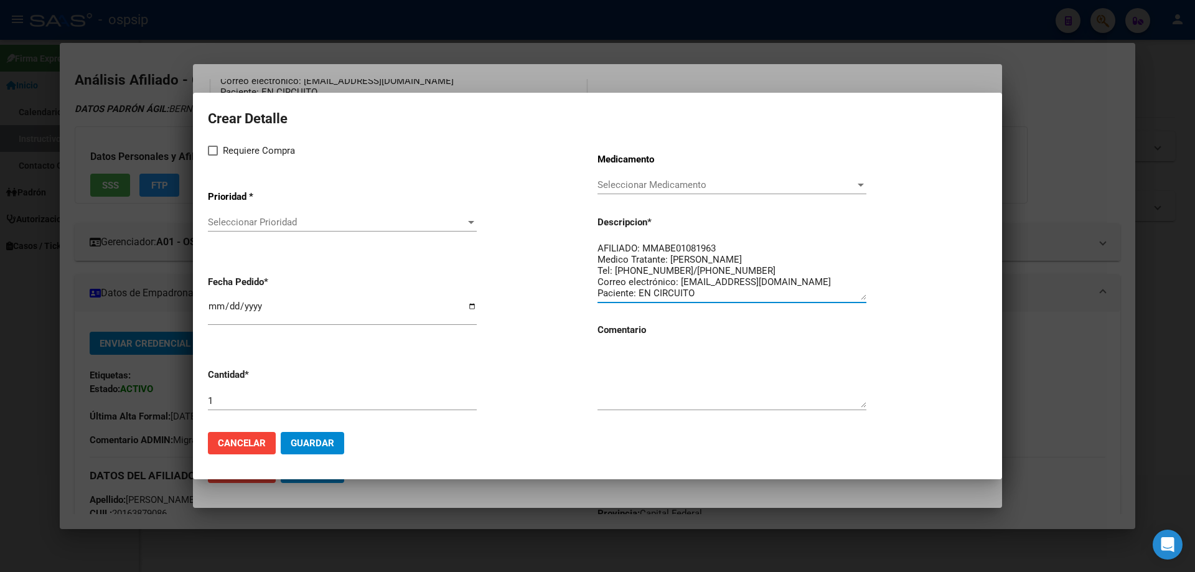
type textarea "AFILIADO: MMABE01081963 Medico Tratante: [PERSON_NAME] Tel: [PHONE_NUMBER]/[PHO…"
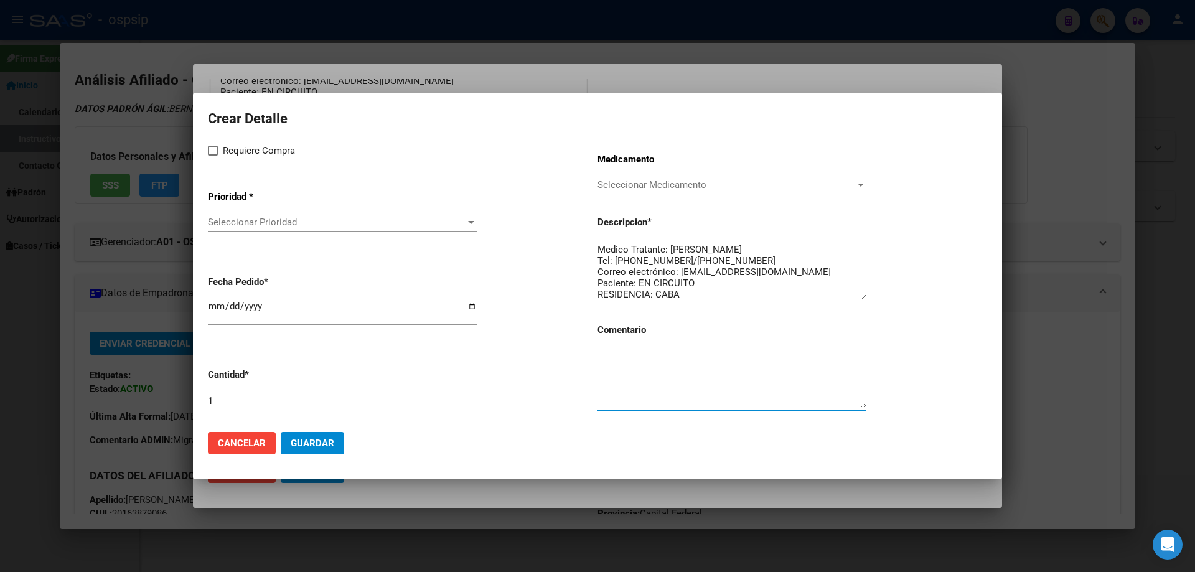
click at [660, 379] on textarea at bounding box center [731, 378] width 269 height 58
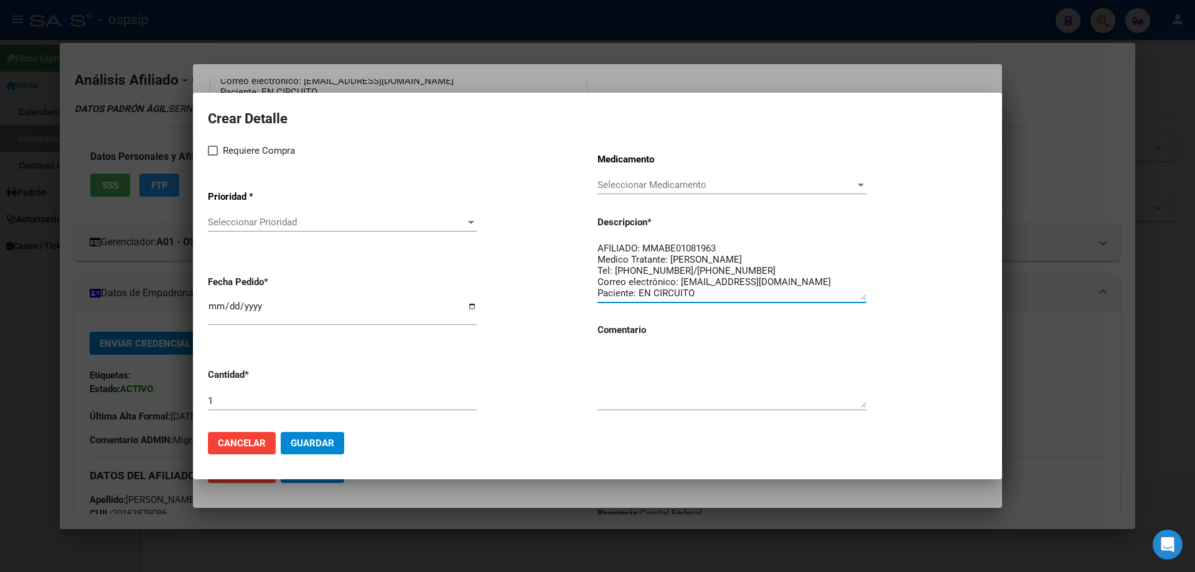
drag, startPoint x: 702, startPoint y: 294, endPoint x: 581, endPoint y: 175, distance: 169.0
click at [581, 175] on div "Requiere Compra Prioridad * Seleccionar Prioridad Seleccionar Prioridad Fecha P…" at bounding box center [597, 282] width 779 height 279
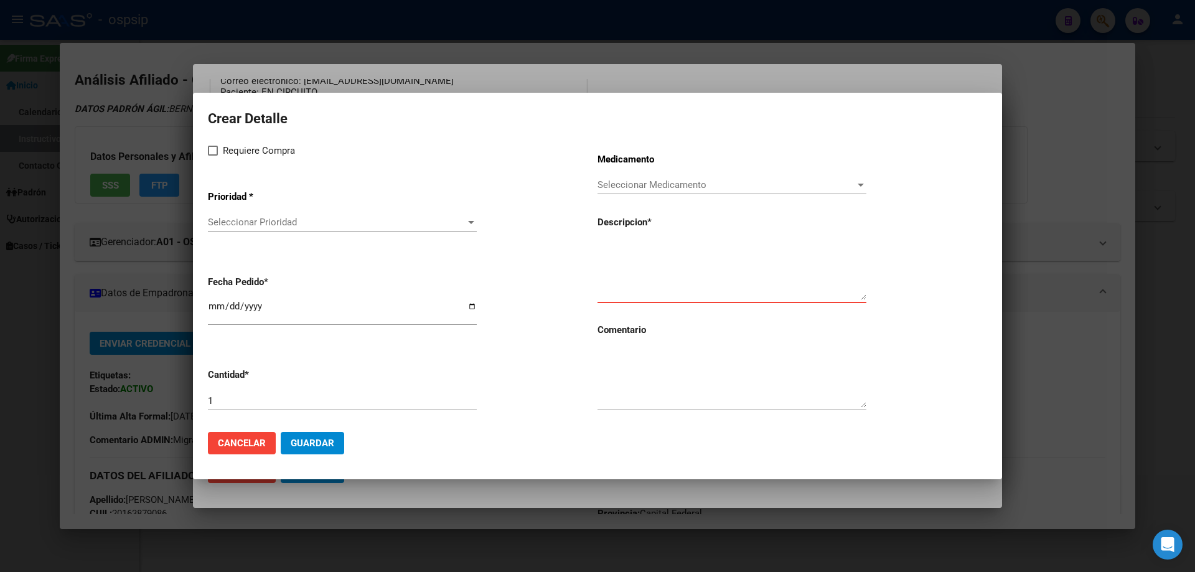
click at [210, 149] on mat-dialog-content "Crear Detalle Requiere Compra Prioridad * Seleccionar Prioridad Seleccionar Pri…" at bounding box center [597, 265] width 809 height 314
click at [213, 151] on span at bounding box center [213, 151] width 10 height 10
click at [213, 156] on input "Requiere Compra" at bounding box center [212, 156] width 1 height 1
checkbox input "true"
click at [245, 224] on span "Seleccionar Prioridad" at bounding box center [337, 222] width 258 height 11
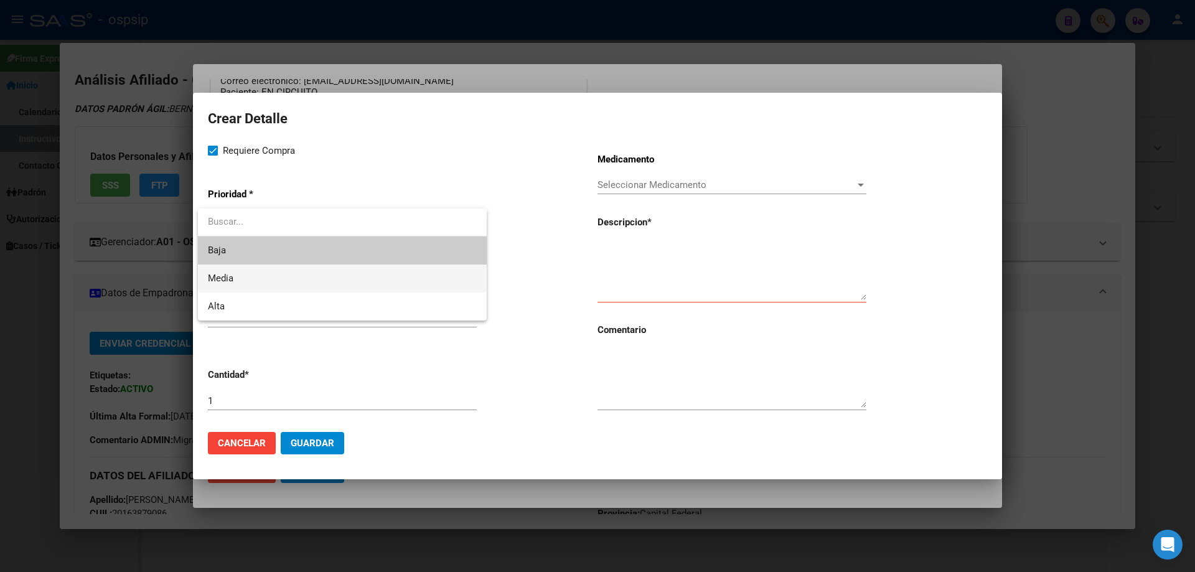
click at [254, 272] on span "Media" at bounding box center [342, 278] width 269 height 28
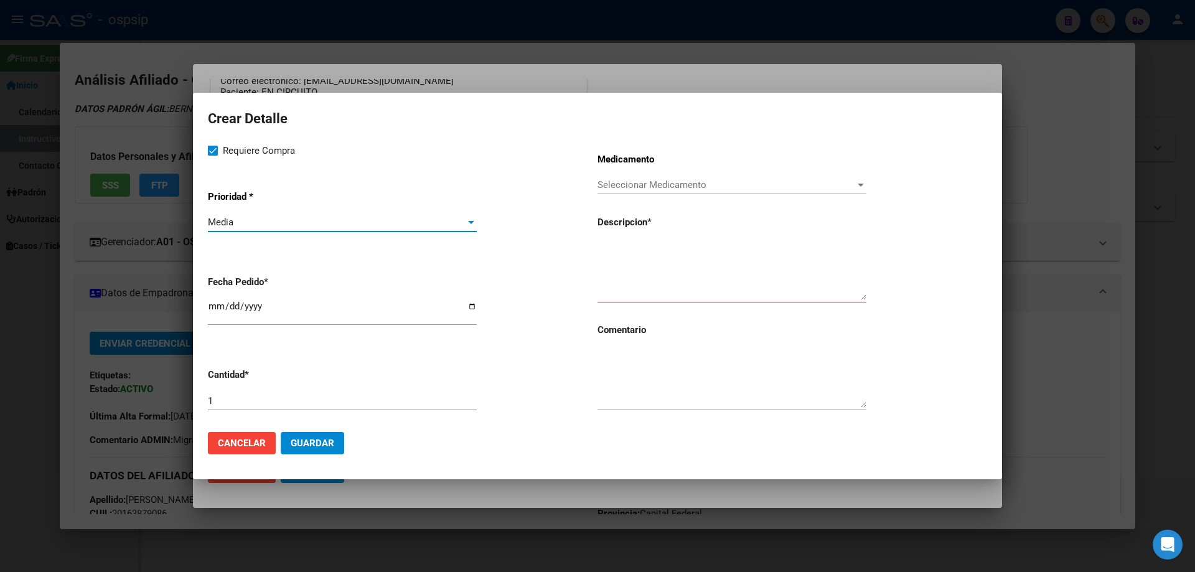
click at [212, 302] on input "[DATE]" at bounding box center [342, 311] width 269 height 20
type input "[DATE]"
paste textarea "[MEDICAL_DATA]+[MEDICAL_DATA]+tenofov. 600mg/200mg/300mg comp.rec.x30 [MEDICAL_…"
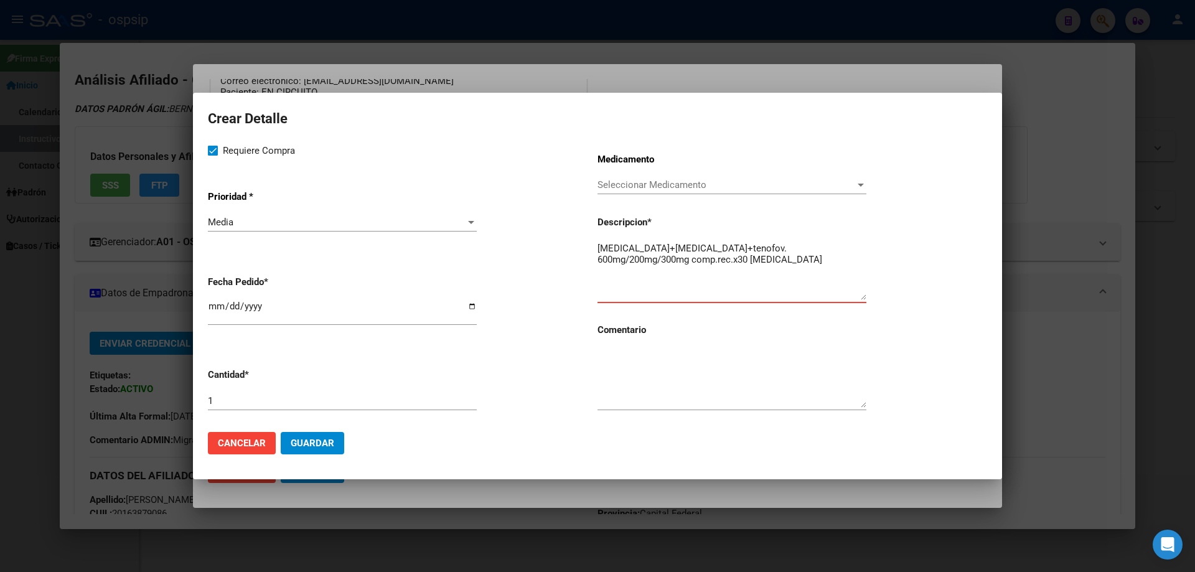
type textarea "[MEDICAL_DATA]+[MEDICAL_DATA]+tenofov. 600mg/200mg/300mg comp.rec.x30 [MEDICAL_…"
click at [640, 396] on textarea at bounding box center [731, 378] width 269 height 58
type textarea "MISMO TTO"
click at [312, 452] on button "Guardar" at bounding box center [312, 443] width 63 height 22
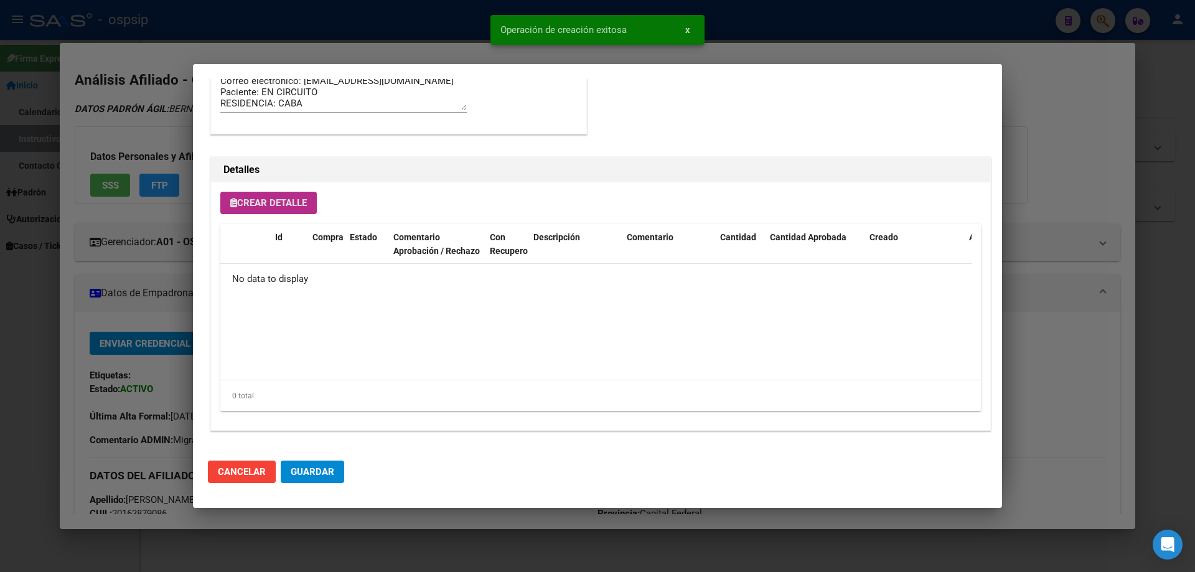
scroll to position [746, 0]
click at [330, 458] on mat-dialog-actions "Cancelar Guardar" at bounding box center [597, 471] width 779 height 42
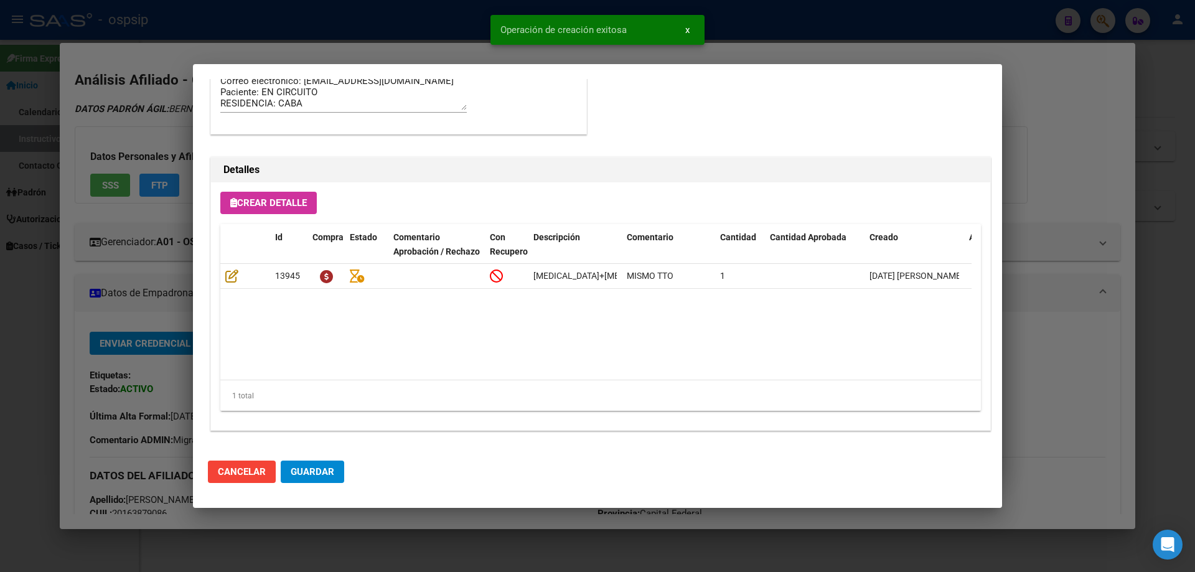
click at [327, 468] on span "Guardar" at bounding box center [313, 471] width 44 height 11
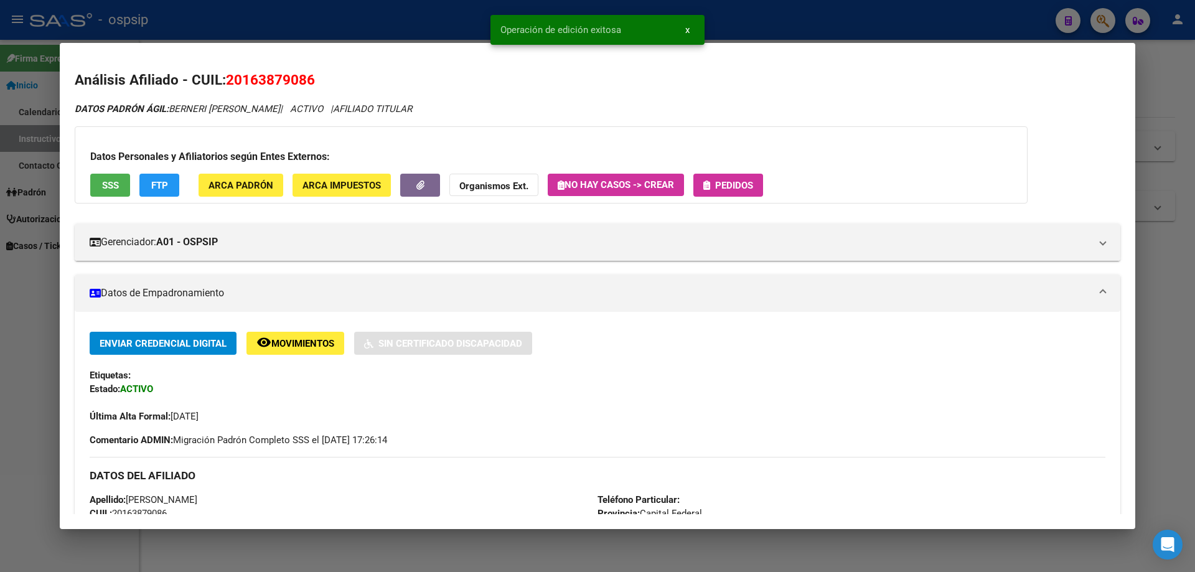
click at [749, 185] on span "Pedidos" at bounding box center [734, 185] width 38 height 11
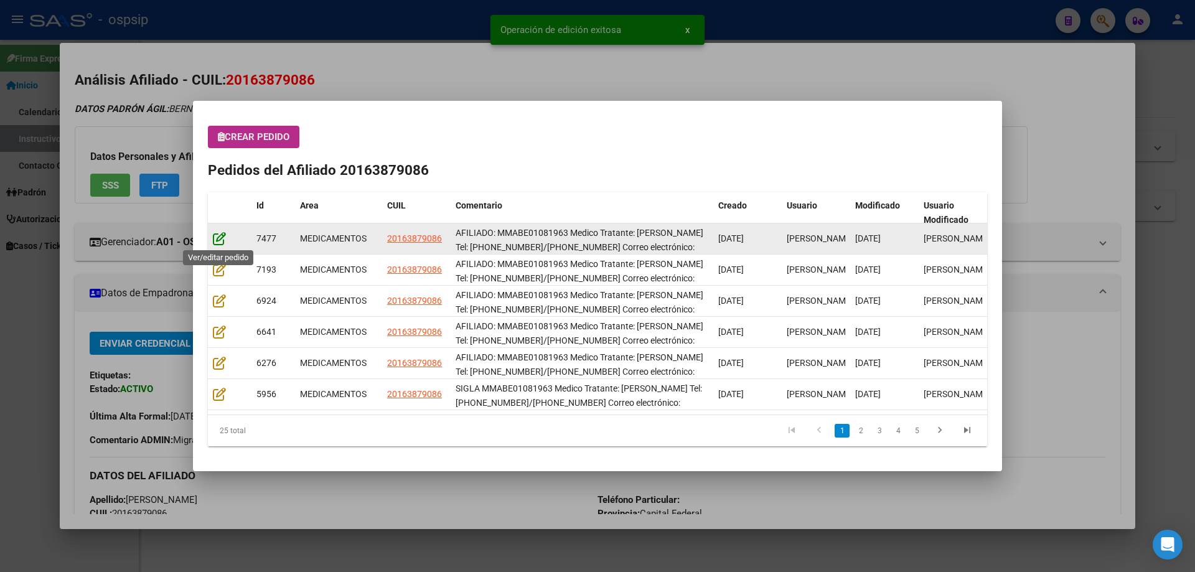
click at [222, 238] on icon at bounding box center [219, 238] width 13 height 14
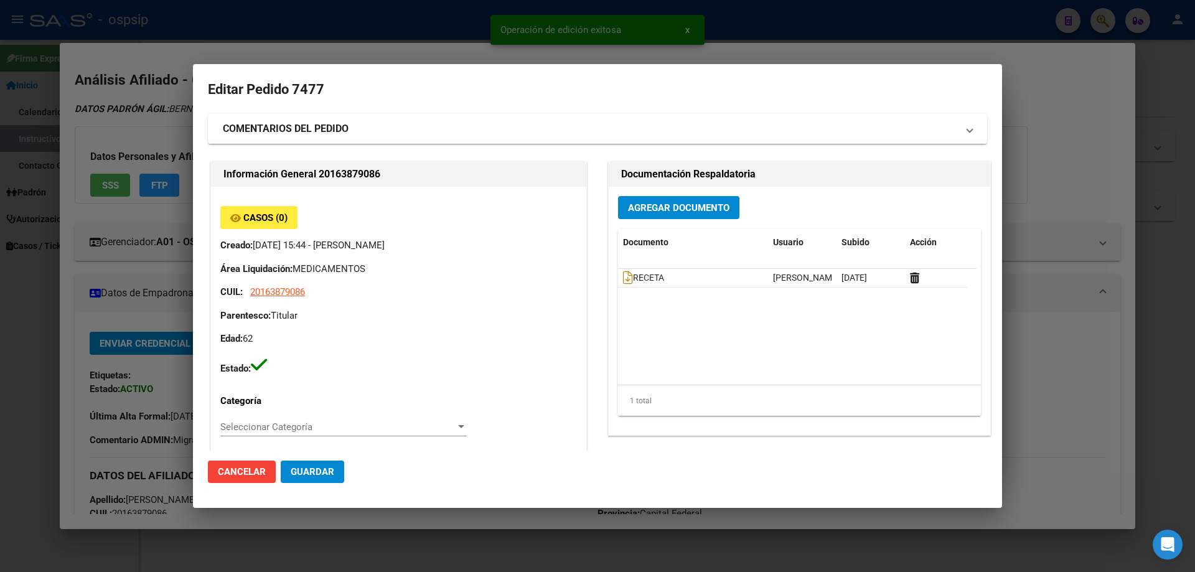
type input "[PERSON_NAME]"
type input "Capital Federal, CABA, [PERSON_NAME] 3577, Piso: 02, Departamento: 5"
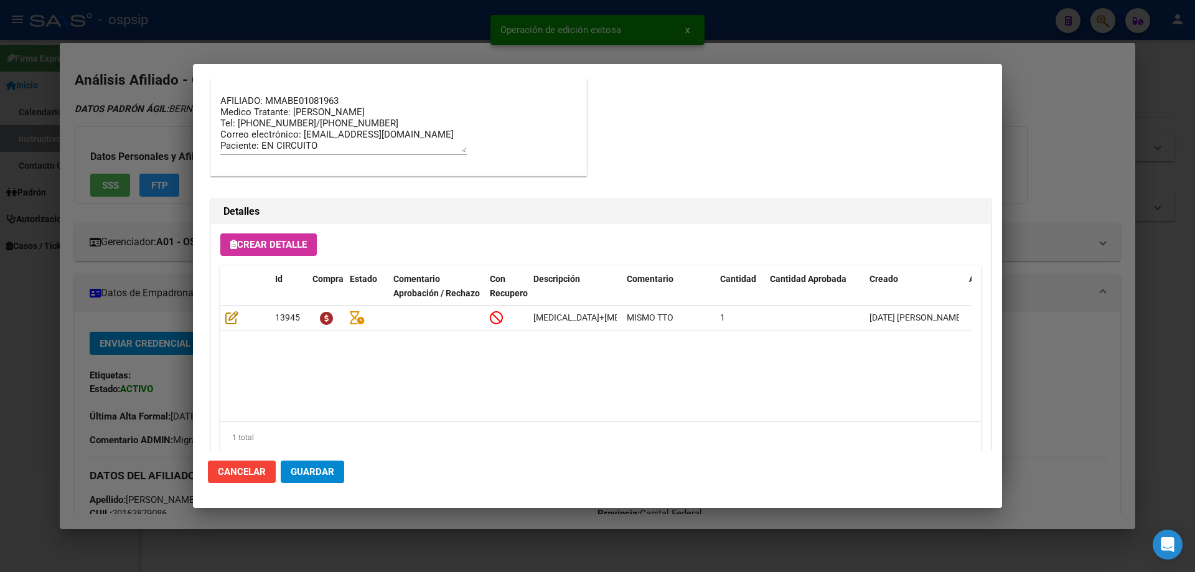
scroll to position [809, 0]
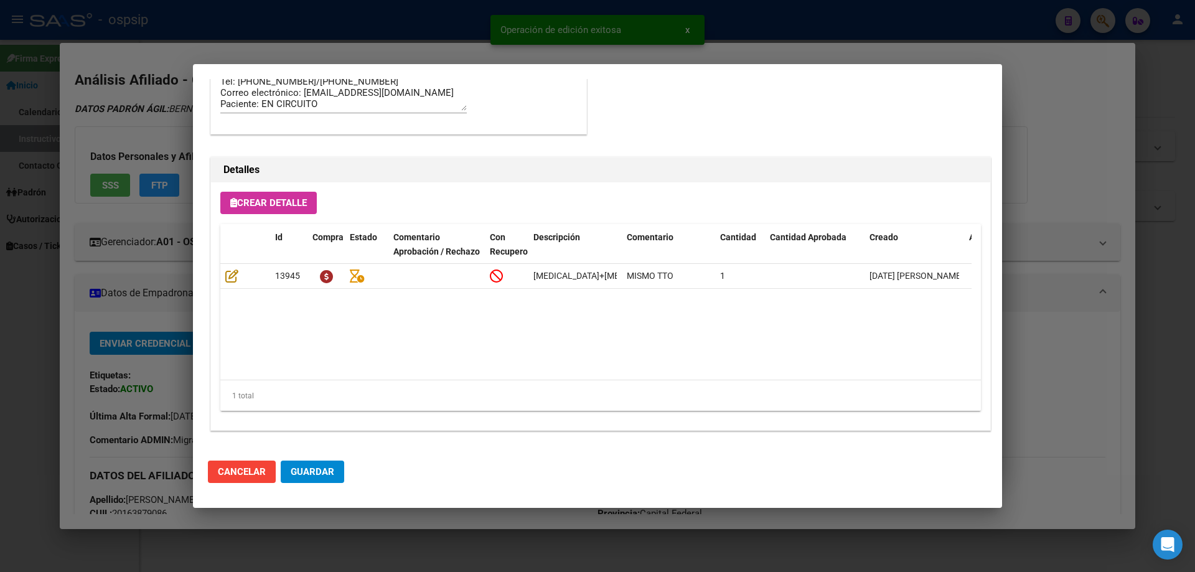
click at [316, 474] on span "Guardar" at bounding box center [313, 471] width 44 height 11
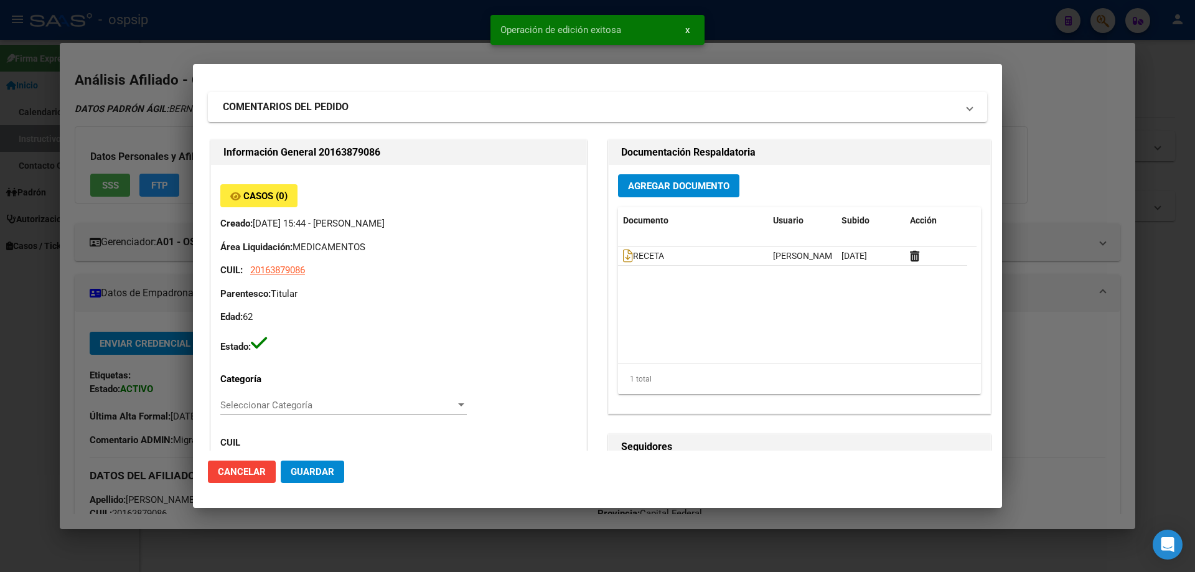
scroll to position [0, 0]
